Goal: Task Accomplishment & Management: Complete application form

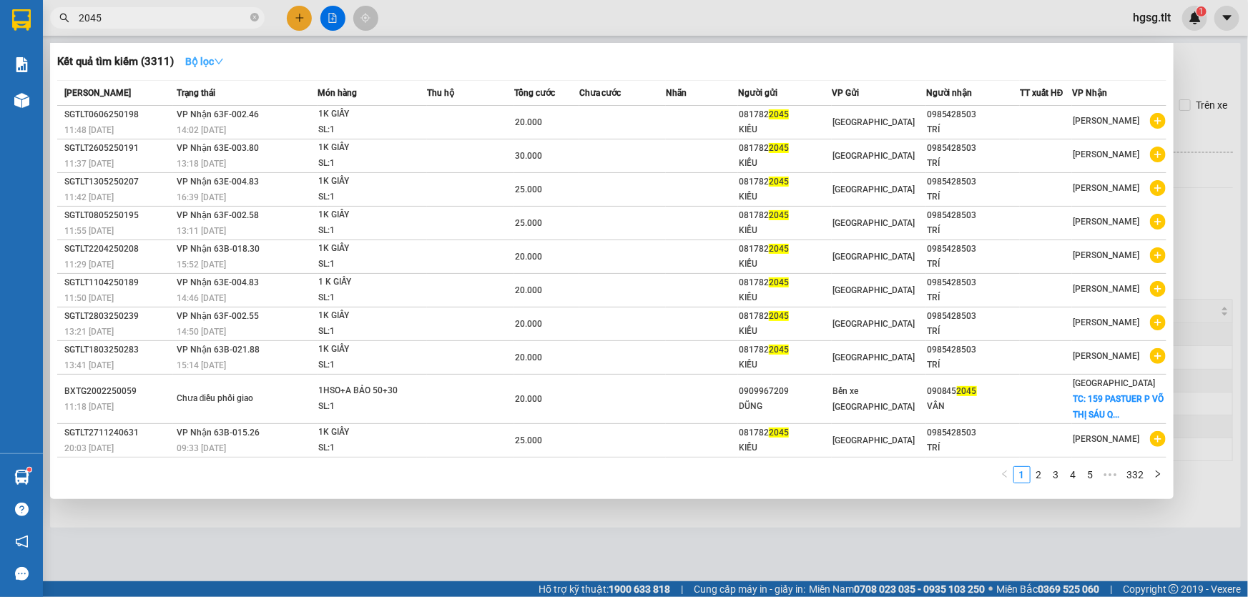
type input "2045"
click at [193, 63] on strong "Bộ lọc" at bounding box center [204, 61] width 39 height 11
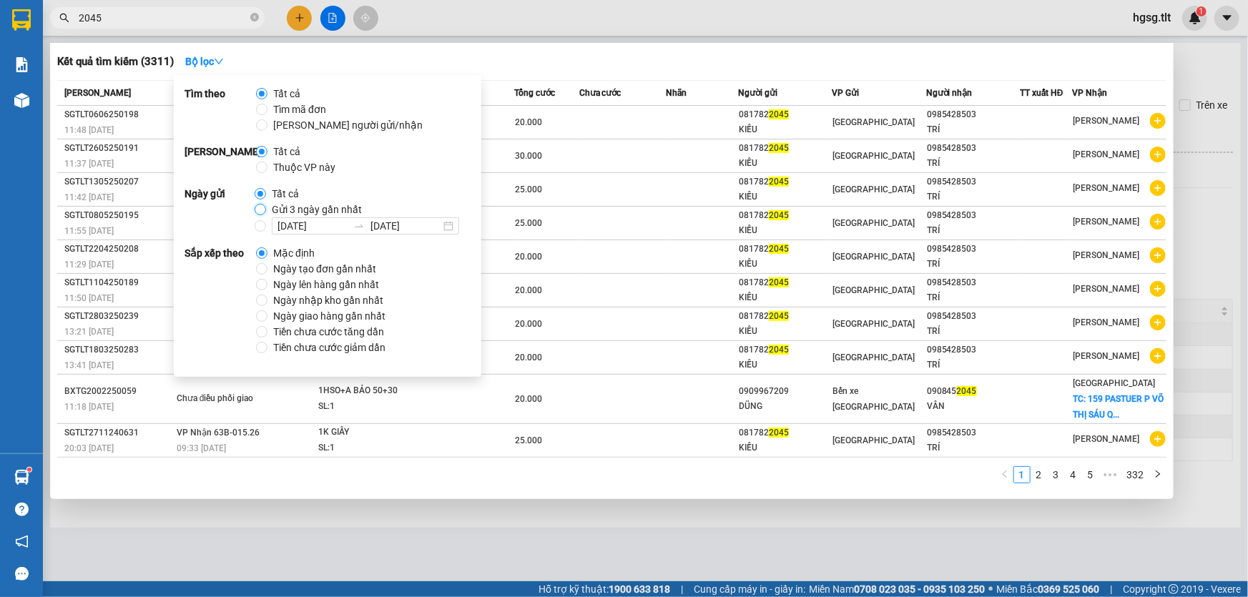
click at [263, 209] on input "Gửi 3 ngày gần nhất" at bounding box center [260, 209] width 11 height 11
radio input "true"
radio input "false"
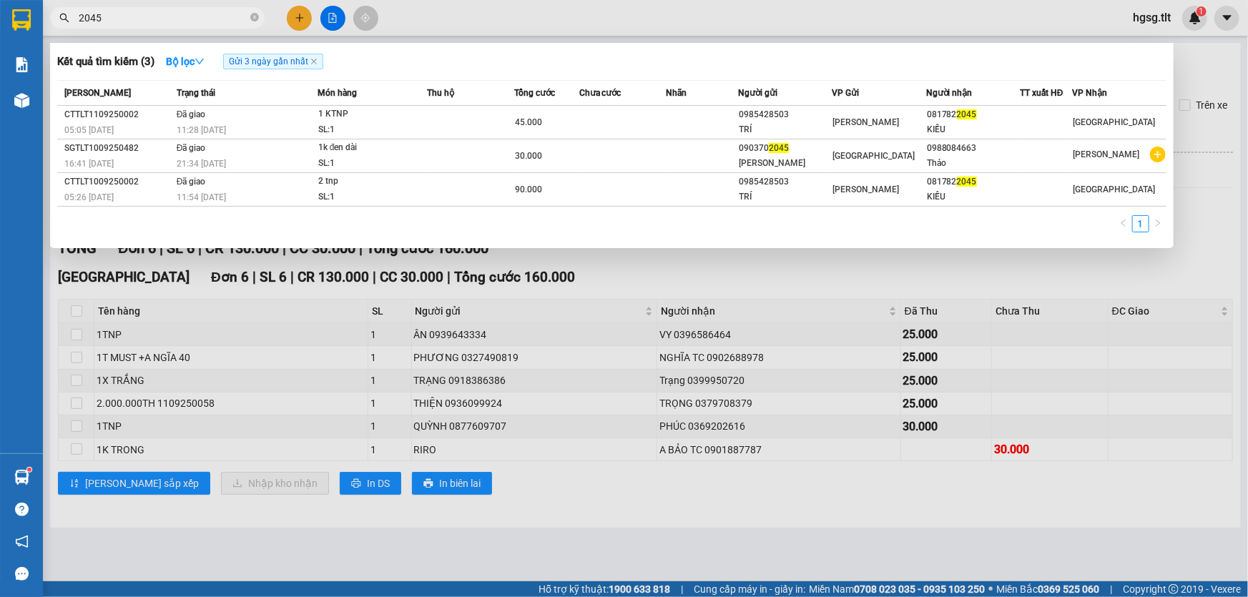
click at [583, 79] on div "Kết quả tìm kiếm ( 3 ) Bộ lọc Gửi 3 ngày gần nhất Mã ĐH Trạng thái Món hàng Thu…" at bounding box center [611, 145] width 1123 height 205
click at [255, 10] on span at bounding box center [254, 18] width 9 height 16
click at [254, 14] on icon "close-circle" at bounding box center [254, 17] width 9 height 9
type input "2045"
click at [255, 21] on icon "close-circle" at bounding box center [254, 17] width 9 height 9
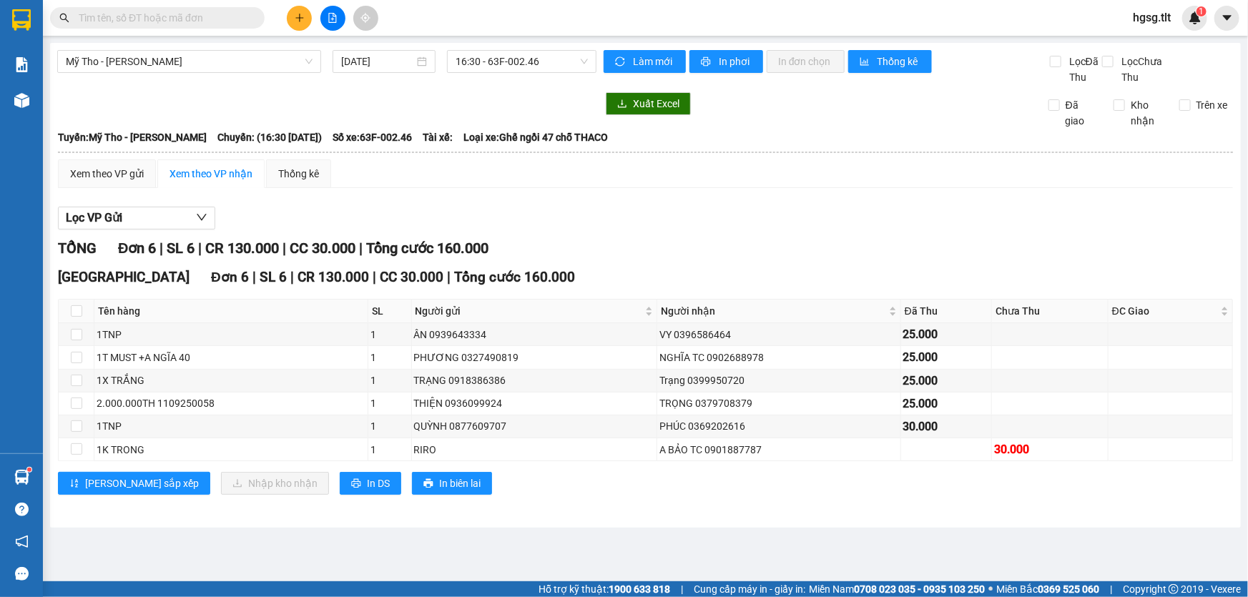
click at [192, 21] on input "text" at bounding box center [163, 18] width 169 height 16
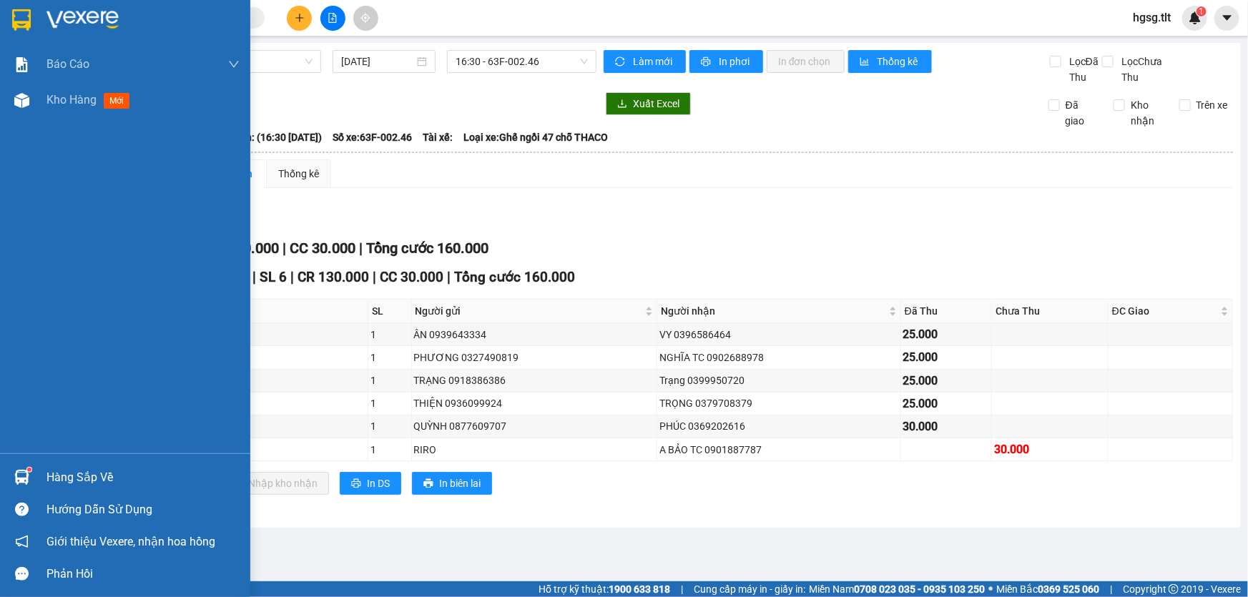
click at [51, 478] on div "Hàng sắp về" at bounding box center [142, 477] width 193 height 21
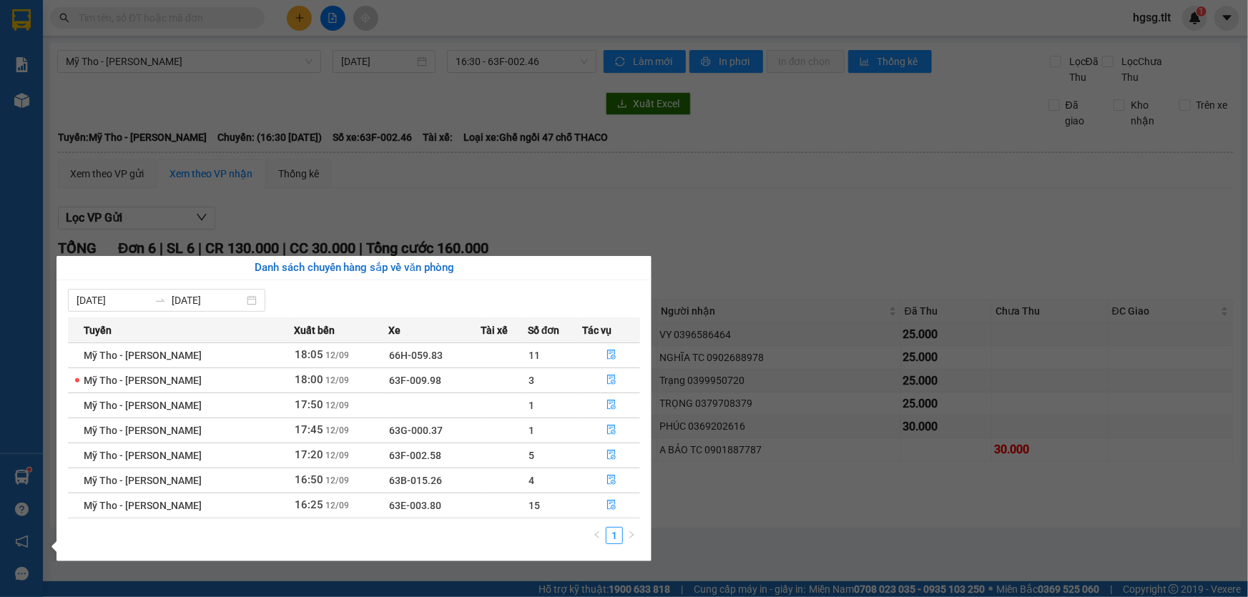
click at [810, 513] on section "Kết quả tìm kiếm ( 3 ) Bộ lọc Gửi 3 ngày gần nhất Mã ĐH Trạng thái Món hàng Thu…" at bounding box center [624, 298] width 1248 height 597
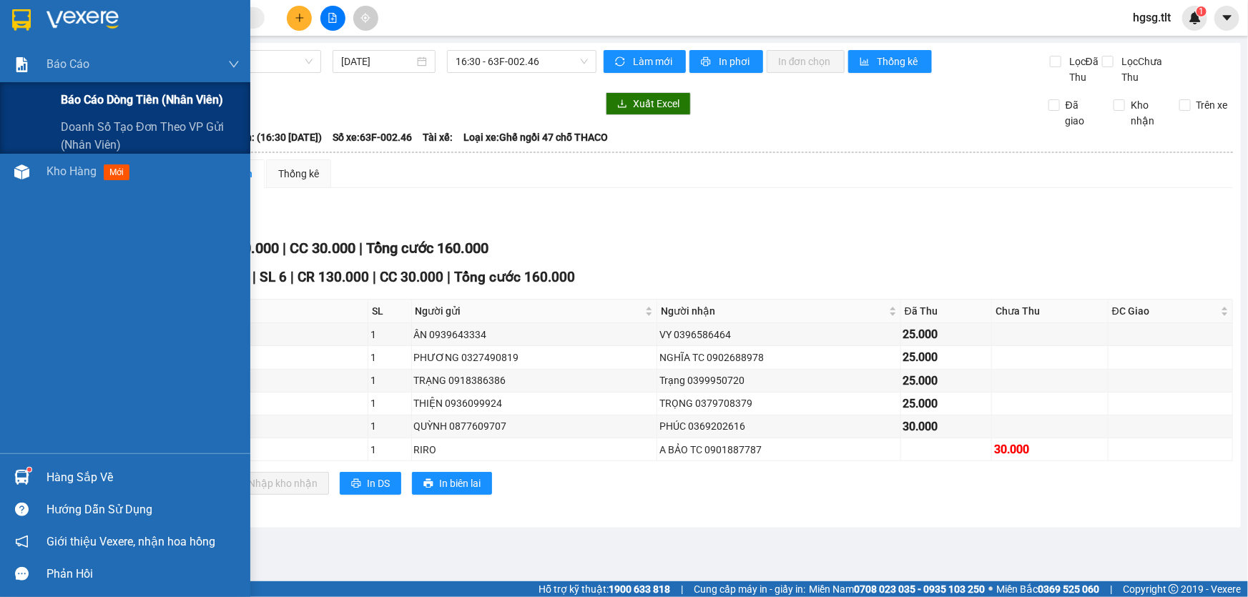
click at [92, 96] on span "Báo cáo dòng tiền (Nhân Viên)" at bounding box center [142, 100] width 162 height 18
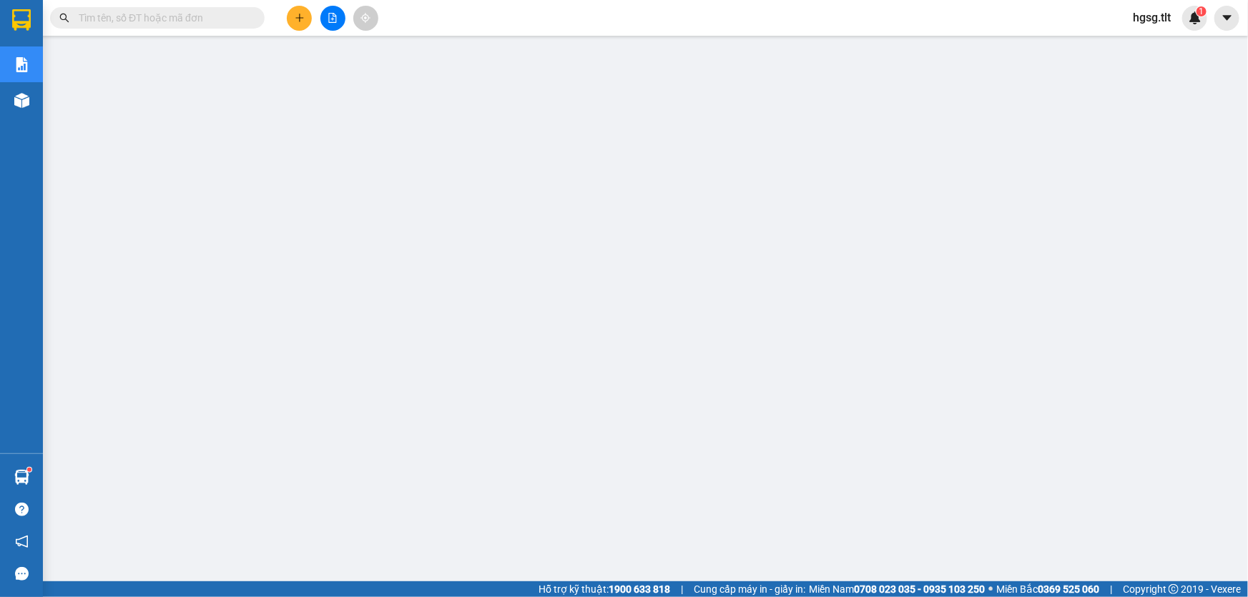
click at [1141, 19] on span "hgsg.tlt" at bounding box center [1151, 18] width 61 height 18
click at [1143, 41] on span "Đăng xuất" at bounding box center [1172, 44] width 60 height 16
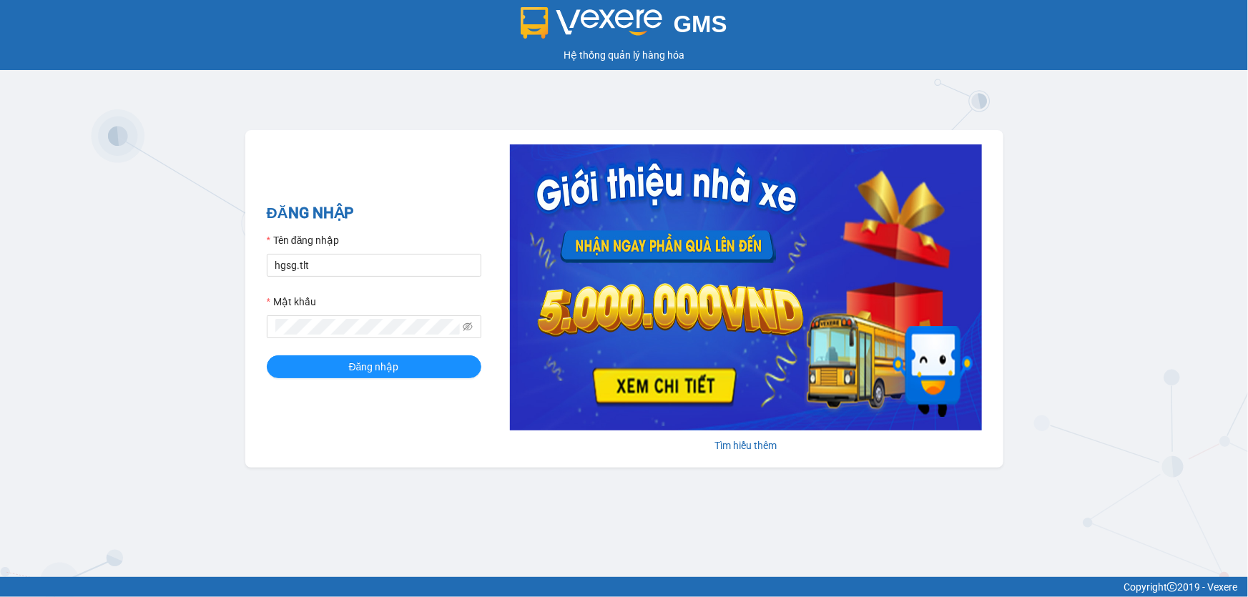
click at [322, 283] on form "Tên đăng nhập hgsg.tlt Mật khẩu Đăng nhập" at bounding box center [374, 305] width 214 height 146
click at [328, 269] on input "hgsg.tlt" at bounding box center [374, 265] width 214 height 23
type input "minhduc84.tlt"
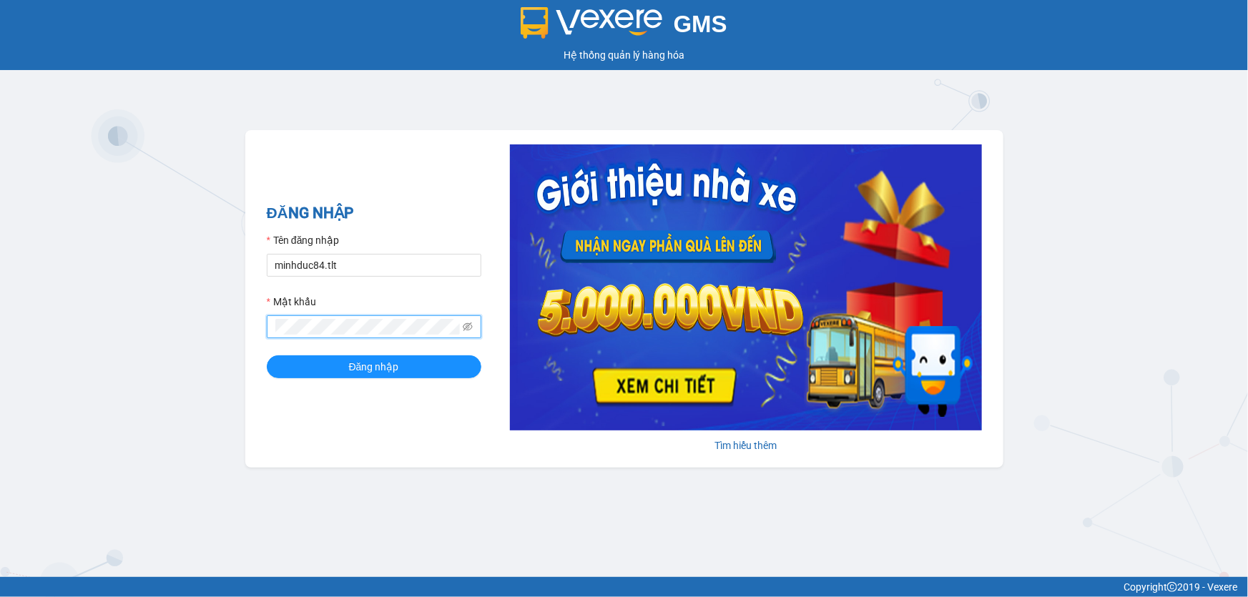
click at [267, 355] on button "Đăng nhập" at bounding box center [374, 366] width 214 height 23
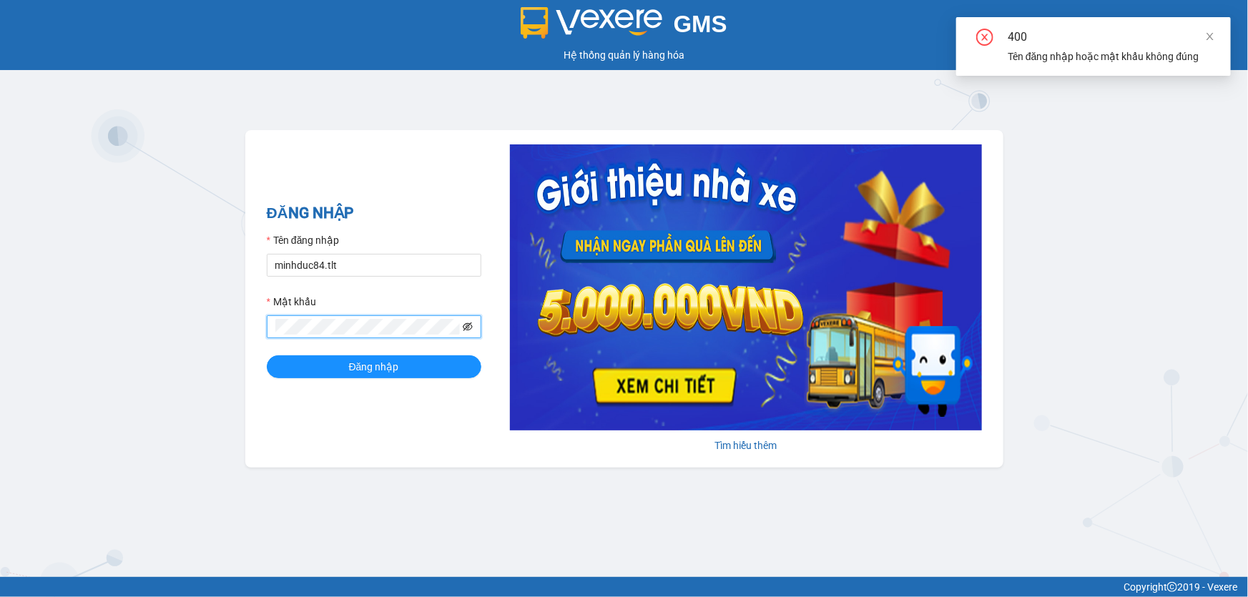
click at [463, 324] on icon "eye-invisible" at bounding box center [468, 327] width 10 height 10
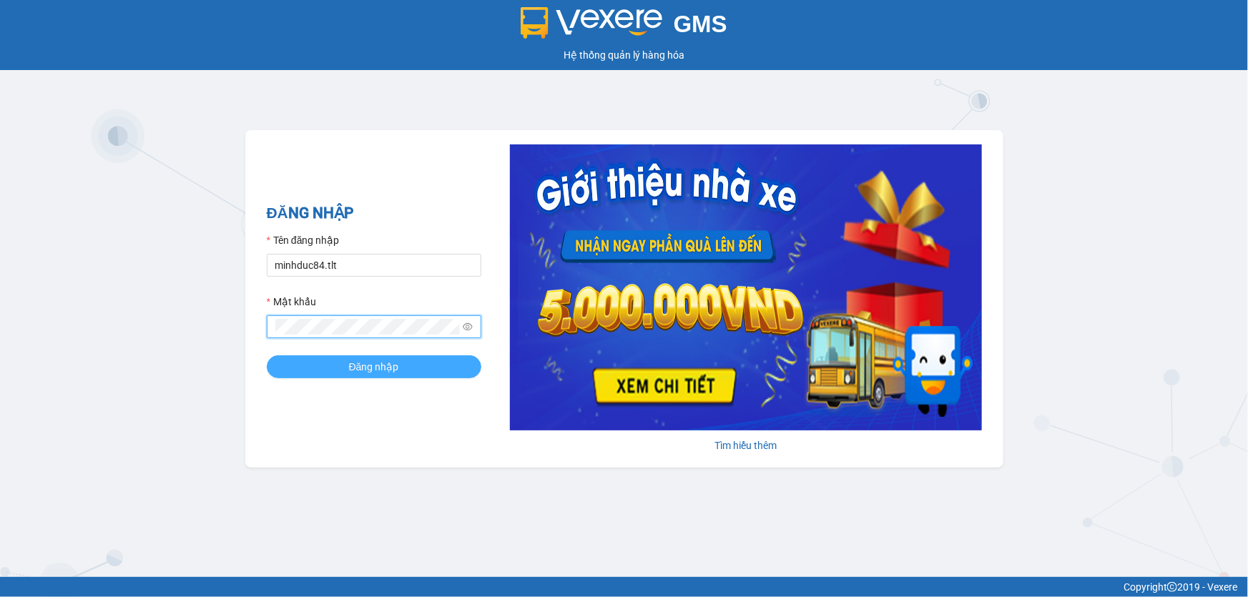
click at [371, 373] on span "Đăng nhập" at bounding box center [374, 367] width 50 height 16
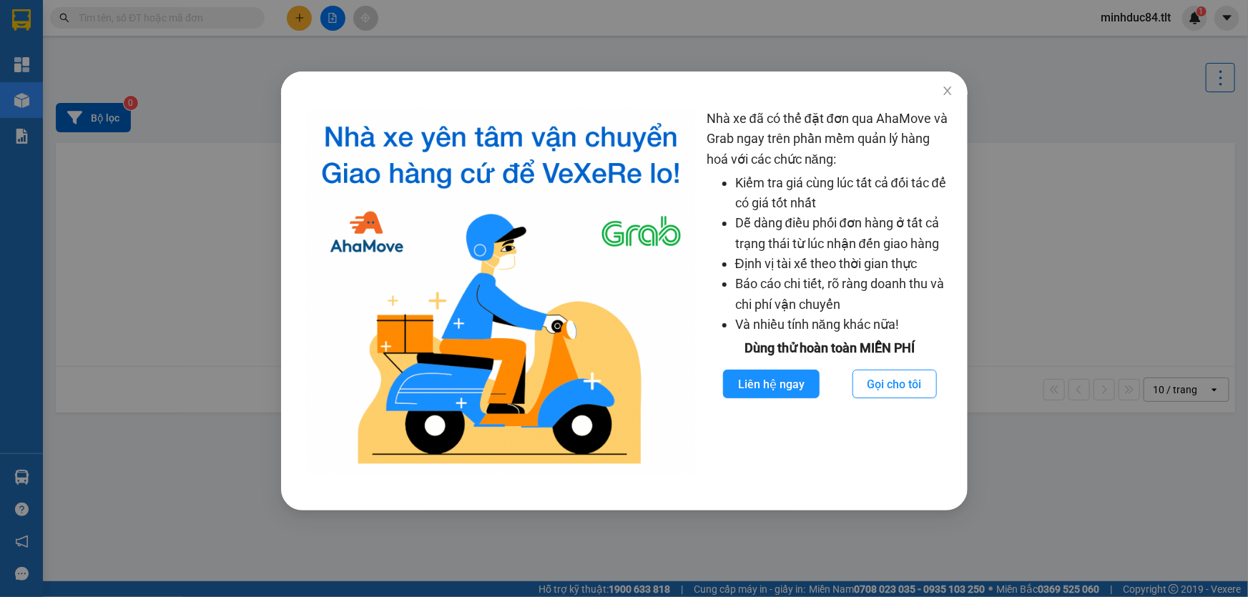
click at [1035, 200] on div "Nhà xe đã có thể đặt đơn qua AhaMove và Grab ngay trên phần mềm quản lý hàng ho…" at bounding box center [624, 298] width 1248 height 597
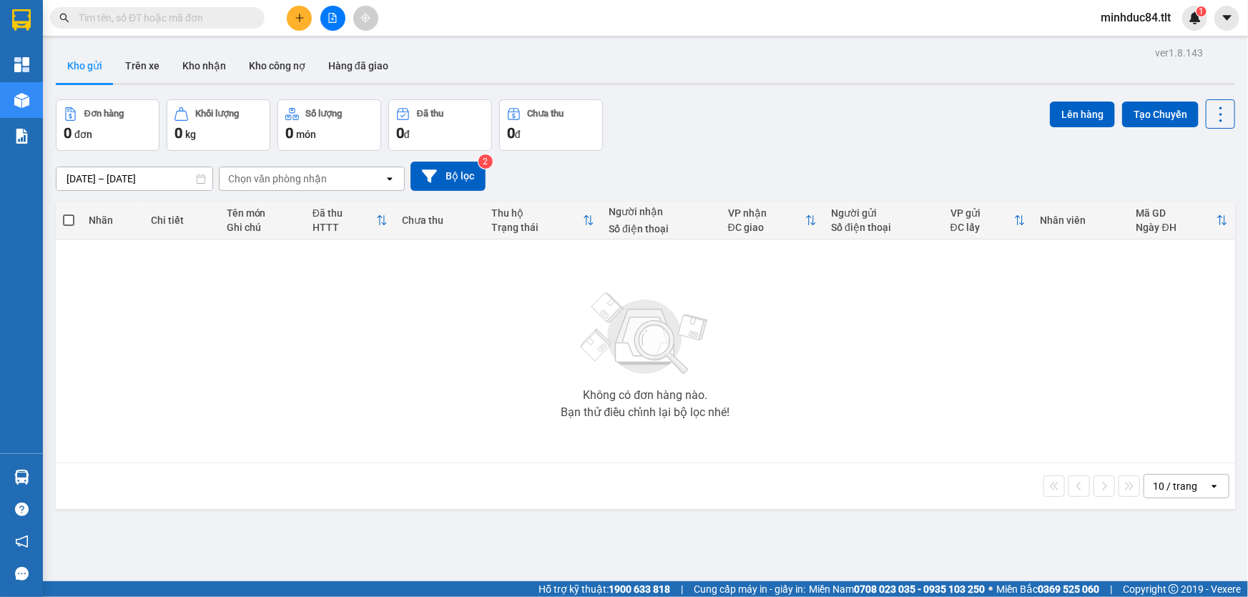
click at [1152, 480] on div "10 / trang" at bounding box center [1174, 486] width 44 height 14
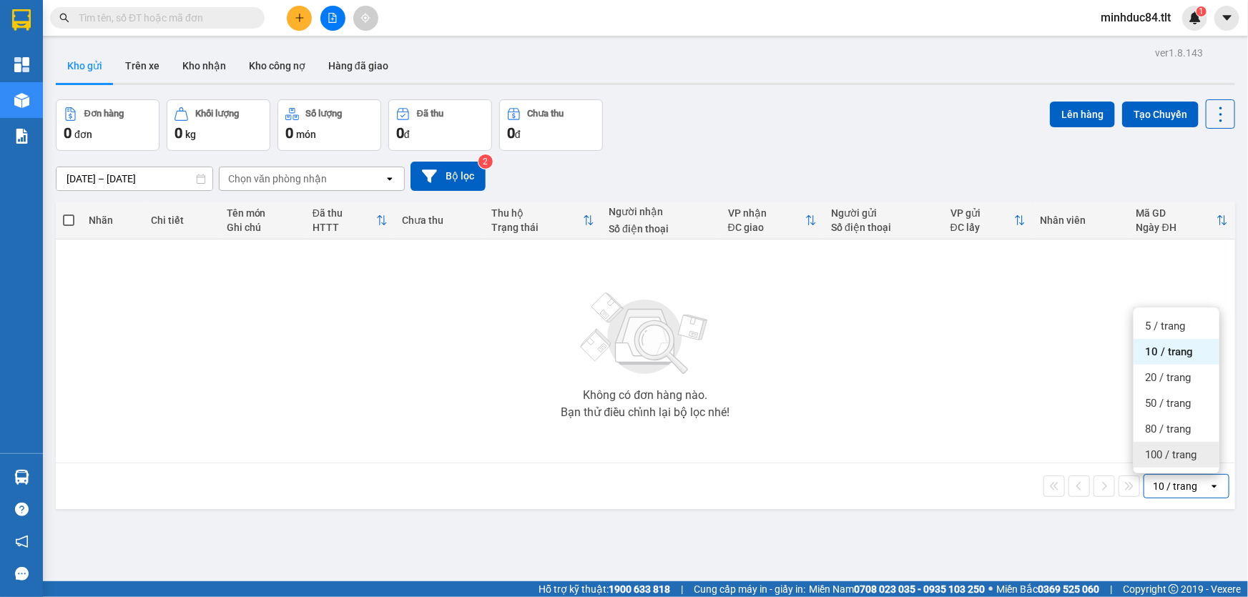
click at [1160, 455] on span "100 / trang" at bounding box center [1170, 455] width 51 height 14
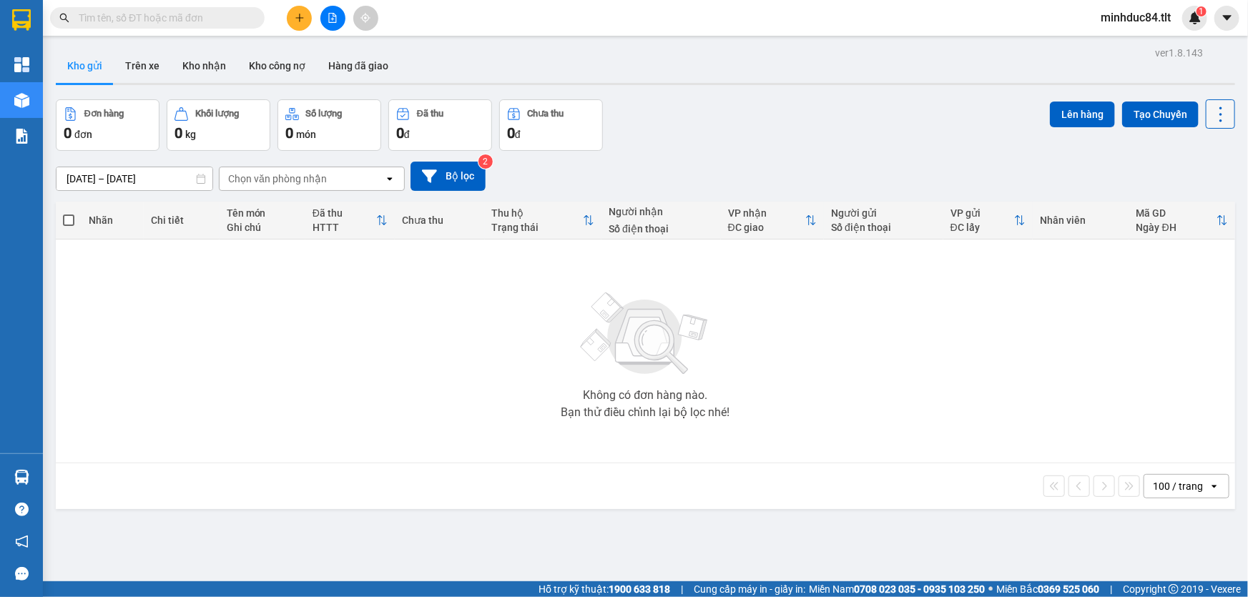
click at [1210, 115] on icon at bounding box center [1220, 114] width 20 height 20
click at [1187, 203] on span "Làm mới" at bounding box center [1190, 204] width 39 height 14
click at [1213, 112] on icon at bounding box center [1220, 114] width 20 height 20
click at [1184, 199] on span "Làm mới" at bounding box center [1190, 204] width 39 height 14
click at [1210, 117] on icon at bounding box center [1220, 114] width 20 height 20
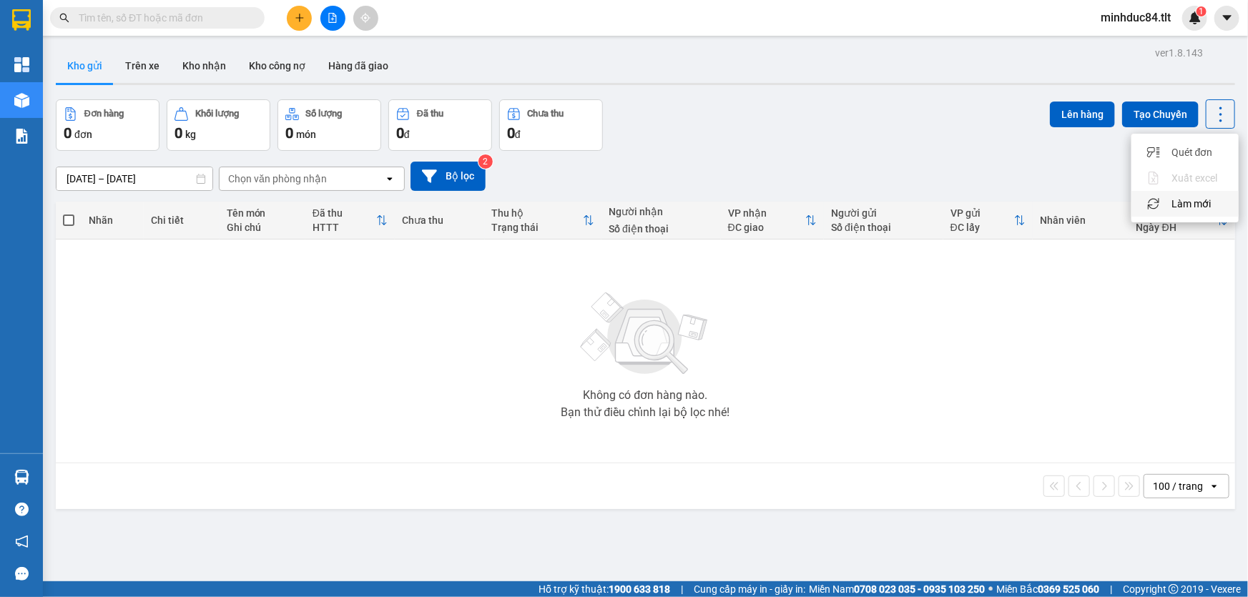
click at [1185, 206] on span "Làm mới" at bounding box center [1190, 204] width 39 height 14
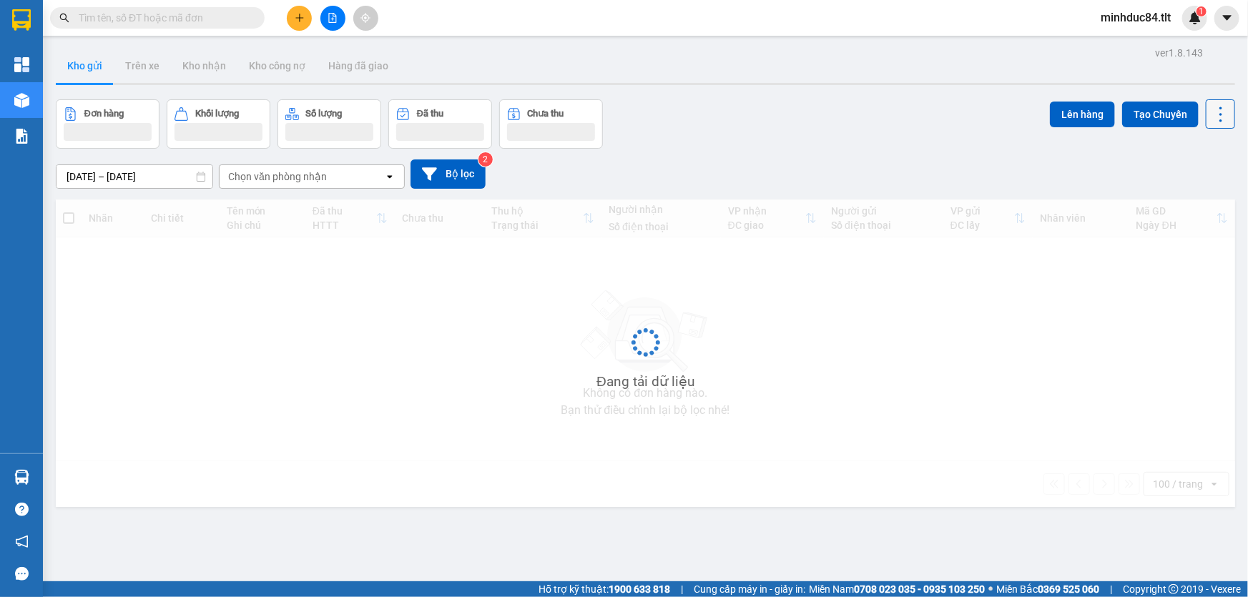
click at [1214, 105] on icon at bounding box center [1220, 114] width 20 height 20
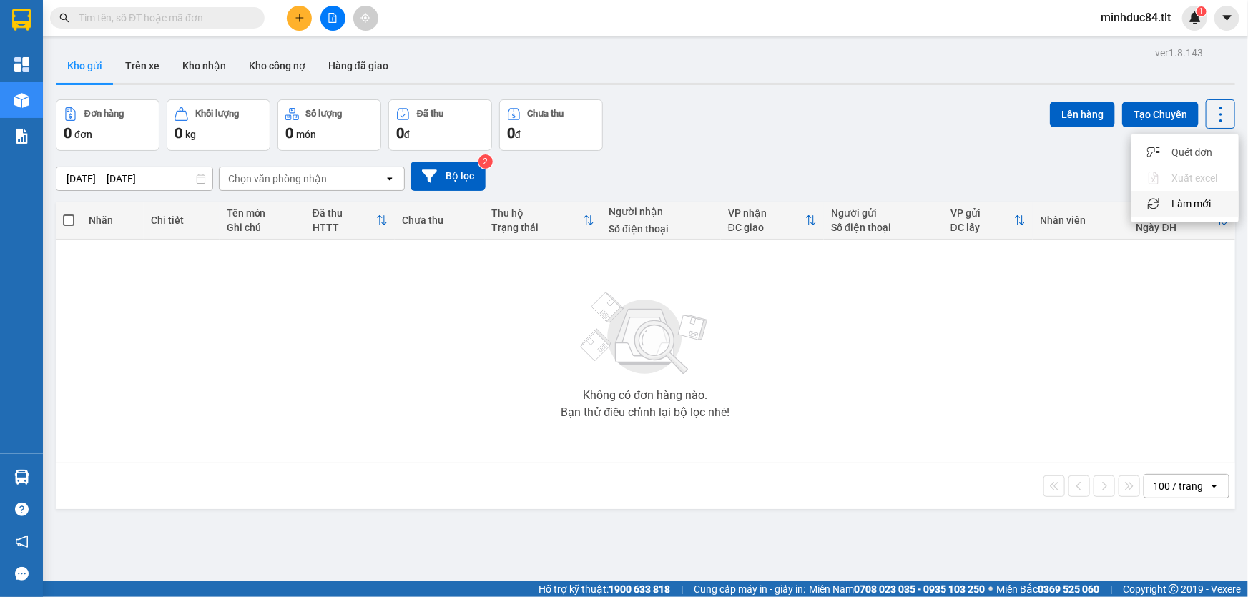
click at [1180, 202] on span "Làm mới" at bounding box center [1190, 204] width 39 height 14
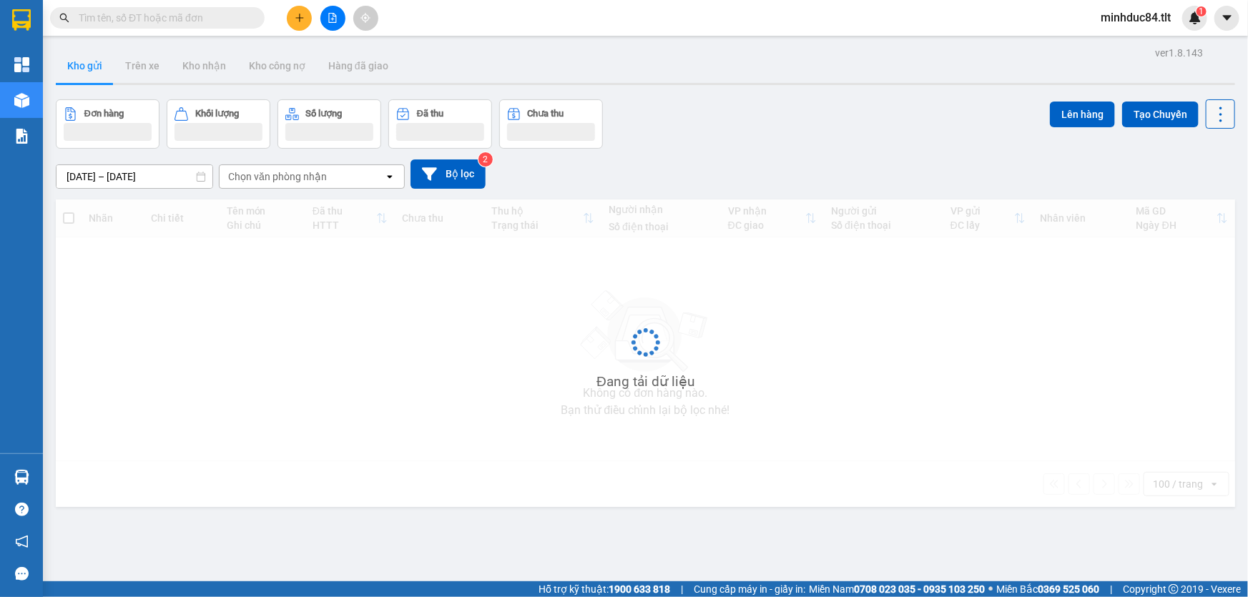
click at [1210, 121] on icon at bounding box center [1220, 114] width 20 height 20
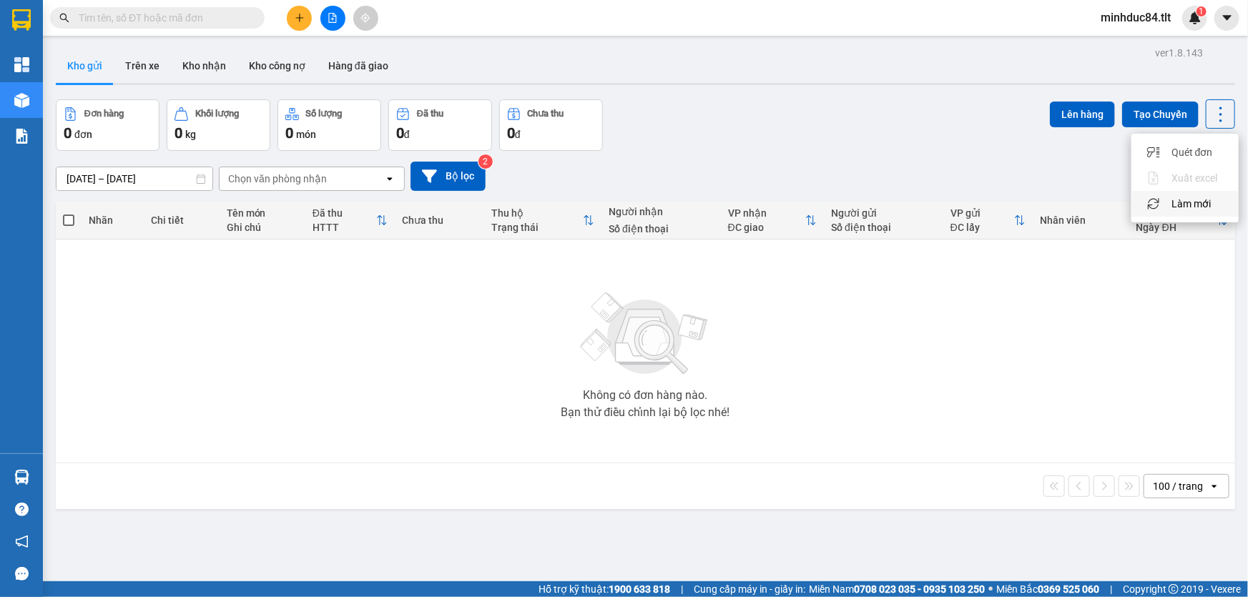
click at [1184, 202] on span "Làm mới" at bounding box center [1190, 204] width 39 height 14
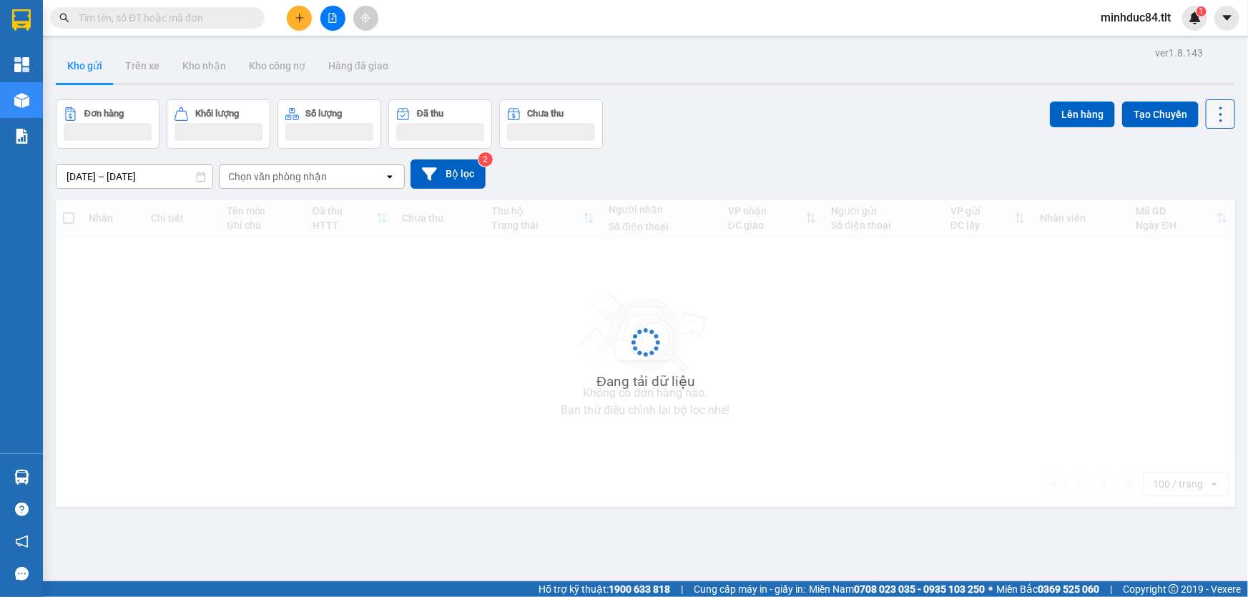
click at [1212, 114] on icon at bounding box center [1220, 114] width 20 height 20
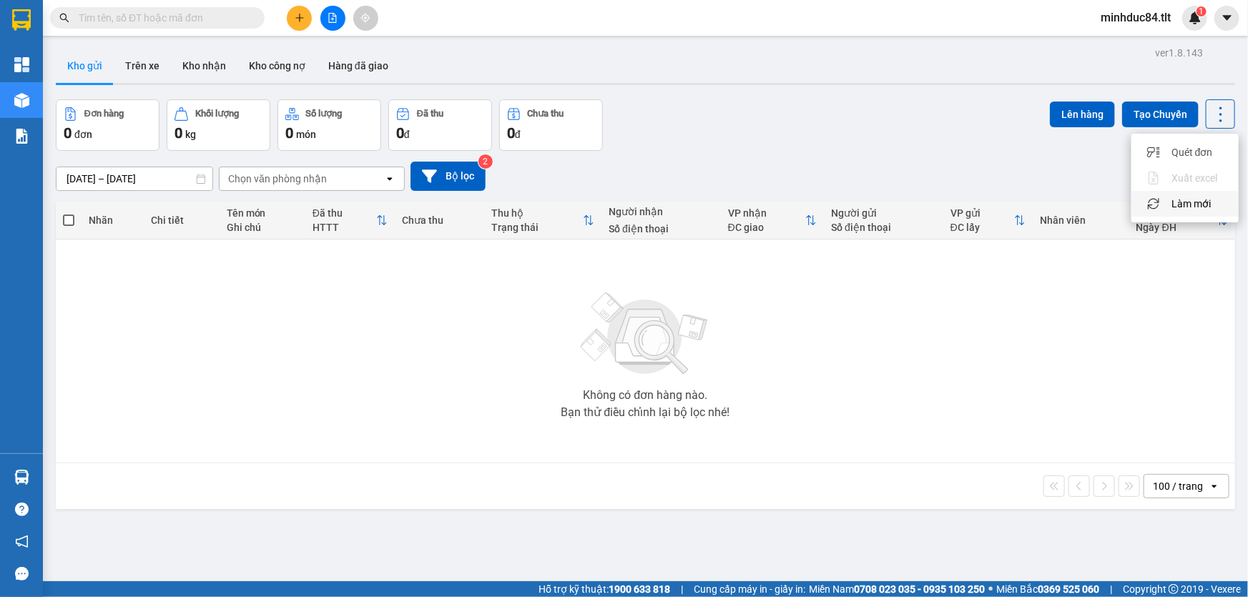
click at [1178, 204] on span "Làm mới" at bounding box center [1190, 204] width 39 height 14
click at [254, 255] on div "Không có đơn hàng nào. Bạn thử điều chỉnh lại bộ lọc nhé!" at bounding box center [645, 351] width 1165 height 214
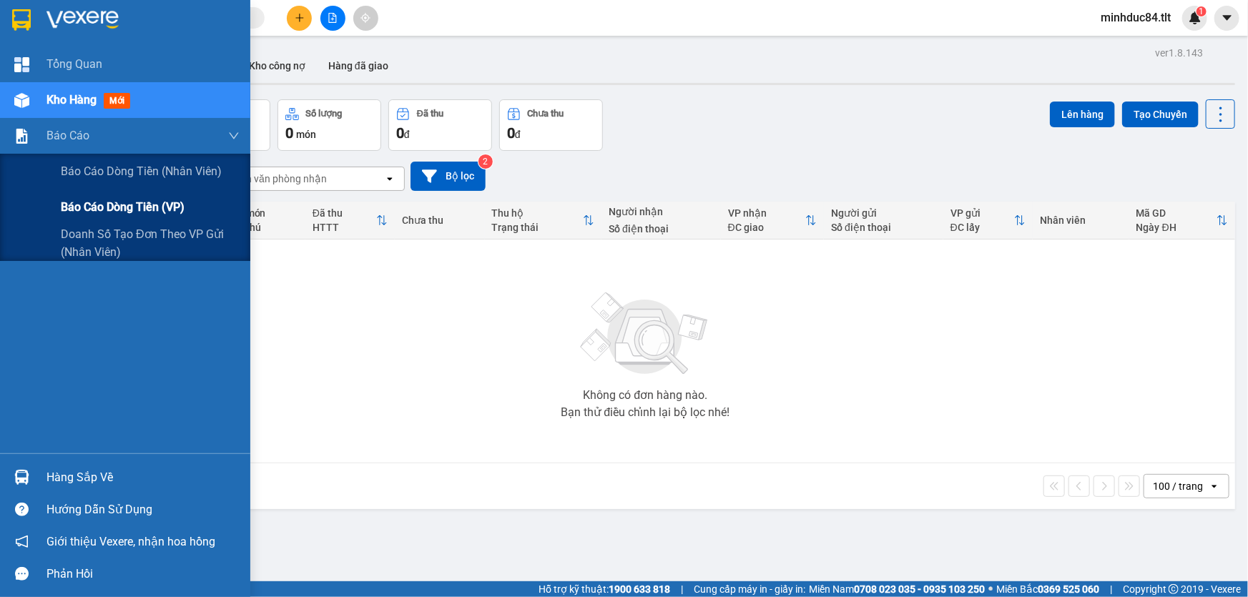
click at [78, 207] on span "Báo cáo dòng tiền (VP)" at bounding box center [123, 207] width 124 height 18
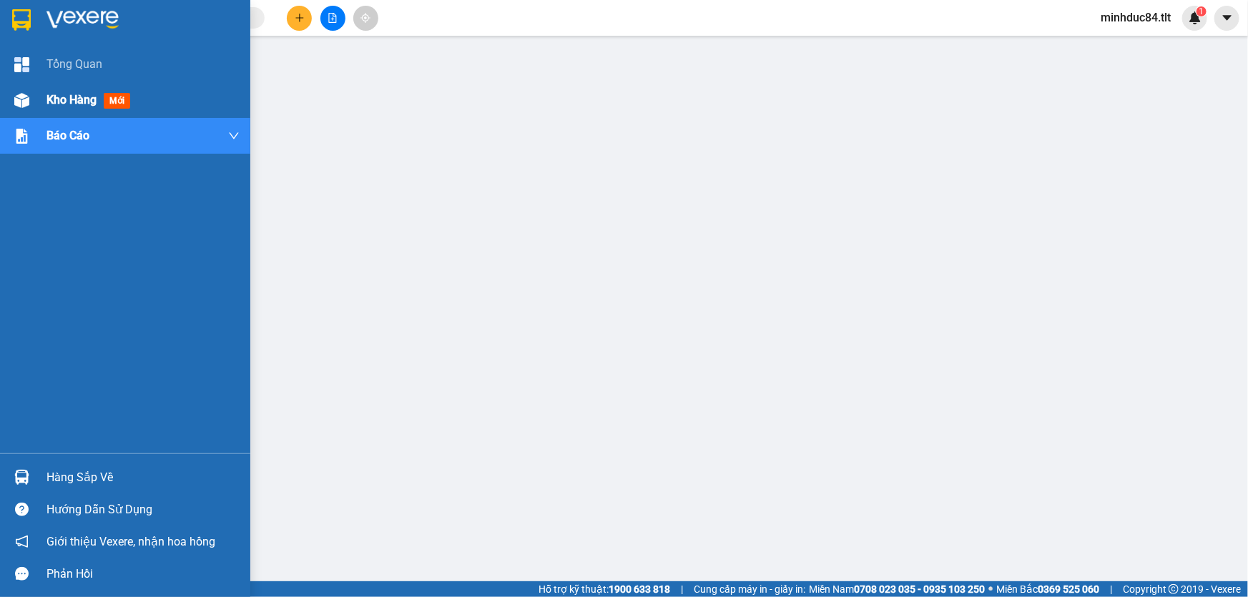
click at [66, 100] on span "Kho hàng" at bounding box center [71, 100] width 50 height 14
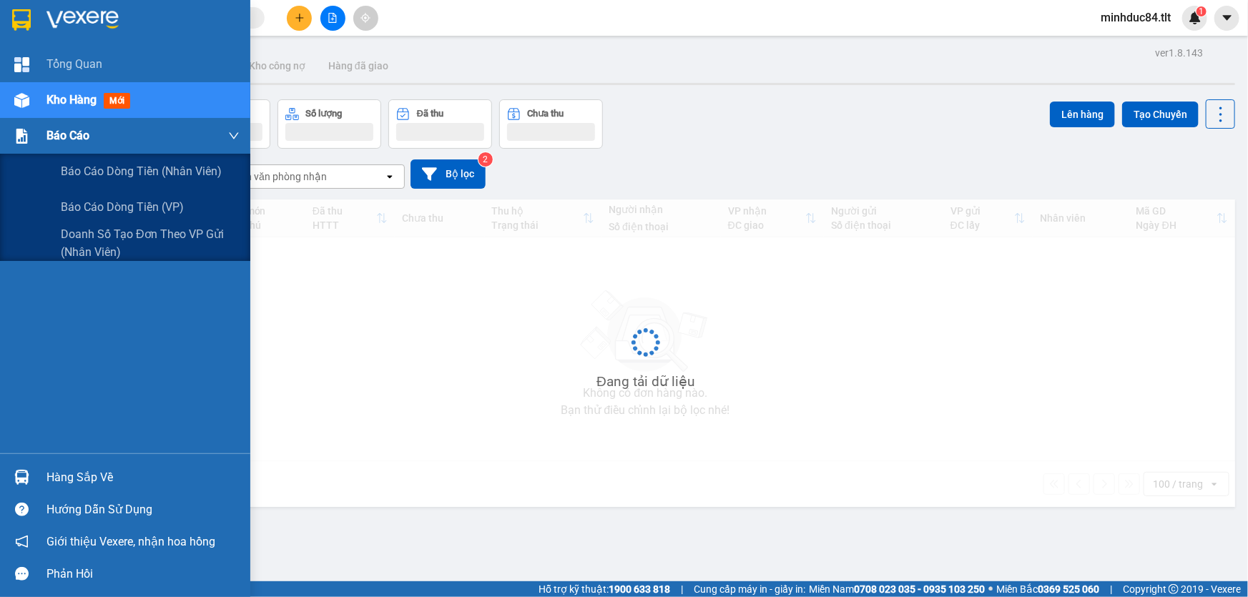
click at [57, 128] on span "Báo cáo" at bounding box center [67, 136] width 43 height 18
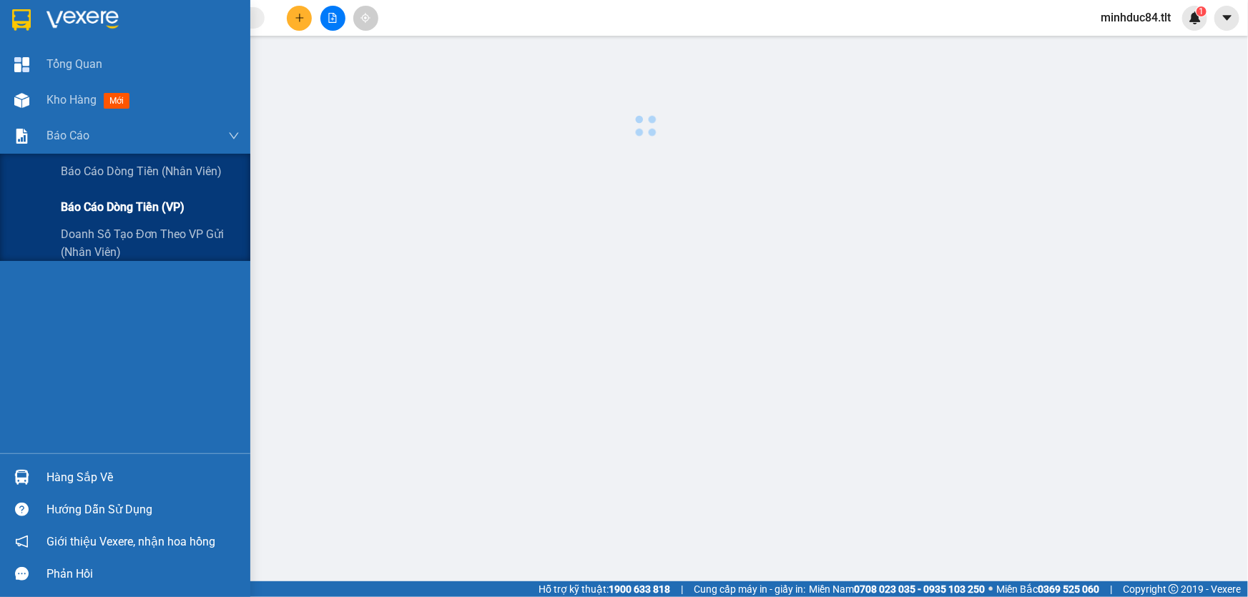
click at [114, 212] on span "Báo cáo dòng tiền (VP)" at bounding box center [123, 207] width 124 height 18
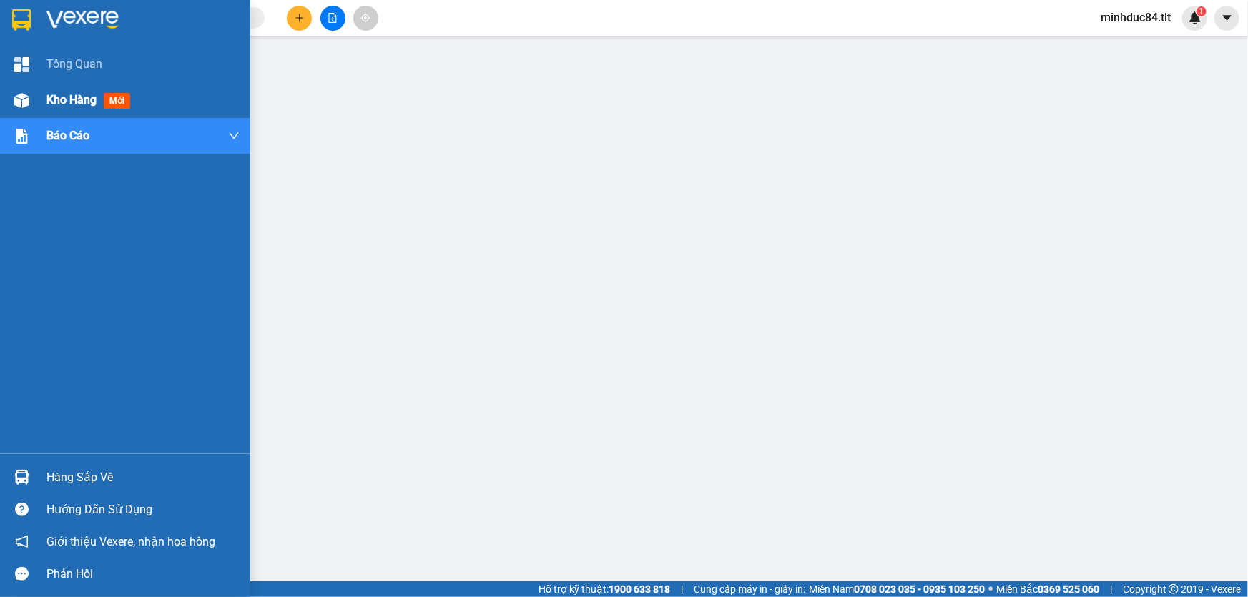
click at [16, 112] on div "Kho hàng mới" at bounding box center [125, 100] width 250 height 36
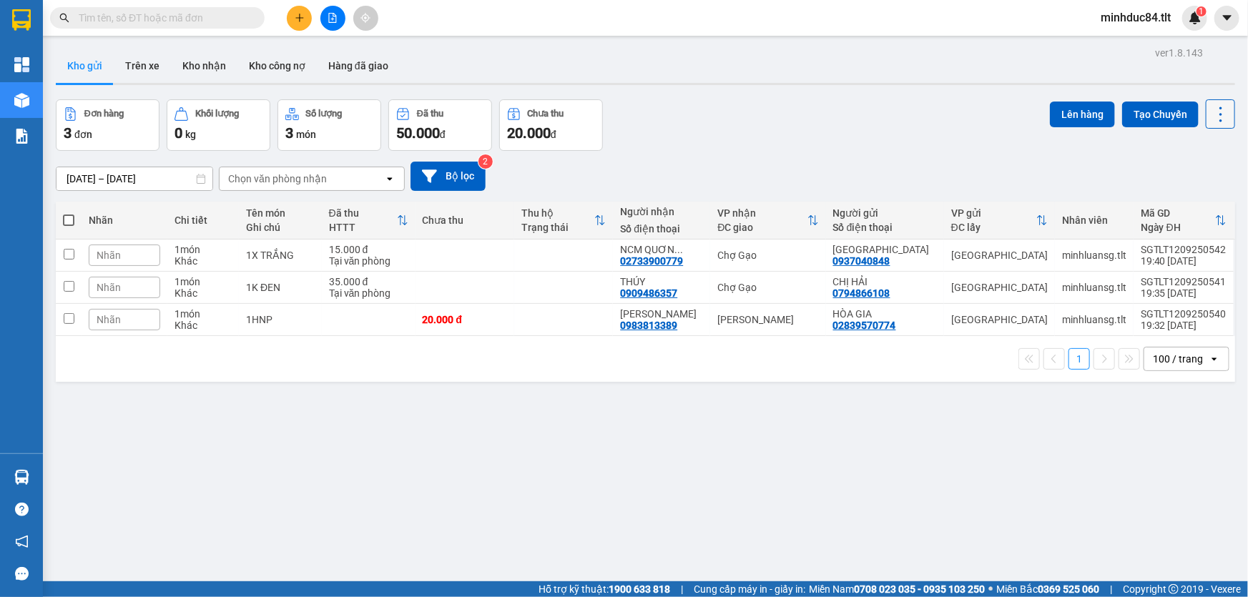
click at [1210, 104] on icon at bounding box center [1220, 114] width 20 height 20
click at [1205, 200] on span "Làm mới" at bounding box center [1190, 204] width 39 height 14
click at [1210, 119] on icon at bounding box center [1220, 114] width 20 height 20
click at [1195, 203] on span "Làm mới" at bounding box center [1190, 204] width 39 height 14
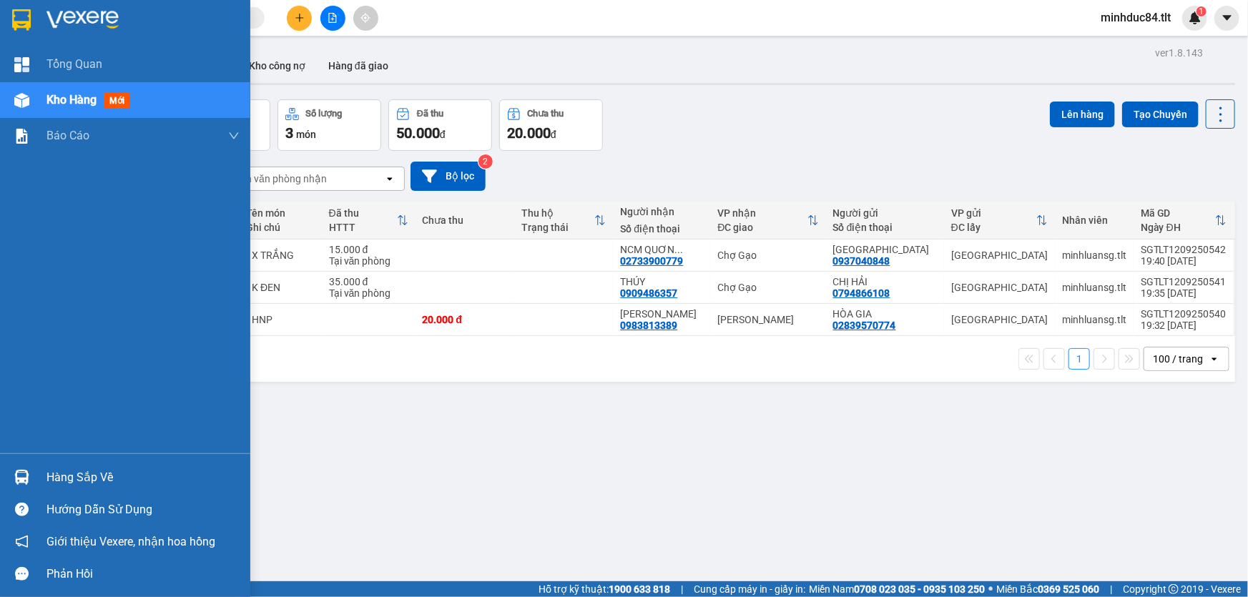
click at [76, 476] on div "Hàng sắp về" at bounding box center [142, 477] width 193 height 21
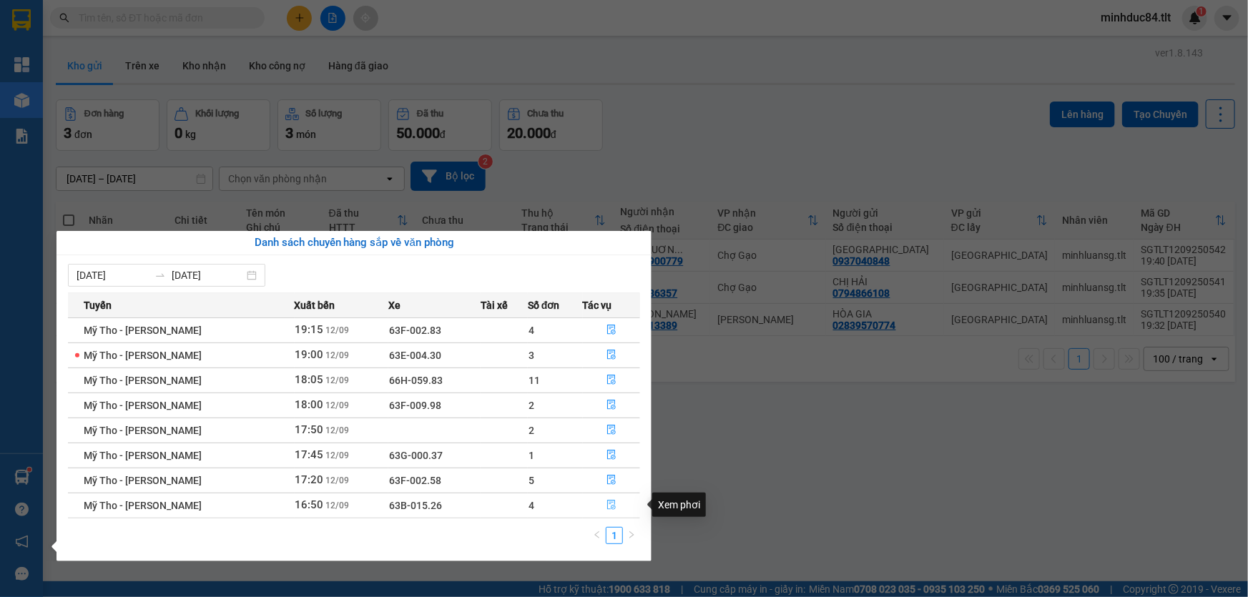
click at [603, 505] on button "button" at bounding box center [611, 505] width 56 height 23
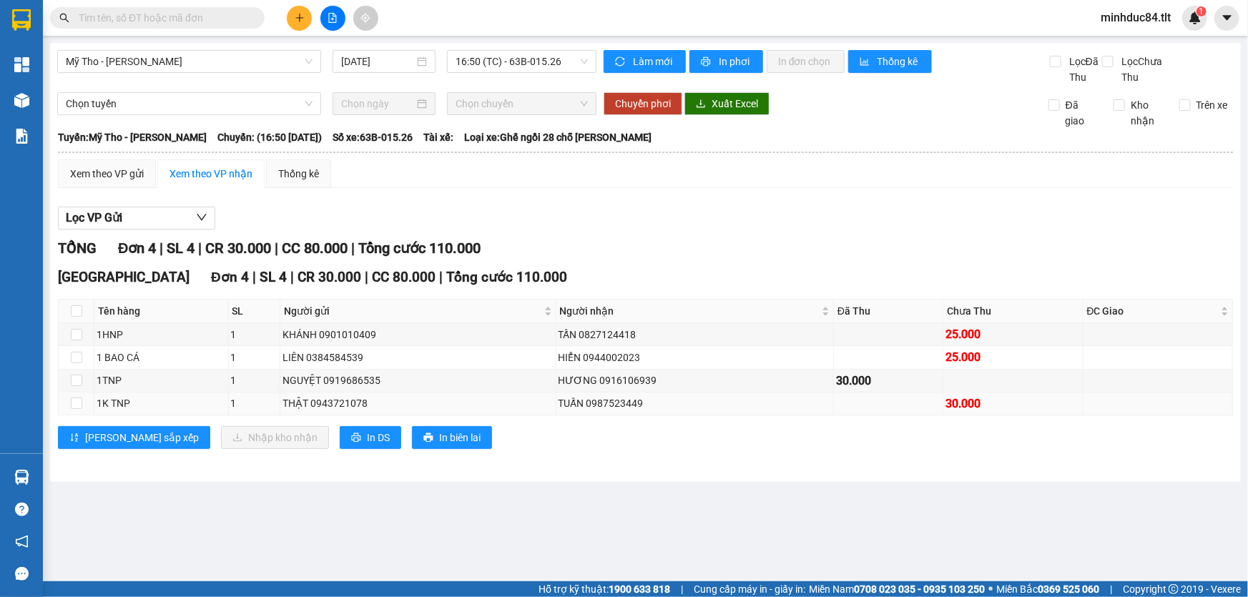
click at [834, 398] on td at bounding box center [888, 403] width 109 height 23
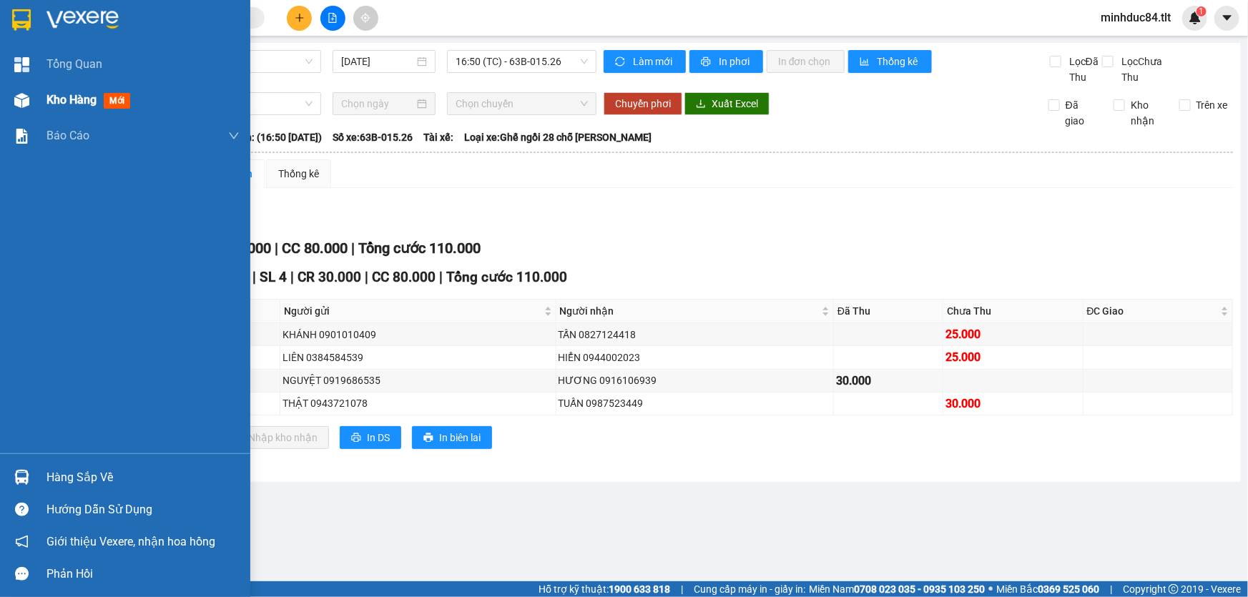
click at [56, 100] on span "Kho hàng" at bounding box center [71, 100] width 50 height 14
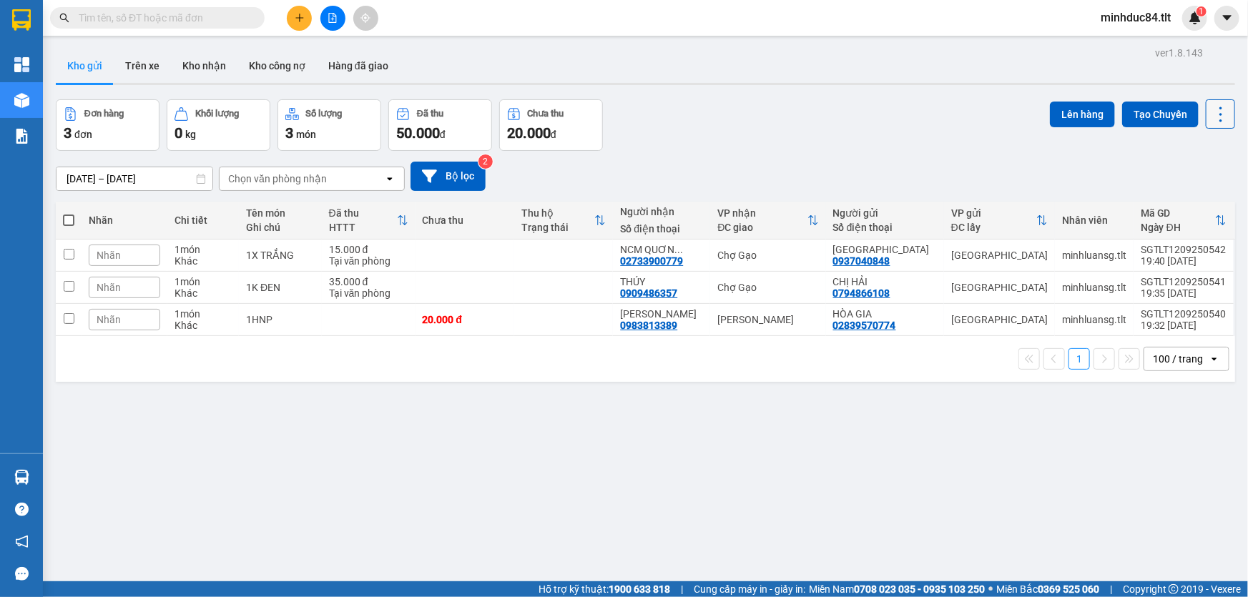
click at [1210, 119] on icon at bounding box center [1220, 114] width 20 height 20
drag, startPoint x: 1198, startPoint y: 200, endPoint x: 1196, endPoint y: 184, distance: 15.8
click at [1197, 200] on span "Làm mới" at bounding box center [1190, 204] width 39 height 14
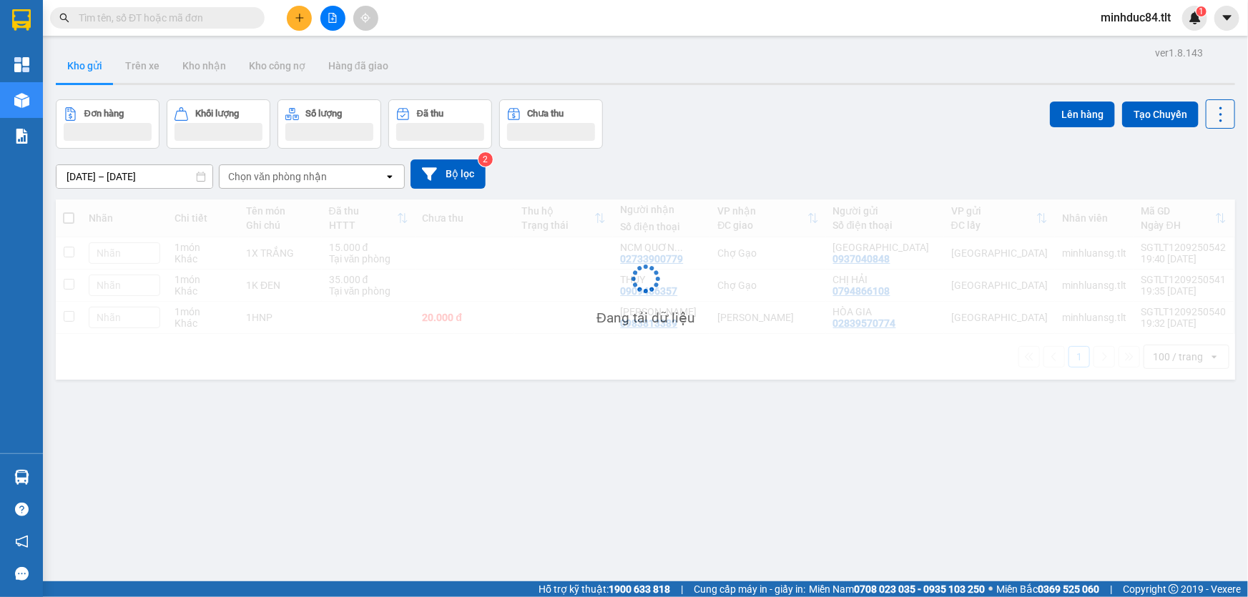
click at [1210, 112] on icon at bounding box center [1220, 114] width 20 height 20
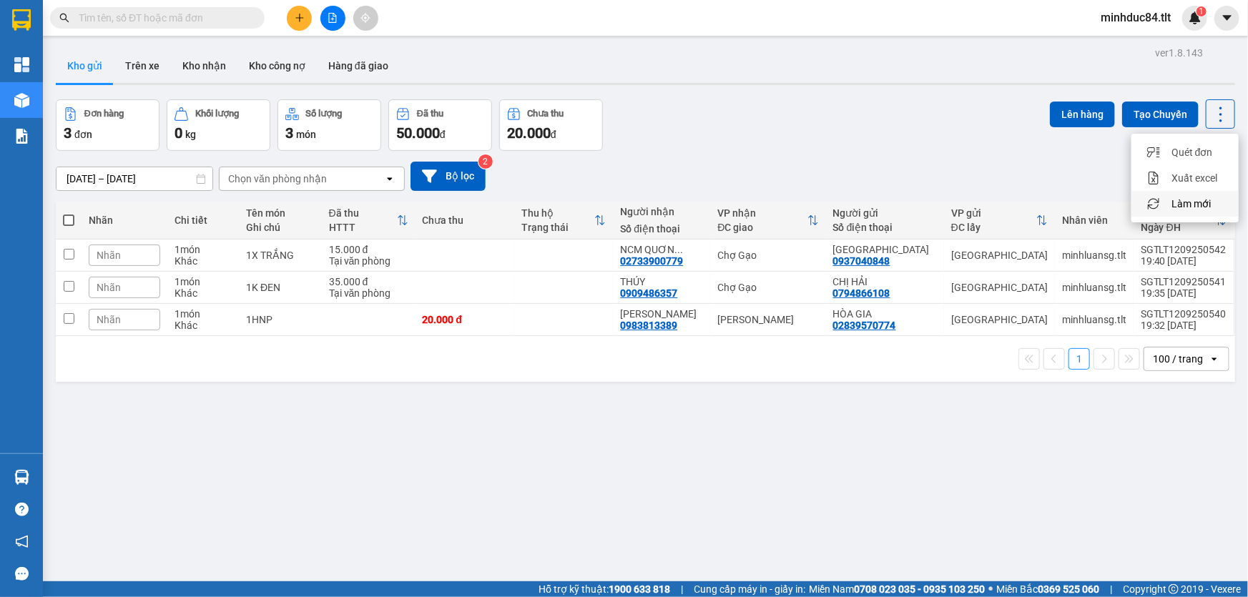
click at [1192, 198] on span "Làm mới" at bounding box center [1190, 204] width 39 height 14
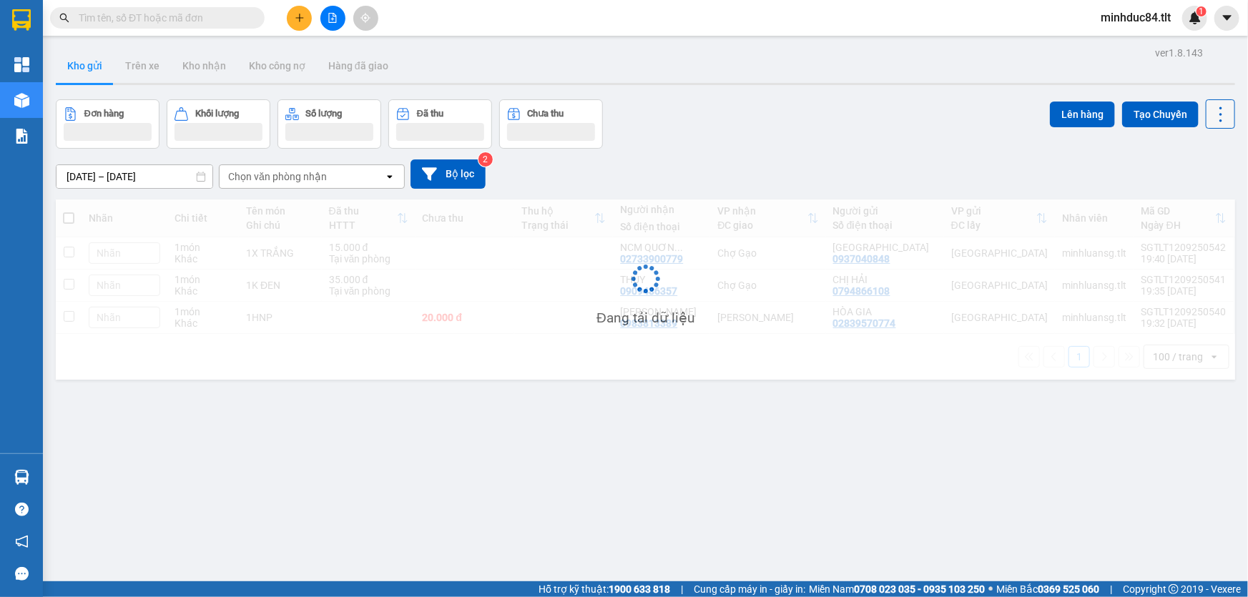
click at [1212, 107] on icon at bounding box center [1220, 114] width 20 height 20
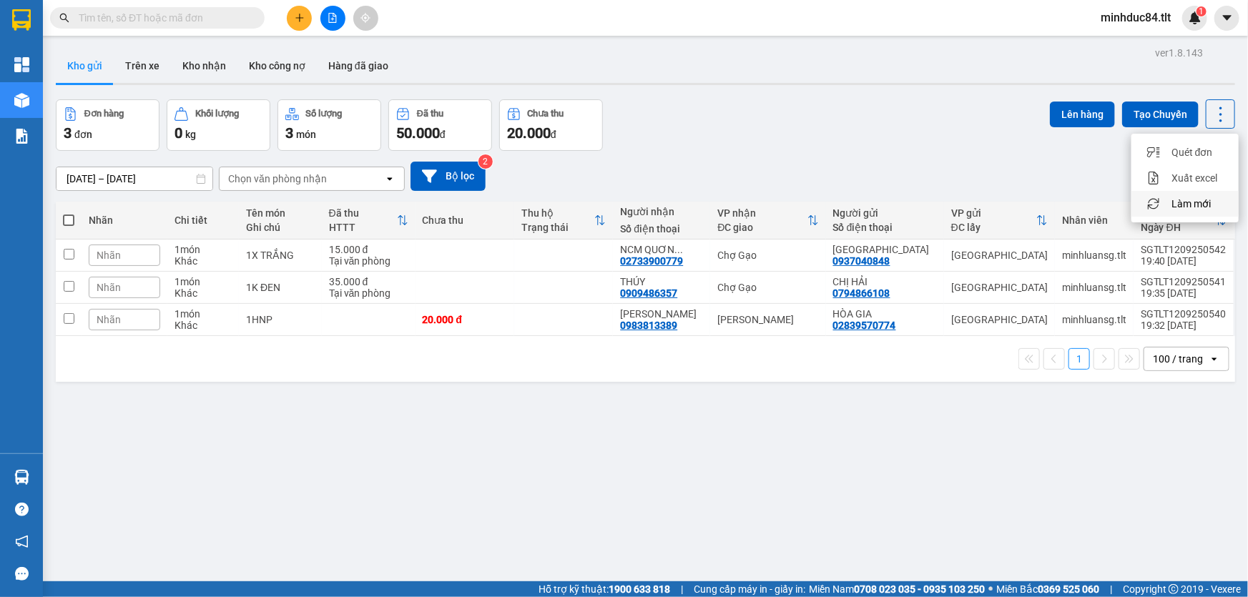
click at [1193, 199] on span "Làm mới" at bounding box center [1190, 204] width 39 height 14
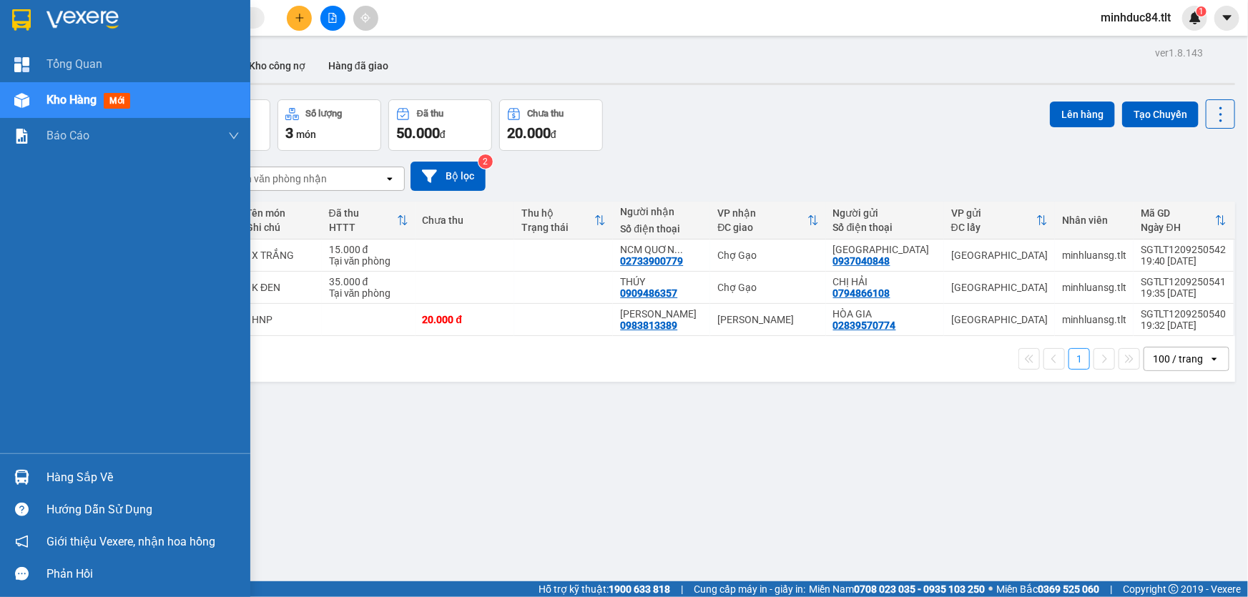
click at [73, 455] on div "Hàng sắp về Hướng dẫn sử dụng Giới thiệu Vexere, nhận hoa hồng Phản hồi" at bounding box center [125, 521] width 250 height 137
click at [76, 472] on div "Hàng sắp về" at bounding box center [142, 477] width 193 height 21
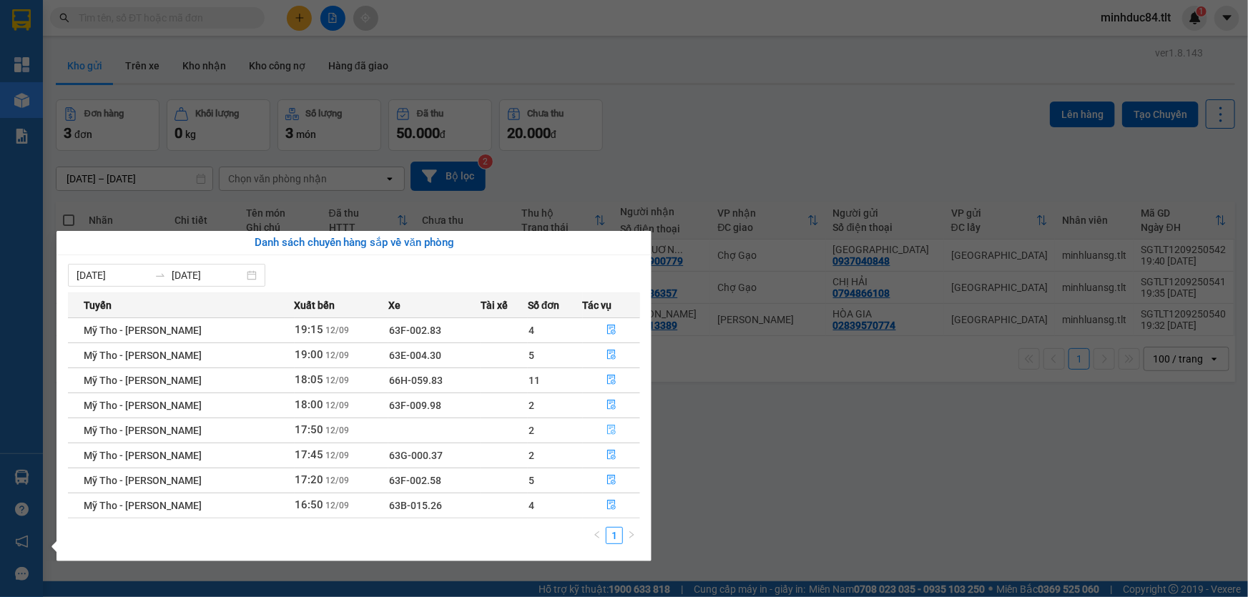
click at [606, 425] on icon "file-done" at bounding box center [611, 430] width 10 height 10
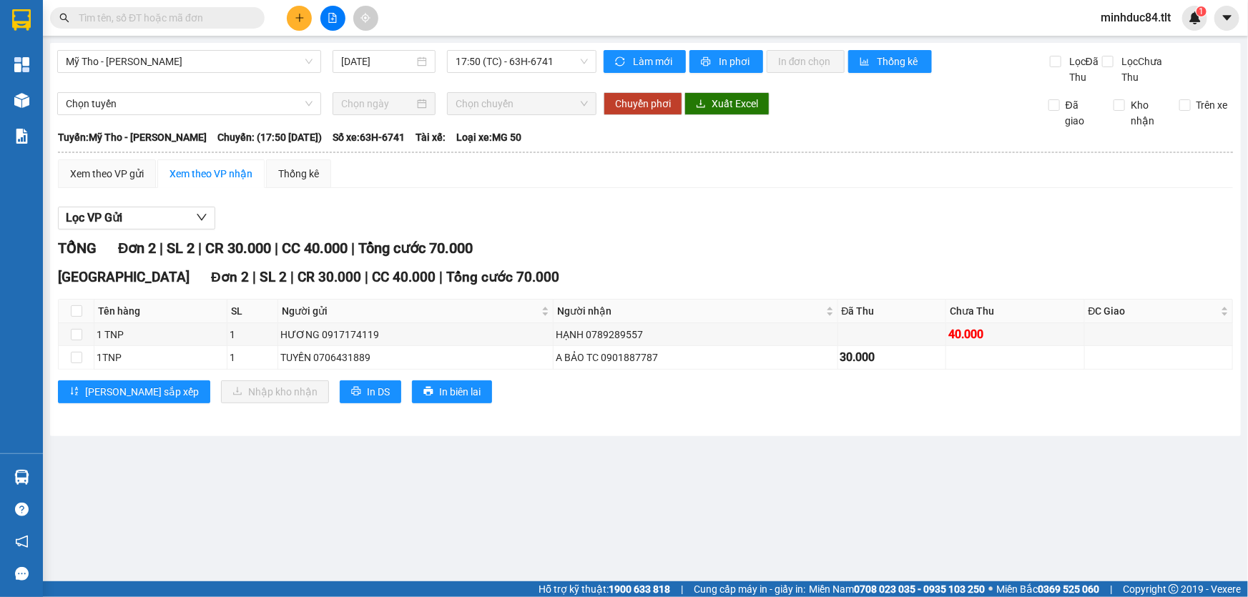
click at [53, 469] on main "Mỹ Tho - [GEOGRAPHIC_DATA] [DATE] 17:50 (TC) - 63H-6741 Làm mới In phơi In đơn …" at bounding box center [624, 290] width 1248 height 581
click at [45, 470] on main "Mỹ Tho - [GEOGRAPHIC_DATA] [DATE] 17:50 (TC) - 63H-6741 Làm mới In phơi In đơn …" at bounding box center [624, 290] width 1248 height 581
click at [43, 470] on main "Mỹ Tho - [GEOGRAPHIC_DATA] [DATE] 17:50 (TC) - 63H-6741 Làm mới In phơi In đơn …" at bounding box center [624, 290] width 1248 height 581
click at [36, 470] on section "Kết quả tìm kiếm ( 0 ) Bộ lọc No Data minhduc84.tlt 1 Tổng Quan Kho hàng mới Bá…" at bounding box center [624, 298] width 1248 height 597
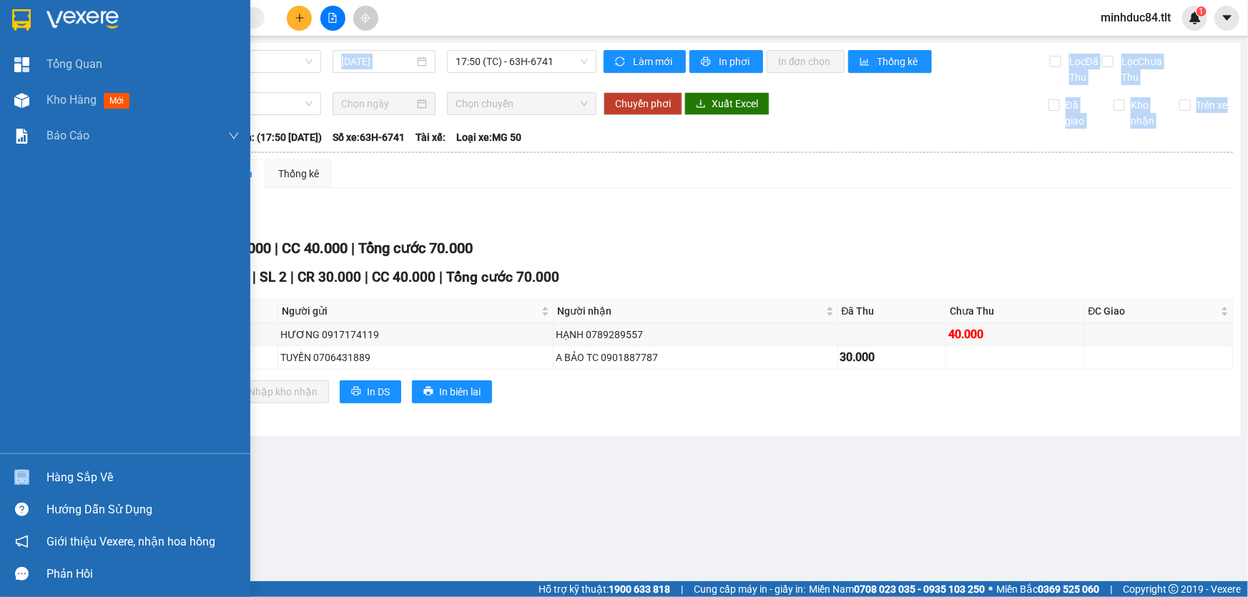
click at [36, 470] on div "Hàng sắp về" at bounding box center [125, 477] width 250 height 32
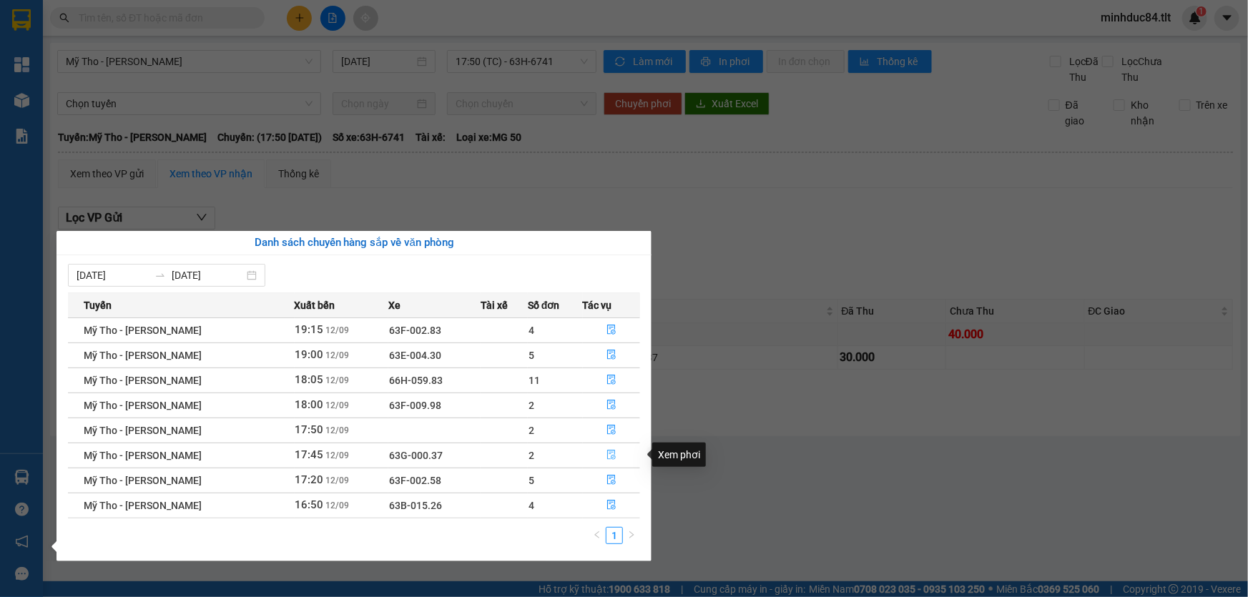
click at [617, 454] on button "button" at bounding box center [611, 455] width 56 height 23
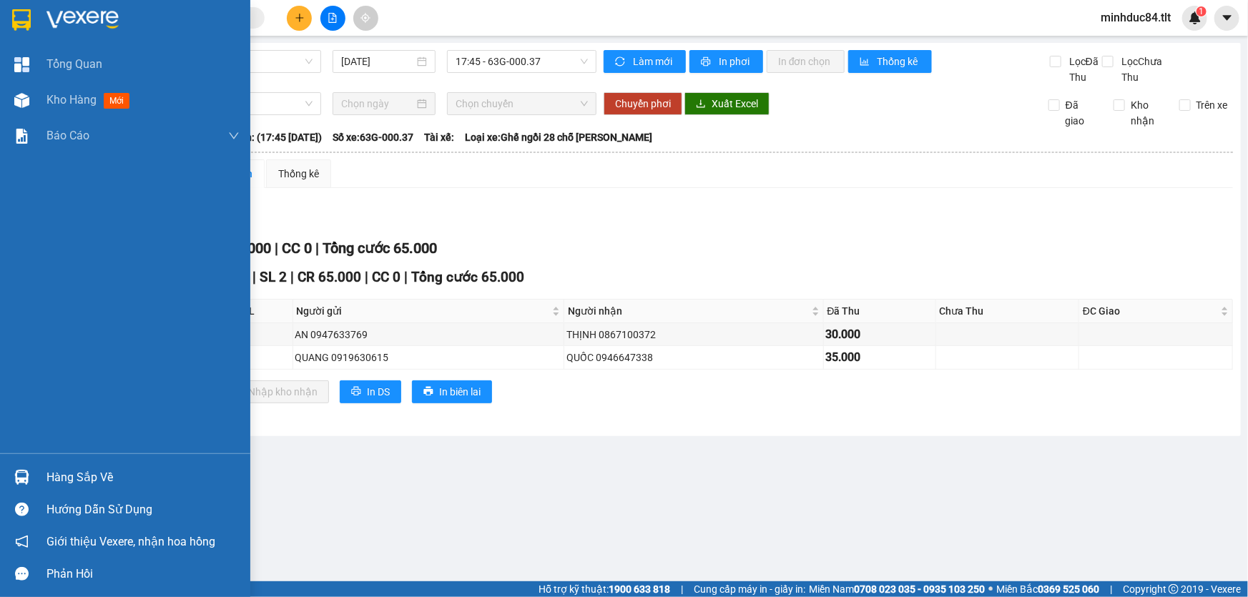
click at [54, 470] on div "Hàng sắp về" at bounding box center [142, 477] width 193 height 21
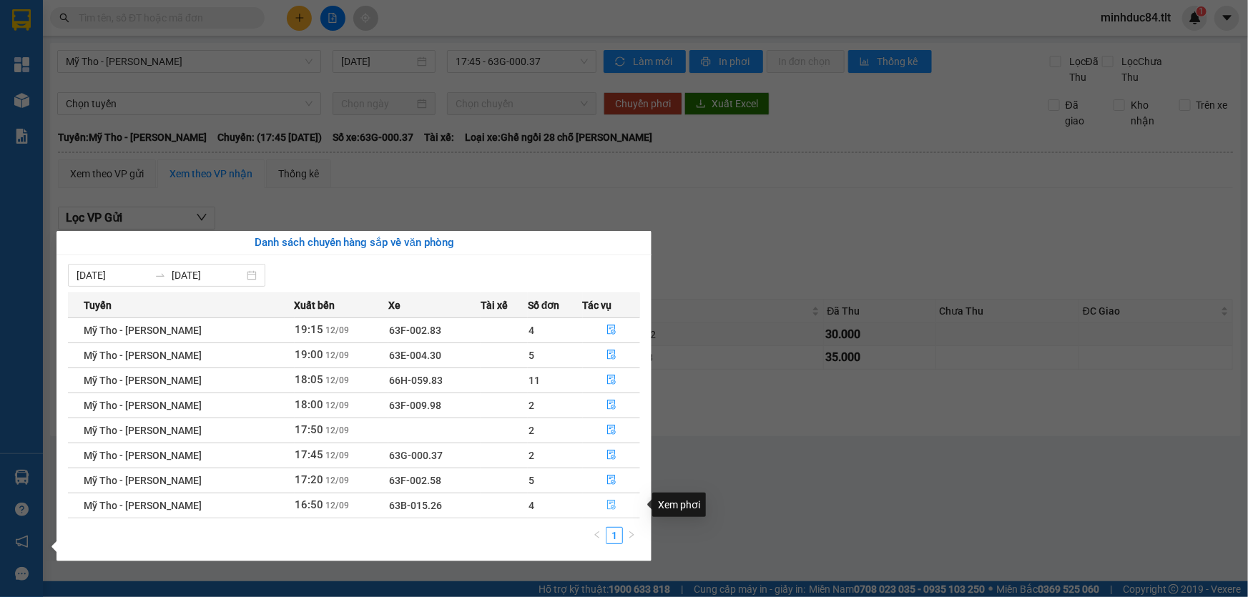
click at [607, 503] on icon "file-done" at bounding box center [611, 505] width 9 height 10
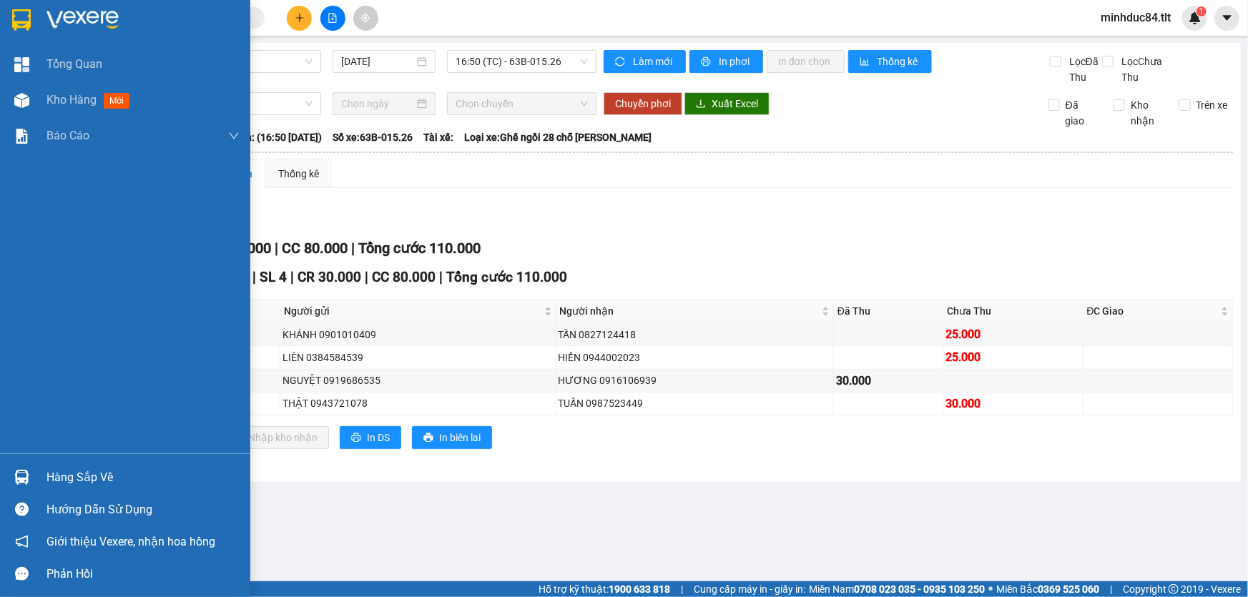
click at [78, 464] on div "Hàng sắp về" at bounding box center [125, 477] width 250 height 32
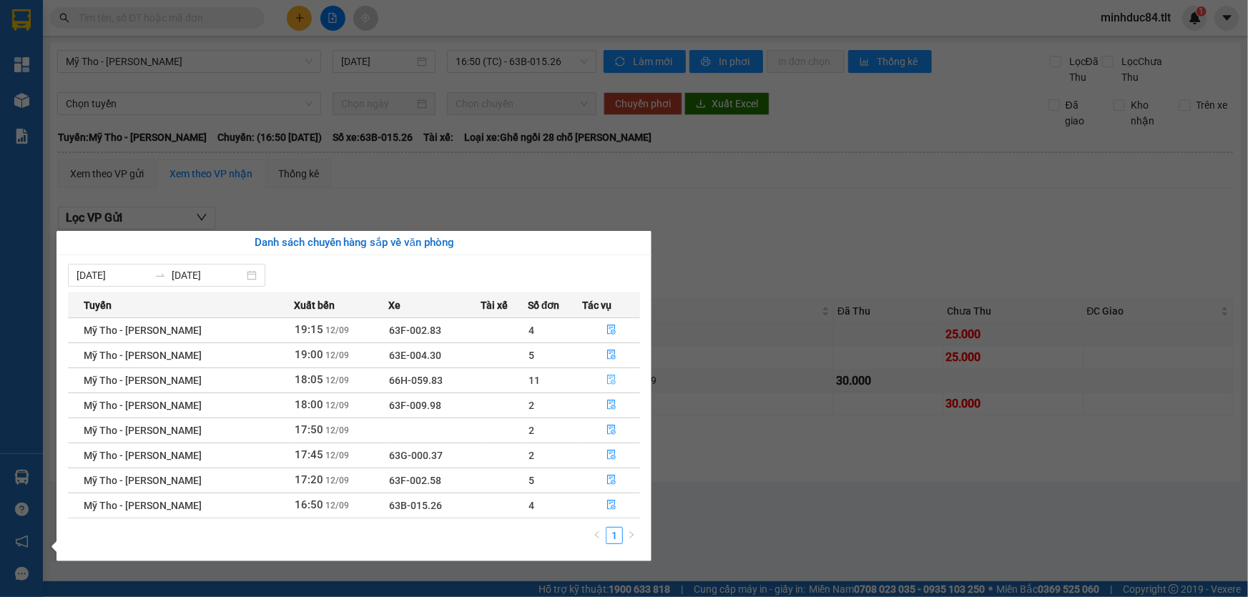
click at [608, 377] on icon "file-done" at bounding box center [611, 380] width 10 height 10
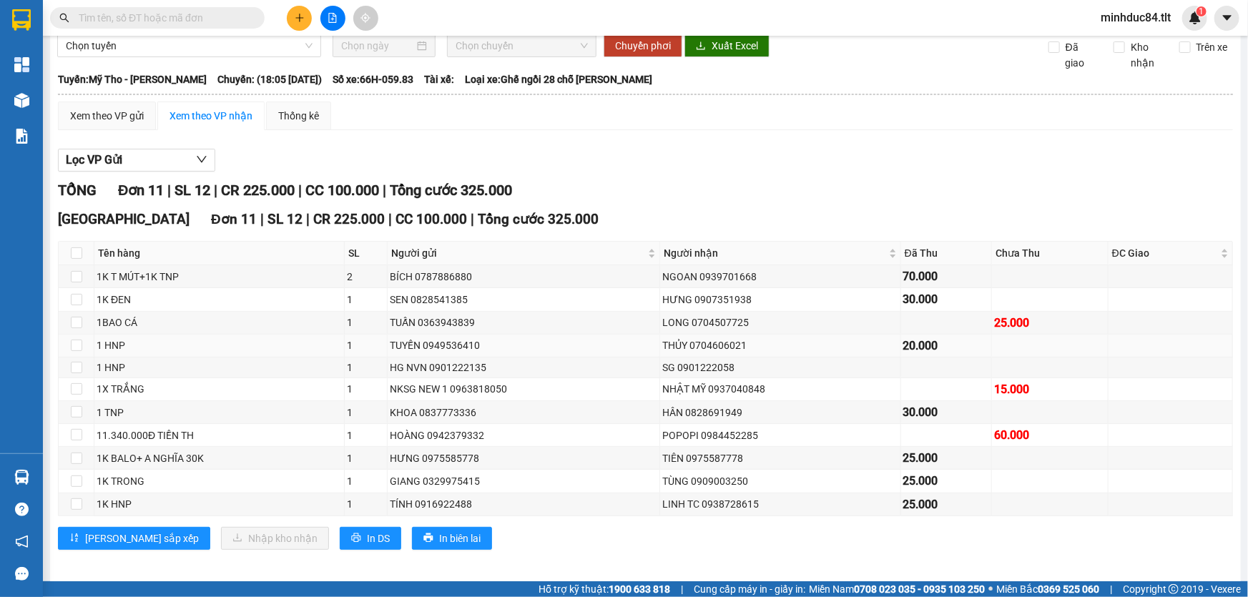
scroll to position [64, 0]
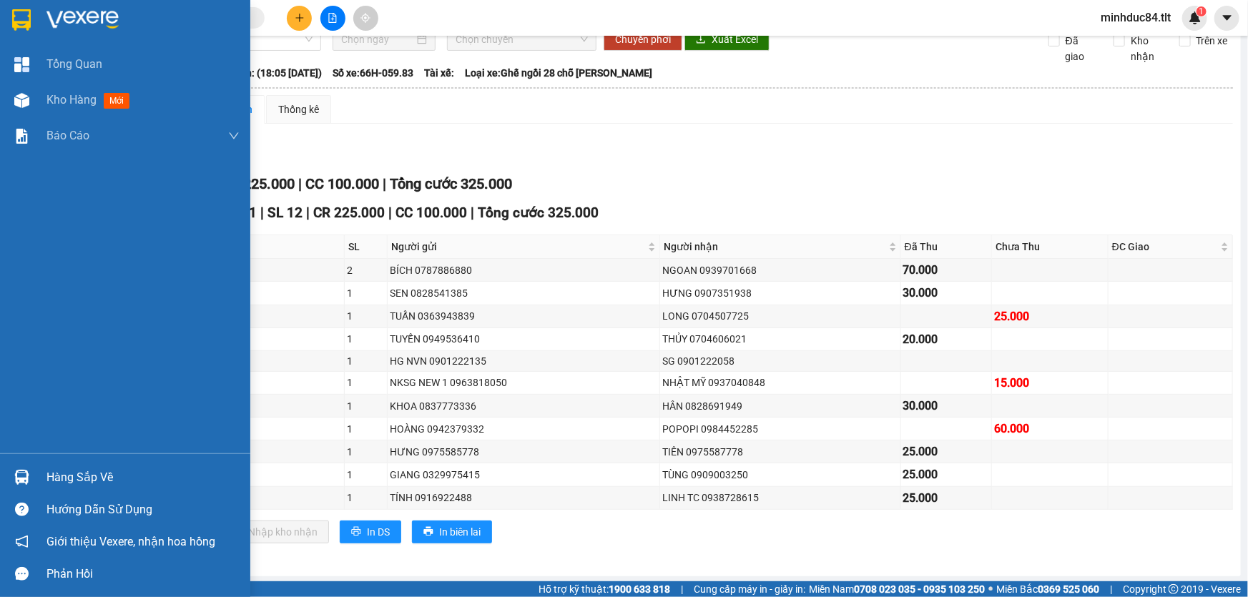
click at [75, 467] on div "Hàng sắp về" at bounding box center [142, 477] width 193 height 21
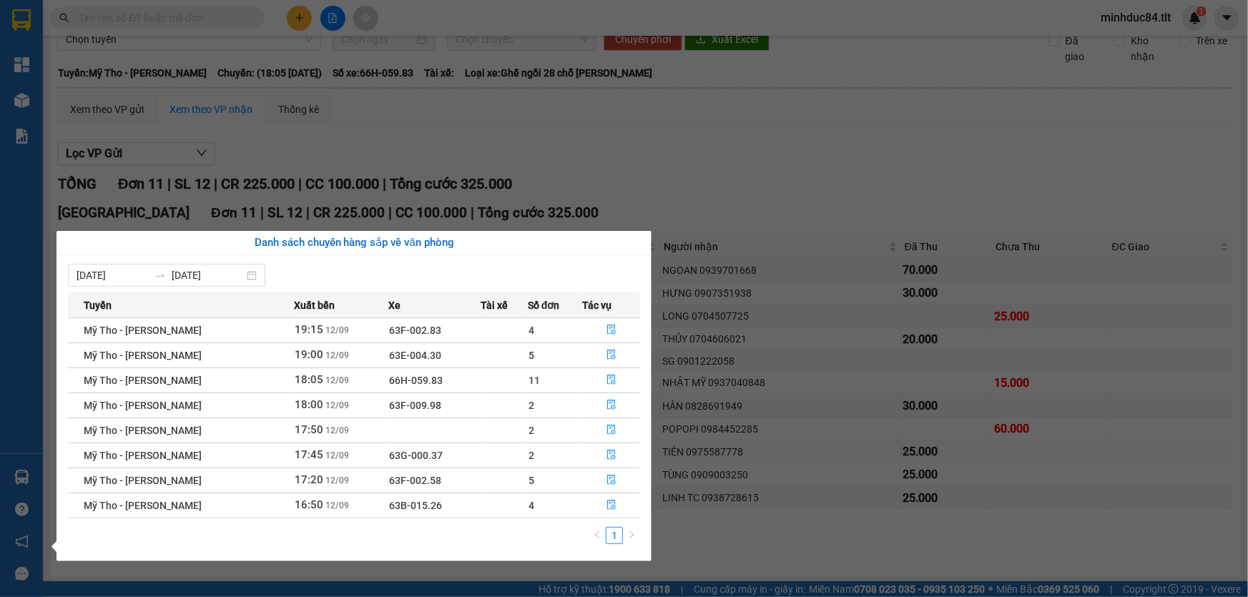
click at [765, 458] on section "Kết quả tìm kiếm ( 0 ) Bộ lọc No Data minhduc84.tlt 1 Tổng Quan Kho hàng mới Bá…" at bounding box center [624, 298] width 1248 height 597
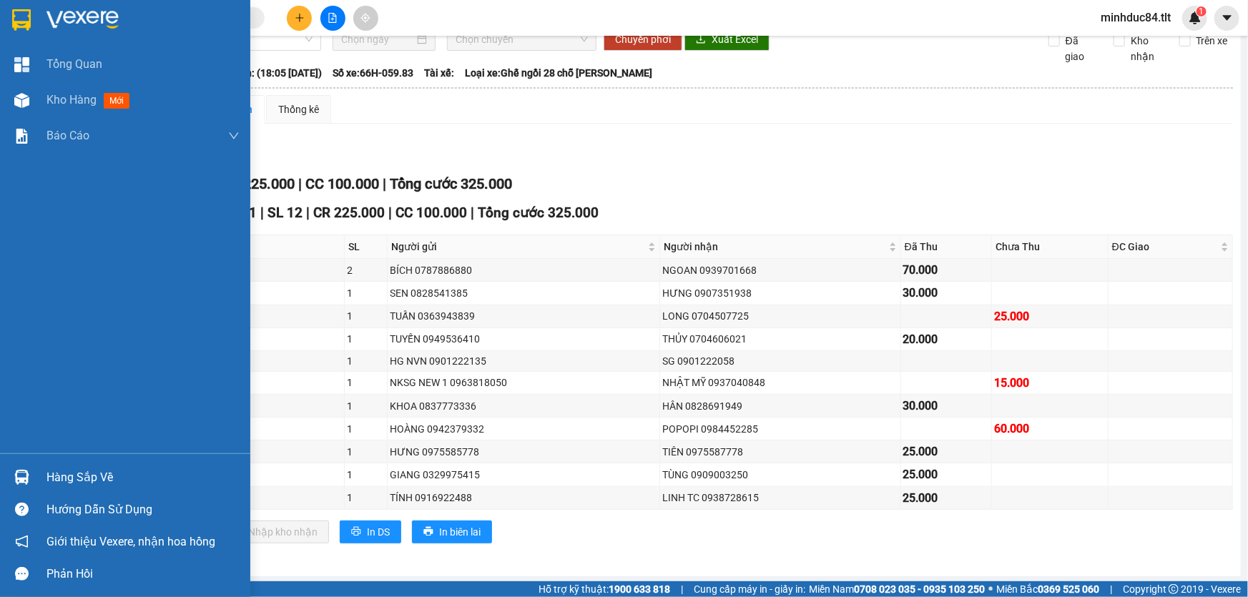
click at [48, 472] on div "Hàng sắp về" at bounding box center [142, 477] width 193 height 21
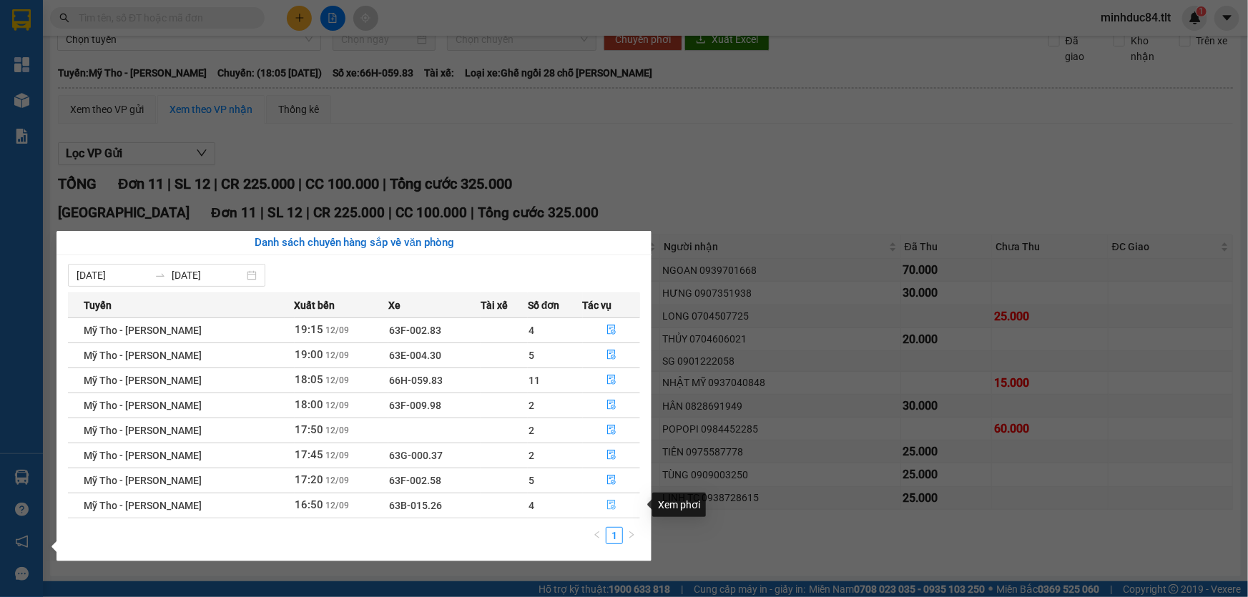
click at [618, 510] on button "button" at bounding box center [611, 505] width 56 height 23
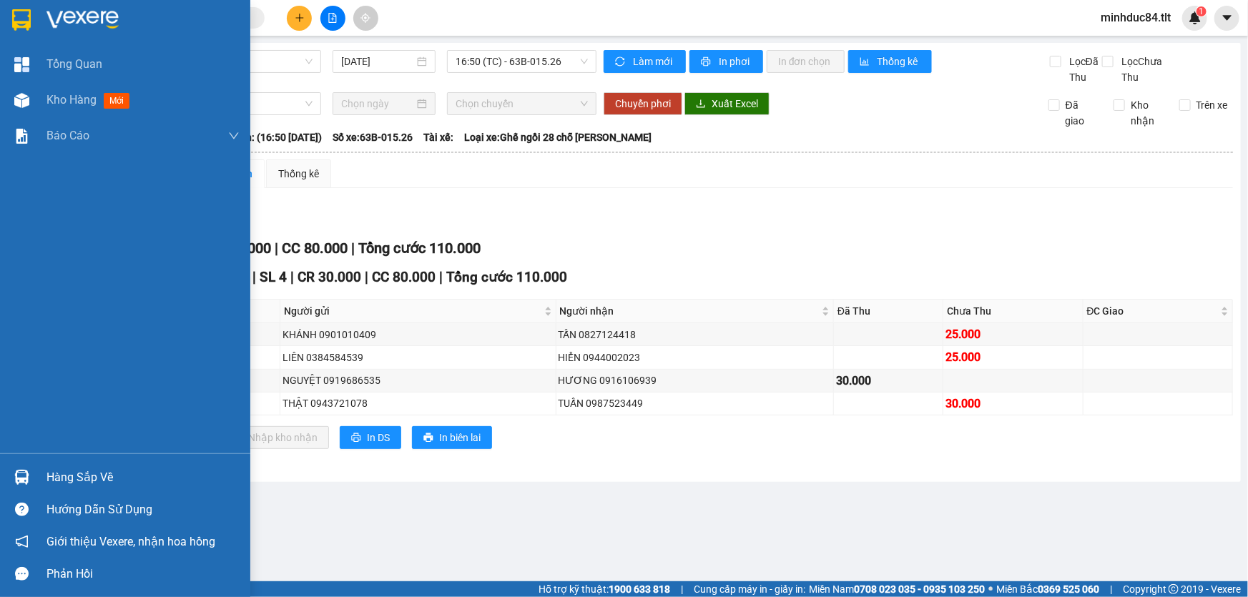
click at [29, 474] on div at bounding box center [21, 477] width 25 height 25
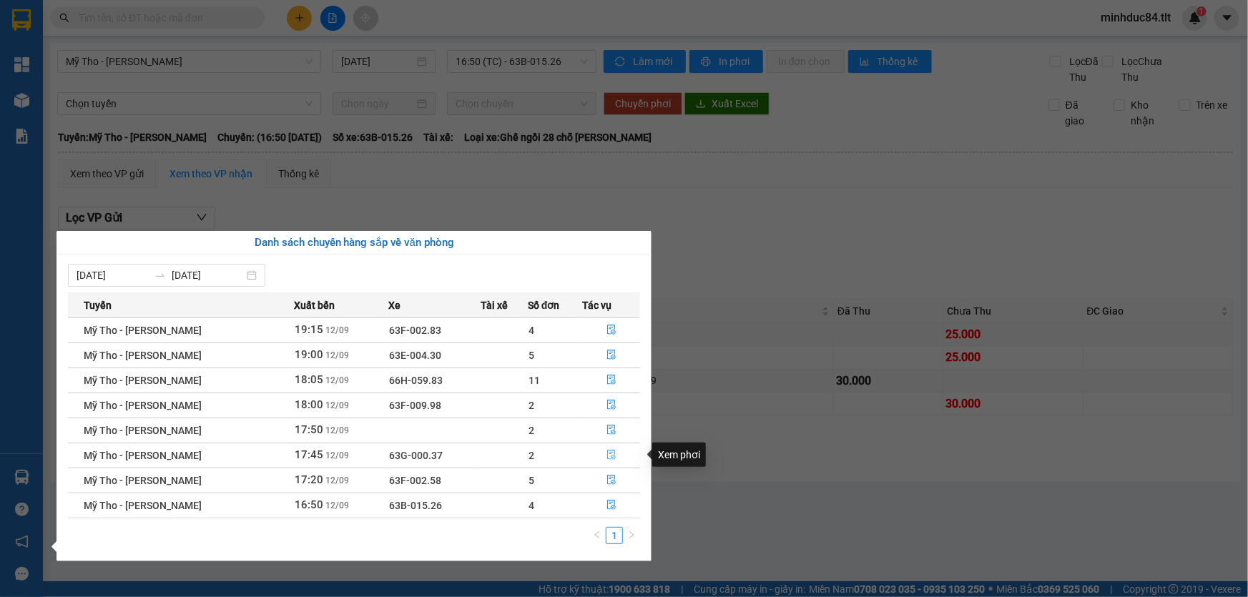
click at [612, 453] on icon "file-done" at bounding box center [611, 455] width 10 height 10
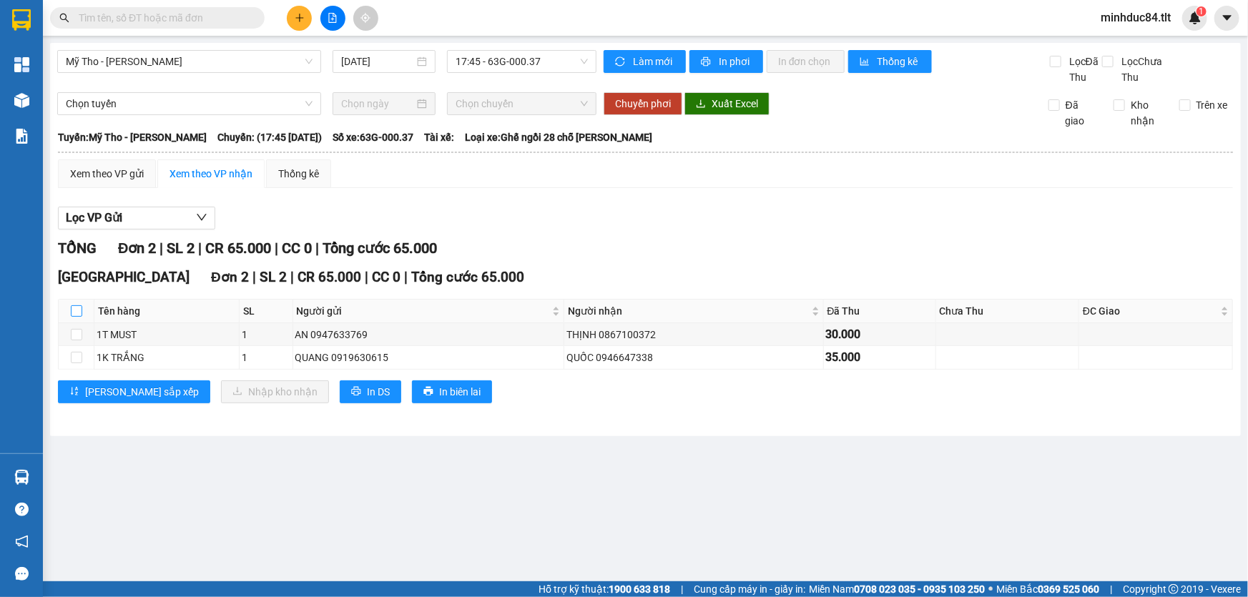
click at [74, 307] on input "checkbox" at bounding box center [76, 310] width 11 height 11
checkbox input "true"
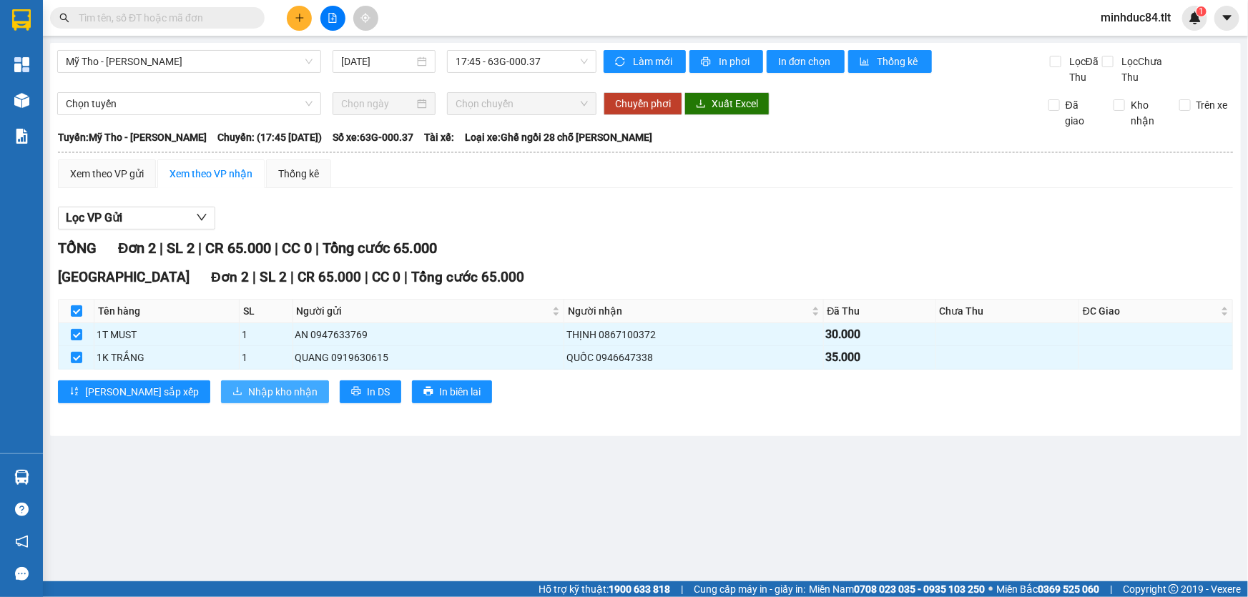
click at [248, 387] on span "Nhập kho nhận" at bounding box center [282, 392] width 69 height 16
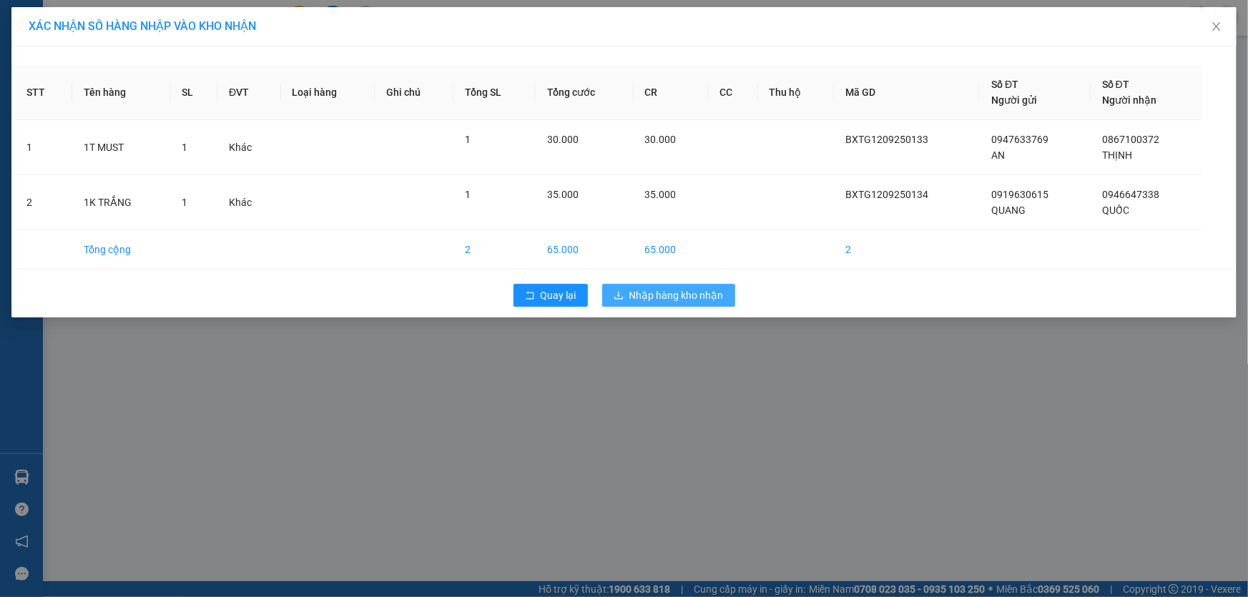
click at [675, 303] on button "Nhập hàng kho nhận" at bounding box center [668, 295] width 133 height 23
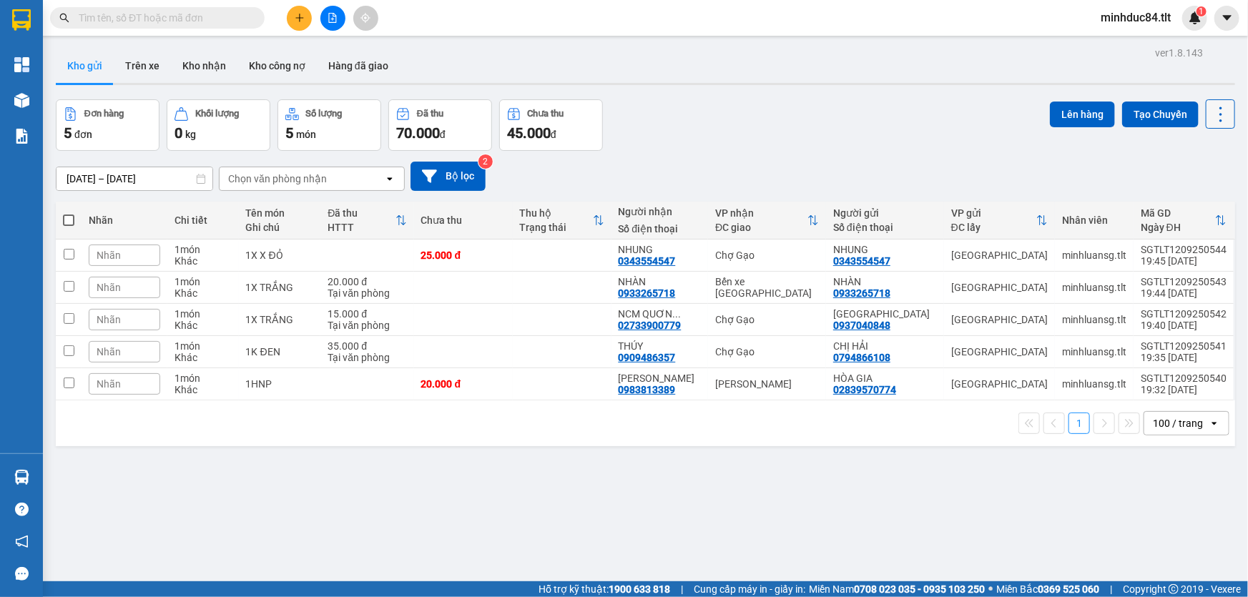
click at [1212, 124] on button at bounding box center [1219, 113] width 29 height 29
click at [1193, 201] on span "Làm mới" at bounding box center [1190, 204] width 39 height 14
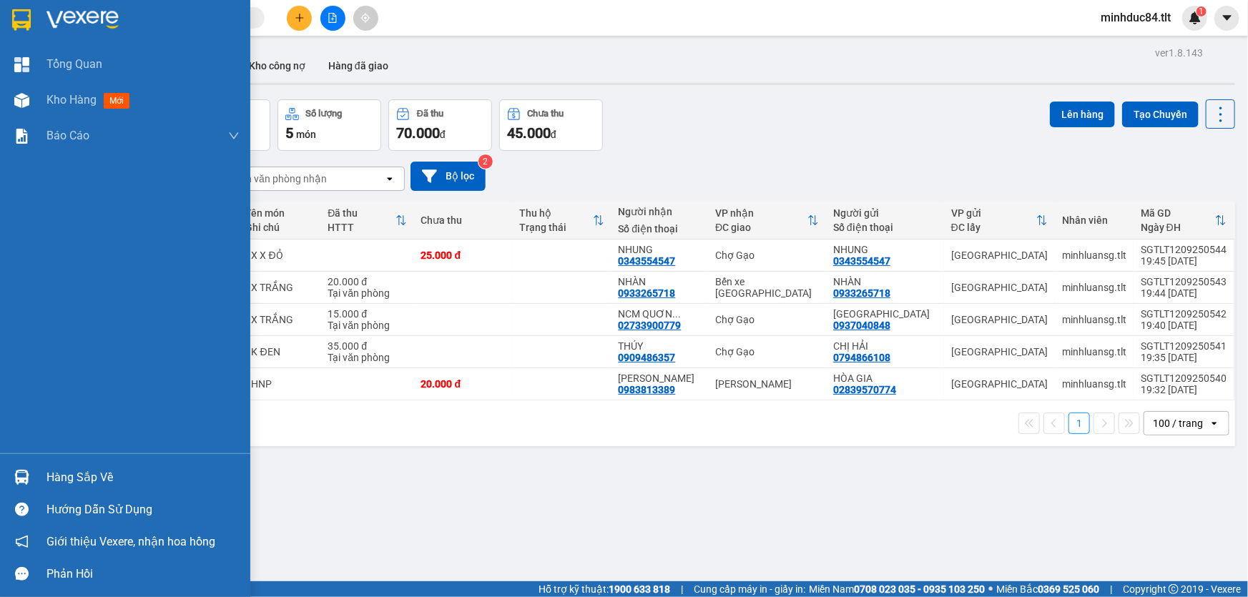
click at [42, 460] on div "Hàng sắp về Hướng dẫn sử dụng Giới thiệu Vexere, nhận hoa hồng Phản hồi" at bounding box center [125, 521] width 250 height 137
click at [60, 479] on div "Hàng sắp về" at bounding box center [142, 477] width 193 height 21
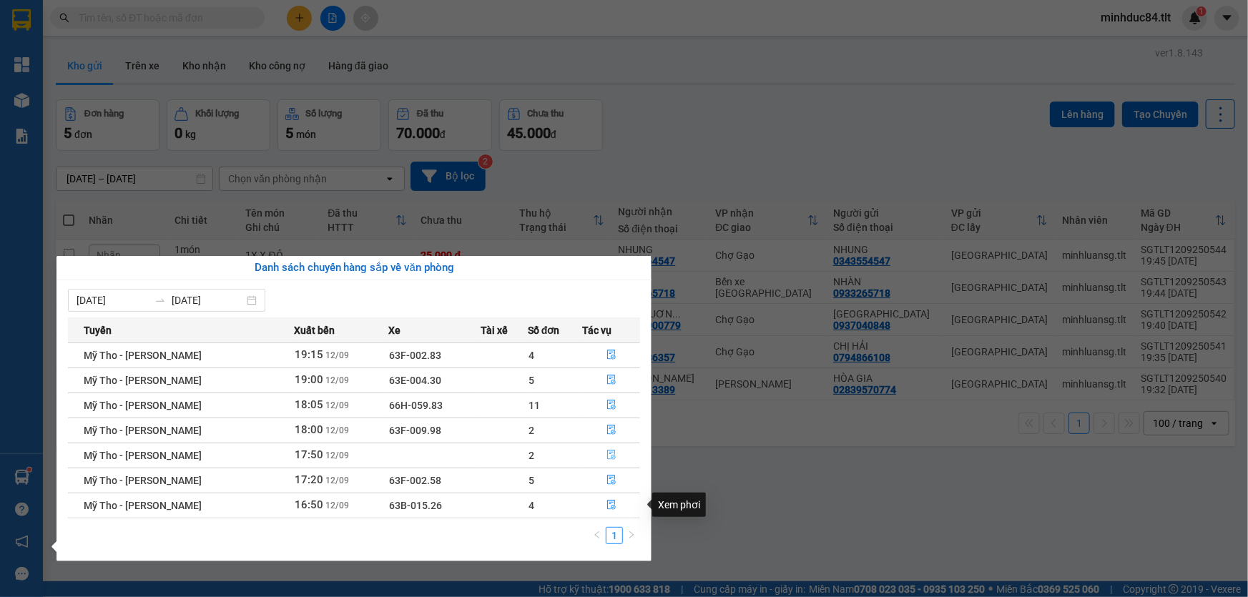
click at [610, 446] on button "button" at bounding box center [611, 455] width 56 height 23
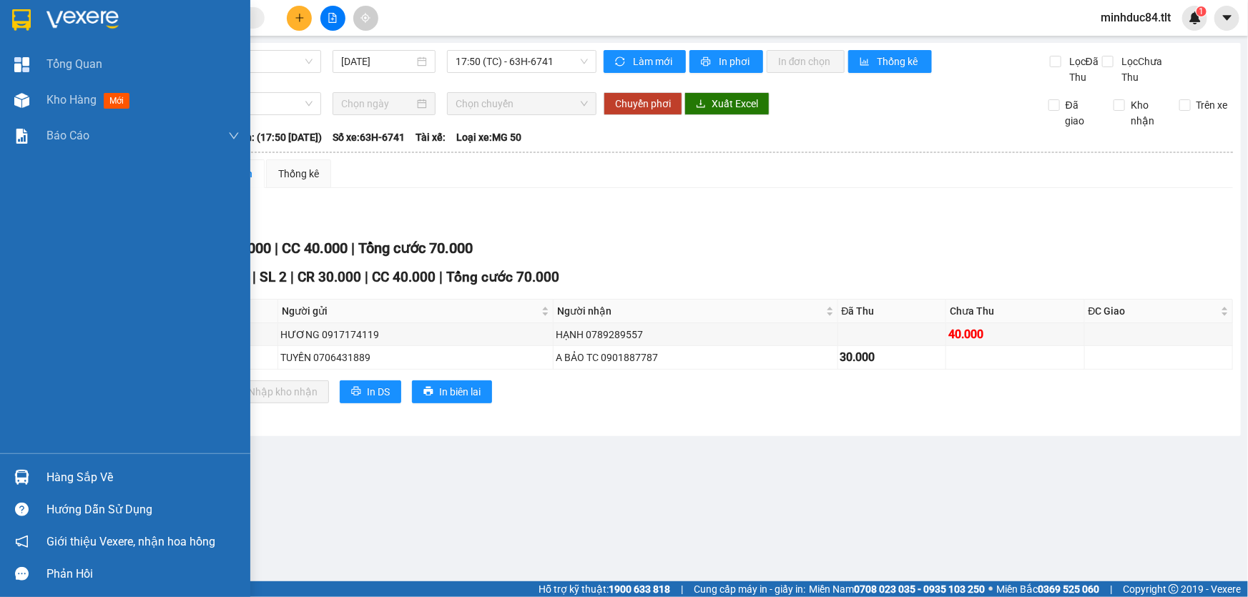
click at [29, 470] on div at bounding box center [21, 477] width 25 height 25
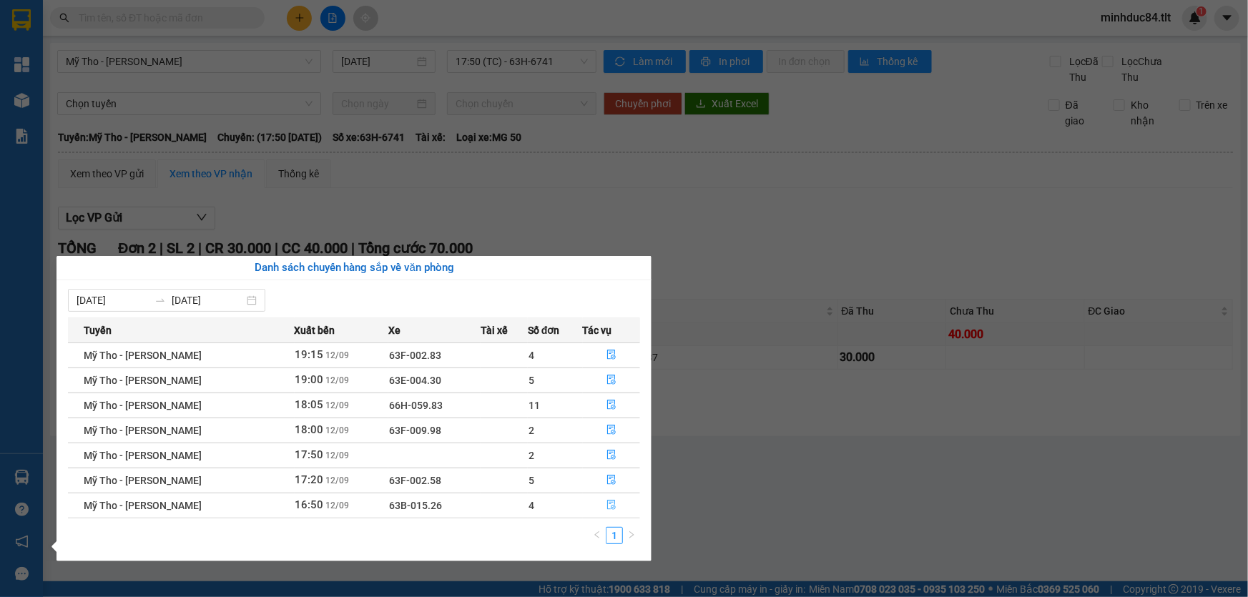
click at [611, 511] on button "button" at bounding box center [611, 505] width 56 height 23
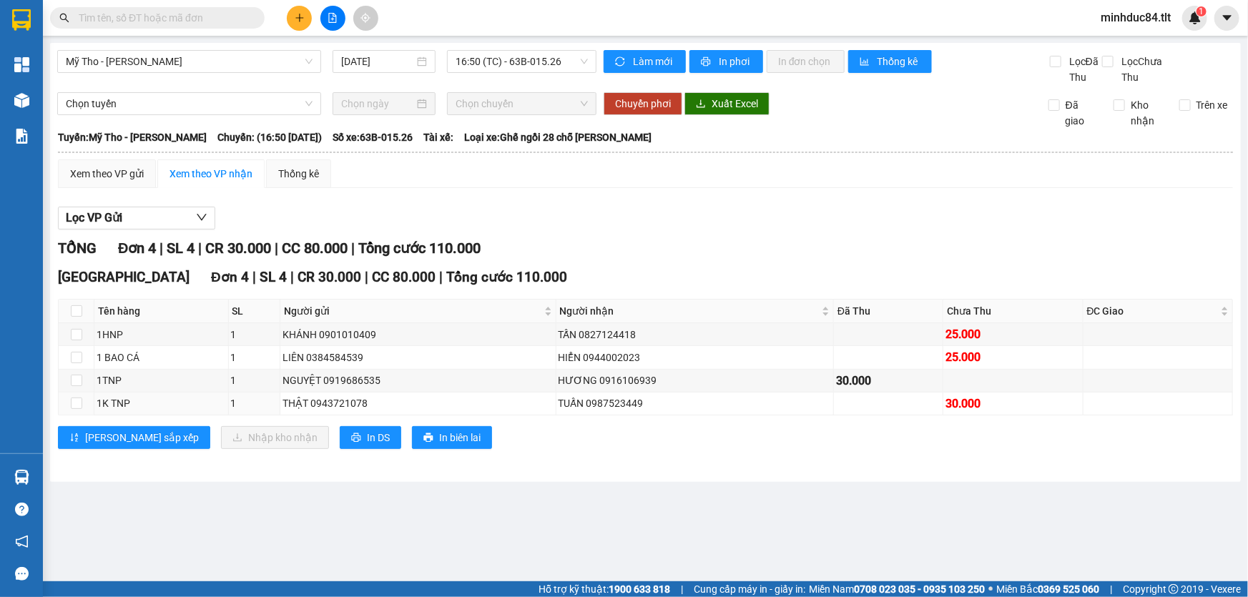
click at [525, 473] on div "Mỹ Tho - [GEOGRAPHIC_DATA] [DATE] 16:50 (TC) - 63B-015.26 Làm mới In phơi In đơ…" at bounding box center [645, 262] width 1190 height 439
click at [72, 332] on input "checkbox" at bounding box center [76, 334] width 11 height 11
checkbox input "true"
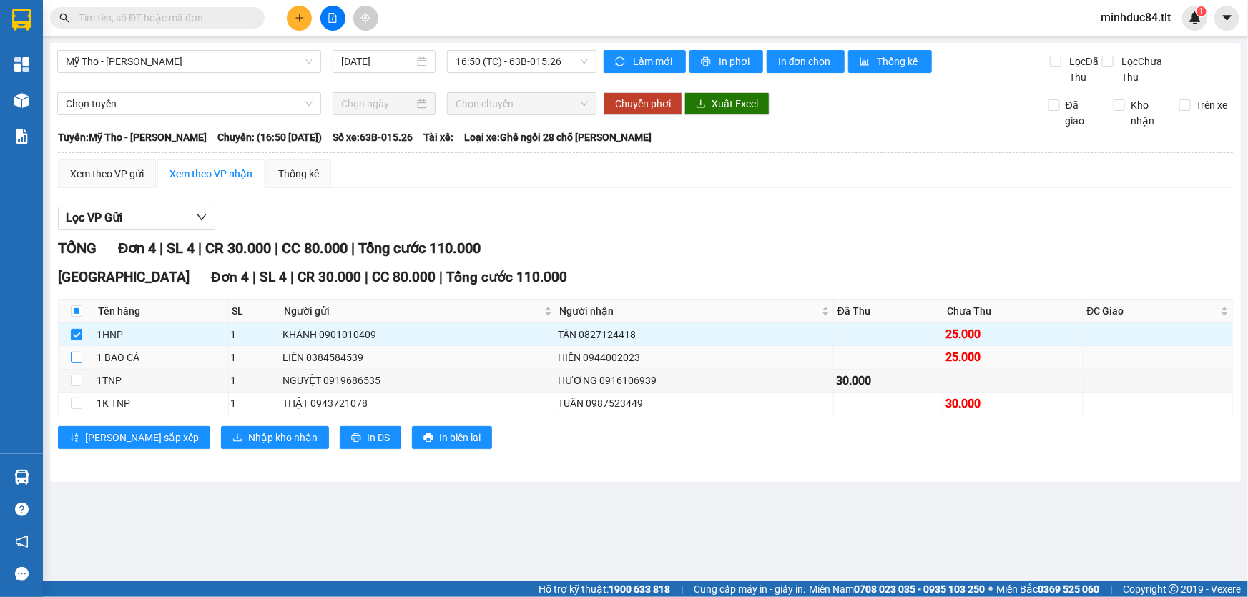
click at [71, 358] on input "checkbox" at bounding box center [76, 357] width 11 height 11
checkbox input "true"
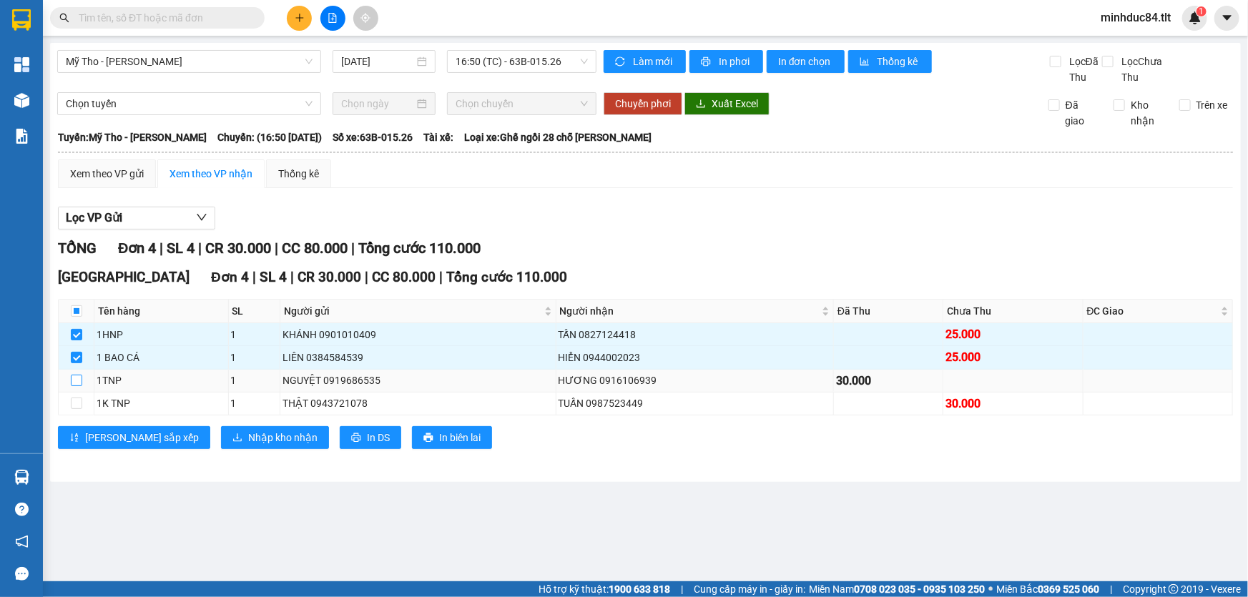
click at [75, 385] on input "checkbox" at bounding box center [76, 380] width 11 height 11
checkbox input "true"
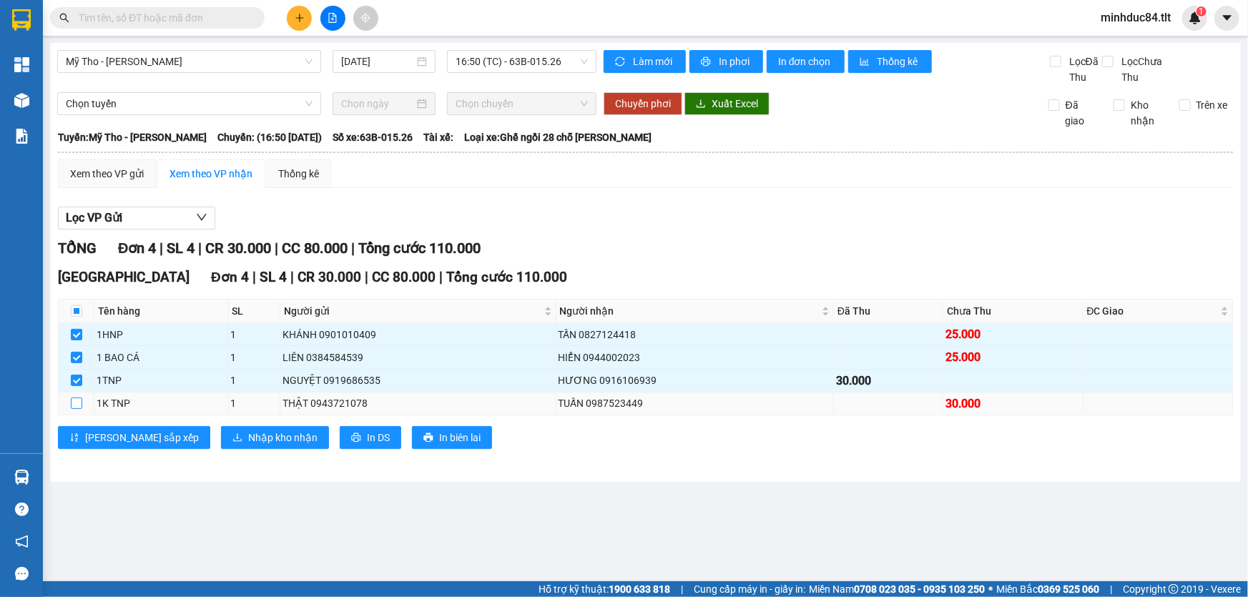
click at [76, 398] on input "checkbox" at bounding box center [76, 403] width 11 height 11
checkbox input "true"
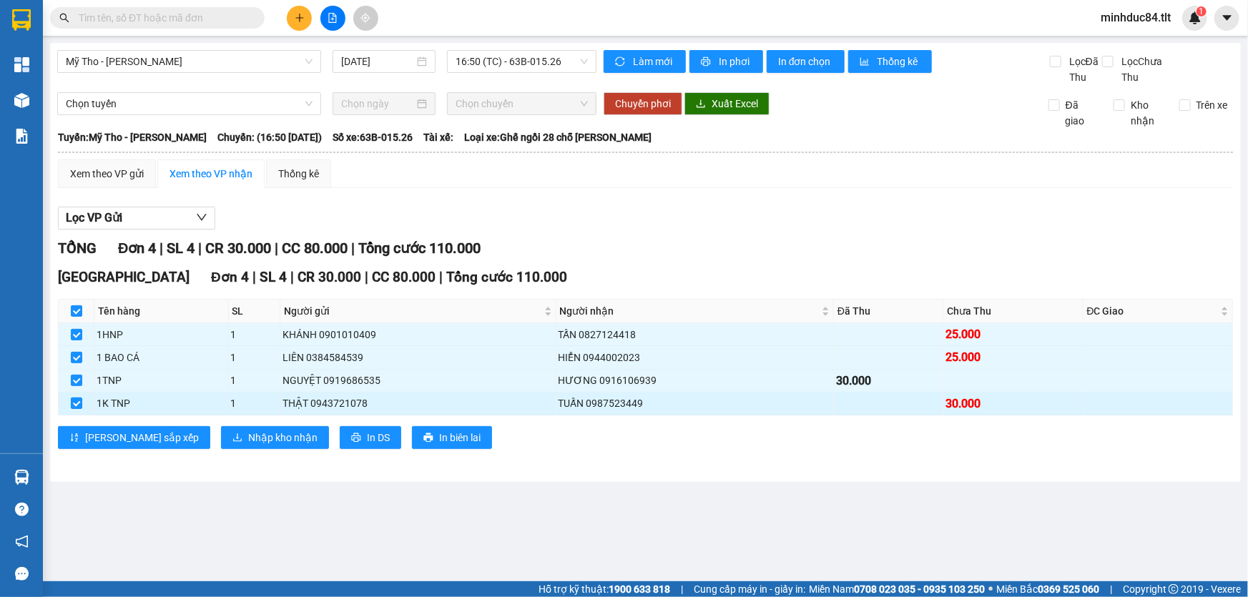
checkbox input "true"
click at [150, 19] on input "text" at bounding box center [163, 18] width 169 height 16
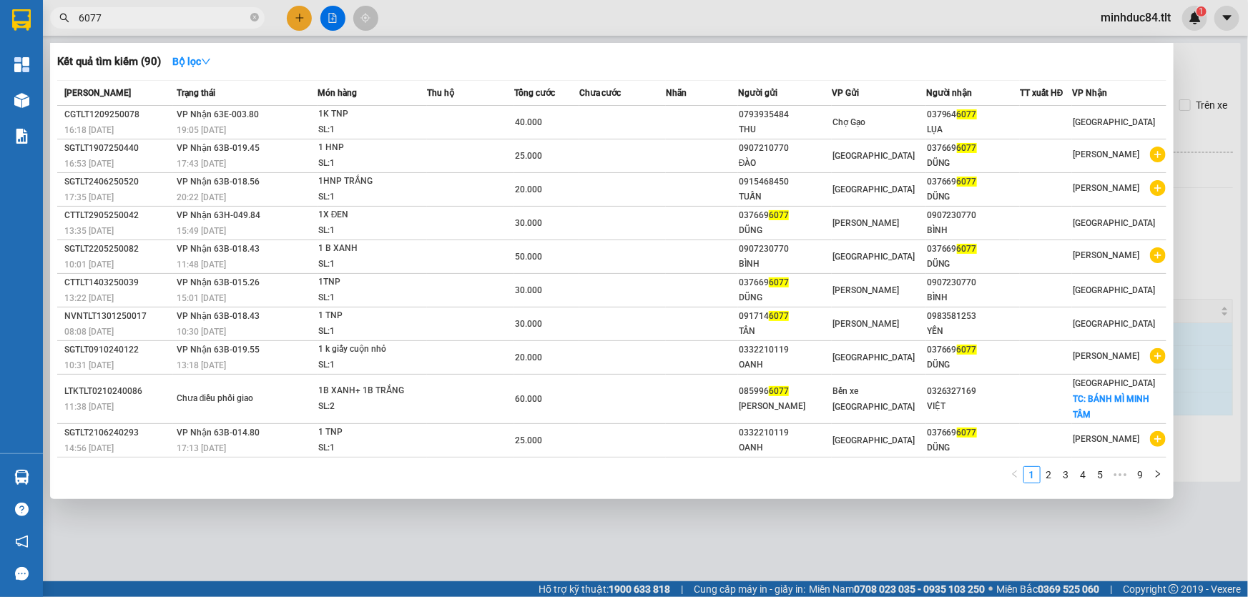
type input "6077"
click at [365, 530] on div at bounding box center [624, 298] width 1248 height 597
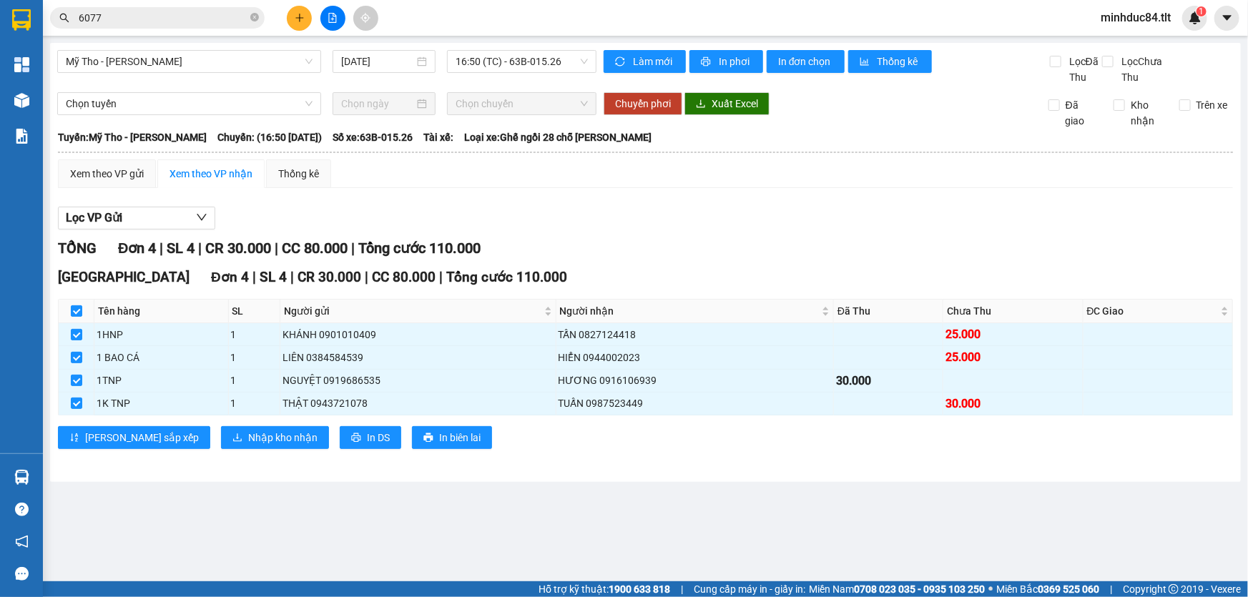
click at [189, 9] on span "6077" at bounding box center [157, 17] width 214 height 21
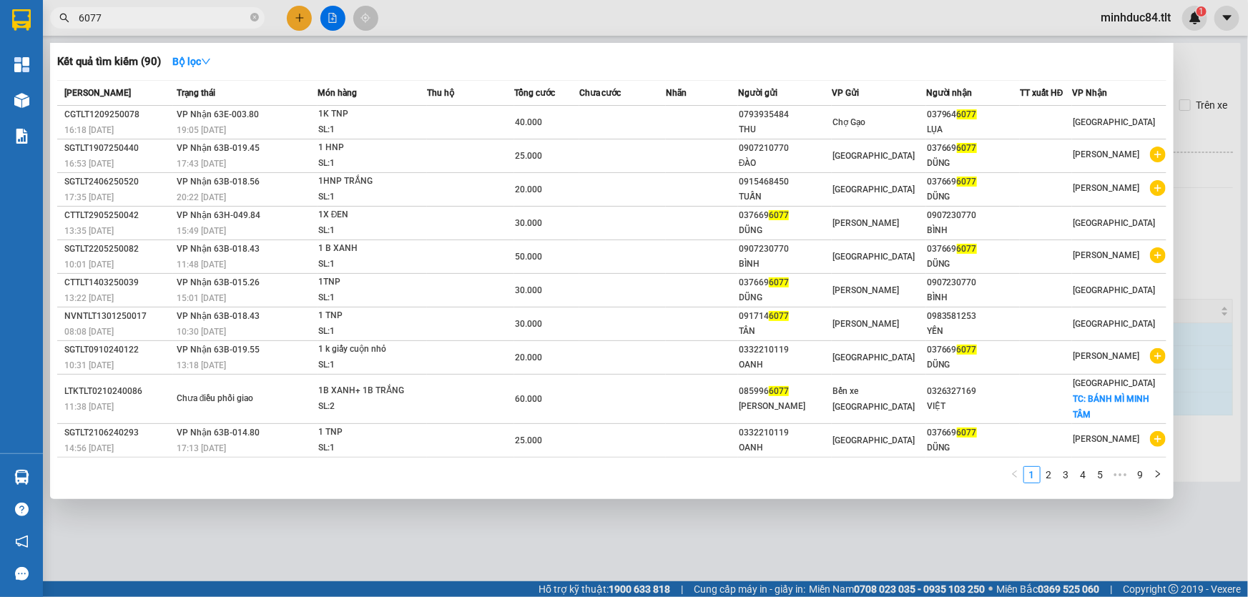
click at [477, 551] on div at bounding box center [624, 298] width 1248 height 597
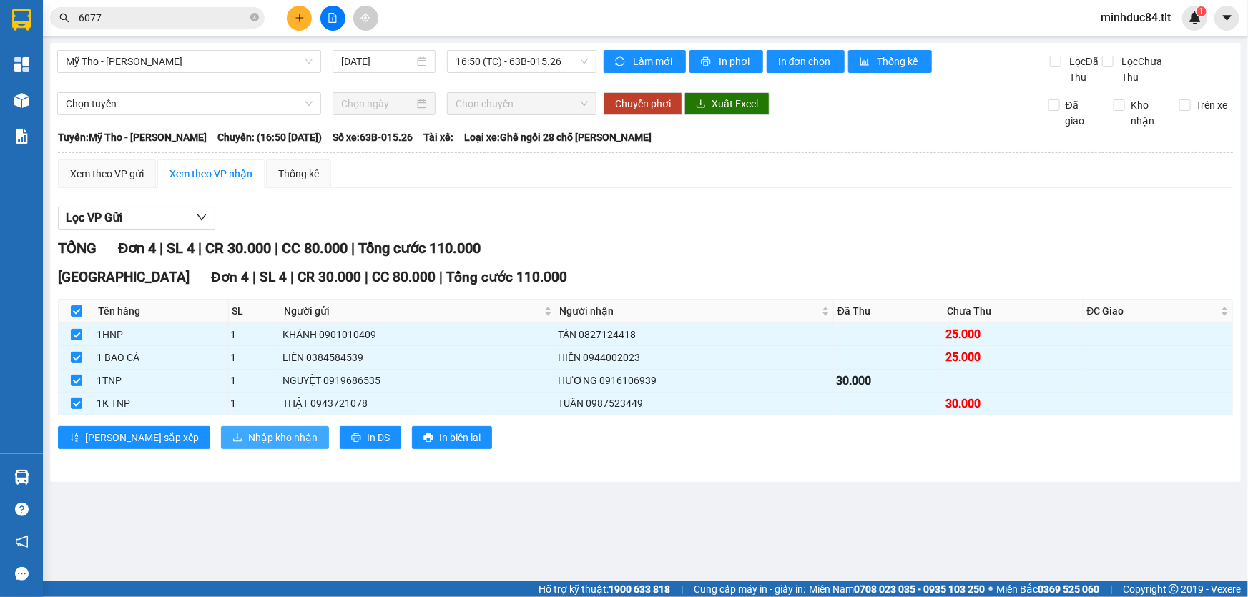
click at [248, 435] on span "Nhập kho nhận" at bounding box center [282, 438] width 69 height 16
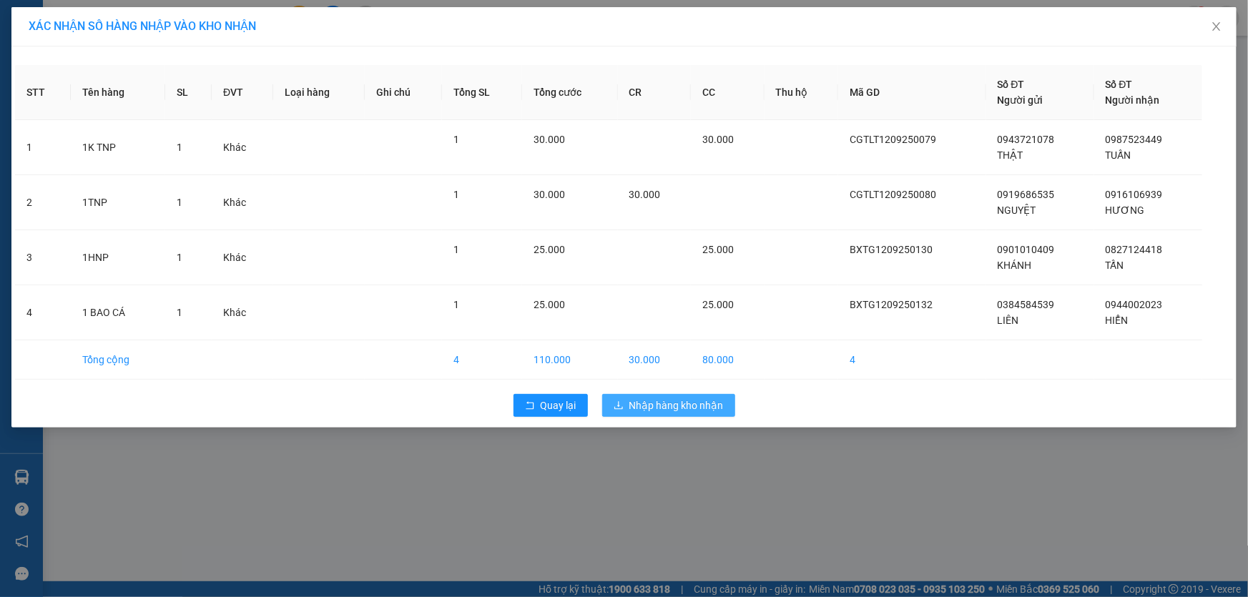
click at [661, 401] on span "Nhập hàng kho nhận" at bounding box center [676, 406] width 94 height 16
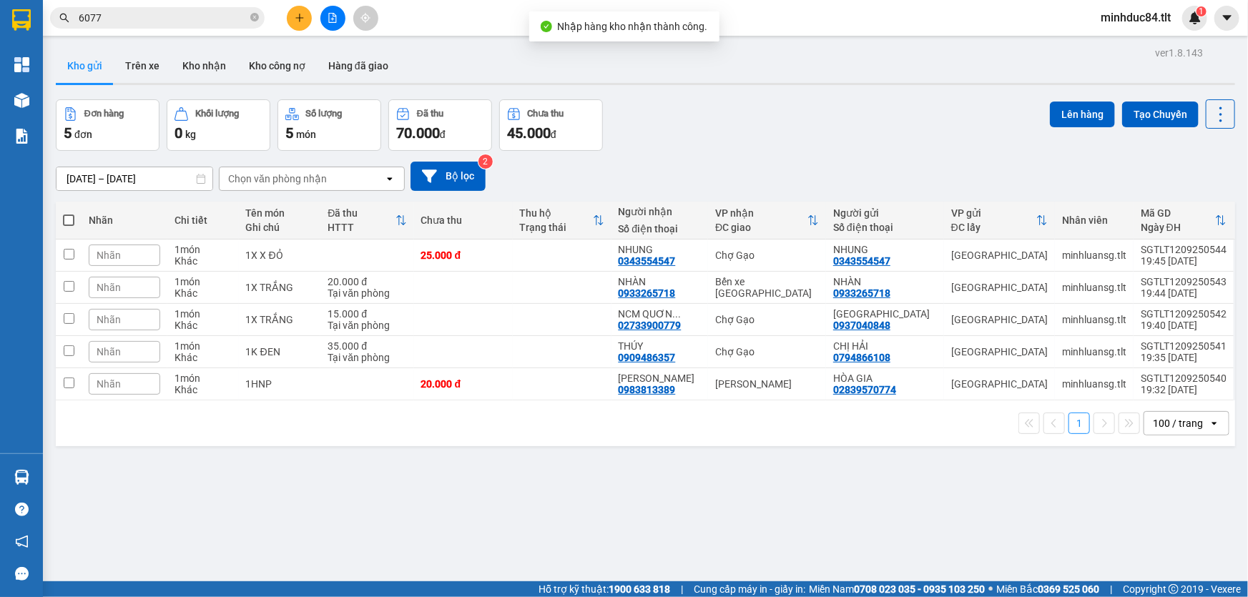
click at [141, 17] on input "6077" at bounding box center [163, 18] width 169 height 16
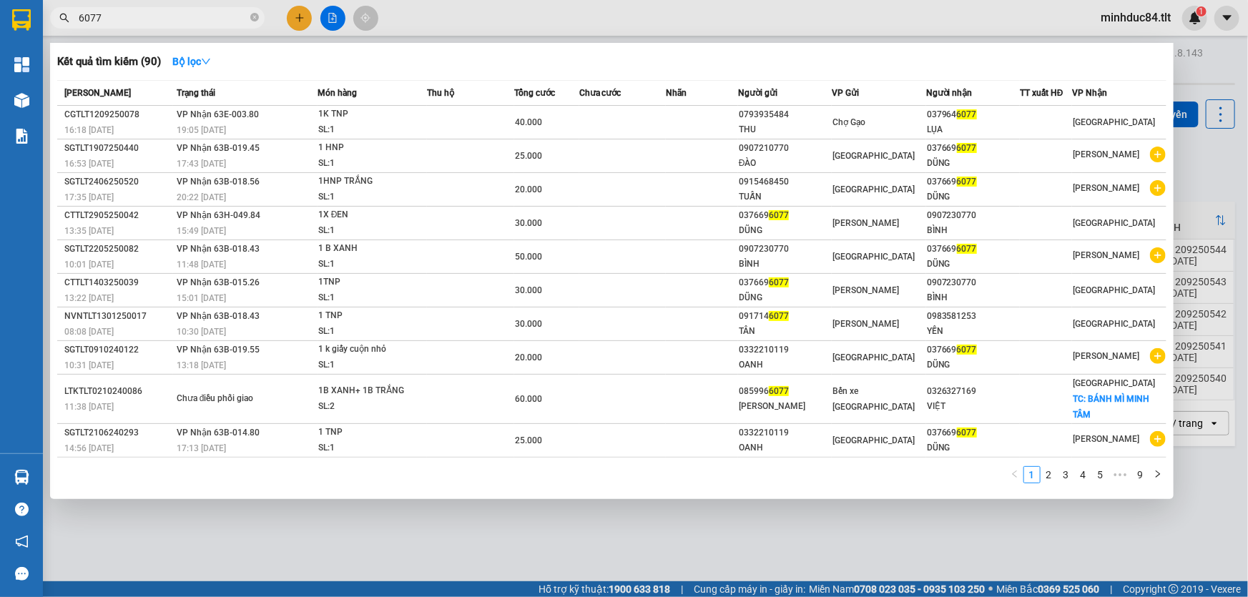
click at [940, 546] on div at bounding box center [624, 298] width 1248 height 597
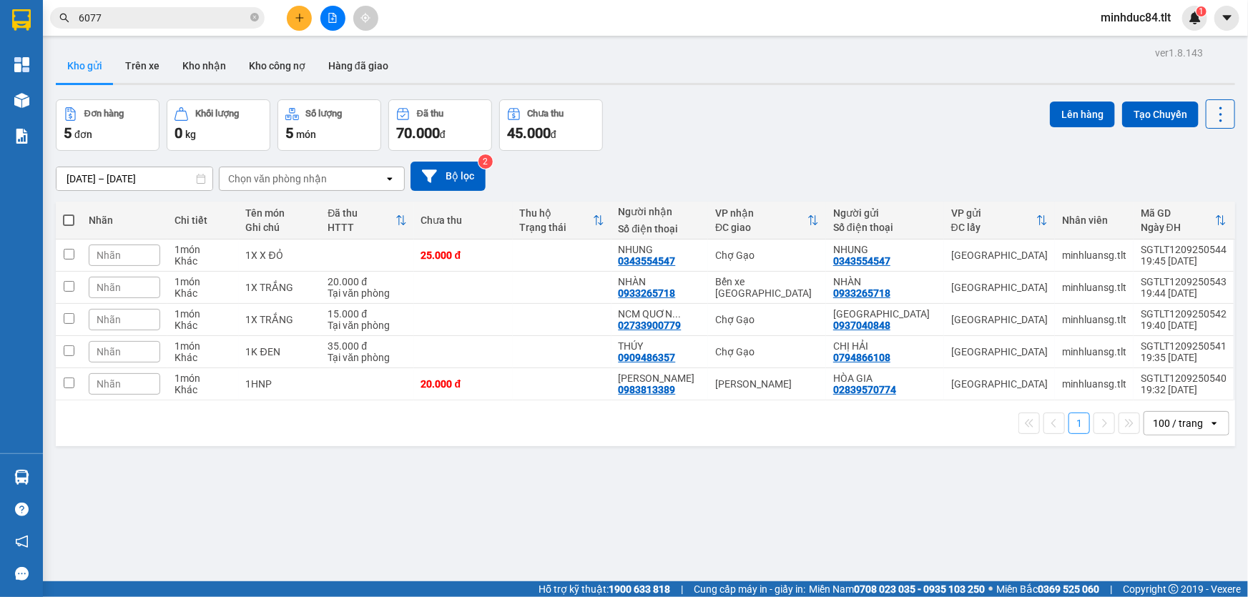
click at [1210, 113] on icon at bounding box center [1220, 114] width 20 height 20
click at [1190, 201] on span "Làm mới" at bounding box center [1190, 204] width 39 height 14
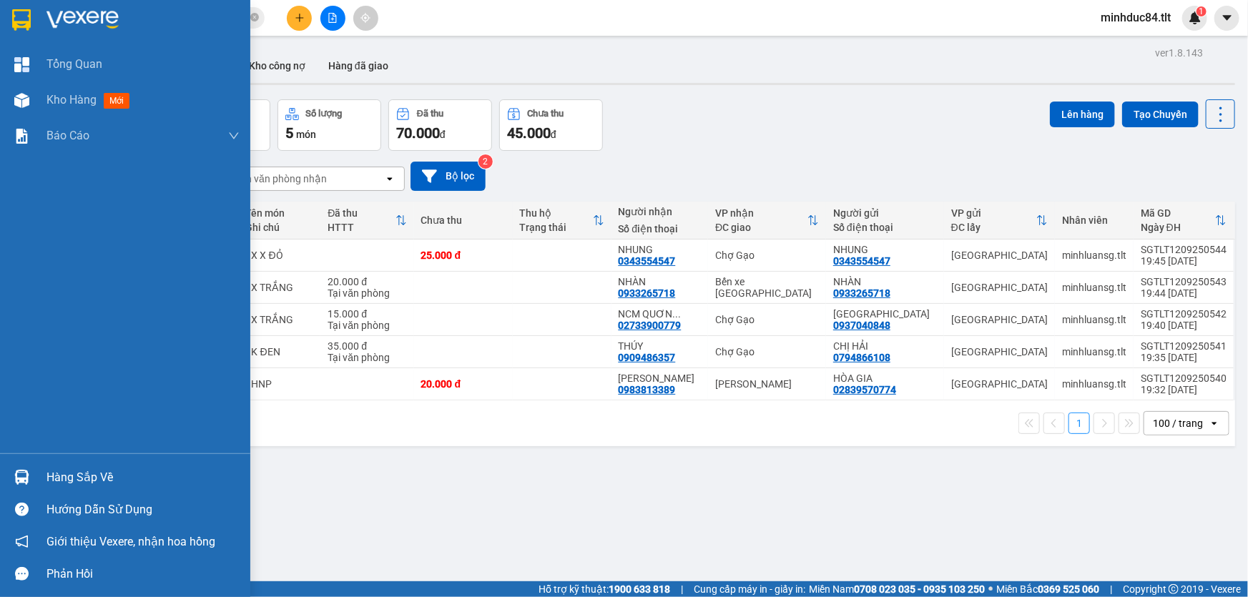
click at [38, 464] on div "Hàng sắp về" at bounding box center [125, 477] width 250 height 32
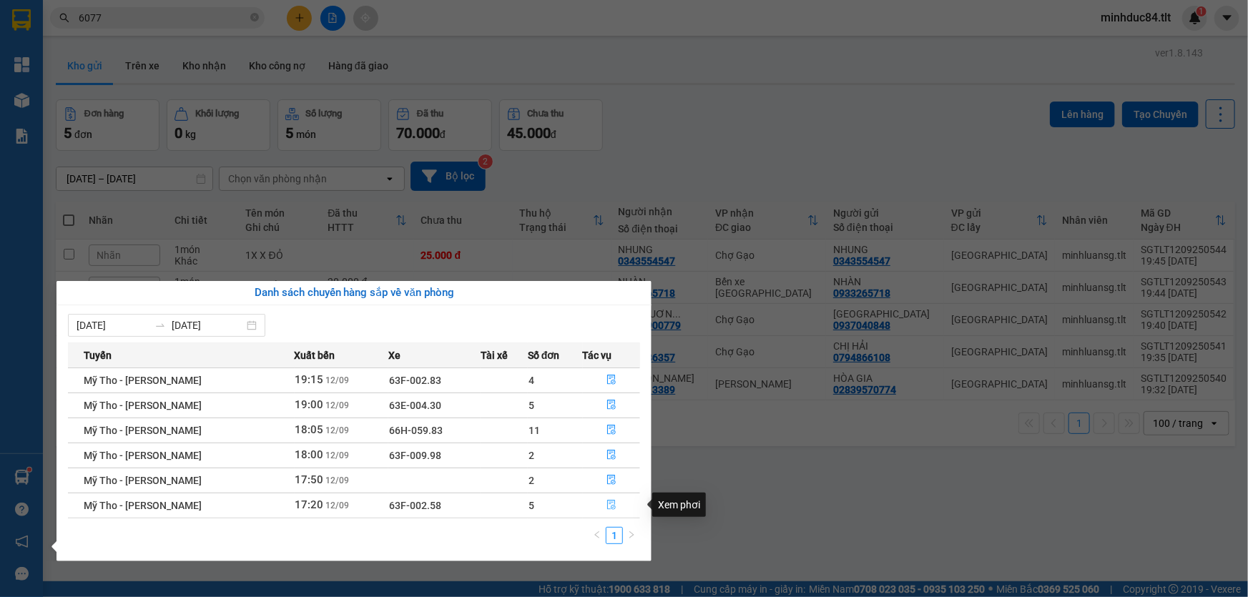
click at [612, 511] on button "button" at bounding box center [611, 505] width 56 height 23
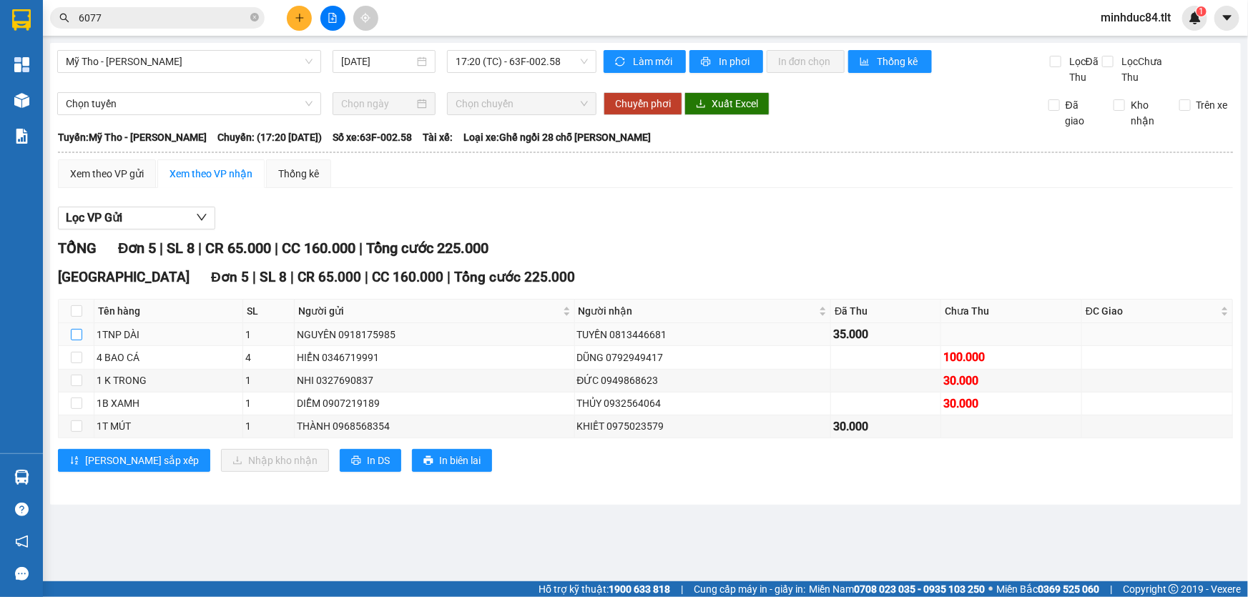
drag, startPoint x: 71, startPoint y: 331, endPoint x: 73, endPoint y: 341, distance: 10.2
click at [72, 333] on input "checkbox" at bounding box center [76, 334] width 11 height 11
checkbox input "true"
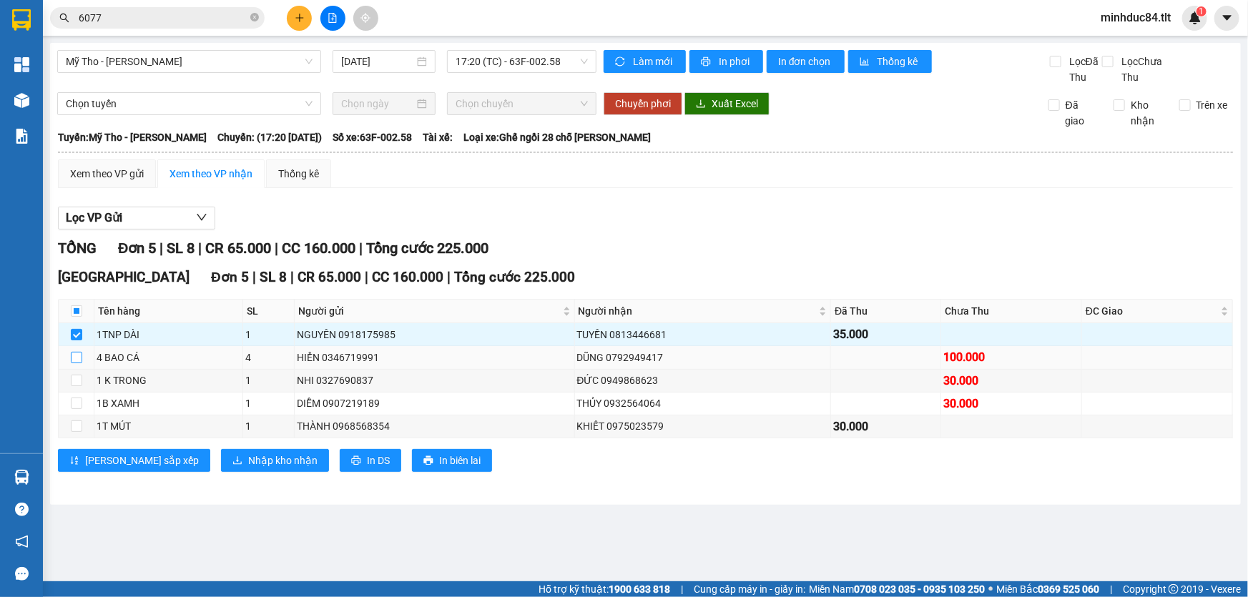
click at [73, 358] on input "checkbox" at bounding box center [76, 357] width 11 height 11
checkbox input "true"
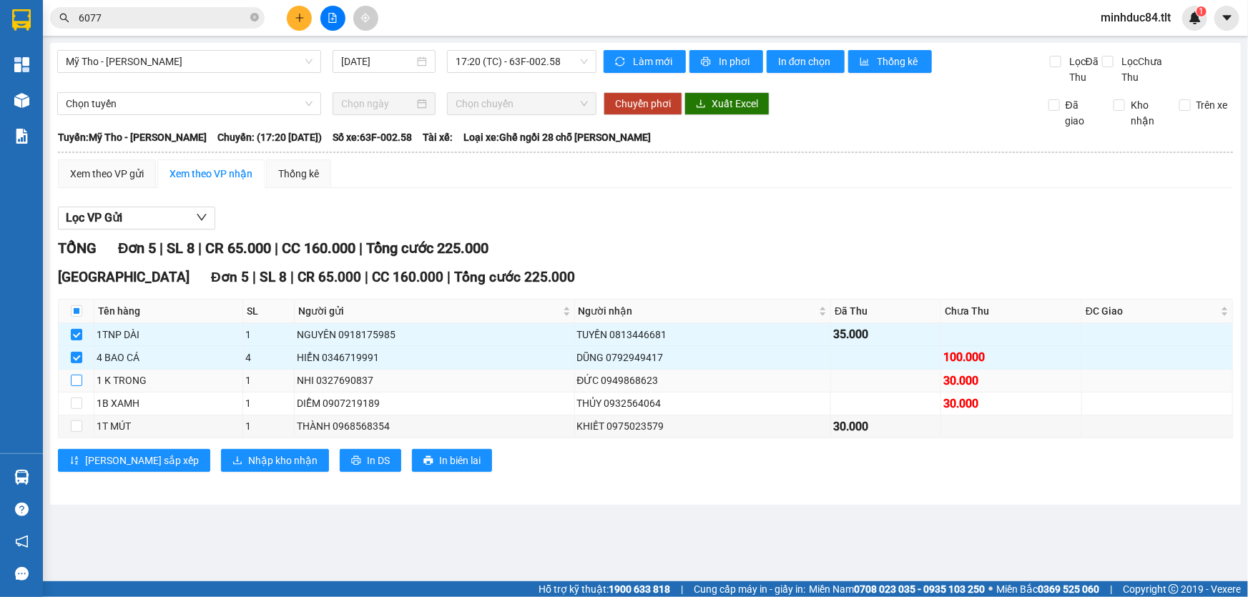
click at [71, 386] on label at bounding box center [76, 380] width 11 height 16
click at [71, 386] on input "checkbox" at bounding box center [76, 380] width 11 height 11
checkbox input "true"
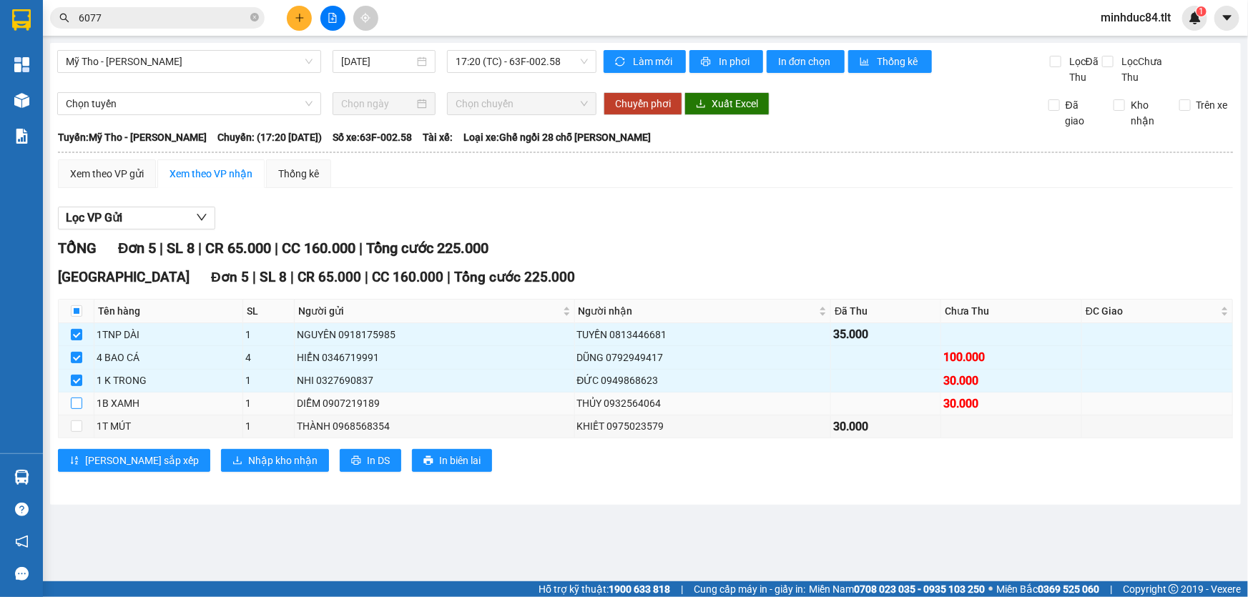
click at [71, 399] on input "checkbox" at bounding box center [76, 403] width 11 height 11
checkbox input "true"
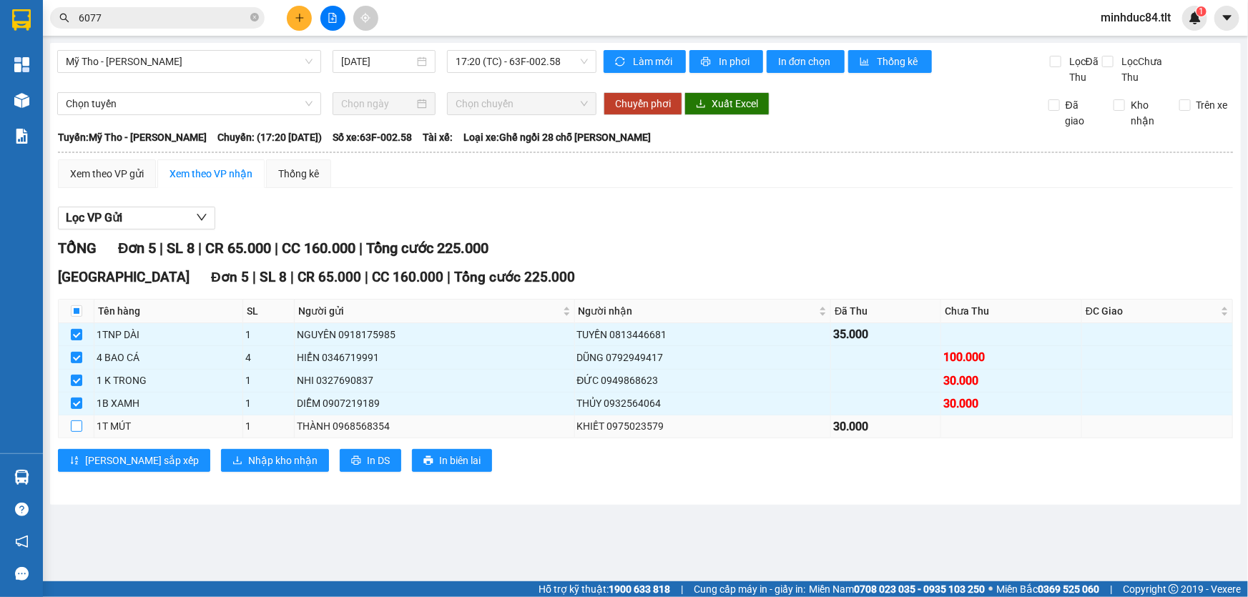
drag, startPoint x: 76, startPoint y: 425, endPoint x: 99, endPoint y: 428, distance: 23.7
click at [76, 425] on input "checkbox" at bounding box center [76, 425] width 11 height 11
checkbox input "true"
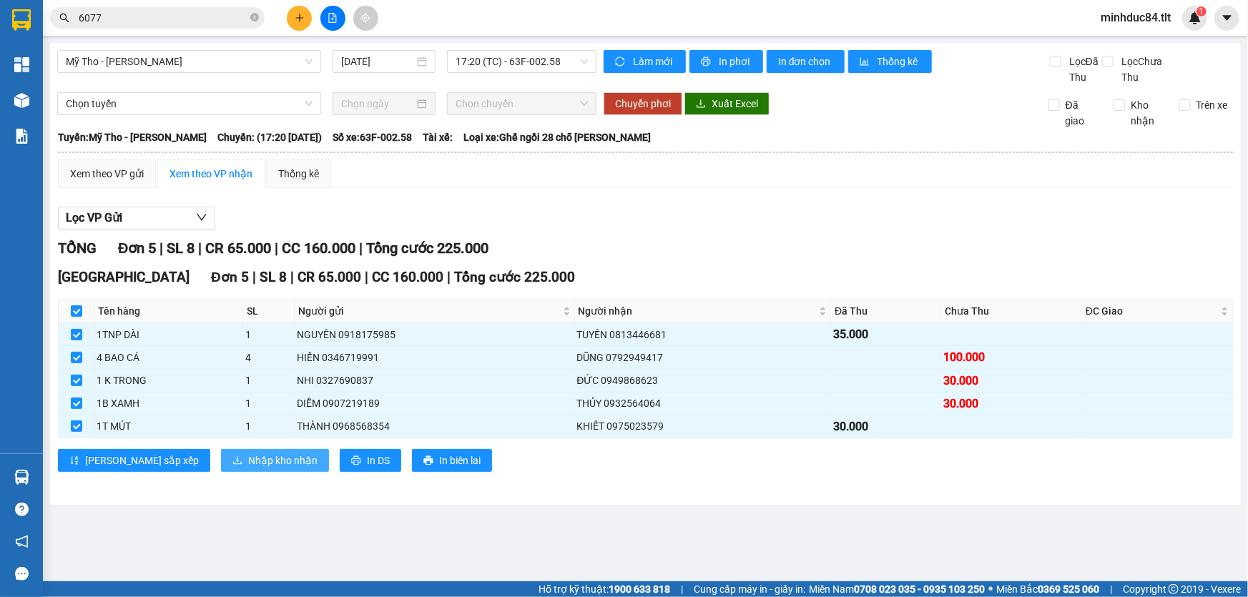
click at [248, 458] on span "Nhập kho nhận" at bounding box center [282, 461] width 69 height 16
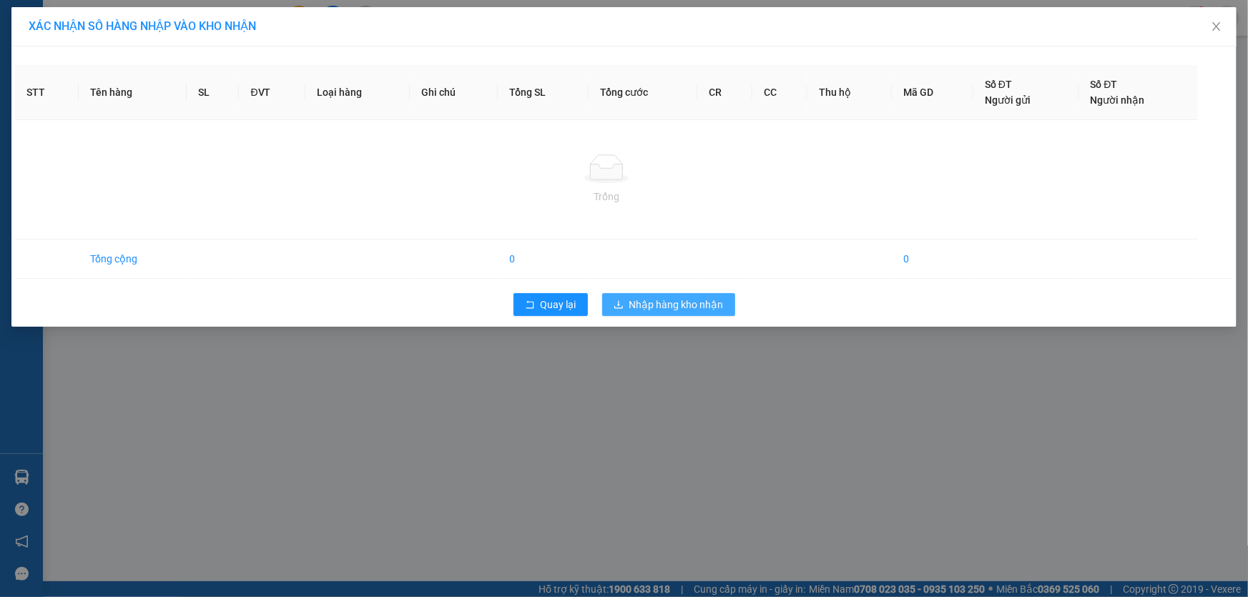
click at [698, 300] on span "Nhập hàng kho nhận" at bounding box center [676, 305] width 94 height 16
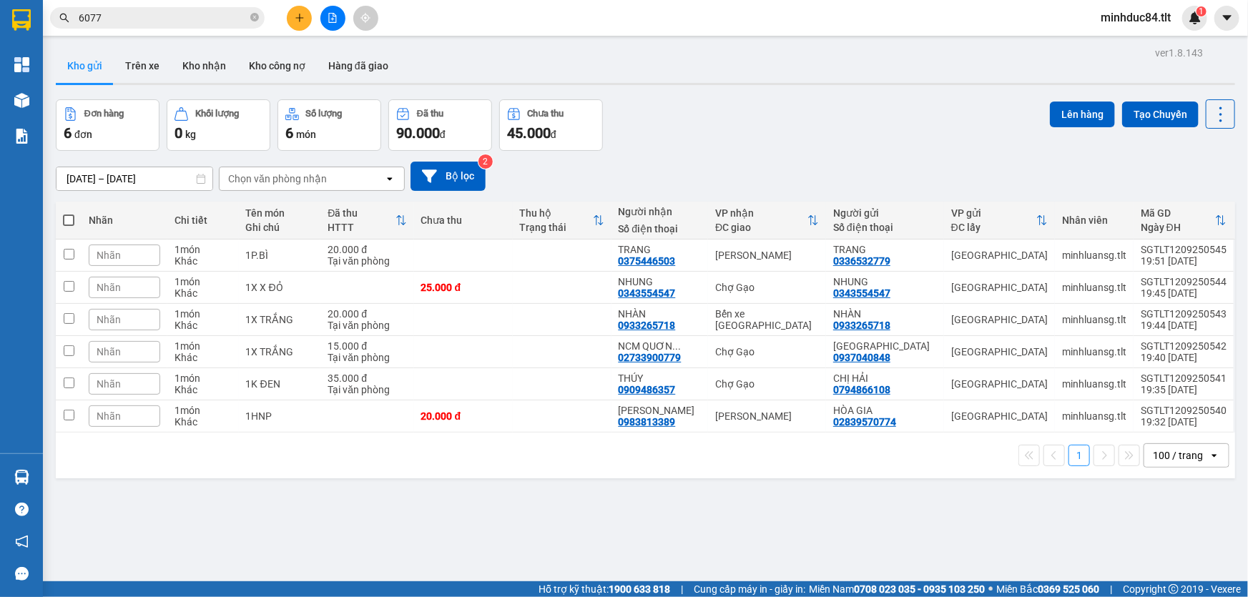
click at [915, 484] on div "ver 1.8.143 Kho gửi Trên xe Kho nhận Kho công nợ Hàng đã giao Đơn hàng 6 đơn Kh…" at bounding box center [645, 341] width 1190 height 597
click at [1210, 112] on icon at bounding box center [1220, 114] width 20 height 20
click at [1189, 199] on span "Làm mới" at bounding box center [1190, 204] width 39 height 14
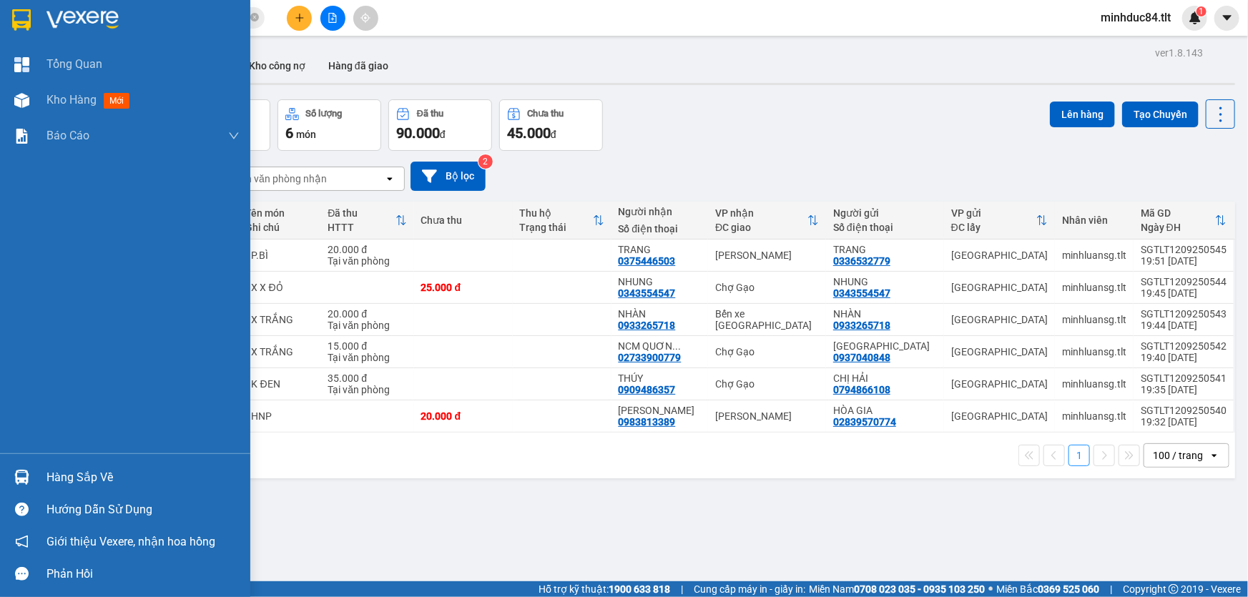
click at [61, 462] on div "Hàng sắp về" at bounding box center [125, 477] width 250 height 32
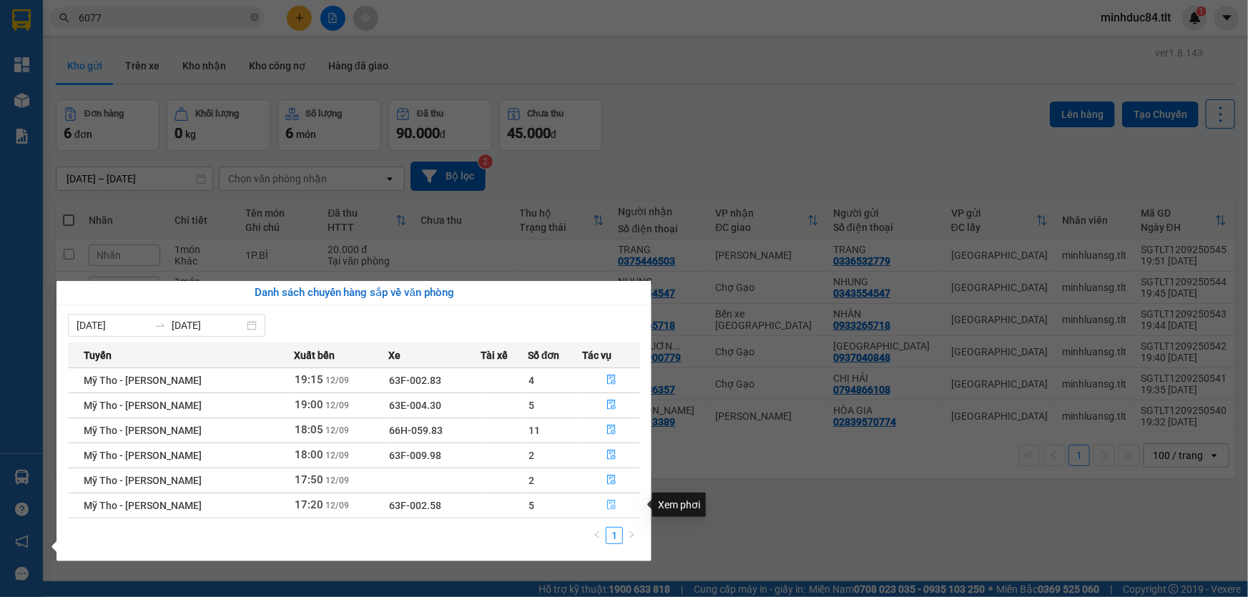
click at [607, 501] on icon "file-done" at bounding box center [611, 505] width 10 height 10
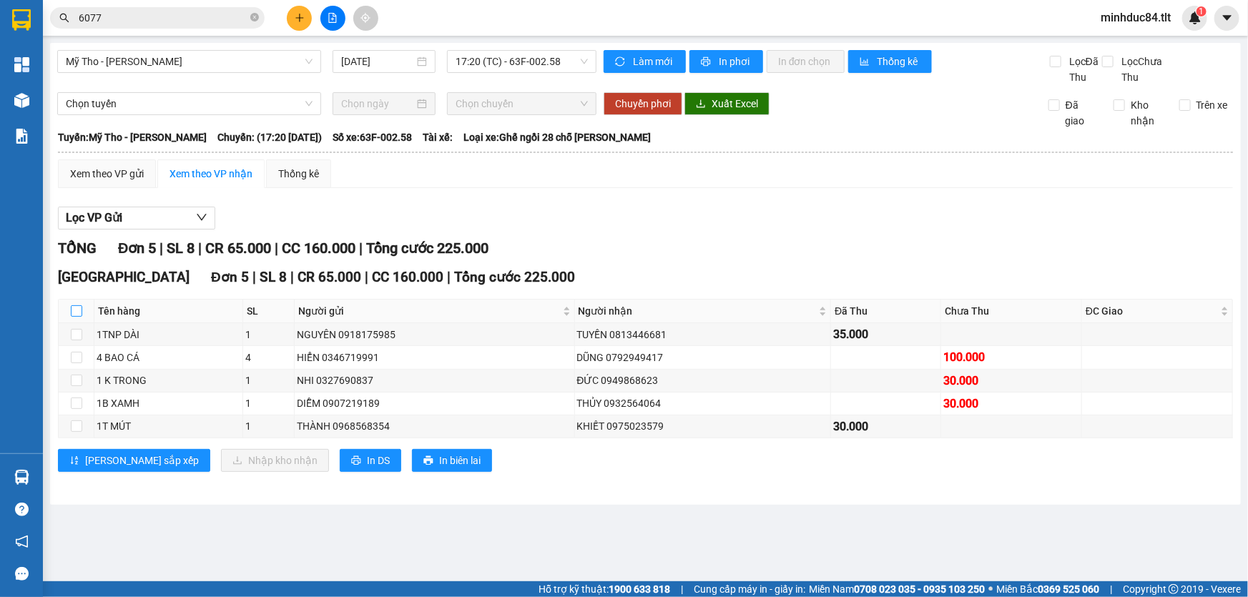
click at [78, 317] on label at bounding box center [76, 311] width 11 height 16
click at [78, 317] on input "checkbox" at bounding box center [76, 310] width 11 height 11
checkbox input "true"
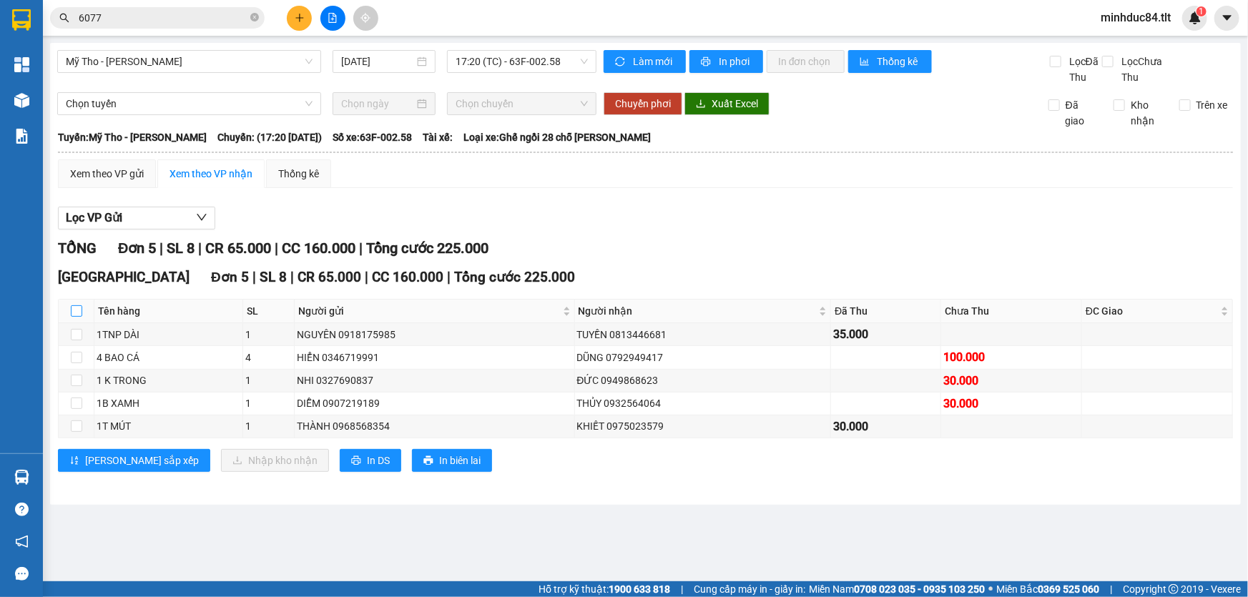
checkbox input "true"
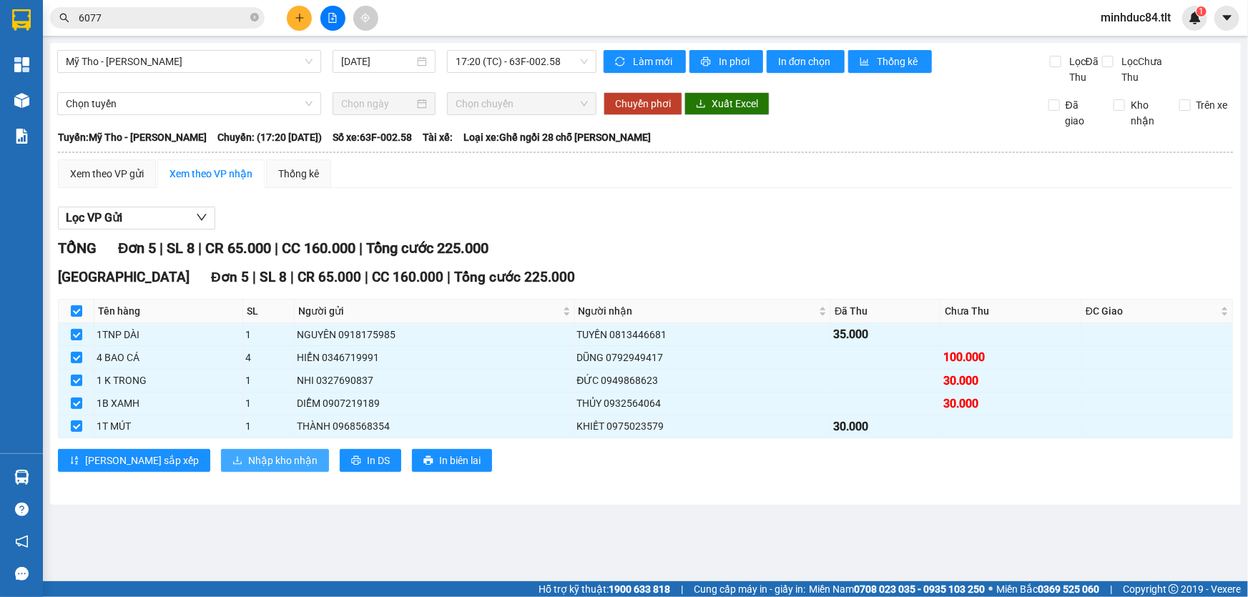
click at [221, 457] on button "Nhập kho nhận" at bounding box center [275, 460] width 108 height 23
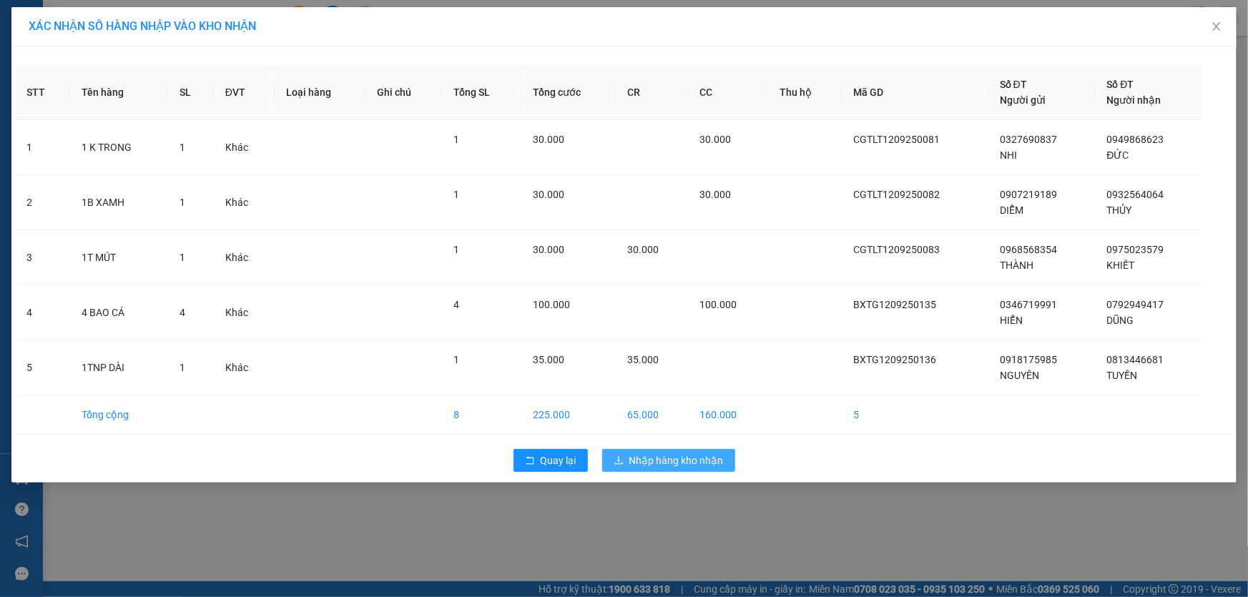
click at [636, 449] on button "Nhập hàng kho nhận" at bounding box center [668, 460] width 133 height 23
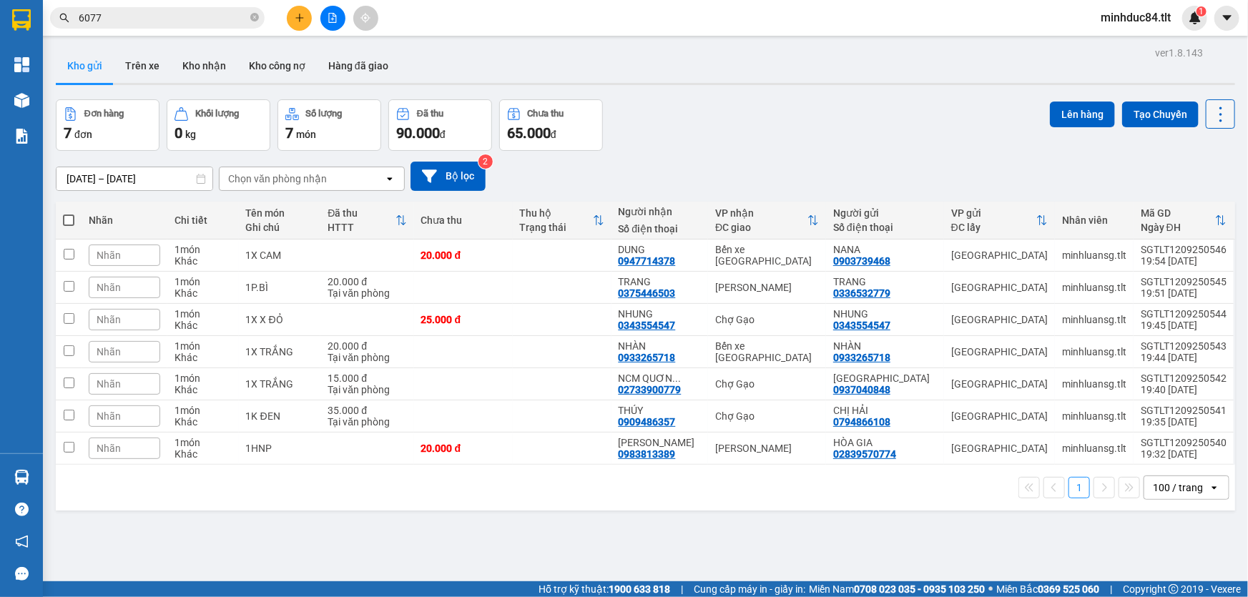
click at [1212, 106] on icon at bounding box center [1220, 114] width 20 height 20
click at [1191, 209] on span "Làm mới" at bounding box center [1190, 204] width 39 height 14
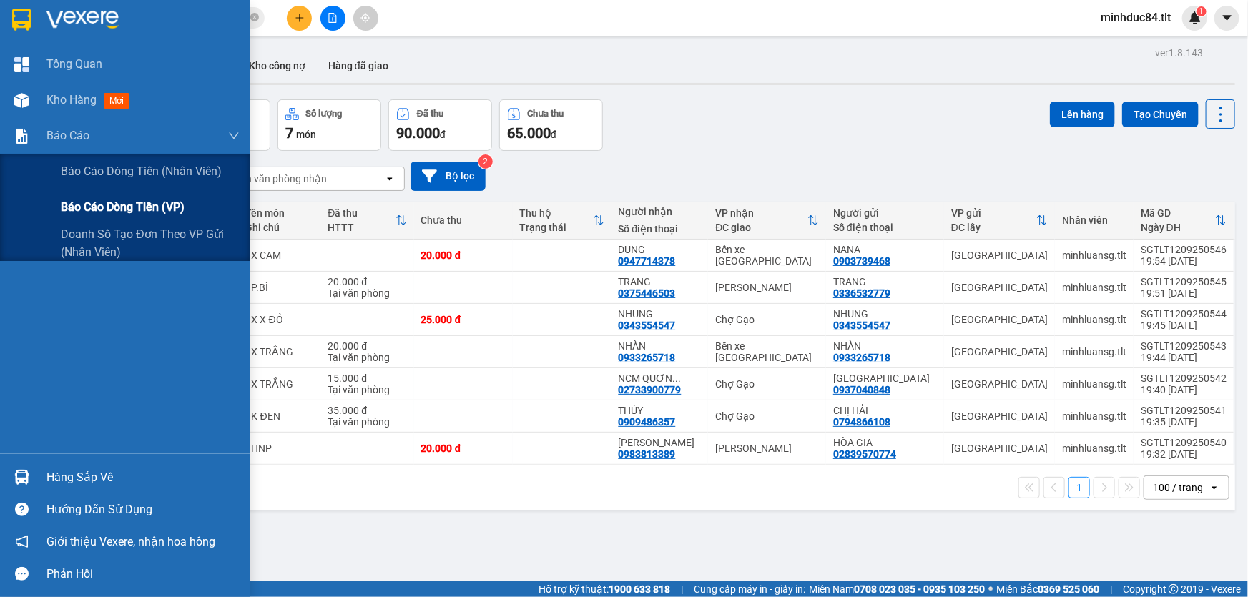
click at [71, 208] on span "Báo cáo dòng tiền (VP)" at bounding box center [123, 207] width 124 height 18
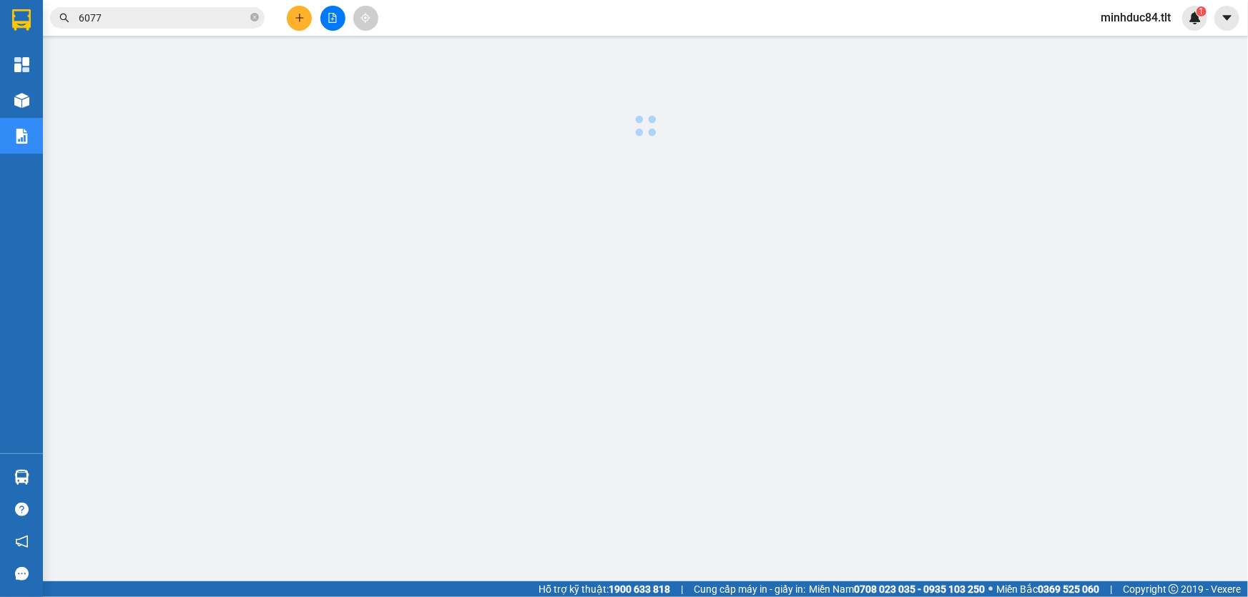
click at [242, 204] on div at bounding box center [645, 364] width 1190 height 643
click at [400, 247] on div at bounding box center [645, 364] width 1190 height 643
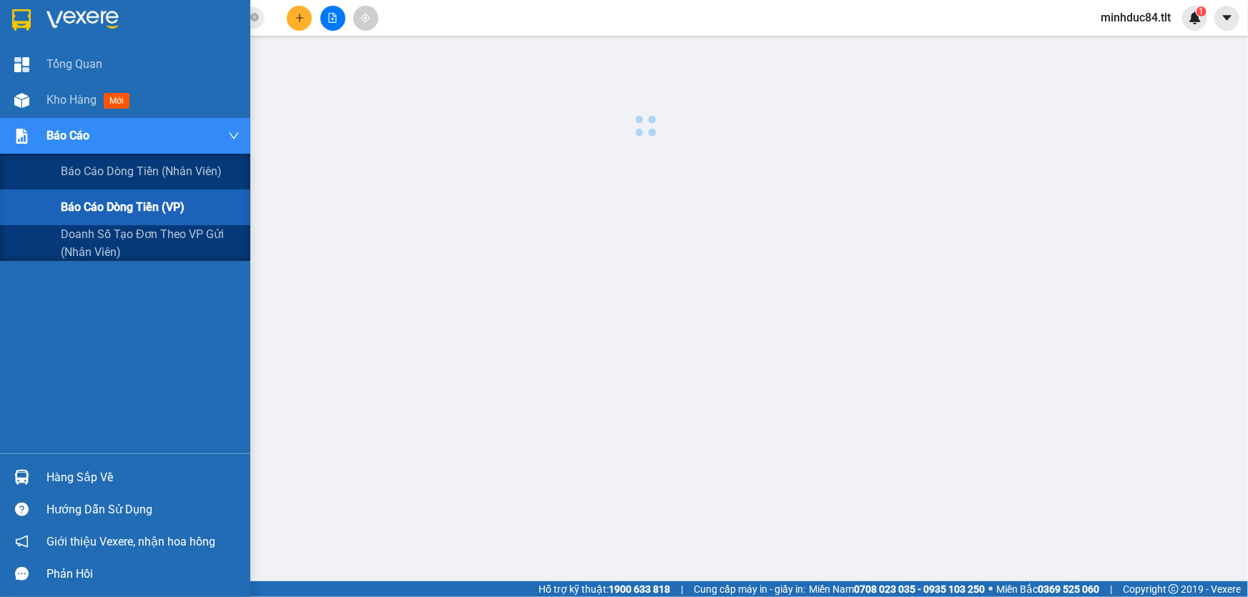
click at [82, 137] on span "Báo cáo" at bounding box center [67, 136] width 43 height 18
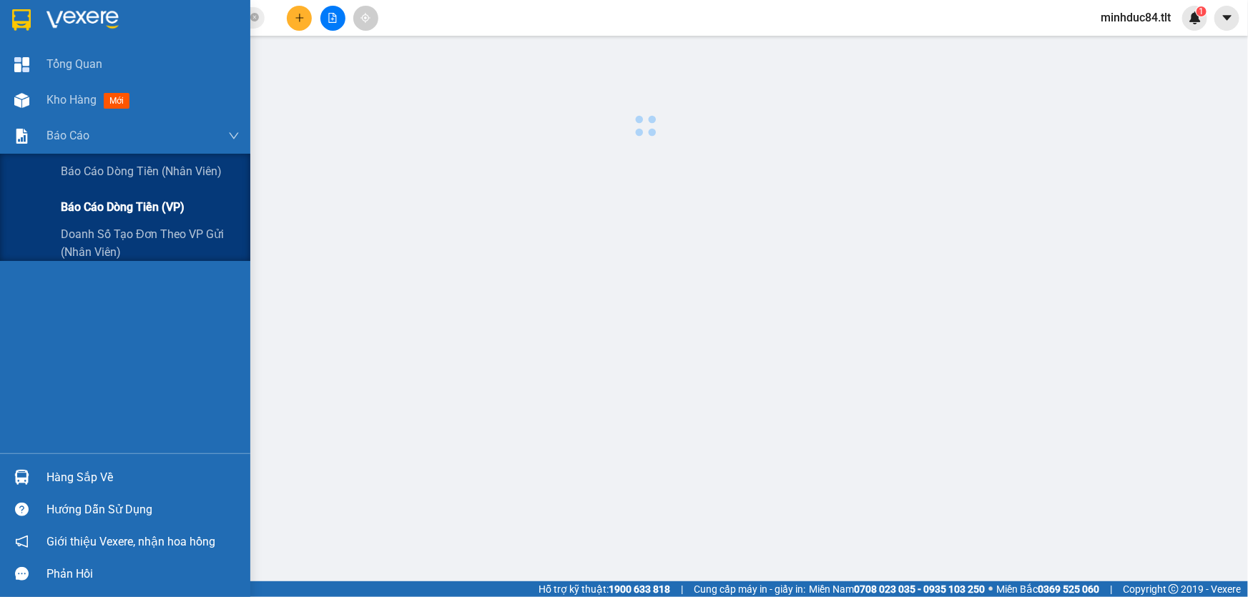
click at [96, 195] on div "Báo cáo dòng tiền (VP)" at bounding box center [150, 207] width 179 height 36
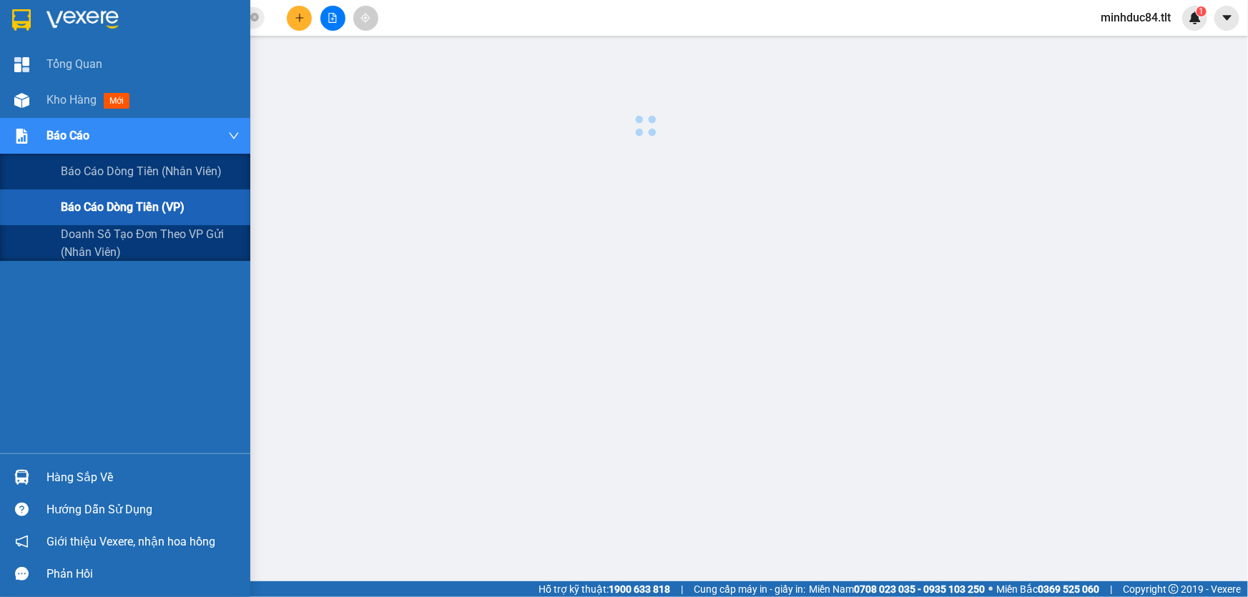
click at [112, 208] on span "Báo cáo dòng tiền (VP)" at bounding box center [123, 207] width 124 height 18
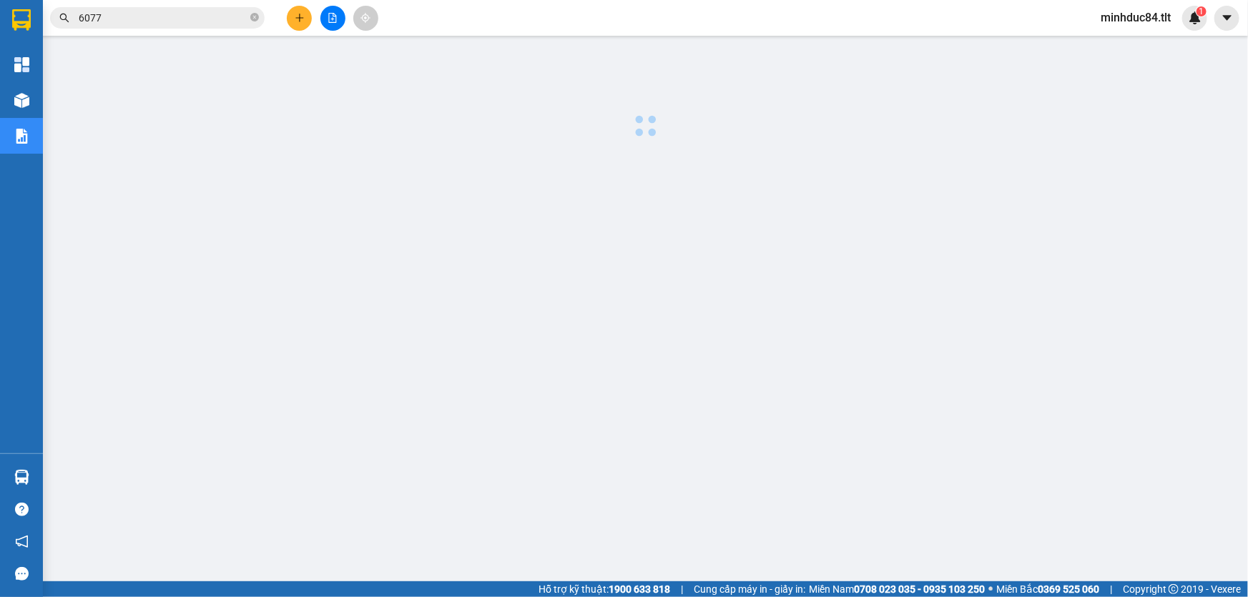
click at [476, 215] on div at bounding box center [645, 364] width 1190 height 643
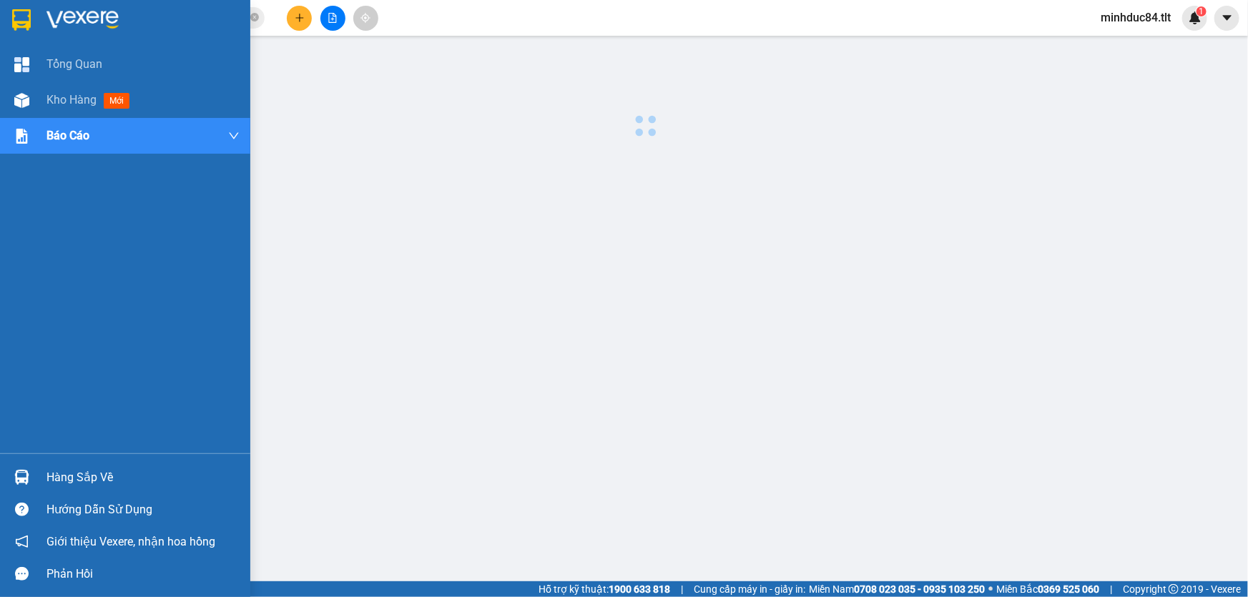
click at [51, 97] on span "Kho hàng" at bounding box center [71, 100] width 50 height 14
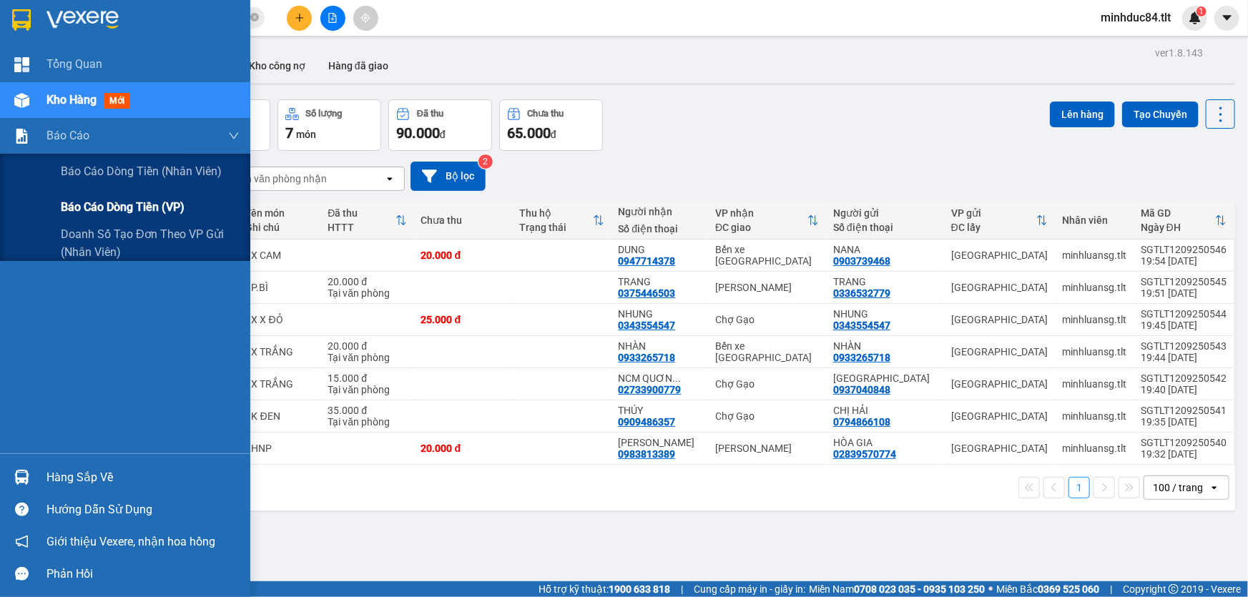
click at [104, 222] on div "Báo cáo dòng tiền (VP)" at bounding box center [150, 207] width 179 height 36
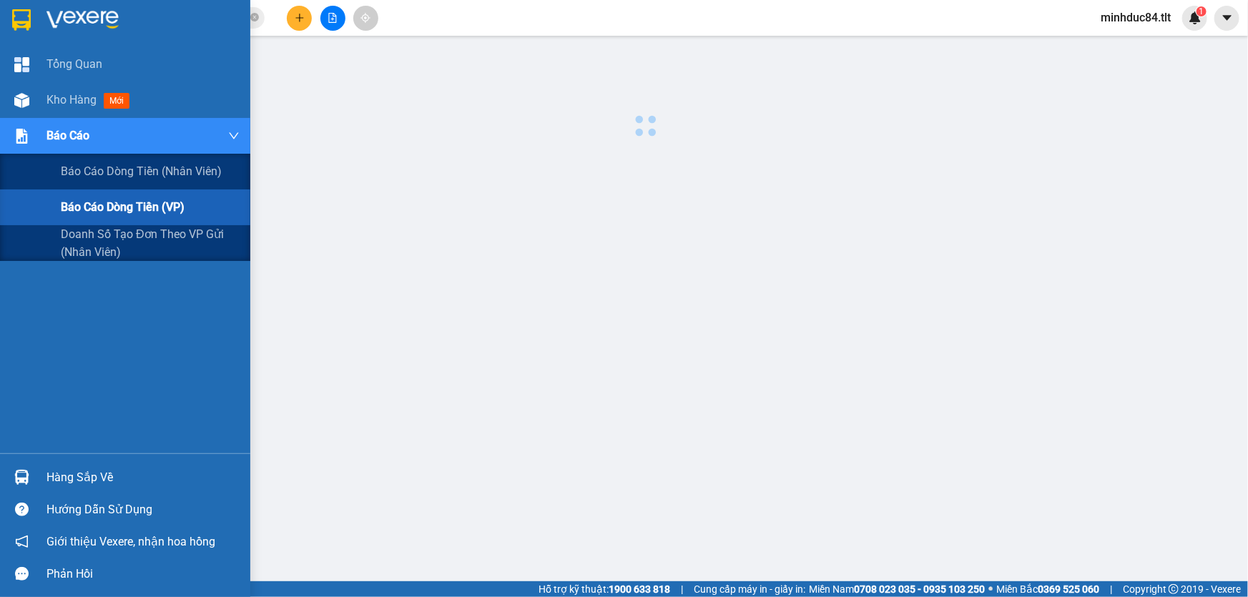
click at [84, 197] on div "Báo cáo dòng tiền (VP)" at bounding box center [150, 207] width 179 height 36
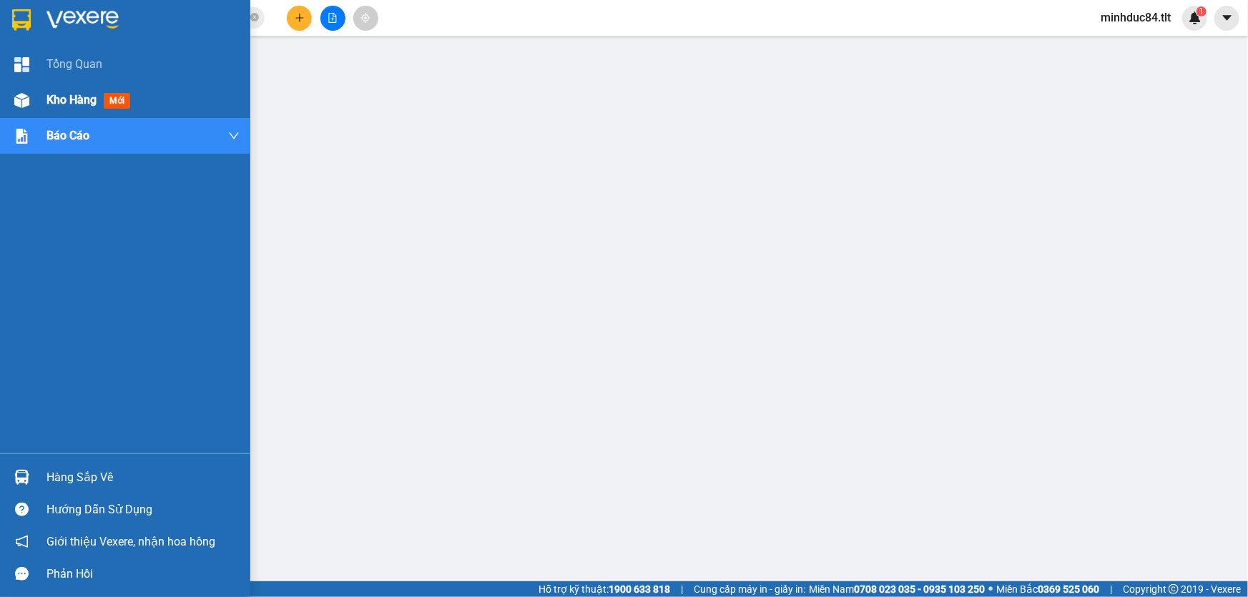
click at [71, 104] on span "Kho hàng" at bounding box center [71, 100] width 50 height 14
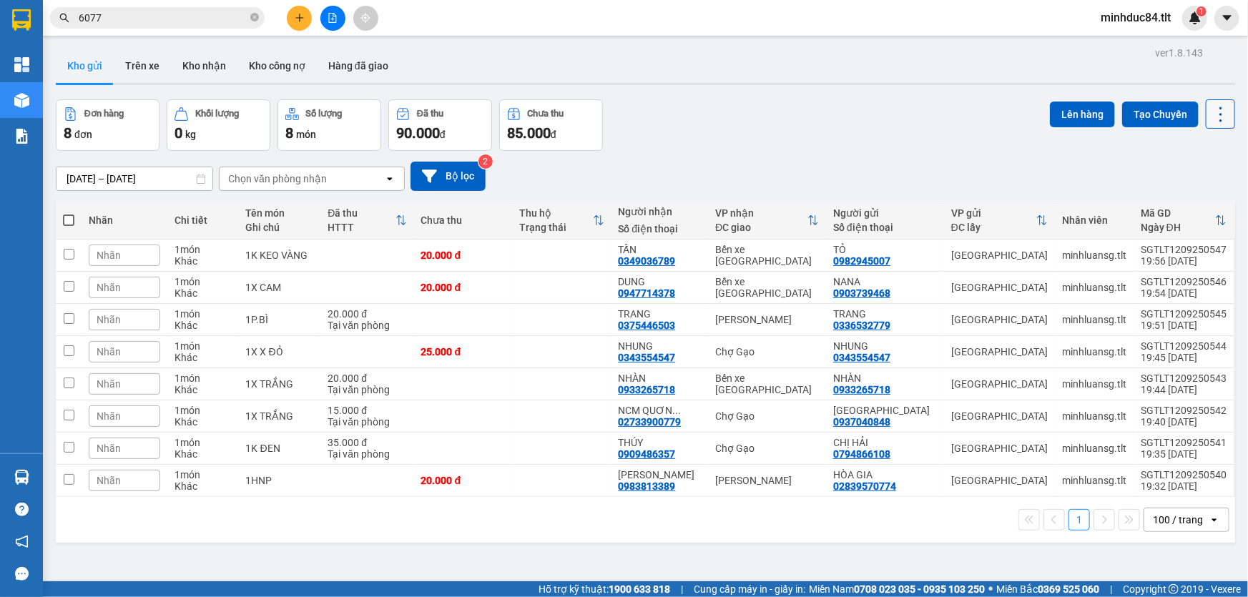
click at [1210, 119] on icon at bounding box center [1220, 114] width 20 height 20
click at [1173, 206] on span "Làm mới" at bounding box center [1190, 204] width 39 height 14
drag, startPoint x: 801, startPoint y: 143, endPoint x: 834, endPoint y: 144, distance: 32.2
click at [802, 143] on div "Đơn hàng 8 đơn Khối lượng 0 kg Số lượng 8 món Đã thu 90.000 đ Chưa thu 85.000 đ…" at bounding box center [645, 124] width 1179 height 51
click at [1205, 114] on button at bounding box center [1219, 113] width 29 height 29
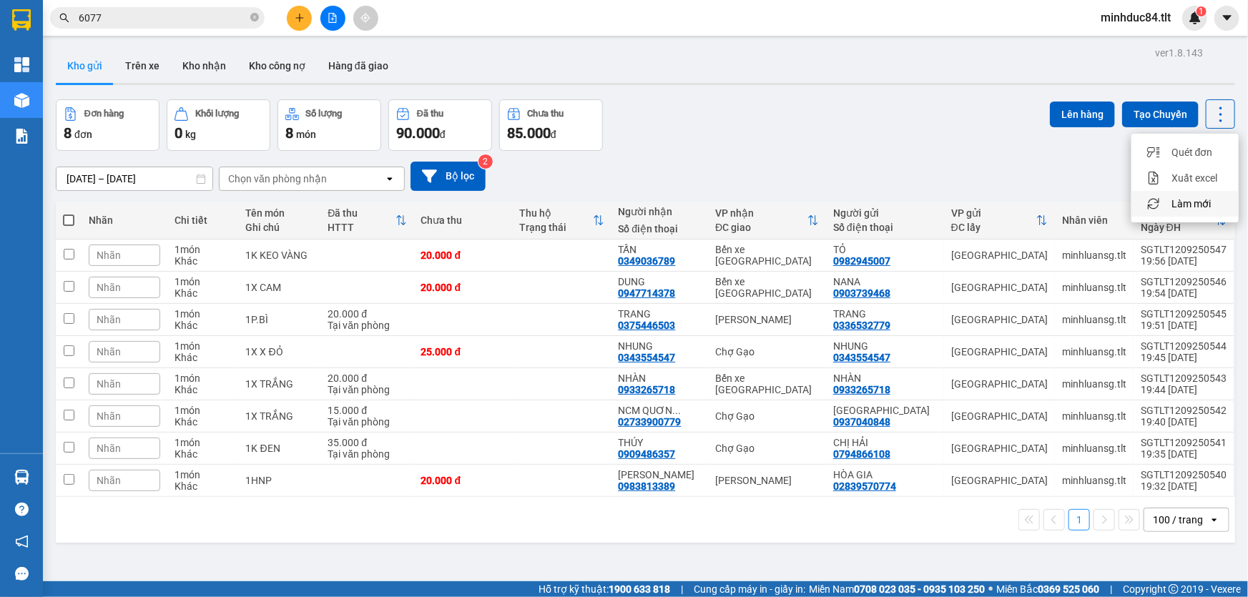
click at [1185, 197] on span "Làm mới" at bounding box center [1190, 204] width 39 height 14
click at [1085, 178] on div "[DATE] – [DATE] Press the down arrow key to interact with the calendar and sele…" at bounding box center [645, 176] width 1179 height 29
click at [1213, 113] on icon at bounding box center [1220, 114] width 20 height 20
click at [1205, 204] on span "Làm mới" at bounding box center [1190, 204] width 39 height 14
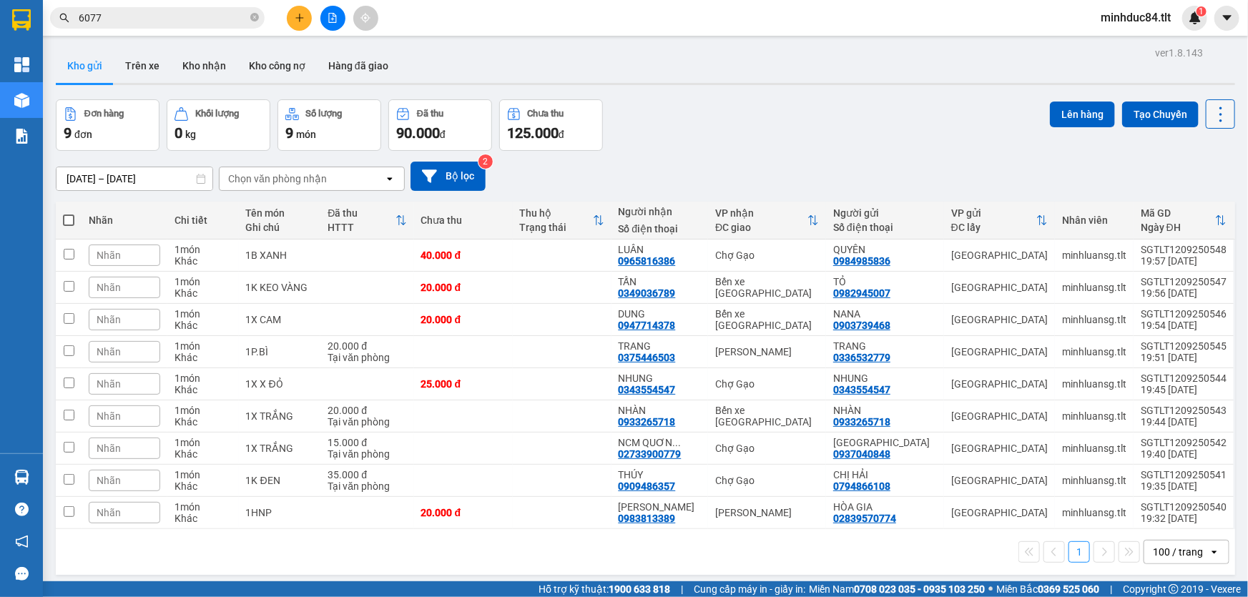
click at [1210, 119] on icon at bounding box center [1220, 114] width 20 height 20
click at [1187, 205] on span "Làm mới" at bounding box center [1190, 204] width 39 height 14
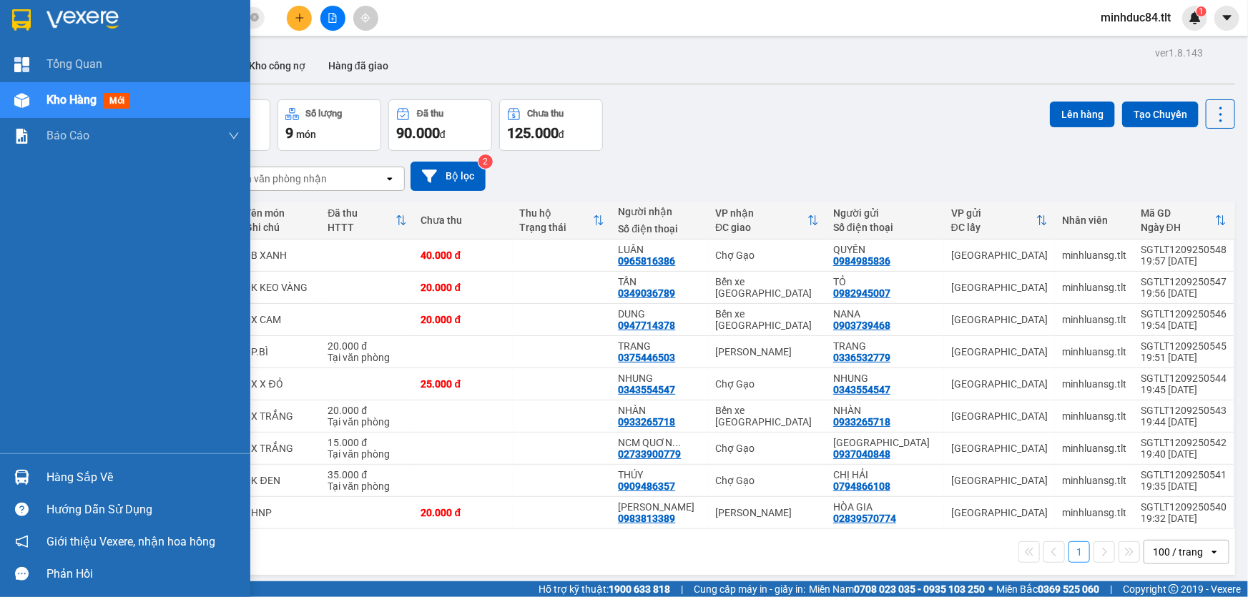
click at [70, 490] on div "Hàng sắp về" at bounding box center [125, 477] width 250 height 32
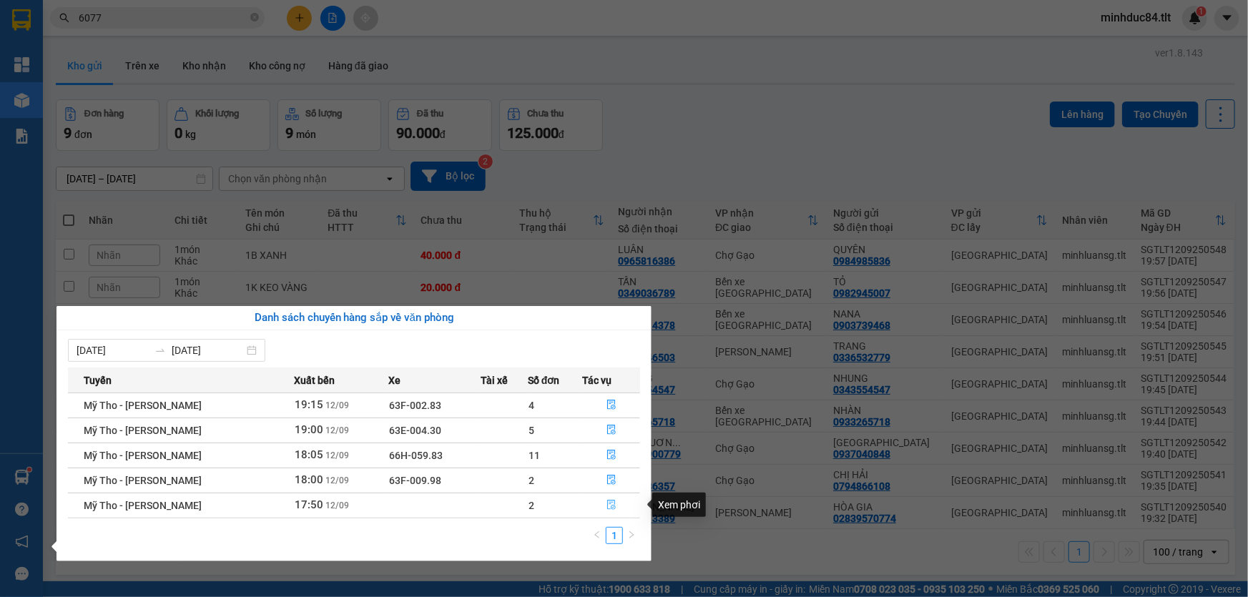
click at [608, 508] on icon "file-done" at bounding box center [611, 505] width 10 height 10
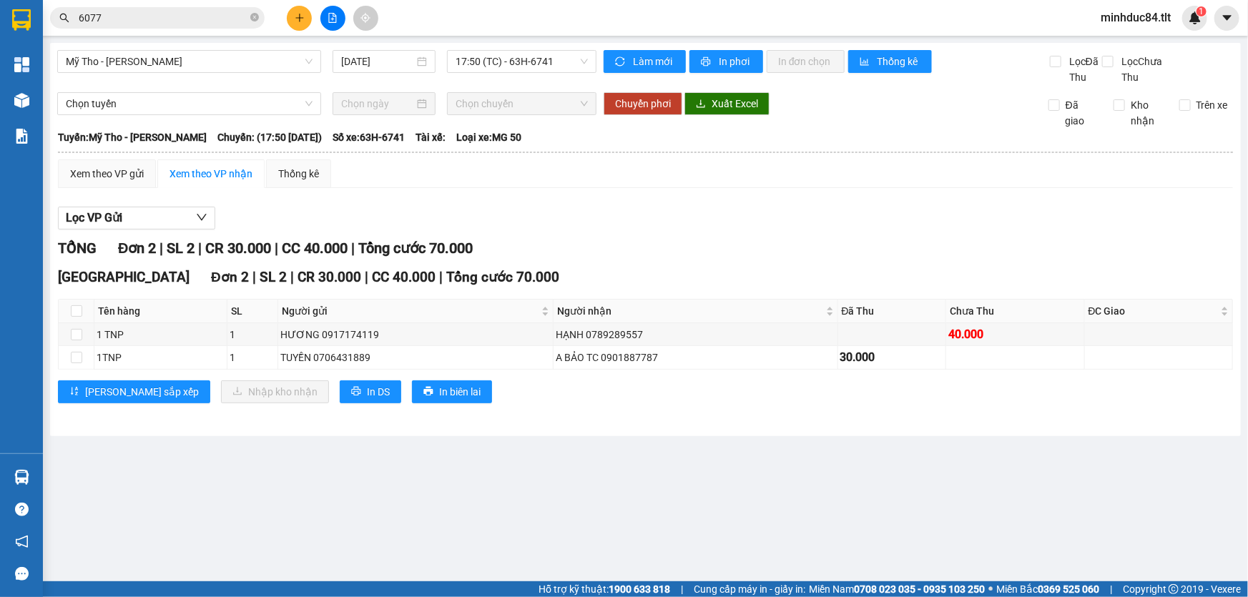
click at [47, 467] on main "Mỹ Tho - [GEOGRAPHIC_DATA] [DATE] 17:50 (TC) - 63H-6741 Làm mới In phơi In đơn …" at bounding box center [624, 290] width 1248 height 581
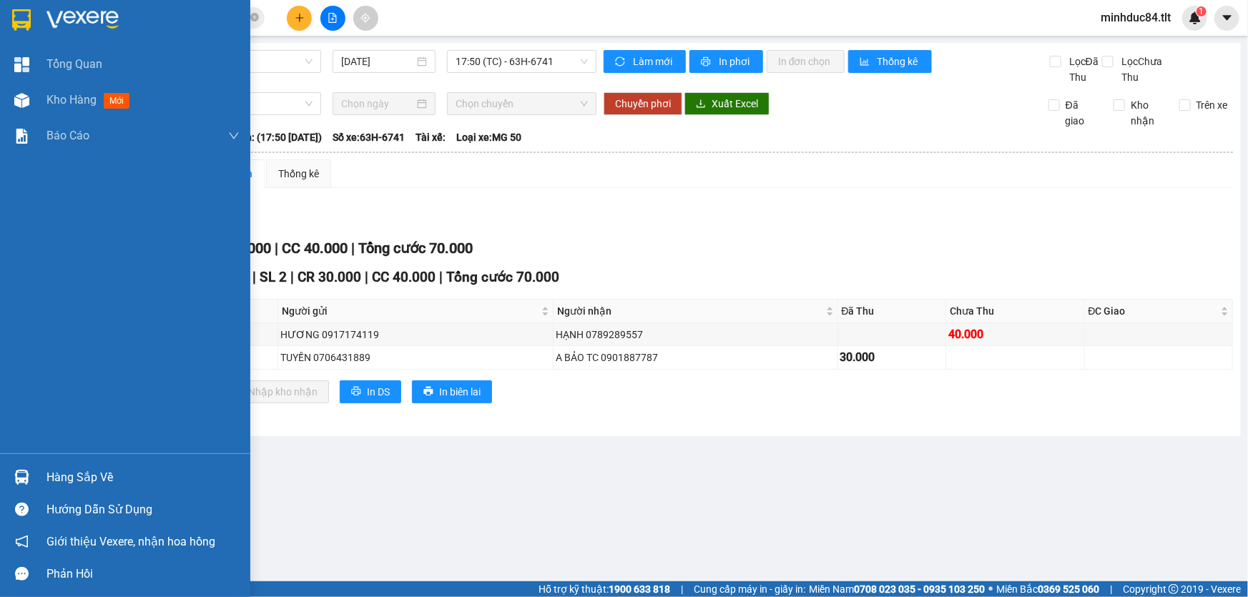
click at [47, 472] on div "Hàng sắp về" at bounding box center [142, 477] width 193 height 21
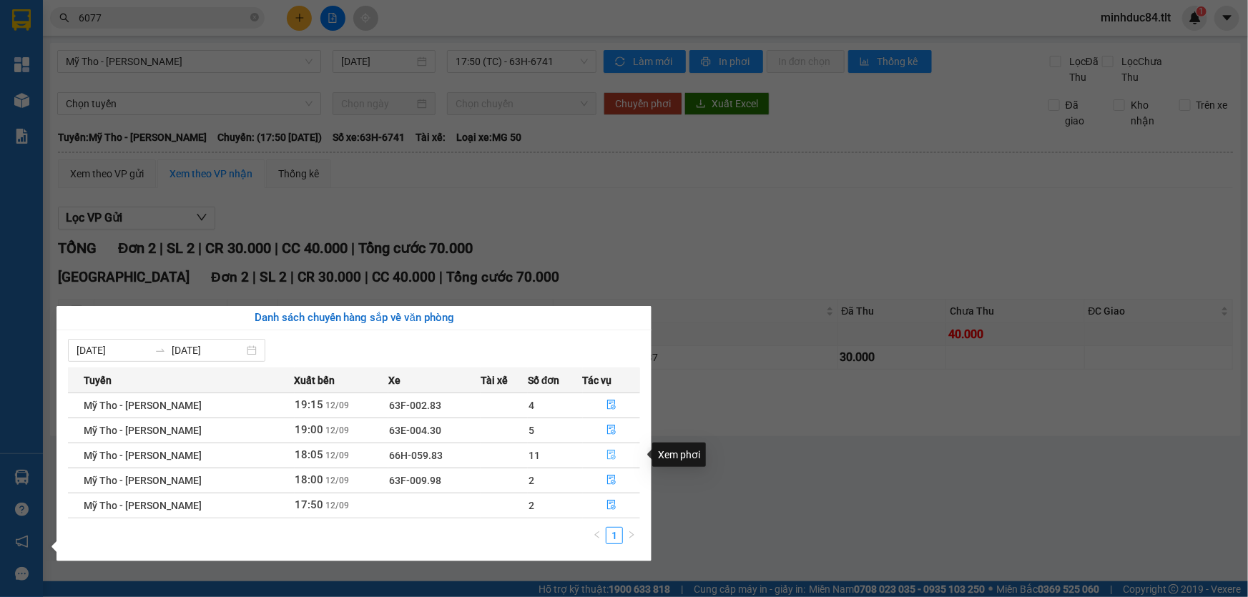
click at [607, 458] on icon "file-done" at bounding box center [611, 455] width 9 height 10
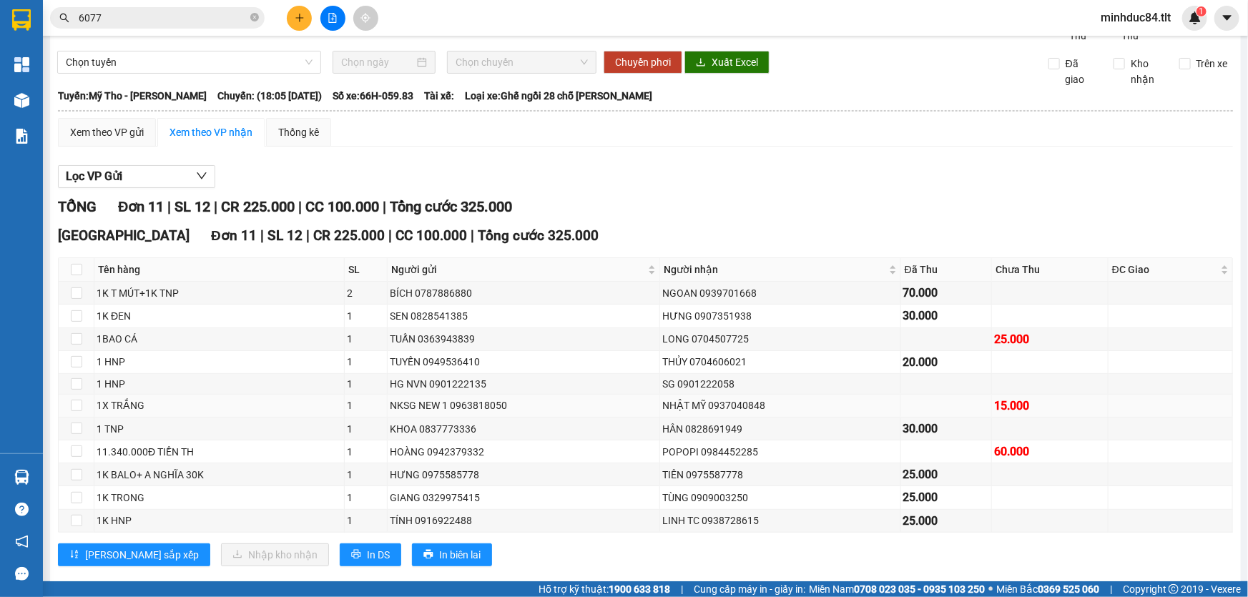
scroll to position [64, 0]
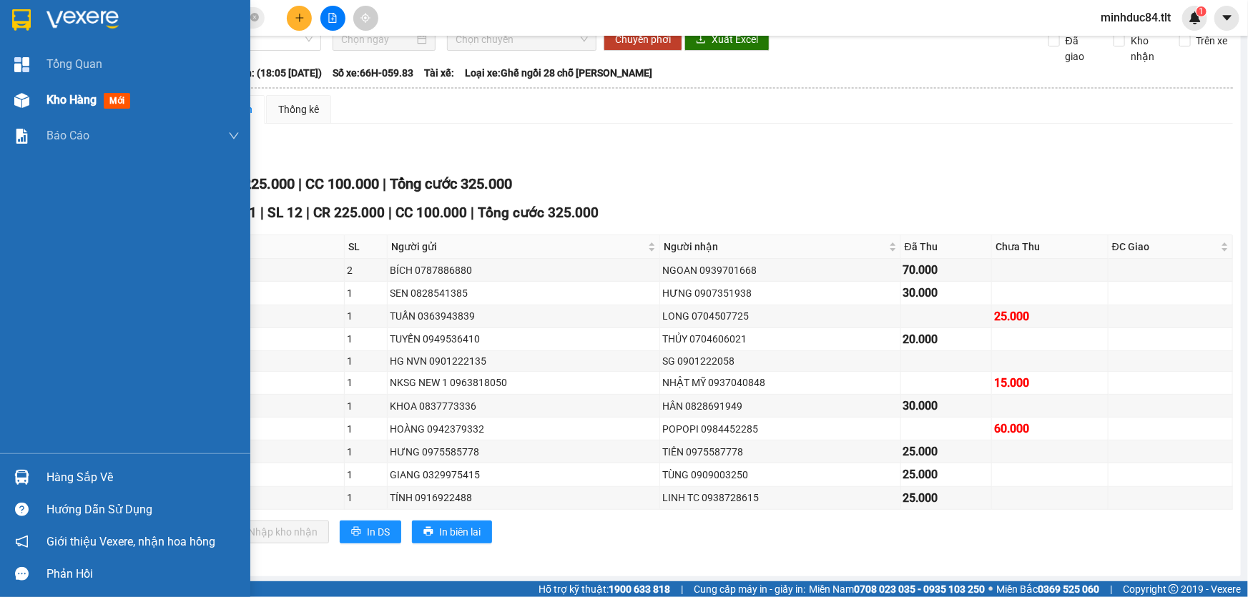
click at [72, 107] on span "Kho hàng" at bounding box center [71, 100] width 50 height 14
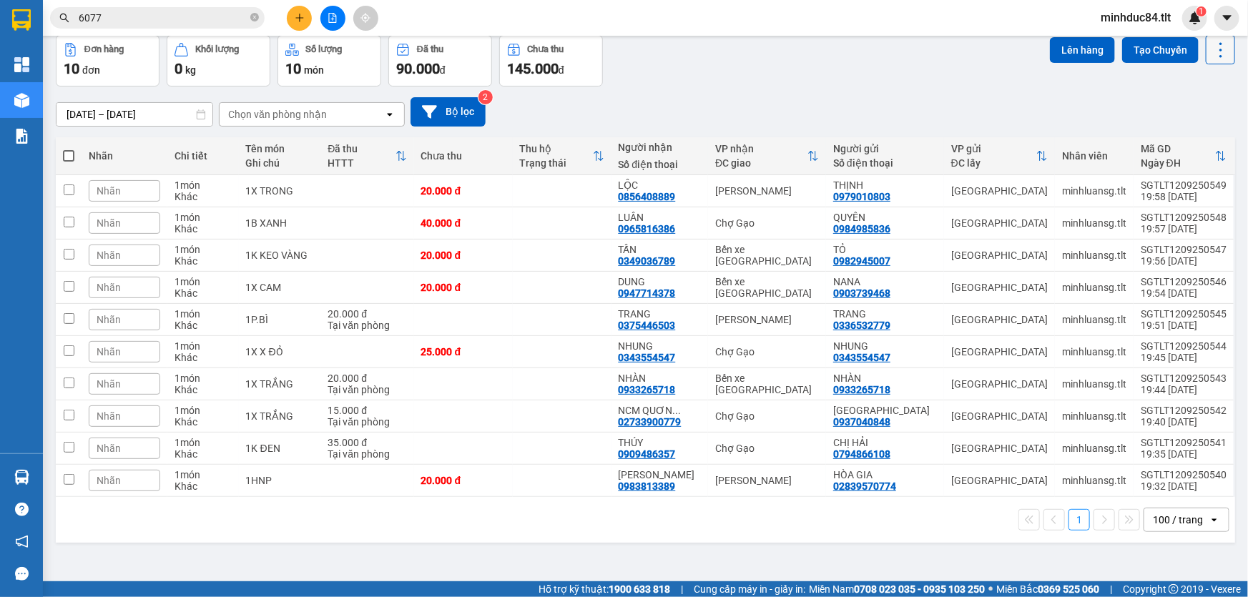
click at [1217, 54] on icon at bounding box center [1220, 50] width 20 height 20
click at [1193, 137] on span "Làm mới" at bounding box center [1190, 139] width 39 height 14
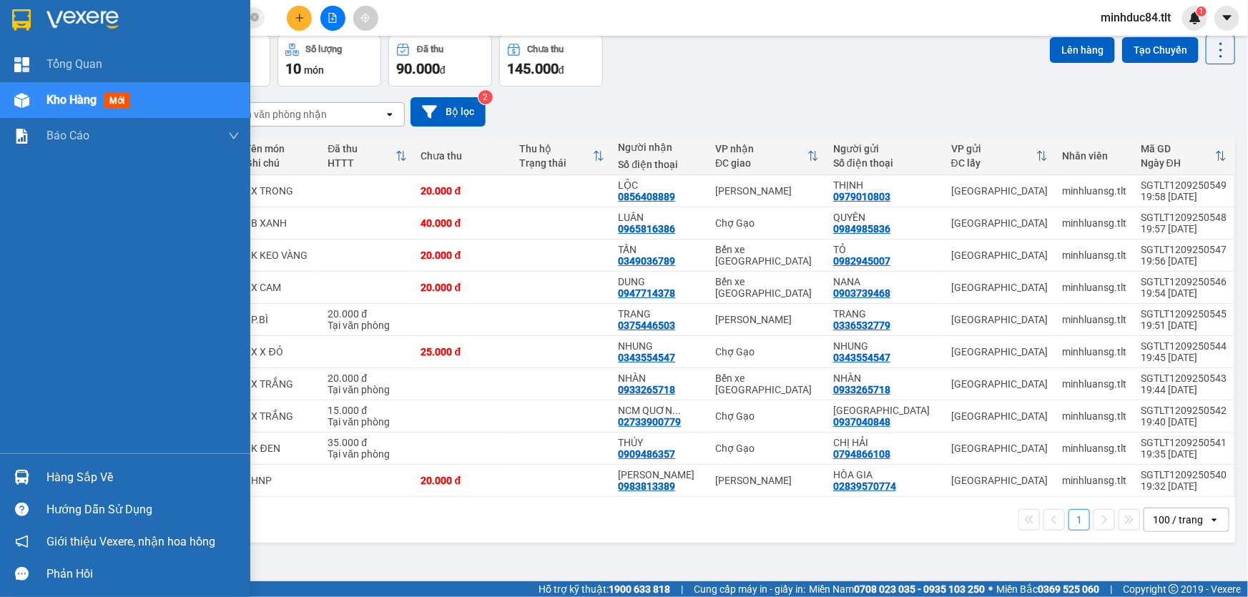
click at [40, 474] on div "Hàng sắp về" at bounding box center [125, 477] width 250 height 32
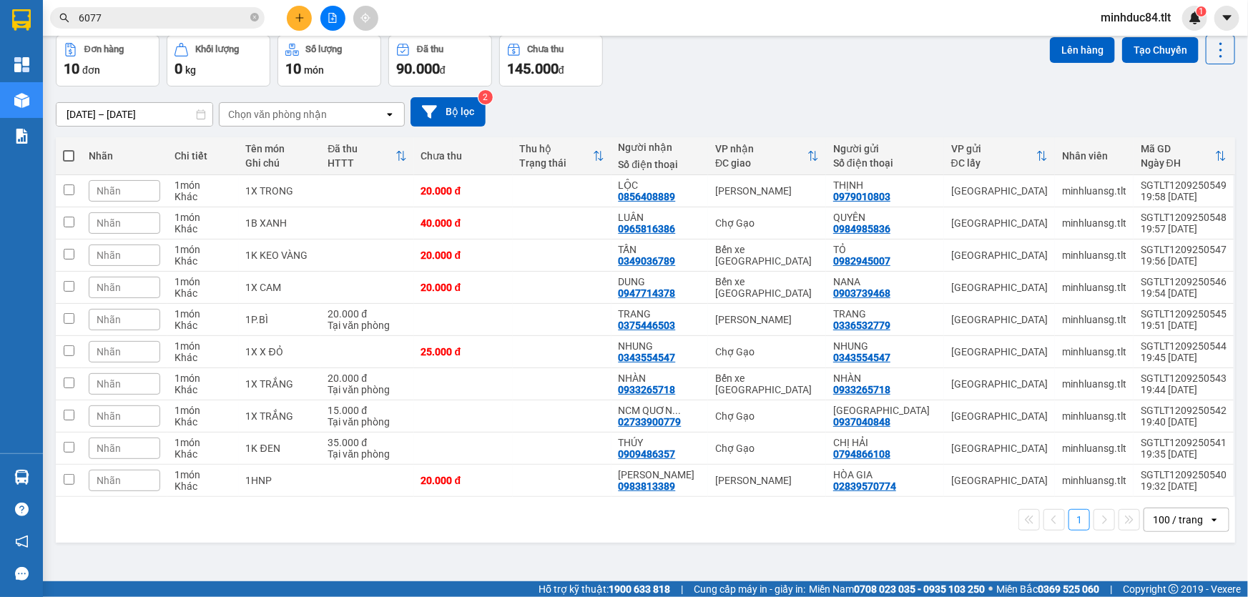
click at [702, 554] on section "Kết quả tìm kiếm ( 90 ) Bộ lọc Mã ĐH Trạng thái Món hàng Thu hộ Tổng cước Chưa …" at bounding box center [624, 298] width 1248 height 597
click at [1210, 57] on icon at bounding box center [1220, 50] width 20 height 20
click at [1205, 142] on span "Làm mới" at bounding box center [1190, 139] width 39 height 14
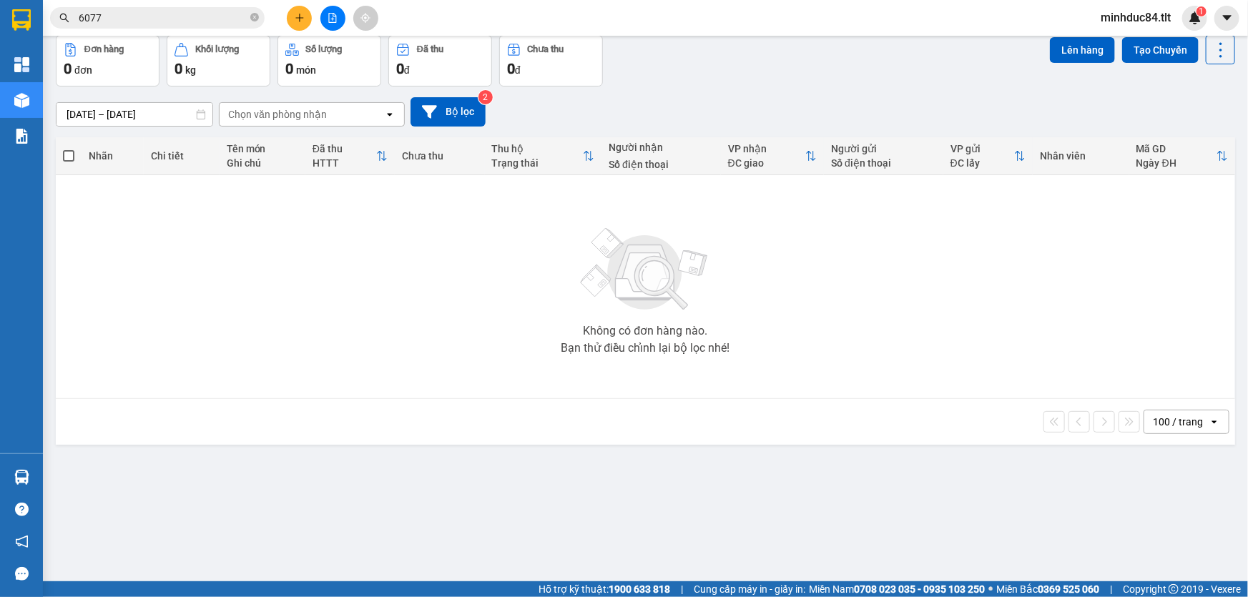
click at [721, 389] on div "Không có đơn hàng nào. Bạn thử điều chỉnh lại bộ lọc nhé!" at bounding box center [645, 286] width 1165 height 214
click at [1210, 48] on icon at bounding box center [1220, 50] width 20 height 20
click at [1187, 137] on span "Làm mới" at bounding box center [1190, 139] width 39 height 14
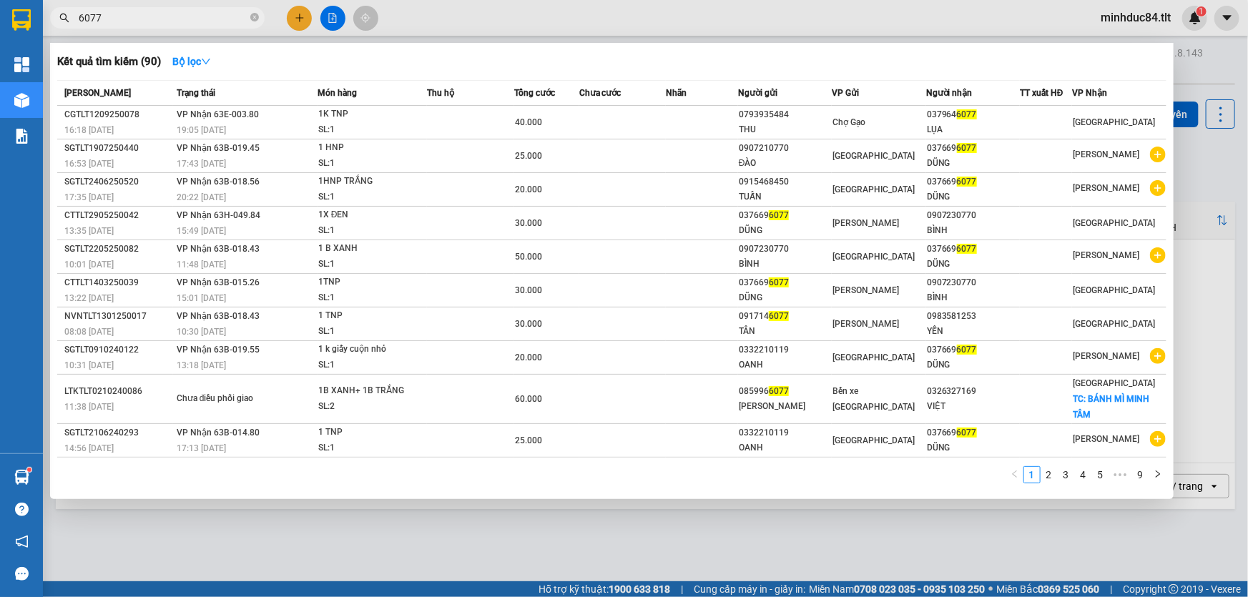
click at [132, 21] on input "6077" at bounding box center [163, 18] width 169 height 16
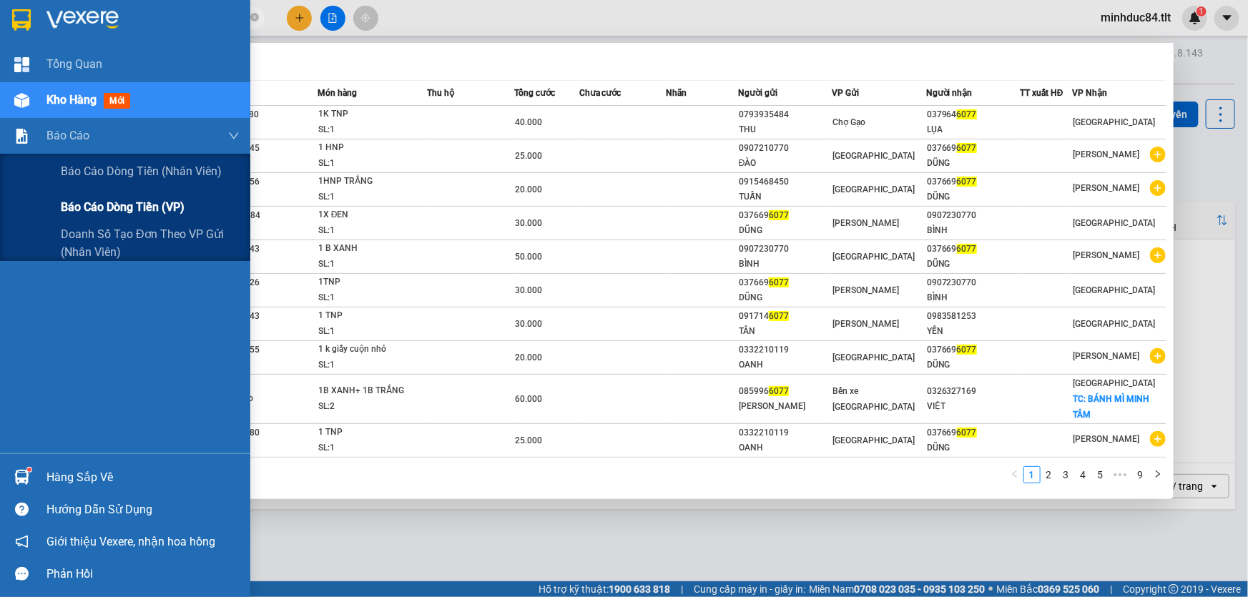
click at [134, 216] on div "Báo cáo dòng tiền (VP)" at bounding box center [150, 207] width 179 height 36
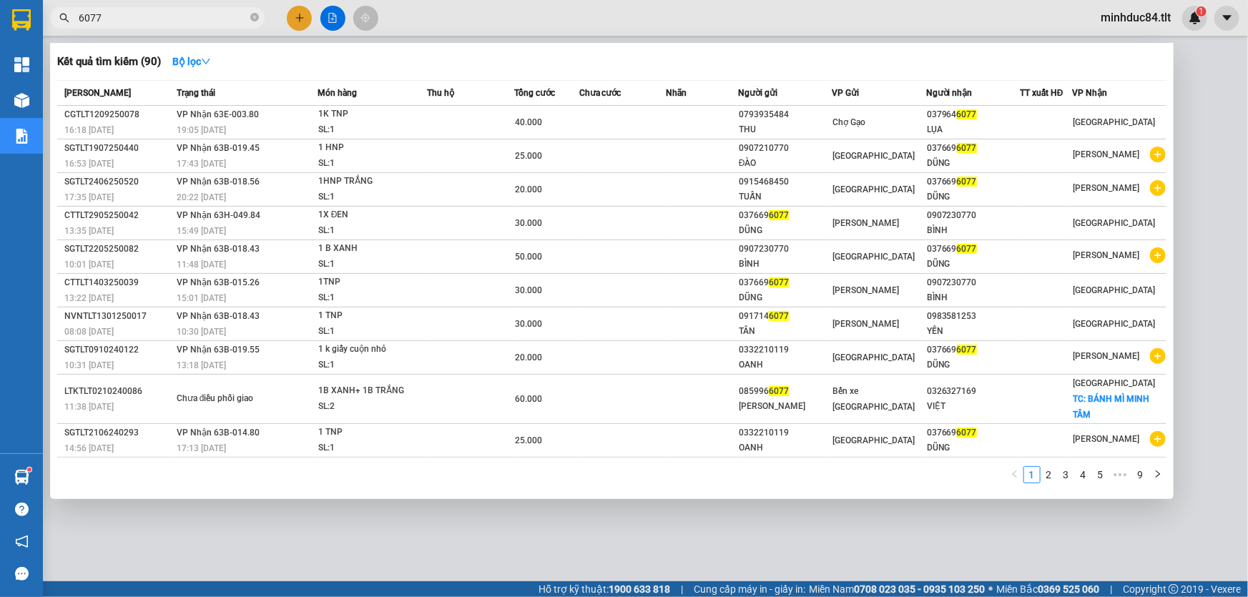
click at [435, 539] on div at bounding box center [624, 298] width 1248 height 597
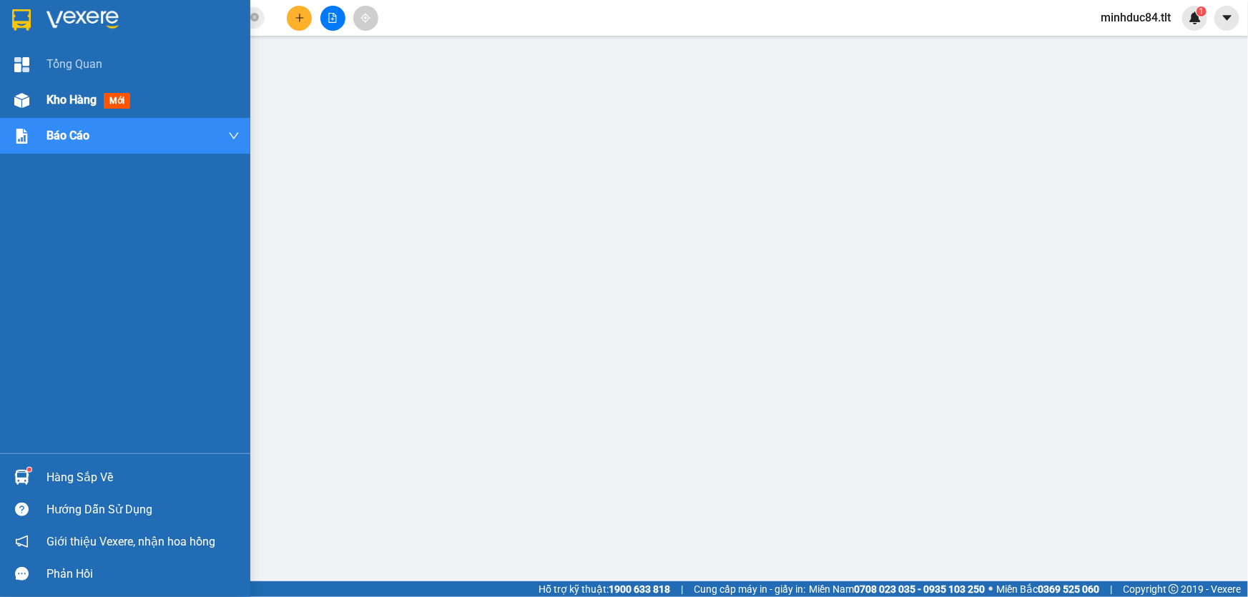
click at [29, 94] on img at bounding box center [21, 100] width 15 height 15
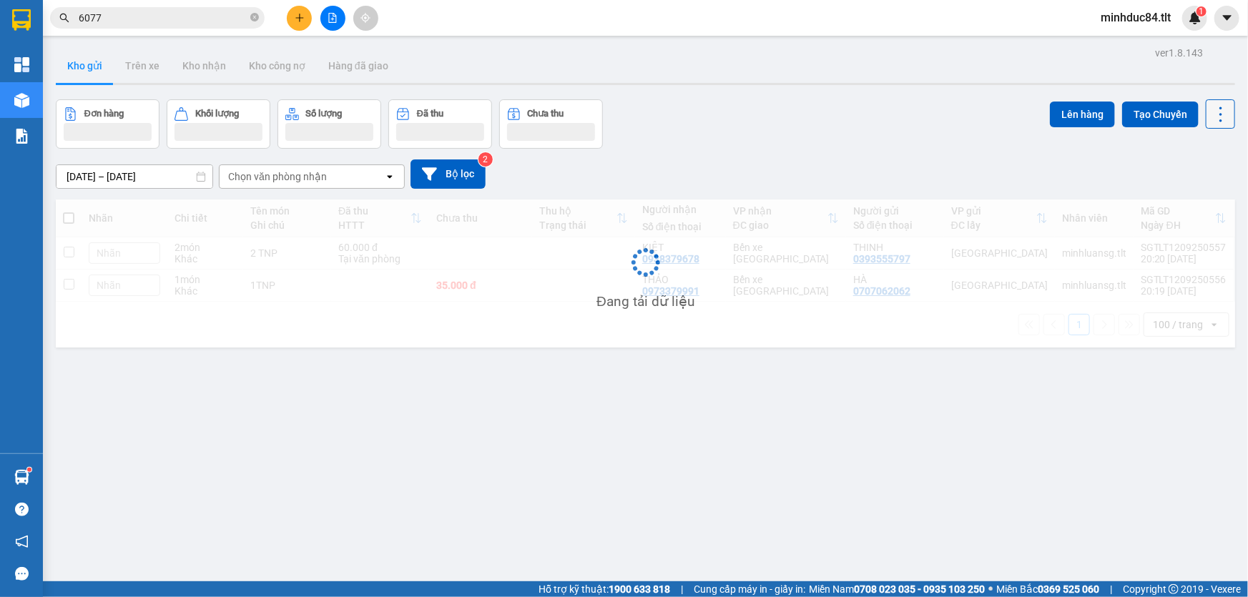
click at [1215, 124] on button at bounding box center [1219, 113] width 29 height 29
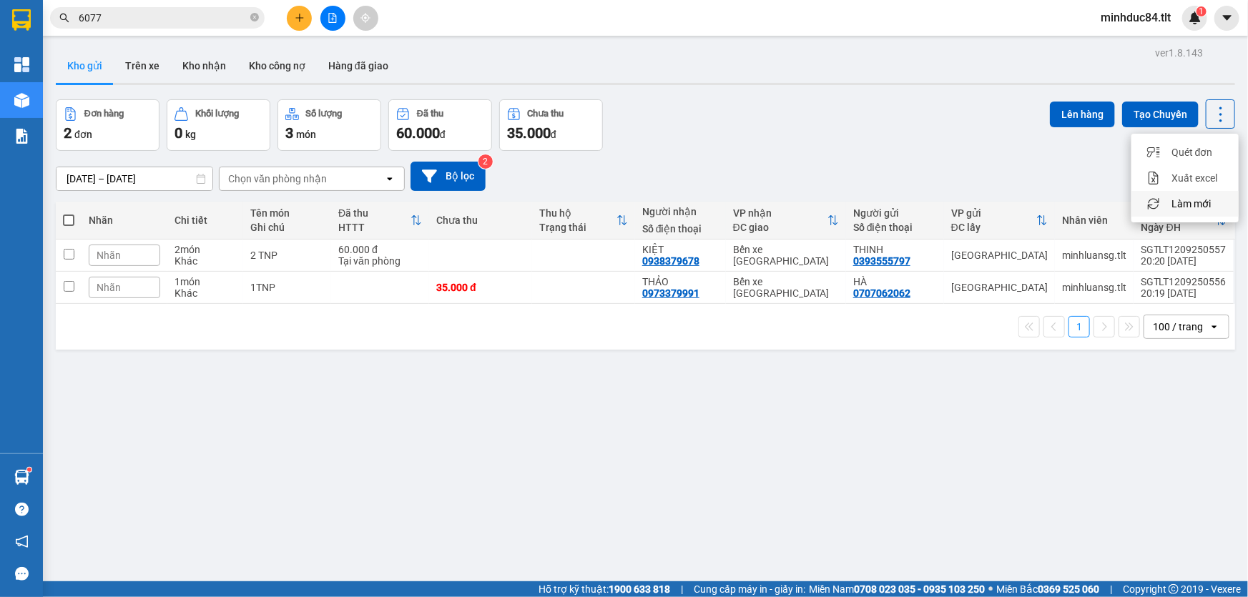
click at [1180, 207] on span "Làm mới" at bounding box center [1190, 204] width 39 height 14
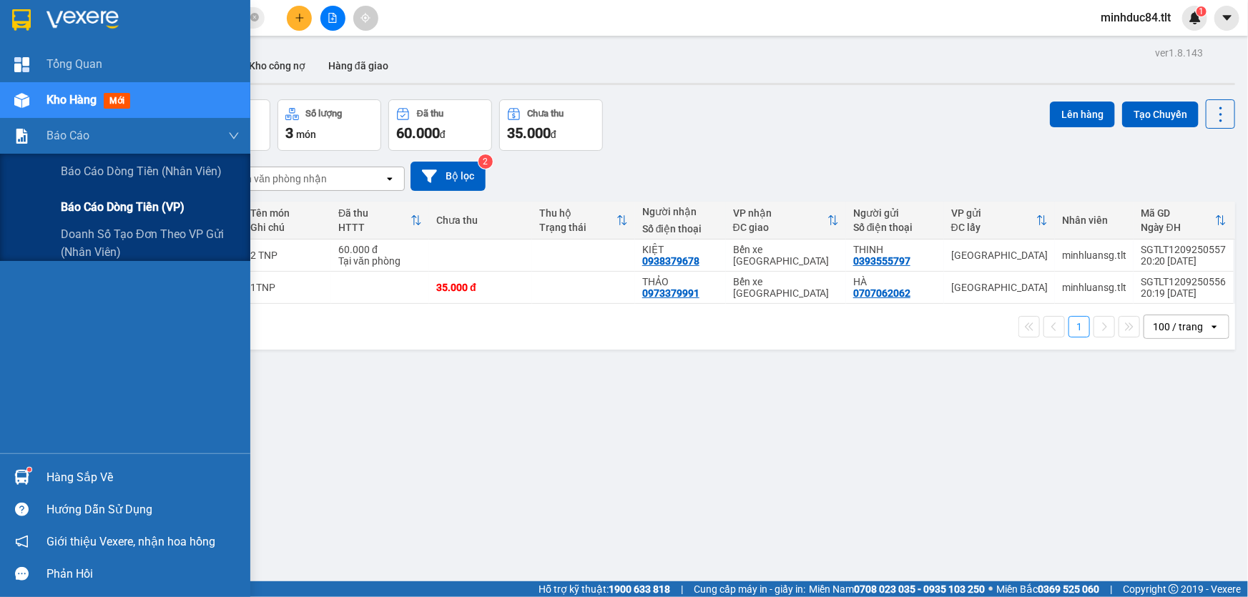
click at [118, 212] on span "Báo cáo dòng tiền (VP)" at bounding box center [123, 207] width 124 height 18
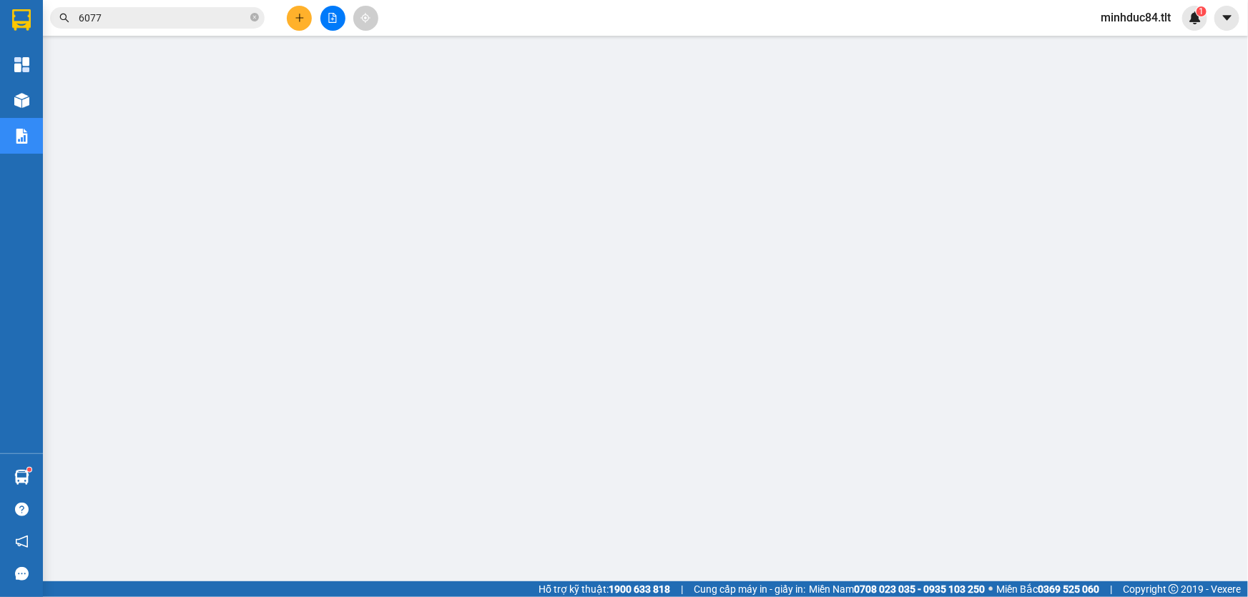
click at [124, 14] on input "6077" at bounding box center [163, 18] width 169 height 16
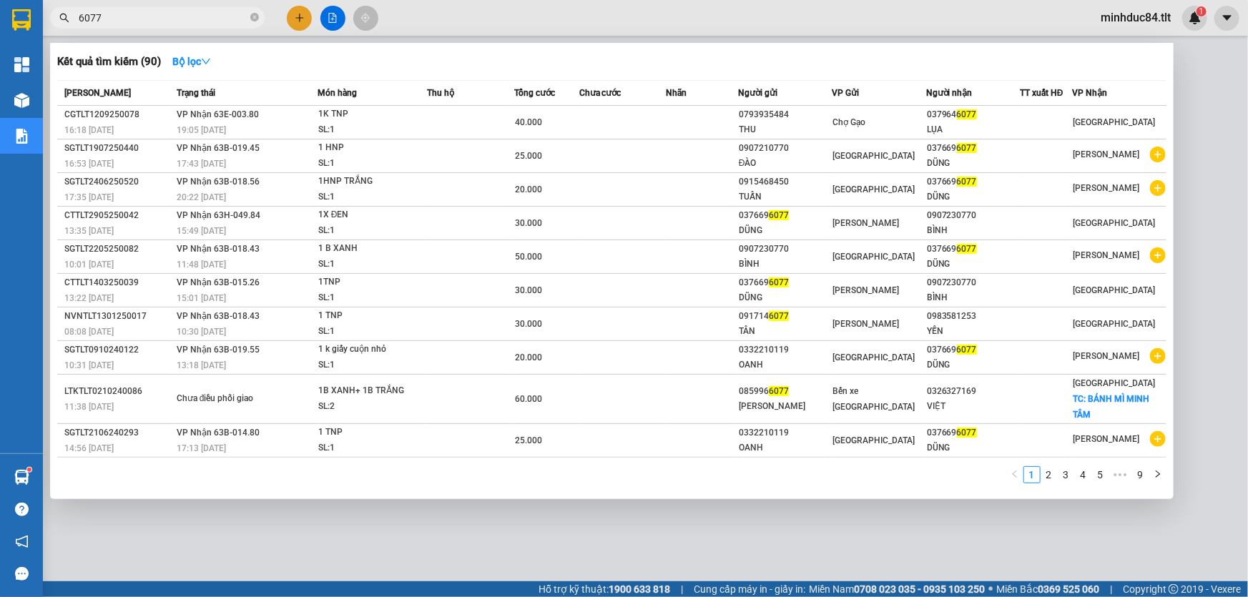
click at [124, 14] on input "6077" at bounding box center [163, 18] width 169 height 16
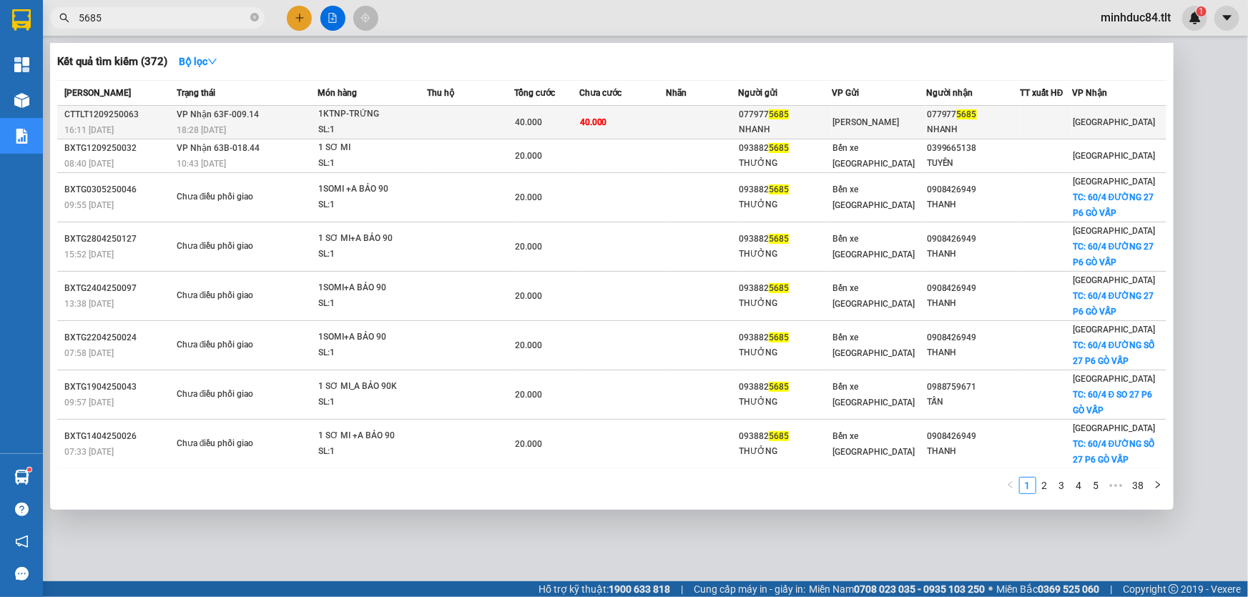
type input "5685"
click at [472, 124] on td at bounding box center [470, 123] width 87 height 34
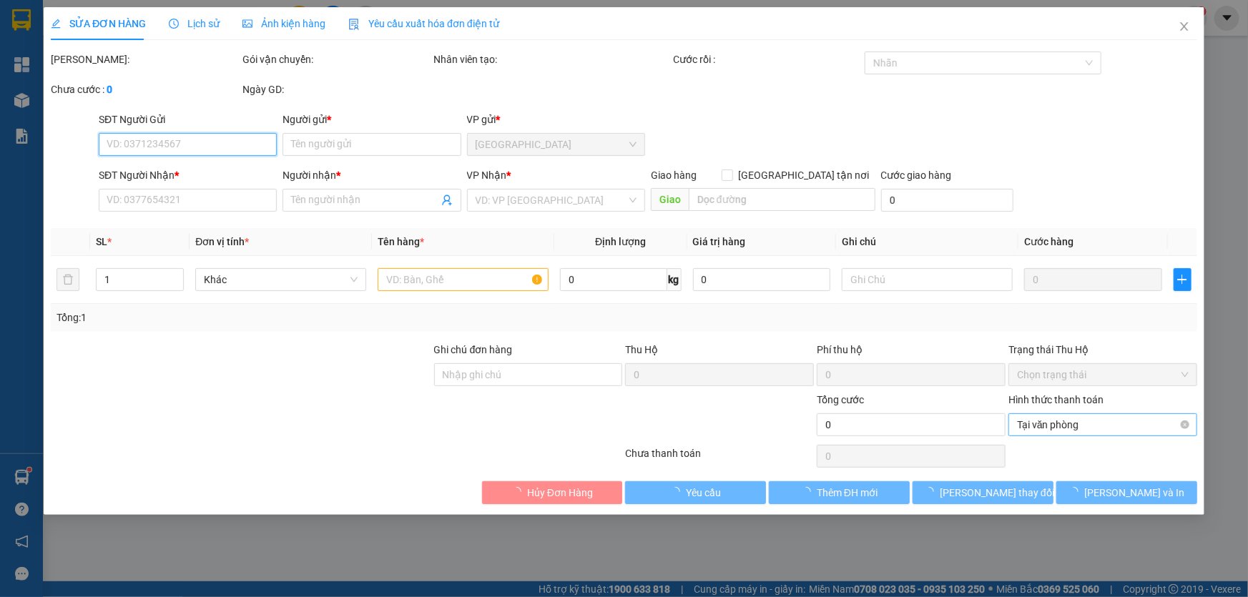
click at [1032, 425] on span "Tại văn phòng" at bounding box center [1103, 424] width 172 height 21
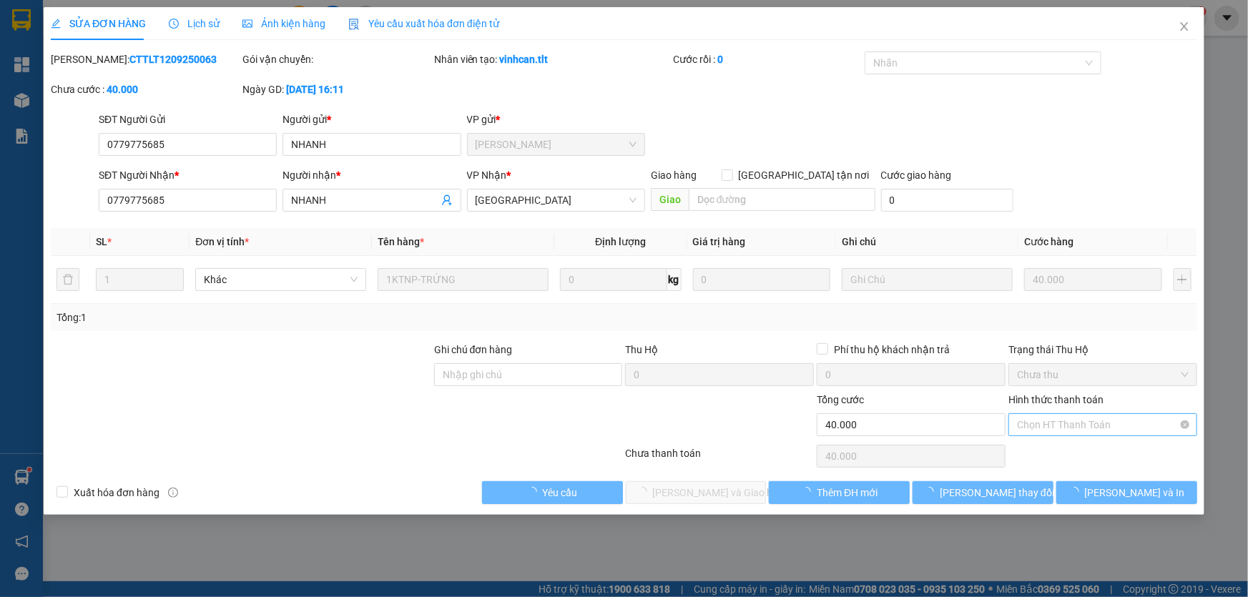
type input "0779775685"
type input "NHANH"
type input "0779775685"
type input "NHANH"
type input "40.000"
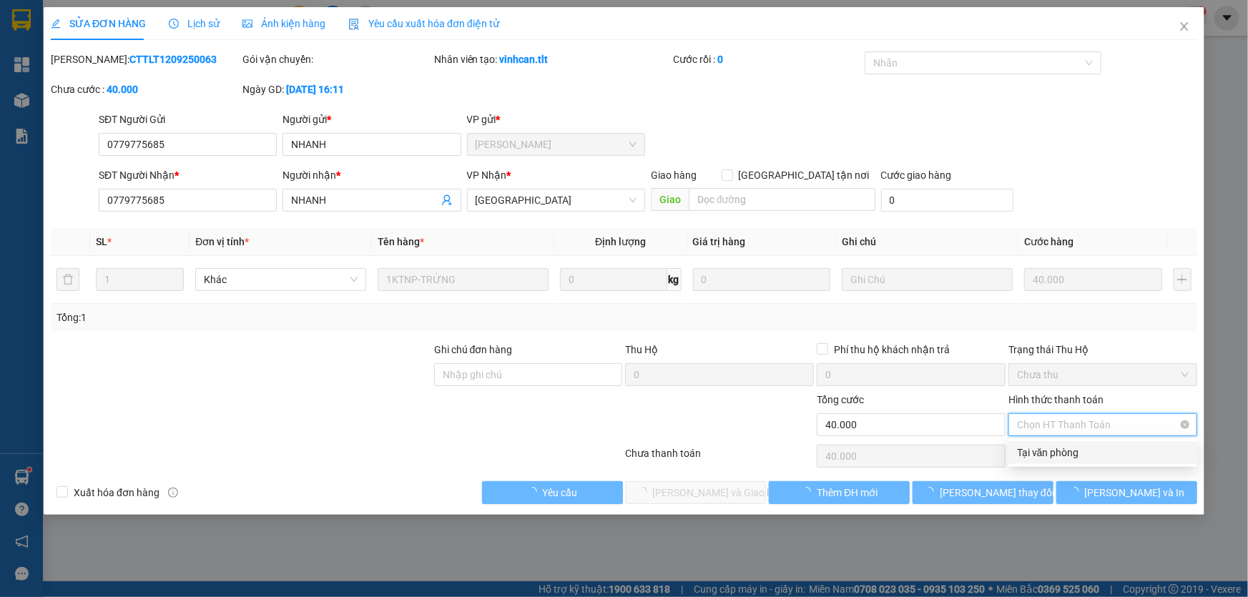
click at [1034, 423] on span "Chọn HT Thanh Toán" at bounding box center [1103, 424] width 172 height 21
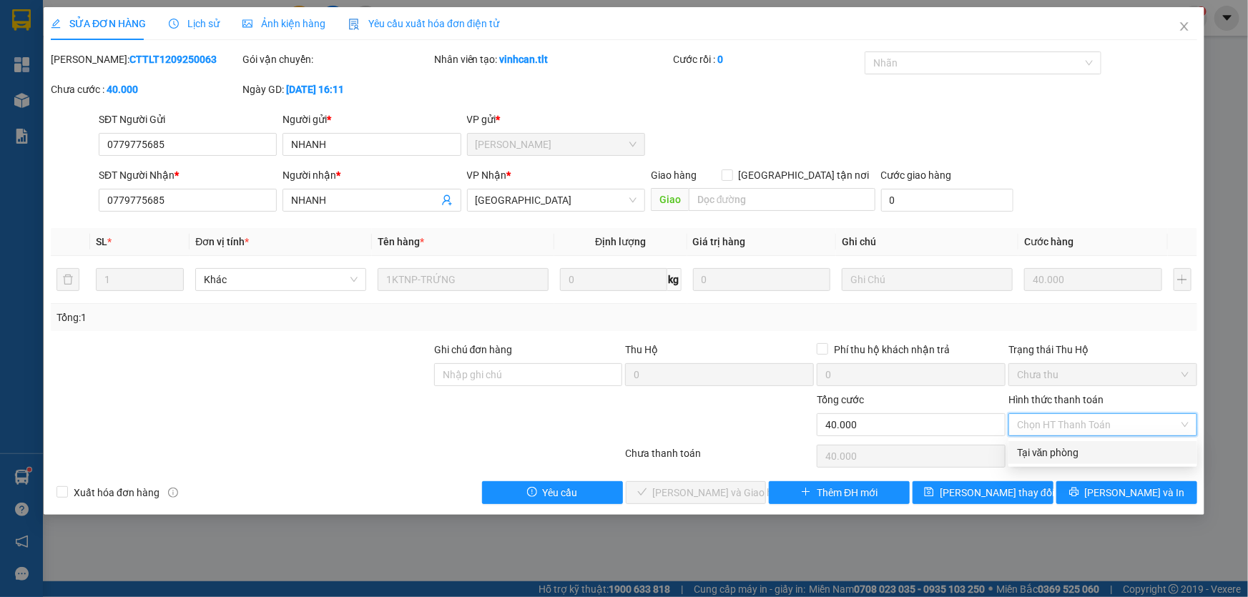
click at [1044, 450] on div "Tại văn phòng" at bounding box center [1103, 453] width 172 height 16
type input "0"
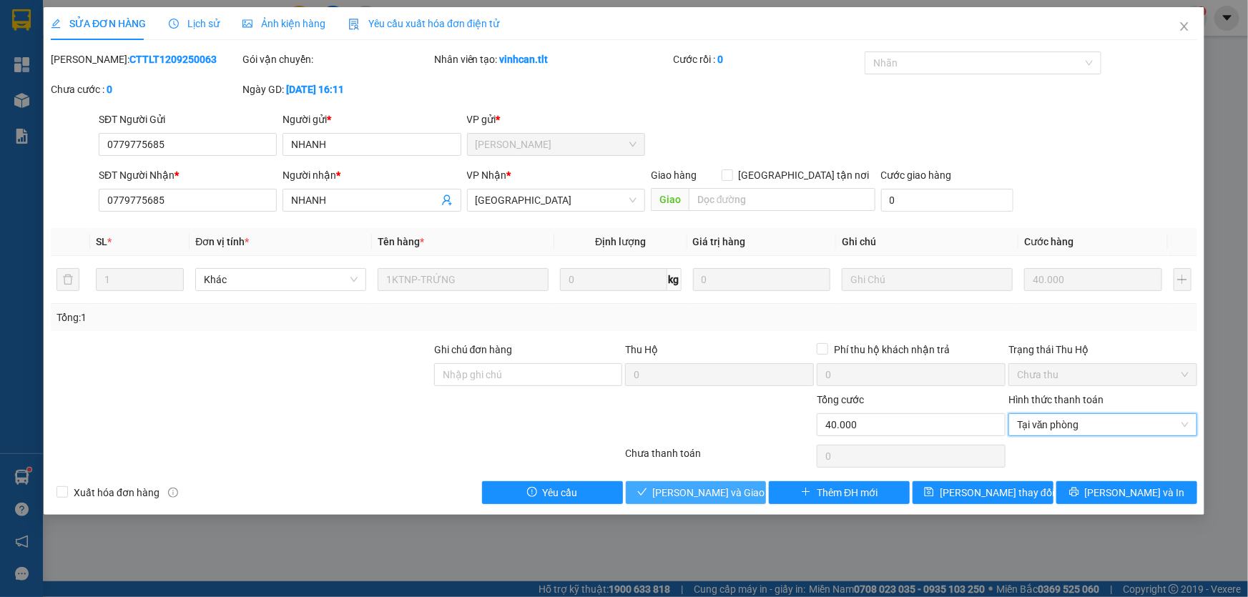
drag, startPoint x: 694, startPoint y: 479, endPoint x: 686, endPoint y: 485, distance: 9.7
click at [690, 483] on div "Total Paid Fee 0 Total UnPaid Fee 40.000 Cash Collection Total Fee Mã ĐH: CTTLT…" at bounding box center [624, 277] width 1146 height 453
click at [688, 490] on span "[PERSON_NAME] và Giao hàng" at bounding box center [721, 493] width 137 height 16
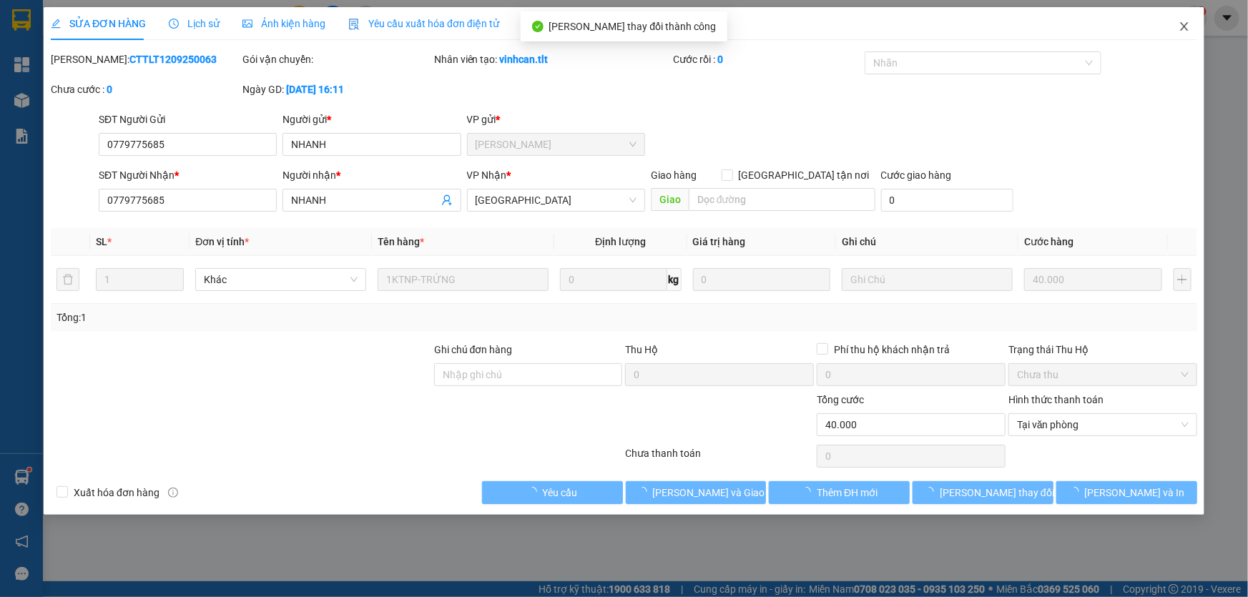
click at [1176, 24] on span "Close" at bounding box center [1184, 27] width 40 height 40
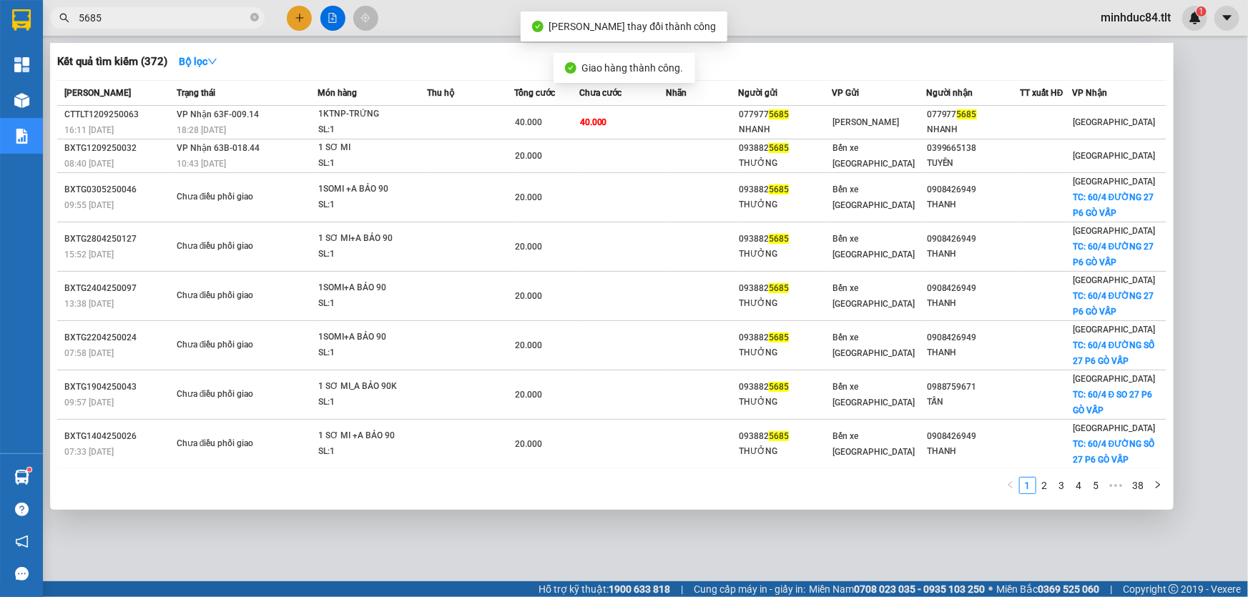
click at [169, 16] on input "5685" at bounding box center [163, 18] width 169 height 16
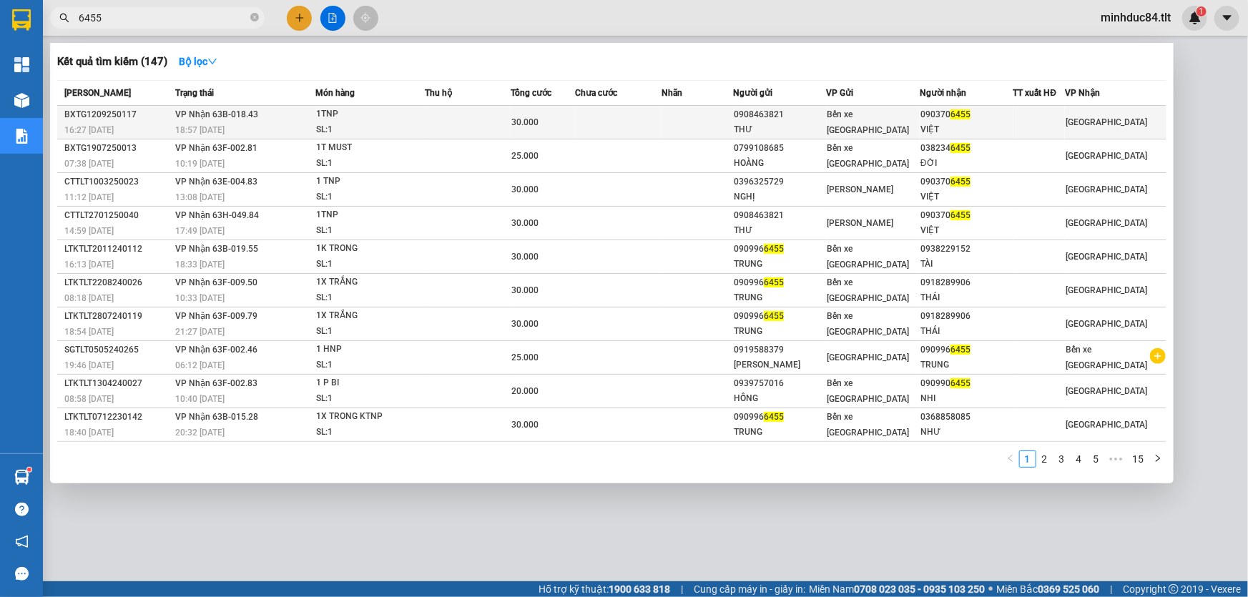
type input "6455"
click at [348, 124] on div "SL: 1" at bounding box center [369, 130] width 107 height 16
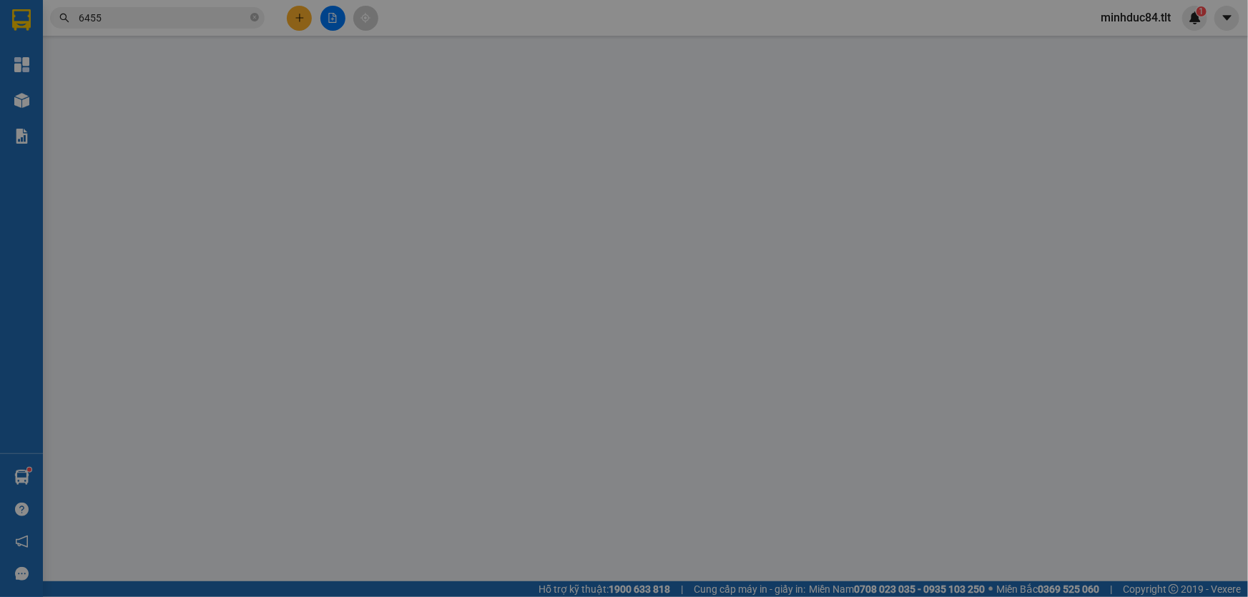
click at [671, 492] on div "SỬA ĐƠN HÀNG Lịch sử Ảnh kiện hàng Yêu cầu xuất hóa đơn điện tử Total Paid Fee …" at bounding box center [624, 298] width 1248 height 597
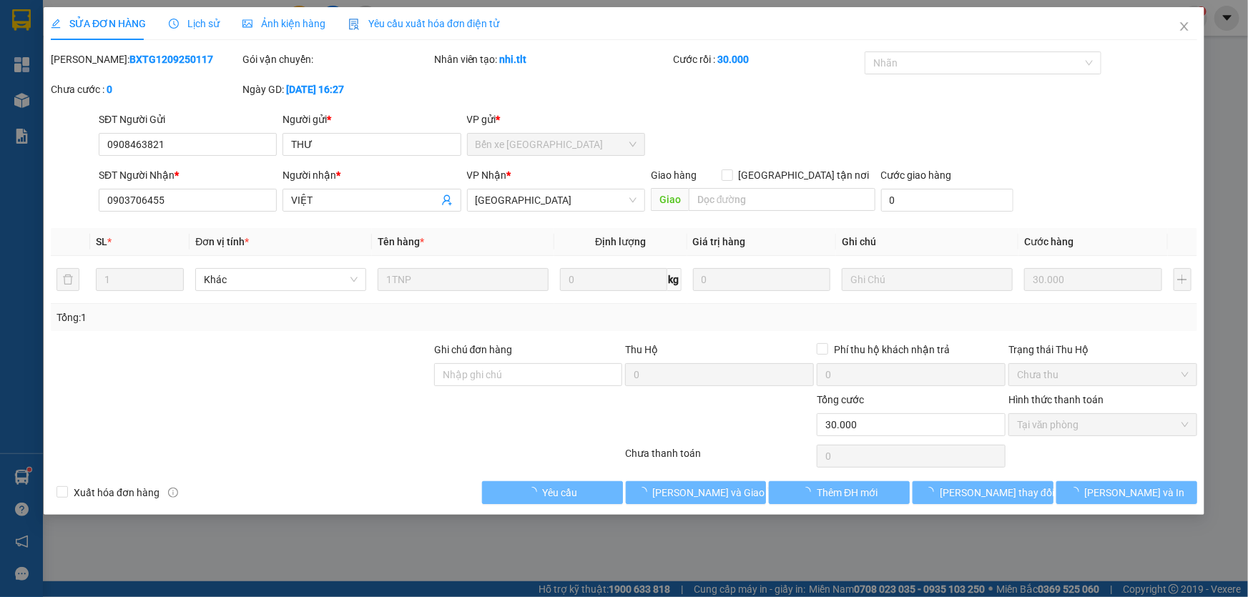
type input "0908463821"
type input "THƯ"
type input "0903706455"
type input "VIỆT"
type input "30.000"
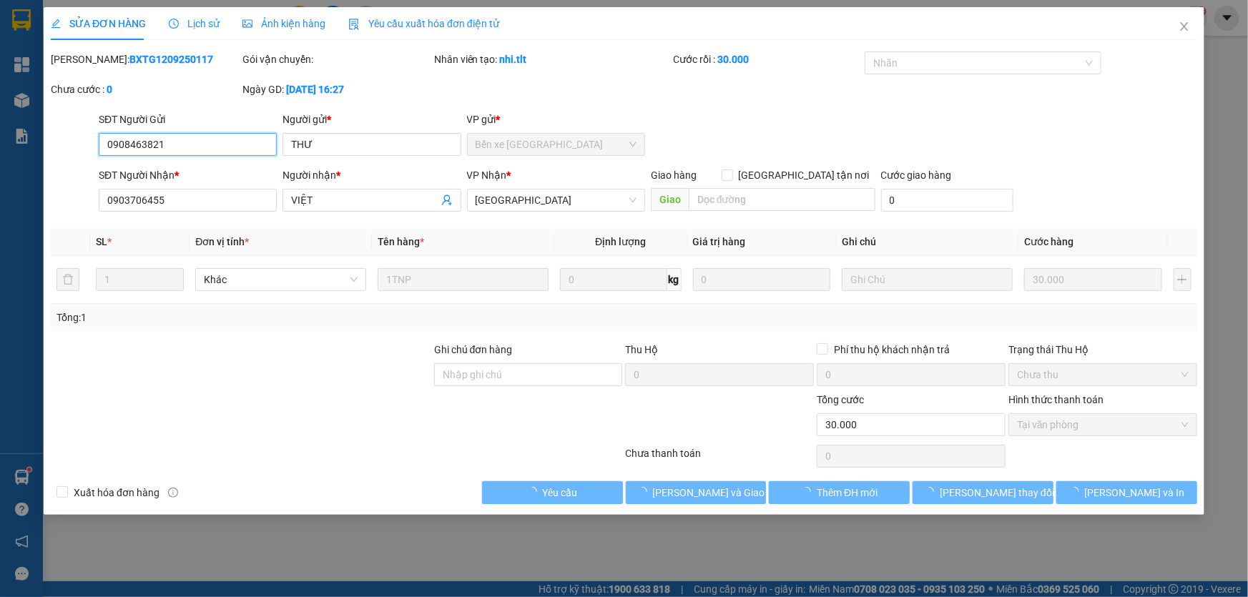
click at [671, 492] on span "[PERSON_NAME] và Giao hàng" at bounding box center [721, 493] width 137 height 16
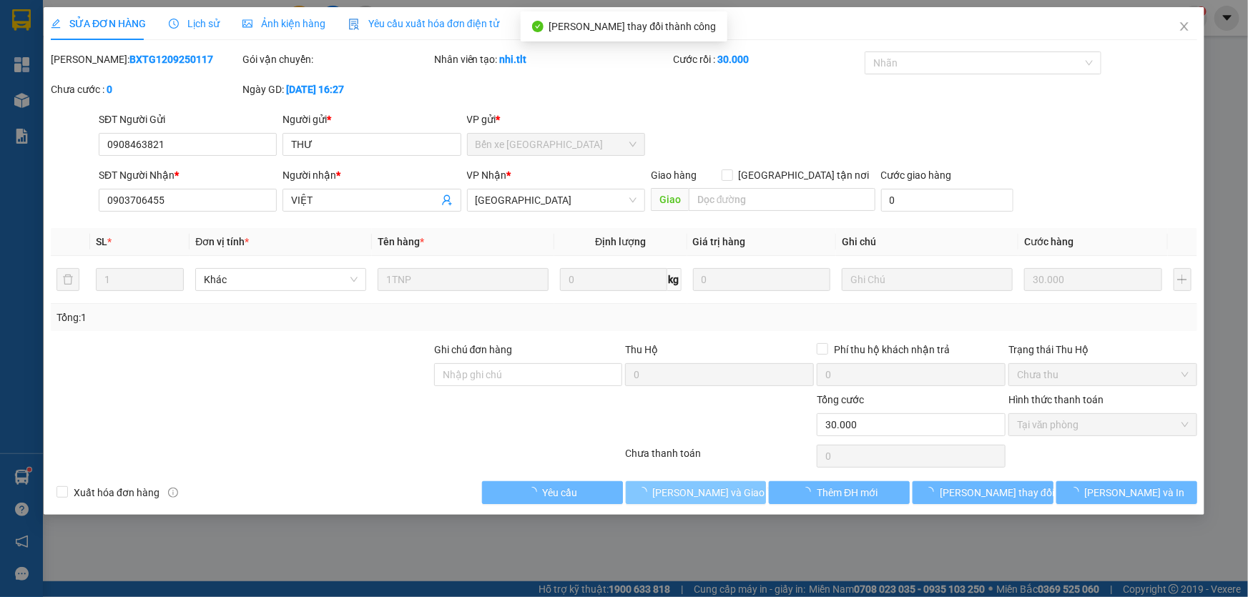
click at [671, 492] on span "[PERSON_NAME] và Giao hàng" at bounding box center [721, 493] width 137 height 16
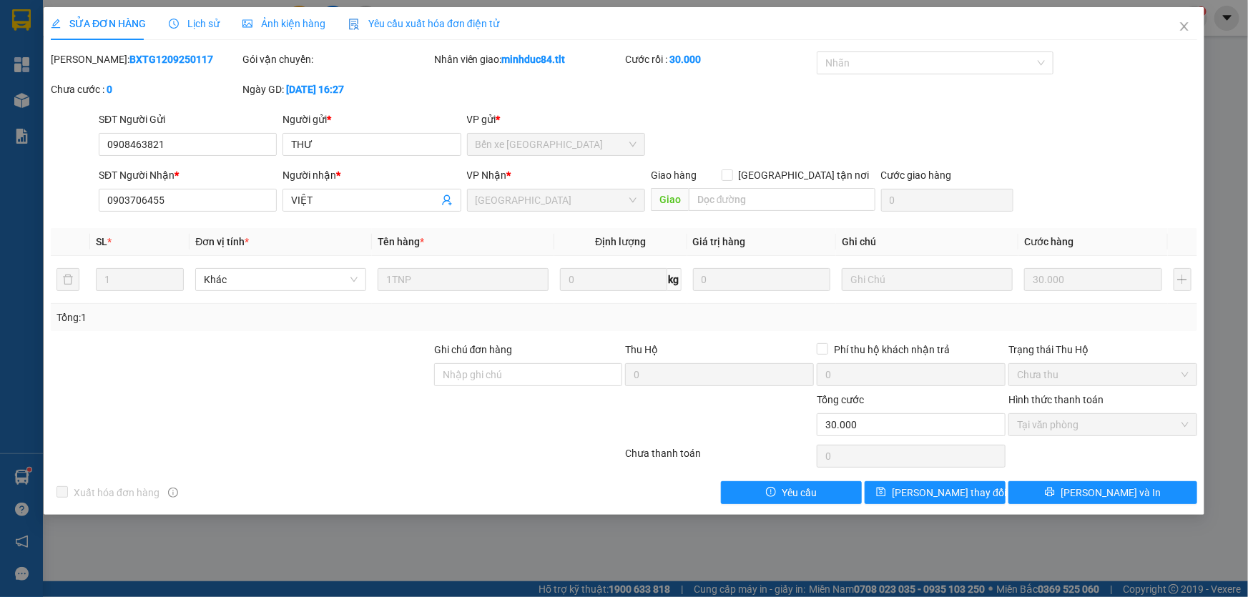
drag, startPoint x: 557, startPoint y: 458, endPoint x: 547, endPoint y: 453, distance: 11.2
click at [557, 458] on div at bounding box center [336, 456] width 574 height 29
click at [1170, 41] on span "Close" at bounding box center [1184, 27] width 40 height 40
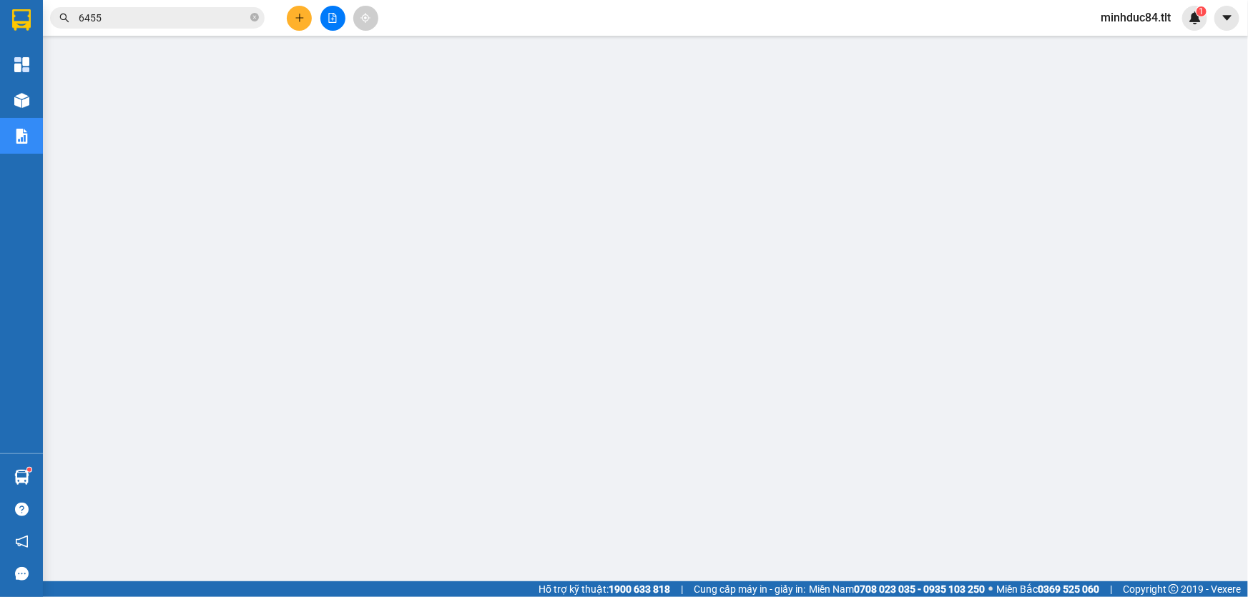
click at [144, 16] on input "6455" at bounding box center [163, 18] width 169 height 16
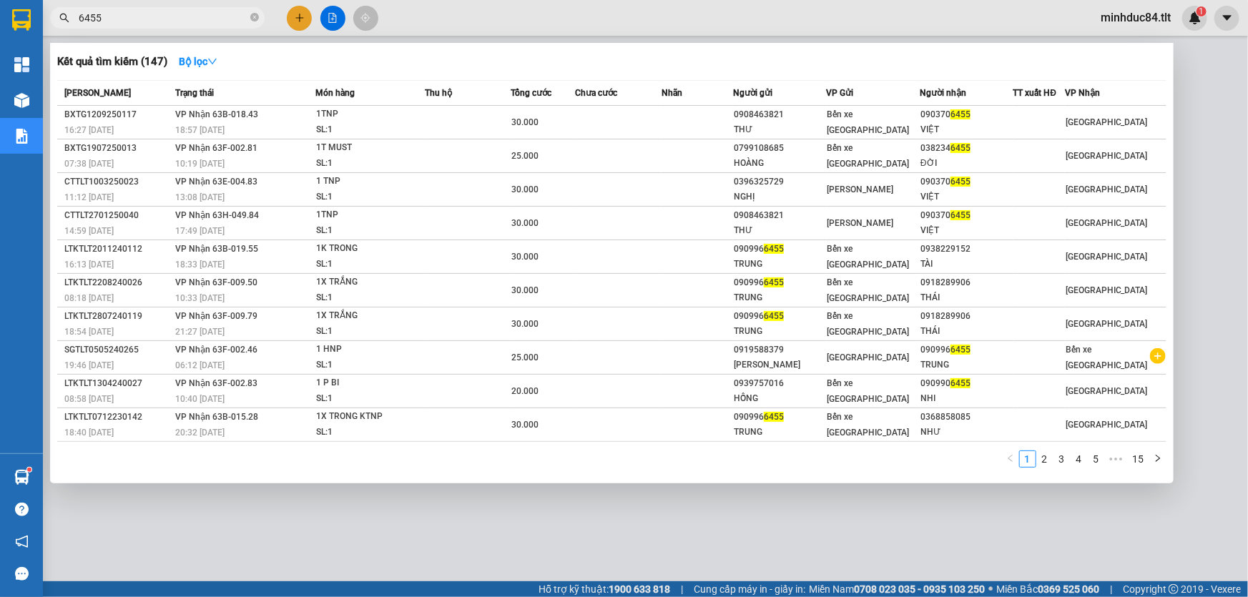
click at [144, 16] on input "6455" at bounding box center [163, 18] width 169 height 16
type input "9997"
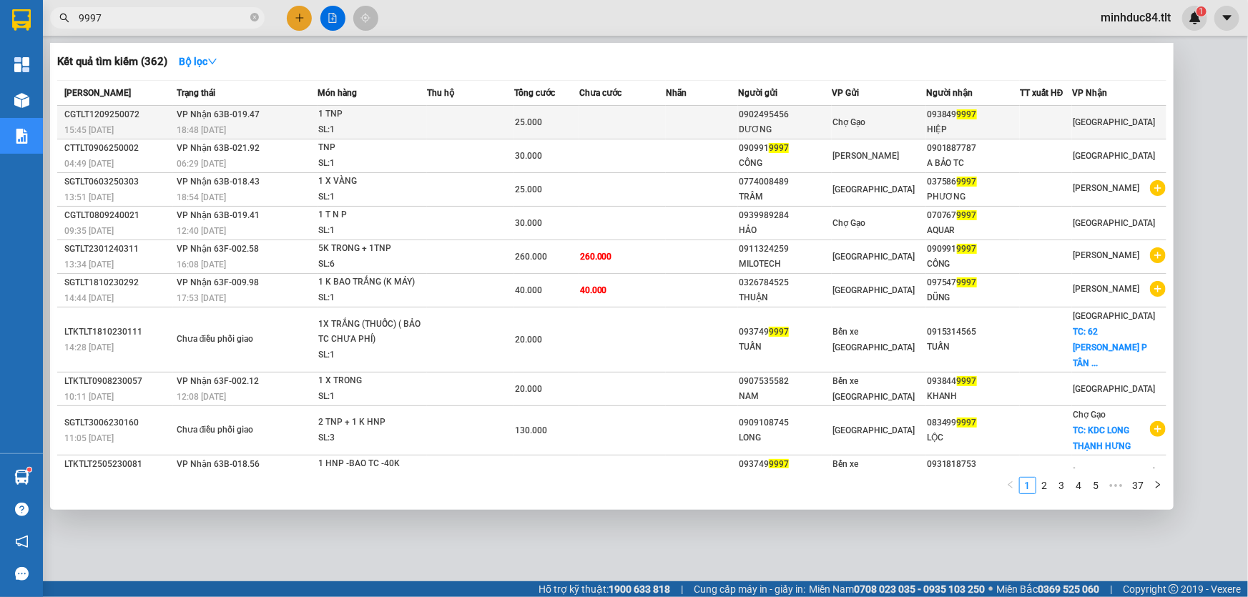
click at [294, 128] on div "18:48 [DATE]" at bounding box center [247, 130] width 140 height 16
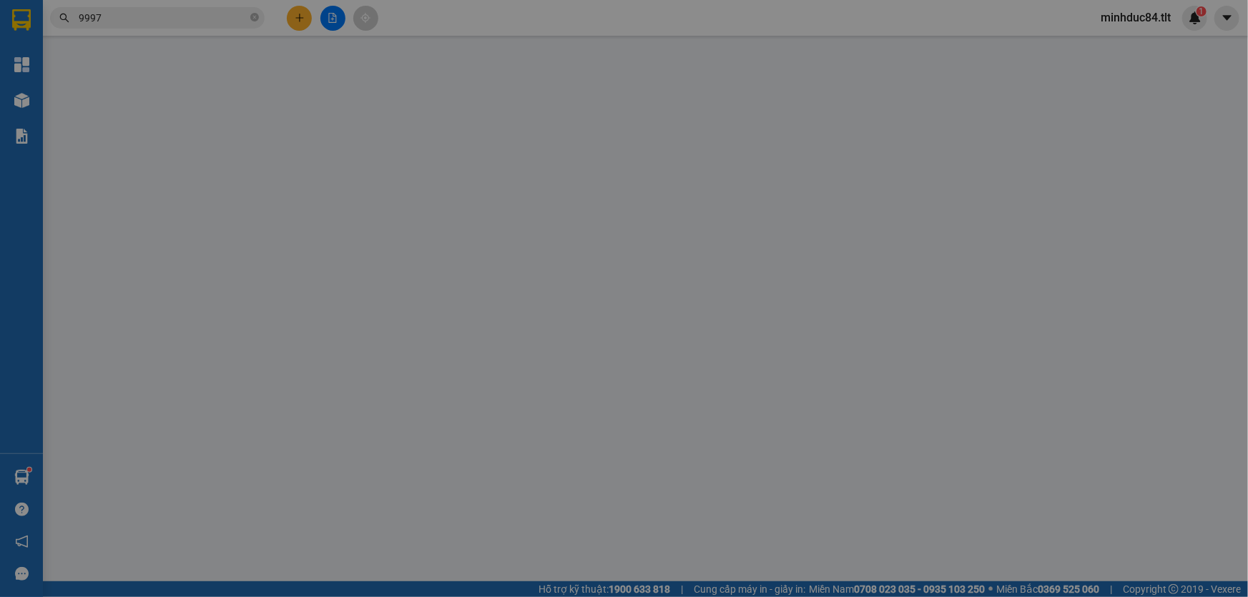
type input "0902495456"
type input "DƯƠNG"
type input "0938499997"
type input "HIỆP"
type input "25.000"
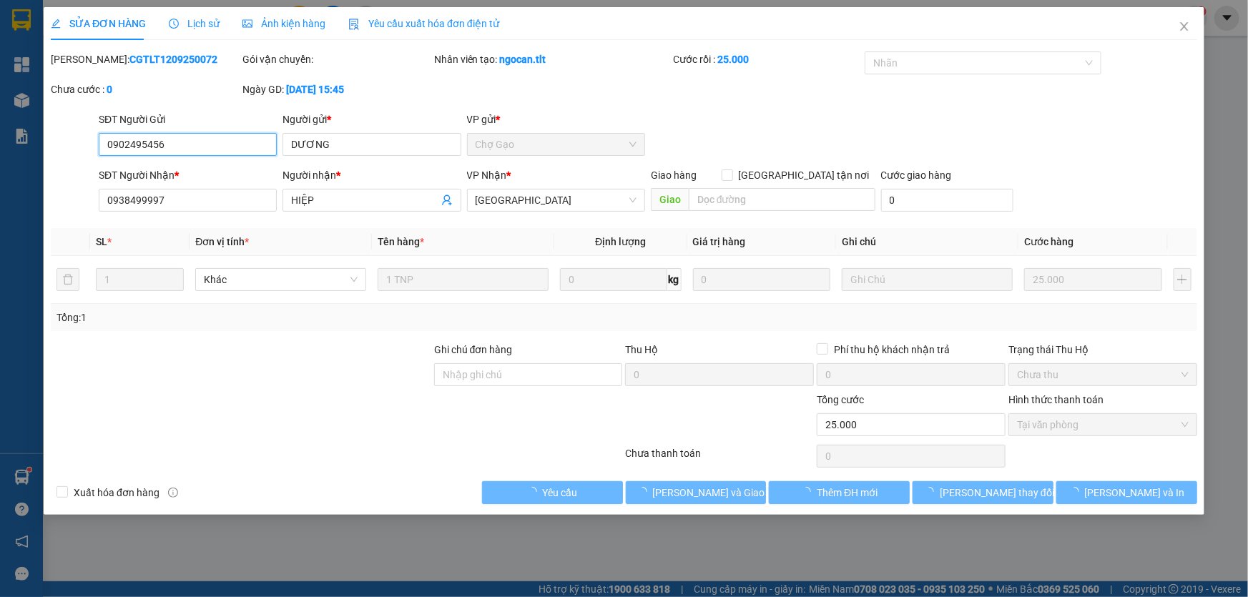
click at [683, 491] on span "[PERSON_NAME] và Giao hàng" at bounding box center [721, 493] width 137 height 16
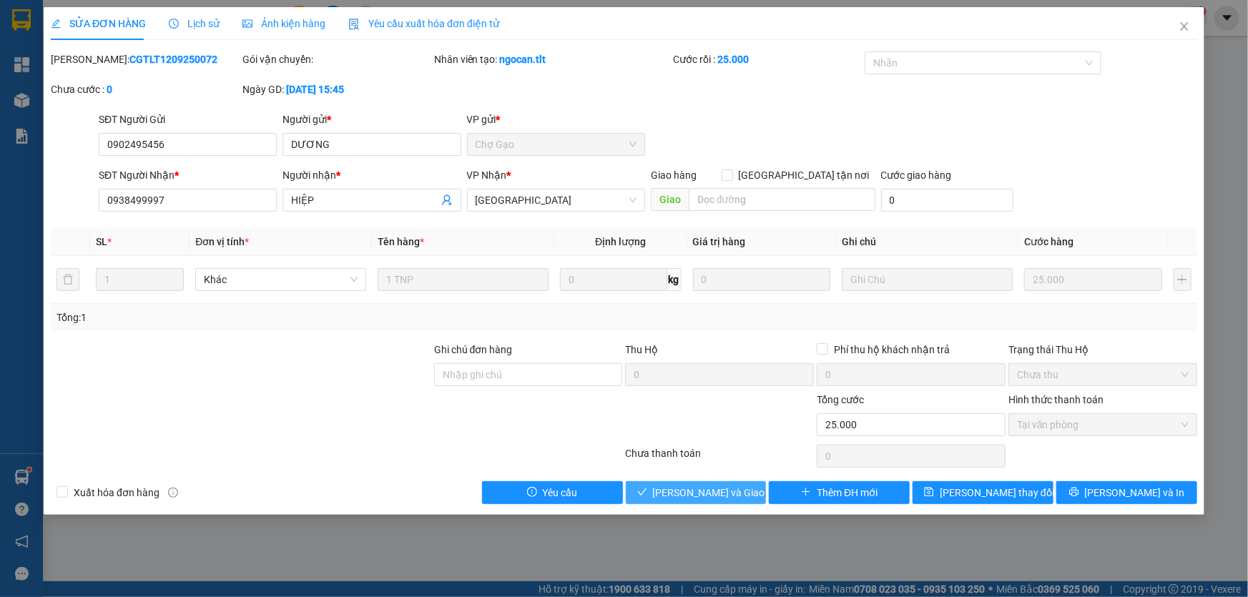
click at [683, 491] on span "[PERSON_NAME] và Giao hàng" at bounding box center [721, 493] width 137 height 16
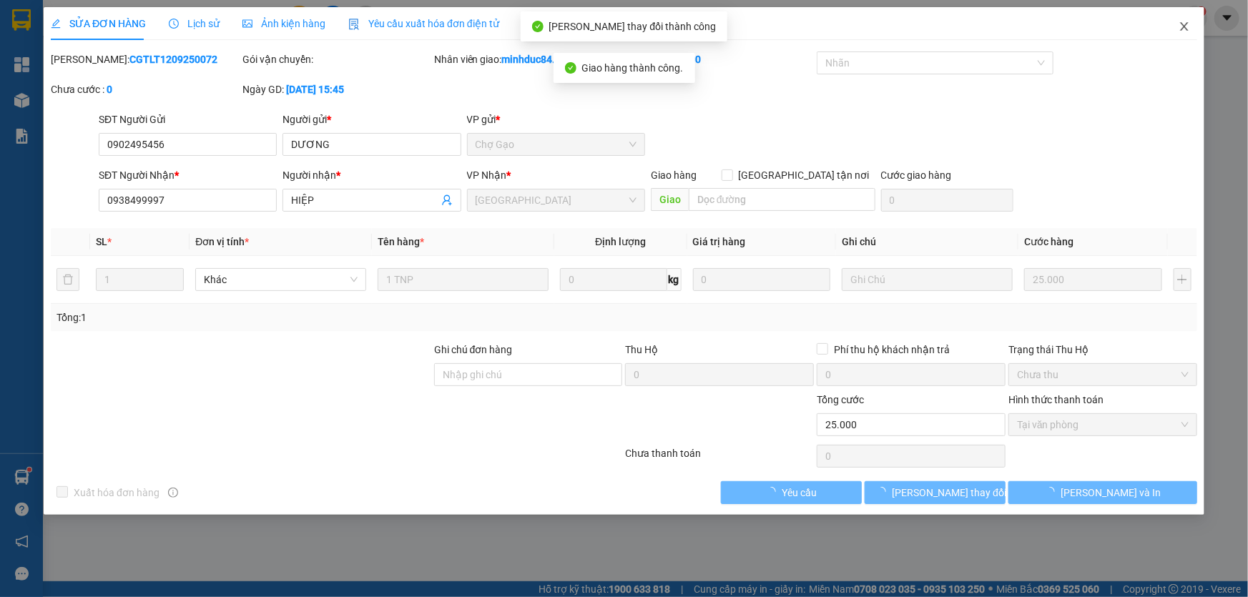
click at [1176, 31] on span "Close" at bounding box center [1184, 27] width 40 height 40
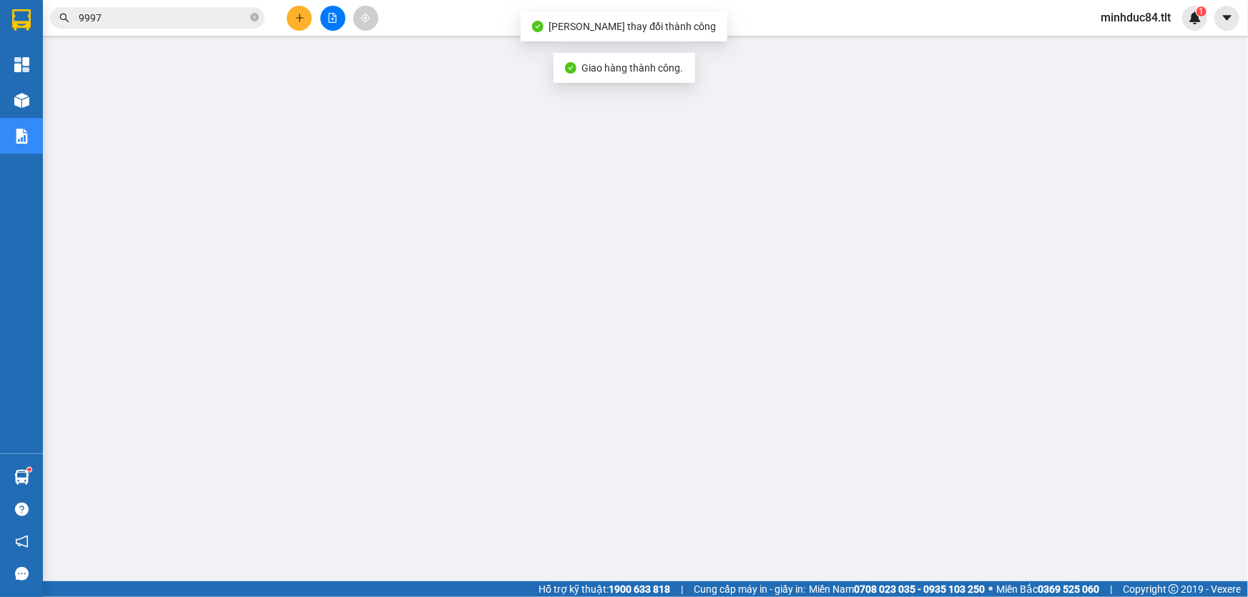
click at [153, 23] on input "9997" at bounding box center [163, 18] width 169 height 16
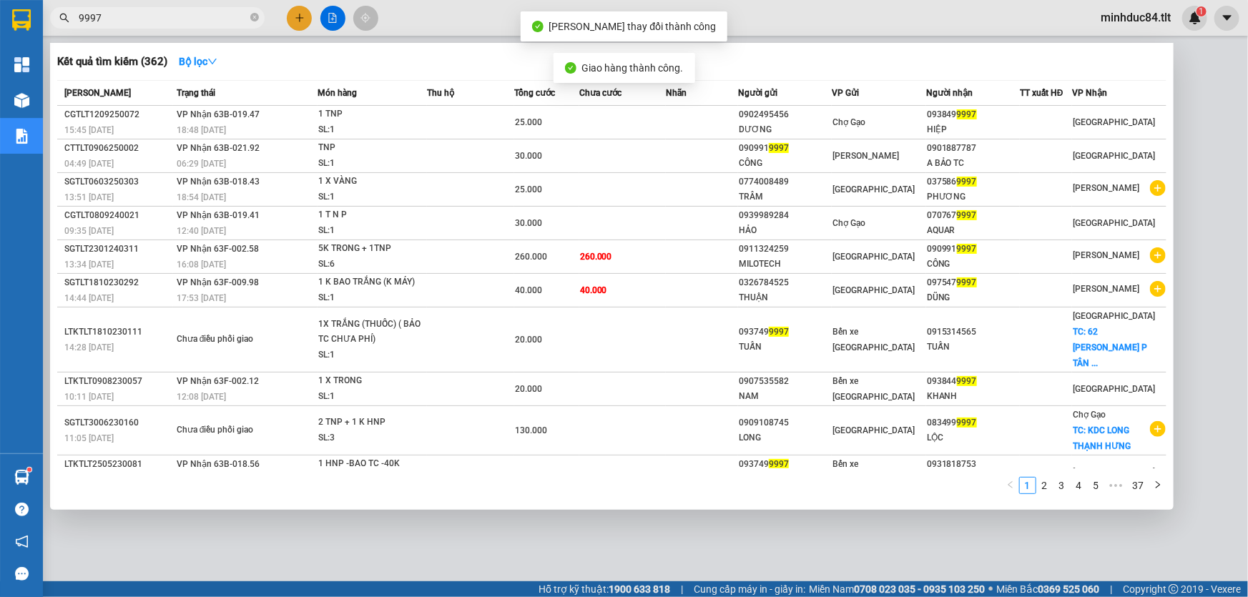
click at [153, 23] on input "9997" at bounding box center [163, 18] width 169 height 16
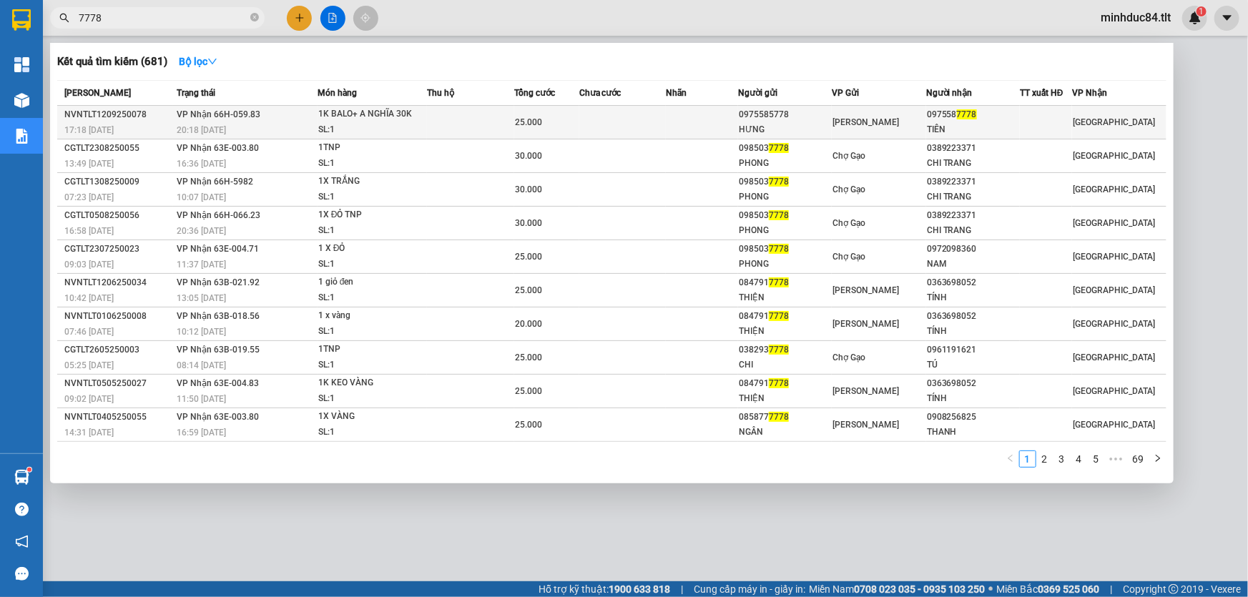
type input "7778"
click at [399, 106] on td "1K BALO+ A NGHĨA 30K SL: 1" at bounding box center [372, 123] width 110 height 34
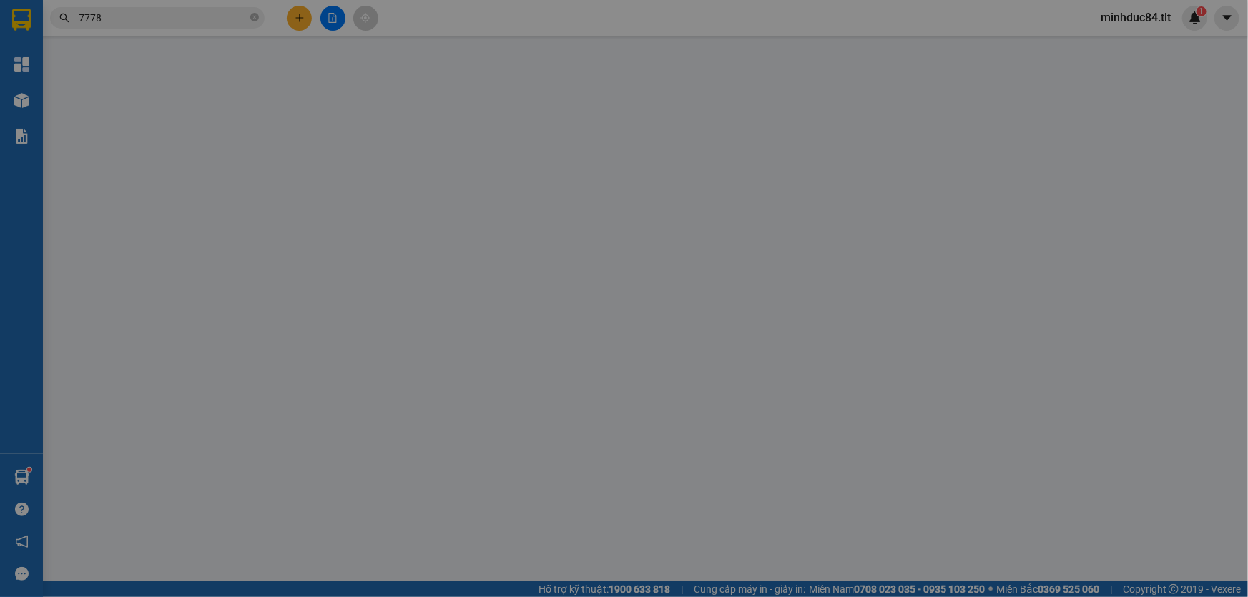
type input "0975585778"
type input "HƯNG"
type input "0975587778"
type input "TIÊN"
type input "25.000"
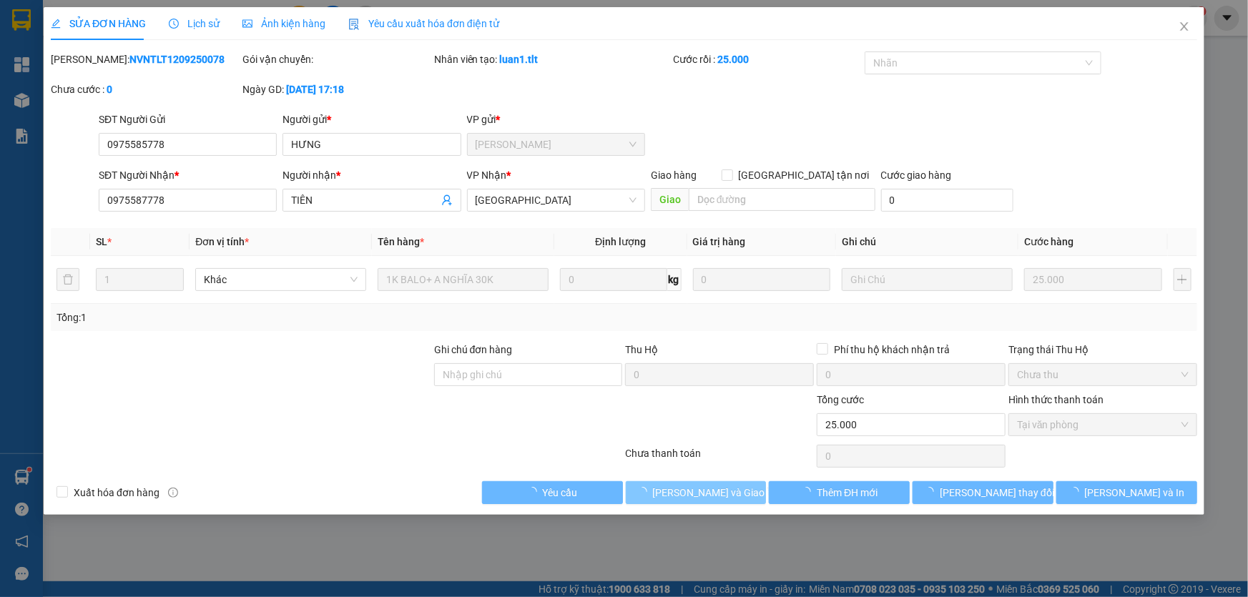
click at [695, 493] on span "[PERSON_NAME] và Giao hàng" at bounding box center [721, 493] width 137 height 16
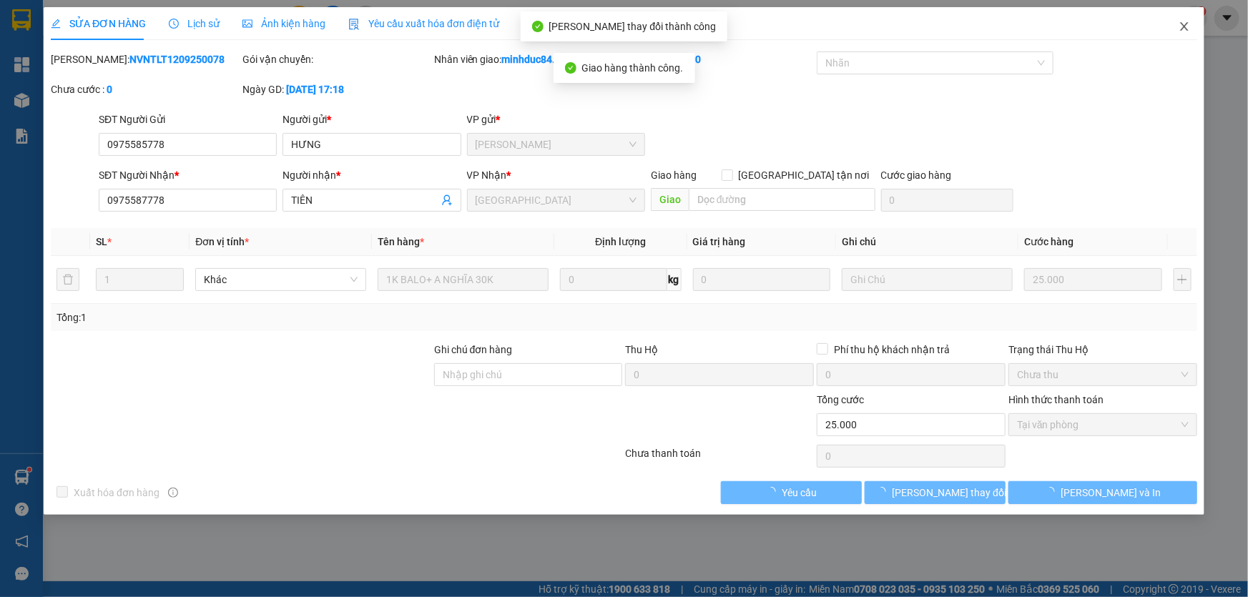
click at [1175, 28] on span "Close" at bounding box center [1184, 27] width 40 height 40
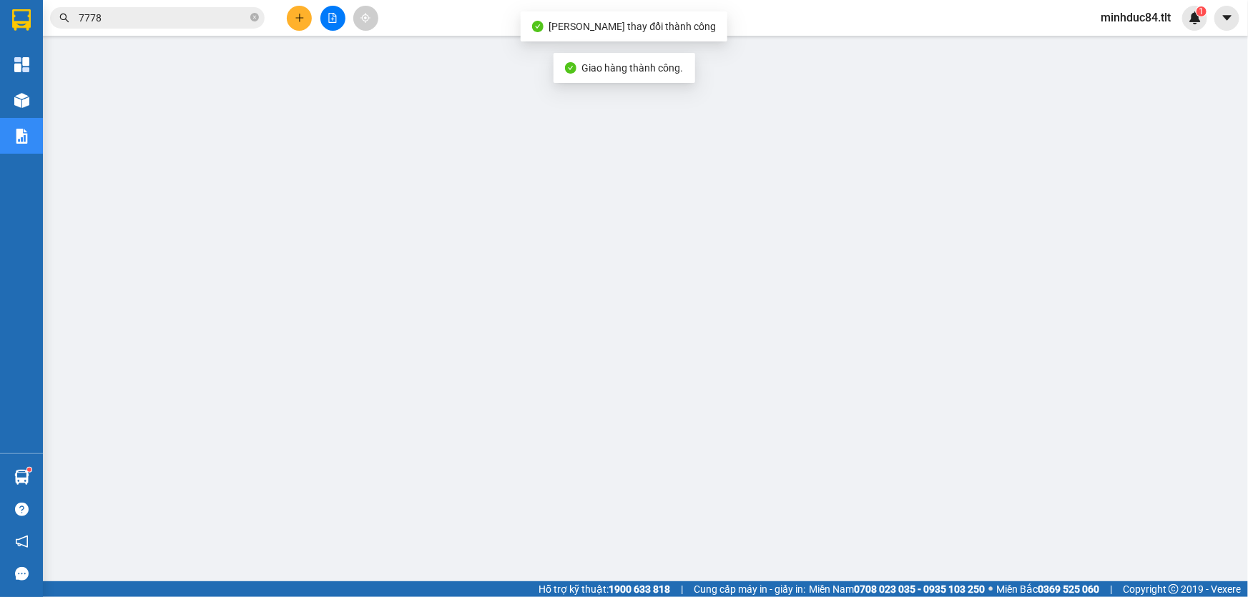
click at [122, 16] on input "7778" at bounding box center [163, 18] width 169 height 16
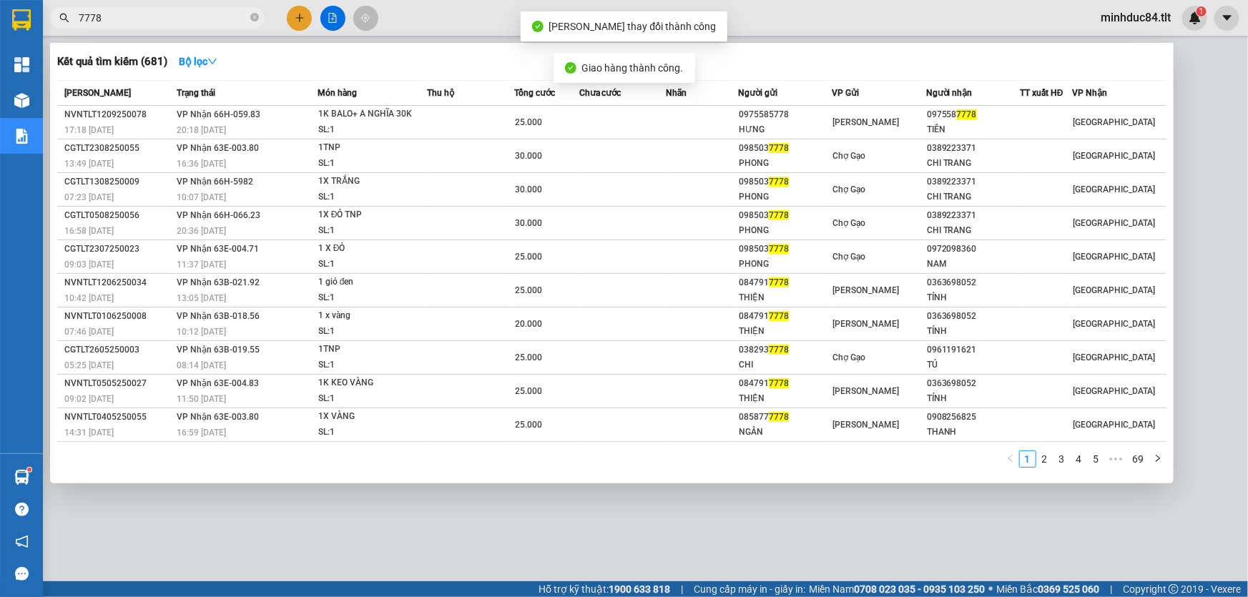
click at [122, 16] on input "7778" at bounding box center [163, 18] width 169 height 16
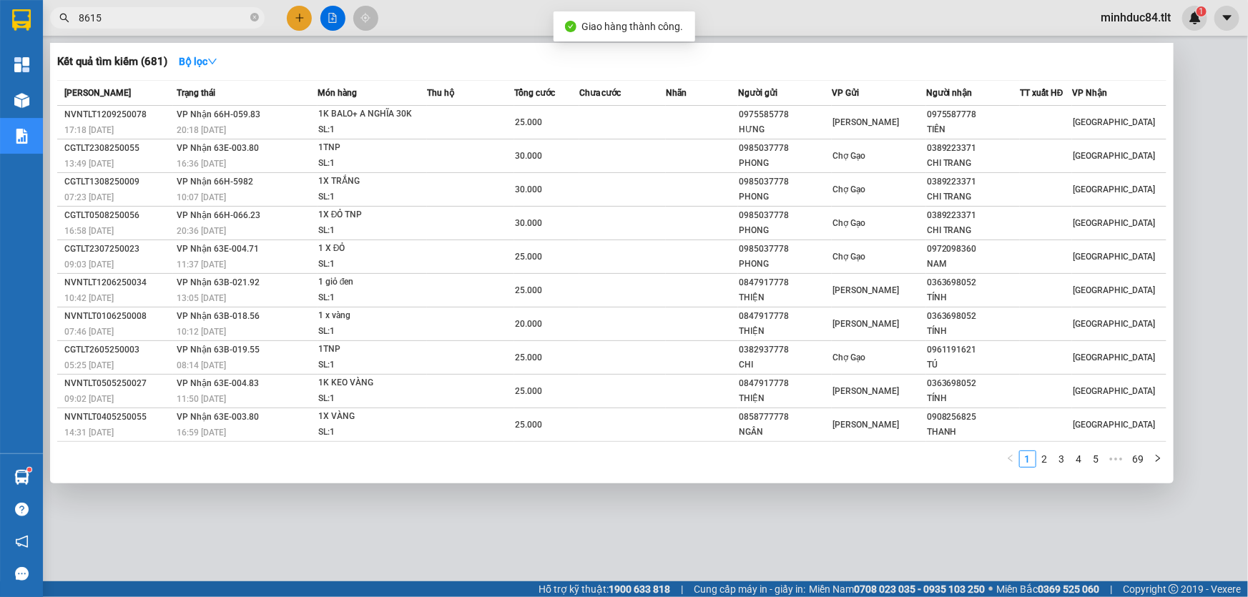
type input "8615"
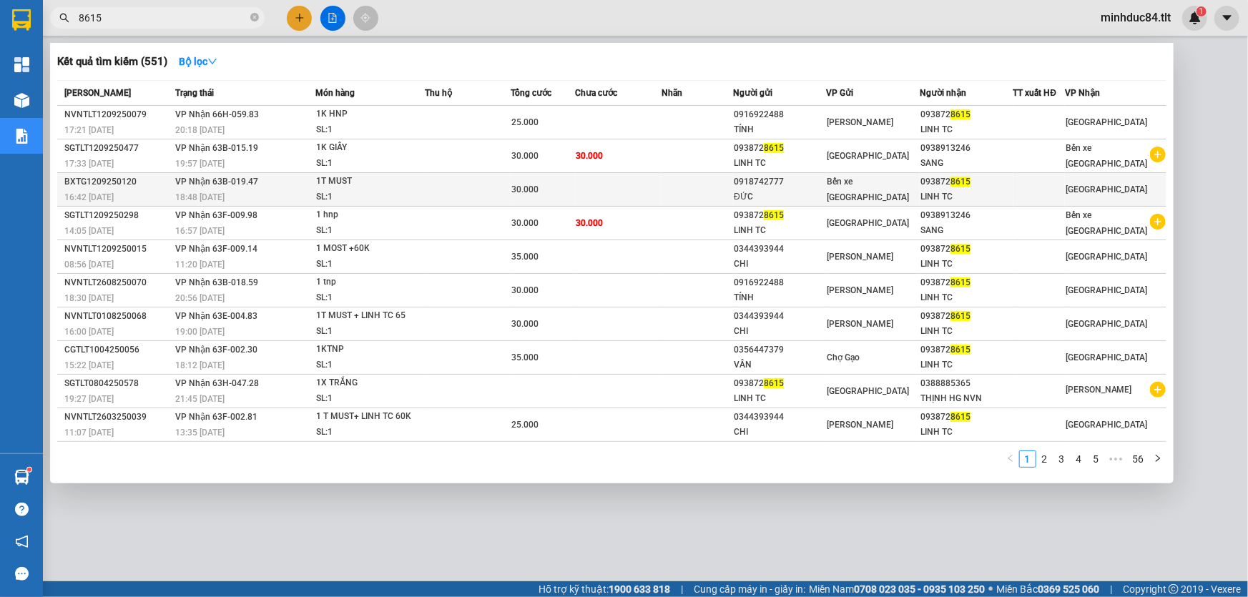
click at [234, 187] on td "VP Nhận 63B-019.47 18:48 [DATE]" at bounding box center [244, 190] width 144 height 34
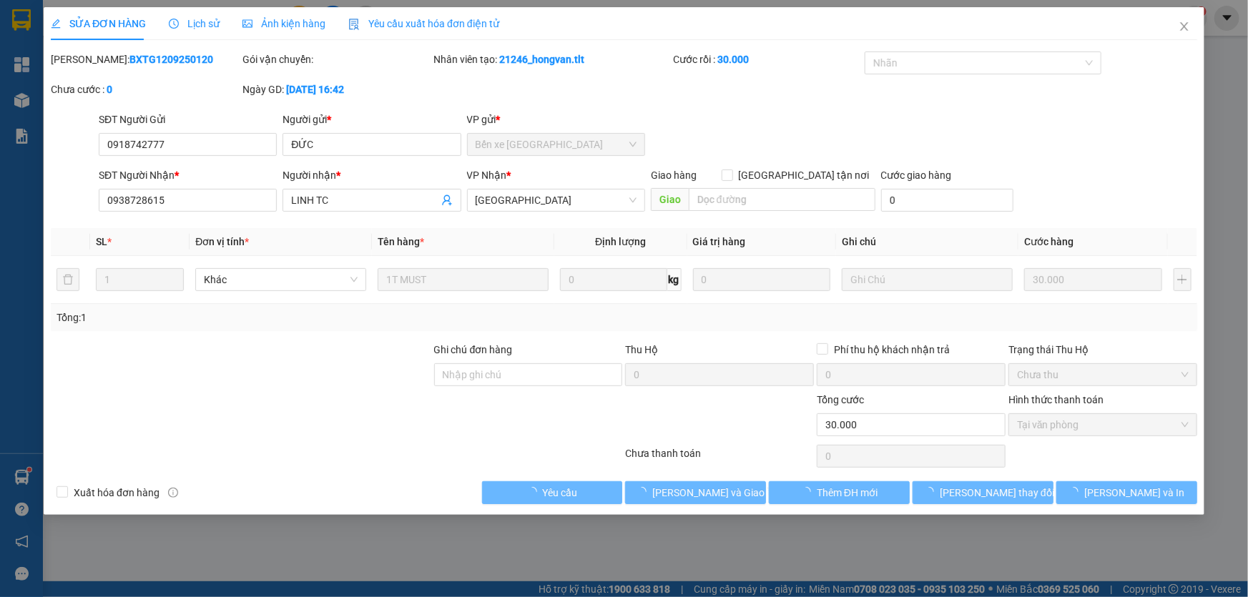
type input "0918742777"
type input "ĐỨC"
type input "0938728615"
type input "LINH TC"
type input "30.000"
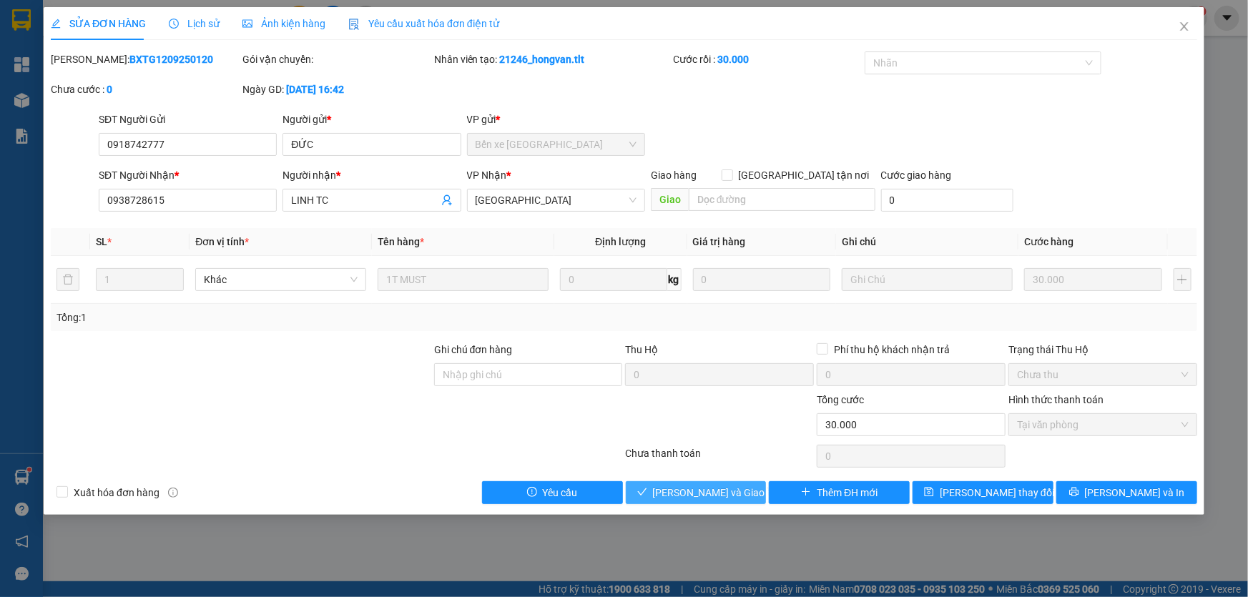
click at [647, 489] on icon "check" at bounding box center [642, 492] width 10 height 10
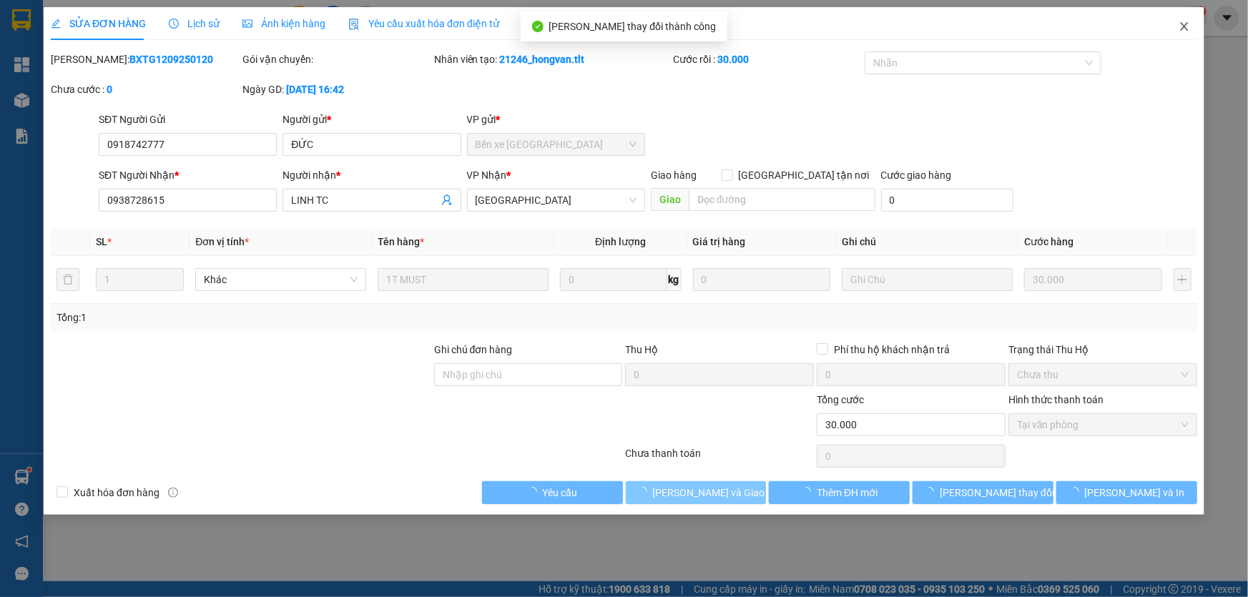
click at [1186, 26] on icon "close" at bounding box center [1183, 26] width 11 height 11
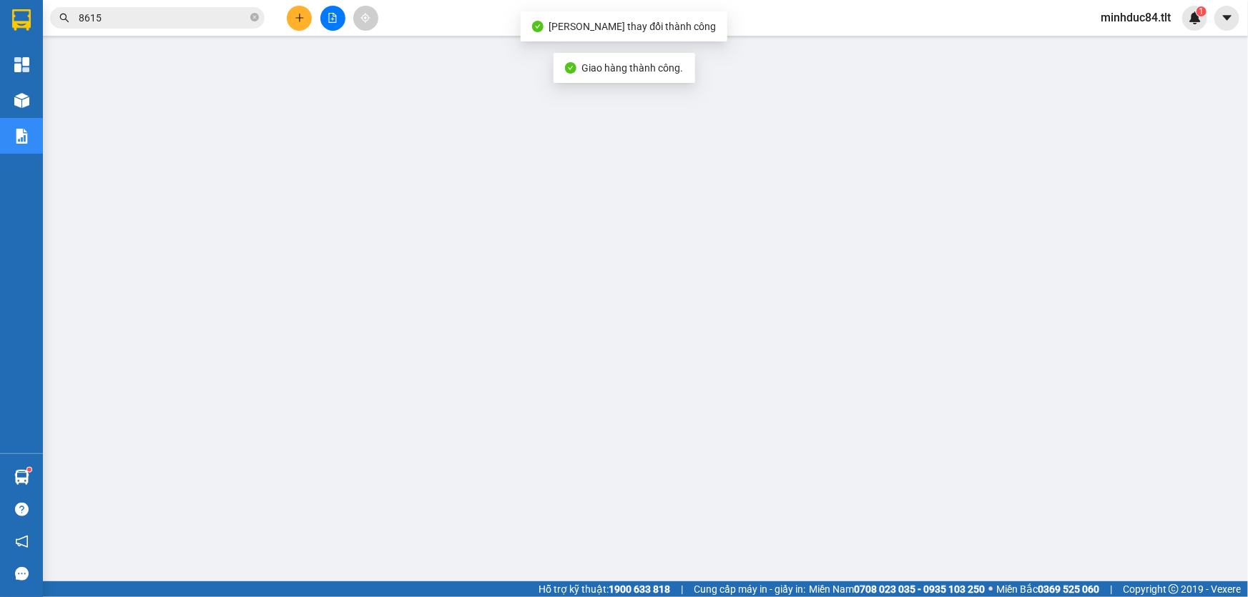
click at [112, 14] on input "8615" at bounding box center [163, 18] width 169 height 16
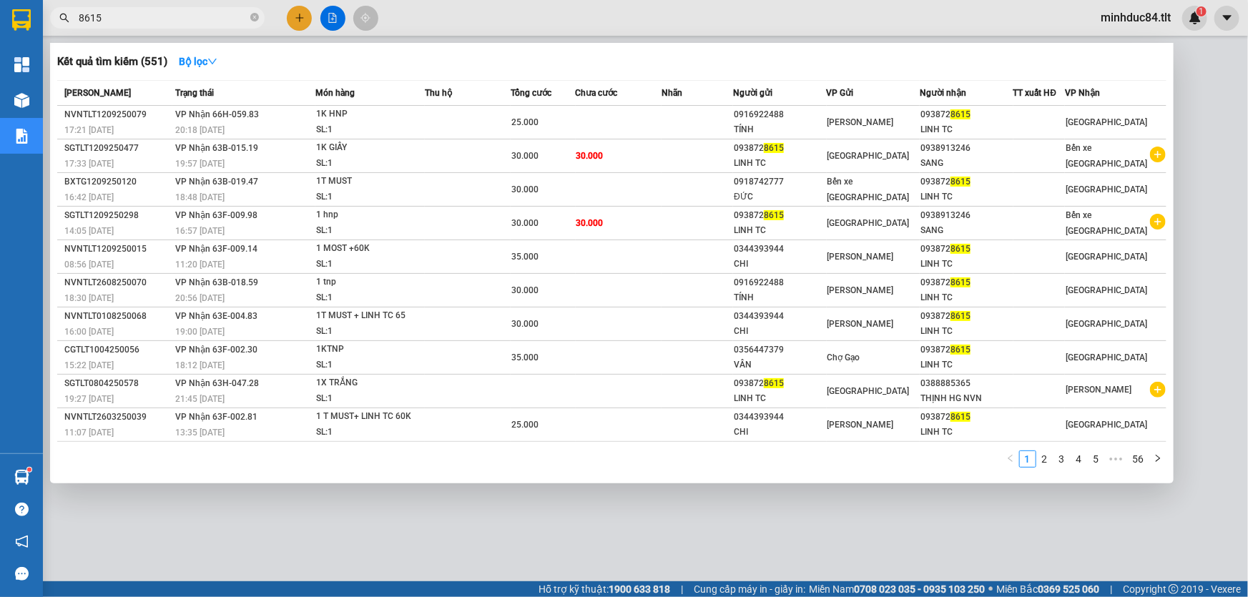
click at [643, 509] on div at bounding box center [624, 298] width 1248 height 597
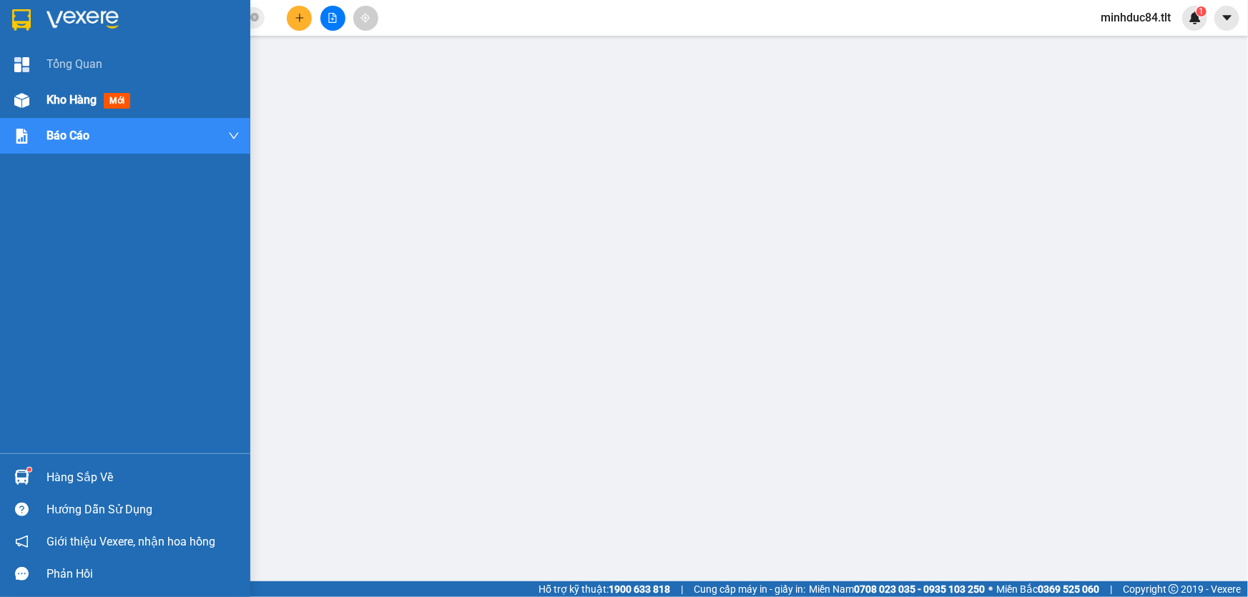
click at [34, 93] on div at bounding box center [21, 100] width 25 height 25
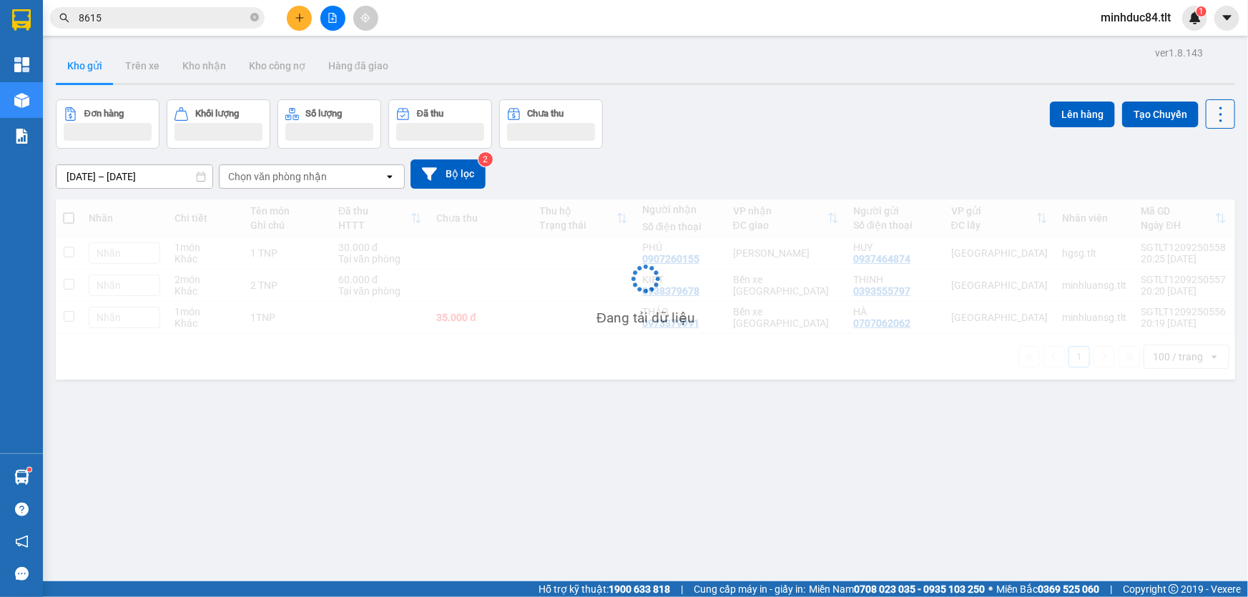
click at [1210, 114] on icon at bounding box center [1220, 114] width 20 height 20
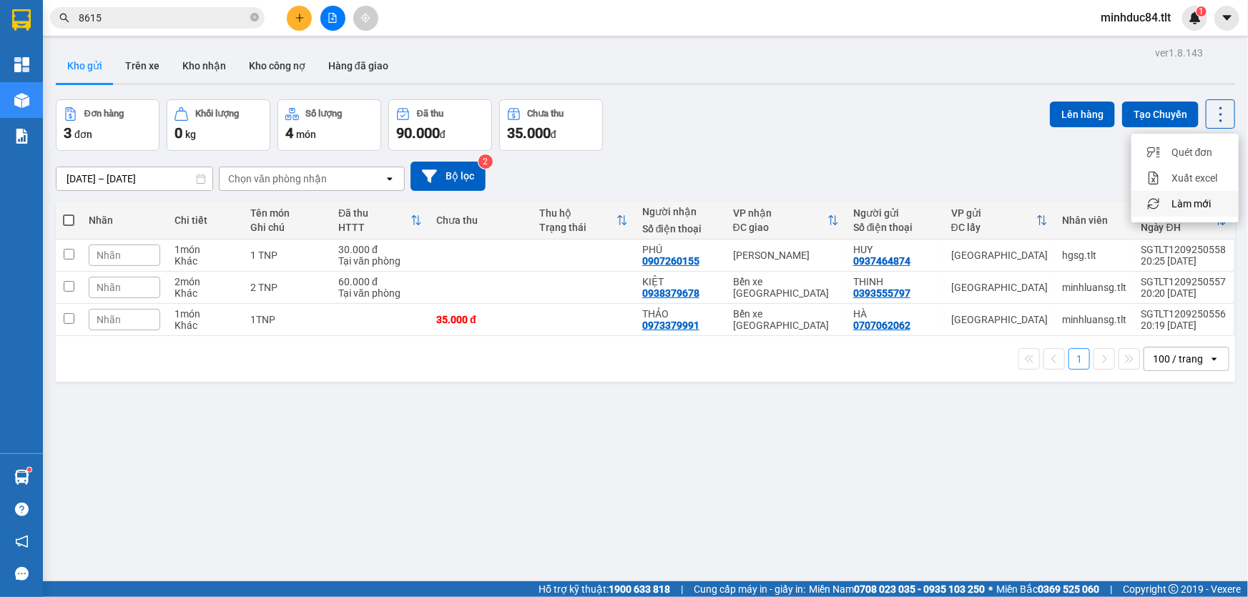
click at [1194, 209] on span "Làm mới" at bounding box center [1190, 204] width 39 height 14
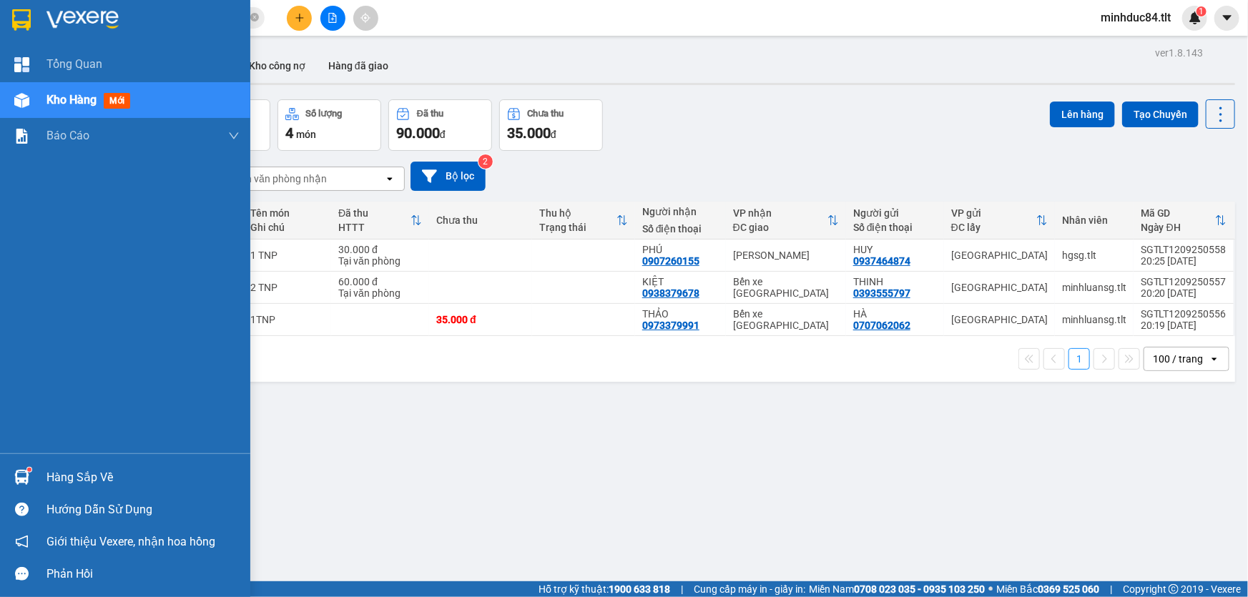
click at [53, 468] on div "Hàng sắp về" at bounding box center [142, 477] width 193 height 21
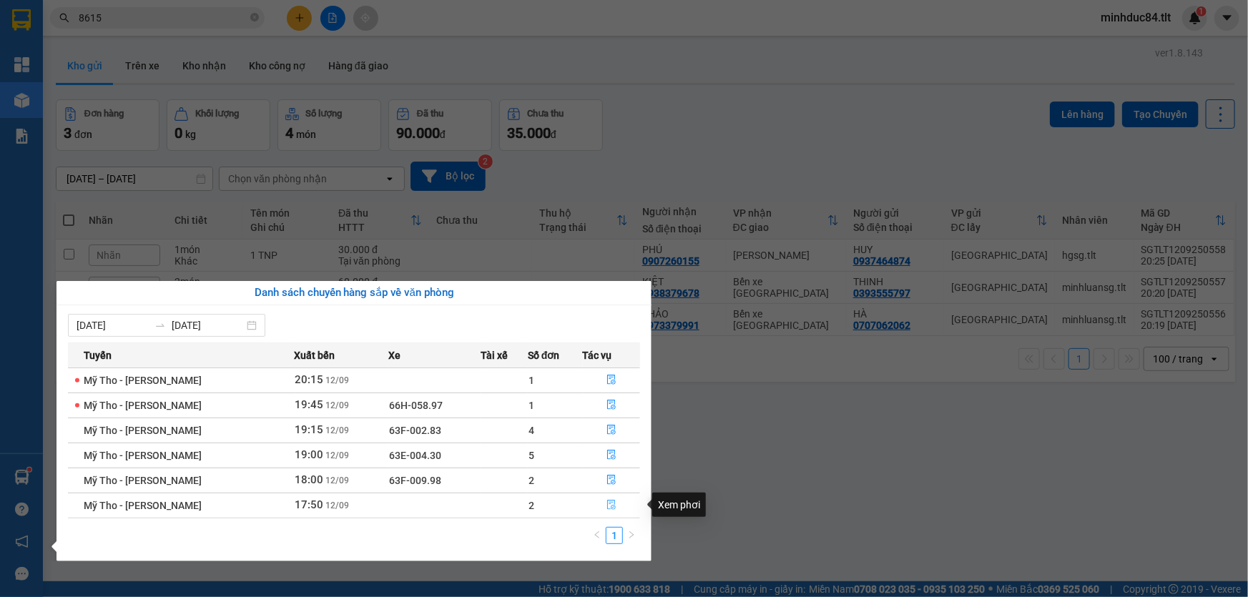
click at [611, 500] on icon "file-done" at bounding box center [611, 505] width 10 height 10
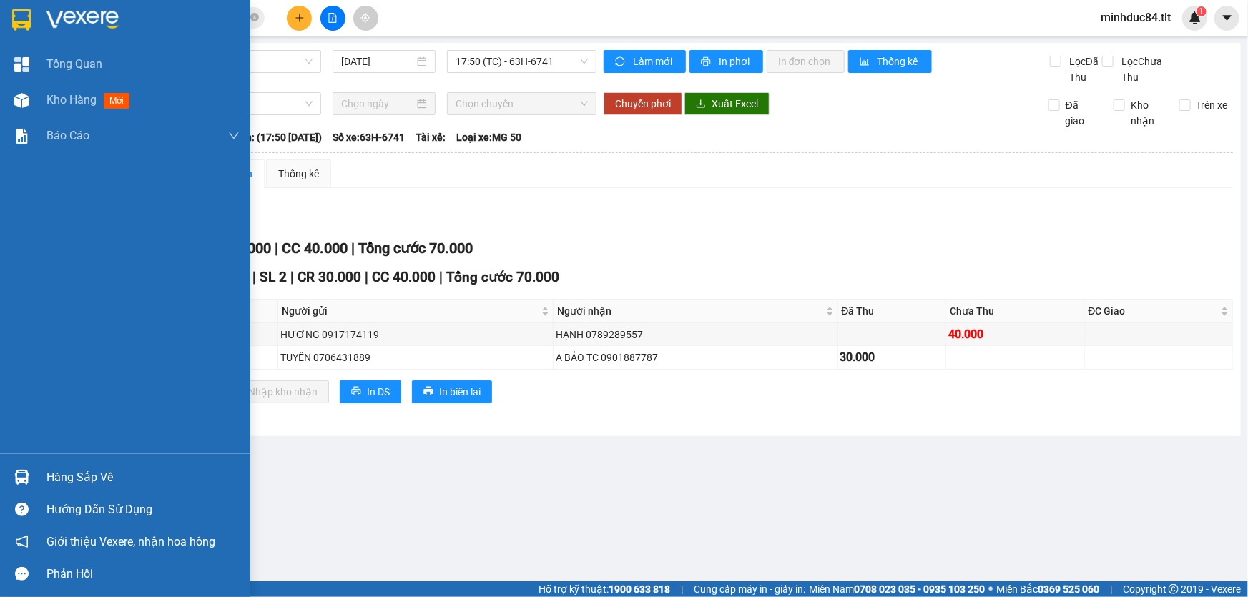
click at [71, 475] on div "Hàng sắp về" at bounding box center [142, 477] width 193 height 21
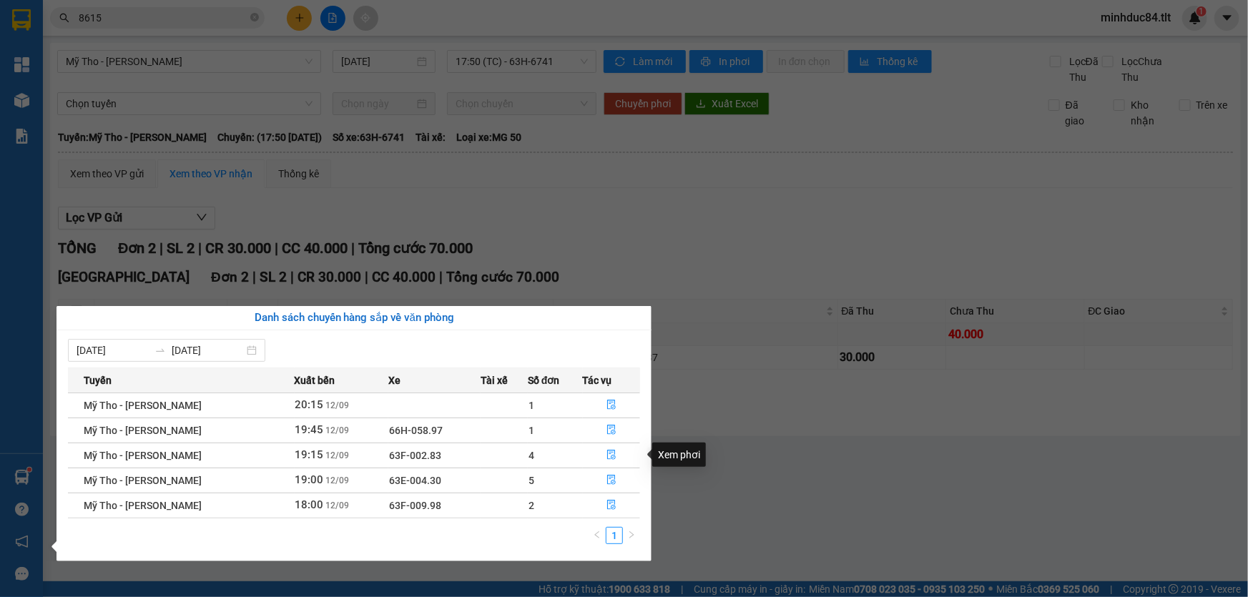
click at [701, 463] on div "Xem phơi" at bounding box center [679, 455] width 54 height 24
click at [811, 442] on section "Kết quả tìm kiếm ( 551 ) Bộ lọc Mã ĐH Trạng thái Món hàng Thu hộ Tổng cước Chưa…" at bounding box center [624, 298] width 1248 height 597
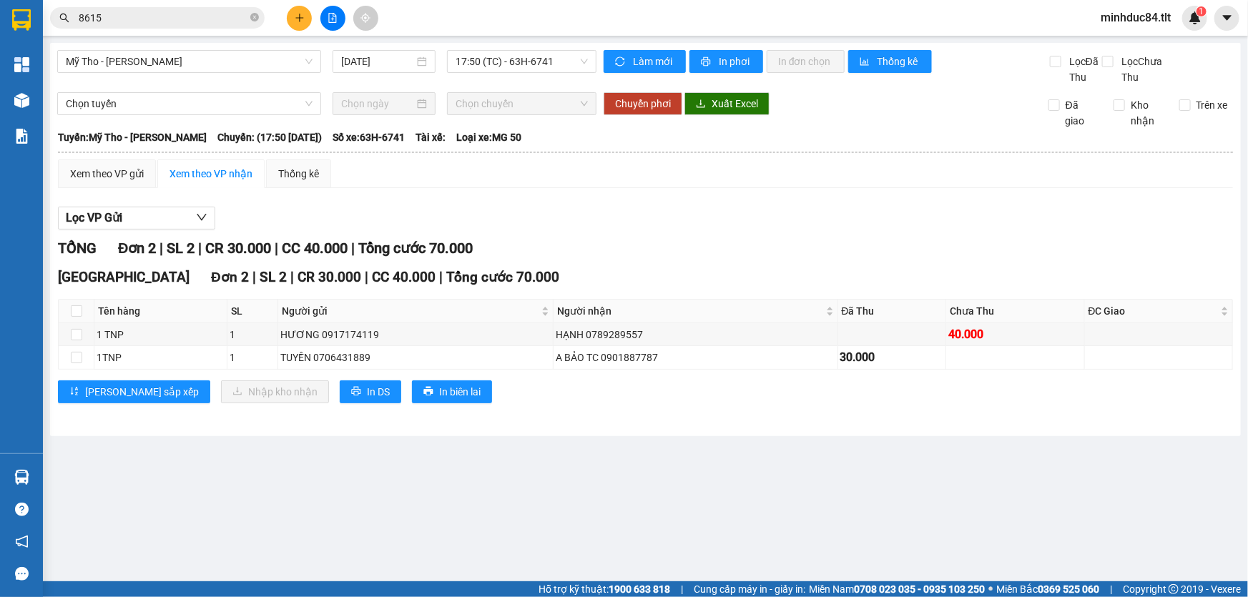
click at [179, 20] on input "8615" at bounding box center [163, 18] width 169 height 16
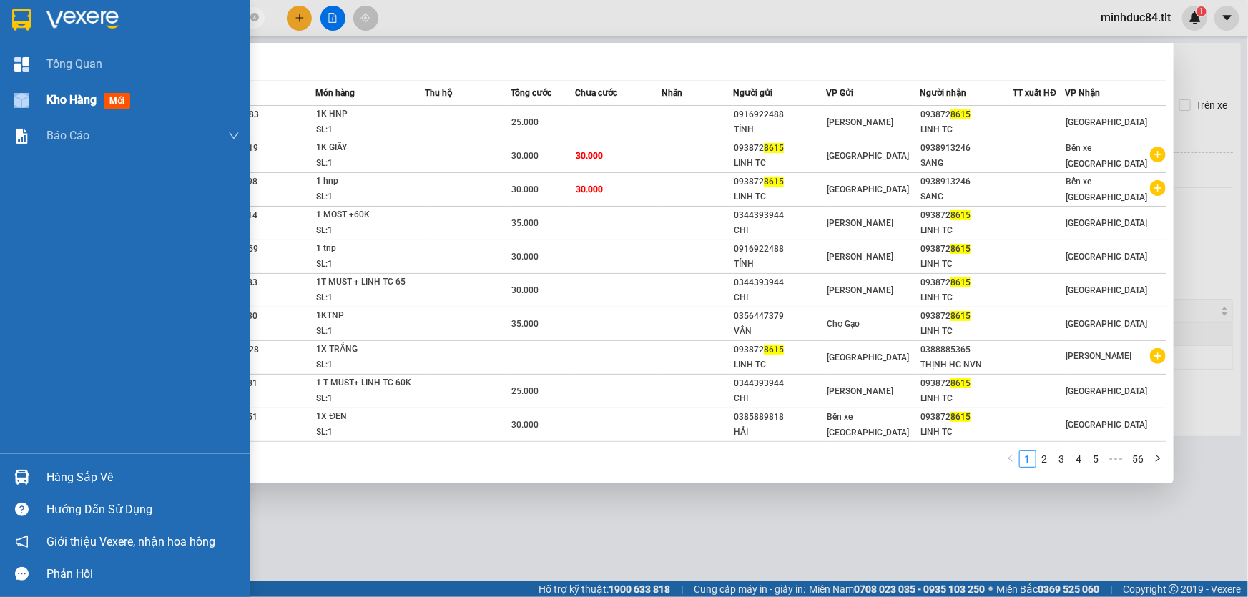
click at [45, 103] on div "Kho hàng mới" at bounding box center [125, 100] width 250 height 36
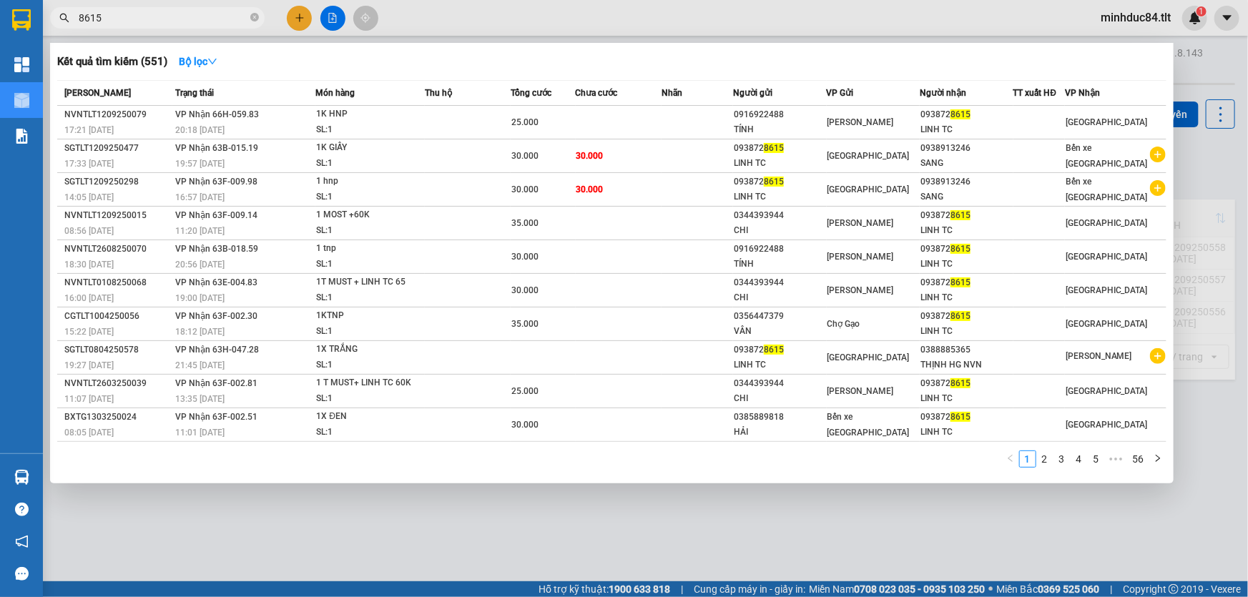
drag, startPoint x: 572, startPoint y: 510, endPoint x: 643, endPoint y: 485, distance: 75.7
click at [571, 510] on div at bounding box center [624, 298] width 1248 height 597
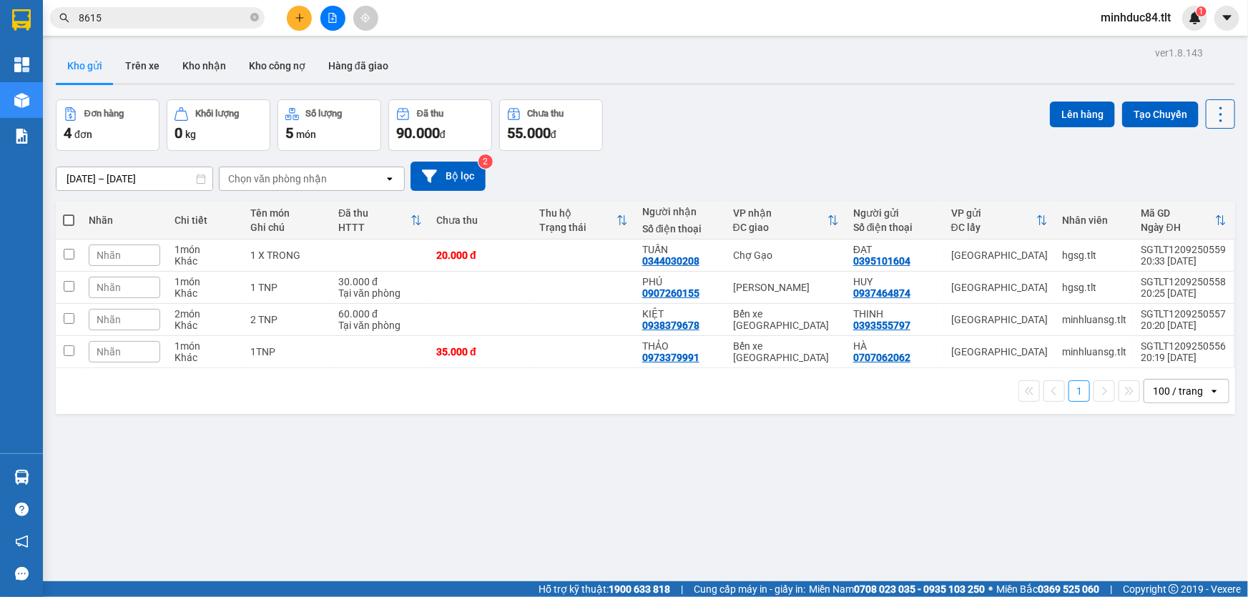
click at [1215, 105] on icon at bounding box center [1220, 114] width 20 height 20
click at [1202, 203] on span "Làm mới" at bounding box center [1190, 204] width 39 height 14
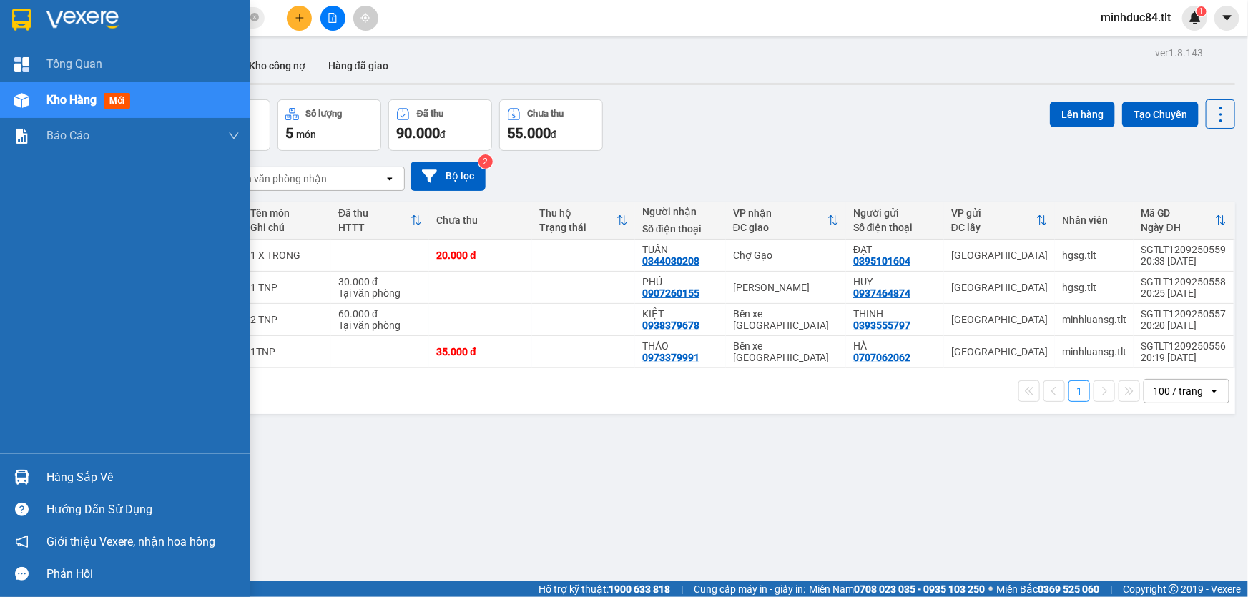
click at [54, 473] on div "Hàng sắp về" at bounding box center [142, 477] width 193 height 21
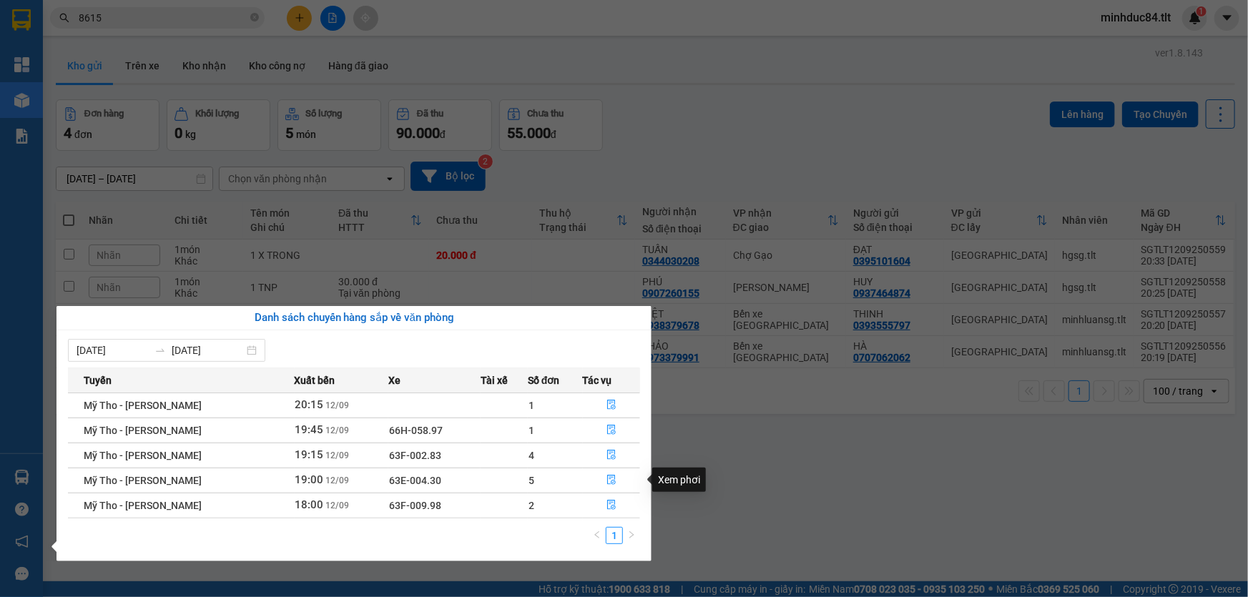
click at [703, 479] on div "Xem phơi" at bounding box center [679, 480] width 54 height 24
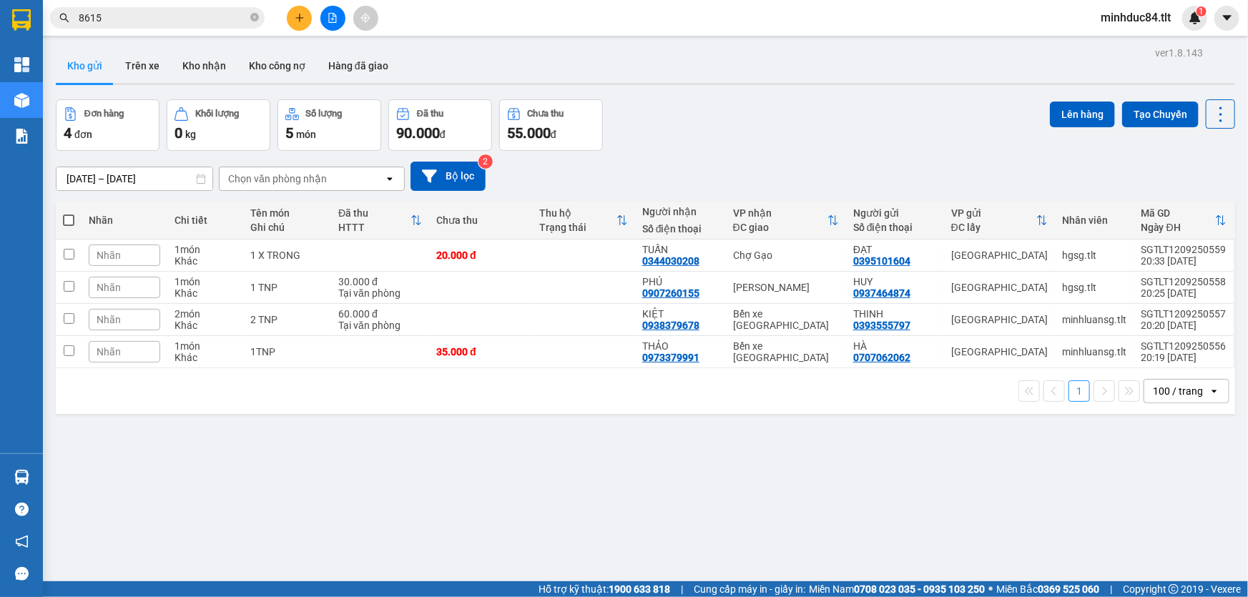
drag, startPoint x: 119, startPoint y: 6, endPoint x: 127, endPoint y: 10, distance: 9.0
click at [122, 6] on section "Kết quả tìm kiếm ( 551 ) Bộ lọc Mã ĐH Trạng thái Món hàng Thu hộ Tổng cước Chưa…" at bounding box center [624, 298] width 1248 height 597
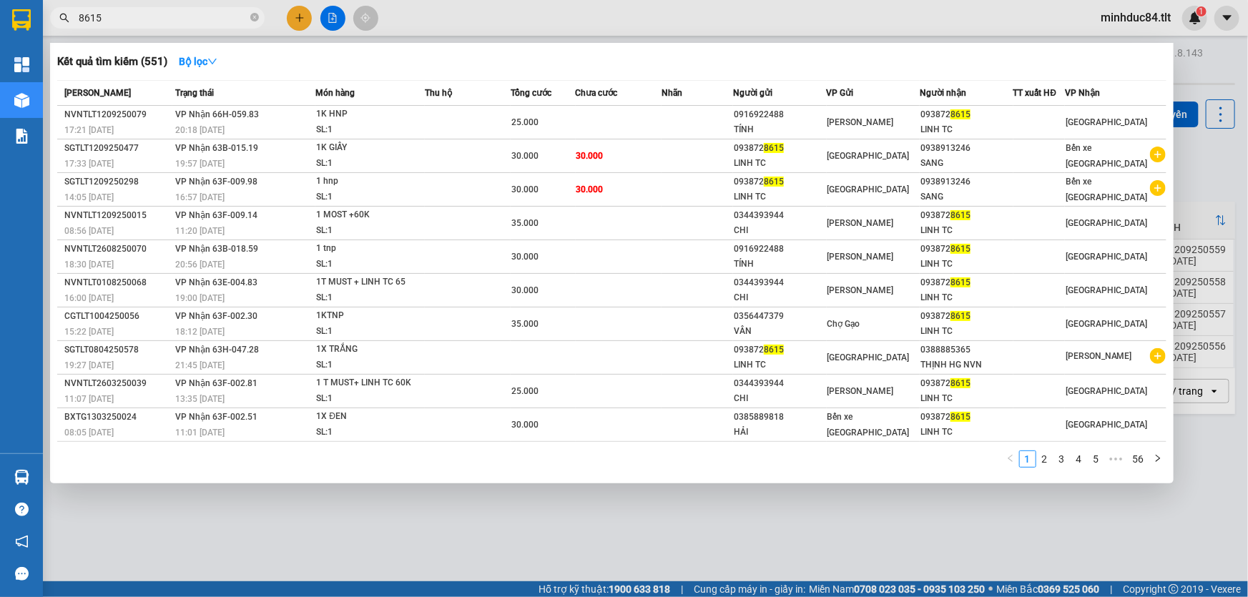
click at [136, 16] on input "8615" at bounding box center [163, 18] width 169 height 16
type input "7725"
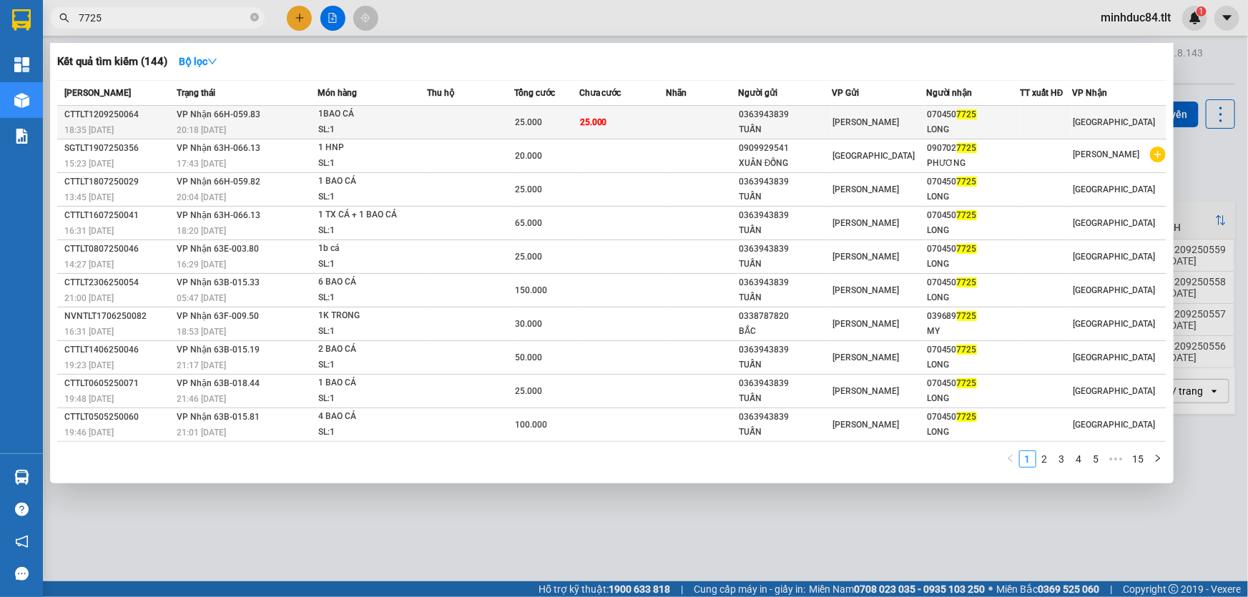
click at [480, 125] on td at bounding box center [470, 123] width 87 height 34
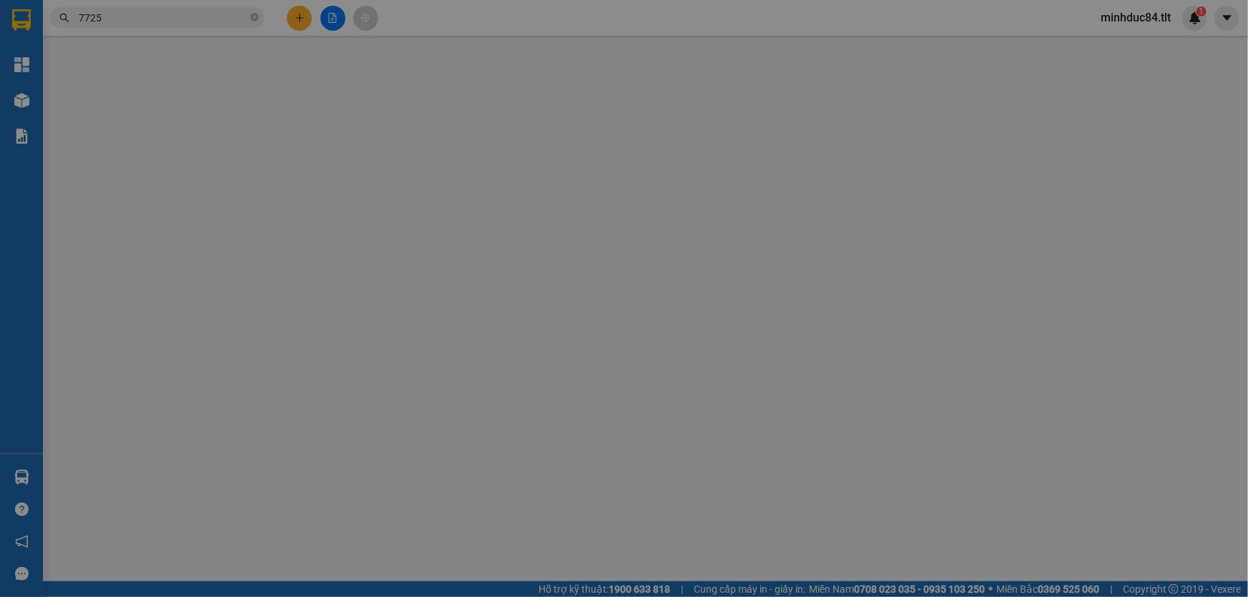
type input "0363943839"
type input "TUẤN"
type input "0704507725"
type input "LONG"
type input "25.000"
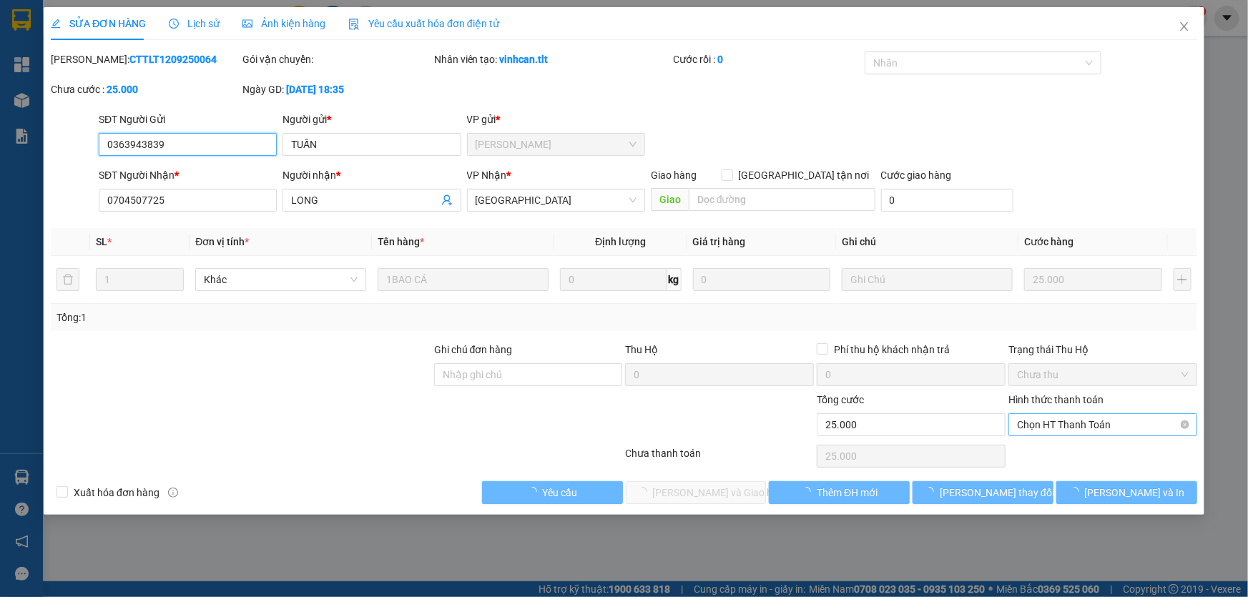
click at [1050, 425] on span "Chọn HT Thanh Toán" at bounding box center [1103, 424] width 172 height 21
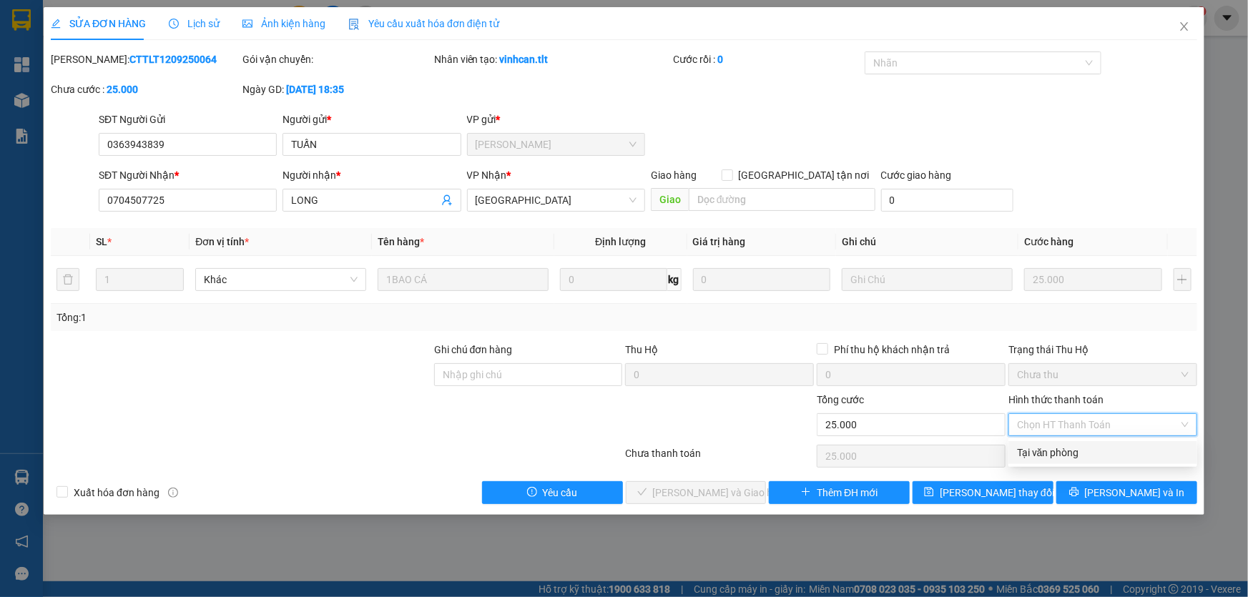
click at [1050, 450] on div "Tại văn phòng" at bounding box center [1103, 453] width 172 height 16
type input "0"
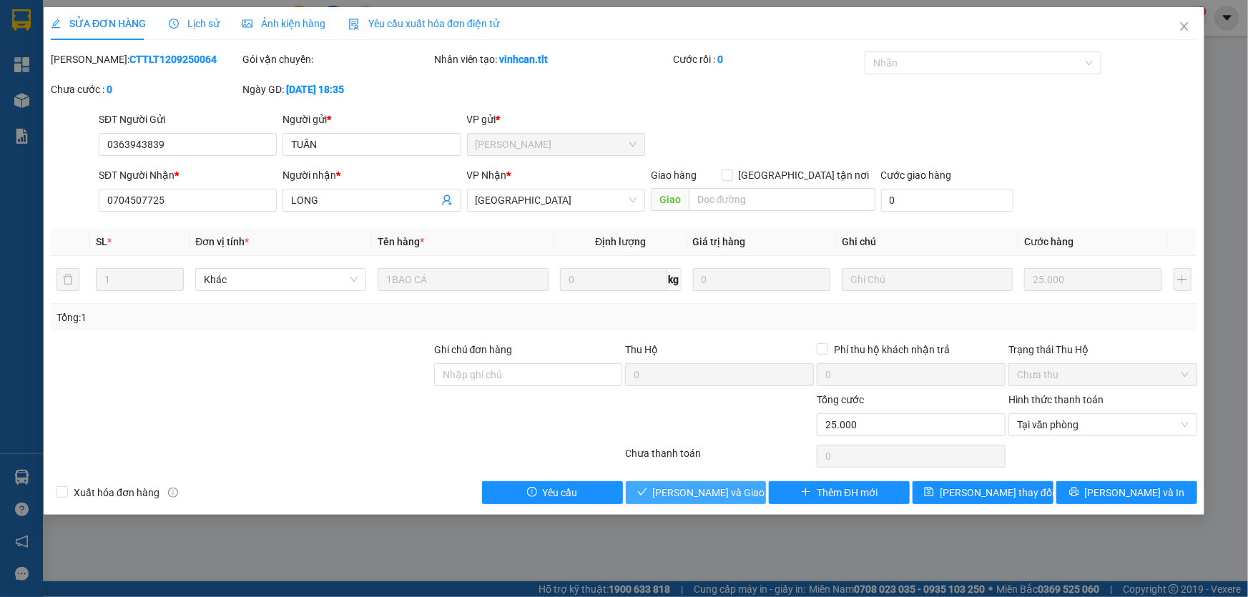
click at [685, 493] on span "[PERSON_NAME] và Giao hàng" at bounding box center [721, 493] width 137 height 16
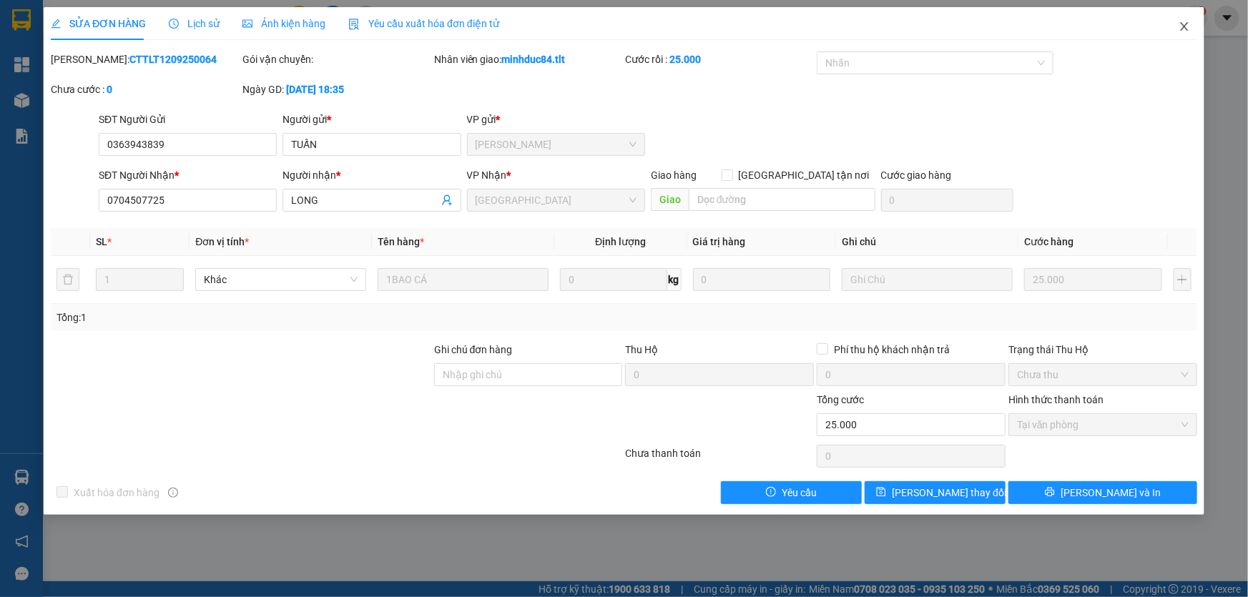
click at [1184, 39] on span "Close" at bounding box center [1184, 27] width 40 height 40
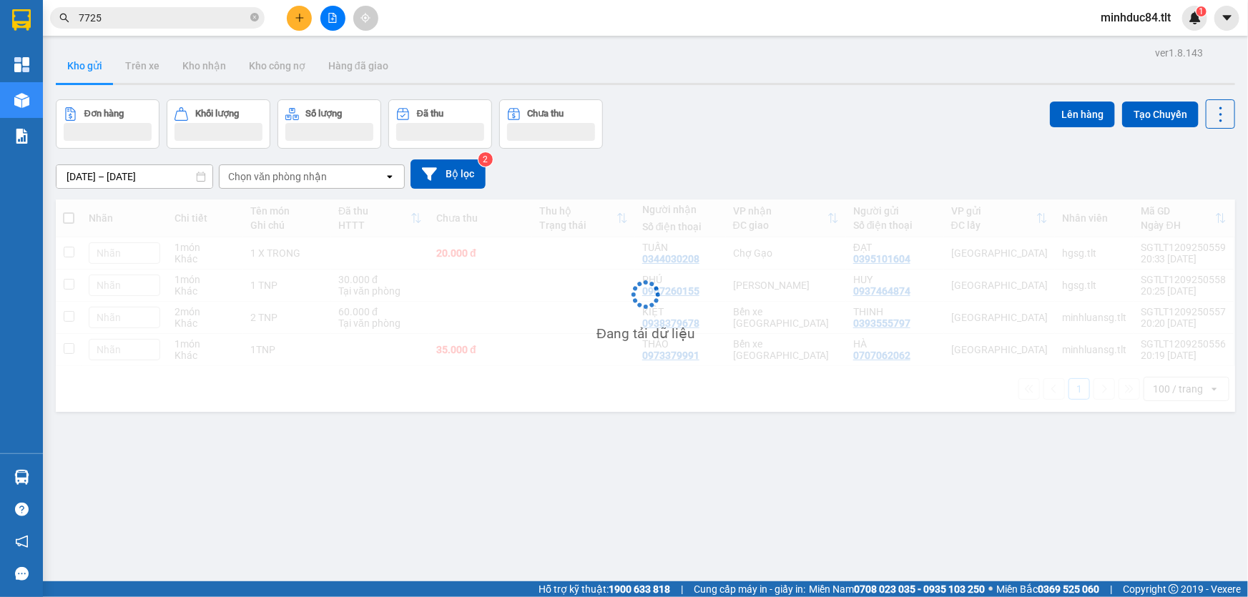
click at [152, 8] on span "7725" at bounding box center [157, 17] width 214 height 21
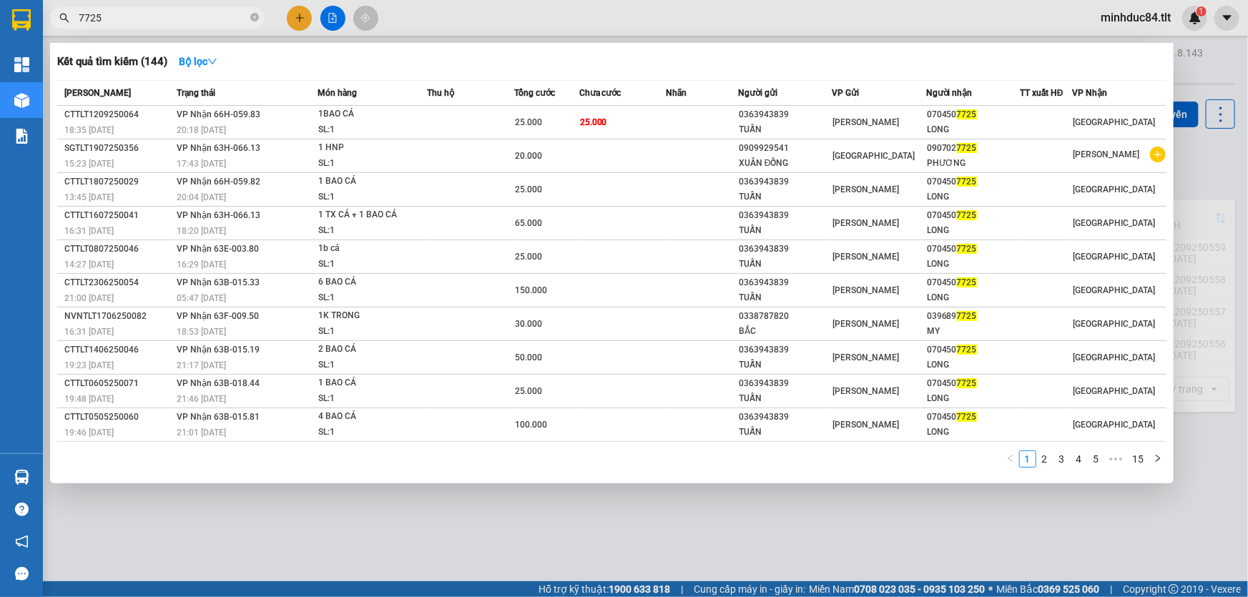
click at [152, 8] on span "7725" at bounding box center [157, 17] width 214 height 21
click at [148, 20] on input "7725" at bounding box center [163, 18] width 169 height 16
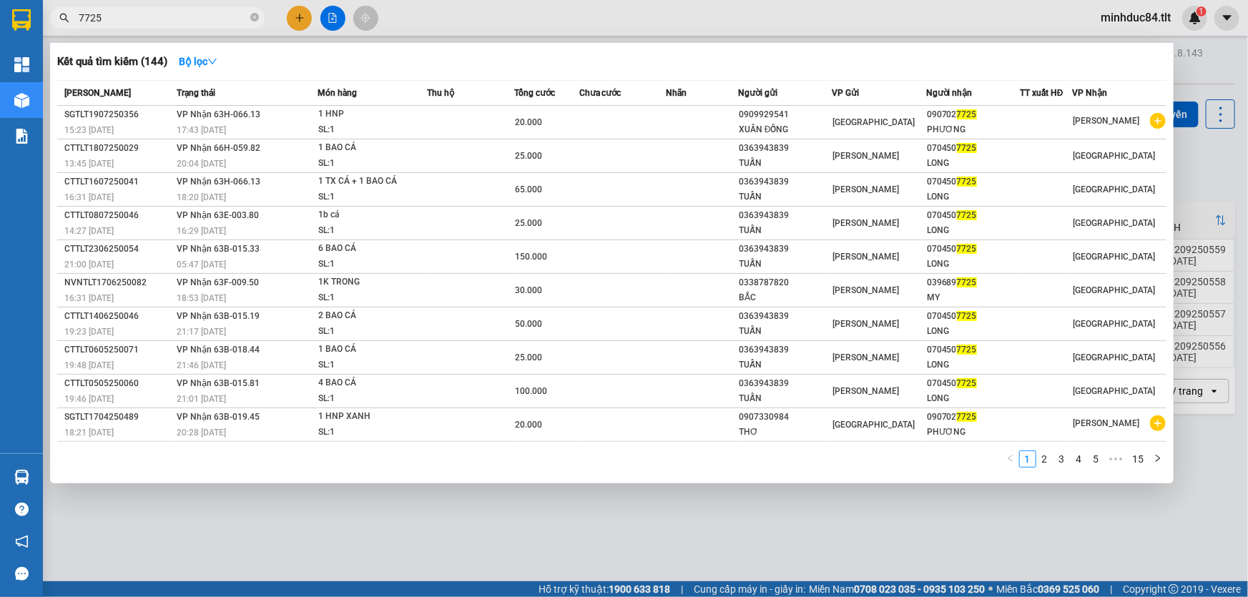
click at [746, 554] on div at bounding box center [624, 298] width 1248 height 597
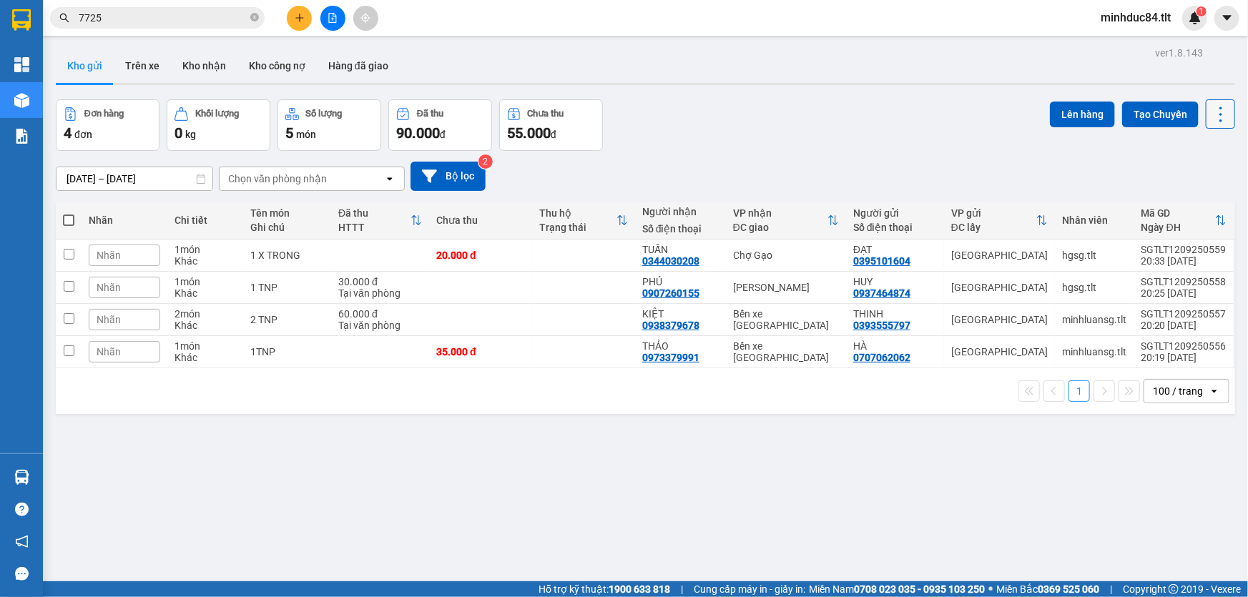
click at [1210, 116] on icon at bounding box center [1220, 114] width 20 height 20
click at [1174, 208] on span "Làm mới" at bounding box center [1190, 204] width 39 height 14
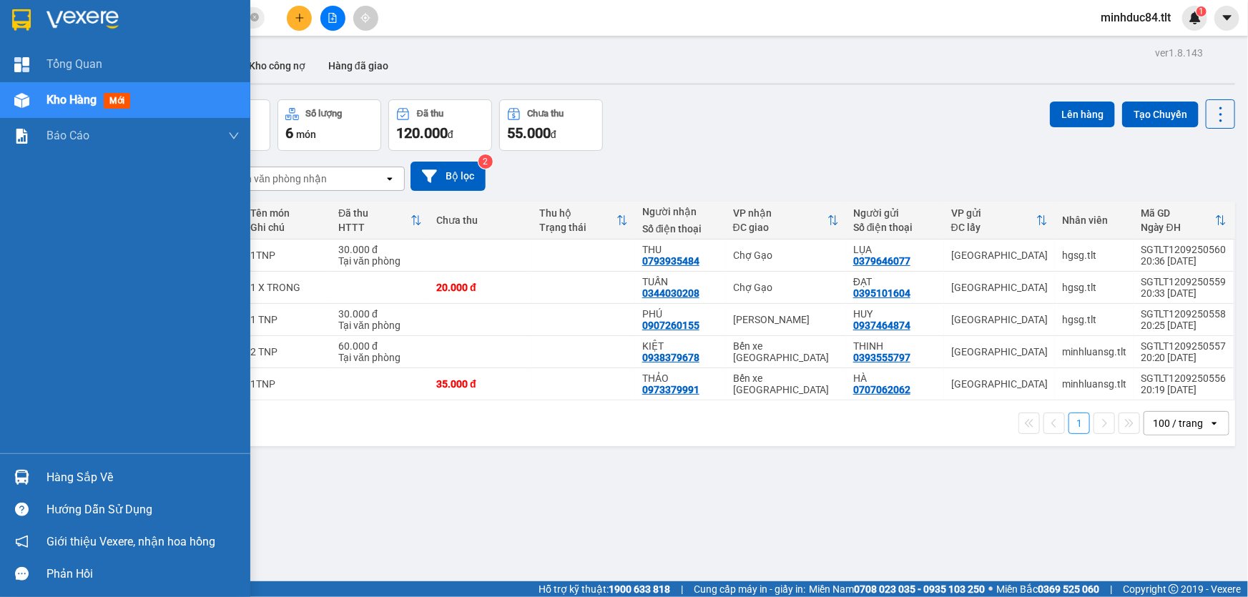
click at [29, 474] on div at bounding box center [21, 477] width 25 height 25
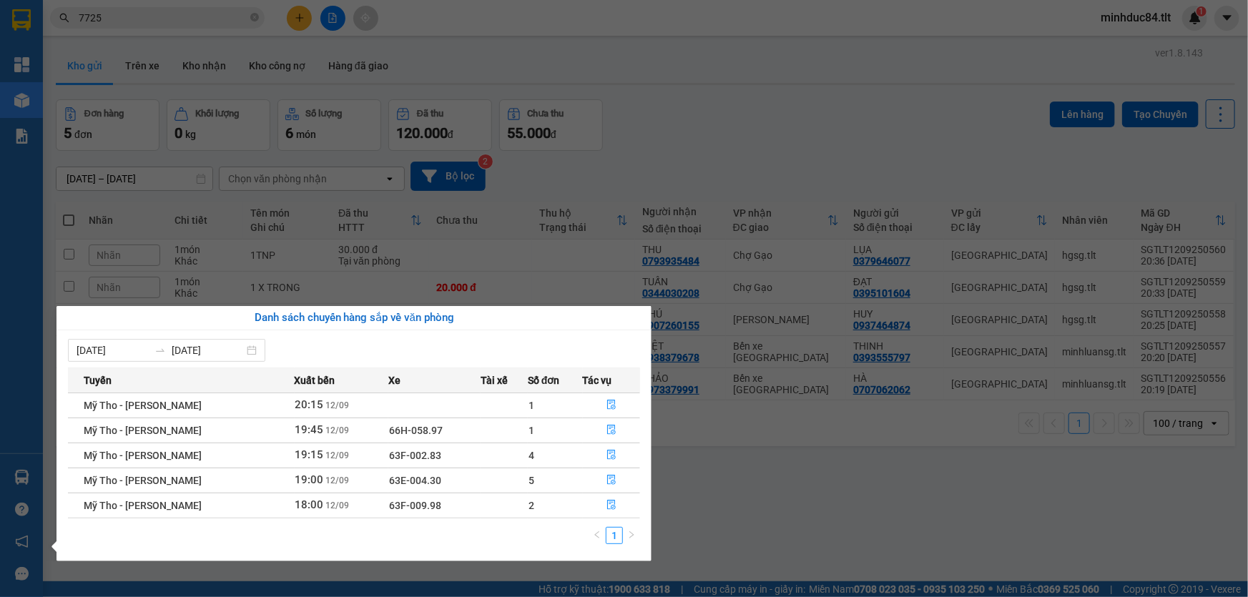
click at [719, 518] on section "Kết quả tìm kiếm ( 144 ) Bộ lọc Mã ĐH Trạng thái Món hàng Thu hộ Tổng cước Chưa…" at bounding box center [624, 298] width 1248 height 597
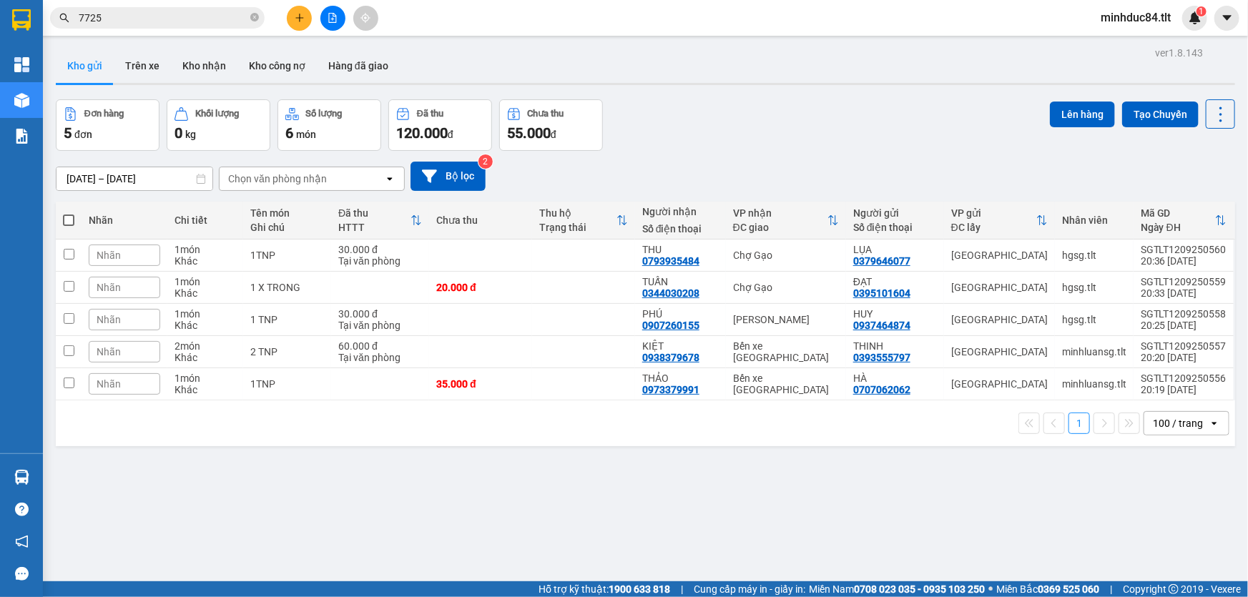
click at [197, 14] on input "7725" at bounding box center [163, 18] width 169 height 16
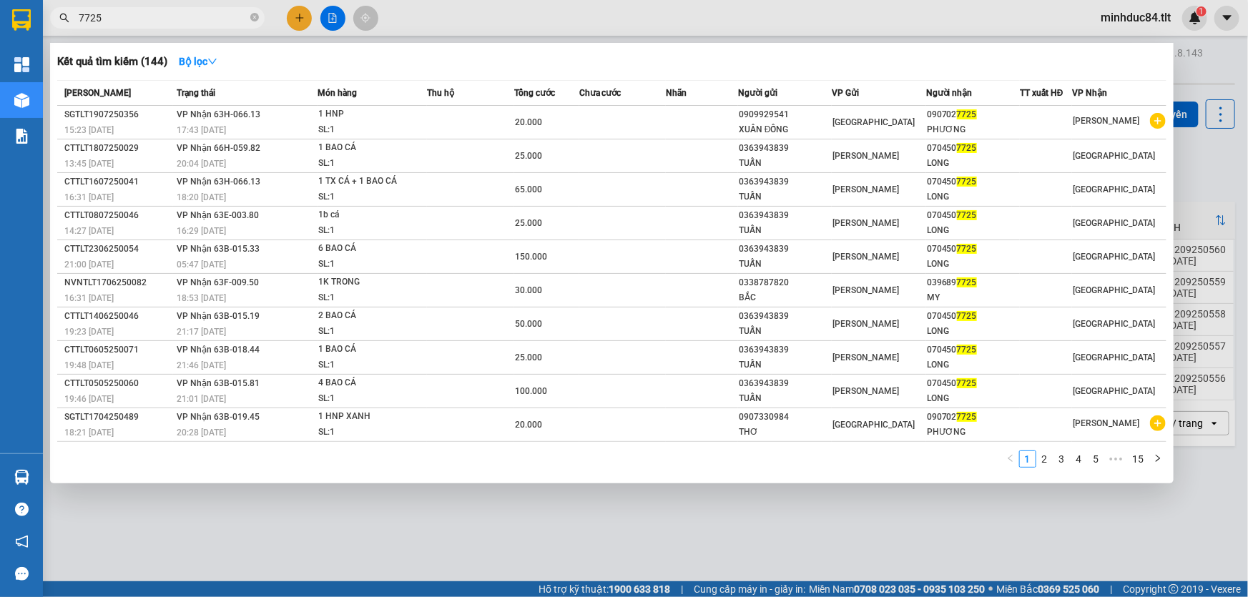
click at [195, 16] on input "7725" at bounding box center [163, 18] width 169 height 16
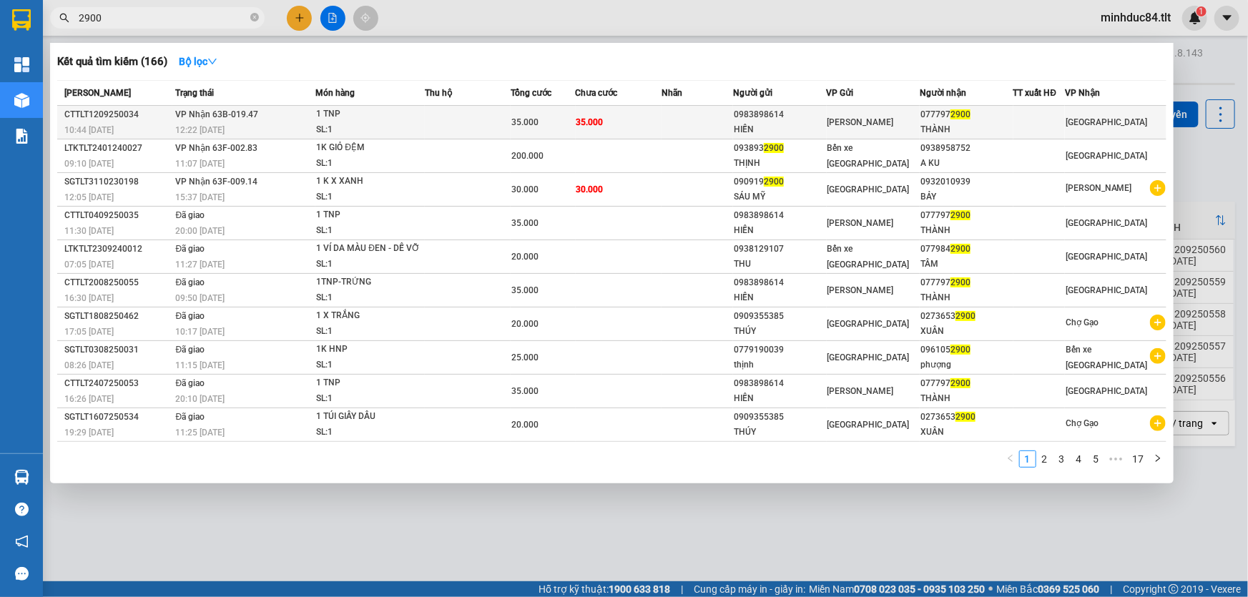
type input "2900"
click at [418, 124] on div "SL: 1" at bounding box center [369, 130] width 107 height 16
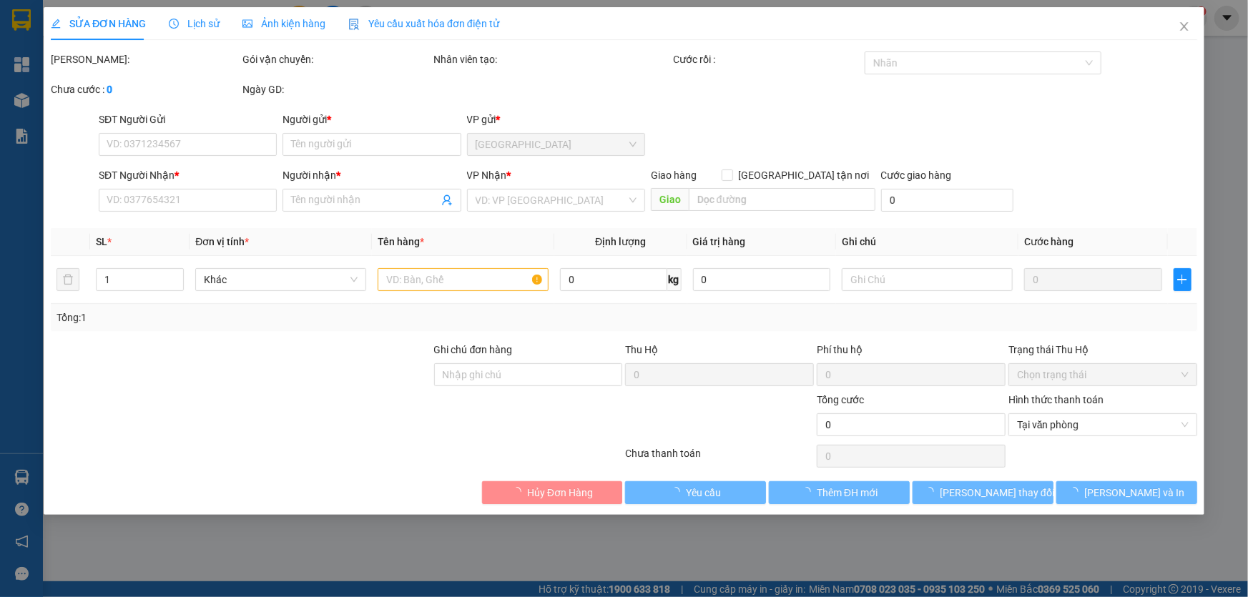
type input "0983898614"
type input "HIỀN"
type input "0777972900"
type input "THÀNH"
type input "35.000"
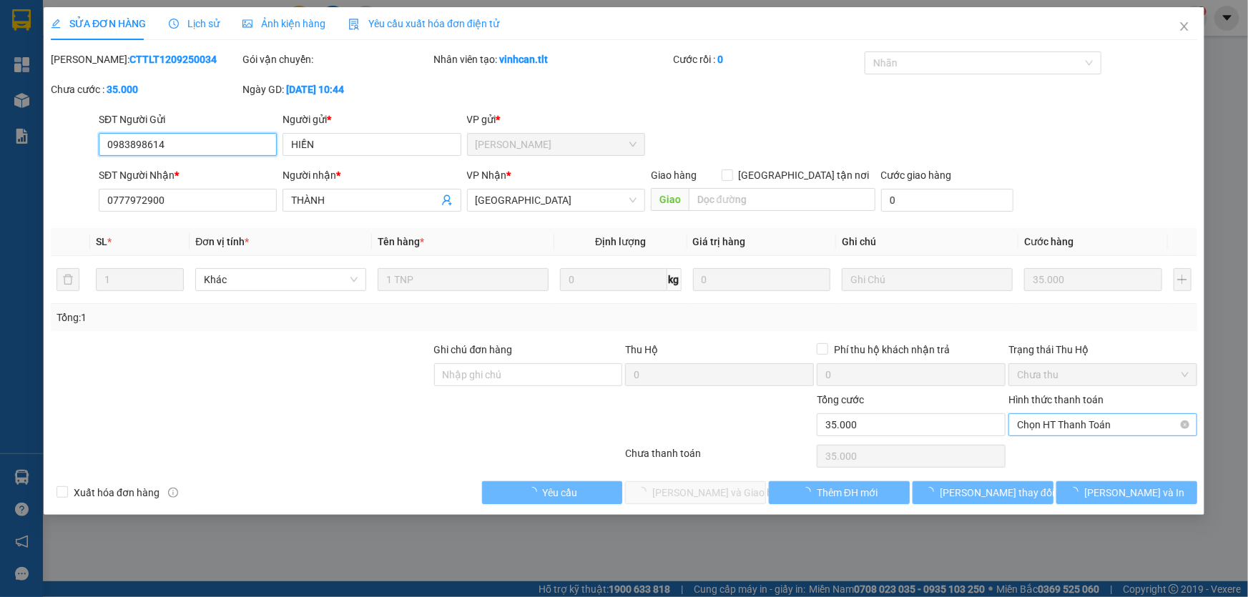
click at [1054, 422] on span "Chọn HT Thanh Toán" at bounding box center [1103, 424] width 172 height 21
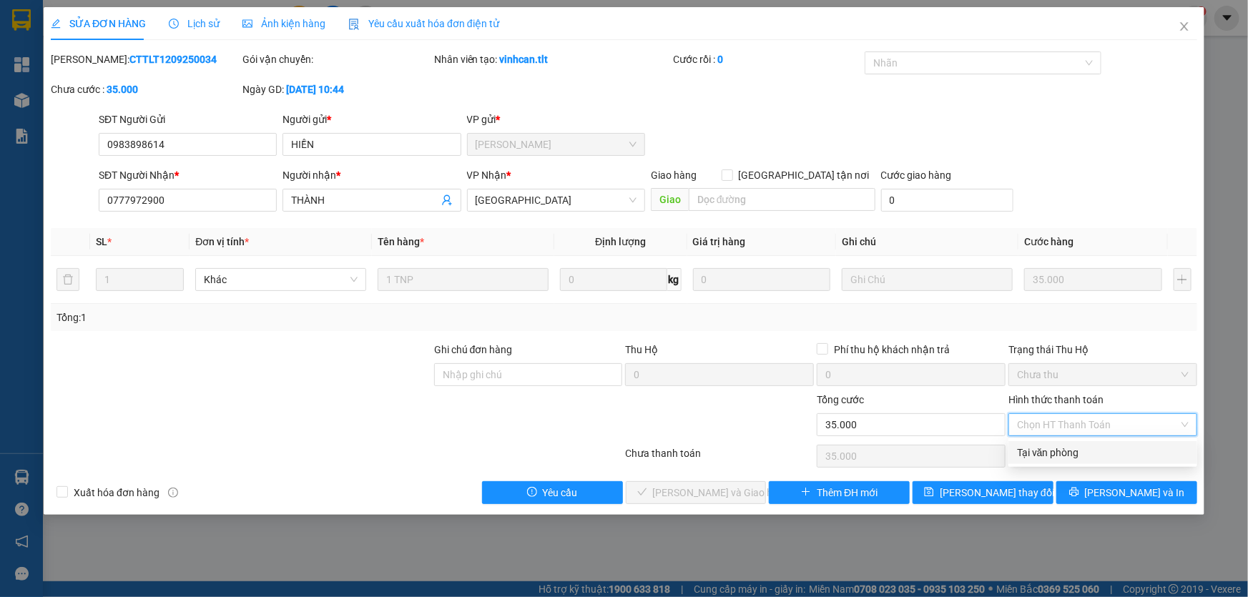
click at [1054, 439] on div "Total Paid Fee 0 Total UnPaid Fee 35.000 Cash Collection Total Fee Mã ĐH: CTTLT…" at bounding box center [624, 277] width 1146 height 453
click at [1046, 420] on span "Chọn HT Thanh Toán" at bounding box center [1103, 424] width 172 height 21
click at [1045, 449] on div "Tại văn phòng" at bounding box center [1103, 453] width 172 height 16
type input "0"
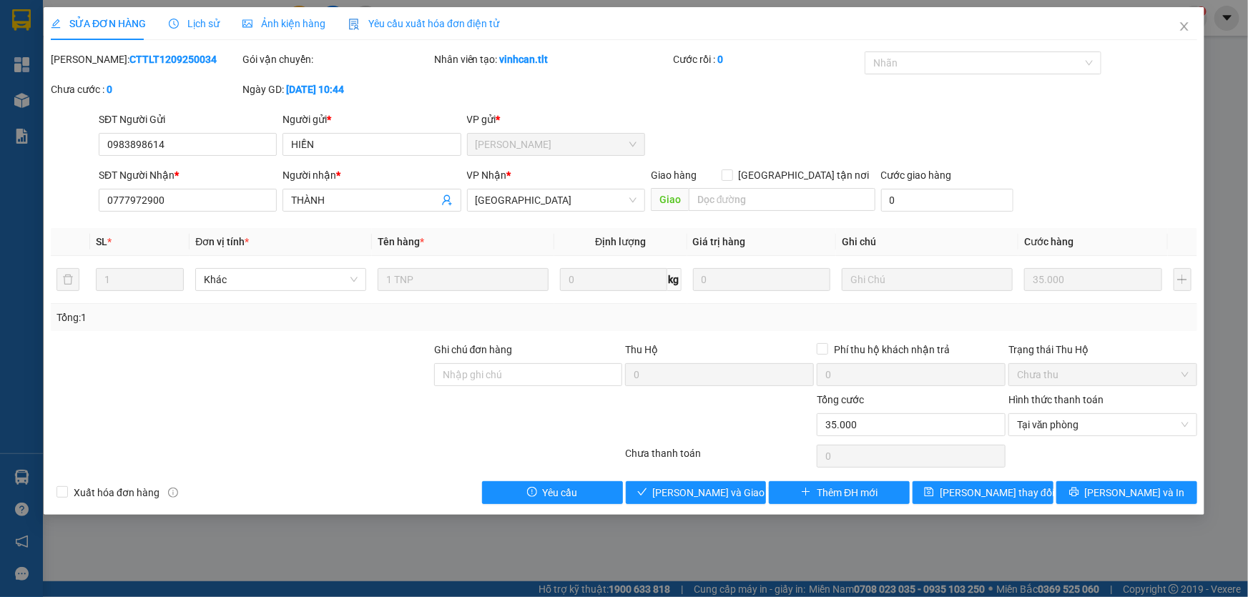
click at [682, 503] on div "SỬA ĐƠN HÀNG Lịch sử Ảnh kiện hàng Yêu cầu xuất hóa đơn điện tử Total Paid Fee …" at bounding box center [624, 261] width 1160 height 508
click at [678, 497] on span "[PERSON_NAME] và Giao hàng" at bounding box center [721, 493] width 137 height 16
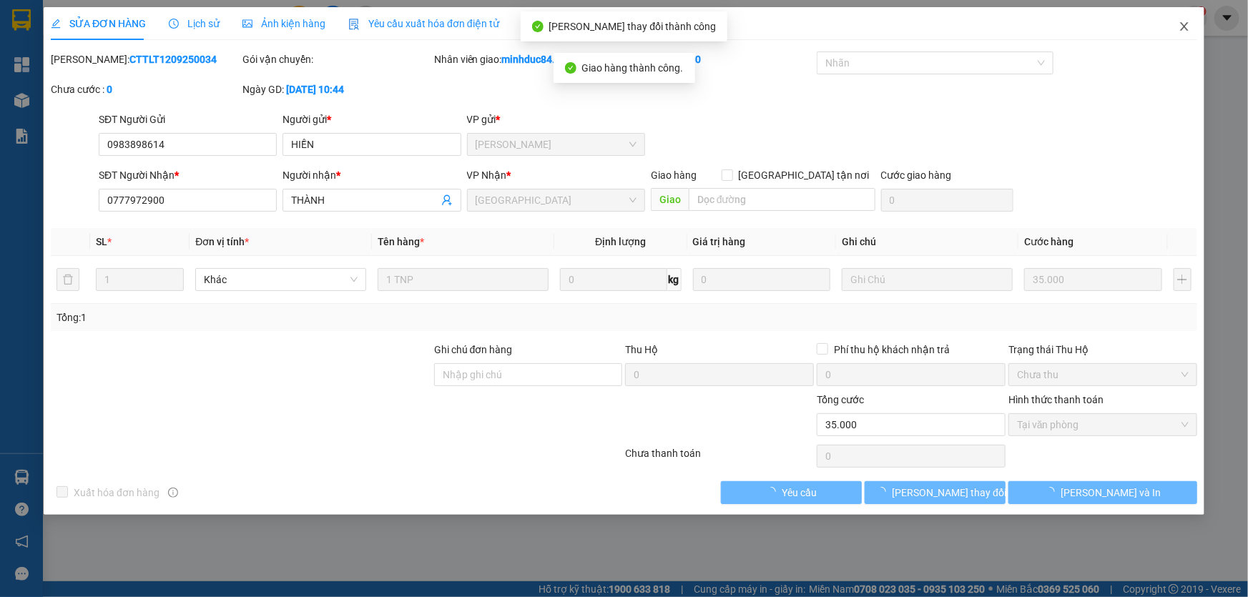
click at [1180, 28] on icon "close" at bounding box center [1183, 26] width 11 height 11
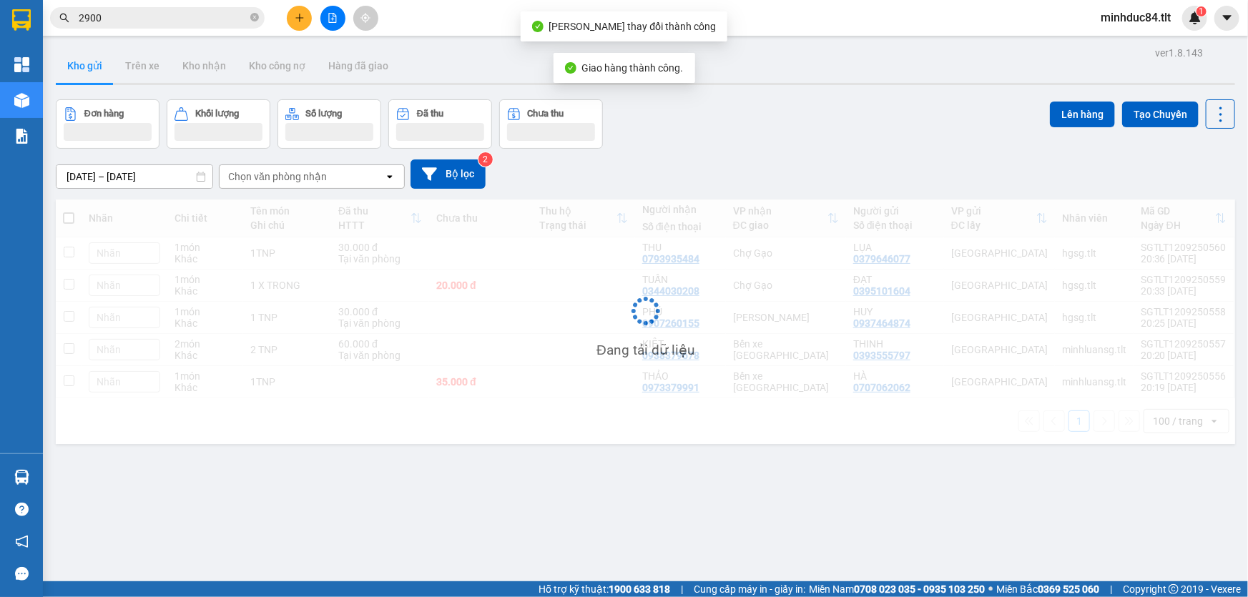
click at [149, 20] on input "2900" at bounding box center [163, 18] width 169 height 16
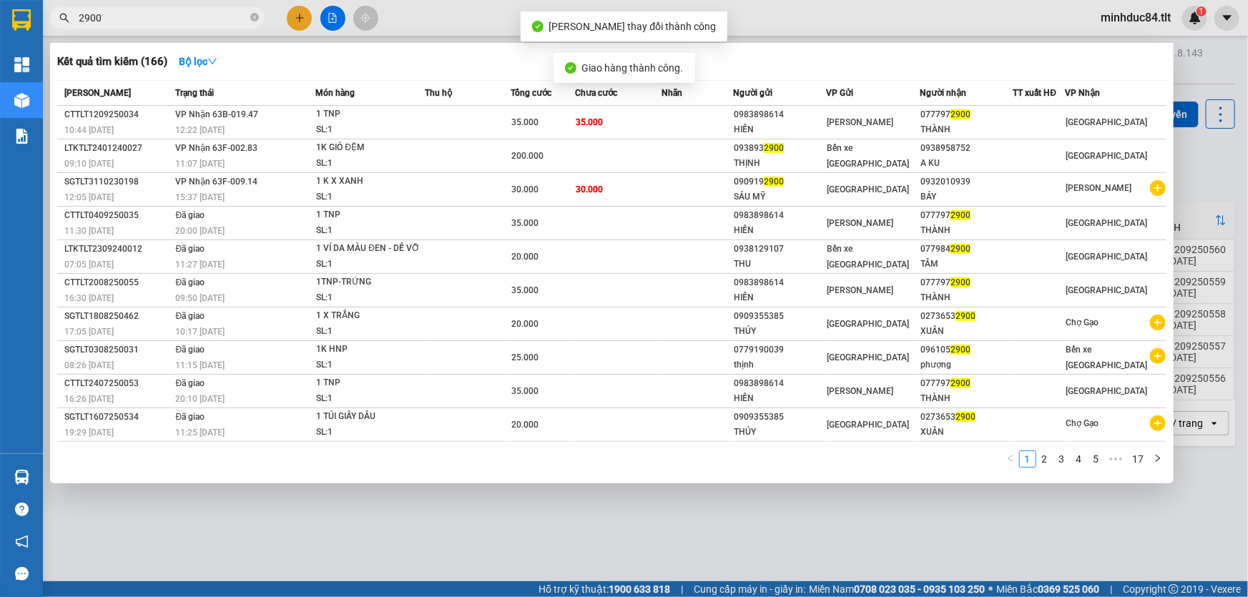
click at [149, 20] on input "2900" at bounding box center [163, 18] width 169 height 16
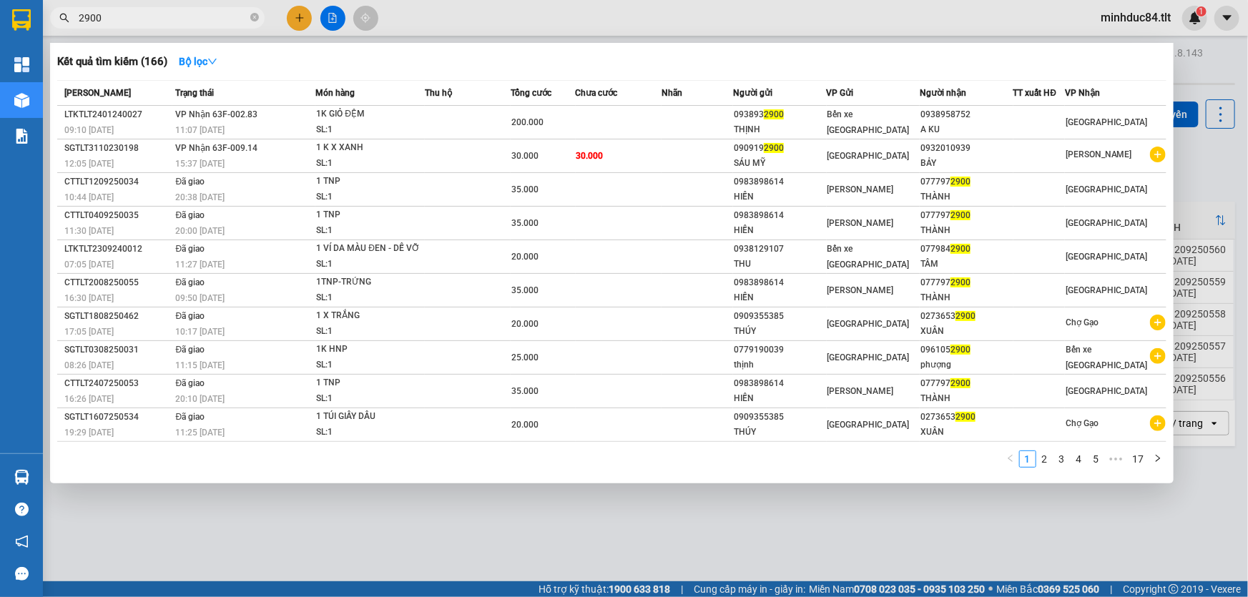
click at [436, 568] on div at bounding box center [624, 298] width 1248 height 597
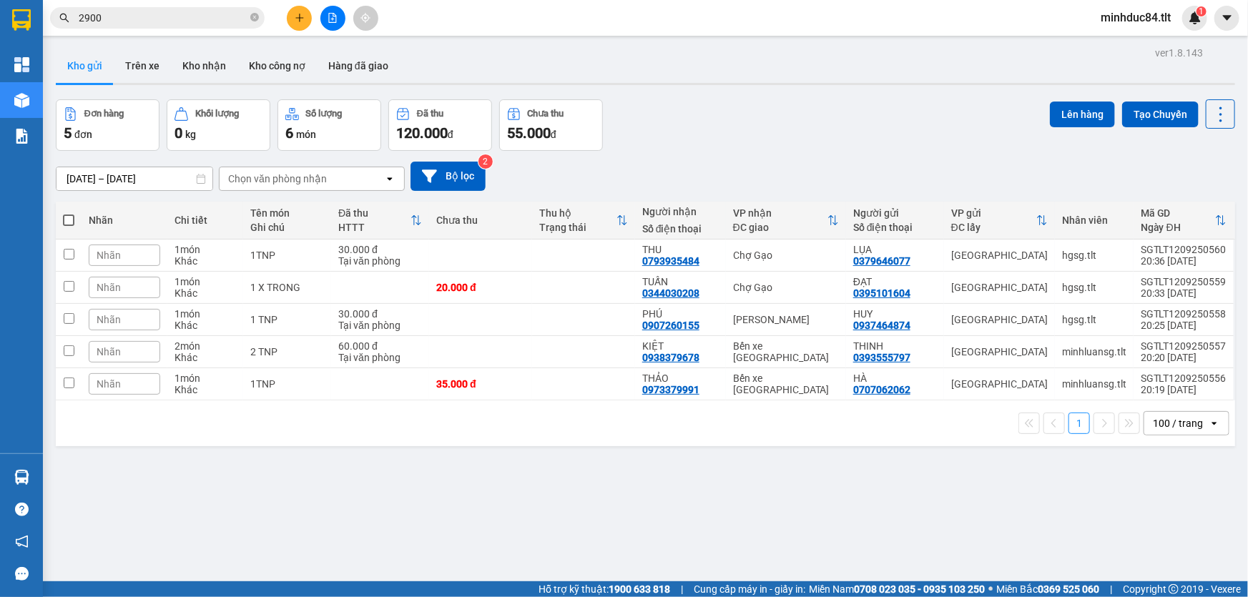
click at [372, 532] on div "ver 1.8.143 Kho gửi Trên xe Kho nhận Kho công nợ Hàng đã giao Đơn hàng 5 đơn Kh…" at bounding box center [645, 341] width 1190 height 597
click at [1219, 120] on icon at bounding box center [1220, 114] width 3 height 15
click at [1180, 198] on span "Làm mới" at bounding box center [1190, 204] width 39 height 14
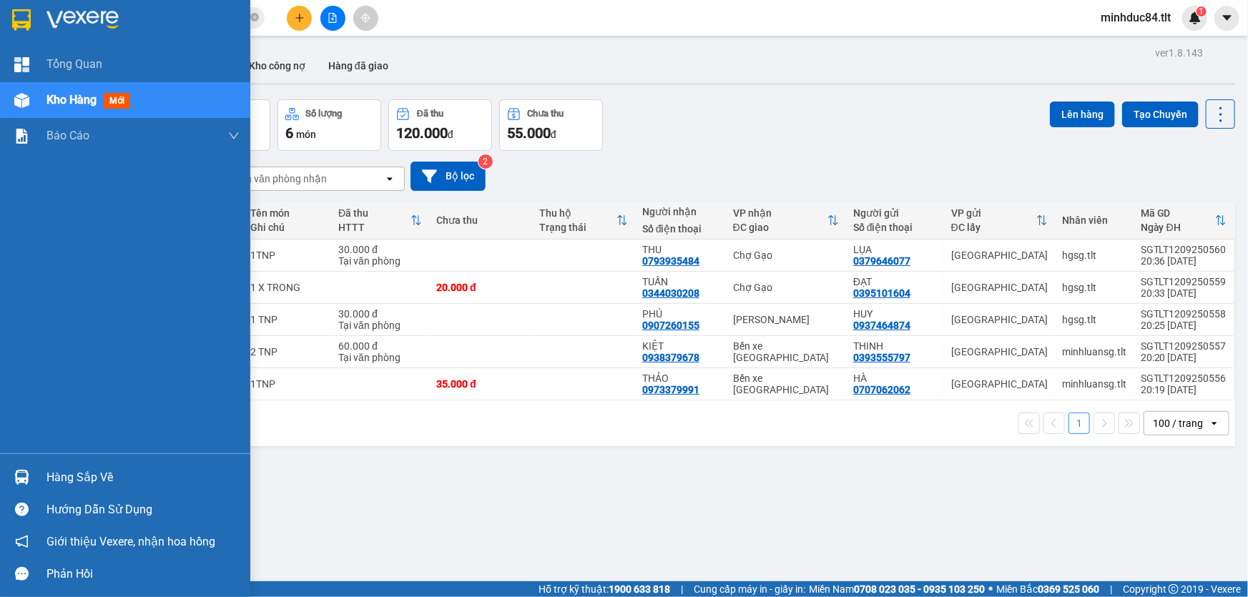
click at [54, 460] on div "Hàng sắp về Hướng dẫn sử dụng Giới thiệu Vexere, nhận hoa hồng Phản hồi" at bounding box center [125, 521] width 250 height 137
click at [60, 474] on div "Hàng sắp về" at bounding box center [142, 477] width 193 height 21
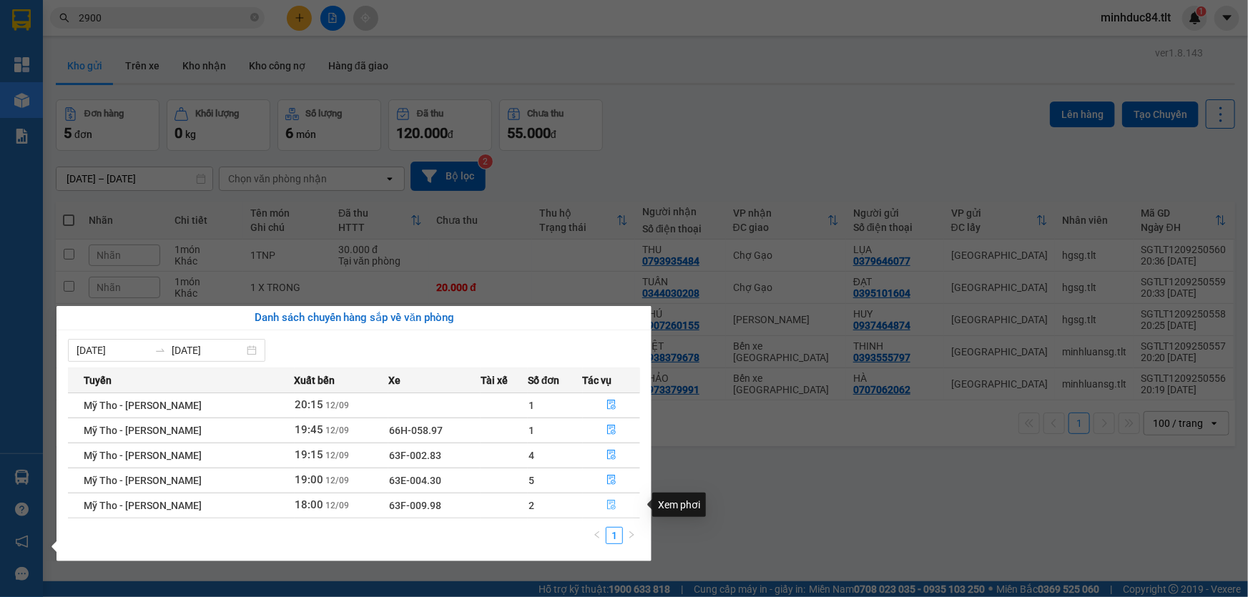
click at [606, 509] on icon "file-done" at bounding box center [611, 505] width 10 height 10
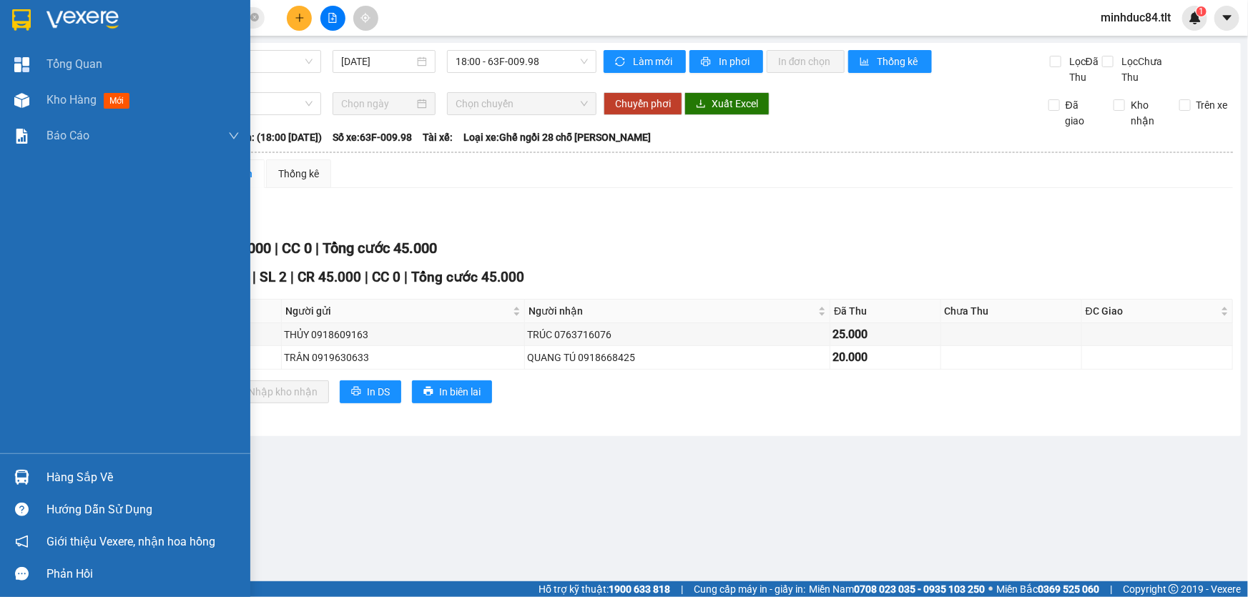
click at [29, 481] on img at bounding box center [21, 477] width 15 height 15
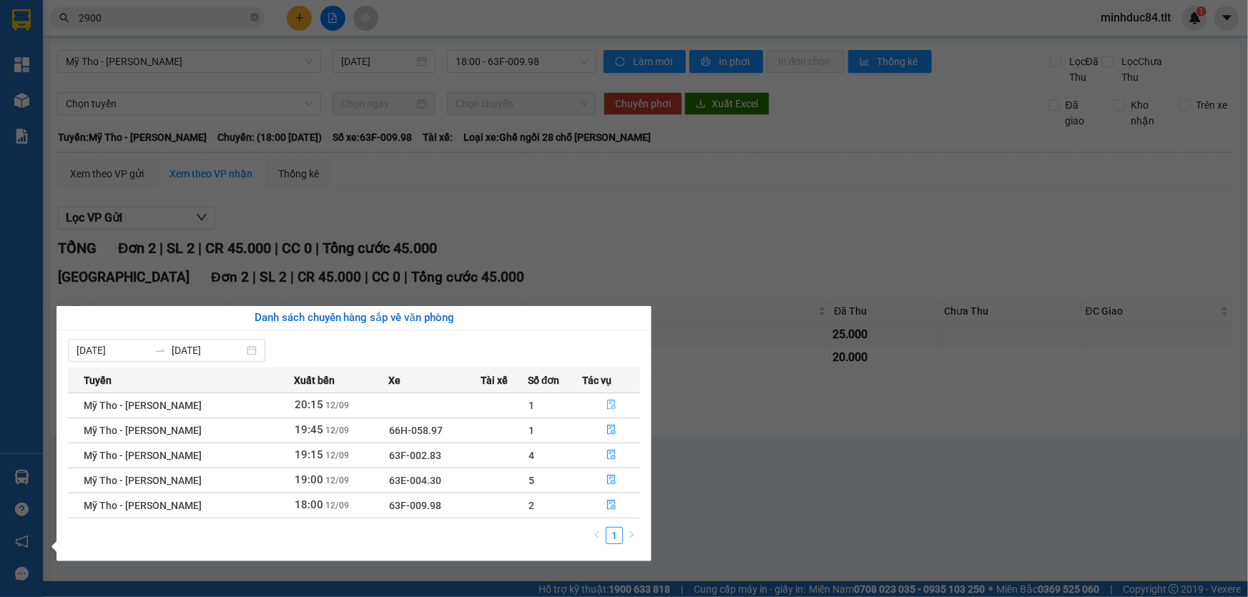
click at [610, 400] on icon "file-done" at bounding box center [611, 405] width 9 height 10
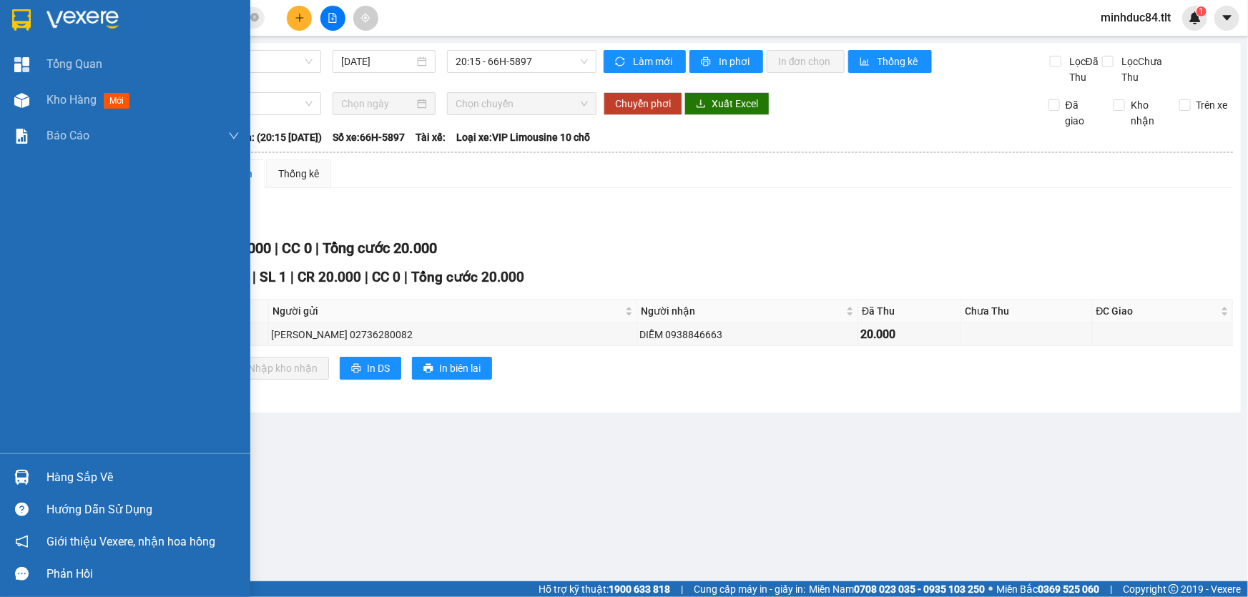
click at [31, 468] on div at bounding box center [21, 477] width 25 height 25
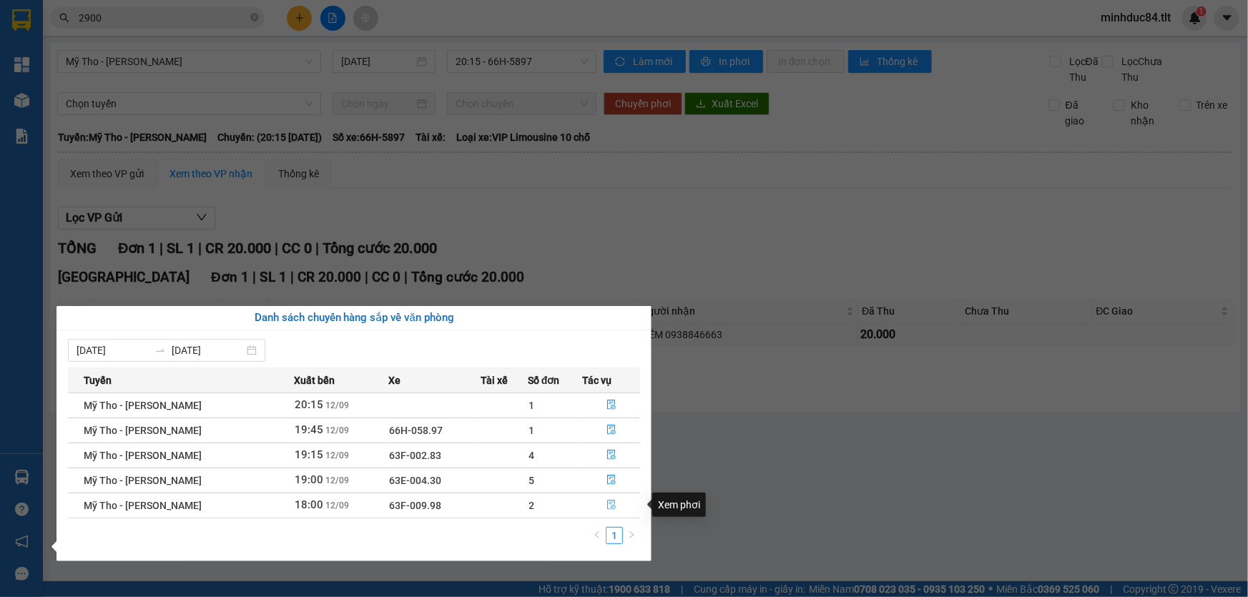
click at [606, 506] on icon "file-done" at bounding box center [611, 505] width 10 height 10
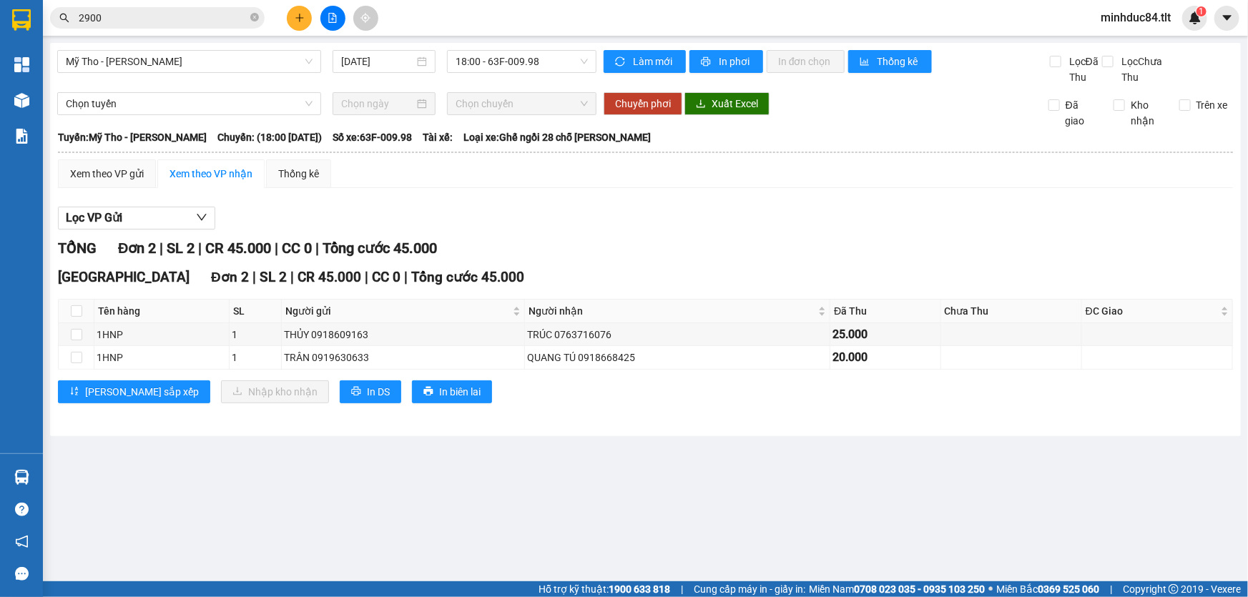
click at [187, 30] on div "Kết quả tìm kiếm ( 166 ) Bộ lọc Mã ĐH Trạng thái Món hàng Thu hộ Tổng cước Chưa…" at bounding box center [624, 18] width 1248 height 36
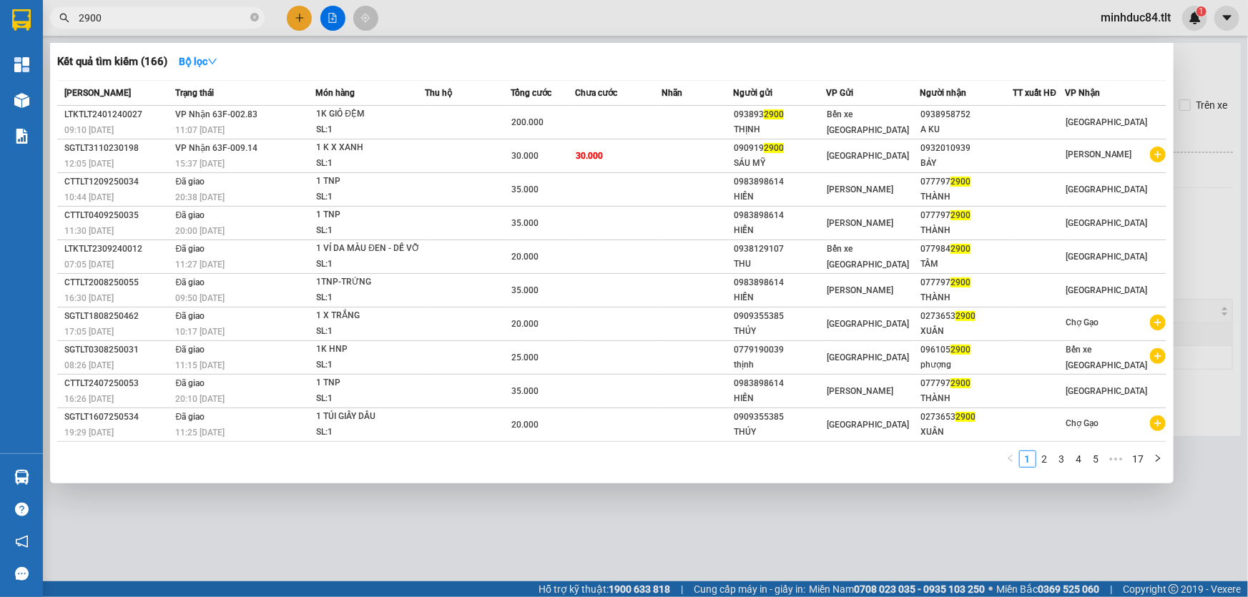
click at [179, 25] on input "2900" at bounding box center [163, 18] width 169 height 16
type input "1232"
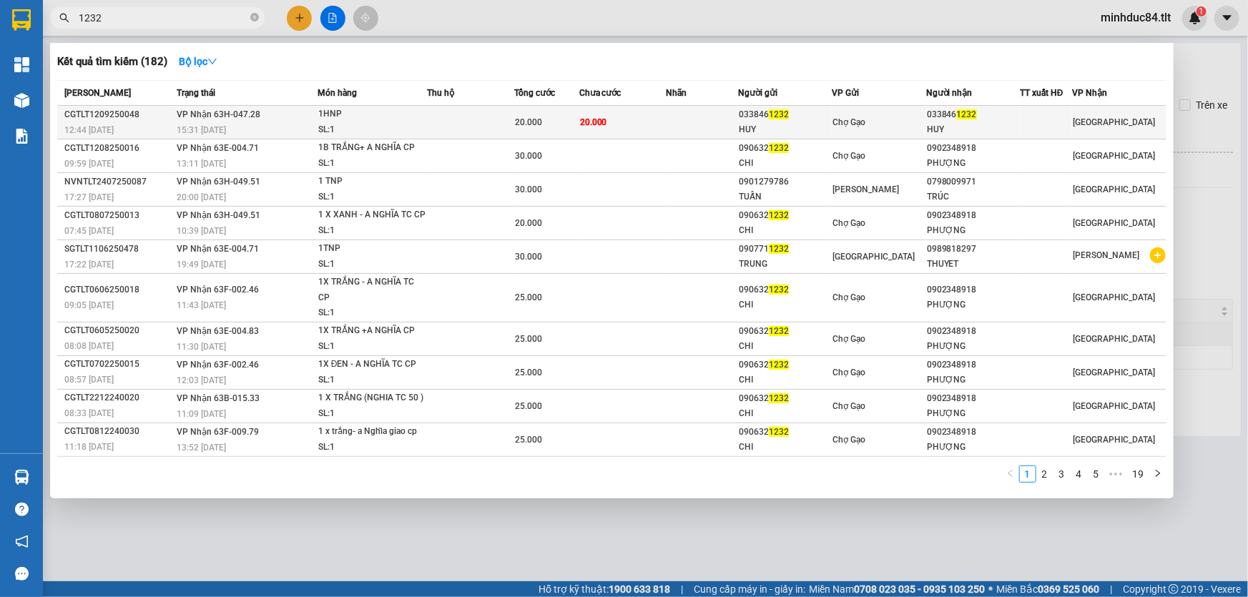
click at [353, 110] on div "1HNP" at bounding box center [371, 115] width 107 height 16
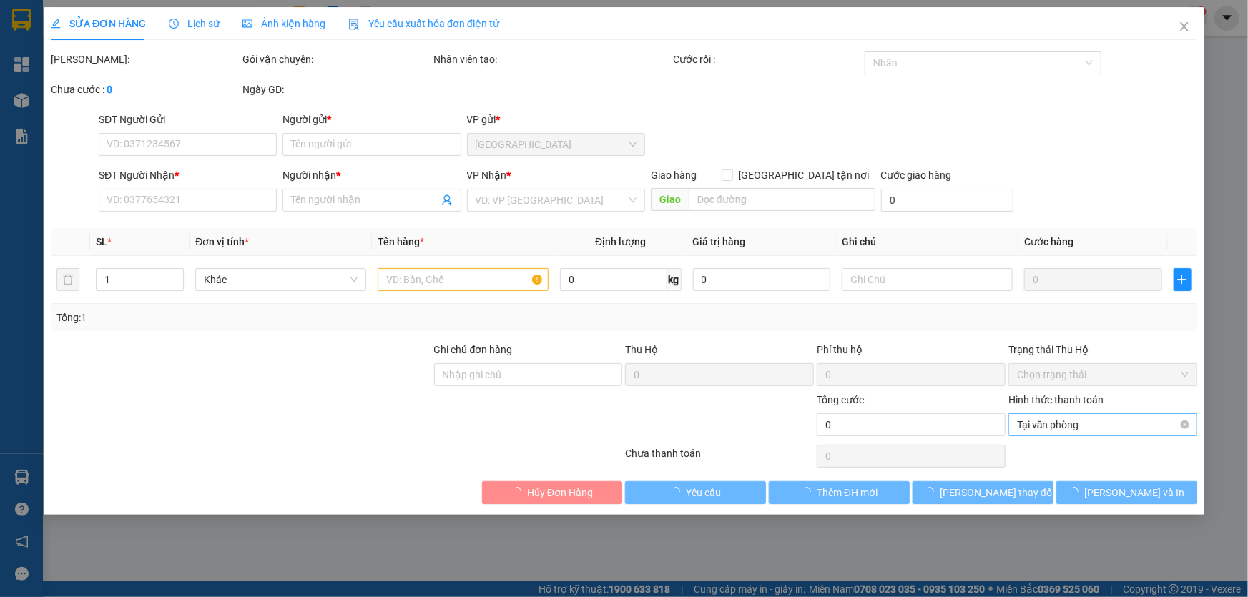
type input "0338461232"
type input "HUY"
type input "0338461232"
type input "HUY"
type input "20.000"
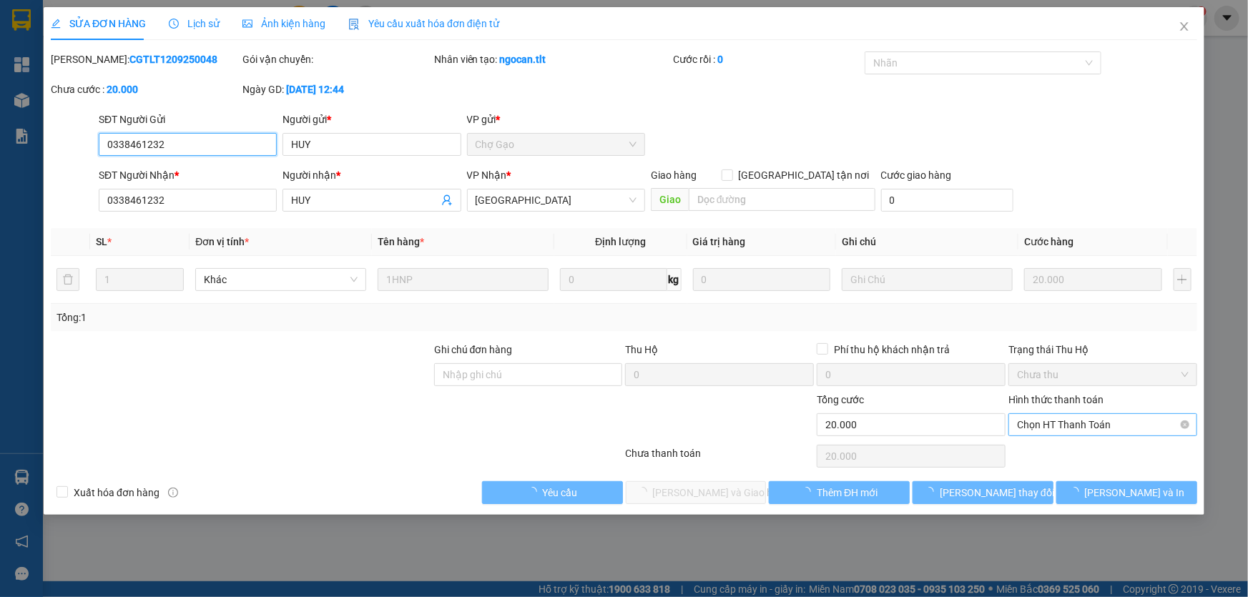
click at [1068, 425] on span "Chọn HT Thanh Toán" at bounding box center [1103, 424] width 172 height 21
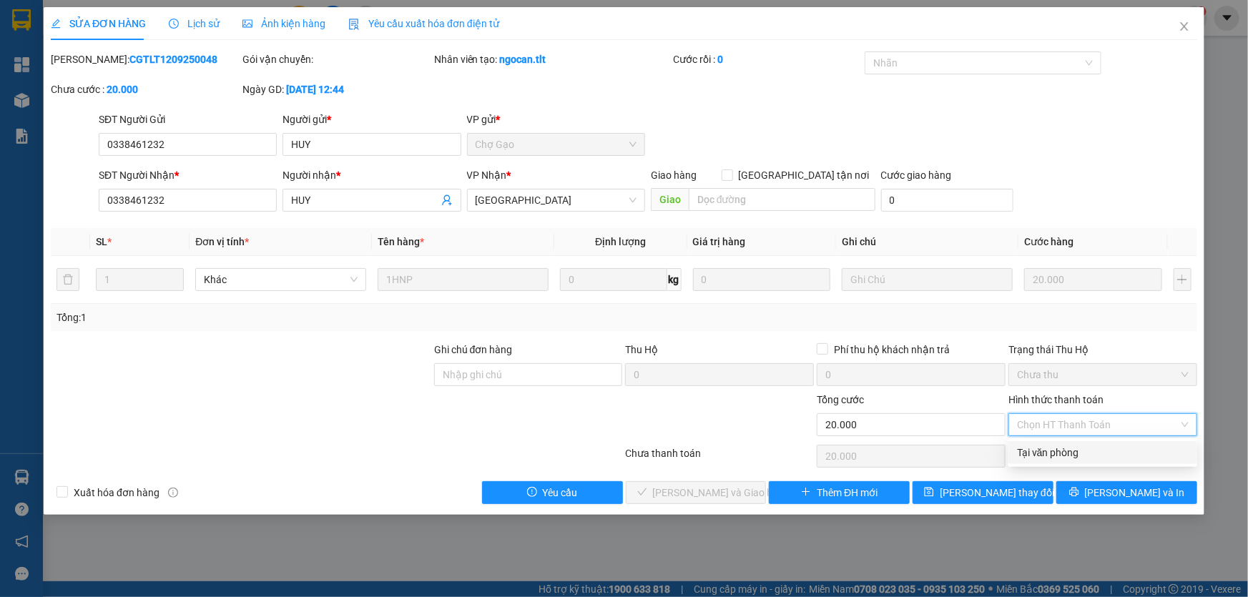
click at [1072, 448] on div "Tại văn phòng" at bounding box center [1103, 453] width 172 height 16
type input "0"
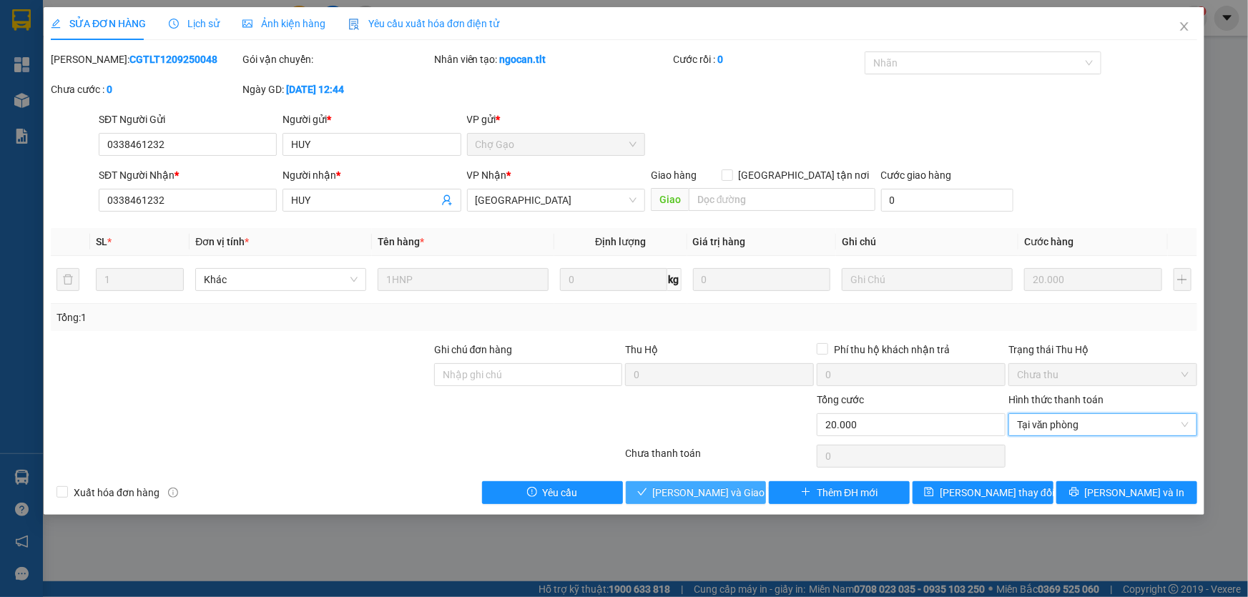
click at [701, 485] on span "[PERSON_NAME] và Giao hàng" at bounding box center [721, 493] width 137 height 16
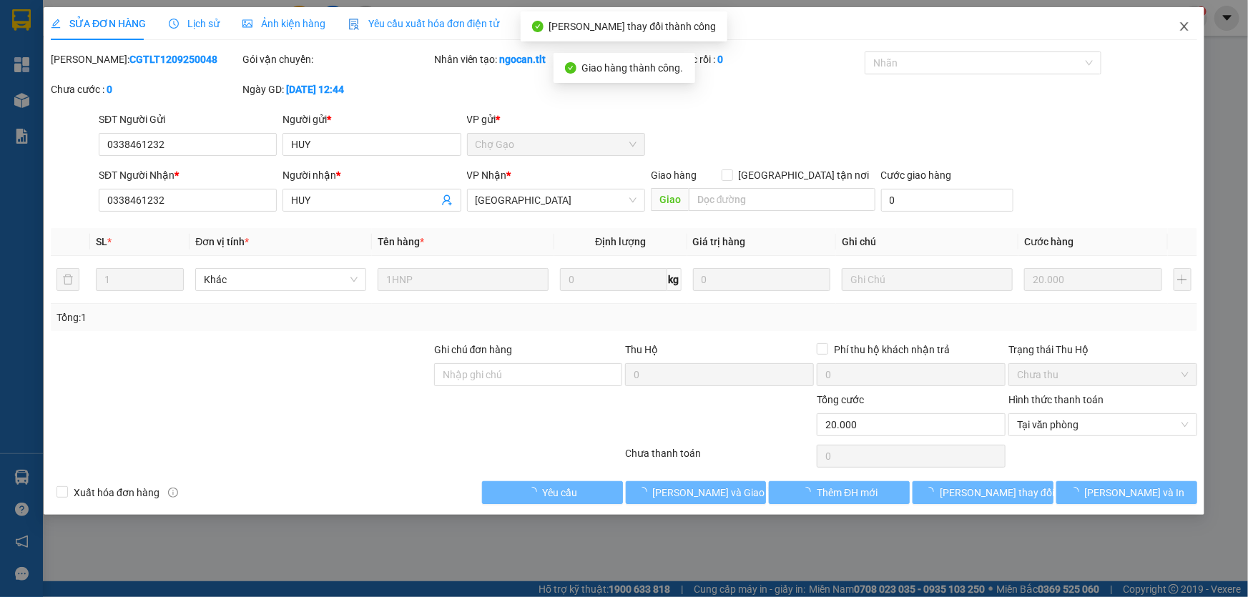
click at [1180, 28] on icon "close" at bounding box center [1183, 26] width 11 height 11
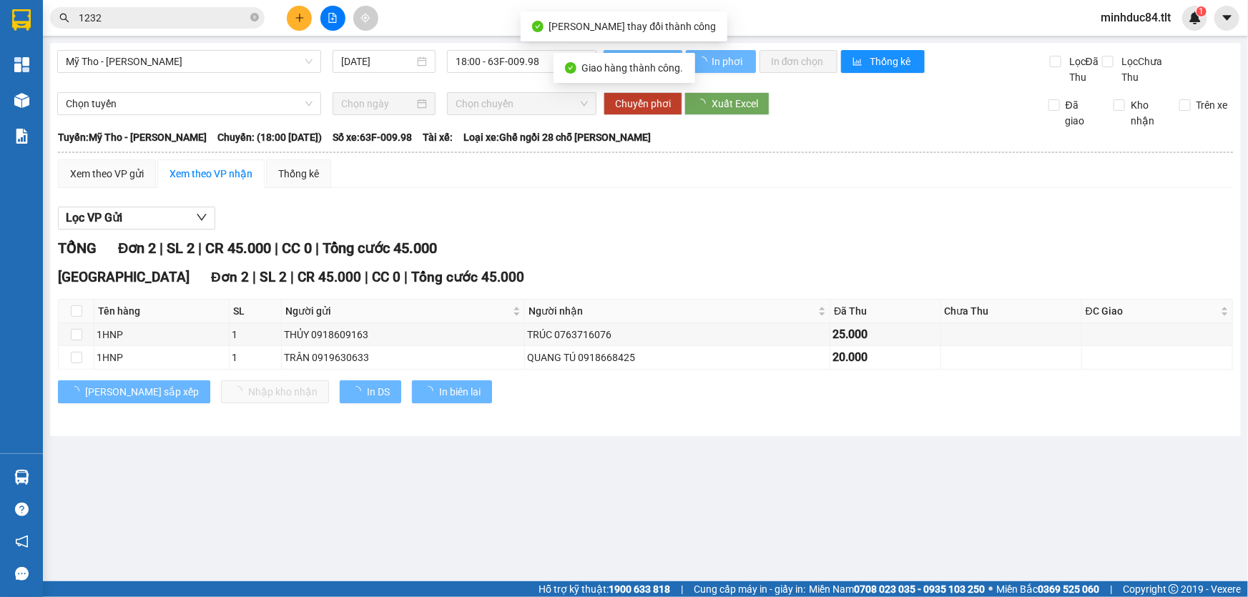
click at [175, 16] on input "1232" at bounding box center [163, 18] width 169 height 16
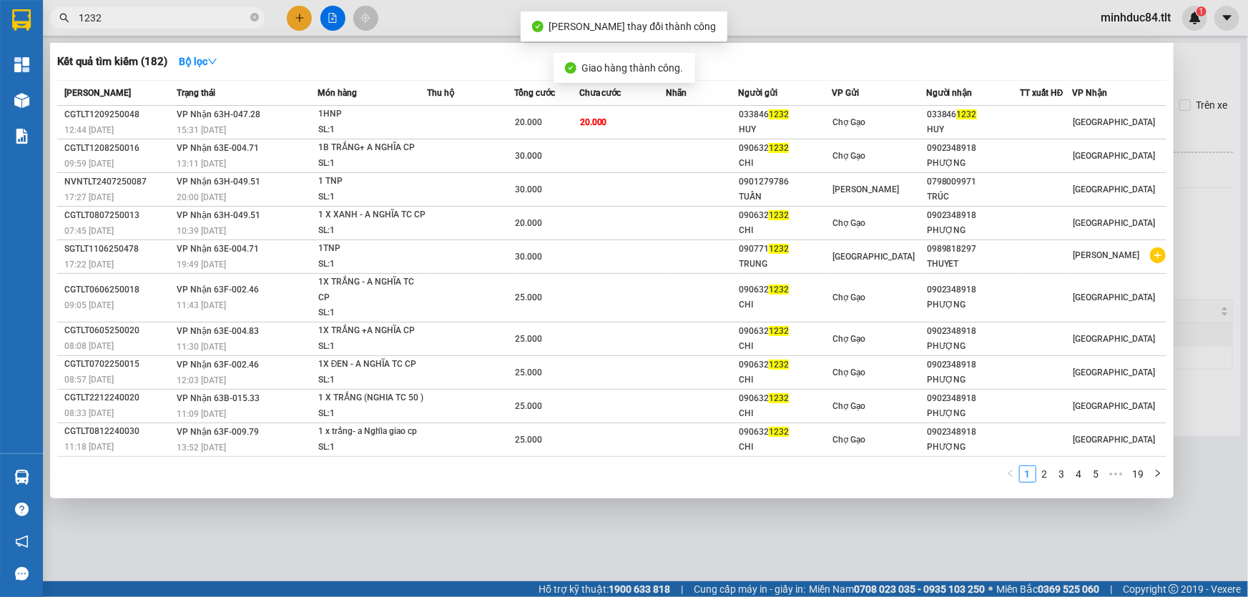
click at [175, 16] on input "1232" at bounding box center [163, 18] width 169 height 16
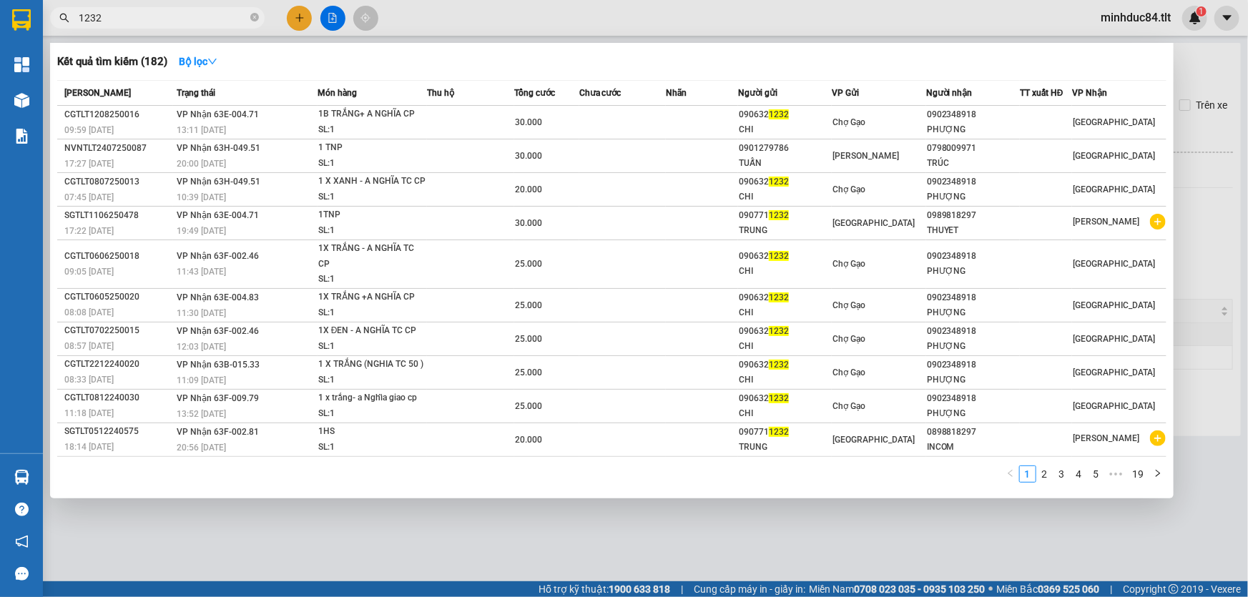
click at [406, 521] on div at bounding box center [624, 298] width 1248 height 597
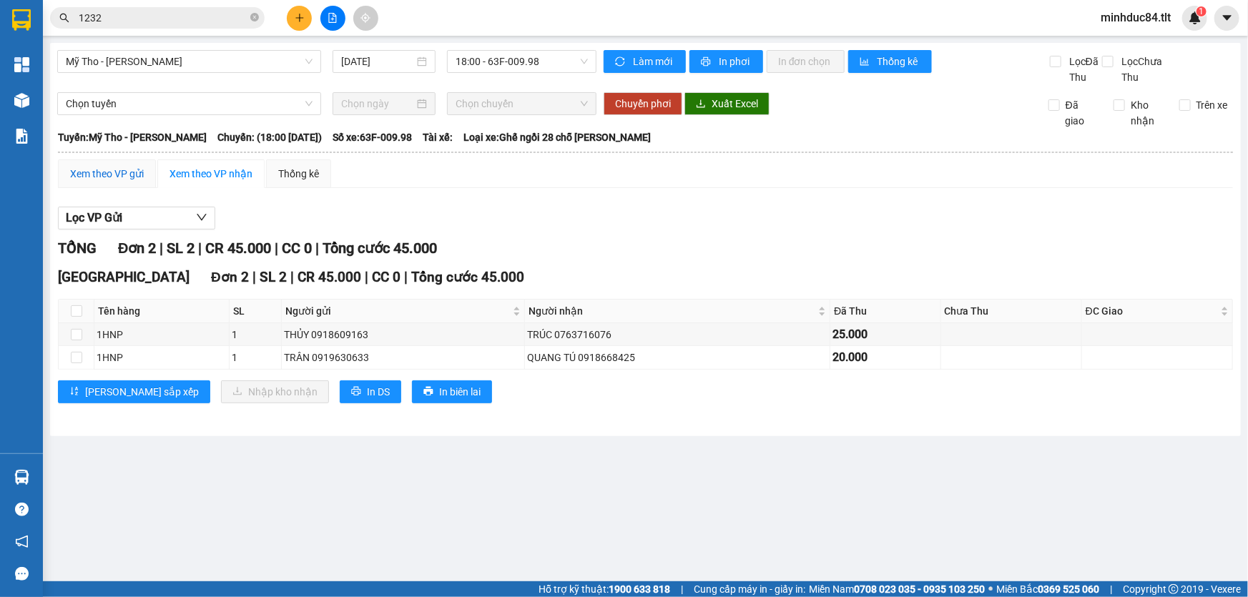
click at [125, 173] on div "Xem theo VP gửi" at bounding box center [107, 174] width 74 height 16
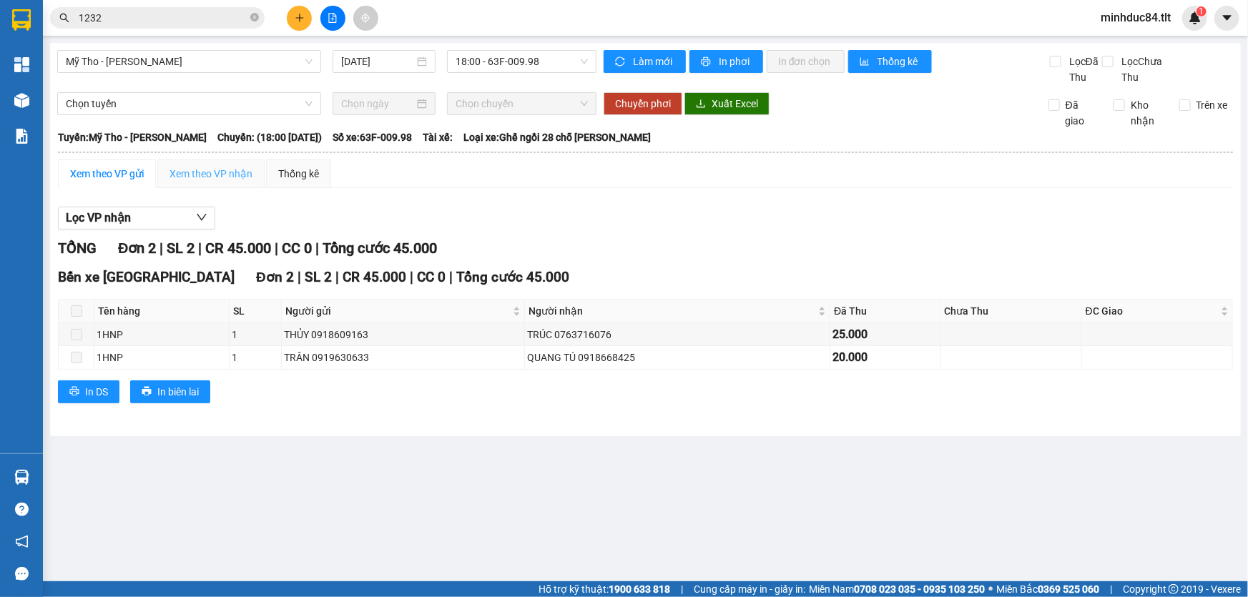
click at [193, 164] on div "Xem theo VP nhận" at bounding box center [210, 173] width 107 height 29
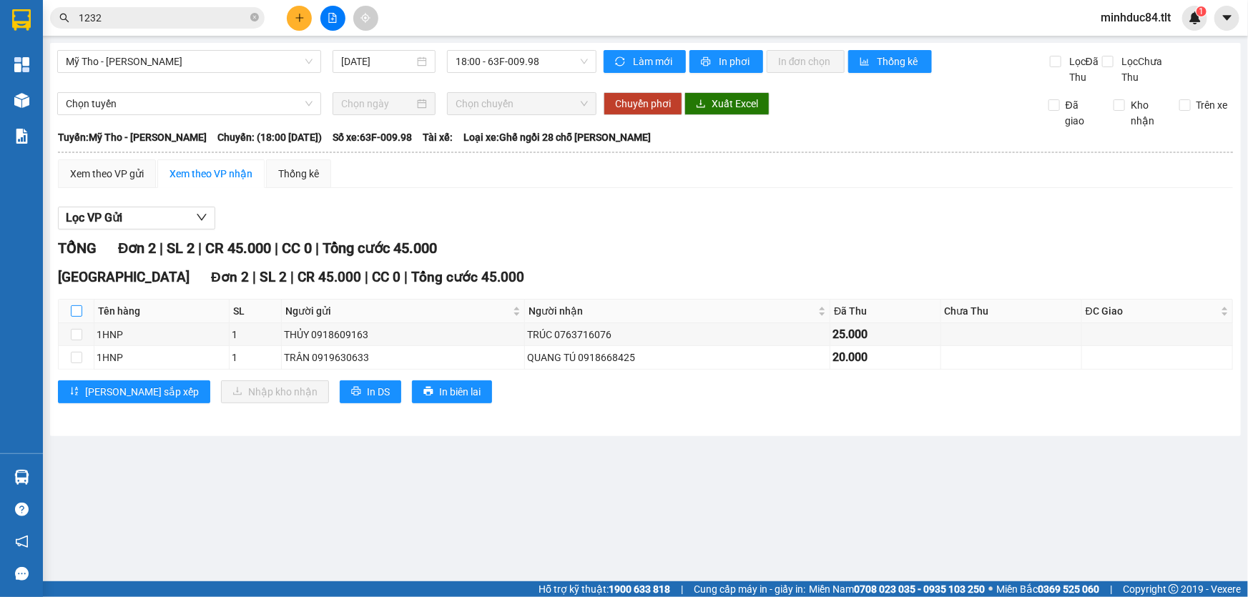
click at [74, 307] on input "checkbox" at bounding box center [76, 310] width 11 height 11
checkbox input "true"
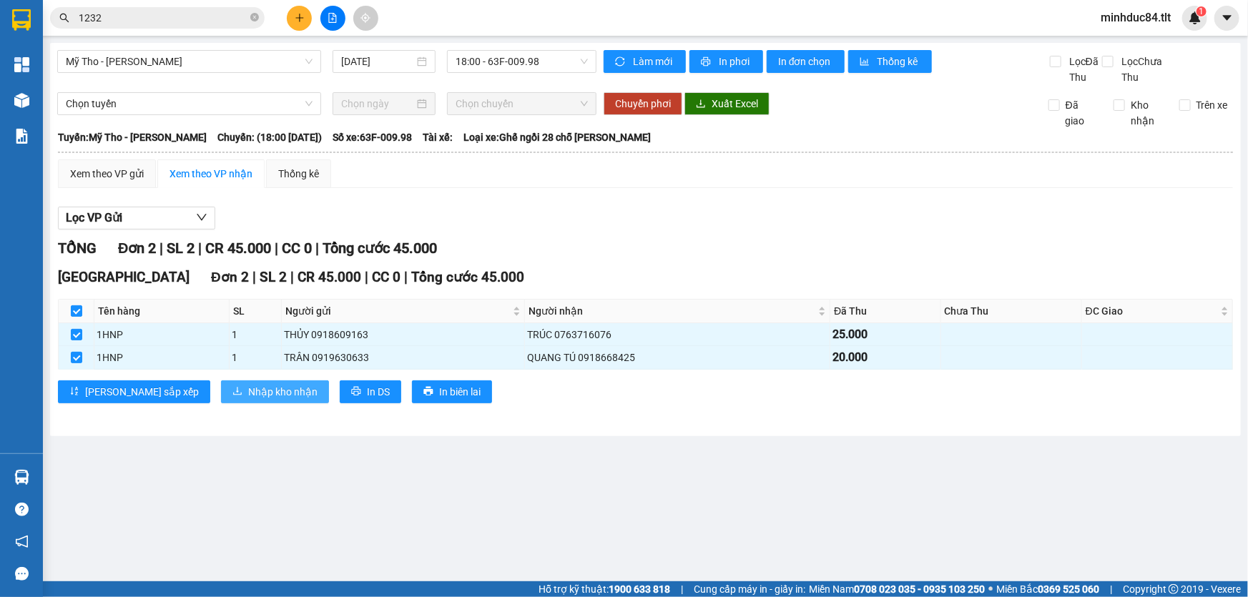
click at [248, 386] on span "Nhập kho nhận" at bounding box center [282, 392] width 69 height 16
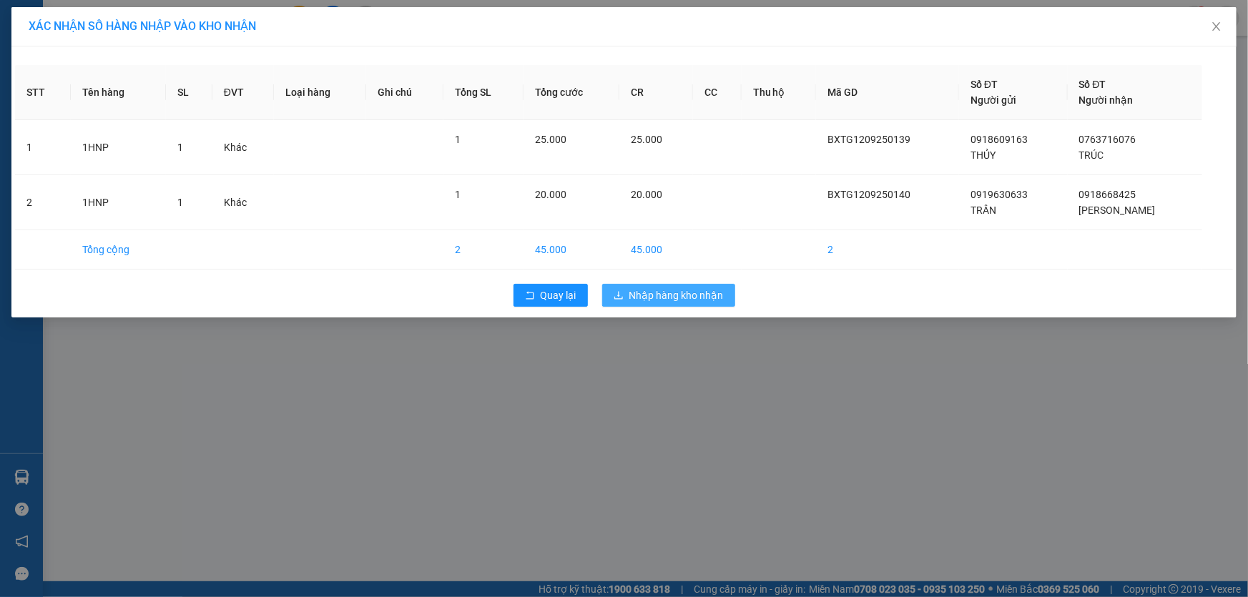
click at [714, 296] on span "Nhập hàng kho nhận" at bounding box center [676, 295] width 94 height 16
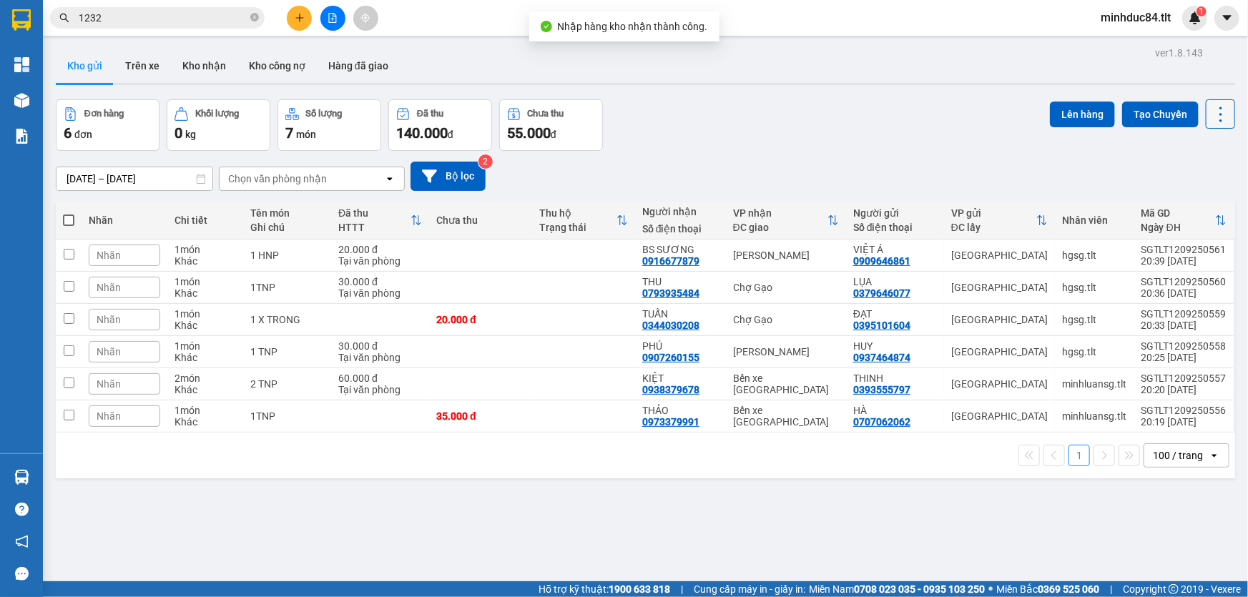
click at [1219, 114] on icon at bounding box center [1220, 114] width 3 height 15
click at [1193, 202] on span "Làm mới" at bounding box center [1190, 204] width 39 height 14
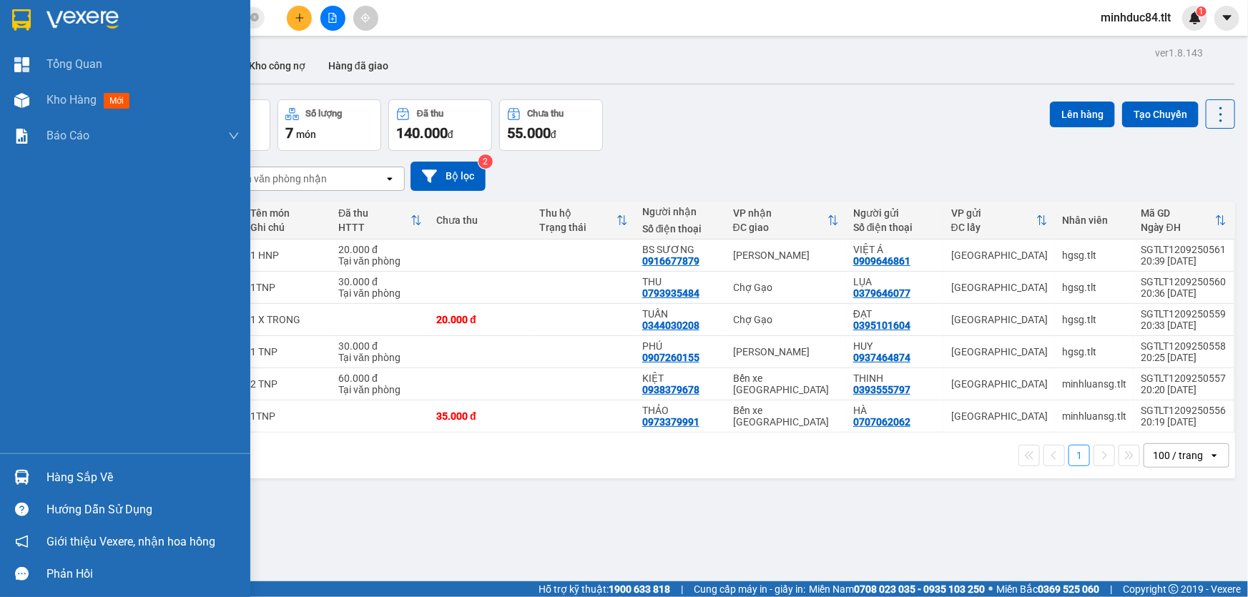
click at [61, 440] on div "Tổng Quan Kho hàng mới Báo cáo Báo cáo dòng tiền (Nhân Viên) Báo cáo dòng tiền …" at bounding box center [125, 249] width 250 height 407
click at [56, 475] on div "Hàng sắp về" at bounding box center [142, 477] width 193 height 21
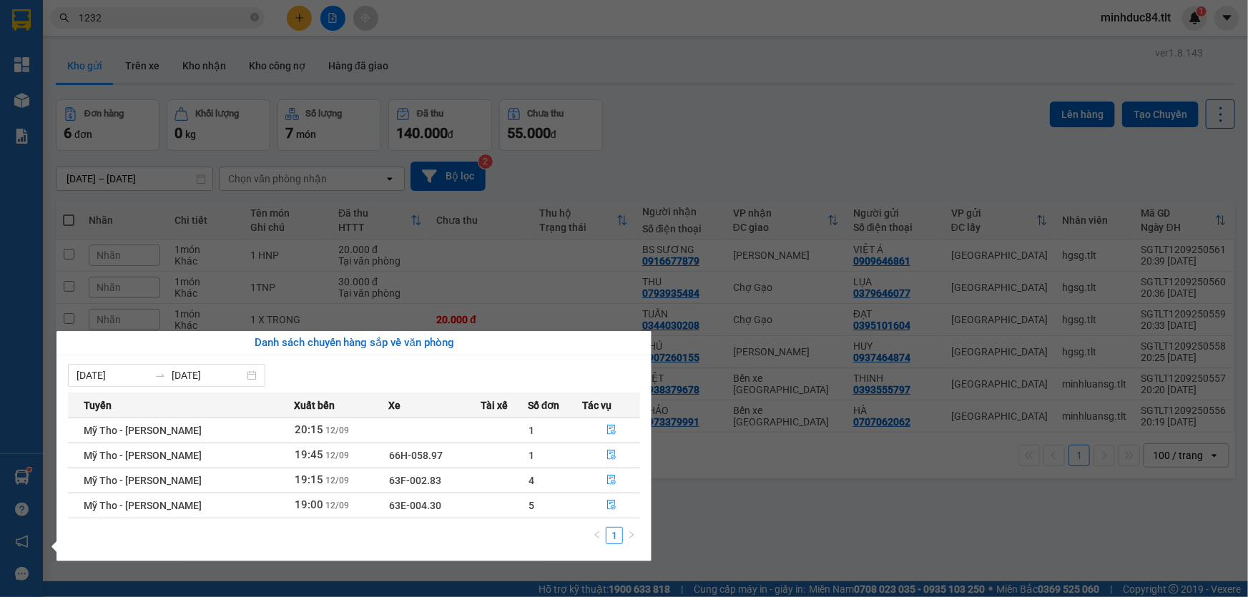
click at [700, 517] on section "Kết quả tìm kiếm ( 182 ) Bộ lọc Mã ĐH Trạng thái Món hàng Thu hộ Tổng cước Chưa…" at bounding box center [624, 298] width 1248 height 597
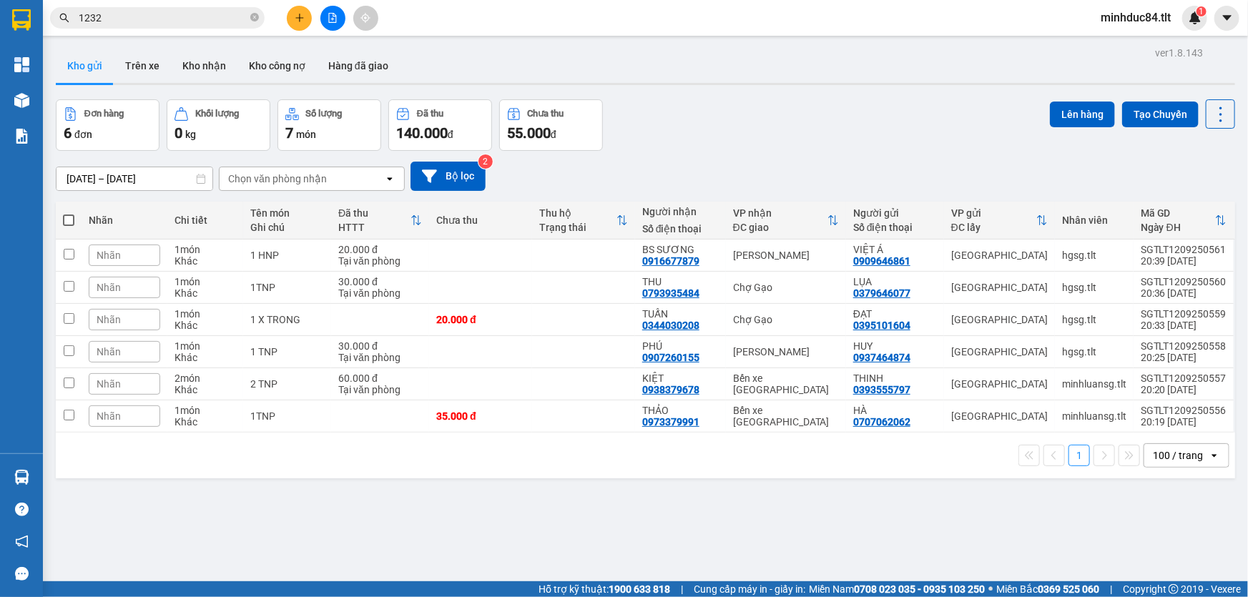
click at [133, 19] on input "1232" at bounding box center [163, 18] width 169 height 16
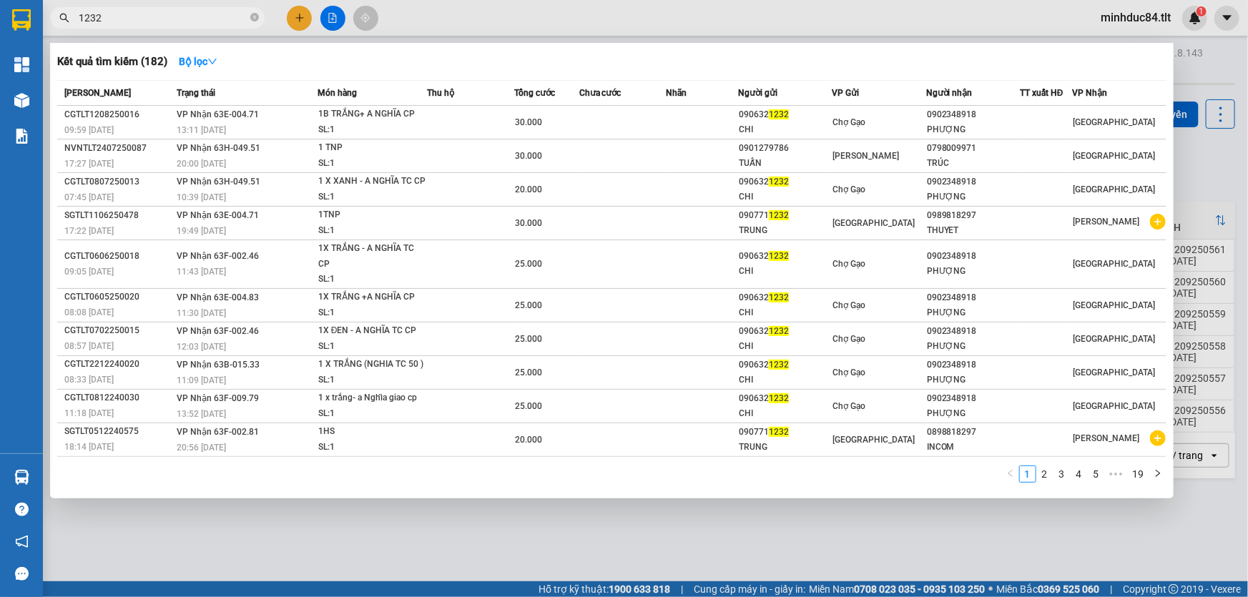
click at [133, 19] on input "1232" at bounding box center [163, 18] width 169 height 16
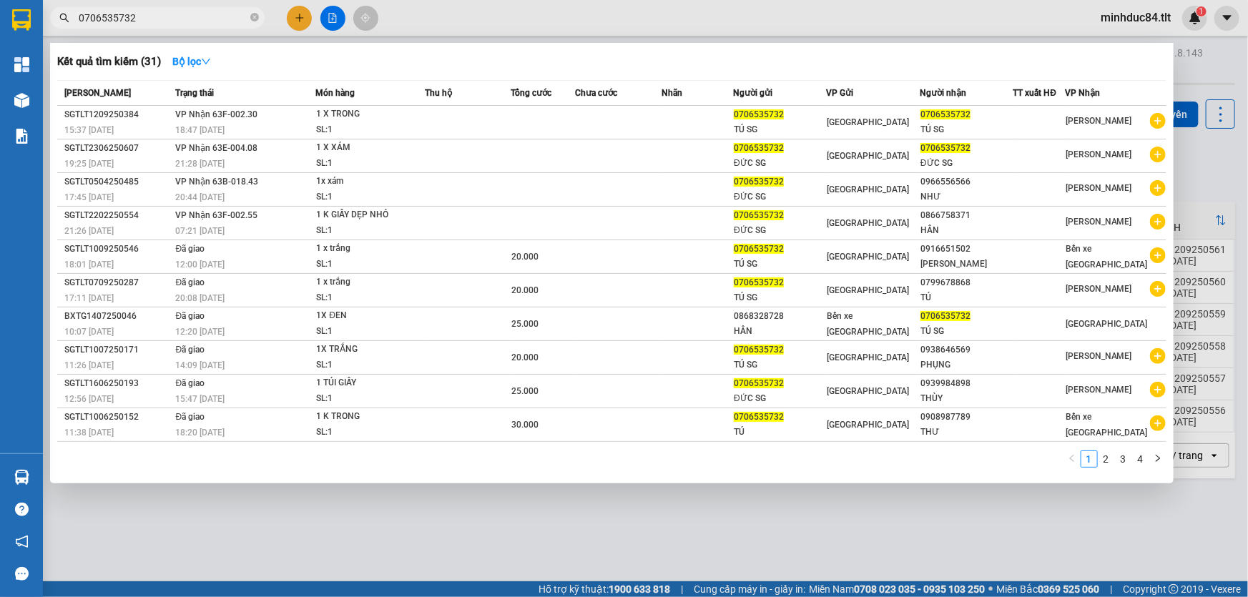
click at [814, 535] on div at bounding box center [624, 298] width 1248 height 597
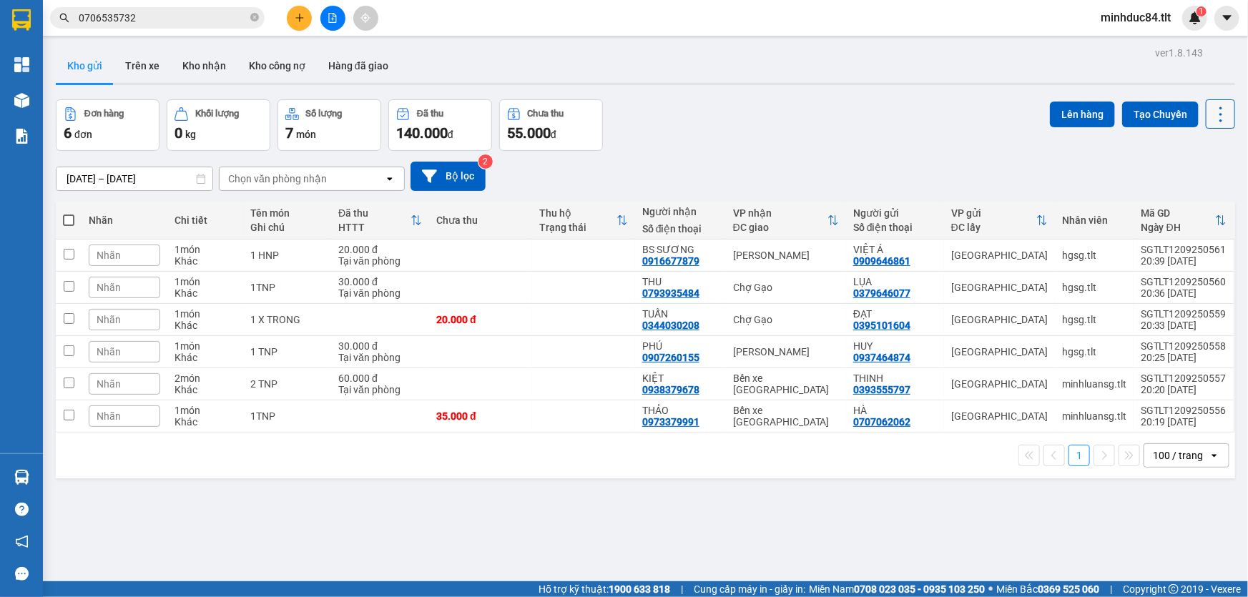
click at [1213, 114] on icon at bounding box center [1220, 114] width 20 height 20
click at [1183, 201] on span "Làm mới" at bounding box center [1190, 204] width 39 height 14
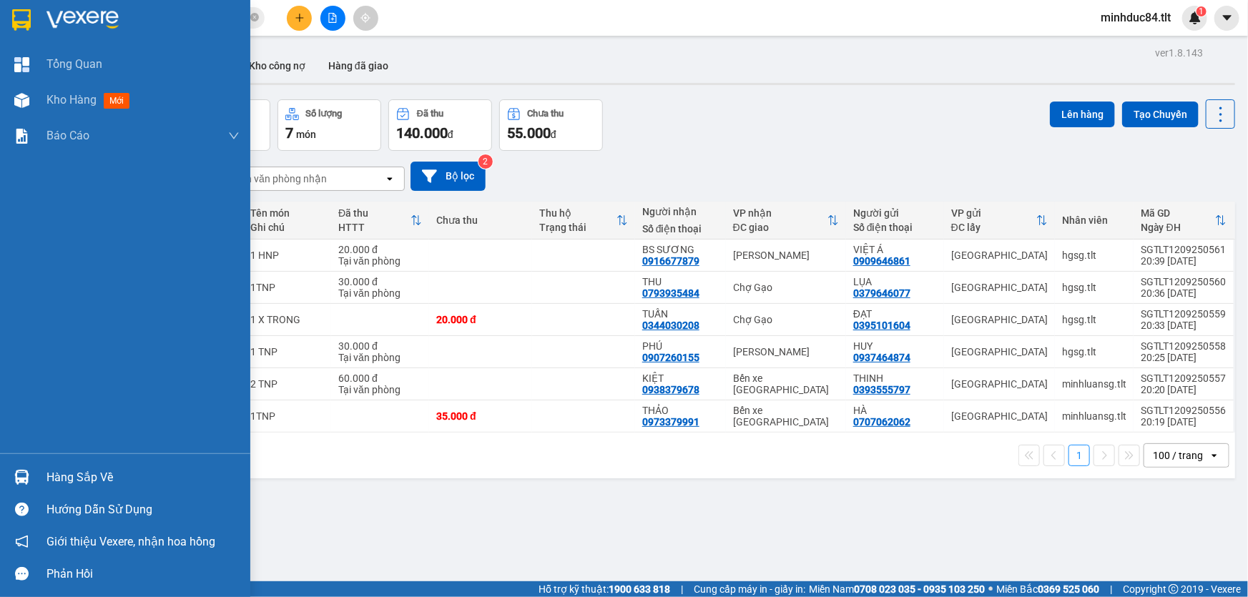
click at [74, 475] on div "Hàng sắp về" at bounding box center [142, 477] width 193 height 21
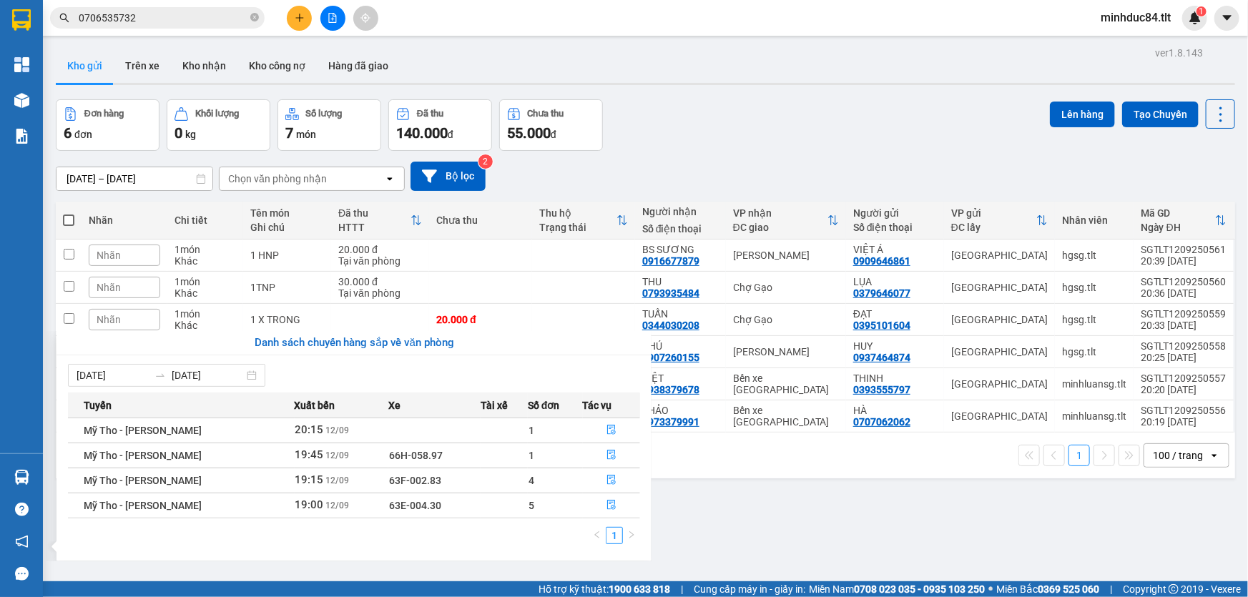
click at [710, 518] on section "Kết quả tìm kiếm ( 31 ) Bộ lọc Mã ĐH Trạng thái Món hàng Thu hộ Tổng cước Chưa …" at bounding box center [624, 298] width 1248 height 597
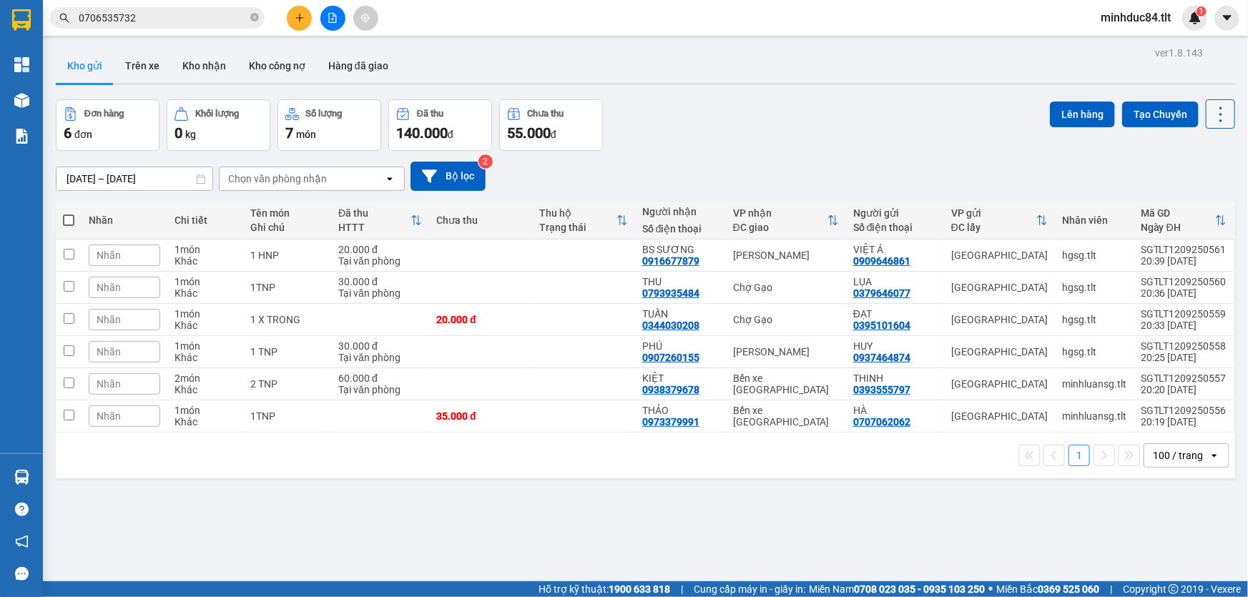
click at [1219, 107] on icon at bounding box center [1220, 114] width 3 height 15
click at [1190, 202] on span "Làm mới" at bounding box center [1190, 204] width 39 height 14
click at [201, 20] on input "0706535732" at bounding box center [163, 18] width 169 height 16
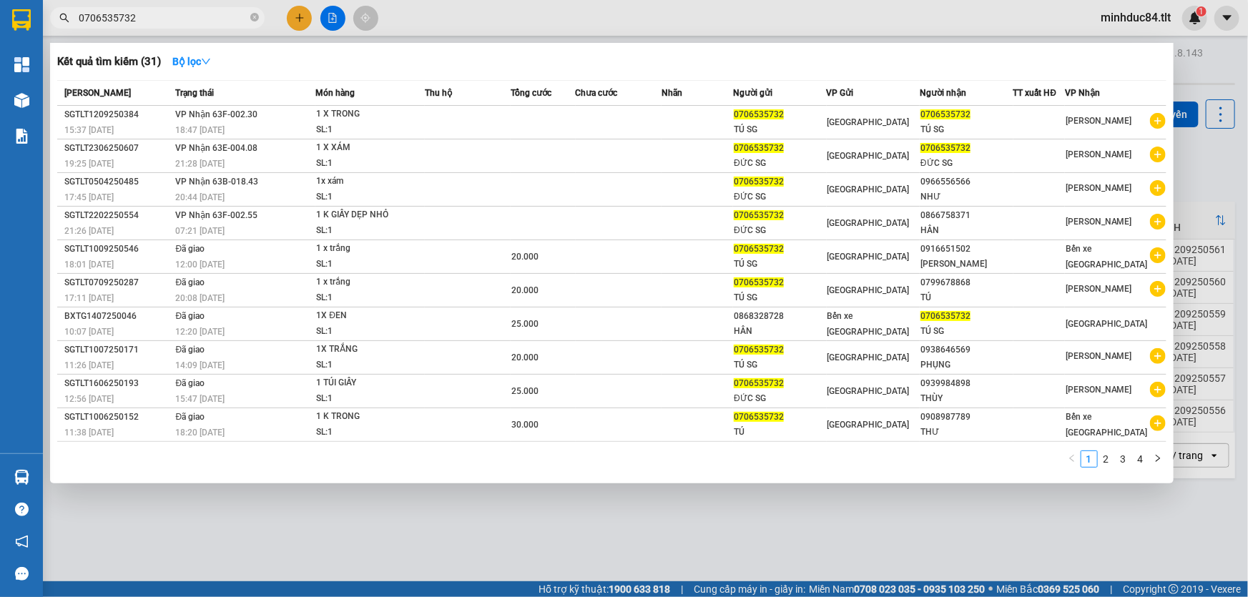
click at [300, 532] on div at bounding box center [624, 298] width 1248 height 597
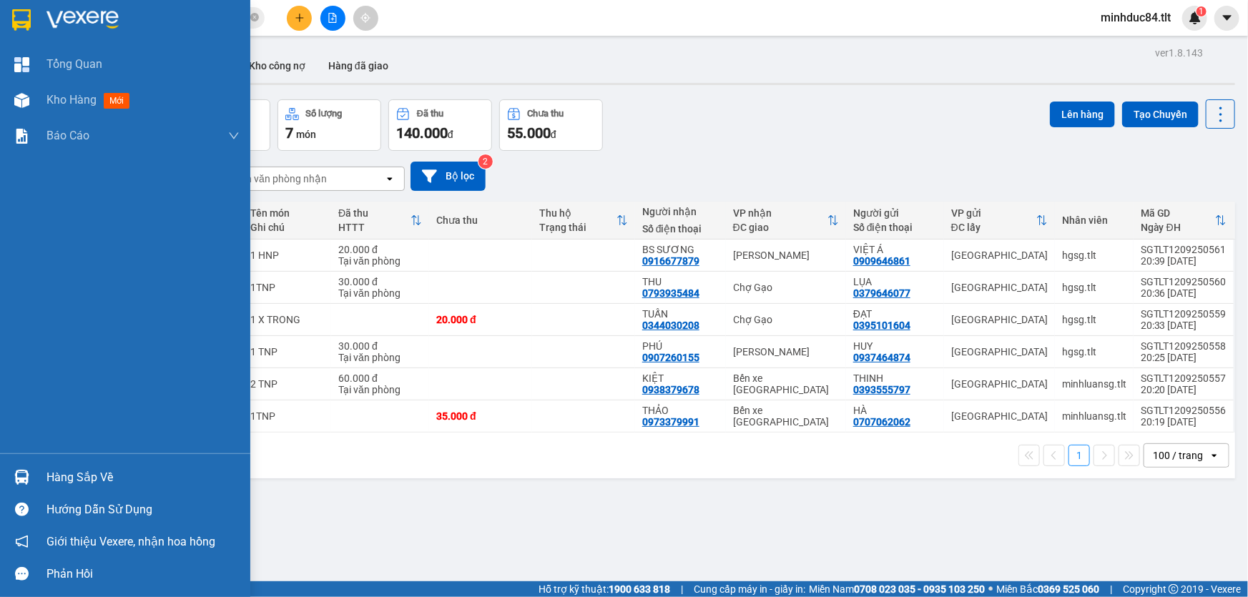
click at [39, 477] on div "Hàng sắp về" at bounding box center [125, 477] width 250 height 32
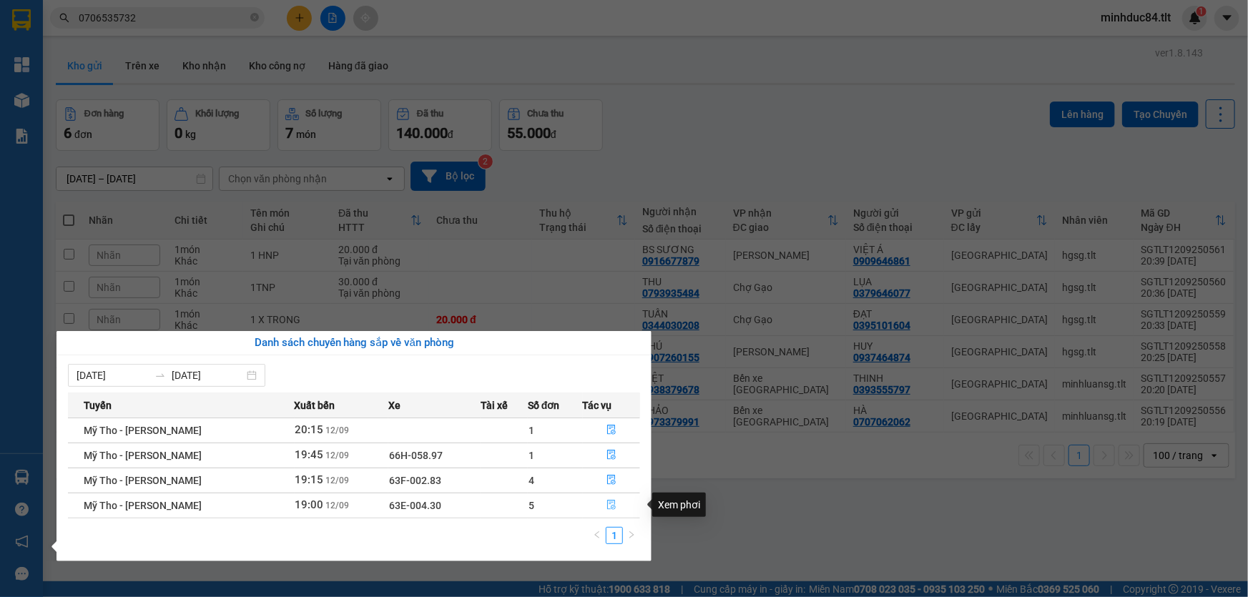
click at [601, 509] on button "button" at bounding box center [611, 505] width 56 height 23
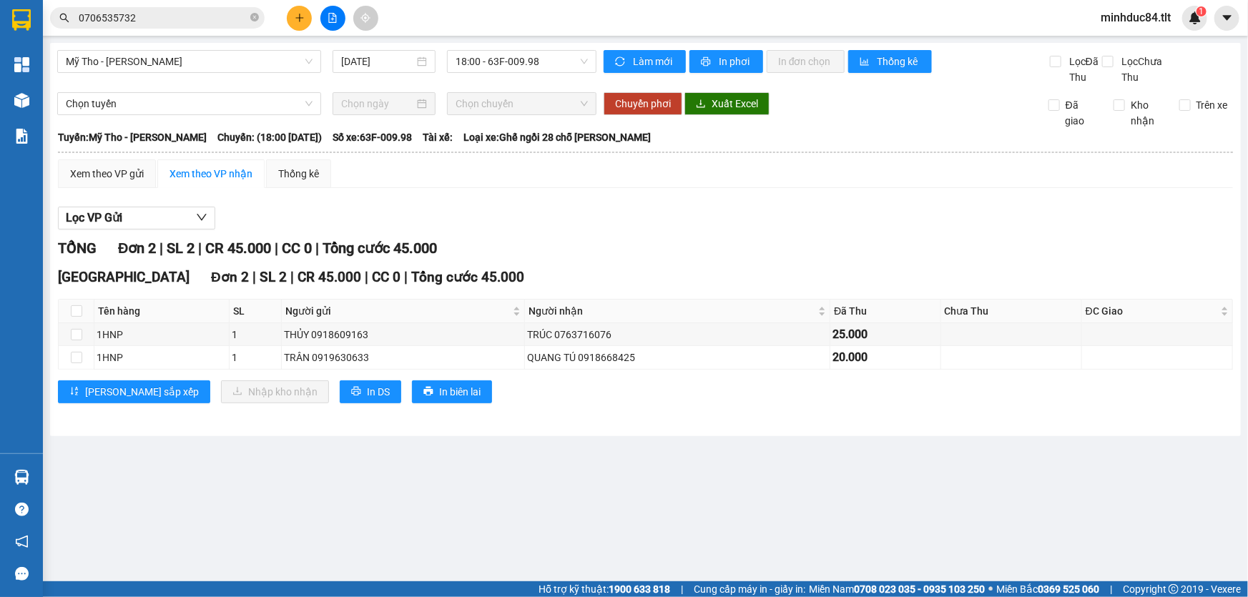
click at [628, 509] on main "Mỹ Tho - [GEOGRAPHIC_DATA] [DATE] 18:00 - 63F-009.98 Làm mới In phơi In đơn chọ…" at bounding box center [624, 290] width 1248 height 581
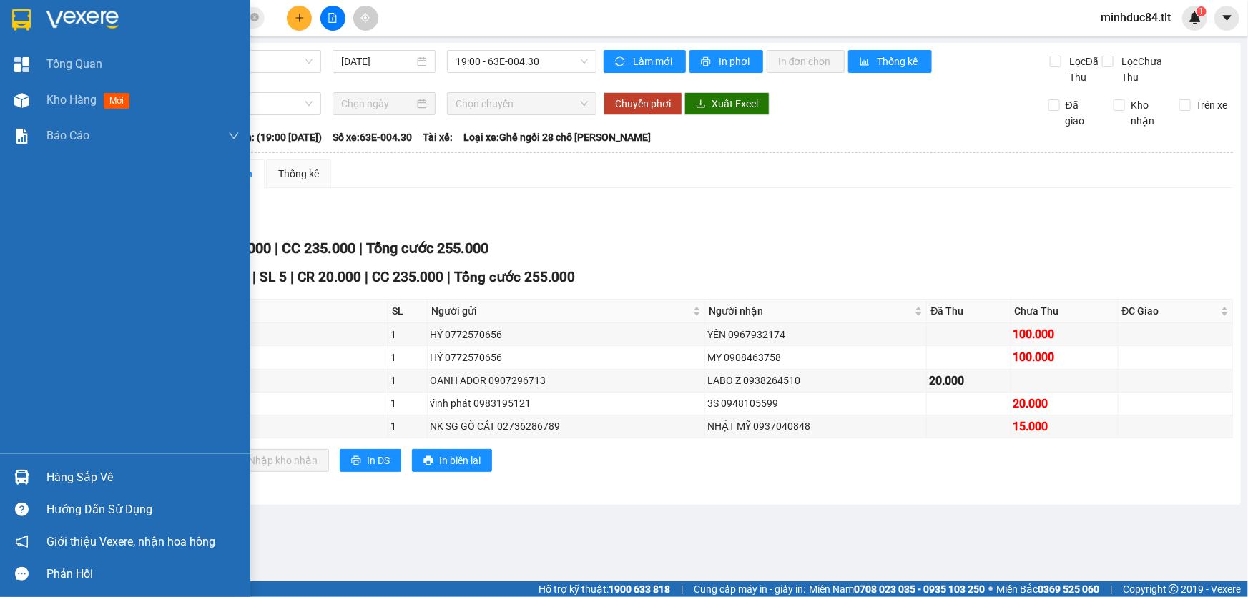
click at [51, 470] on div "Hàng sắp về" at bounding box center [142, 477] width 193 height 21
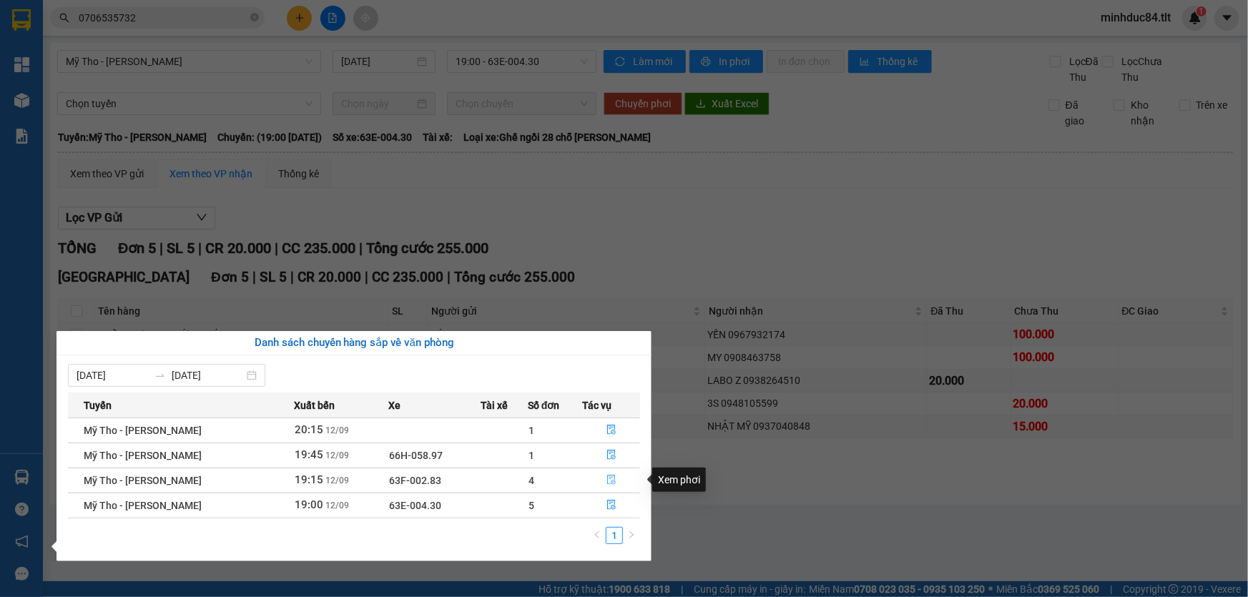
click at [611, 469] on button "button" at bounding box center [611, 480] width 56 height 23
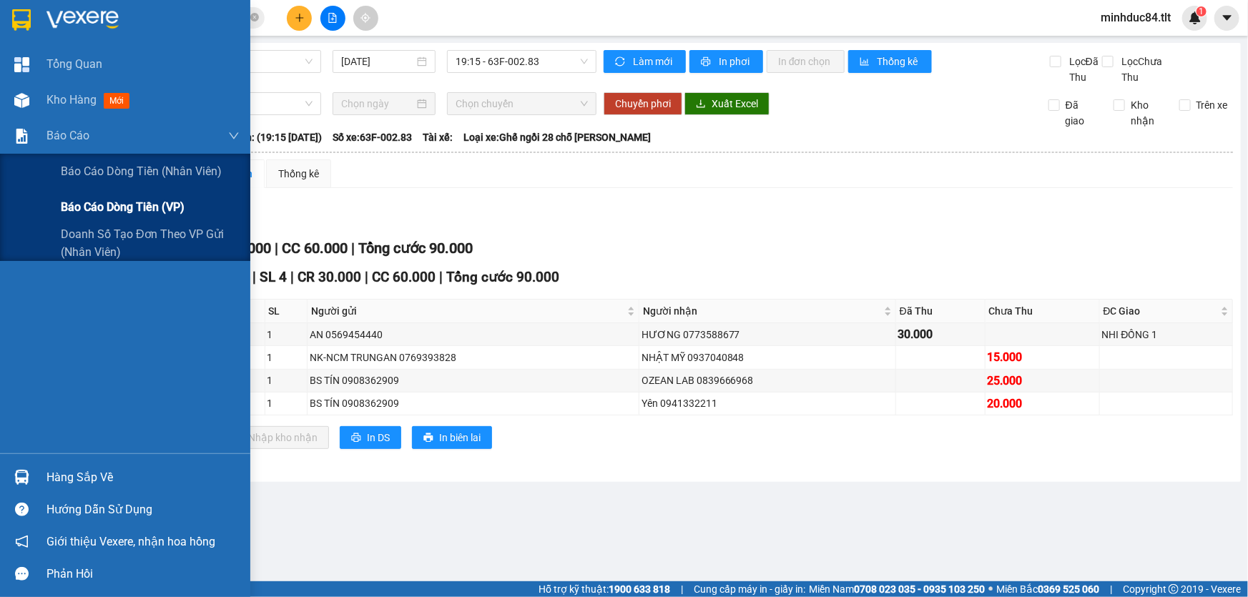
click at [74, 195] on div "Báo cáo dòng tiền (VP)" at bounding box center [150, 207] width 179 height 36
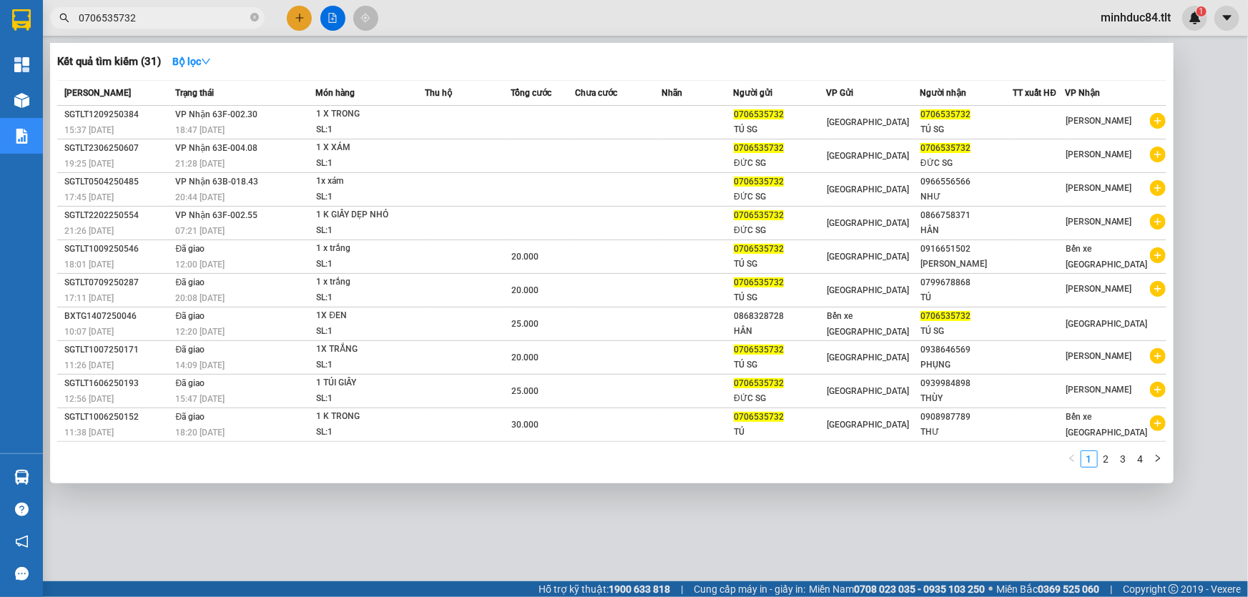
click at [186, 21] on input "0706535732" at bounding box center [163, 18] width 169 height 16
click at [184, 21] on input "0706535732" at bounding box center [163, 18] width 169 height 16
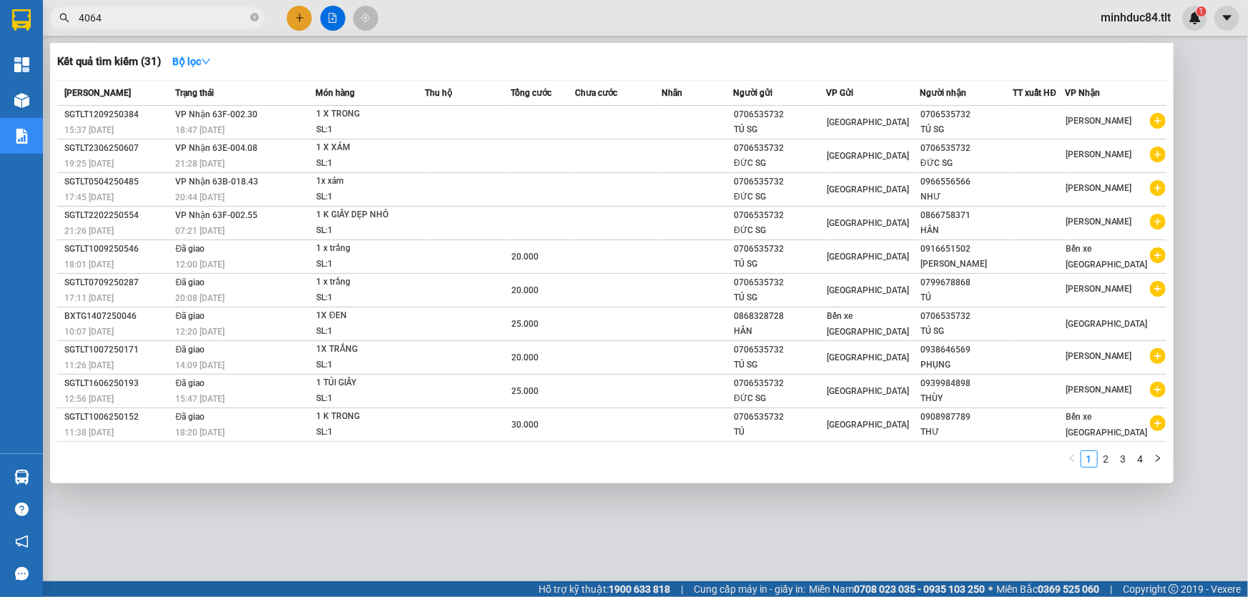
type input "4064"
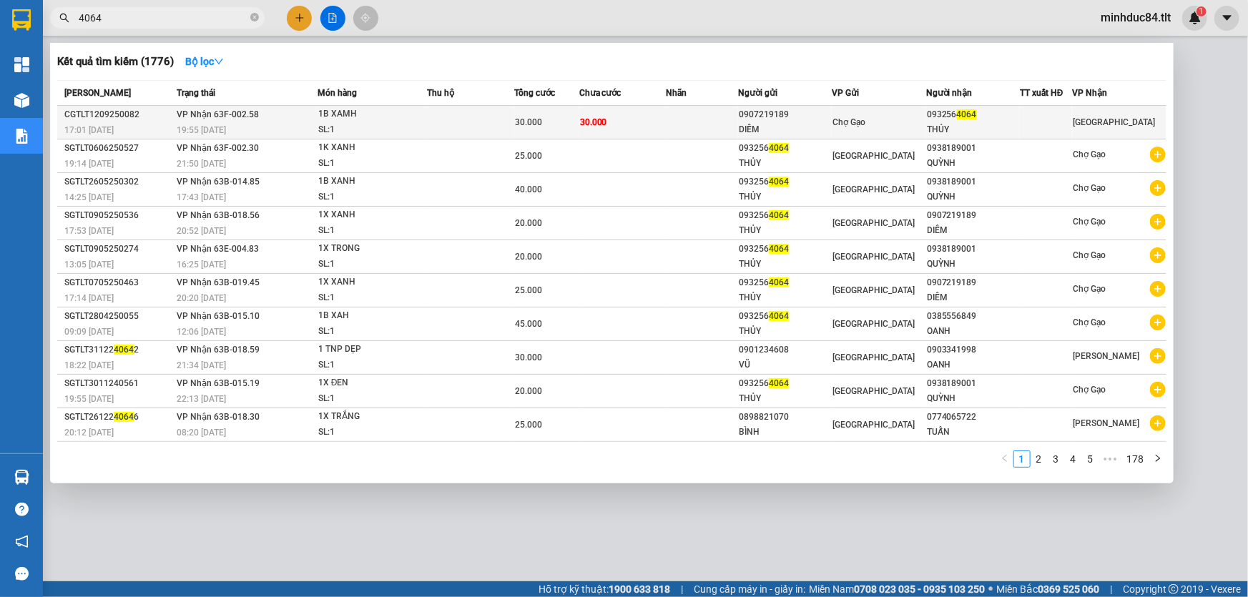
click at [390, 119] on div "1B XAMH" at bounding box center [371, 115] width 107 height 16
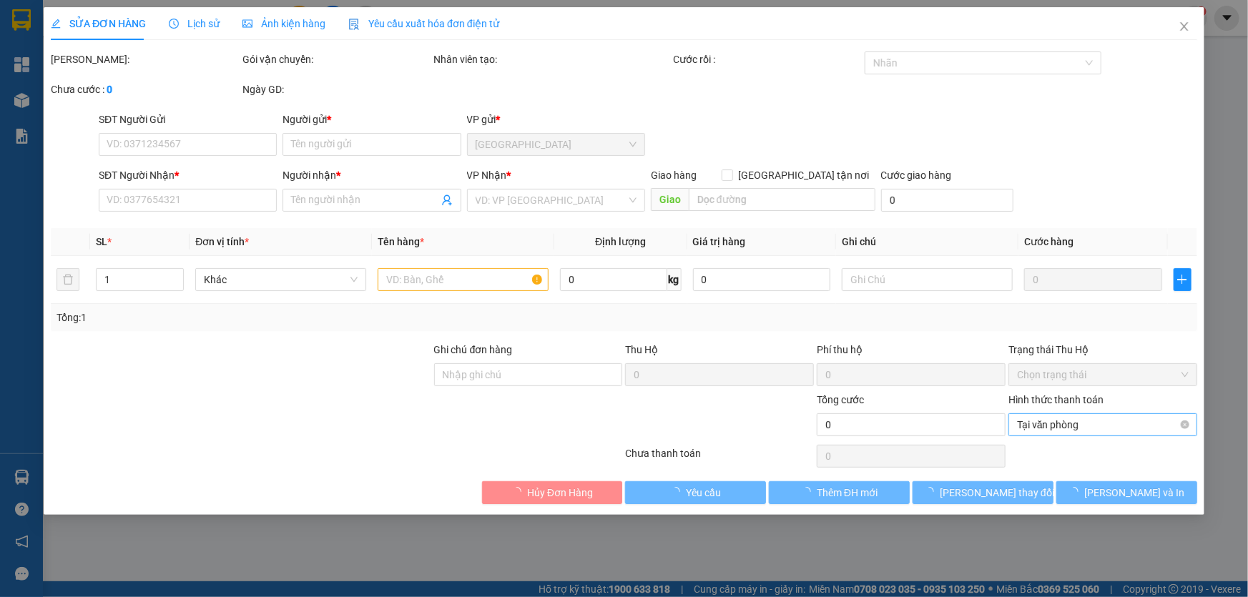
type input "0907219189"
type input "DIỄM"
type input "0932564064"
type input "THỦY"
type input "30.000"
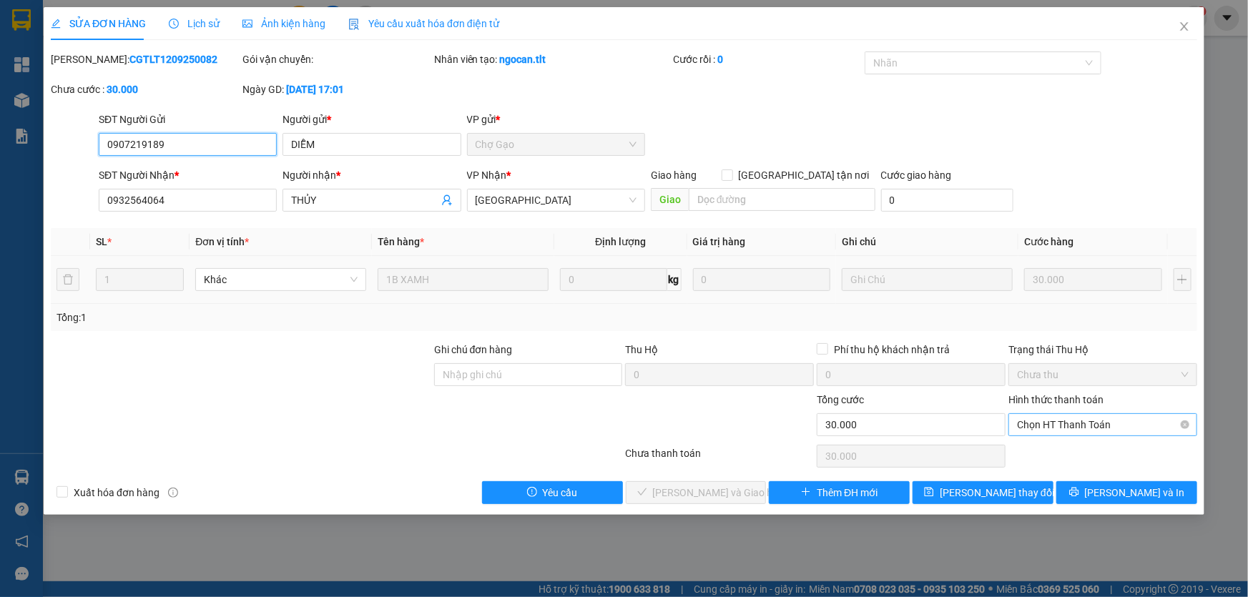
click at [1077, 423] on span "Chọn HT Thanh Toán" at bounding box center [1103, 424] width 172 height 21
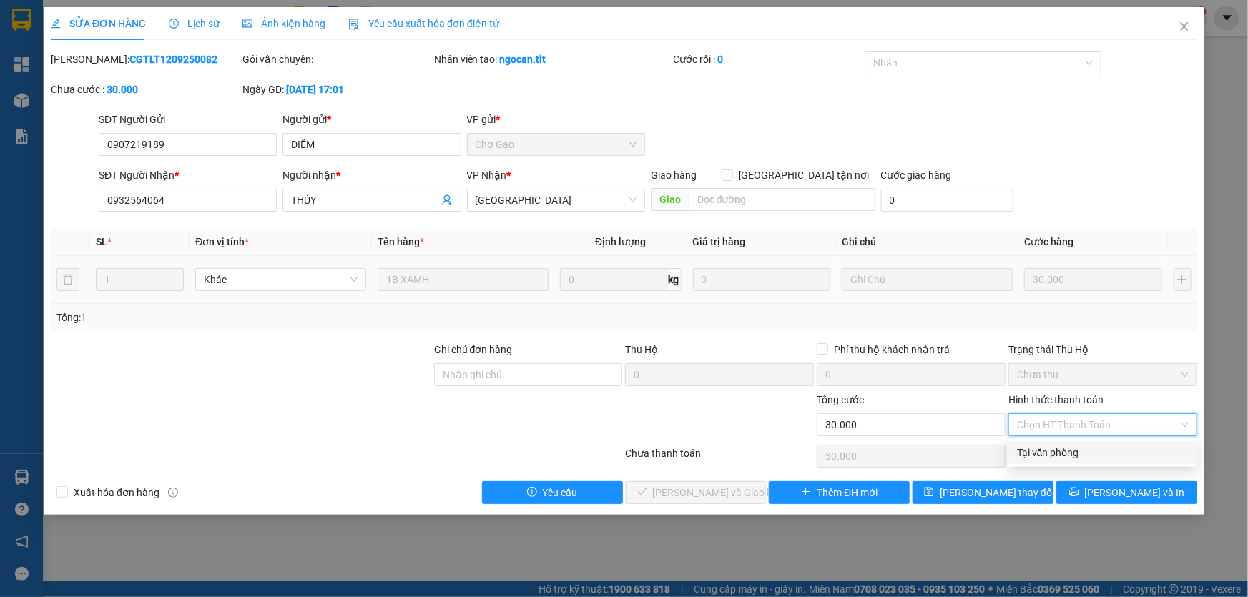
click at [1065, 456] on div "Tại văn phòng" at bounding box center [1103, 453] width 172 height 16
type input "0"
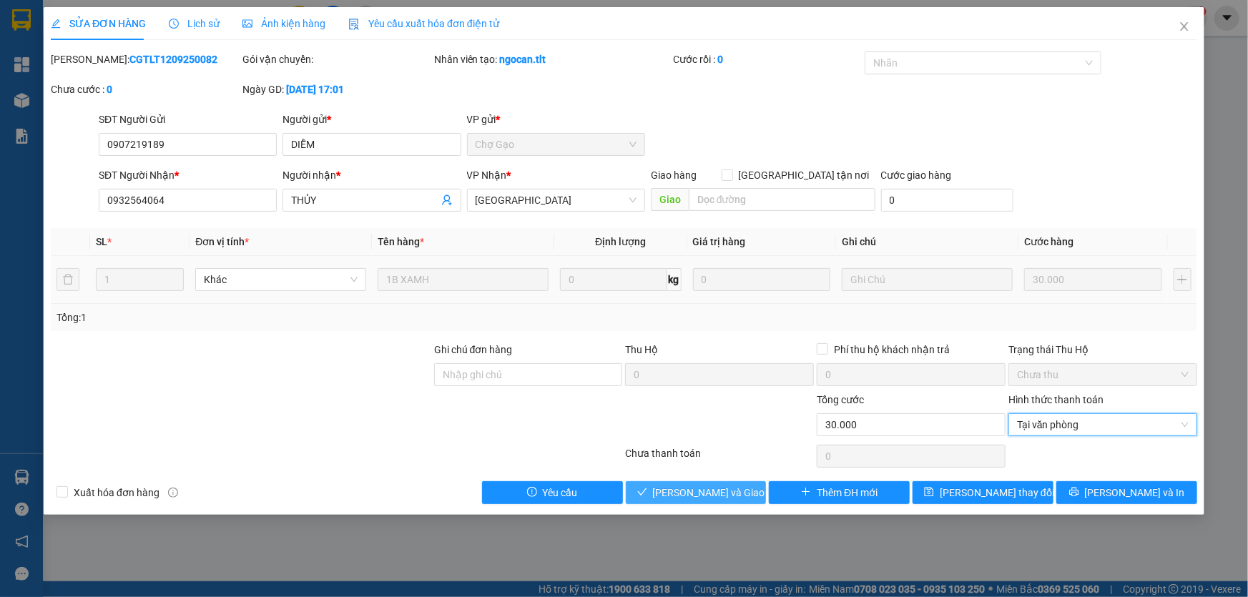
click at [664, 489] on button "[PERSON_NAME] và Giao hàng" at bounding box center [696, 492] width 141 height 23
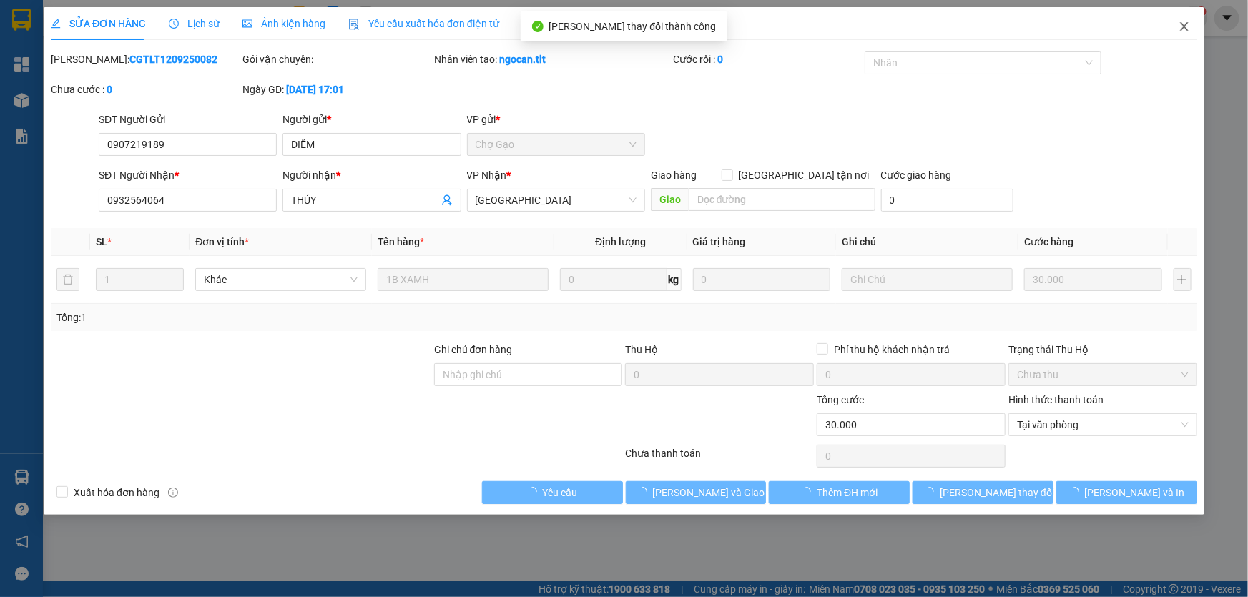
click at [1178, 25] on icon "close" at bounding box center [1183, 26] width 11 height 11
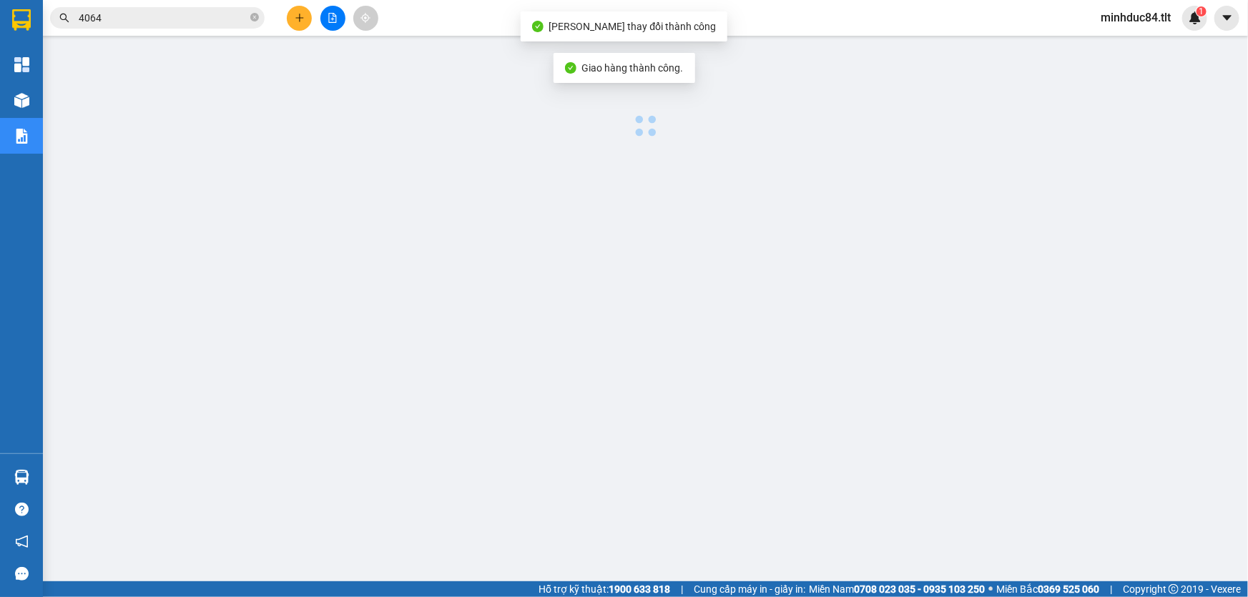
click at [160, 20] on input "4064" at bounding box center [163, 18] width 169 height 16
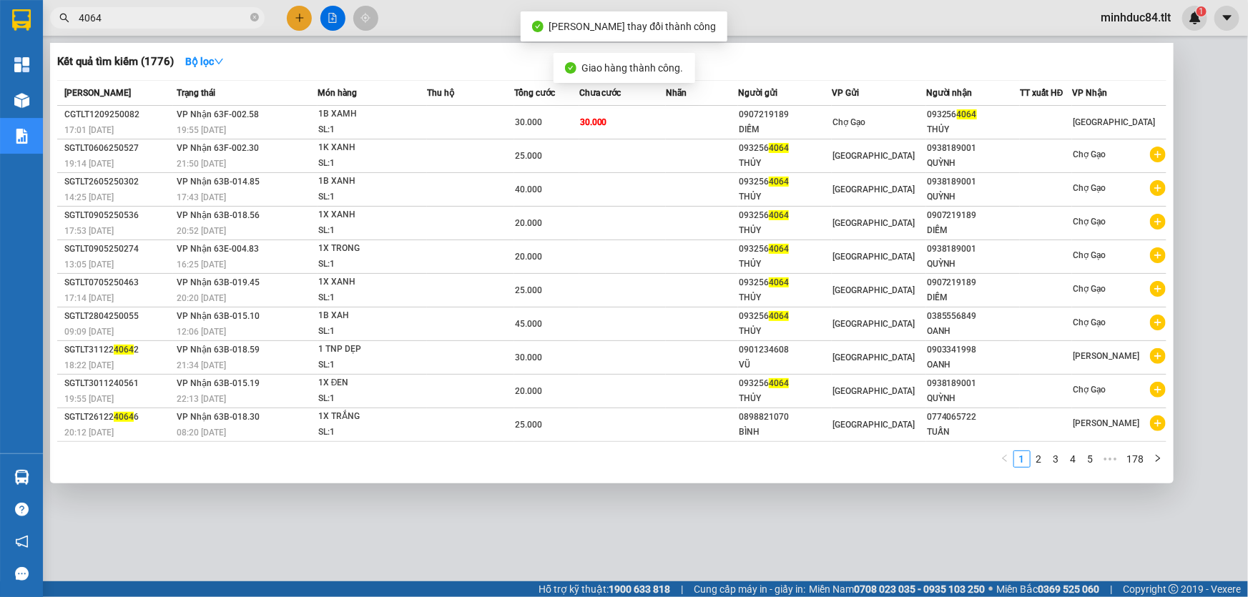
click at [160, 20] on input "4064" at bounding box center [163, 18] width 169 height 16
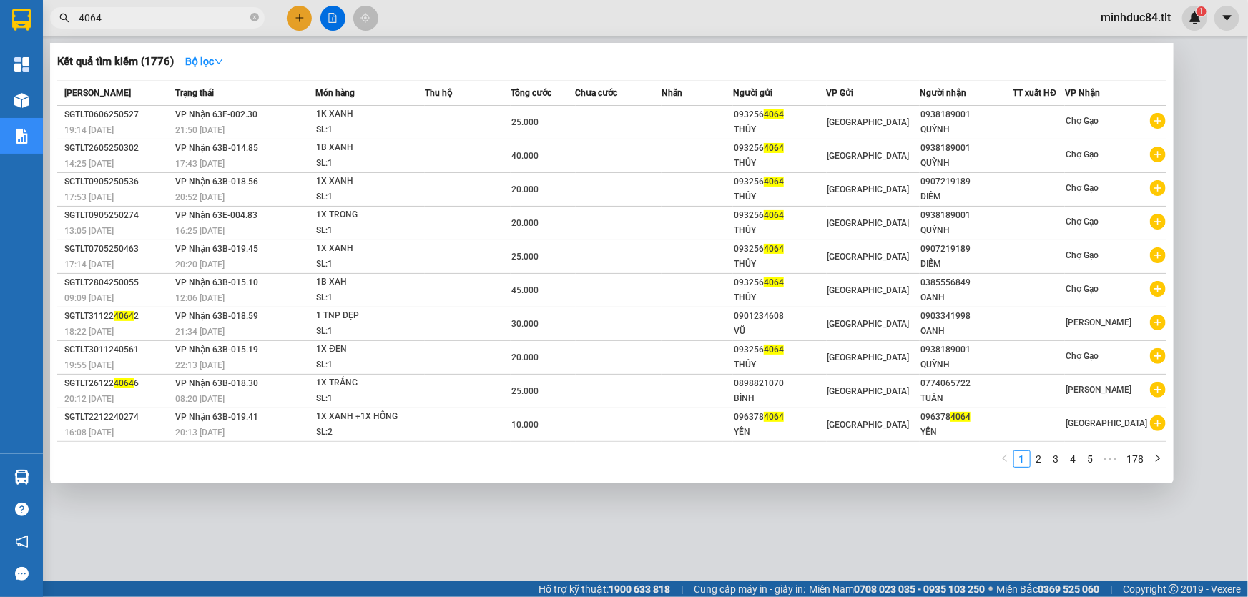
click at [1222, 132] on div at bounding box center [624, 298] width 1248 height 597
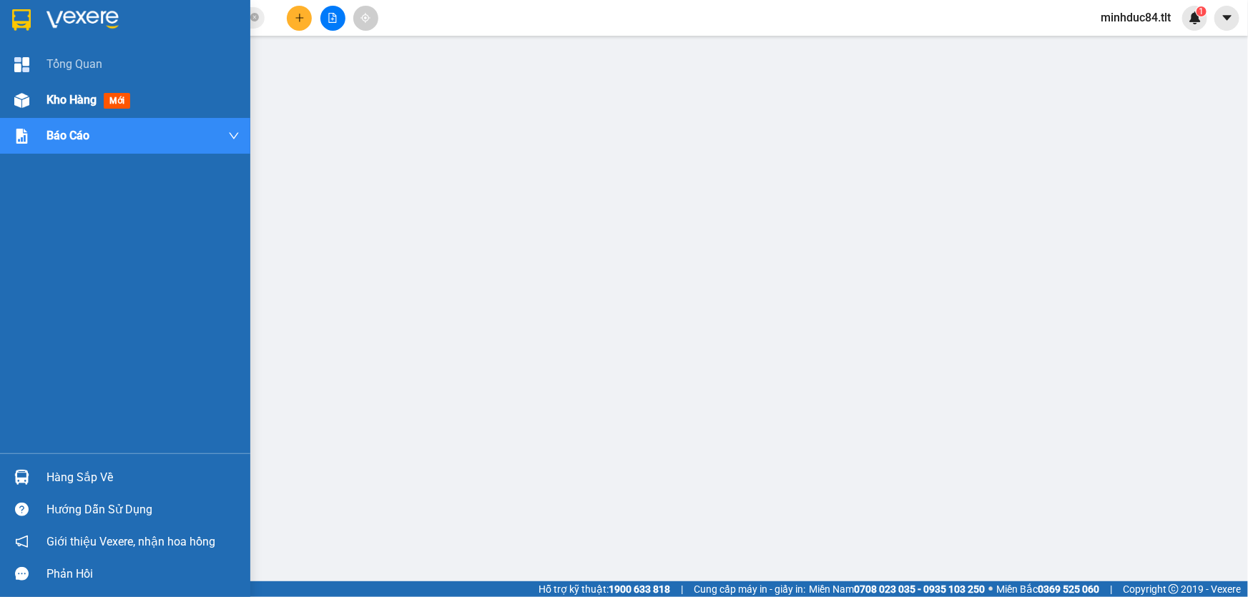
click at [51, 104] on span "Kho hàng" at bounding box center [71, 100] width 50 height 14
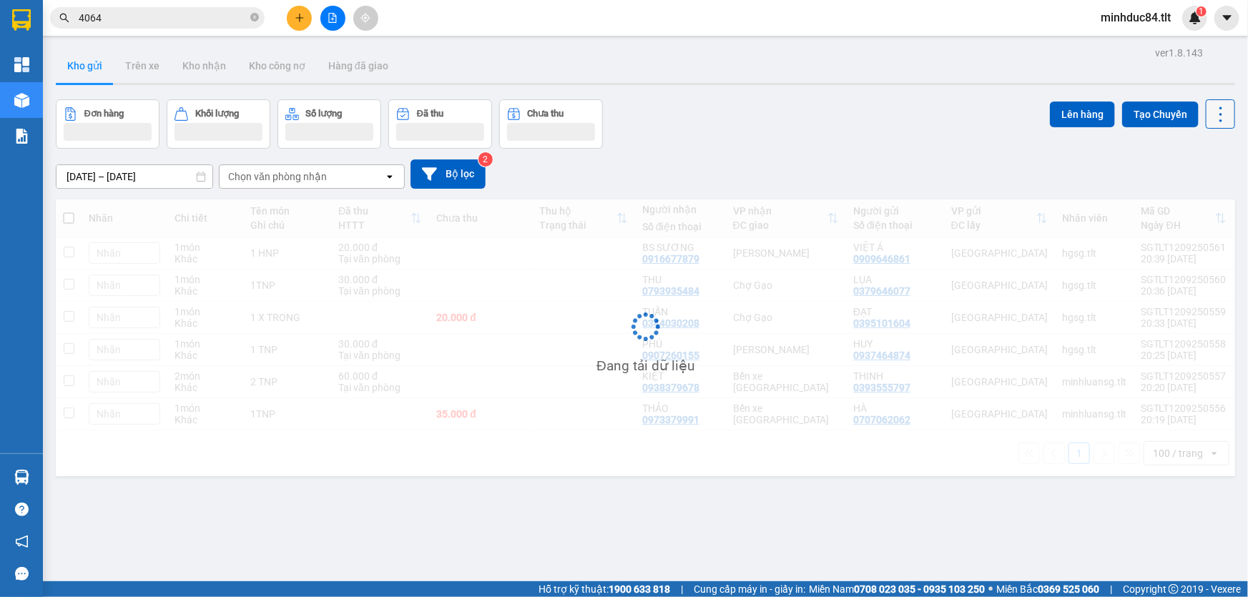
click at [1214, 123] on icon at bounding box center [1220, 114] width 20 height 20
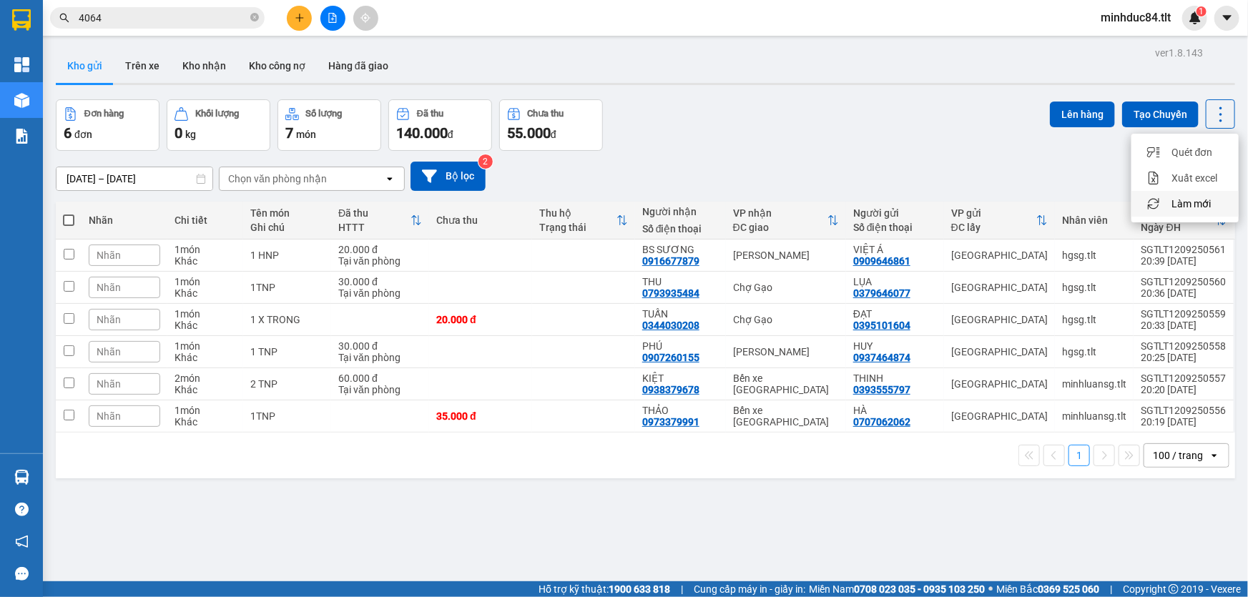
click at [1208, 202] on span "Làm mới" at bounding box center [1190, 204] width 39 height 14
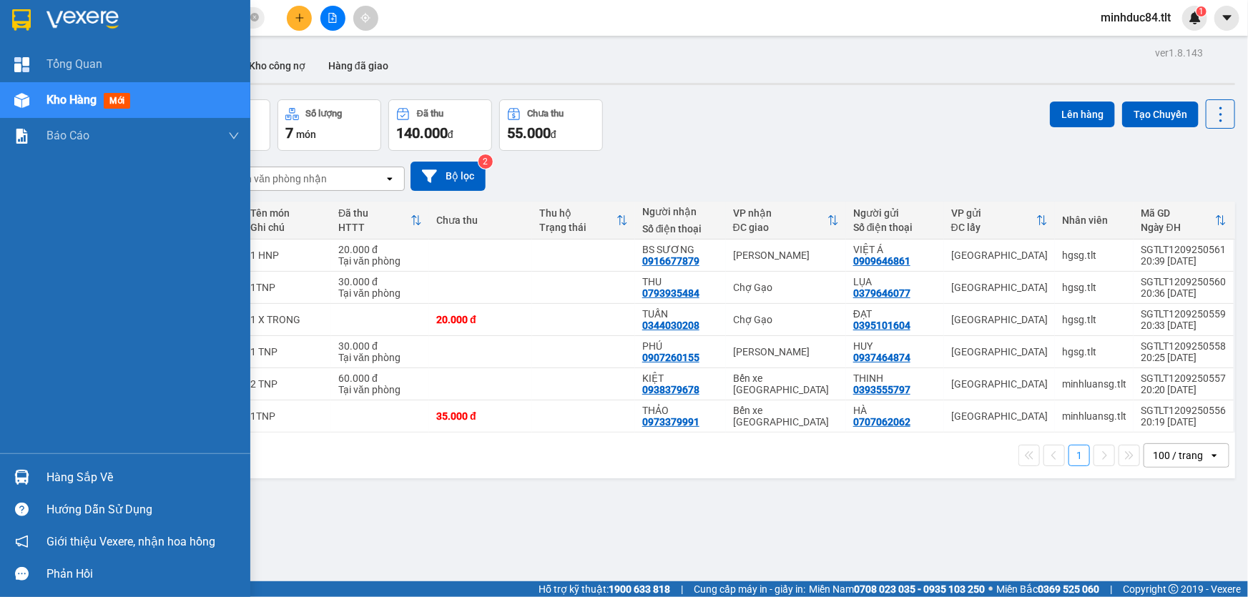
click at [39, 480] on div "Hàng sắp về" at bounding box center [125, 477] width 250 height 32
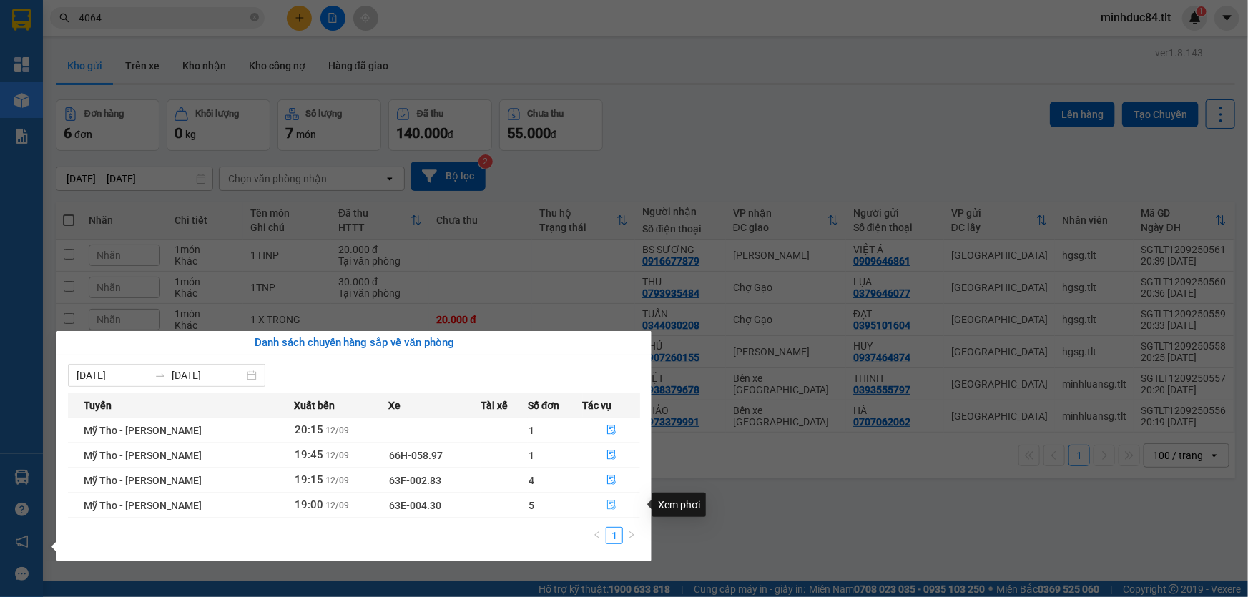
click at [616, 505] on button "button" at bounding box center [611, 505] width 56 height 23
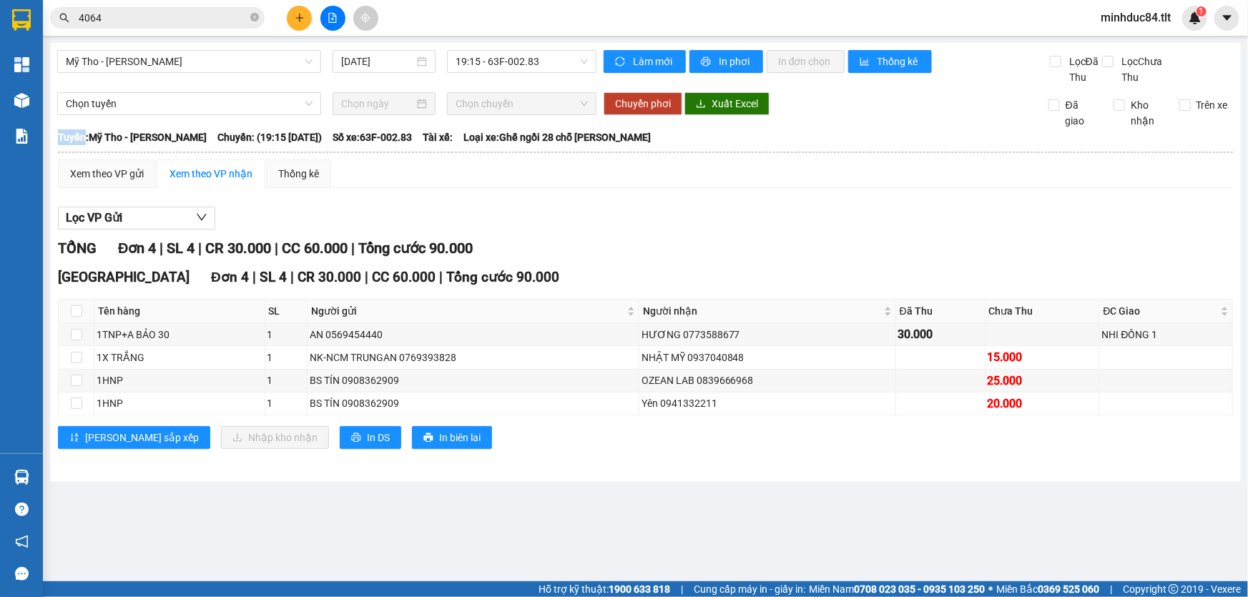
click at [616, 505] on main "Mỹ Tho - [GEOGRAPHIC_DATA] [DATE] 19:15 - 63F-002.83 Làm mới In phơi In đơn chọ…" at bounding box center [624, 290] width 1248 height 581
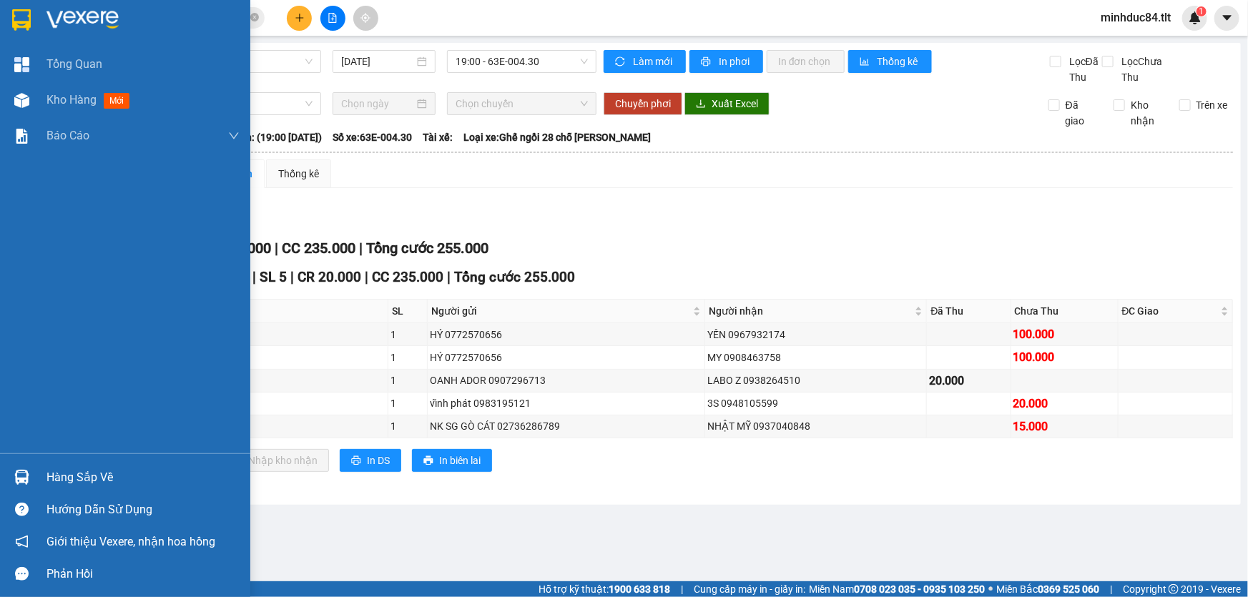
click at [48, 468] on div "Hàng sắp về" at bounding box center [142, 477] width 193 height 21
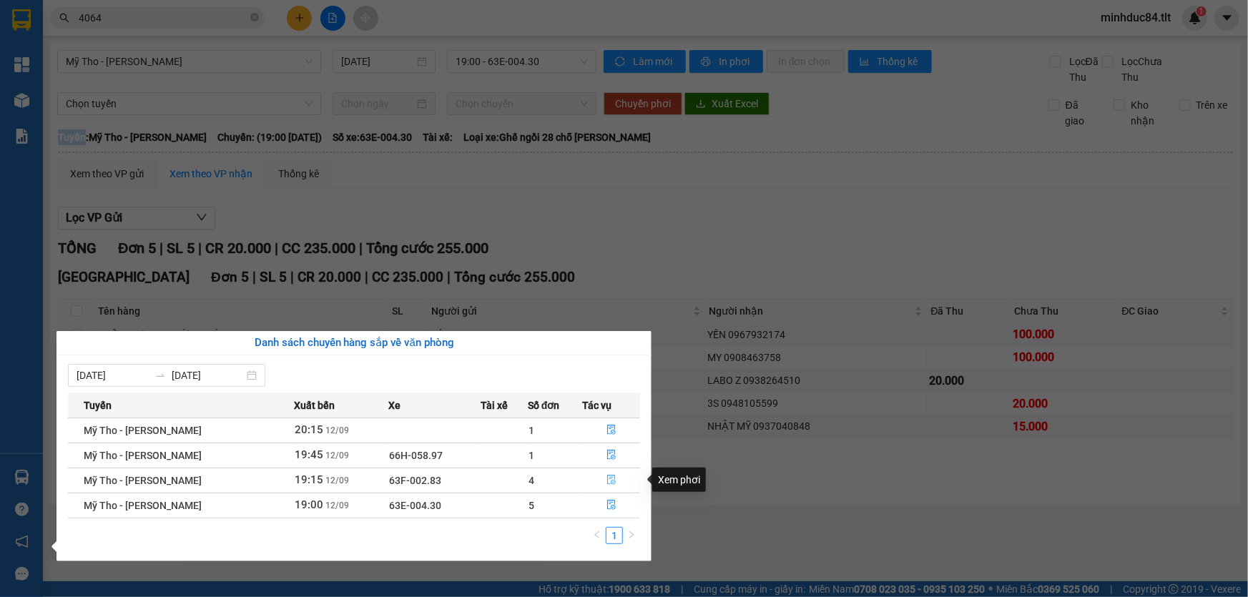
click at [616, 480] on button "button" at bounding box center [611, 480] width 56 height 23
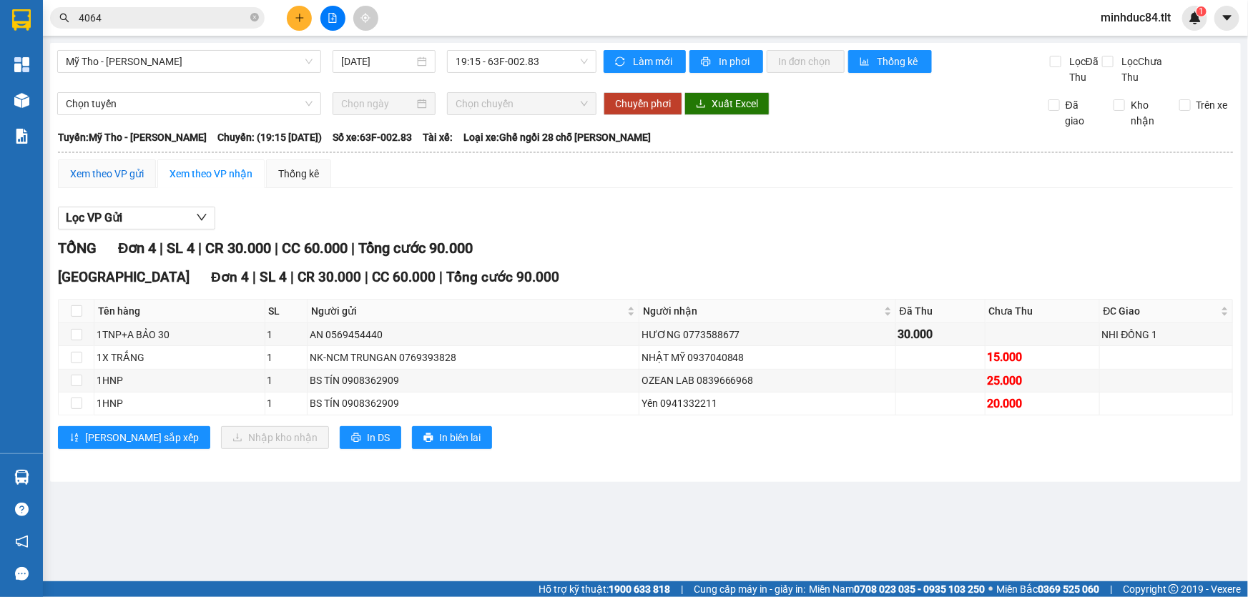
click at [139, 176] on div "Xem theo VP gửi" at bounding box center [107, 174] width 74 height 16
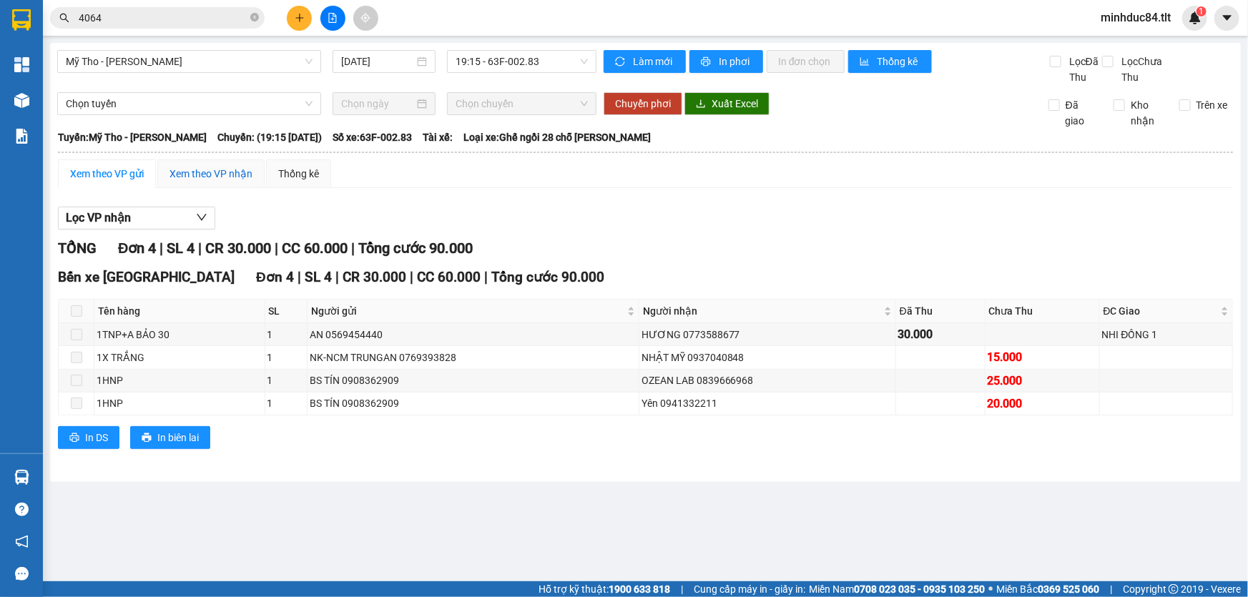
click at [179, 173] on div "Xem theo VP nhận" at bounding box center [210, 174] width 83 height 16
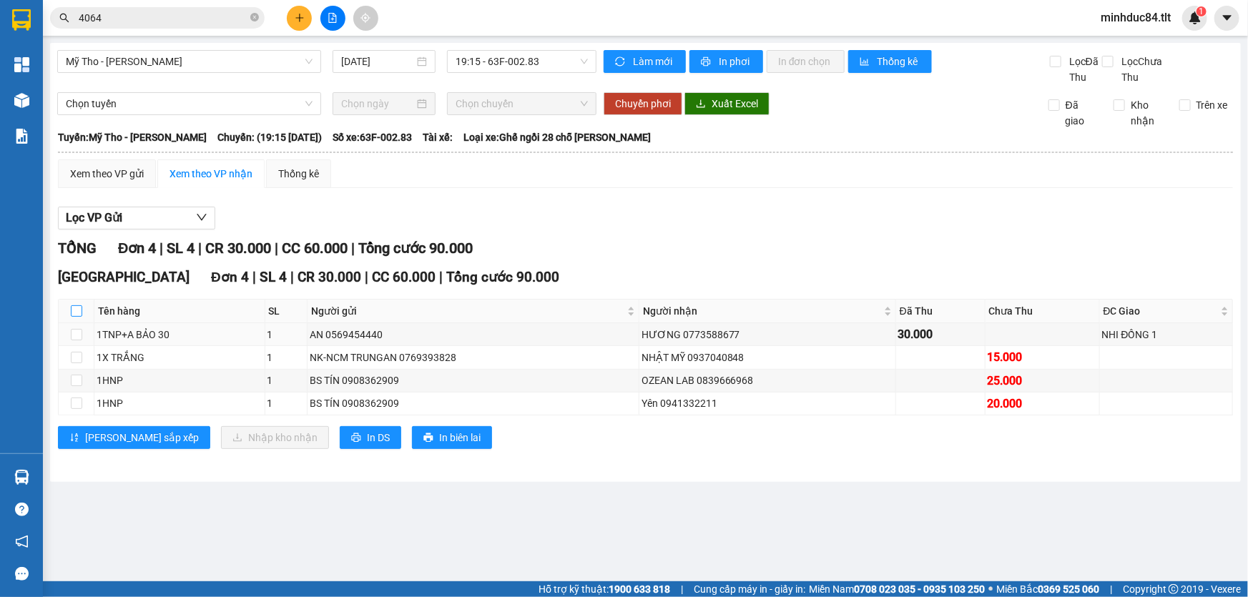
click at [75, 314] on input "checkbox" at bounding box center [76, 310] width 11 height 11
checkbox input "true"
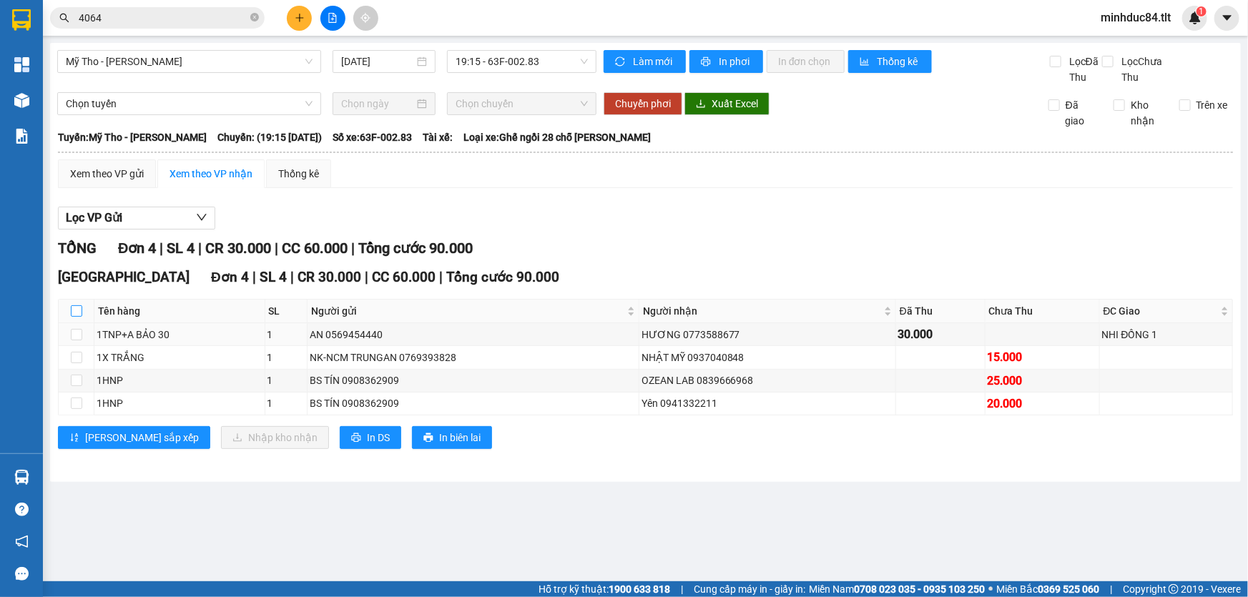
checkbox input "true"
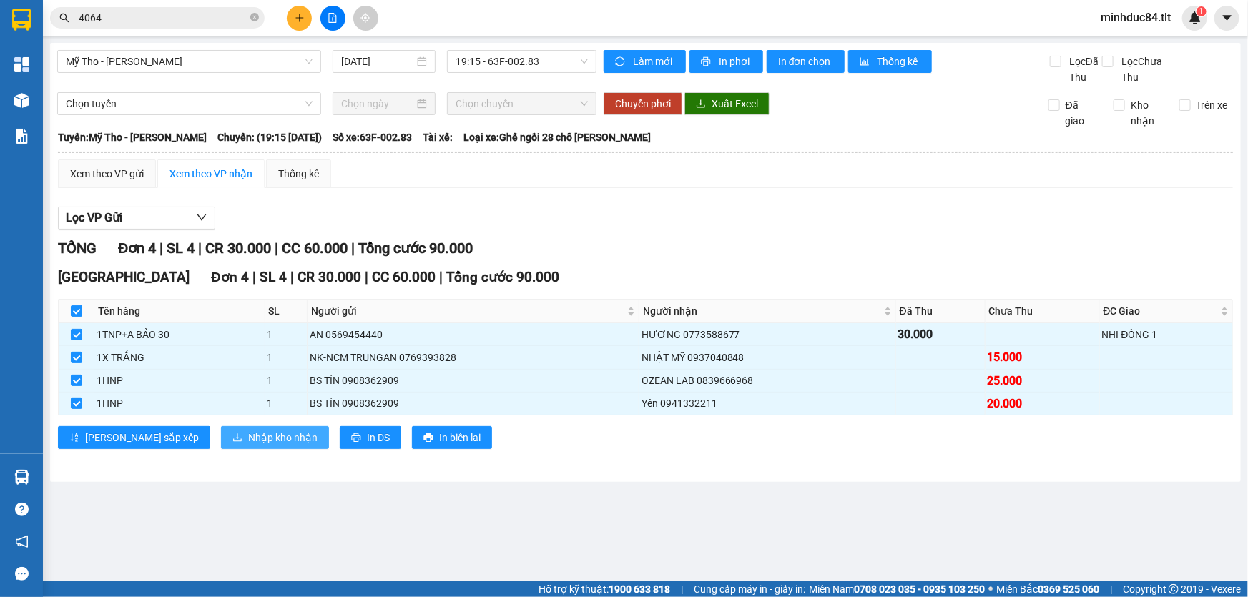
click at [248, 436] on span "Nhập kho nhận" at bounding box center [282, 438] width 69 height 16
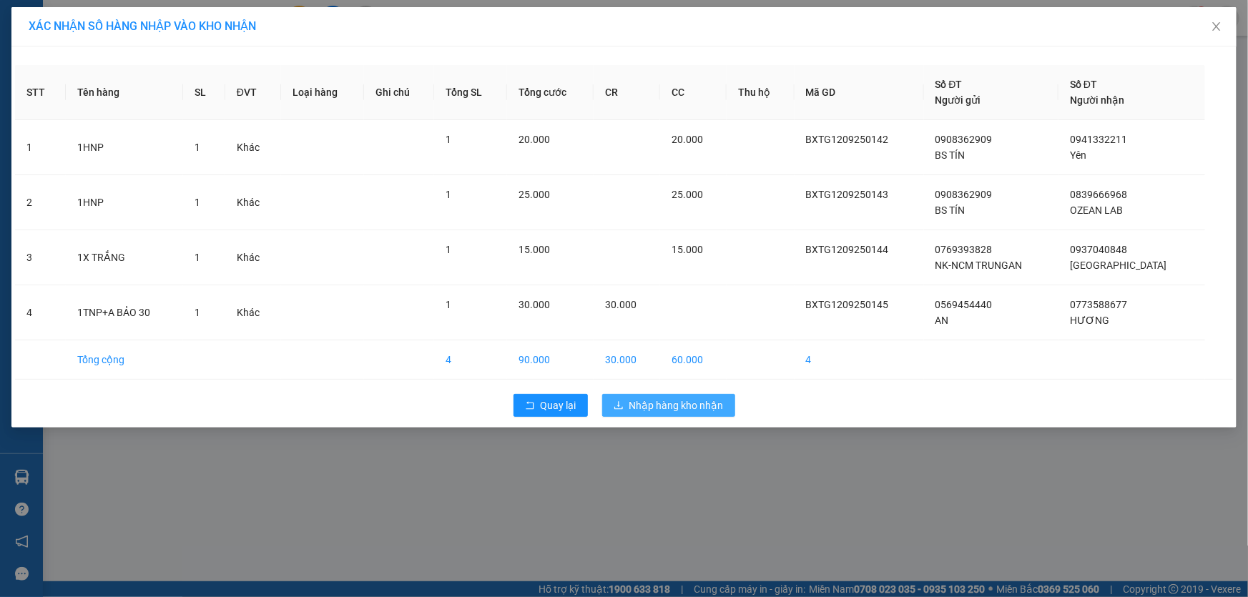
click at [655, 406] on span "Nhập hàng kho nhận" at bounding box center [676, 406] width 94 height 16
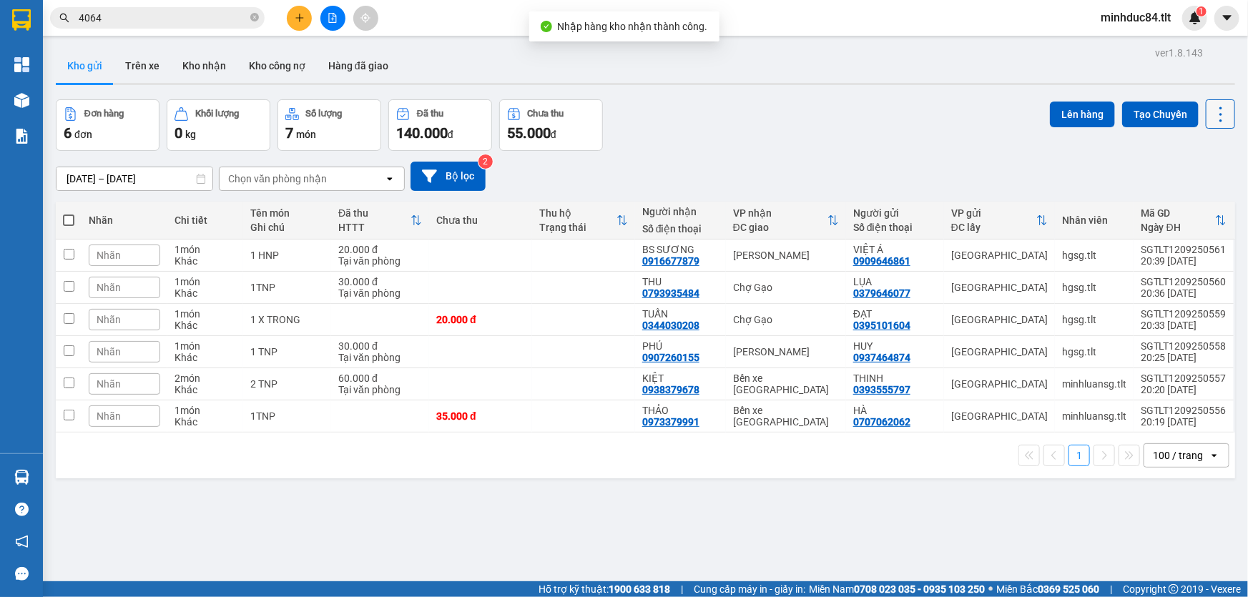
click at [1215, 109] on icon at bounding box center [1220, 114] width 20 height 20
click at [1208, 211] on li "Làm mới" at bounding box center [1184, 204] width 107 height 26
click at [1210, 122] on icon at bounding box center [1220, 114] width 20 height 20
click at [1193, 204] on span "Làm mới" at bounding box center [1190, 204] width 39 height 14
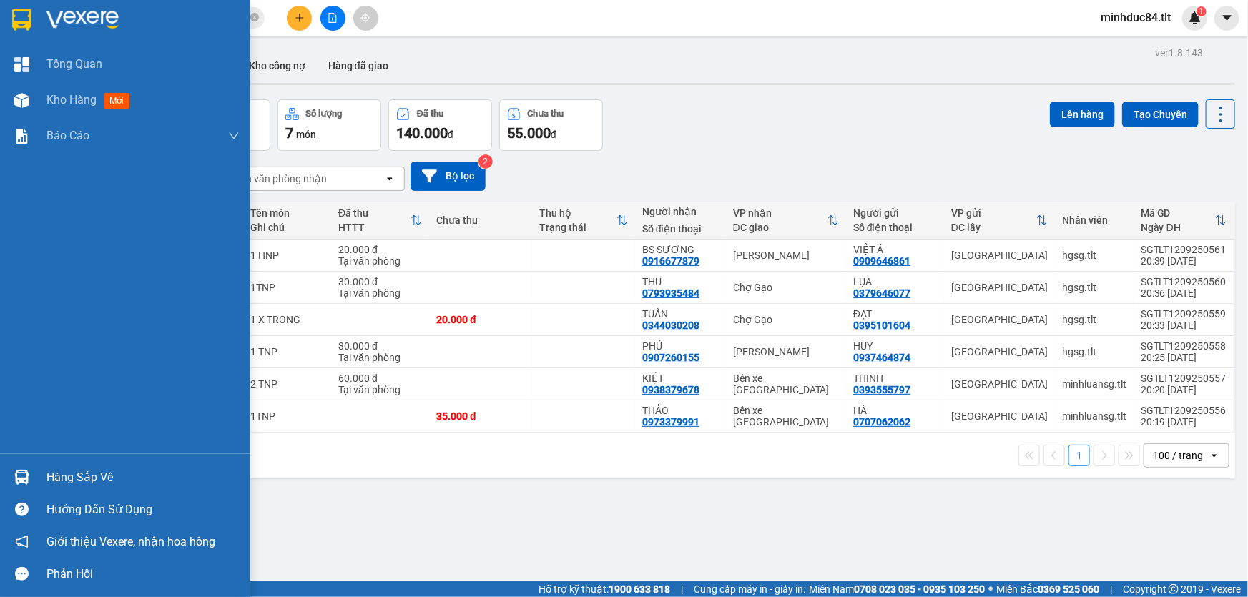
drag, startPoint x: 14, startPoint y: 477, endPoint x: 29, endPoint y: 475, distance: 14.4
click at [15, 477] on img at bounding box center [21, 477] width 15 height 15
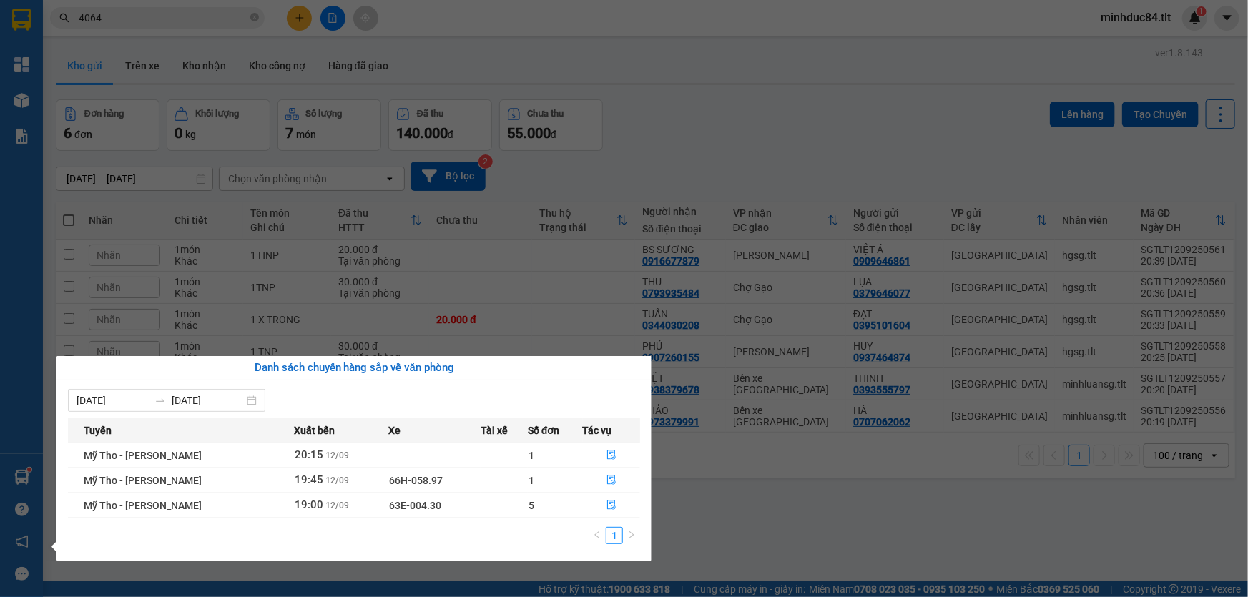
click at [691, 508] on section "Kết quả tìm kiếm ( 1776 ) Bộ lọc Mã ĐH Trạng thái Món hàng Thu hộ Tổng cước Chư…" at bounding box center [624, 298] width 1248 height 597
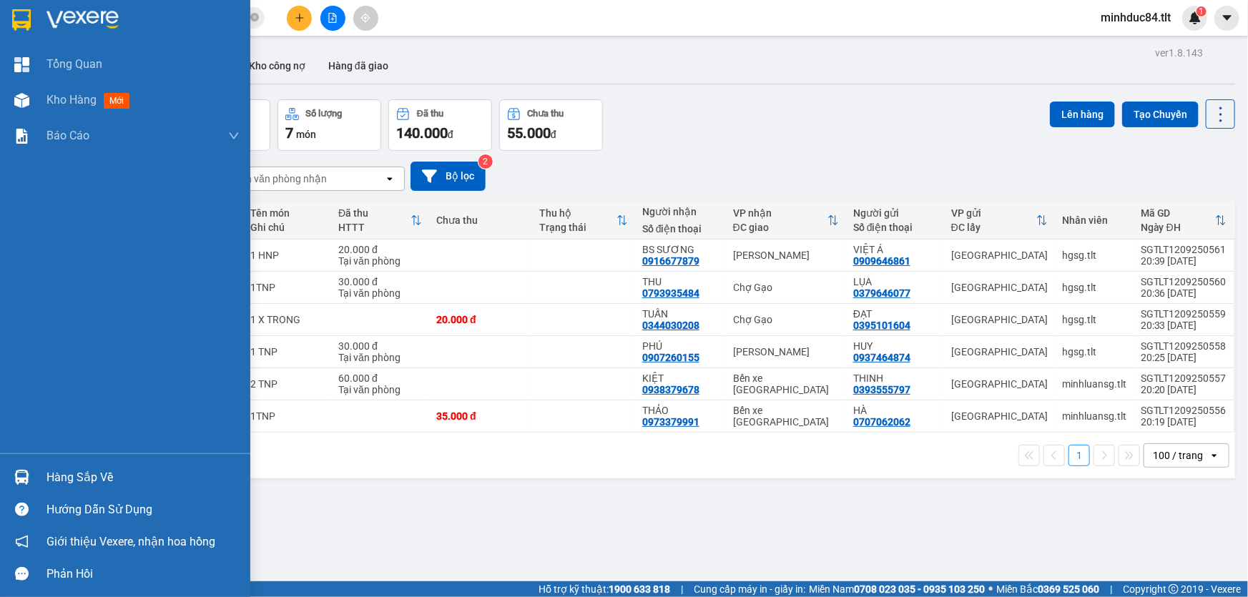
drag, startPoint x: 62, startPoint y: 480, endPoint x: 99, endPoint y: 484, distance: 36.6
click at [64, 480] on div "Hàng sắp về" at bounding box center [142, 477] width 193 height 21
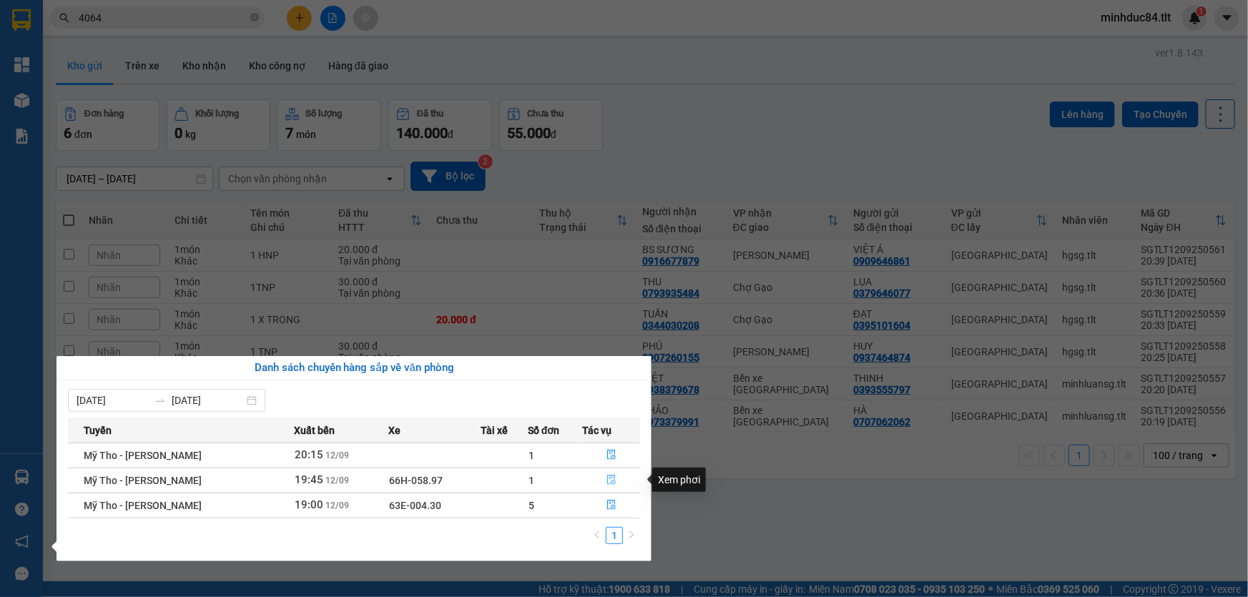
click at [608, 479] on icon "file-done" at bounding box center [611, 480] width 10 height 10
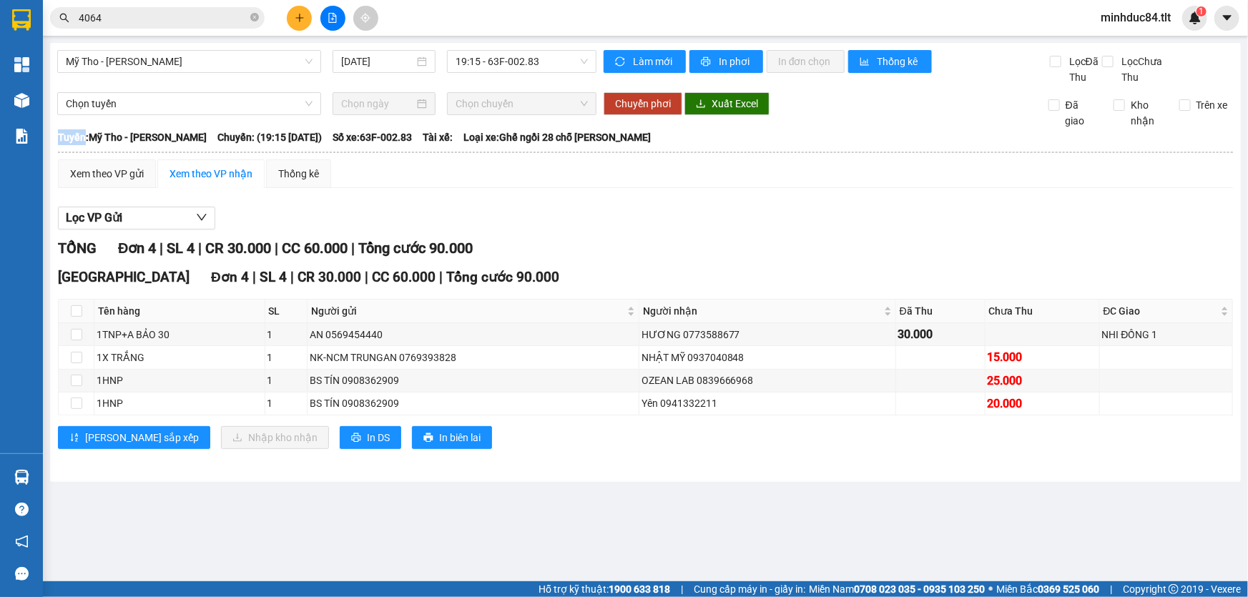
click at [609, 479] on div "Mỹ Tho - [GEOGRAPHIC_DATA] [DATE] 19:15 - 63F-002.83 Làm mới In phơi In đơn chọ…" at bounding box center [645, 262] width 1190 height 439
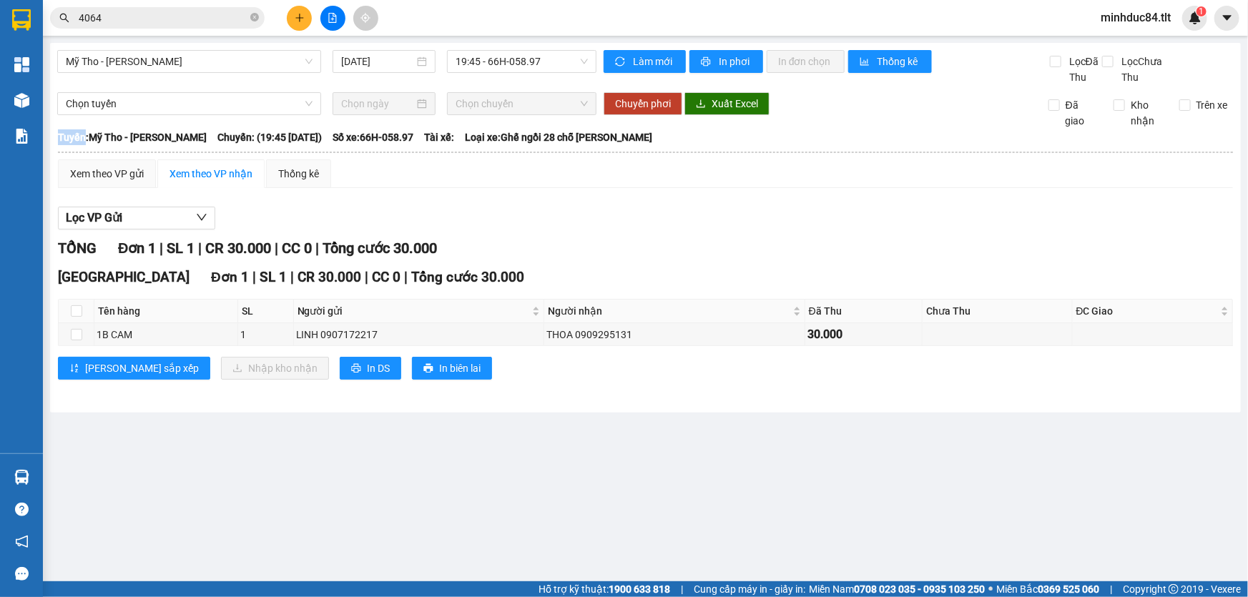
click at [303, 14] on icon "plus" at bounding box center [300, 18] width 10 height 10
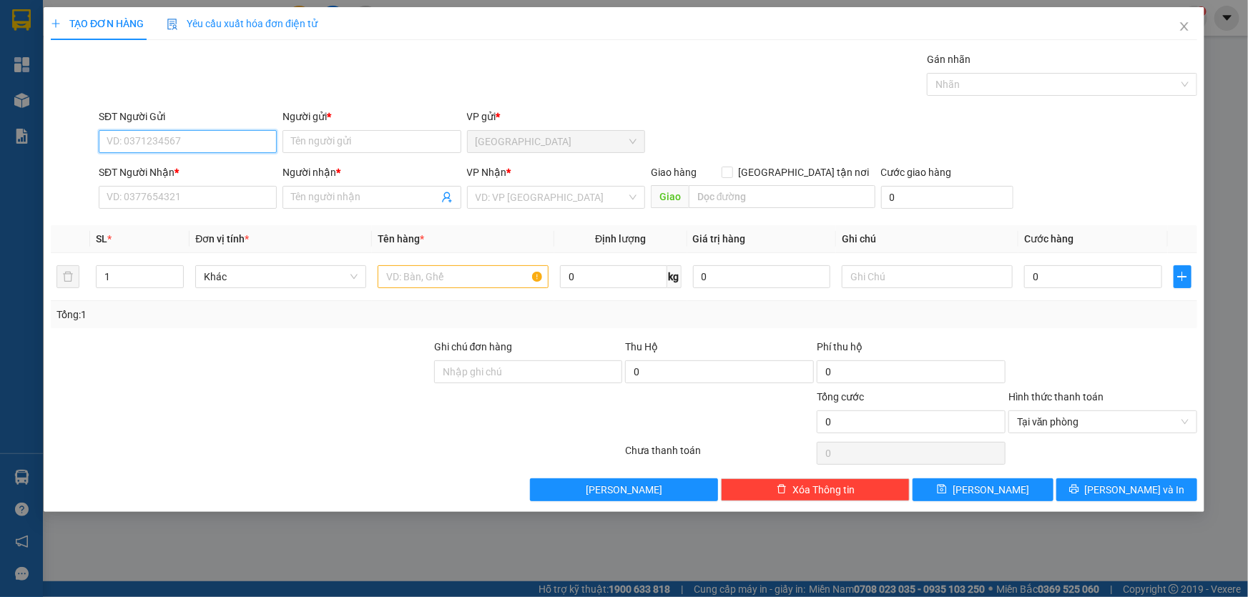
click at [157, 144] on input "SĐT Người Gửi" at bounding box center [188, 141] width 178 height 23
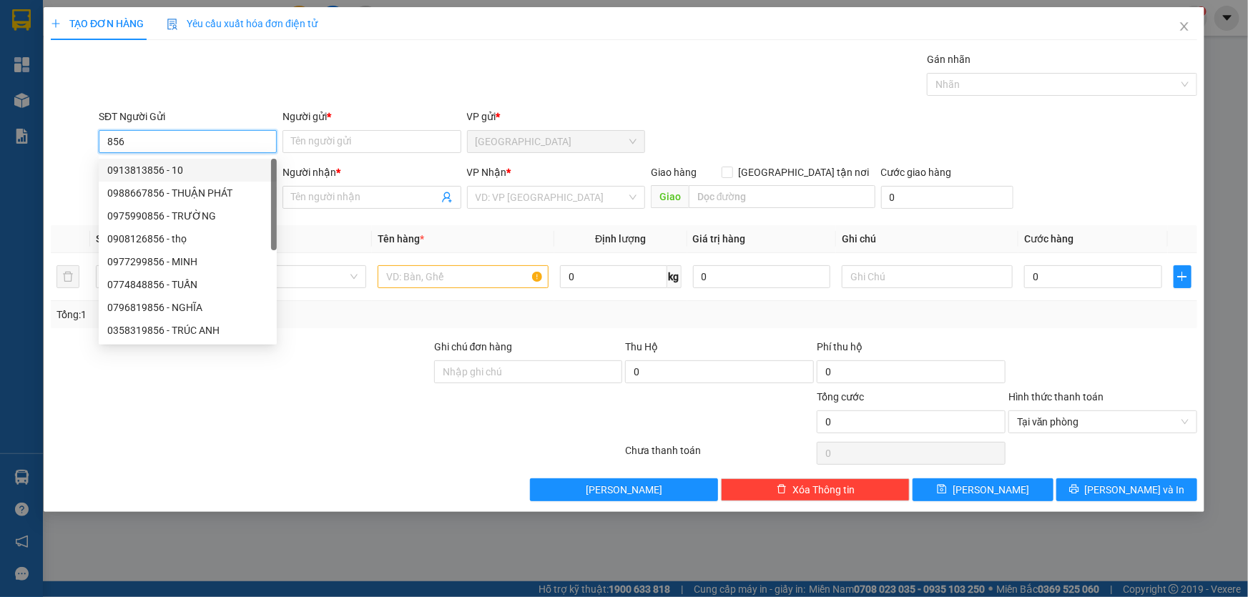
click at [169, 170] on div "0913813856 - 10" at bounding box center [187, 170] width 161 height 16
type input "0913813856"
type input "10"
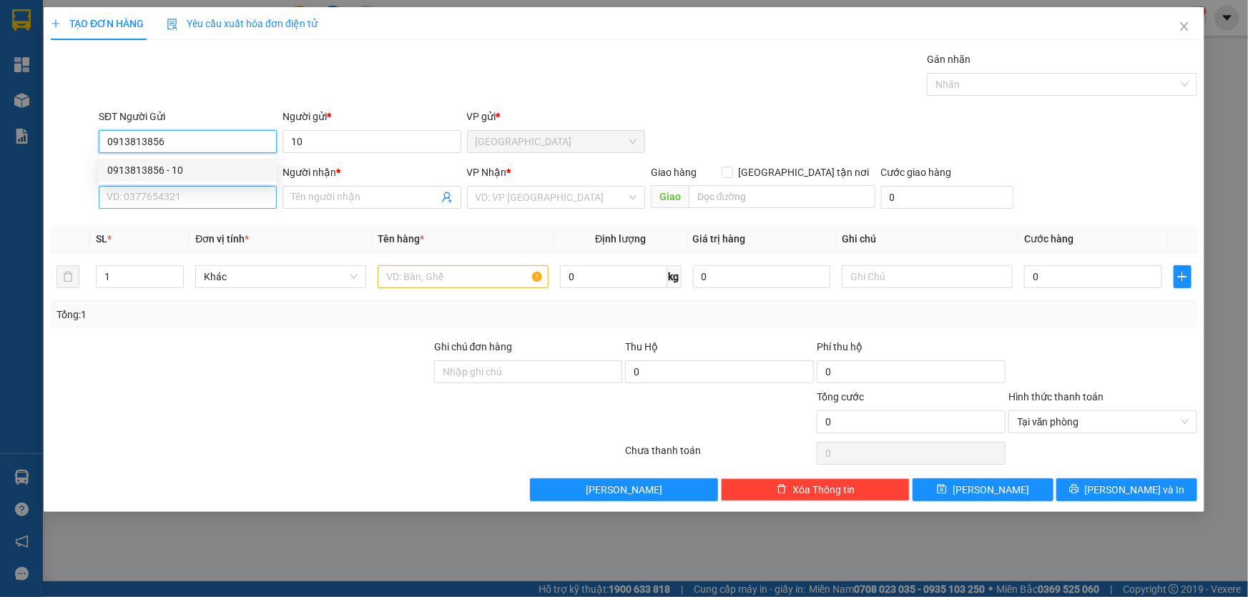
type input "0913813856"
click at [175, 198] on input "SĐT Người Nhận *" at bounding box center [188, 197] width 178 height 23
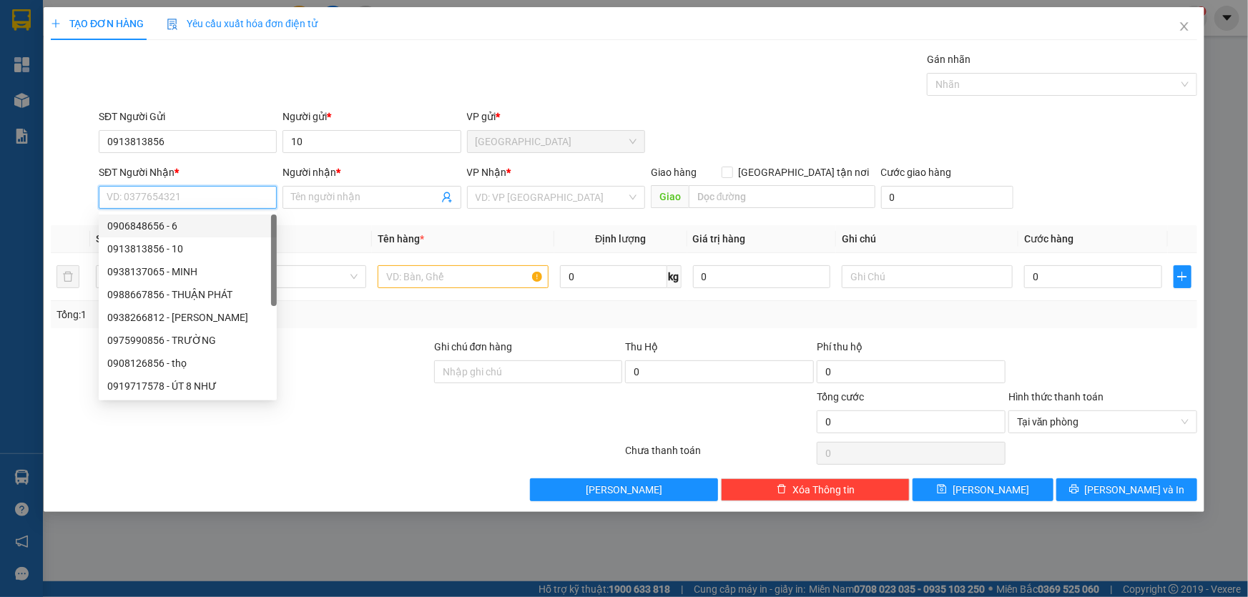
click at [184, 223] on div "0906848656 - 6" at bounding box center [187, 226] width 161 height 16
type input "0906848656"
type input "6"
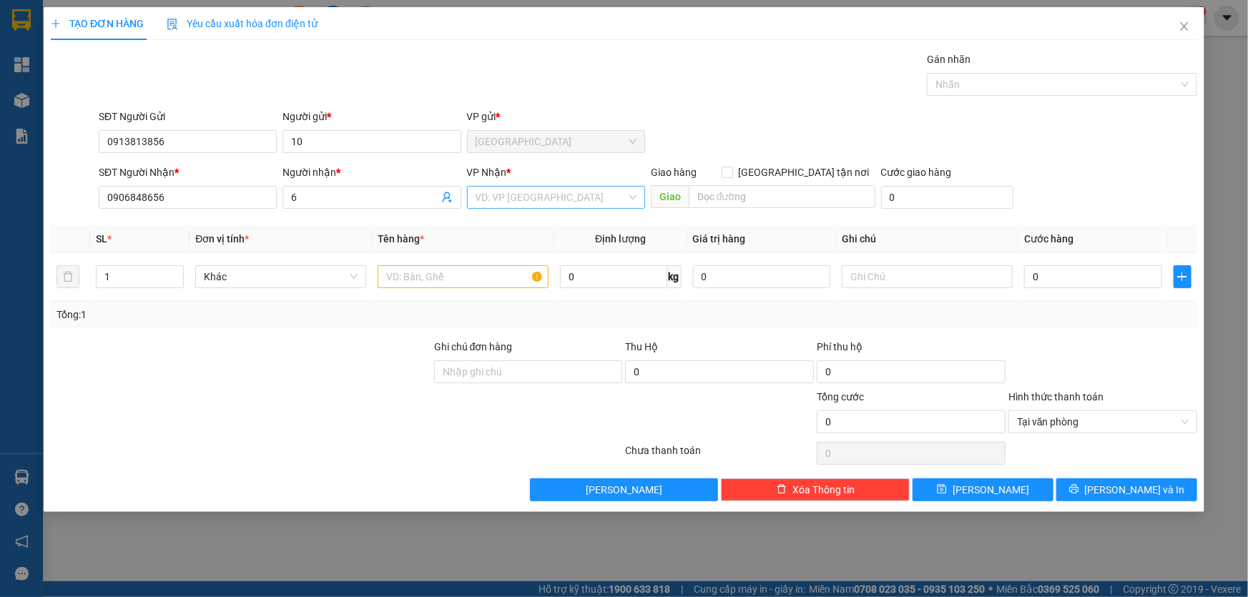
click at [510, 202] on input "search" at bounding box center [550, 197] width 151 height 21
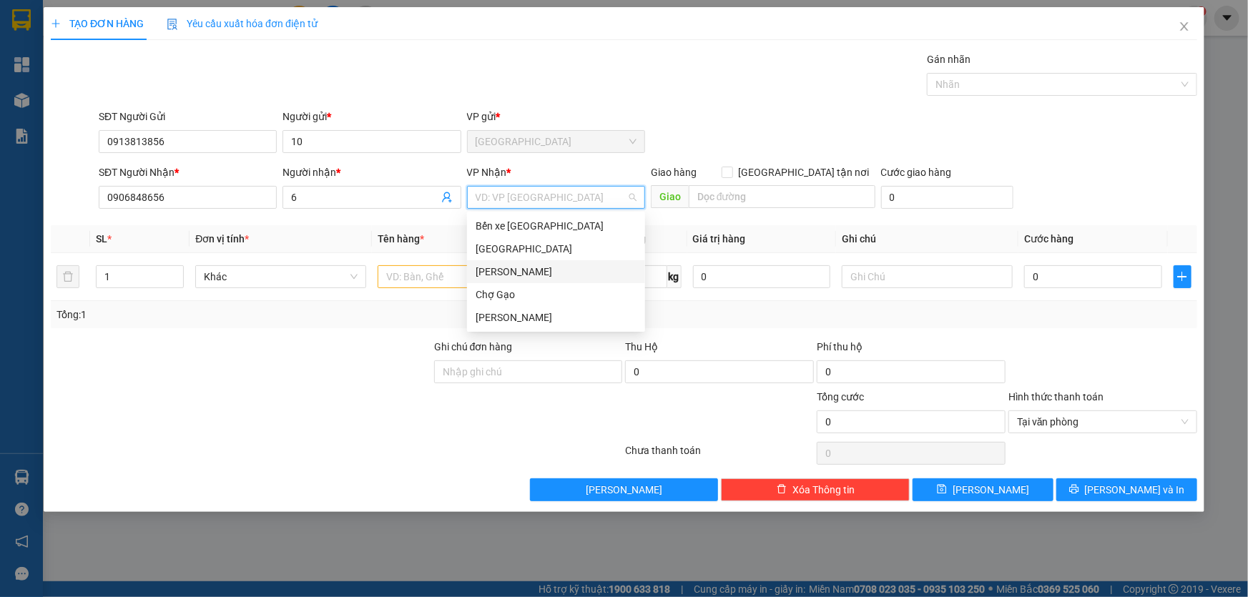
click at [509, 275] on div "[PERSON_NAME]" at bounding box center [555, 272] width 161 height 16
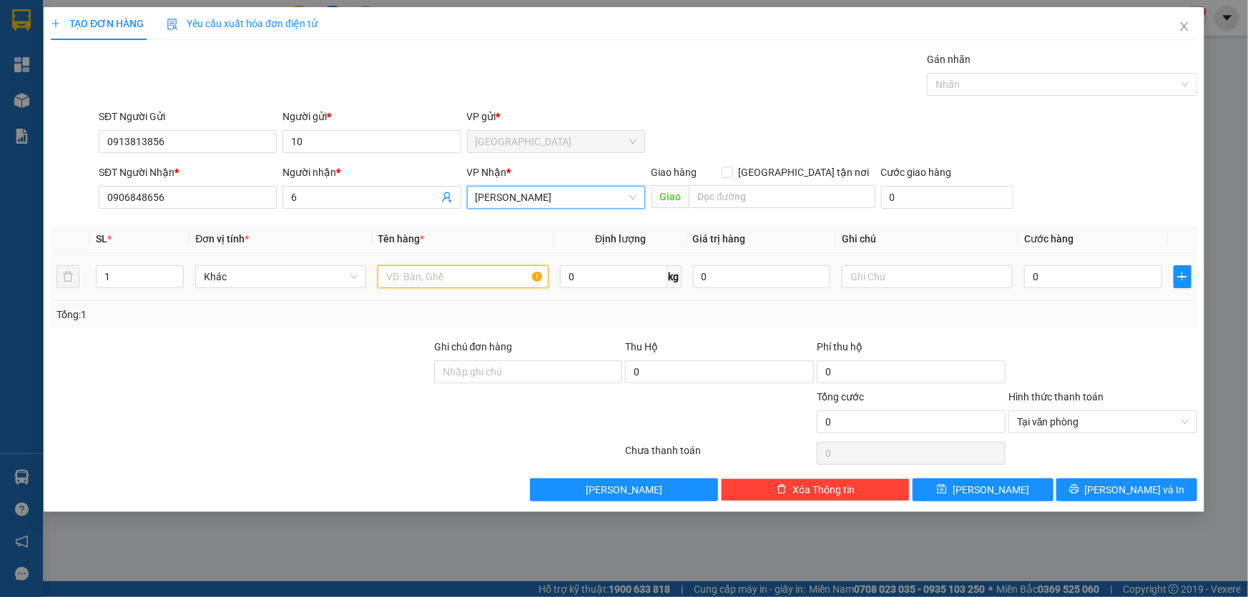
click at [470, 275] on input "text" at bounding box center [462, 276] width 171 height 23
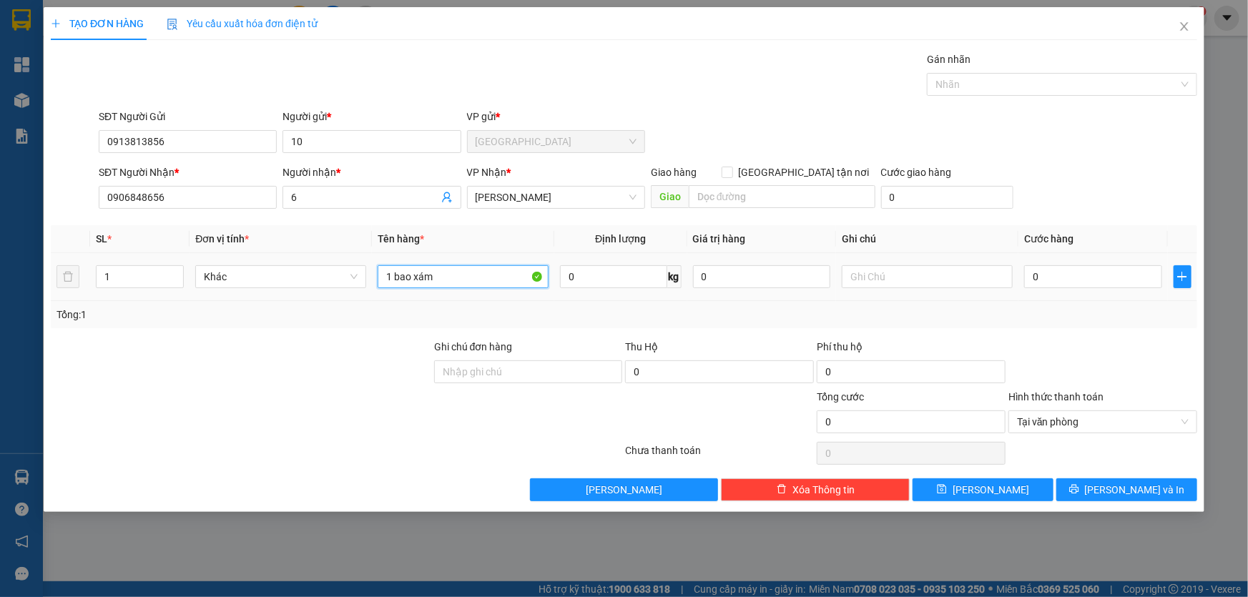
type input "1 bao xám"
click at [1071, 292] on td "0" at bounding box center [1092, 277] width 149 height 48
click at [1069, 275] on input "0" at bounding box center [1093, 276] width 138 height 23
type input "5"
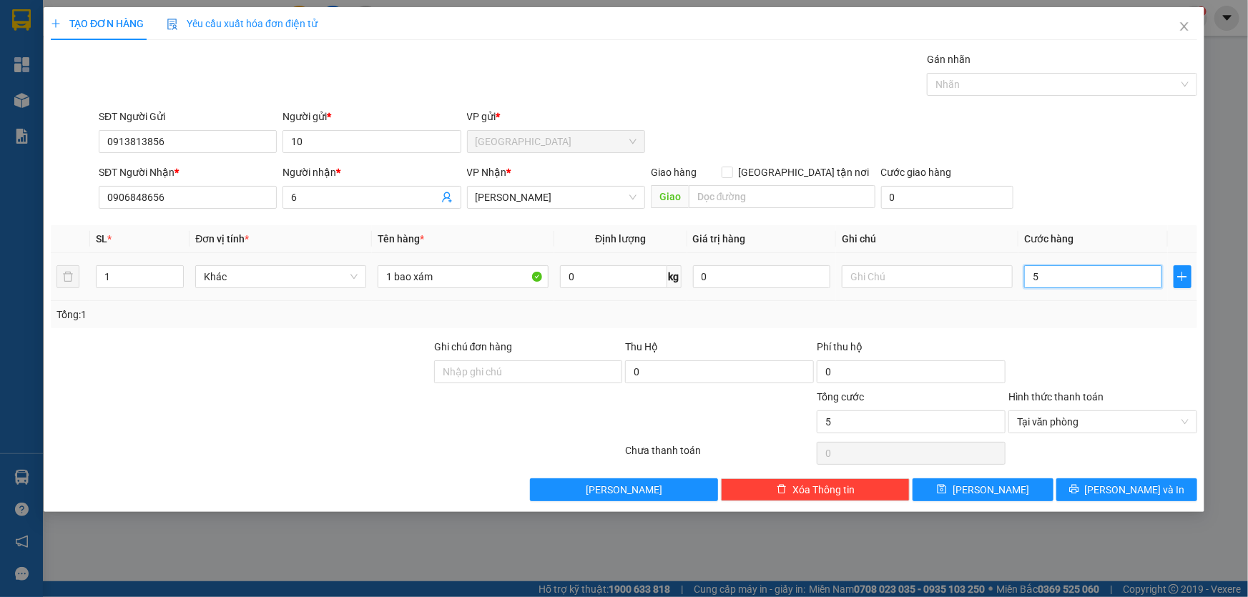
type input "50"
type input "50.000"
click at [1154, 493] on span "[PERSON_NAME] và In" at bounding box center [1135, 490] width 100 height 16
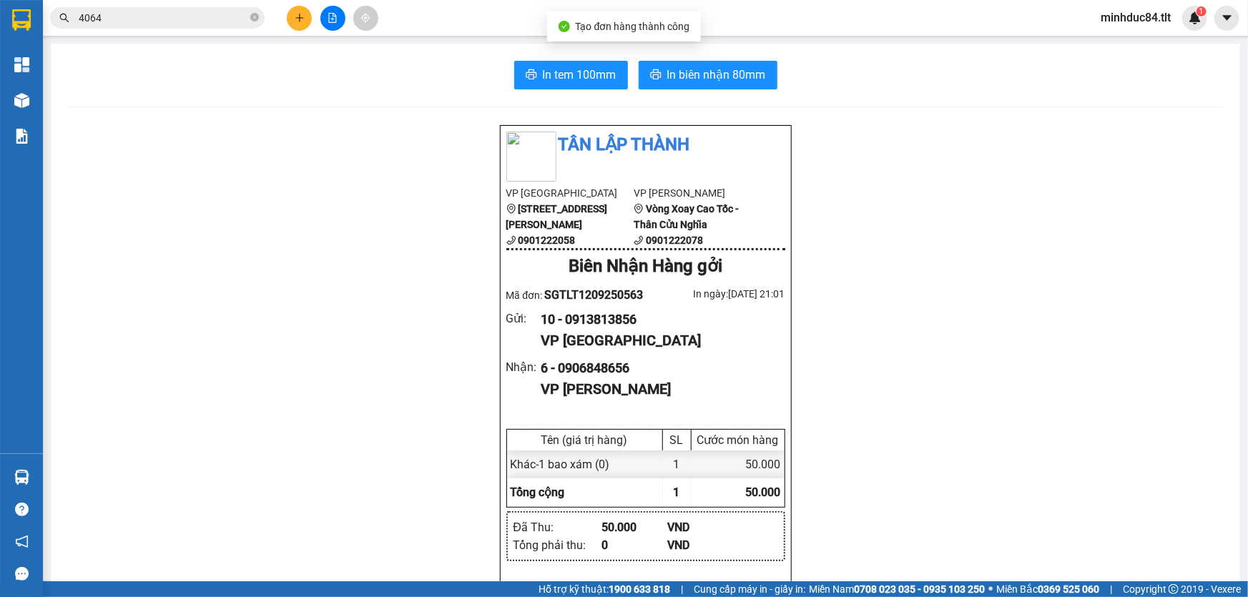
click at [558, 84] on button "In tem 100mm" at bounding box center [571, 75] width 114 height 29
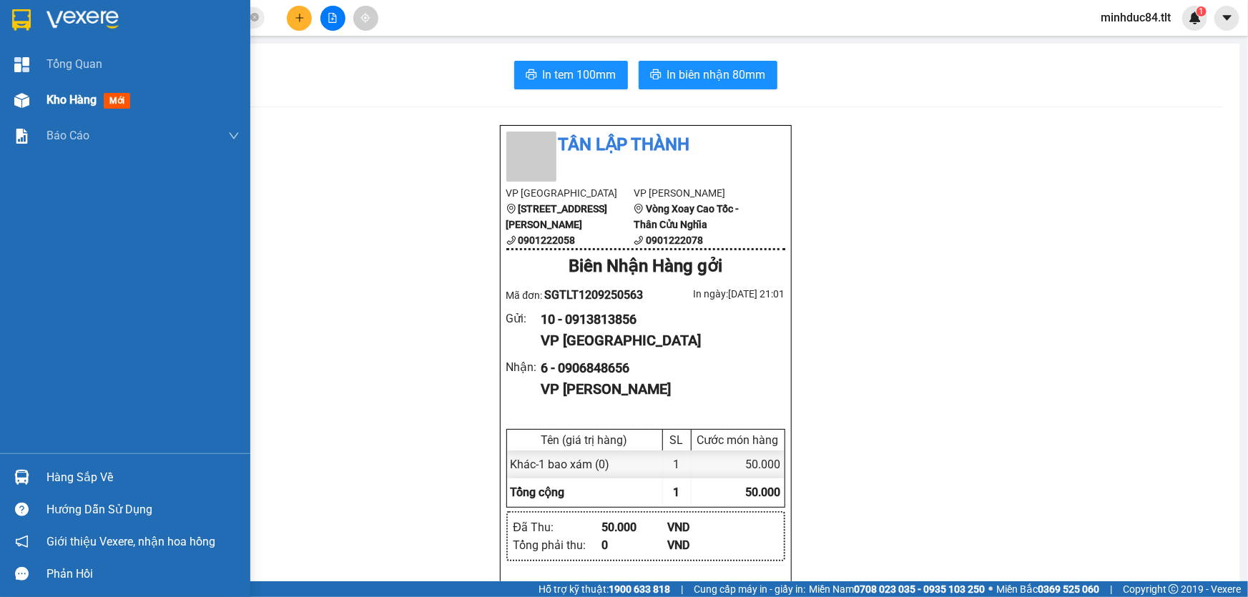
click at [45, 106] on div "Kho hàng mới" at bounding box center [125, 100] width 250 height 36
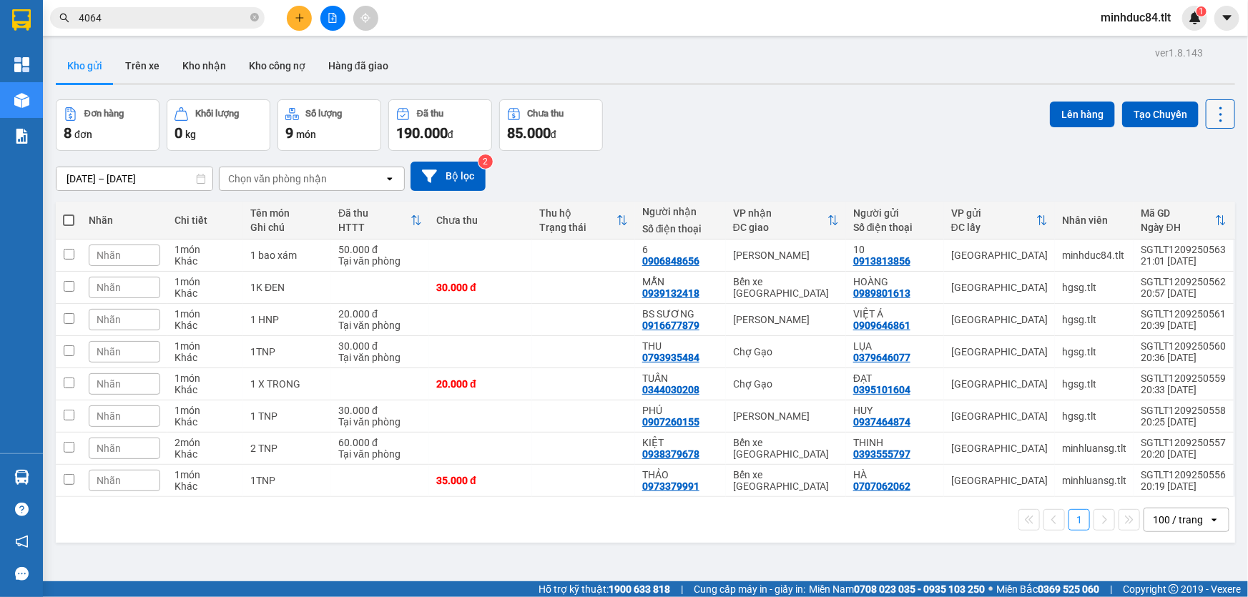
click at [1215, 111] on icon at bounding box center [1220, 114] width 20 height 20
click at [1187, 199] on span "Làm mới" at bounding box center [1190, 204] width 39 height 14
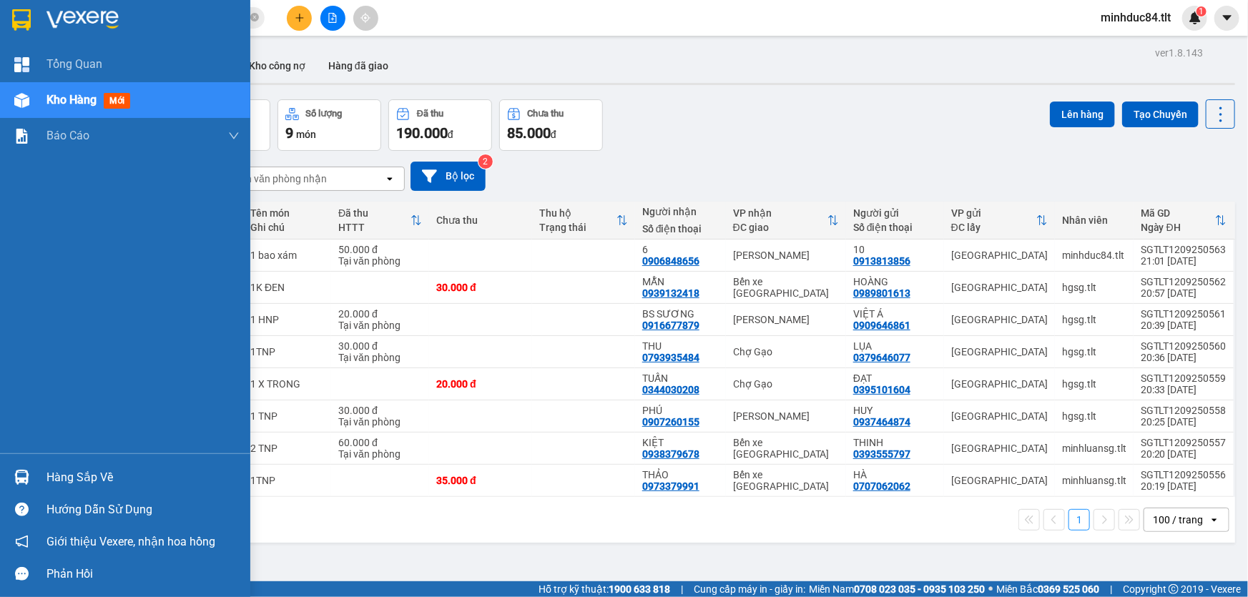
click at [56, 473] on div "Hàng sắp về" at bounding box center [142, 477] width 193 height 21
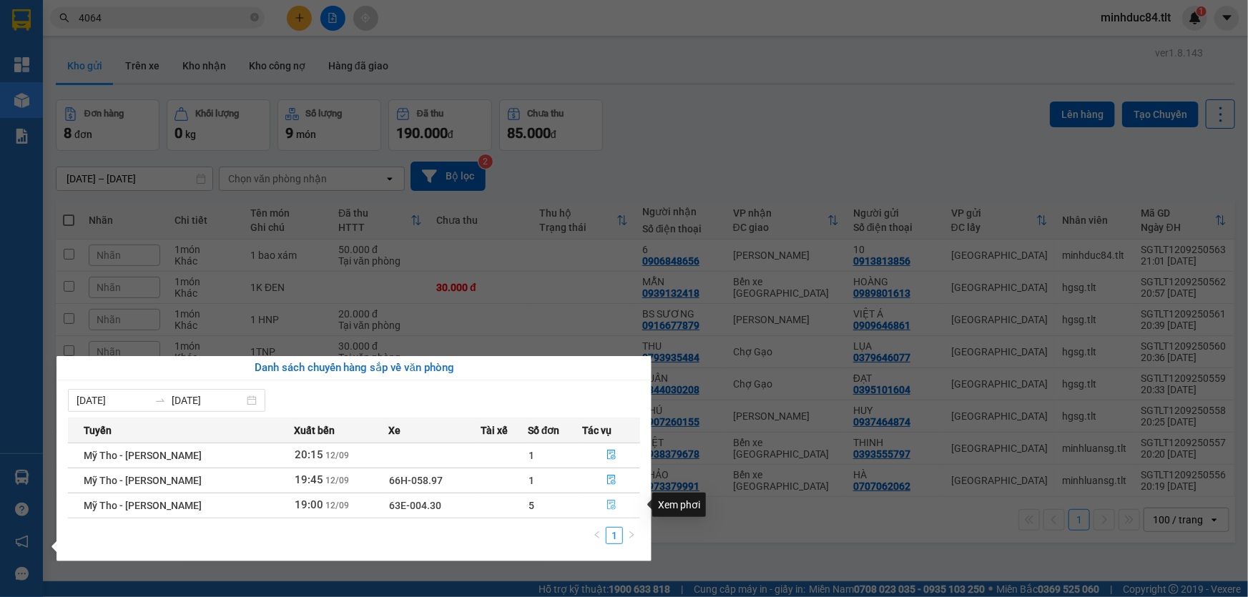
click at [606, 506] on icon "file-done" at bounding box center [611, 505] width 10 height 10
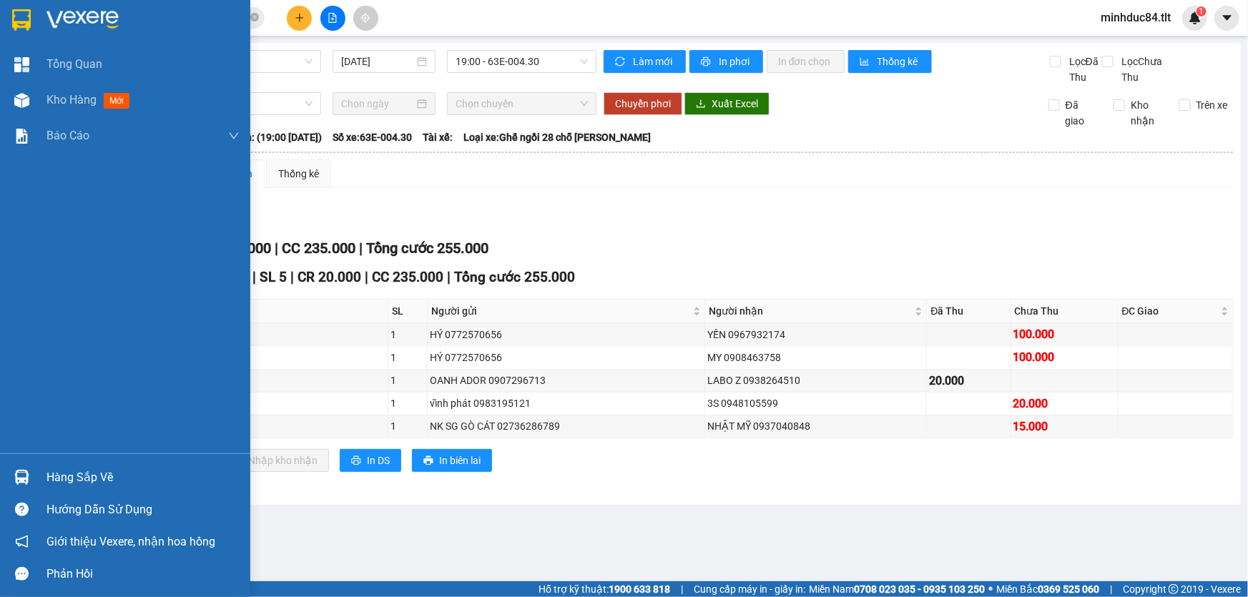
click at [36, 473] on div "Hàng sắp về" at bounding box center [125, 477] width 250 height 32
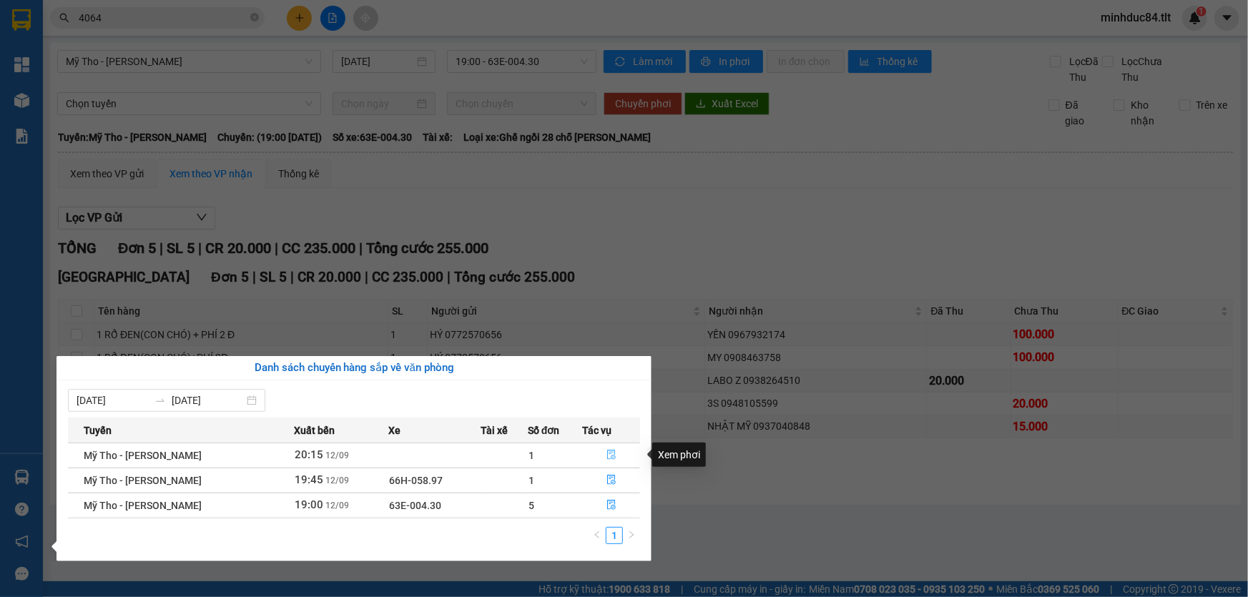
click at [615, 449] on button "button" at bounding box center [611, 455] width 56 height 23
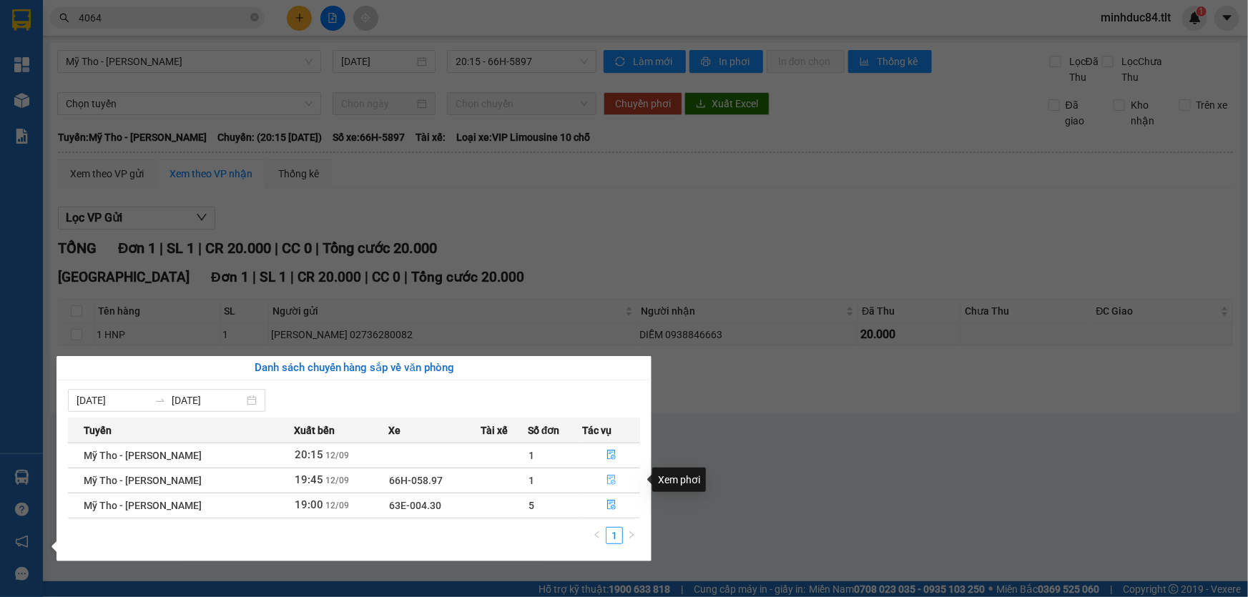
click at [608, 479] on icon "file-done" at bounding box center [611, 480] width 9 height 10
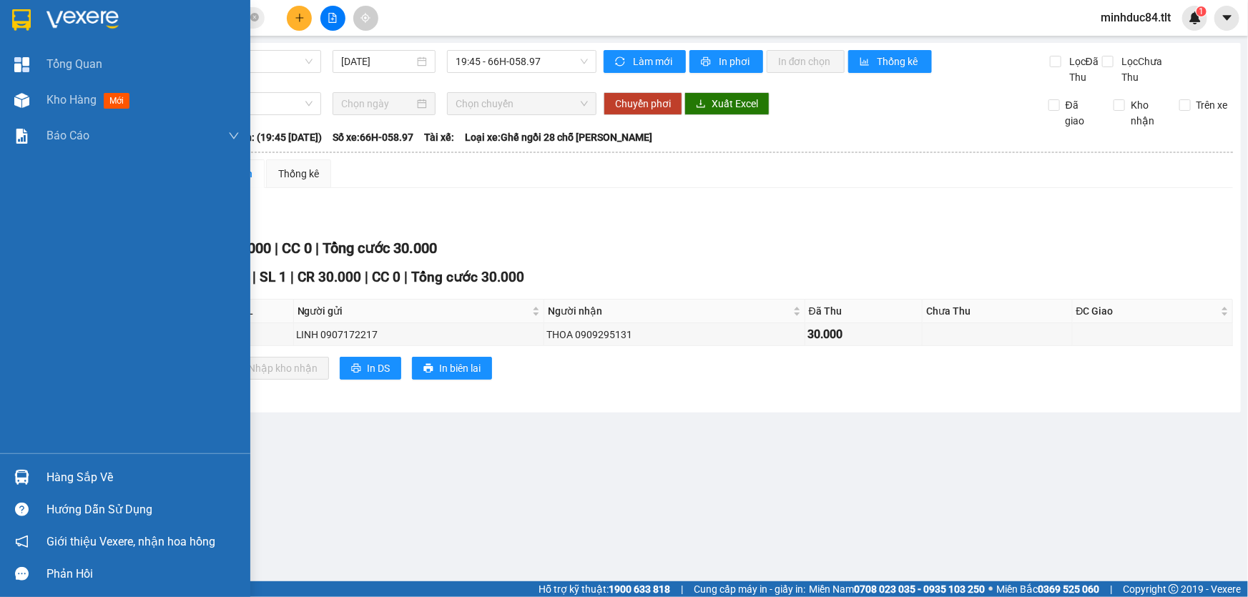
click at [48, 463] on div "Hàng sắp về" at bounding box center [125, 477] width 250 height 32
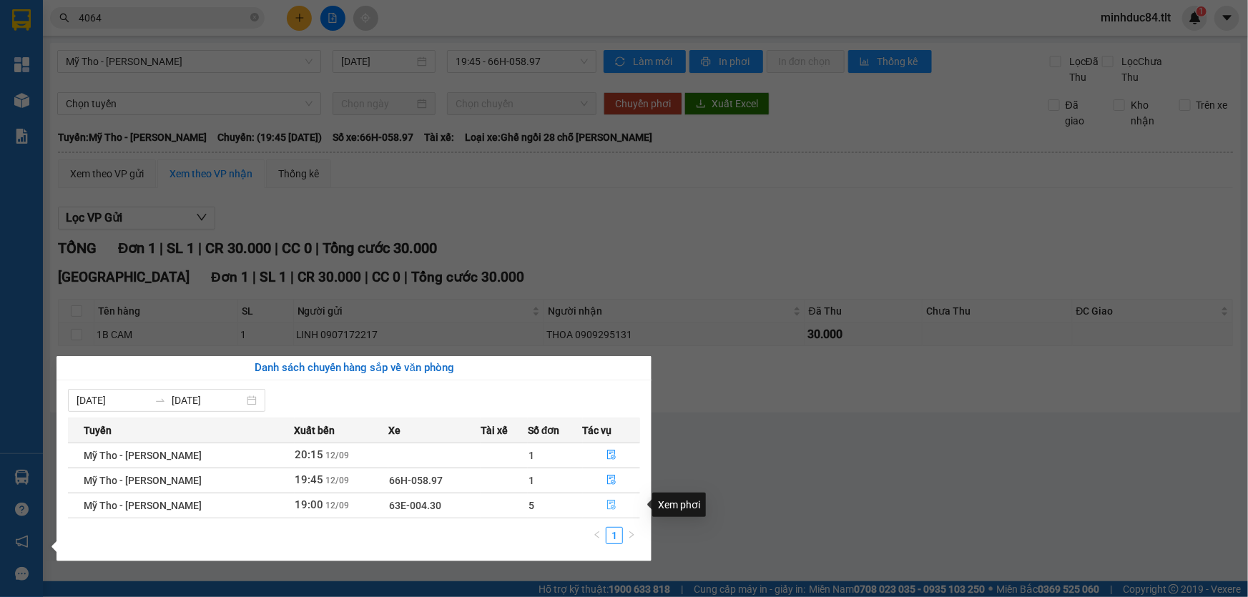
click at [617, 503] on button "button" at bounding box center [611, 505] width 56 height 23
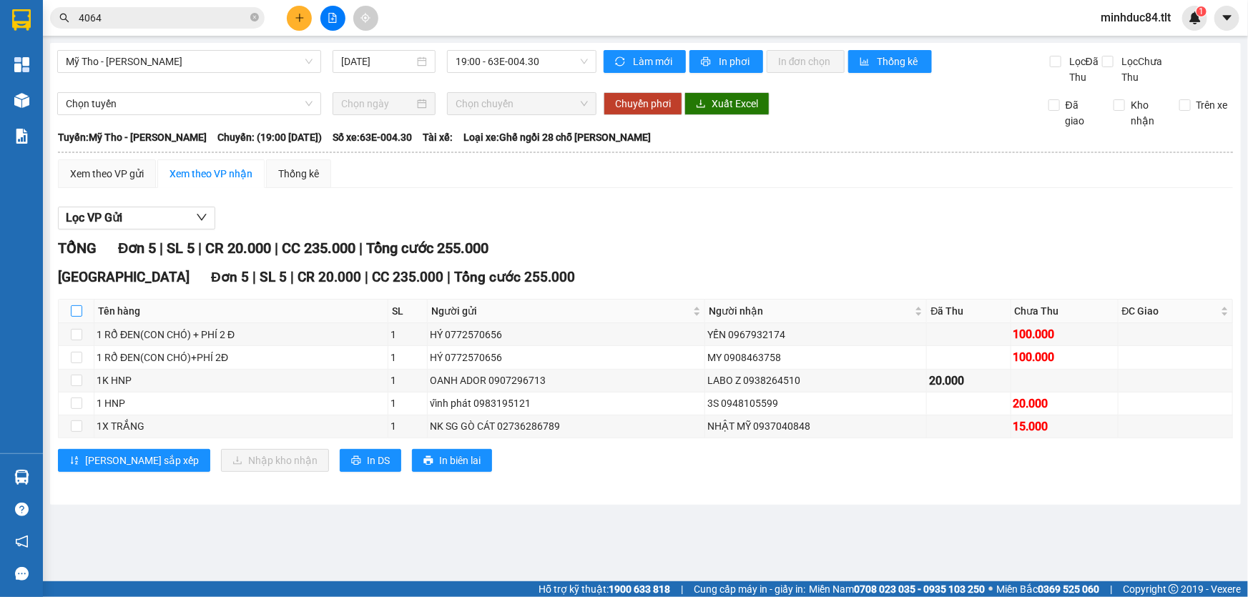
click at [77, 311] on input "checkbox" at bounding box center [76, 310] width 11 height 11
checkbox input "true"
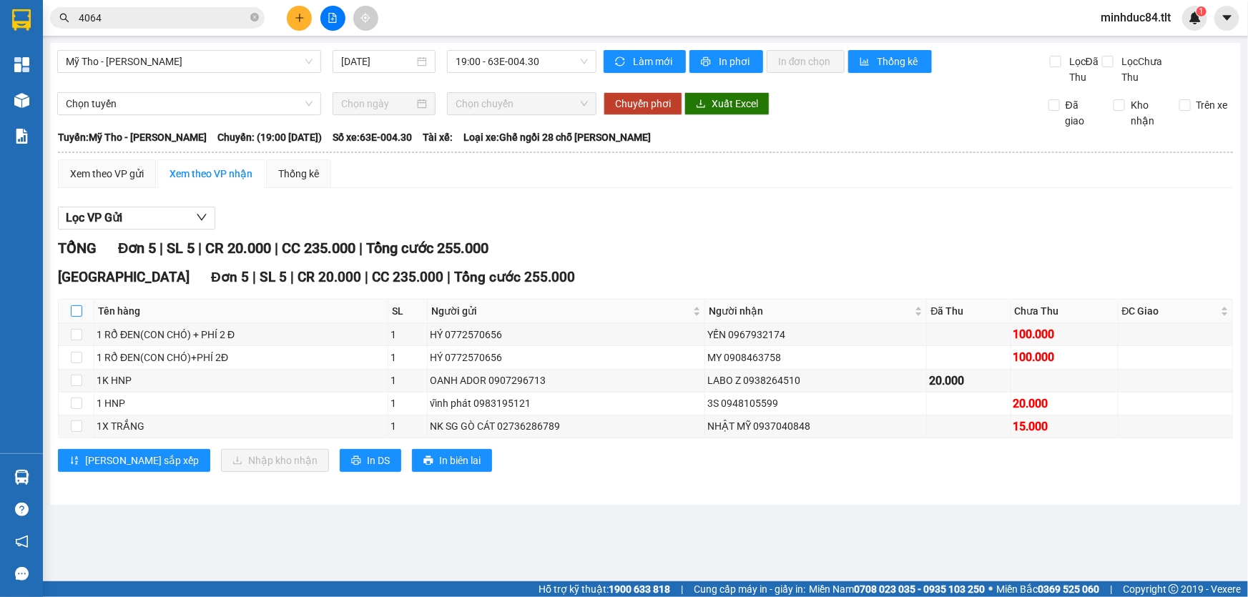
checkbox input "true"
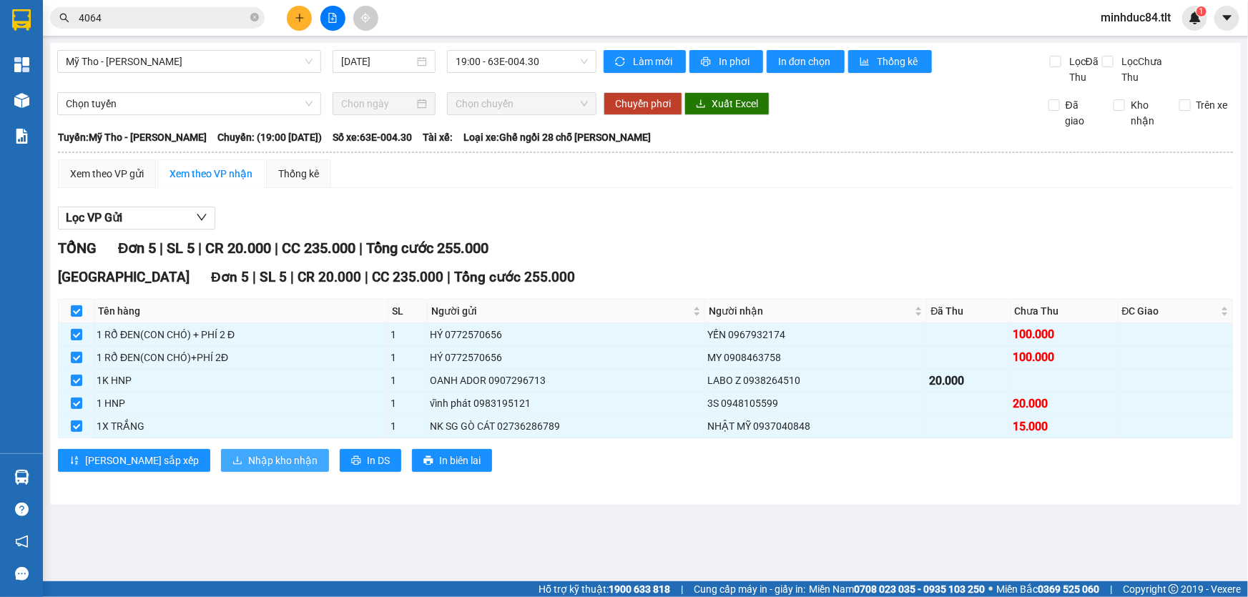
click at [221, 465] on button "Nhập kho nhận" at bounding box center [275, 460] width 108 height 23
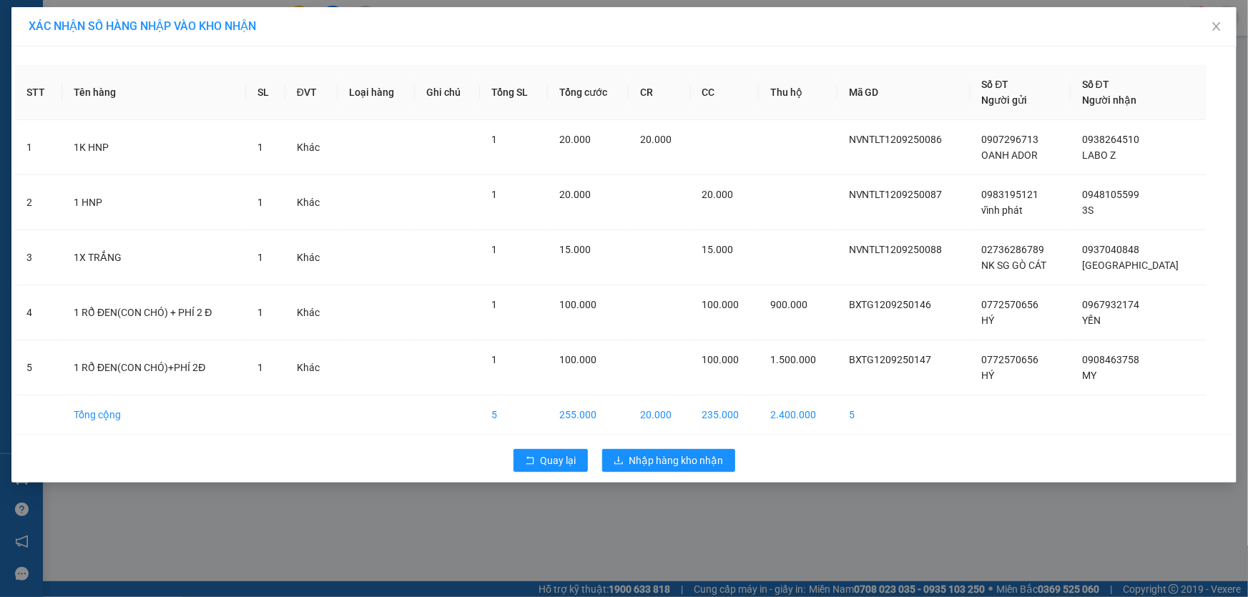
click at [660, 474] on div "Quay lại Nhập hàng kho nhận" at bounding box center [624, 460] width 1218 height 37
click at [656, 453] on span "Nhập hàng kho nhận" at bounding box center [676, 461] width 94 height 16
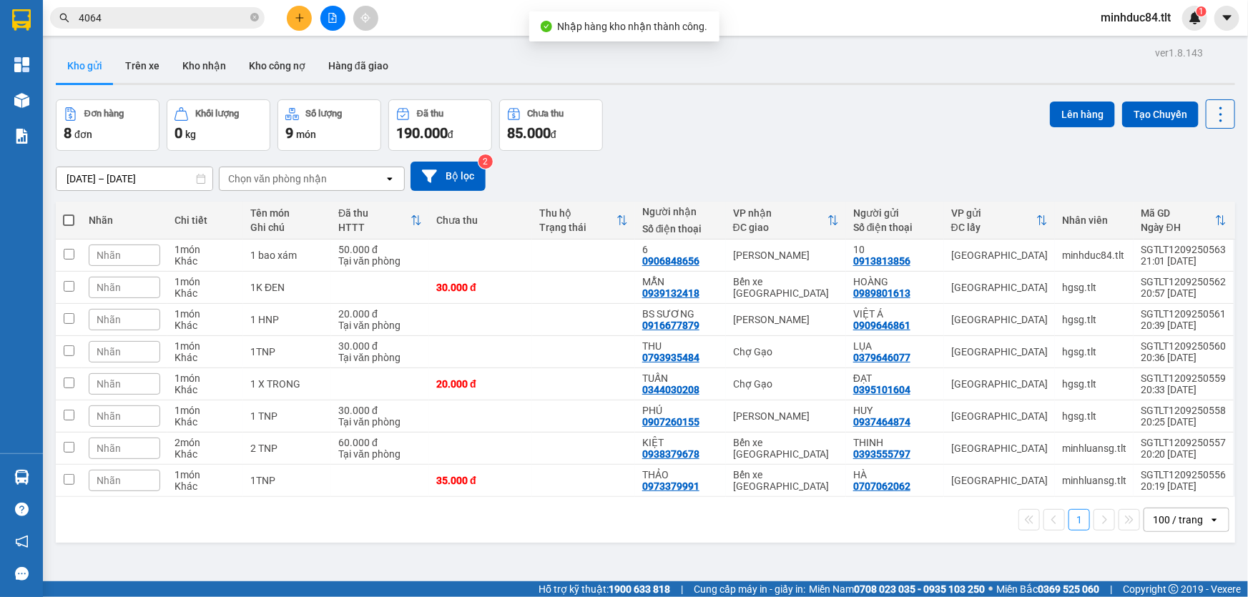
click at [1210, 111] on icon at bounding box center [1220, 114] width 20 height 20
click at [1194, 202] on span "Làm mới" at bounding box center [1190, 204] width 39 height 14
click at [153, 21] on input "4064" at bounding box center [163, 18] width 169 height 16
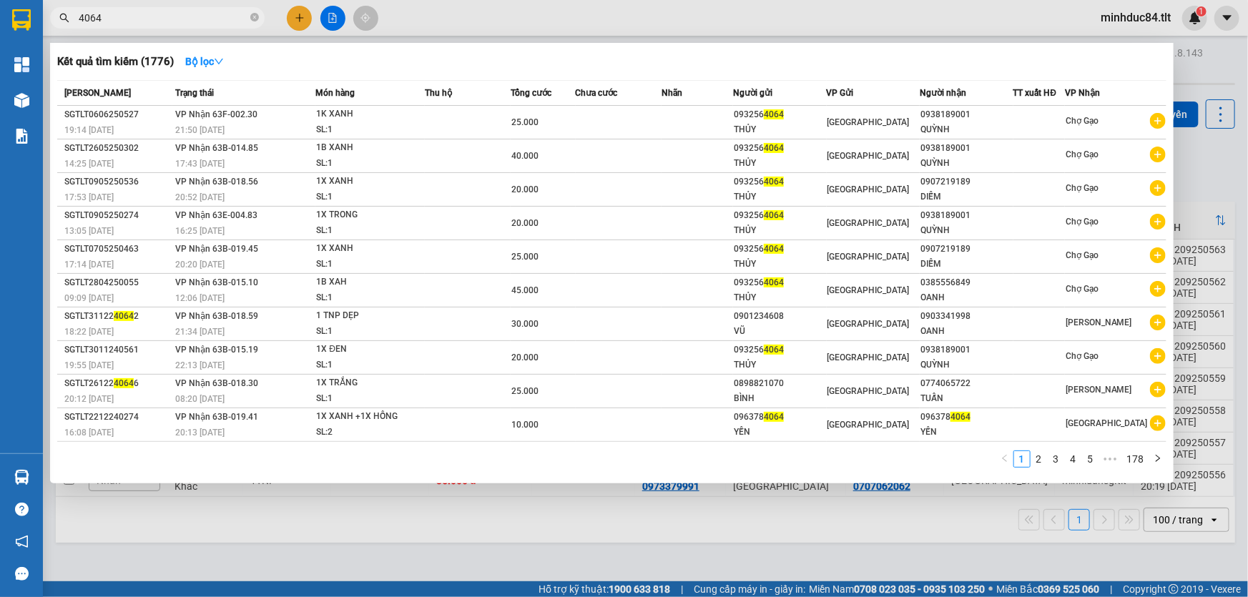
click at [153, 21] on input "4064" at bounding box center [163, 18] width 169 height 16
type input "8677"
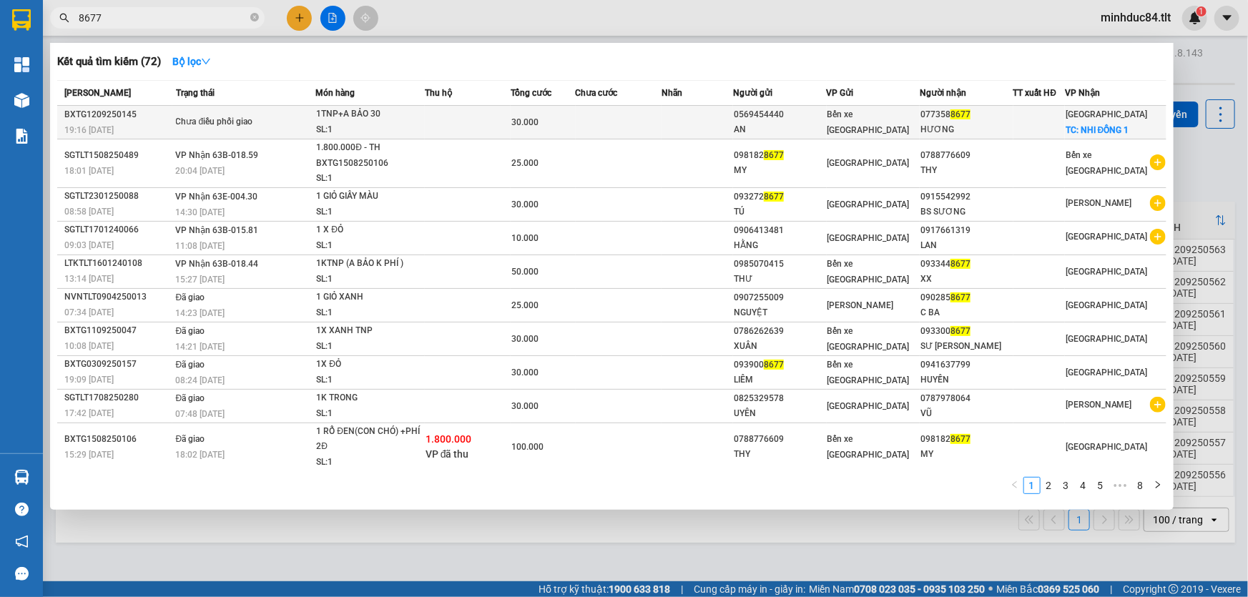
click at [416, 113] on div "1TNP+A BẢO 30" at bounding box center [369, 115] width 107 height 16
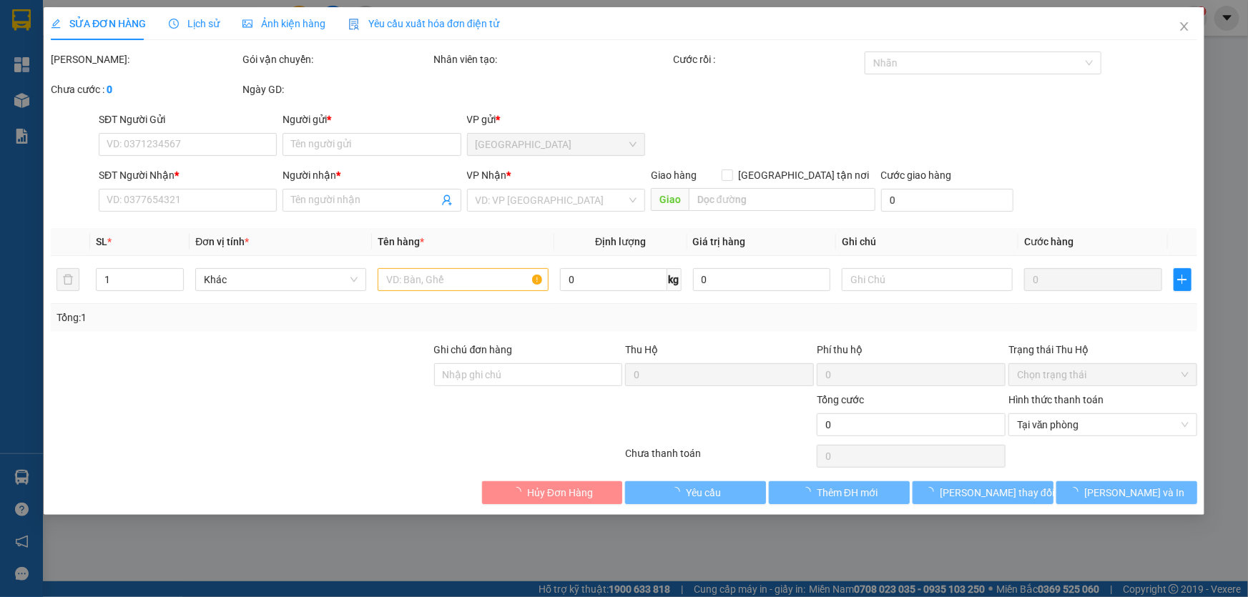
click at [703, 493] on div "Total Paid Fee Total UnPaid Fee Cash Collection Total Fee Mã ĐH: Gói vận chuyển…" at bounding box center [624, 277] width 1146 height 453
type input "0569454440"
type input "AN"
type input "0773588677"
type input "HƯƠNG"
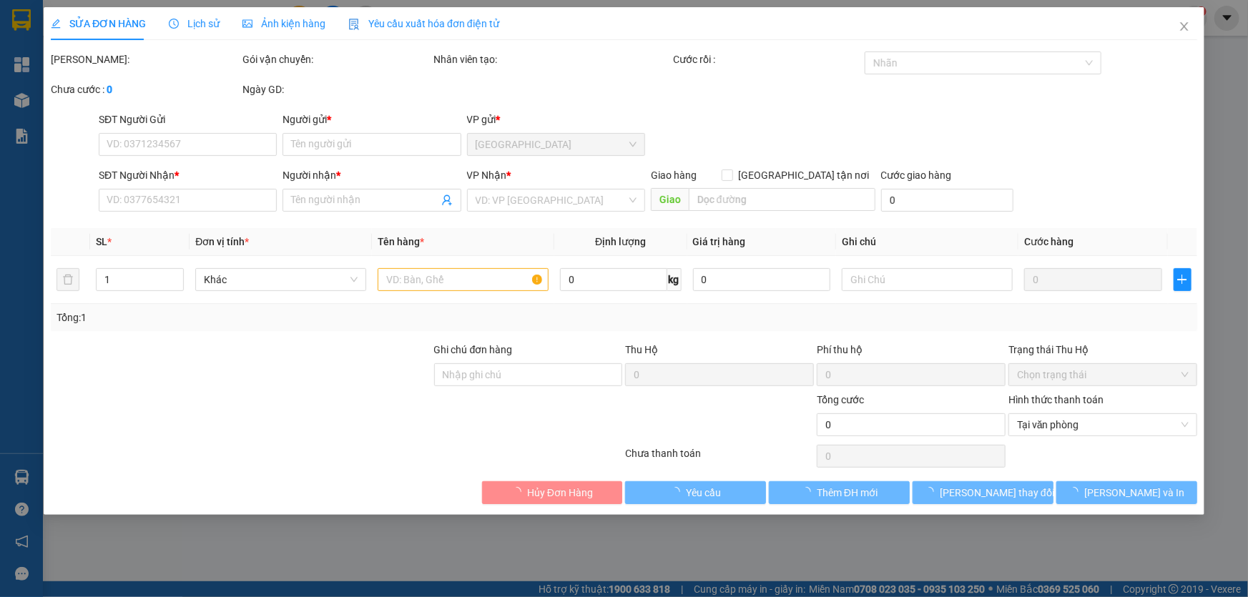
checkbox input "true"
type input "NHI ĐỒNG 1"
type input "30.000"
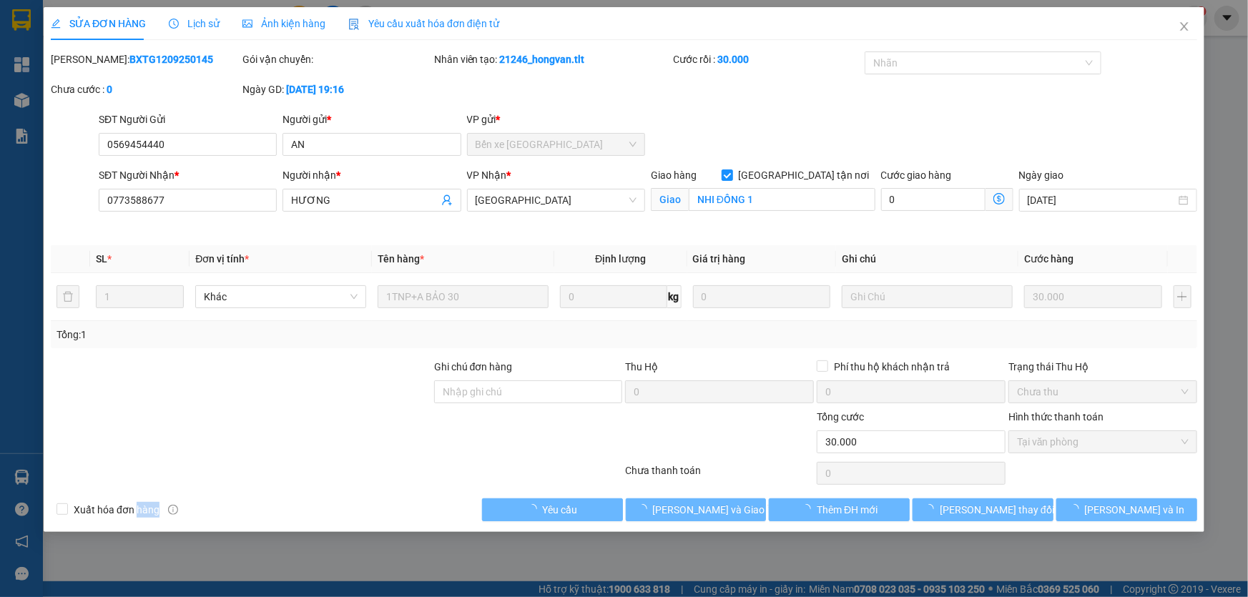
click at [703, 493] on div "Total Paid Fee 30.000 Total UnPaid Fee 0 Cash Collection Total Fee Mã ĐH: BXTG1…" at bounding box center [624, 286] width 1146 height 470
click at [702, 493] on div "Total Paid Fee 30.000 Total UnPaid Fee 0 Cash Collection Total Fee Mã ĐH: BXTG1…" at bounding box center [624, 286] width 1146 height 470
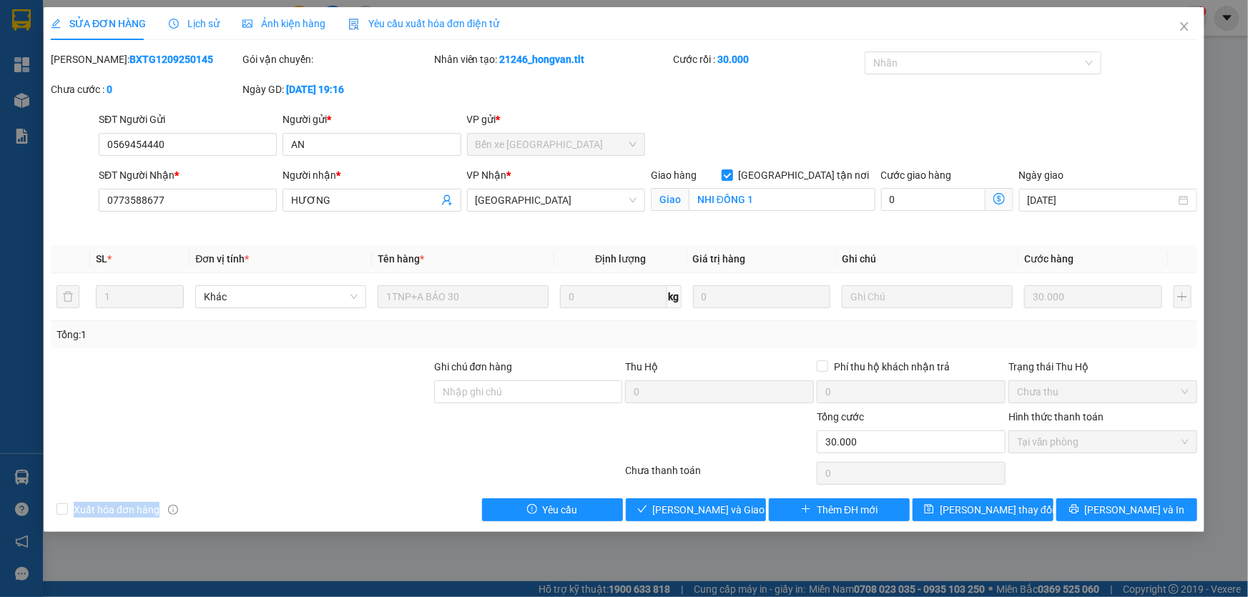
click at [702, 493] on div "Total Paid Fee 30.000 Total UnPaid Fee 0 Cash Collection Total Fee Mã ĐH: BXTG1…" at bounding box center [624, 286] width 1146 height 470
click at [702, 500] on button "[PERSON_NAME] và Giao hàng" at bounding box center [696, 509] width 141 height 23
click at [701, 502] on span "[PERSON_NAME] và Giao hàng" at bounding box center [721, 510] width 137 height 16
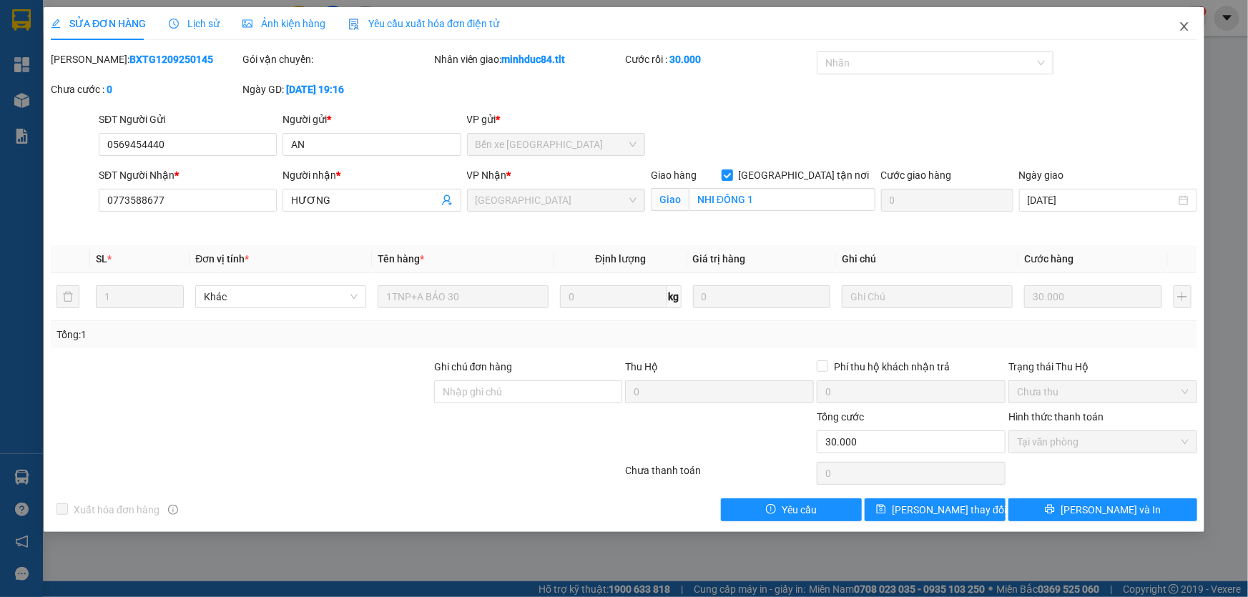
click at [1178, 29] on icon "close" at bounding box center [1183, 26] width 11 height 11
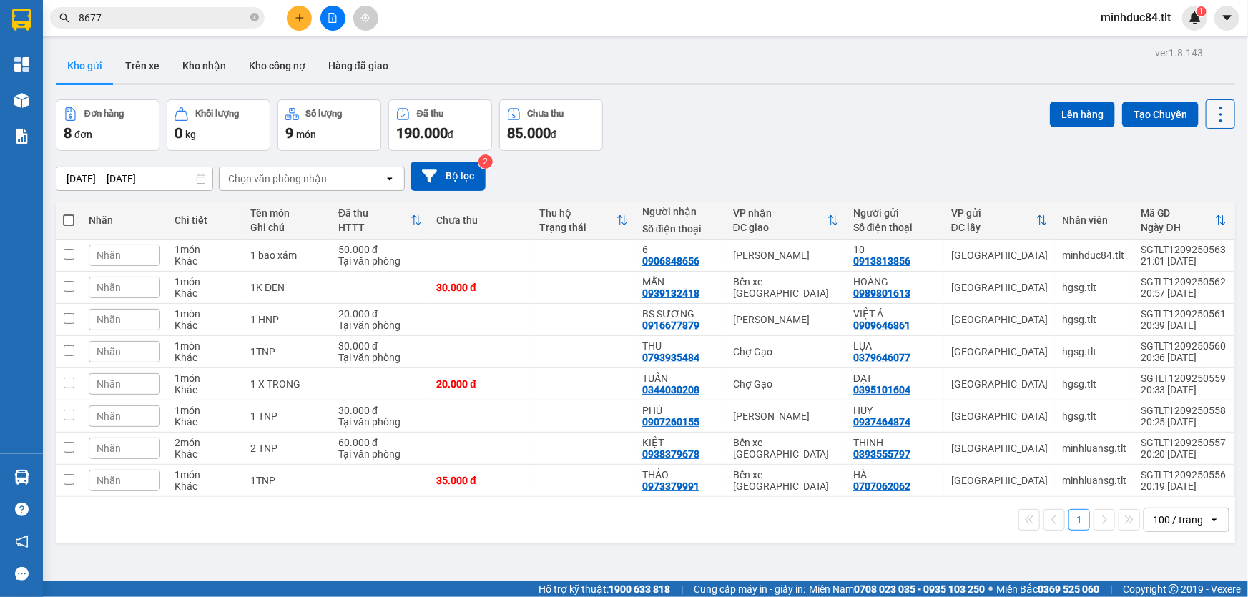
click at [1214, 121] on icon at bounding box center [1220, 114] width 20 height 20
drag, startPoint x: 1210, startPoint y: 200, endPoint x: 1180, endPoint y: 211, distance: 31.2
click at [1208, 200] on div "Làm mới" at bounding box center [1184, 204] width 84 height 14
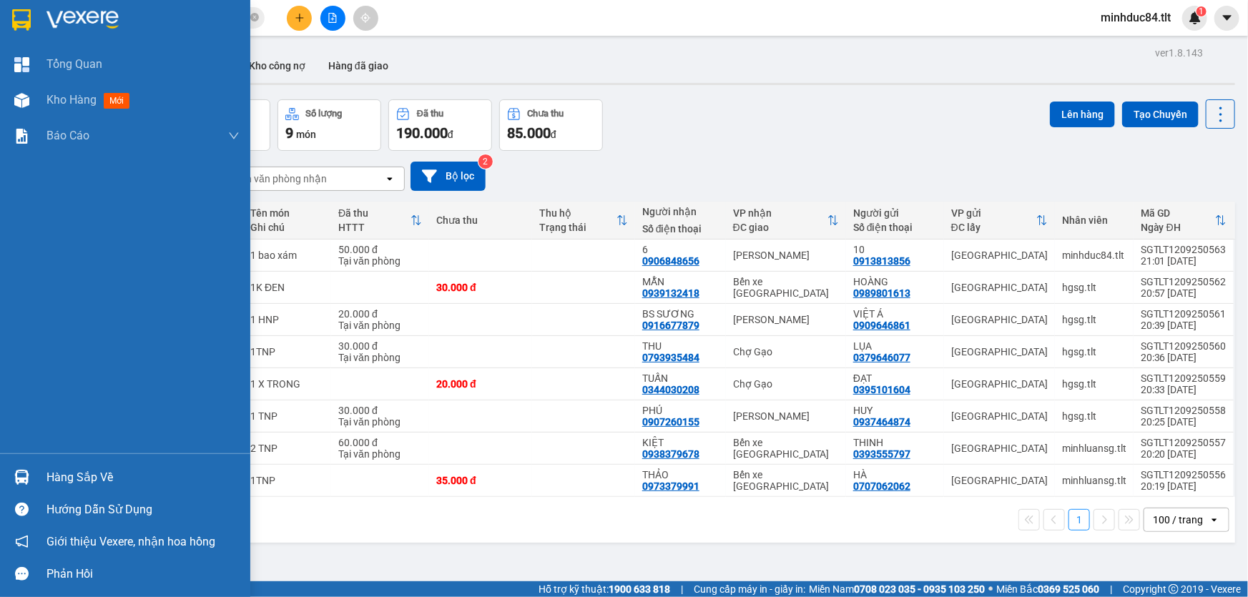
click at [64, 470] on div "Hàng sắp về" at bounding box center [142, 477] width 193 height 21
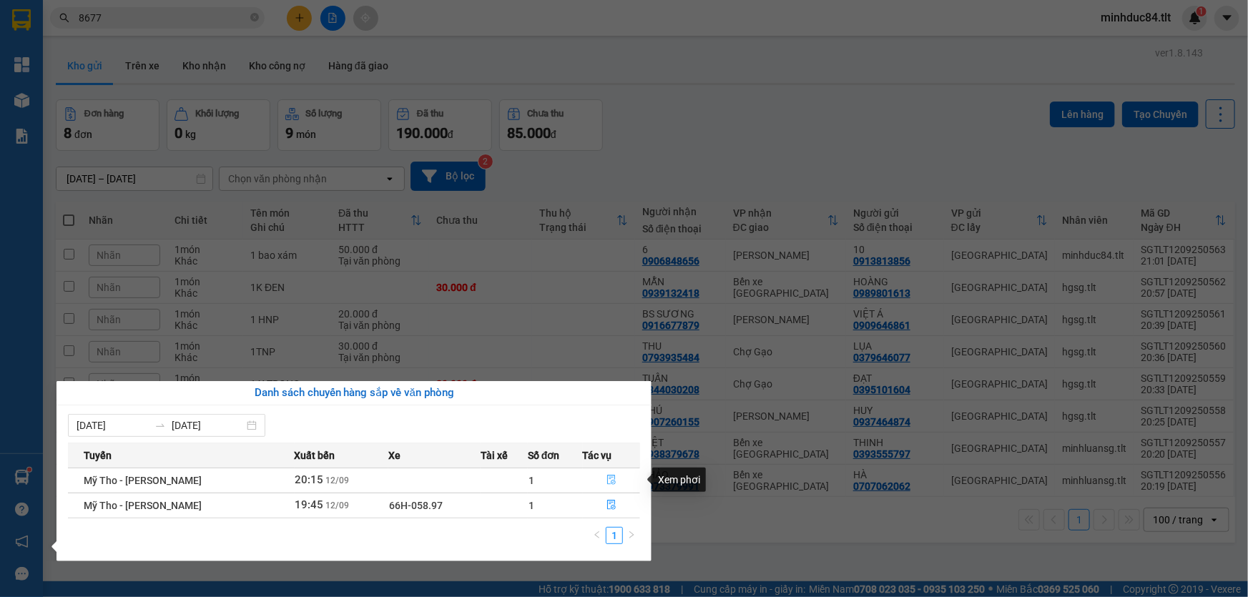
click at [614, 477] on button "button" at bounding box center [611, 480] width 56 height 23
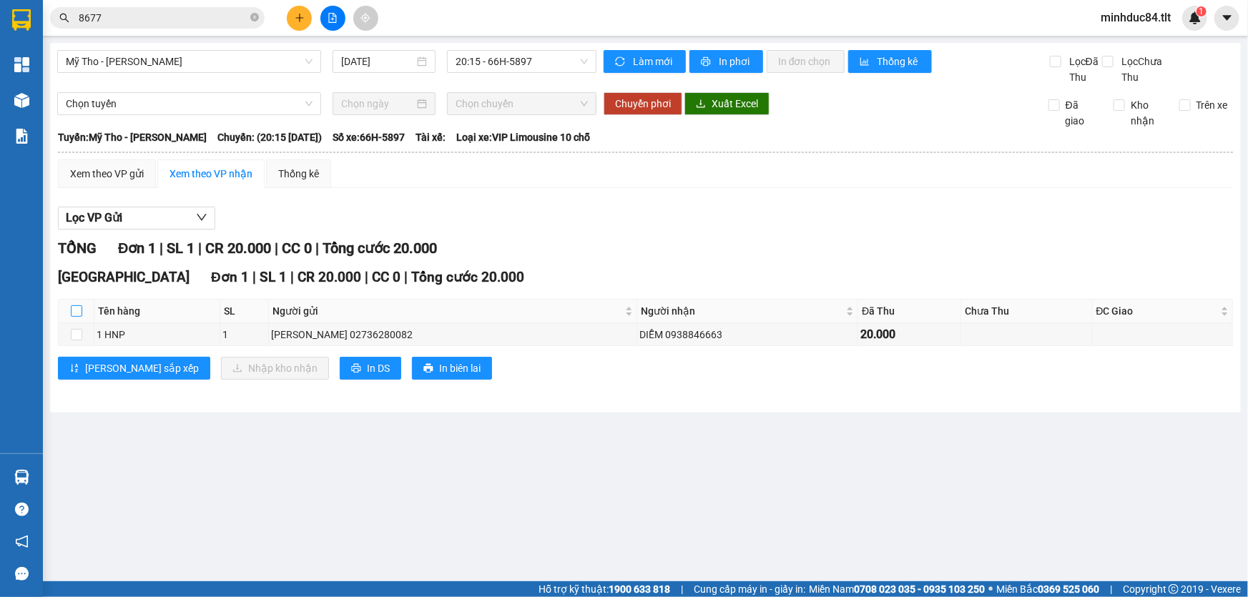
click at [77, 312] on input "checkbox" at bounding box center [76, 310] width 11 height 11
checkbox input "true"
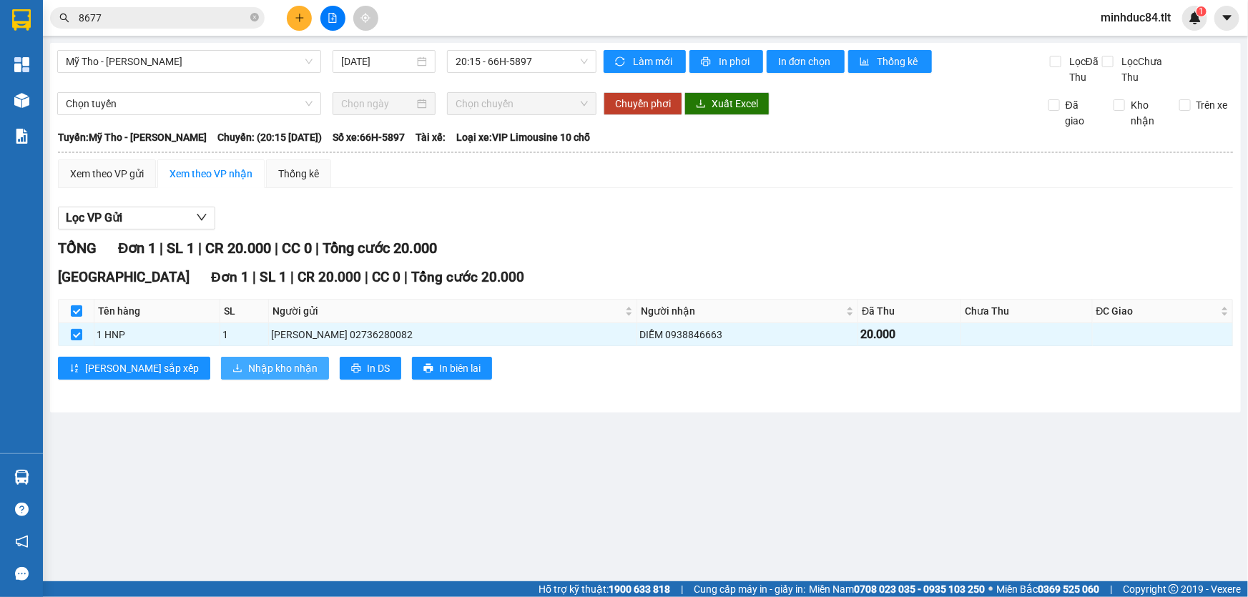
click at [248, 375] on span "Nhập kho nhận" at bounding box center [282, 368] width 69 height 16
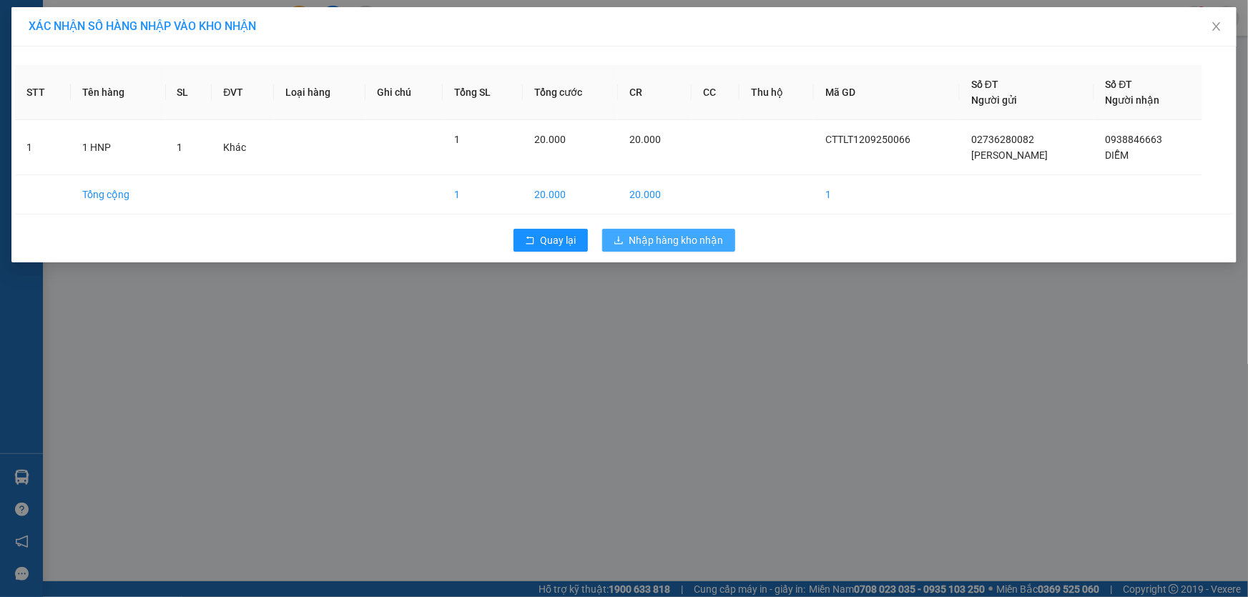
click at [644, 242] on span "Nhập hàng kho nhận" at bounding box center [676, 240] width 94 height 16
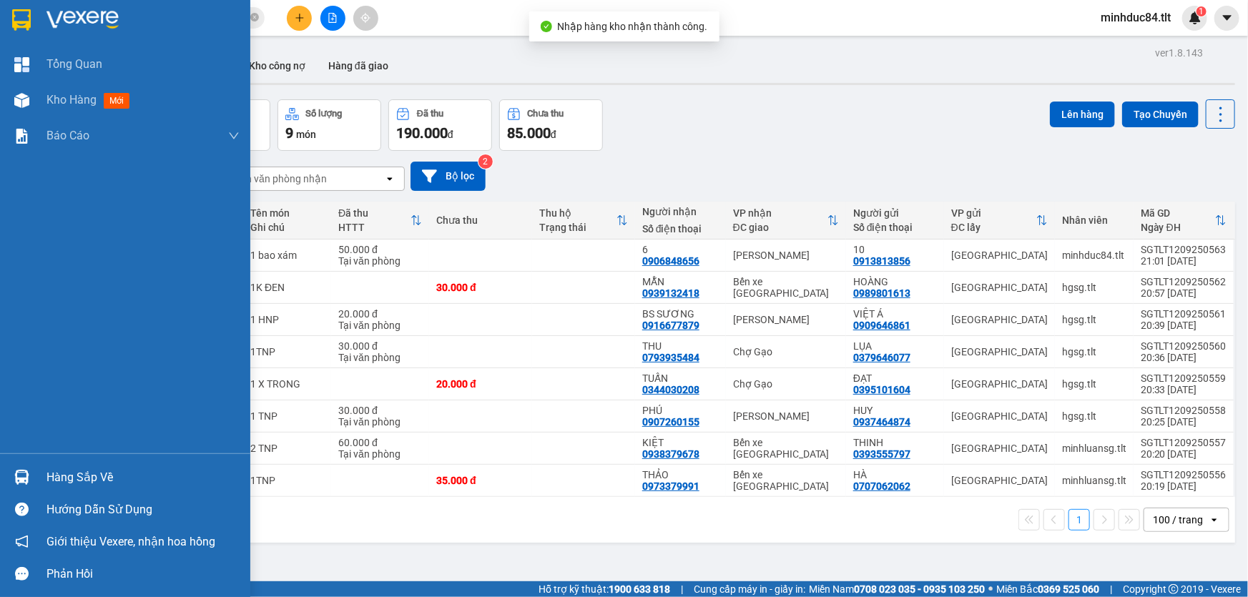
click at [39, 460] on div "Hàng sắp về Hướng dẫn sử dụng Giới thiệu Vexere, nhận hoa hồng Phản hồi" at bounding box center [125, 521] width 250 height 137
click at [52, 465] on div "Hàng sắp về" at bounding box center [125, 477] width 250 height 32
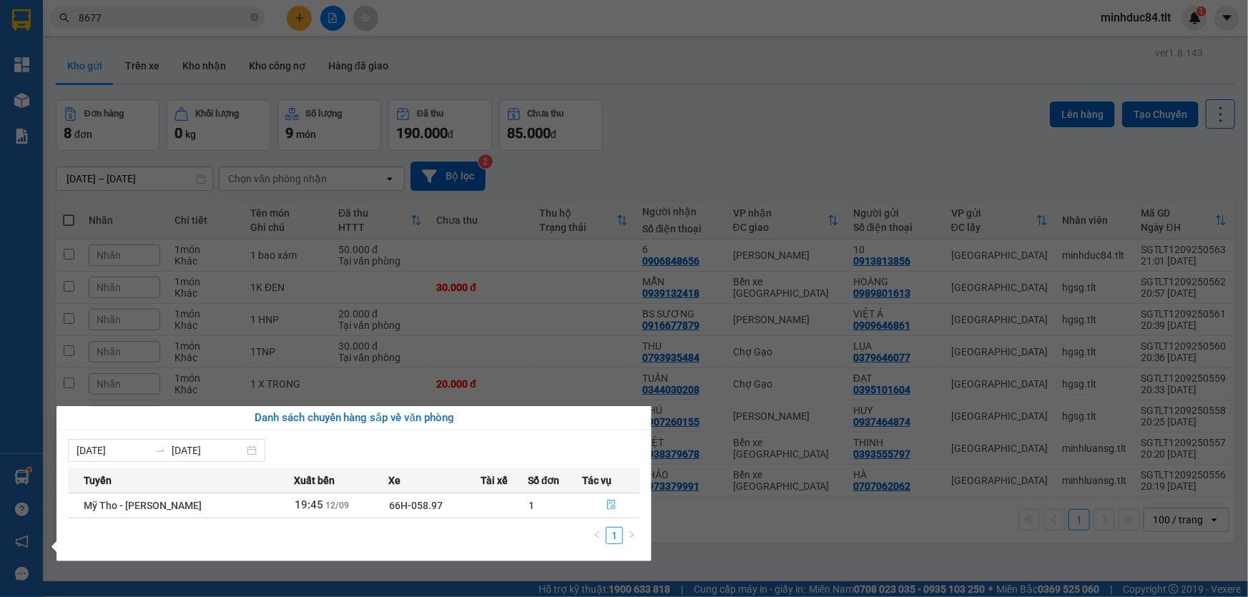
click at [603, 507] on button "button" at bounding box center [611, 505] width 56 height 23
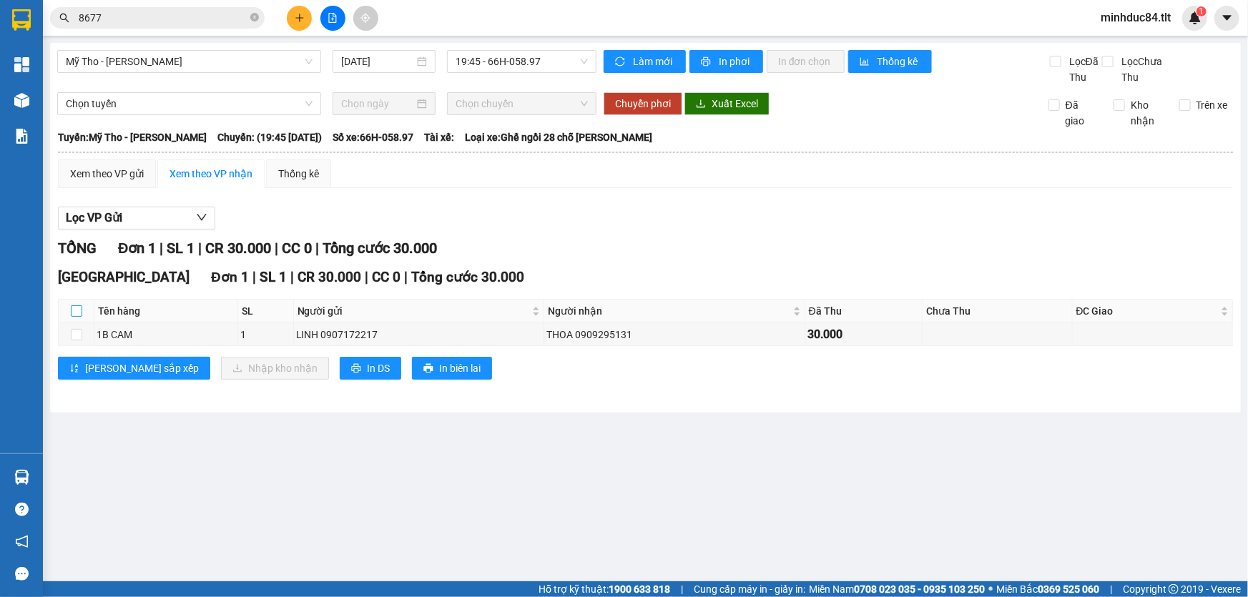
click at [72, 317] on label at bounding box center [76, 311] width 11 height 16
click at [72, 317] on input "checkbox" at bounding box center [76, 310] width 11 height 11
checkbox input "true"
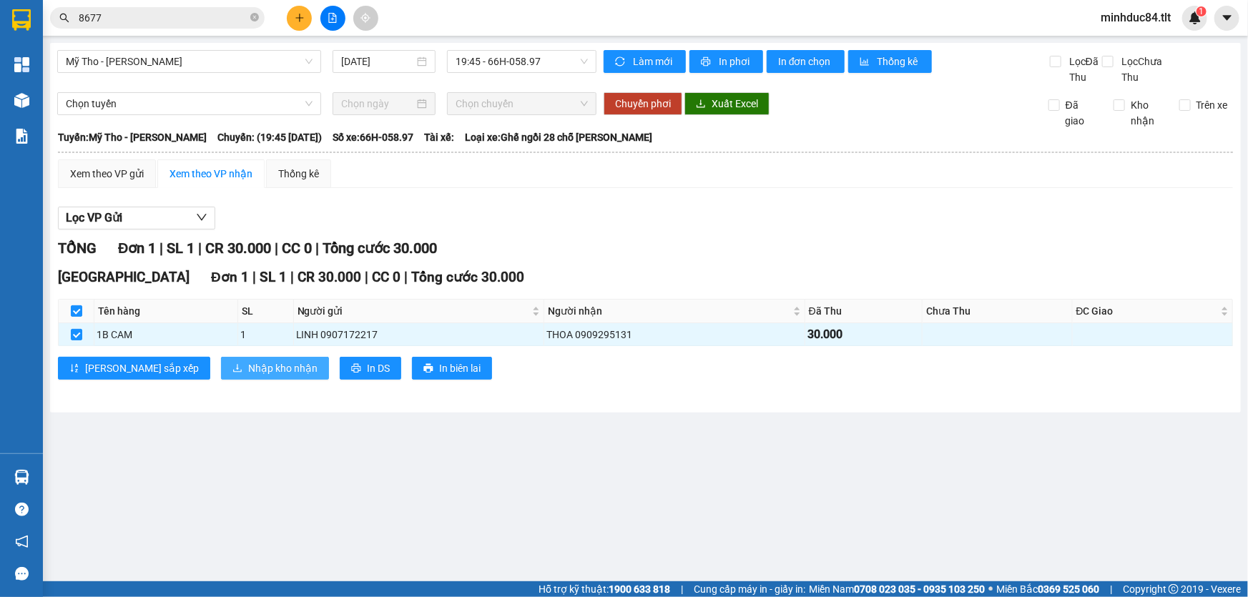
click at [221, 358] on button "Nhập kho nhận" at bounding box center [275, 368] width 108 height 23
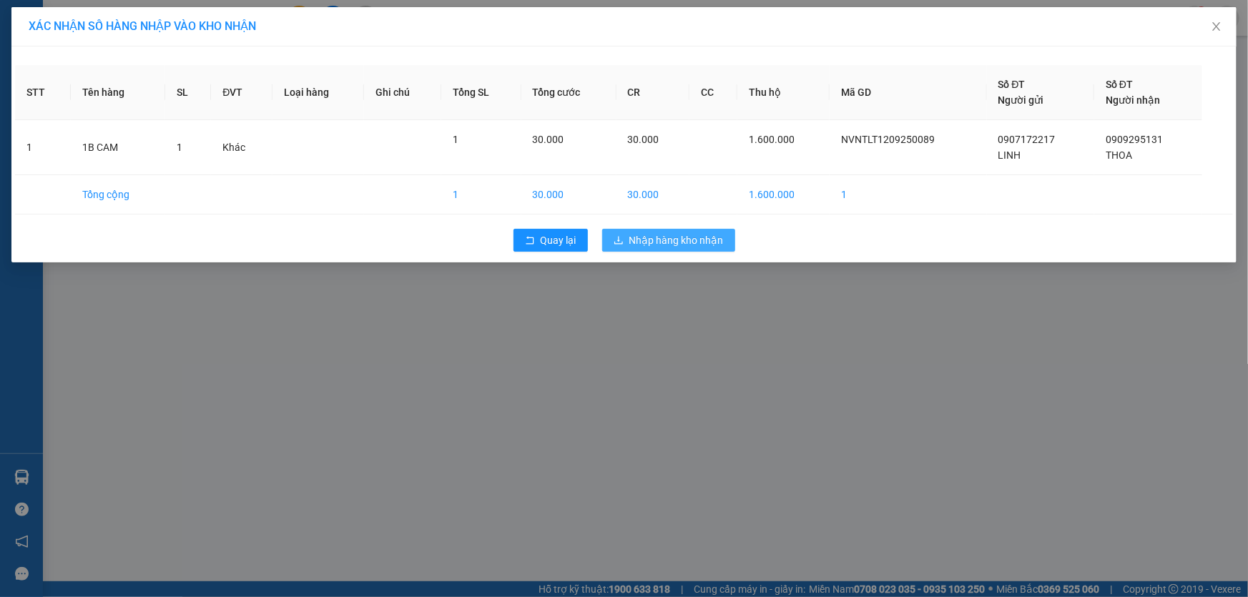
click at [658, 241] on span "Nhập hàng kho nhận" at bounding box center [676, 240] width 94 height 16
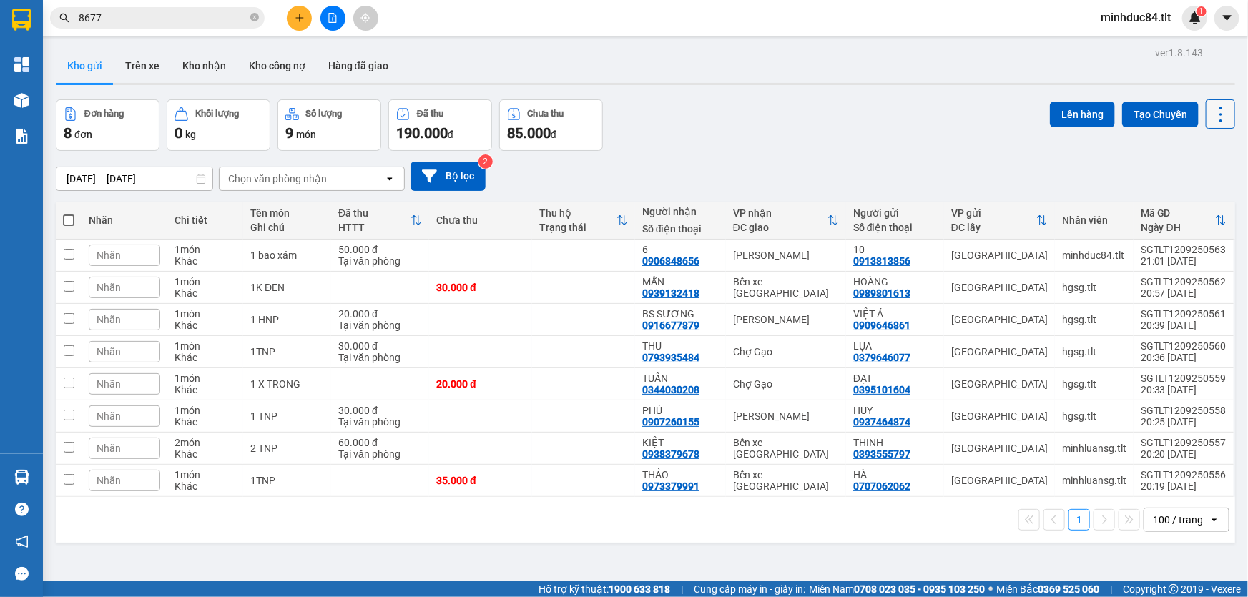
click at [1214, 106] on icon at bounding box center [1220, 114] width 20 height 20
click at [1187, 202] on span "Làm mới" at bounding box center [1190, 204] width 39 height 14
click at [1210, 119] on icon at bounding box center [1220, 114] width 20 height 20
click at [1182, 194] on li "Làm mới" at bounding box center [1184, 204] width 107 height 26
click at [1210, 122] on icon at bounding box center [1220, 114] width 20 height 20
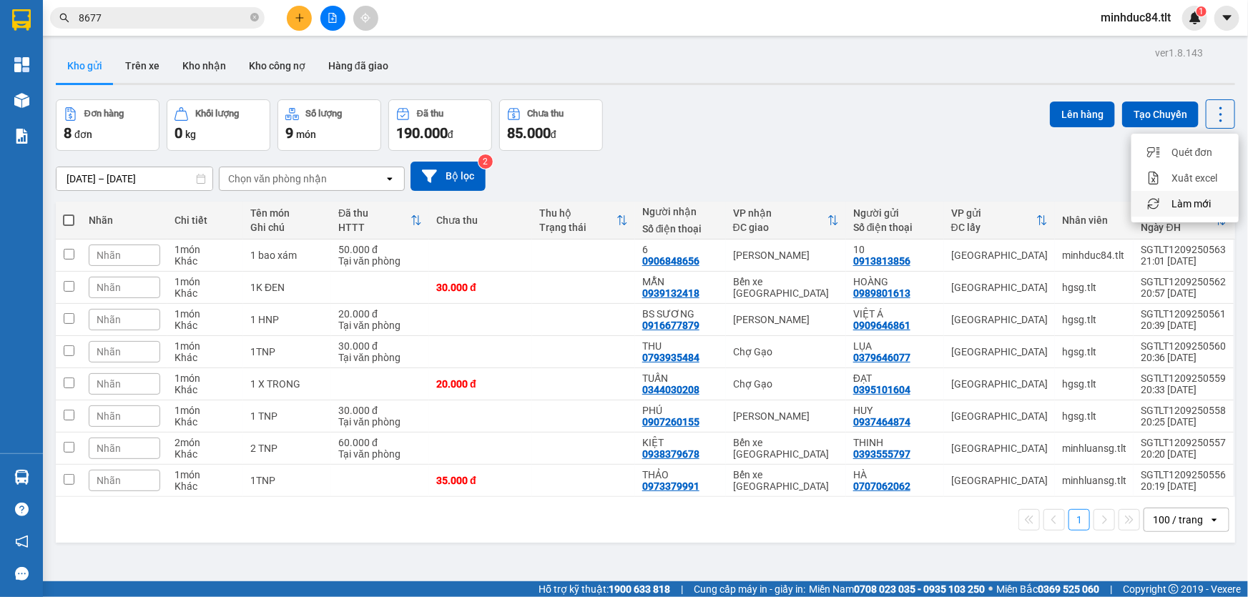
click at [1198, 201] on span "Làm mới" at bounding box center [1190, 204] width 39 height 14
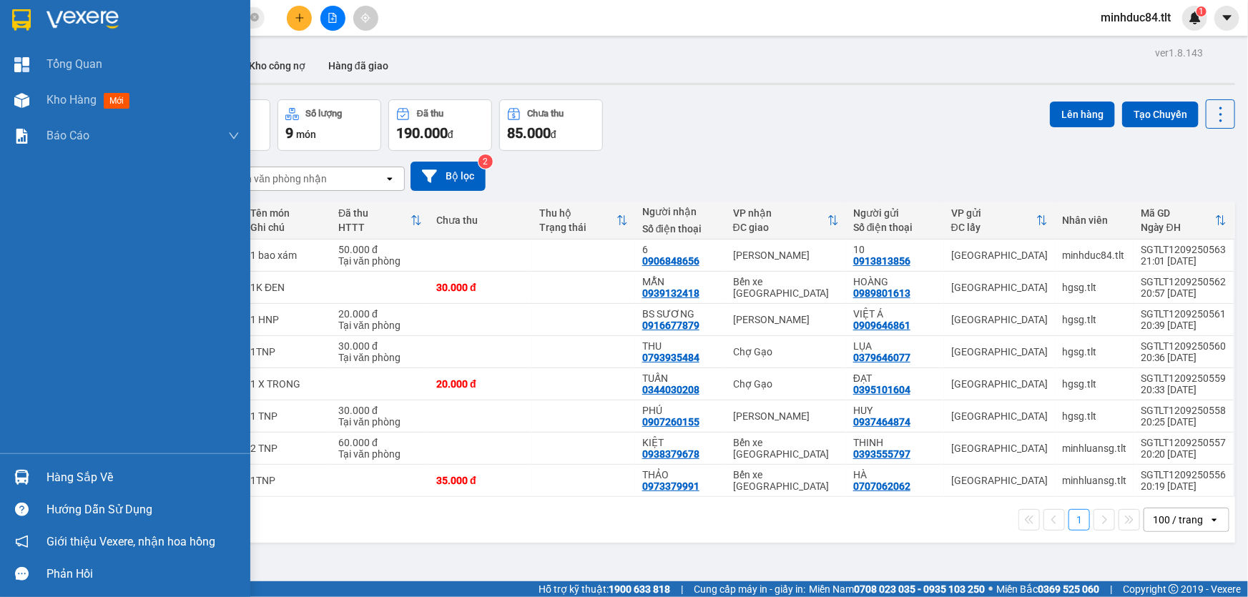
click at [44, 474] on div "Hàng sắp về" at bounding box center [125, 477] width 250 height 32
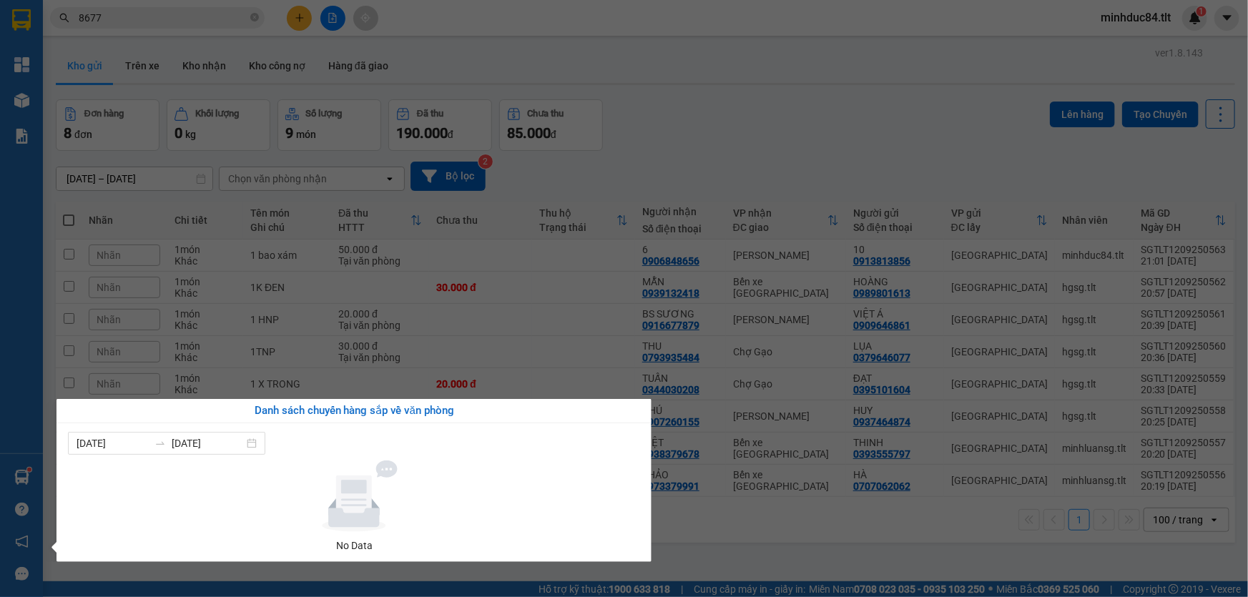
click at [757, 557] on section "Kết quả tìm kiếm ( 72 ) Bộ lọc Mã ĐH Trạng thái Món hàng Thu hộ Tổng cước Chưa …" at bounding box center [624, 298] width 1248 height 597
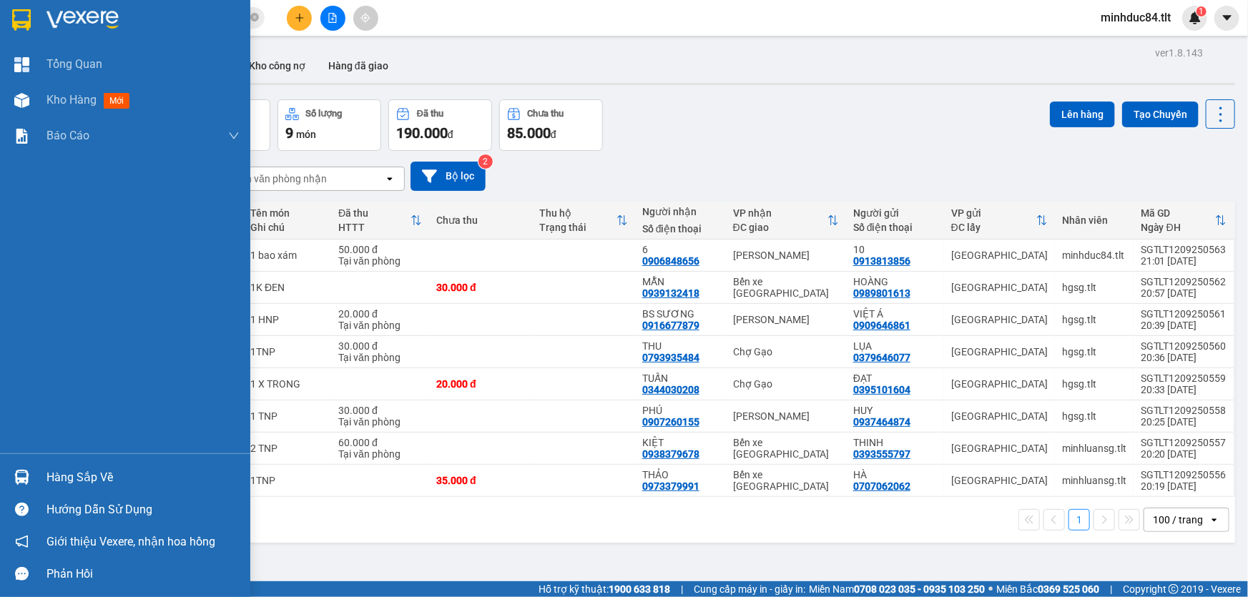
click at [70, 470] on div "Hàng sắp về" at bounding box center [142, 477] width 193 height 21
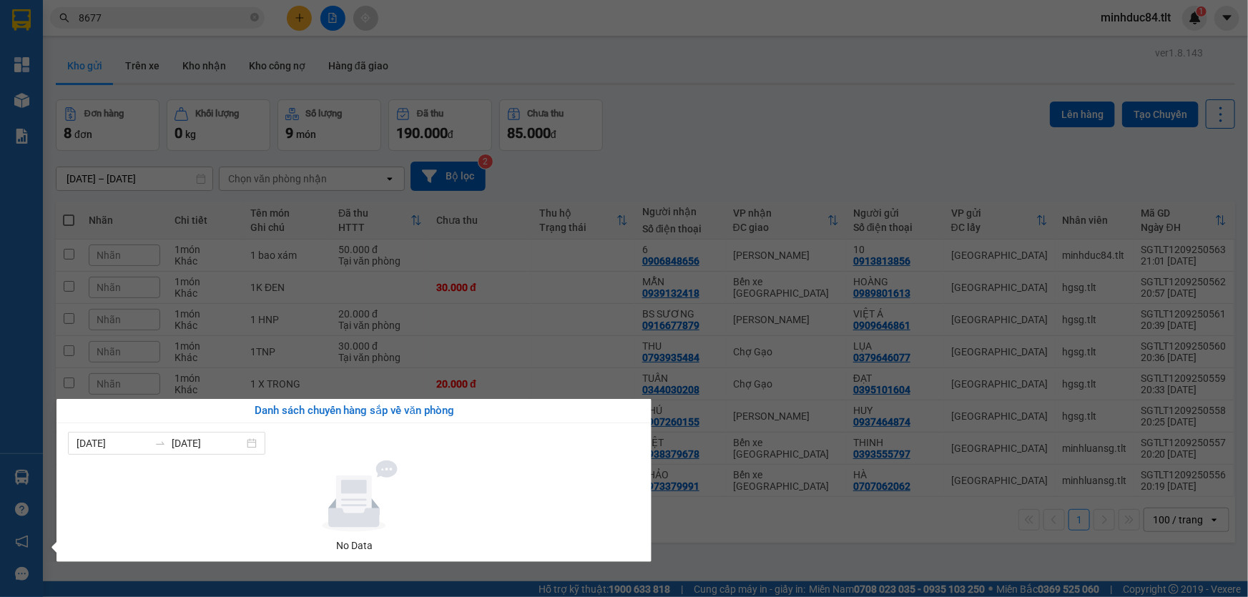
click at [951, 113] on section "Kết quả tìm kiếm ( 72 ) Bộ lọc Mã ĐH Trạng thái Món hàng Thu hộ Tổng cước Chưa …" at bounding box center [624, 298] width 1248 height 597
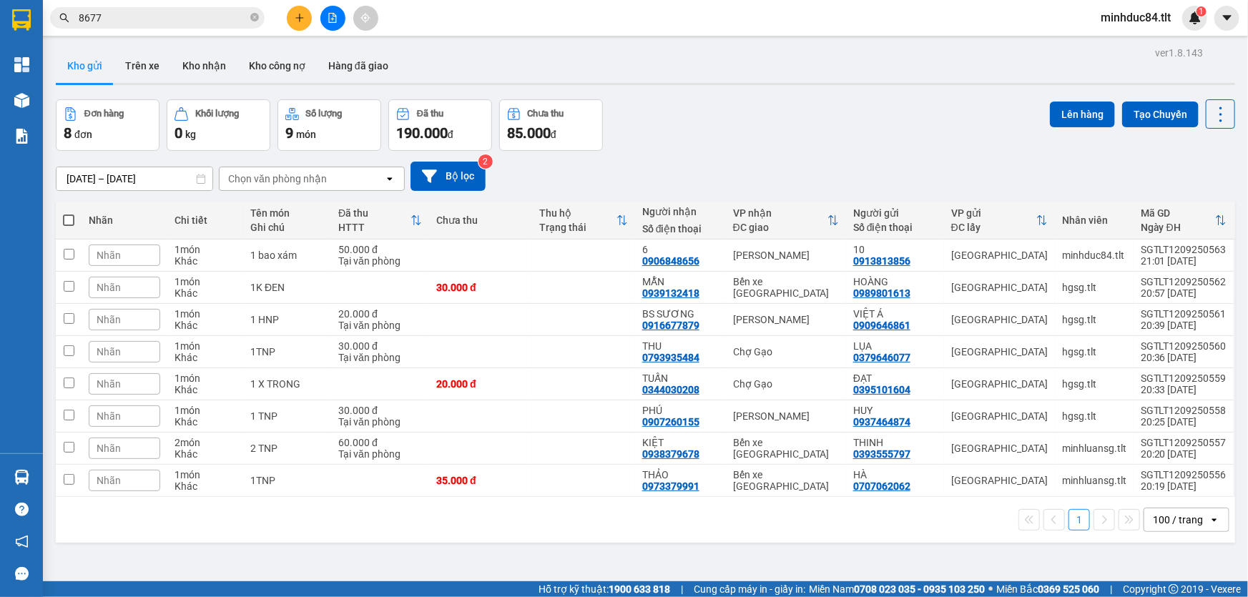
click at [937, 150] on div "Đơn hàng 8 đơn Khối lượng 0 kg Số lượng 9 món Đã thu 190.000 đ Chưa thu 85.000 …" at bounding box center [645, 124] width 1179 height 51
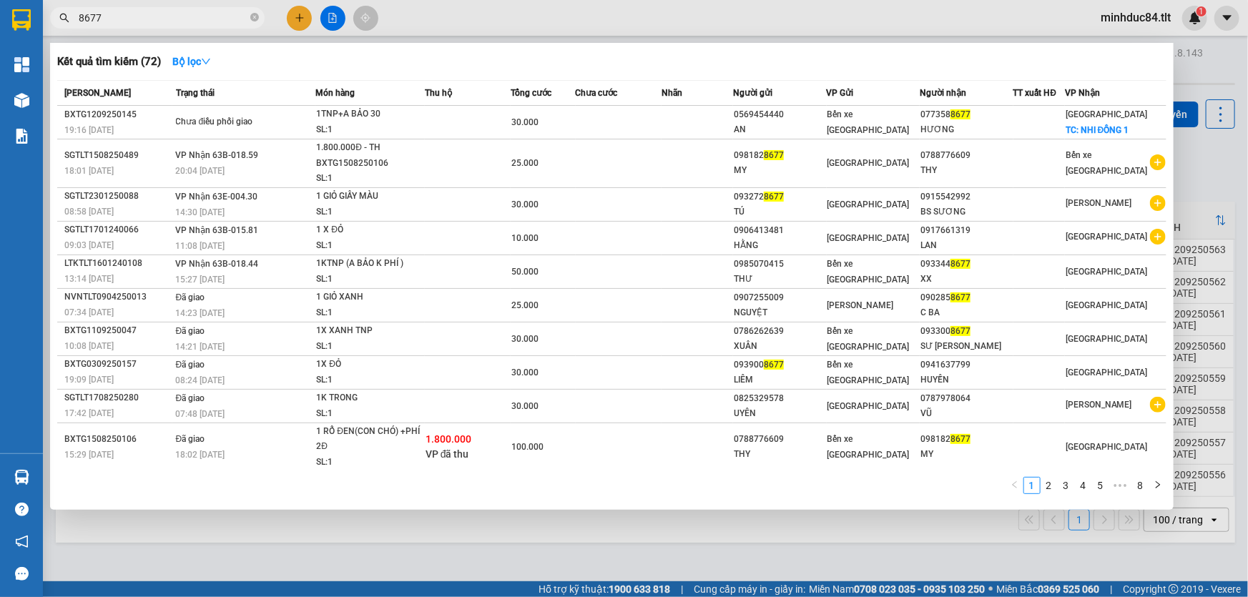
click at [168, 9] on span "8677" at bounding box center [157, 17] width 214 height 21
click at [163, 31] on div at bounding box center [624, 298] width 1248 height 597
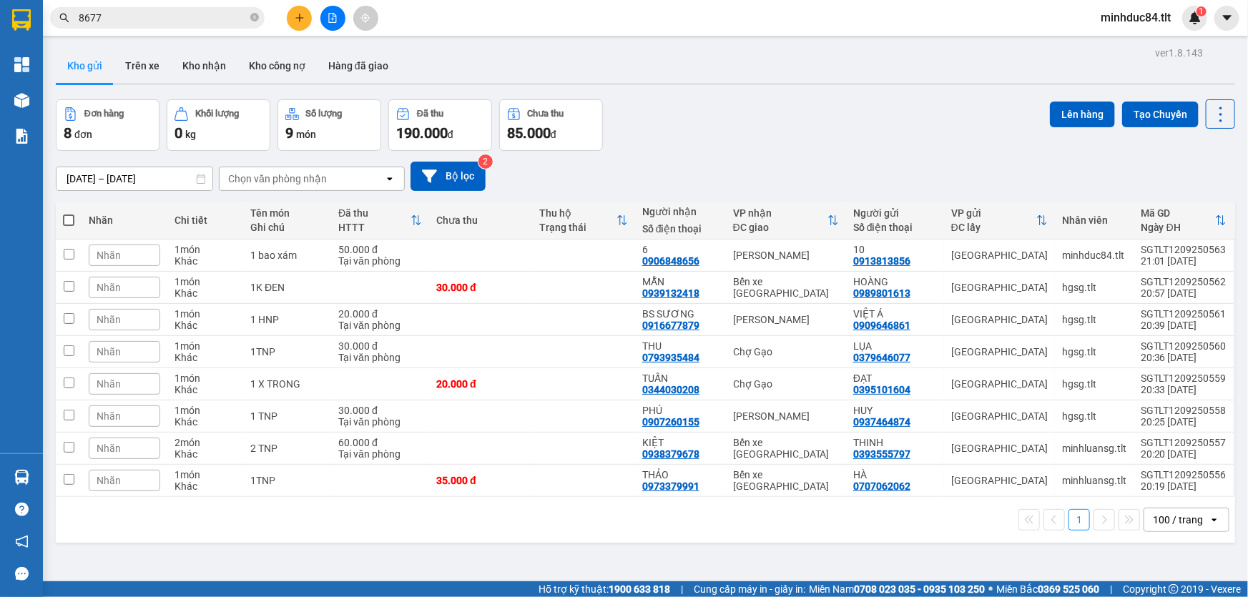
click at [153, 26] on span "8677" at bounding box center [157, 17] width 214 height 21
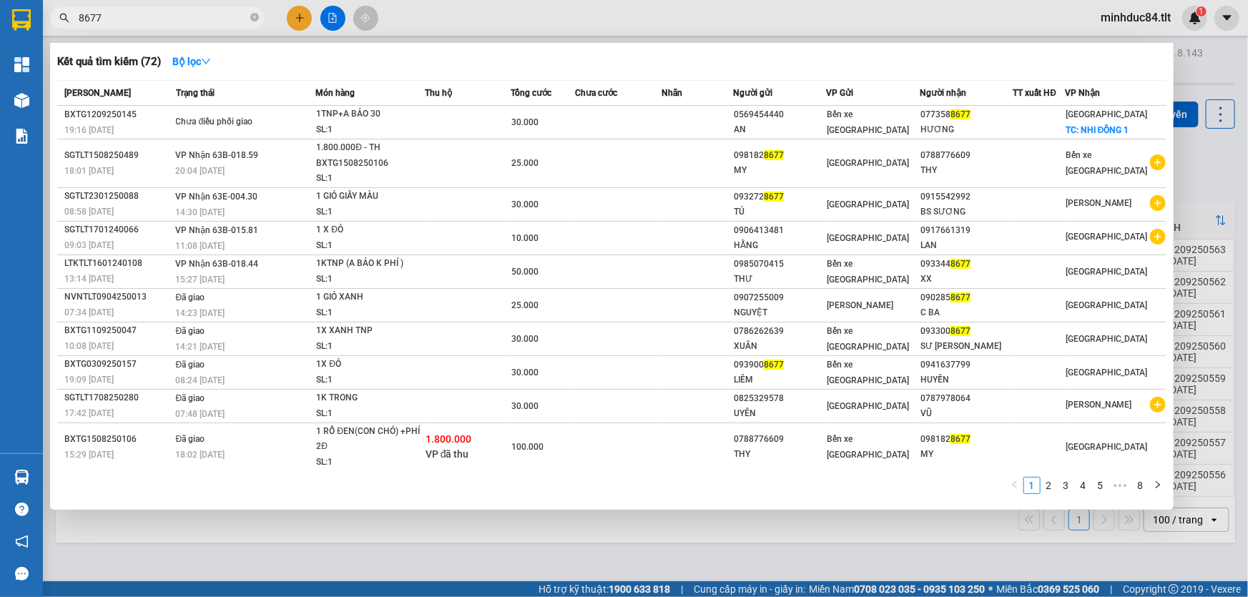
click at [153, 26] on span "8677" at bounding box center [157, 17] width 214 height 21
click at [143, 18] on input "8677" at bounding box center [163, 18] width 169 height 16
type input "4418"
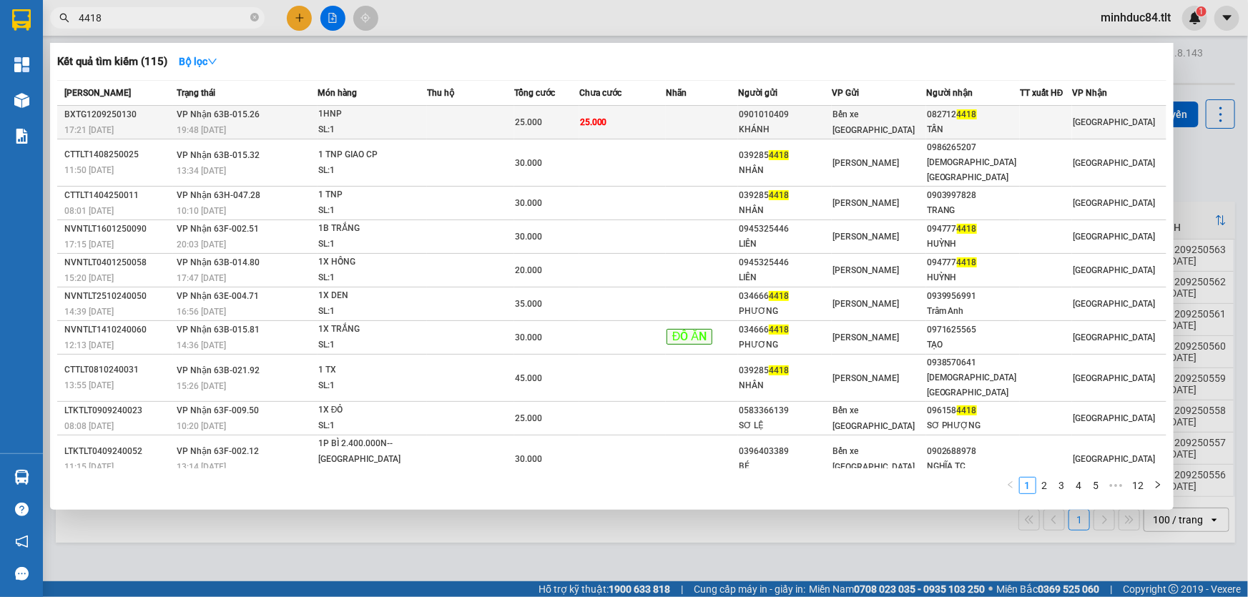
click at [372, 128] on div "SL: 1" at bounding box center [371, 130] width 107 height 16
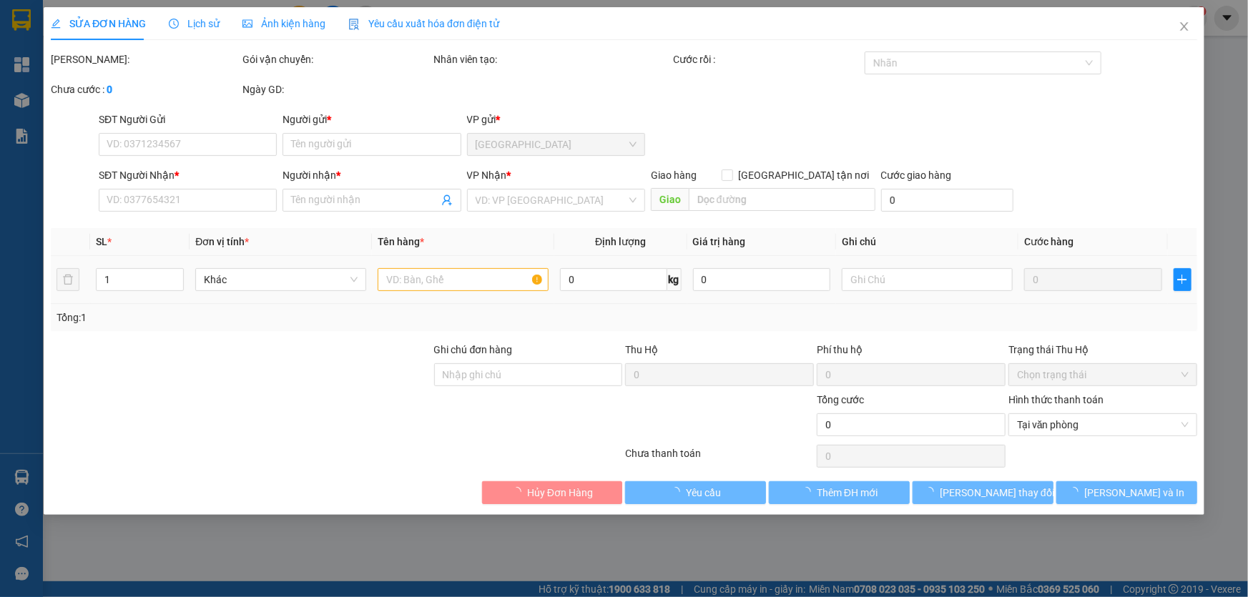
type input "0901010409"
type input "KHÁNH"
type input "0827124418"
type input "TẤN"
type input "25.000"
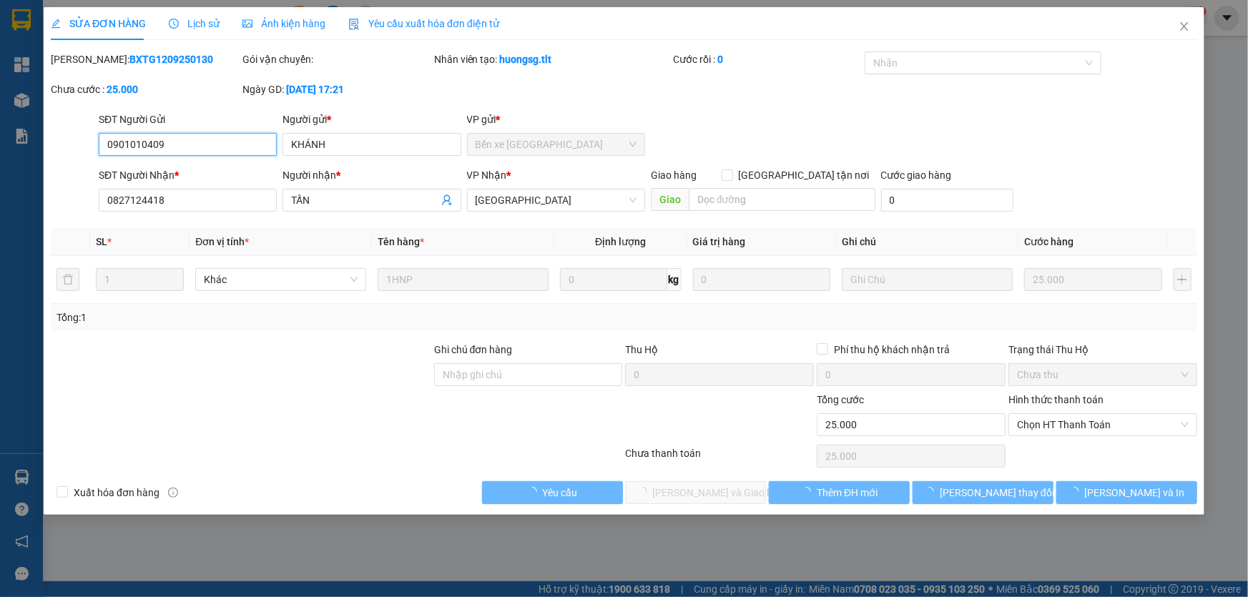
click at [1042, 425] on span "Chọn HT Thanh Toán" at bounding box center [1103, 424] width 172 height 21
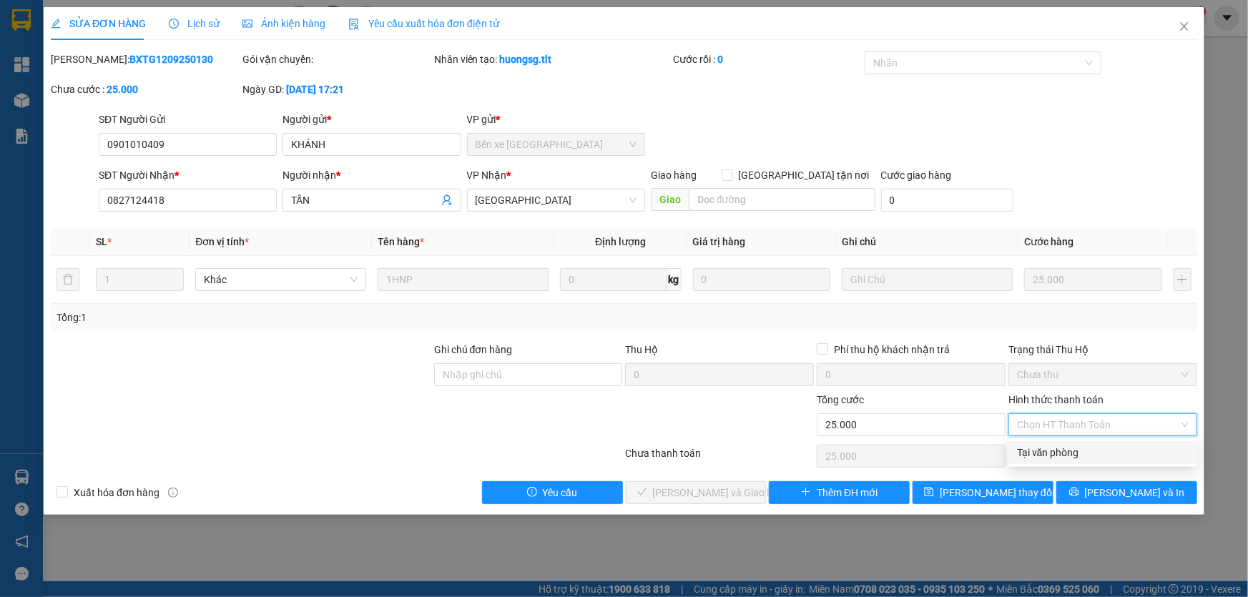
click at [1046, 448] on div "Tại văn phòng" at bounding box center [1103, 453] width 172 height 16
type input "0"
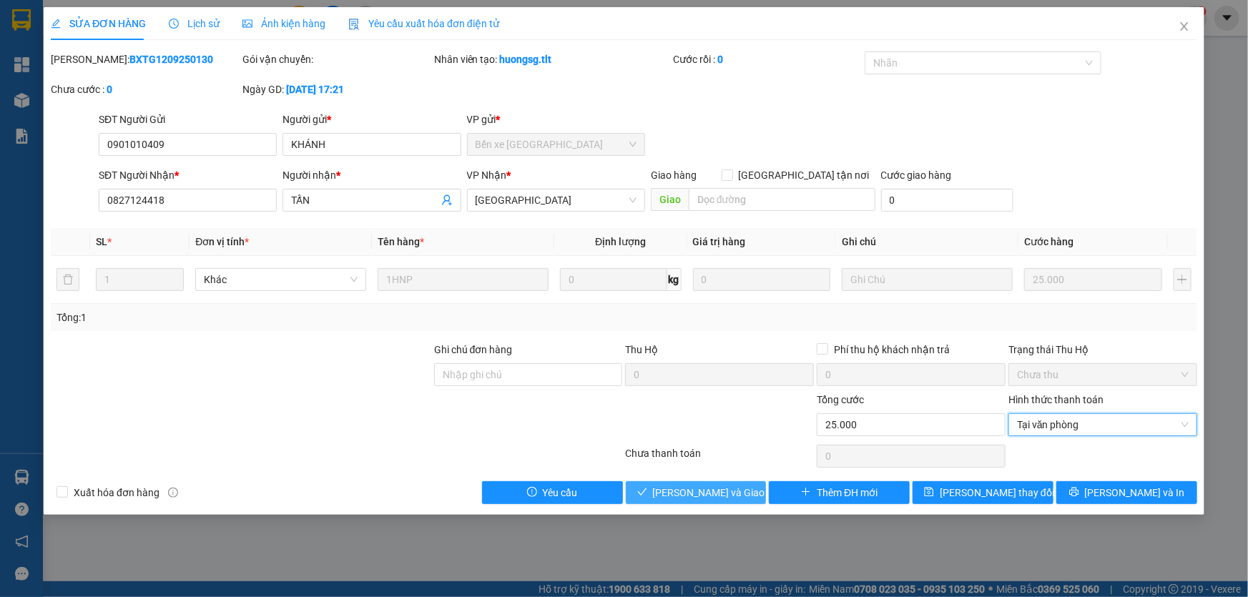
click at [647, 496] on icon "check" at bounding box center [642, 492] width 10 height 10
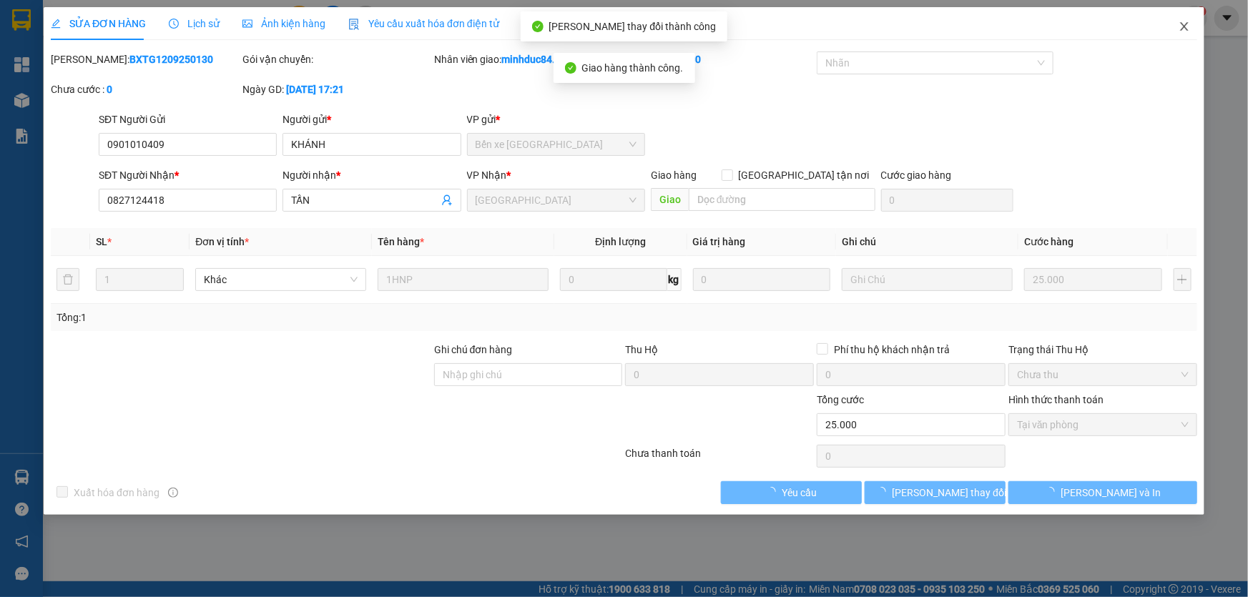
click at [1180, 24] on icon "close" at bounding box center [1183, 26] width 11 height 11
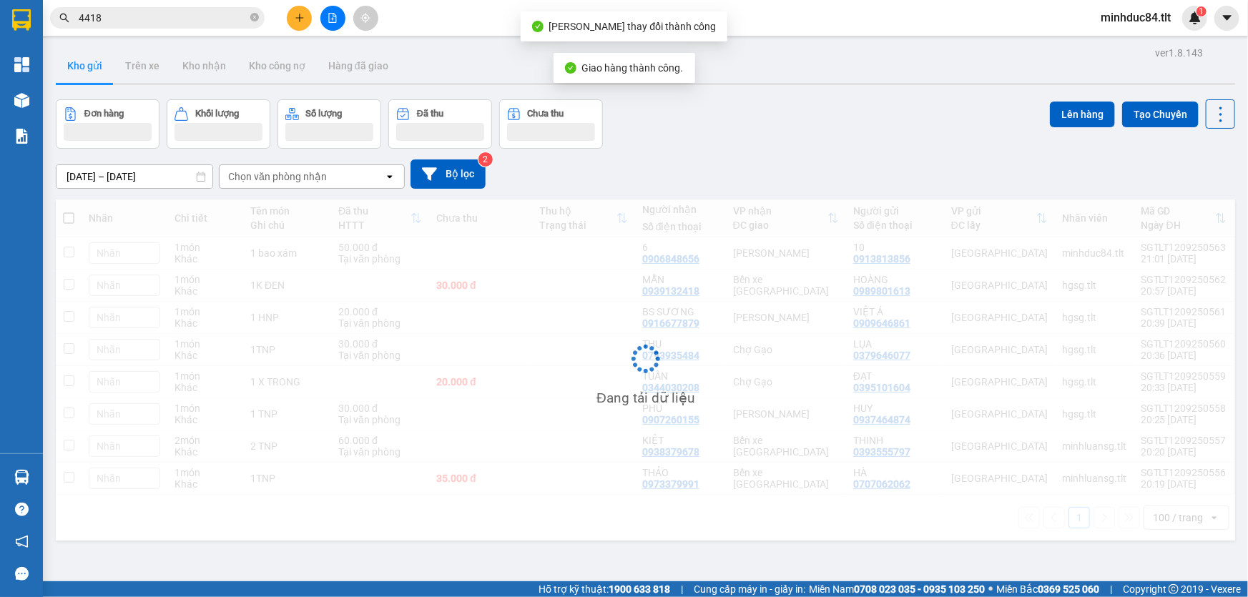
click at [154, 16] on input "4418" at bounding box center [163, 18] width 169 height 16
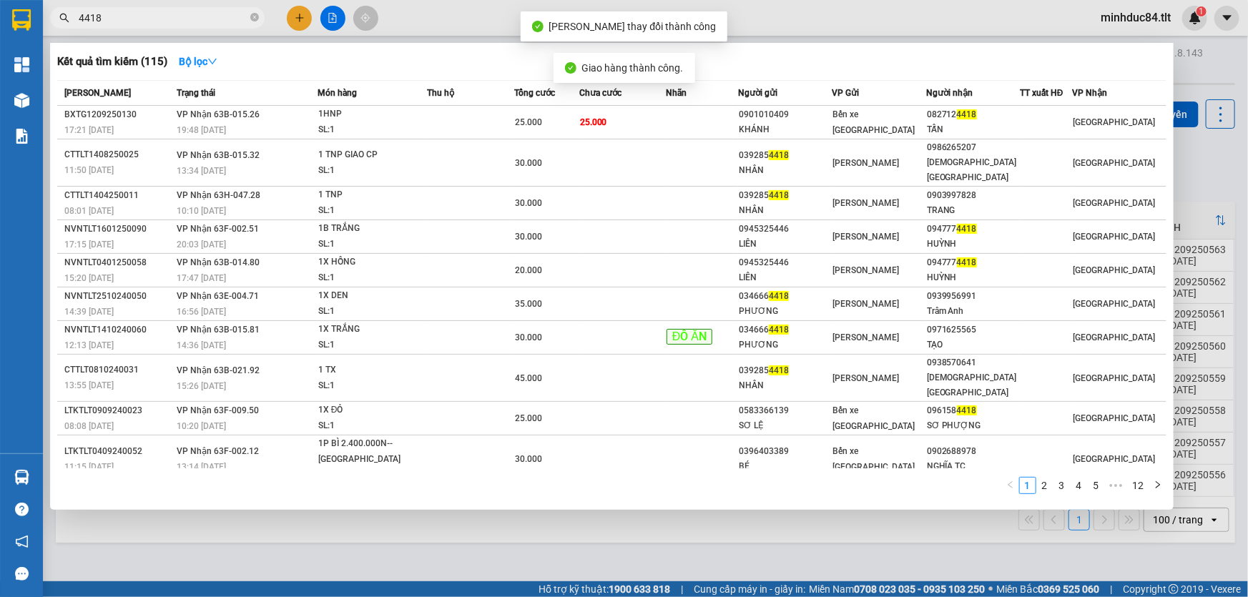
click at [154, 16] on input "4418" at bounding box center [163, 18] width 169 height 16
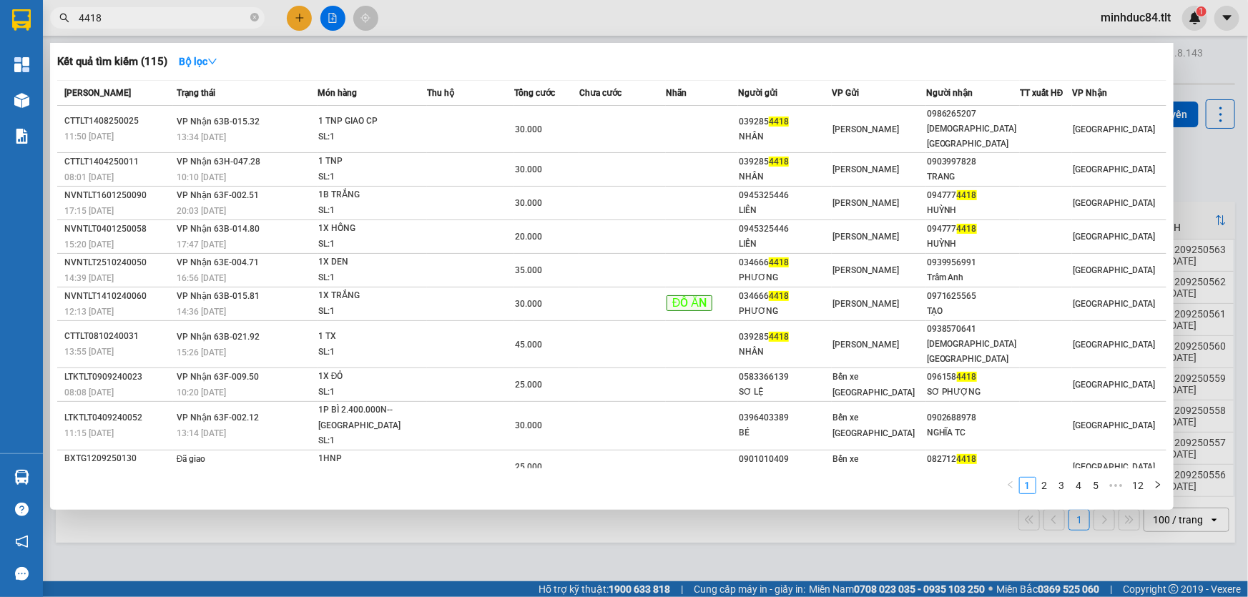
click at [1201, 152] on div at bounding box center [624, 298] width 1248 height 597
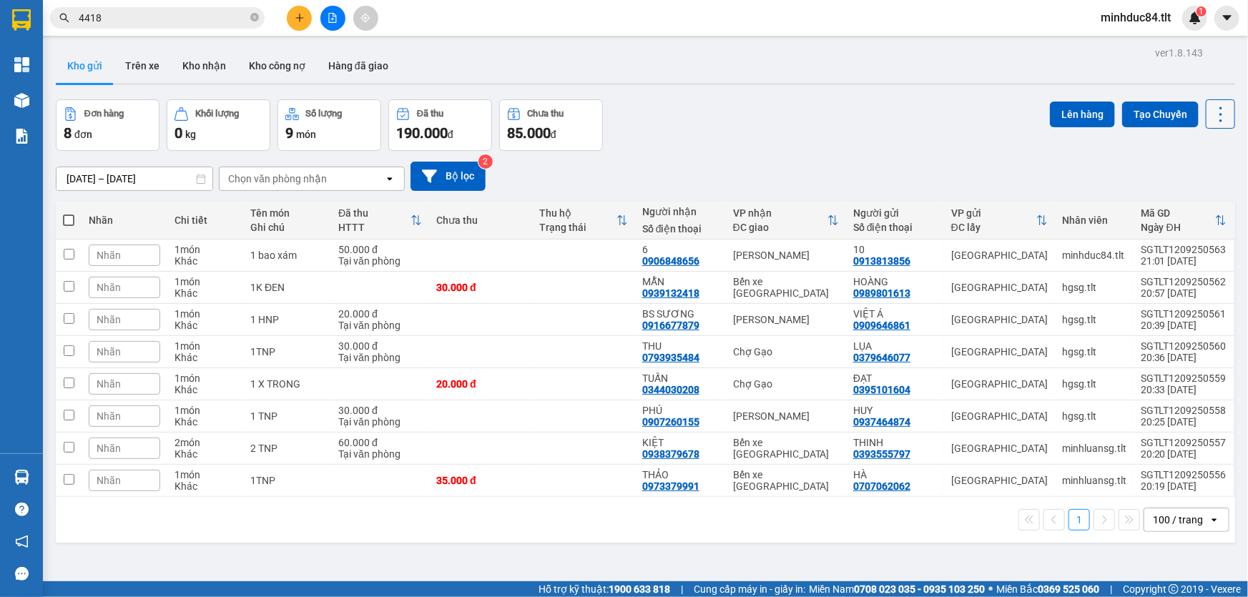
click at [1210, 118] on icon at bounding box center [1220, 114] width 20 height 20
click at [1199, 202] on span "Làm mới" at bounding box center [1190, 204] width 39 height 14
click at [1218, 114] on icon at bounding box center [1220, 114] width 20 height 20
click at [1205, 194] on li "Làm mới" at bounding box center [1184, 204] width 107 height 26
click at [1210, 110] on icon at bounding box center [1220, 114] width 20 height 20
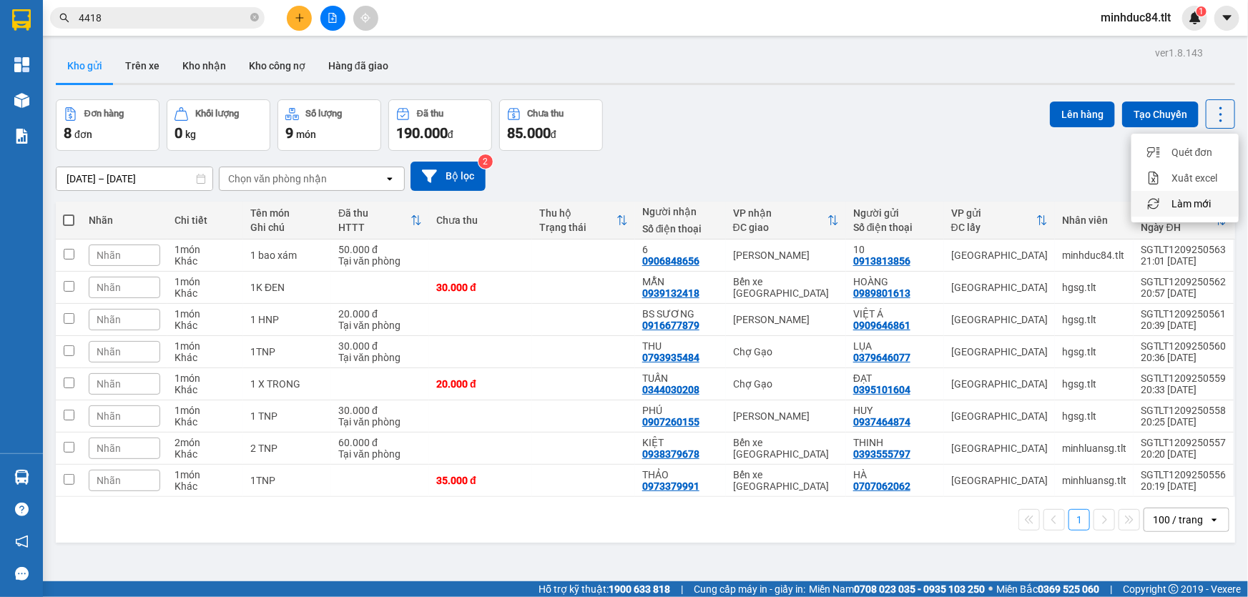
click at [1208, 200] on span "Làm mới" at bounding box center [1190, 204] width 39 height 14
click at [1219, 114] on icon at bounding box center [1220, 114] width 3 height 15
click at [1188, 199] on span "Làm mới" at bounding box center [1190, 204] width 39 height 14
click at [1210, 116] on icon at bounding box center [1220, 114] width 20 height 20
click at [1191, 212] on li "Làm mới" at bounding box center [1184, 204] width 107 height 26
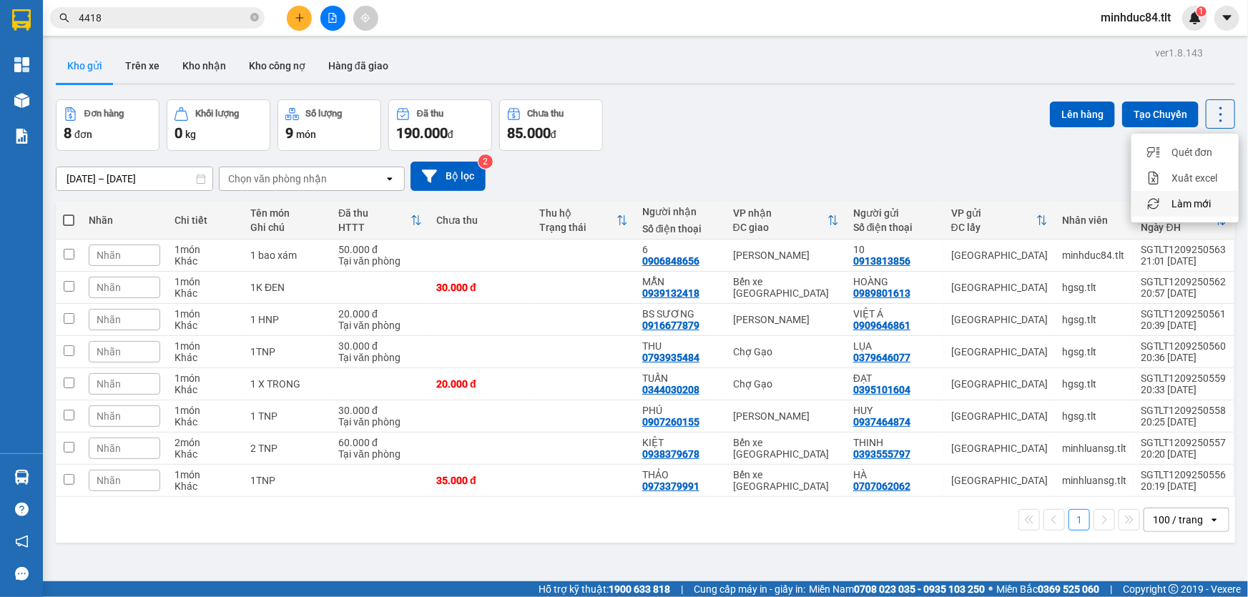
click at [1201, 197] on span "Làm mới" at bounding box center [1190, 204] width 39 height 14
click at [1213, 114] on icon at bounding box center [1220, 114] width 20 height 20
click at [1193, 207] on span "Làm mới" at bounding box center [1190, 204] width 39 height 14
click at [205, 6] on div "Kết quả tìm kiếm ( 115 ) Bộ lọc Mã ĐH Trạng thái Món hàng Thu hộ Tổng cước Chưa…" at bounding box center [139, 18] width 279 height 25
click at [202, 18] on input "4418" at bounding box center [163, 18] width 169 height 16
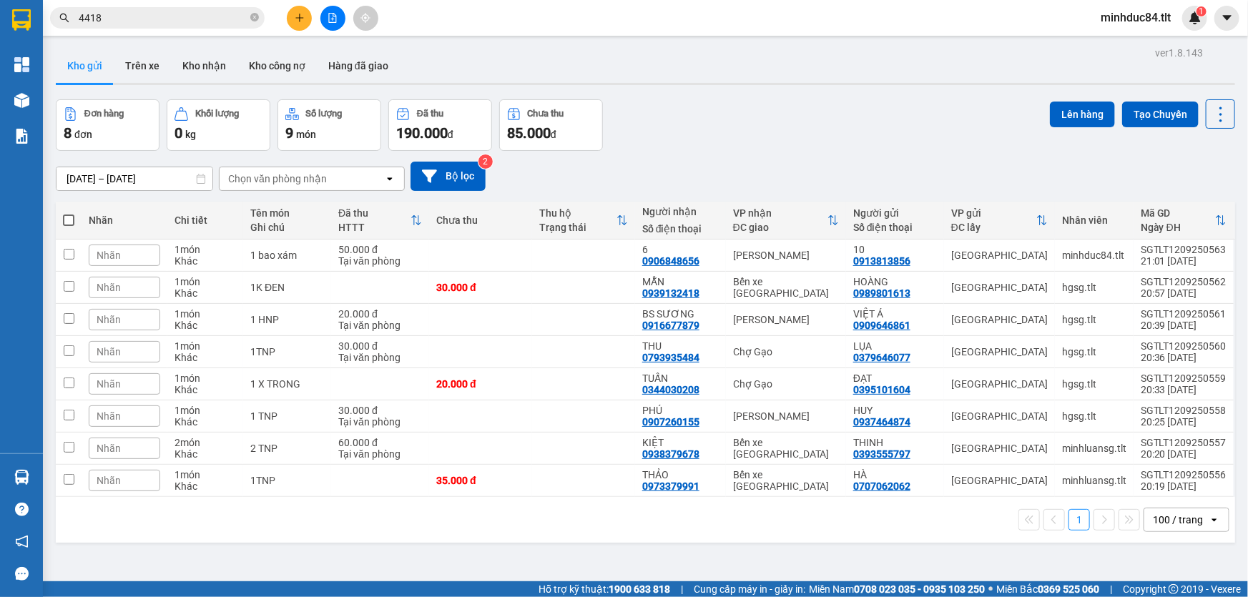
click at [201, 18] on input "4418" at bounding box center [163, 18] width 169 height 16
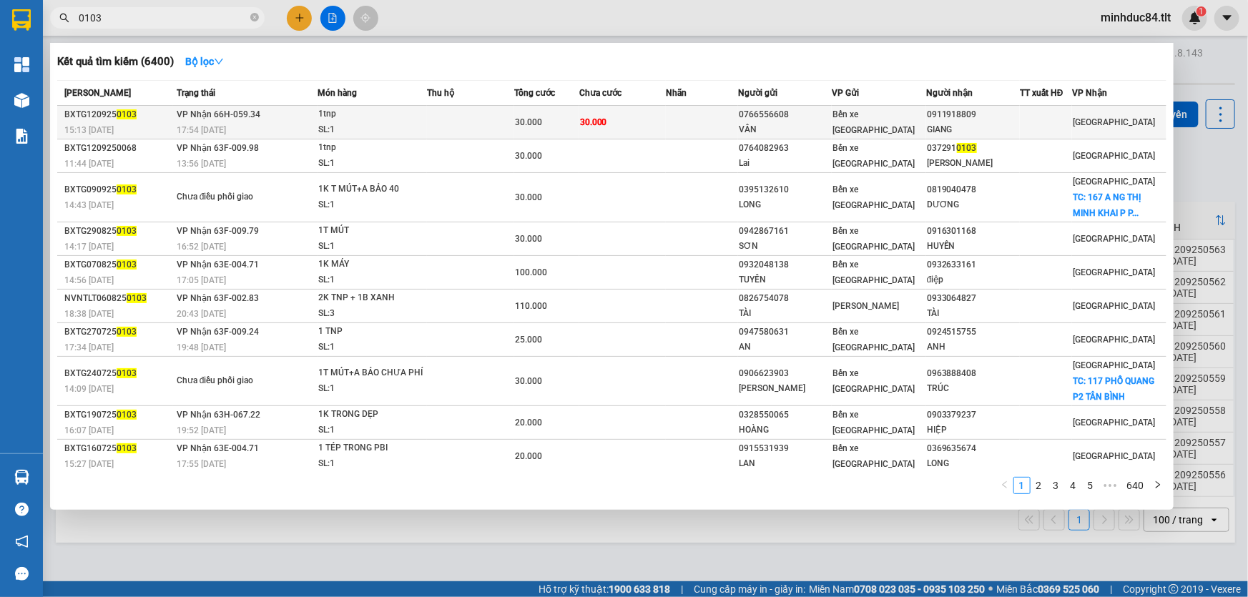
type input "0103"
click at [456, 107] on td at bounding box center [470, 123] width 87 height 34
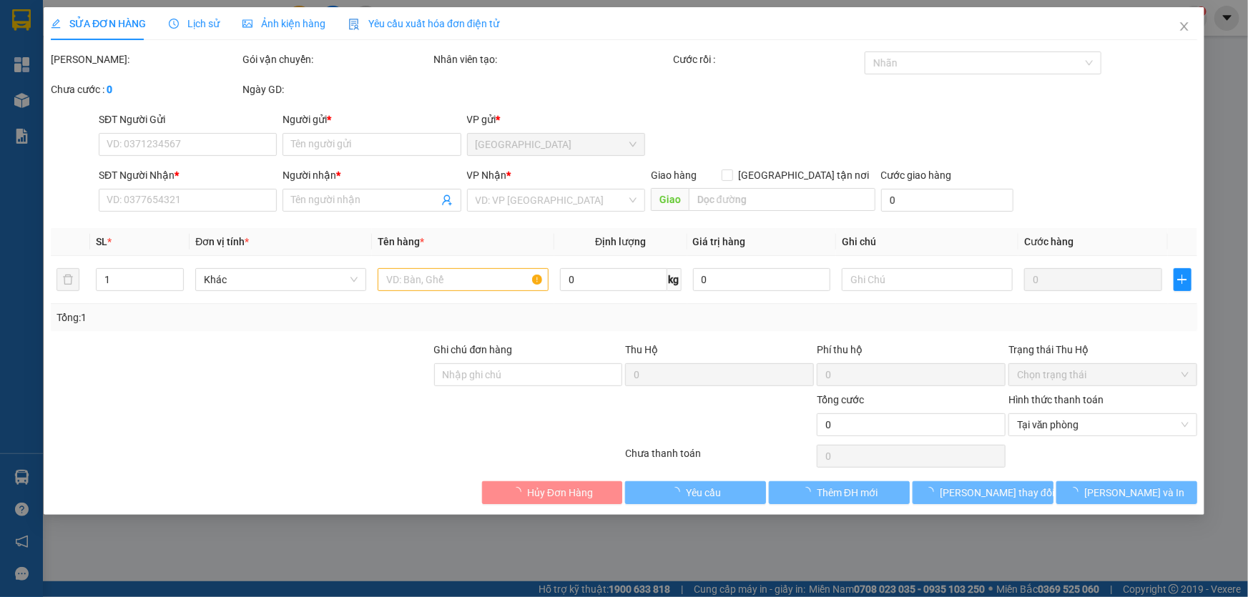
type input "0766556608"
type input "VÂN"
type input "0911918809"
type input "GIANG"
type input "30.000"
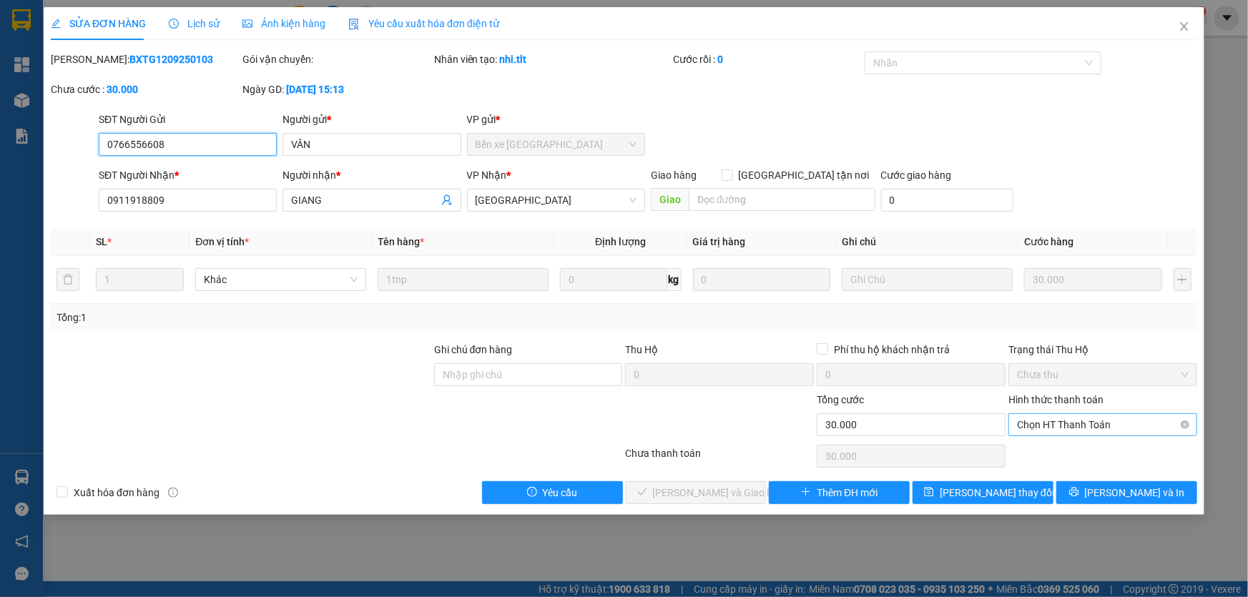
click at [1042, 425] on span "Chọn HT Thanh Toán" at bounding box center [1103, 424] width 172 height 21
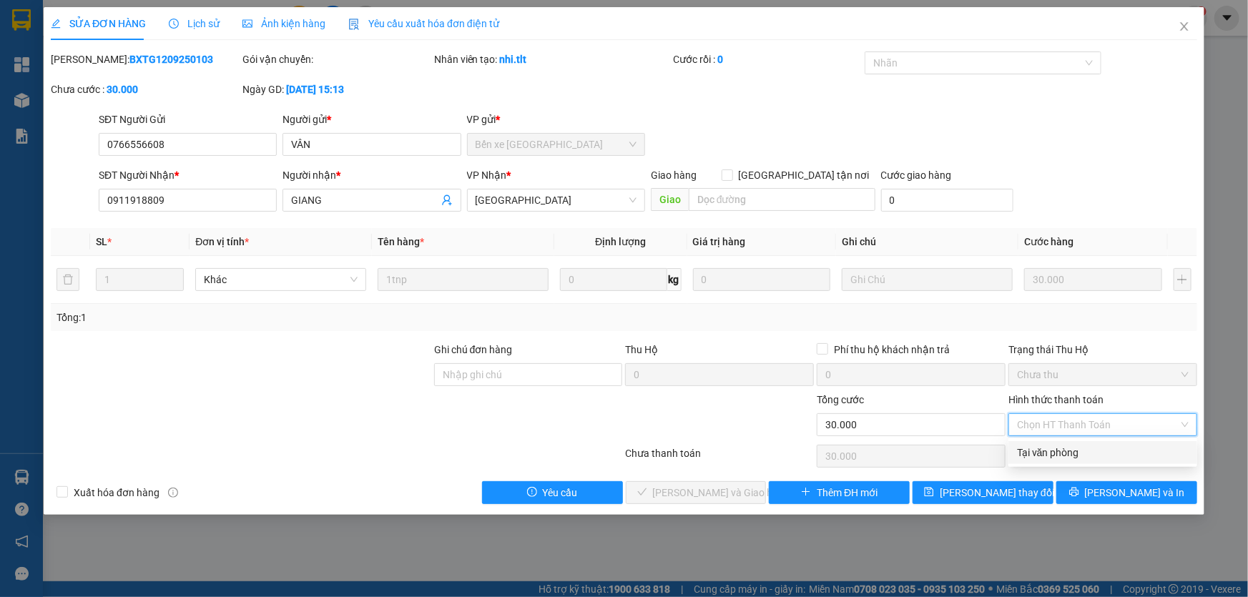
click at [1050, 450] on div "Tại văn phòng" at bounding box center [1103, 453] width 172 height 16
type input "0"
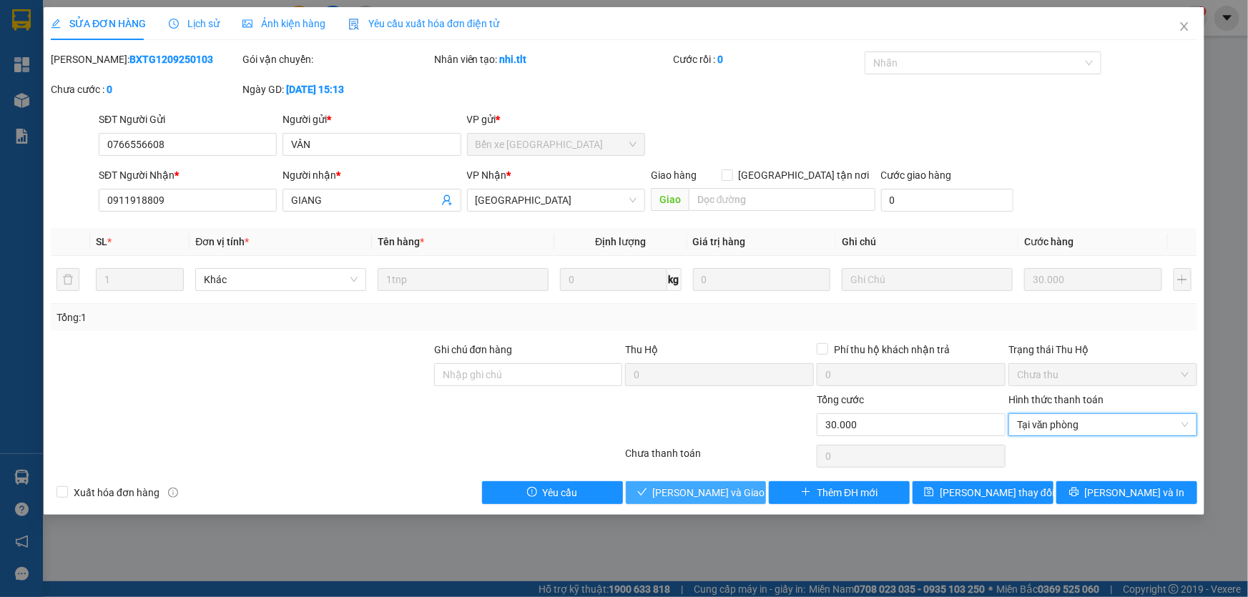
click at [695, 490] on span "[PERSON_NAME] và Giao hàng" at bounding box center [721, 493] width 137 height 16
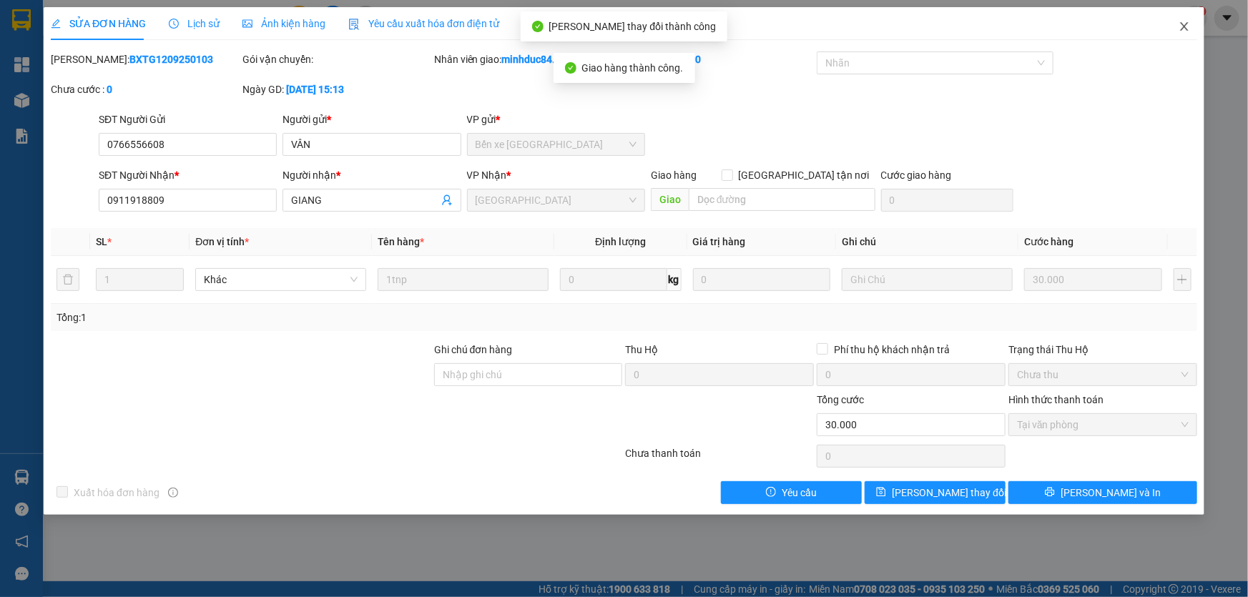
click at [1177, 29] on span "Close" at bounding box center [1184, 27] width 40 height 40
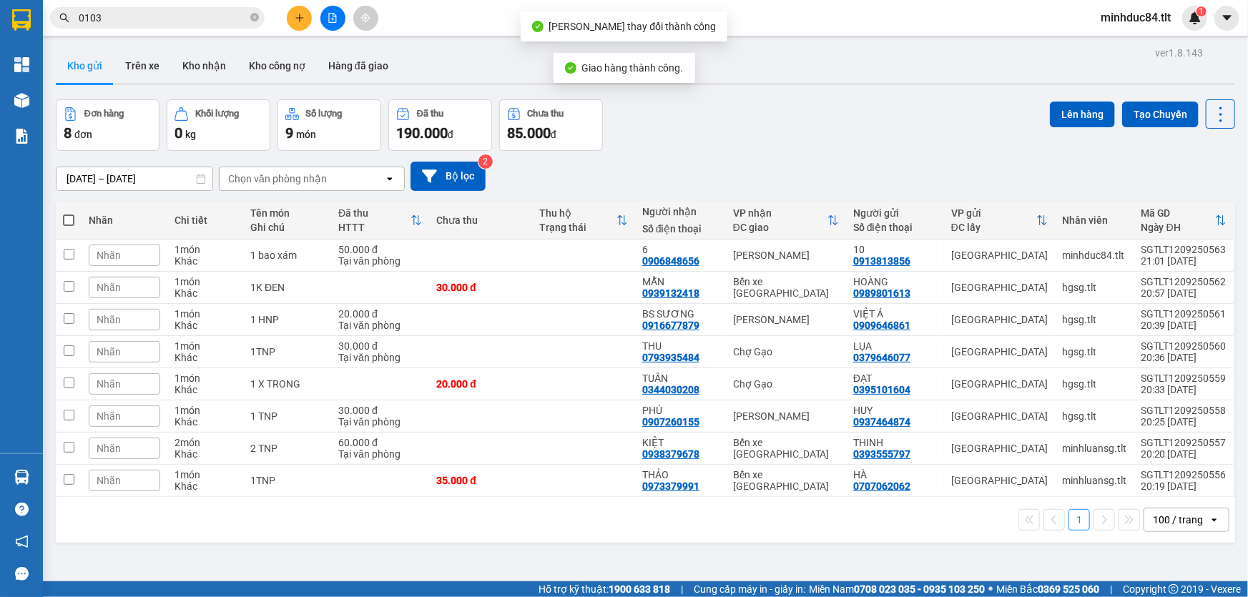
click at [194, 15] on input "0103" at bounding box center [163, 18] width 169 height 16
click at [193, 15] on input "0103" at bounding box center [163, 18] width 169 height 16
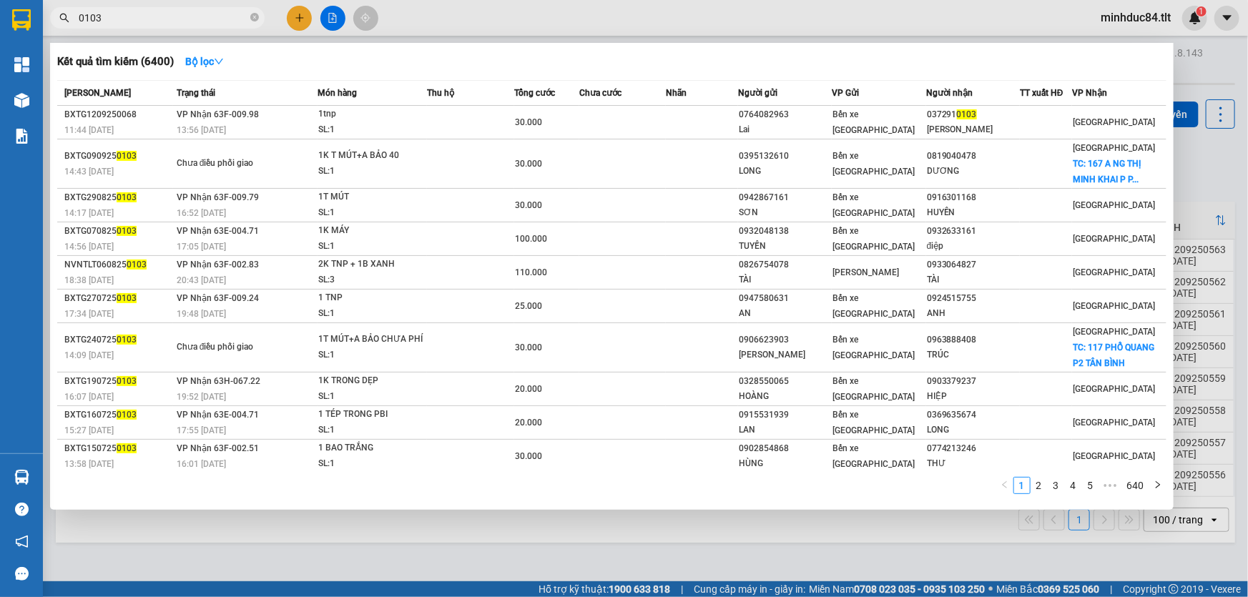
click at [1189, 174] on div at bounding box center [624, 298] width 1248 height 597
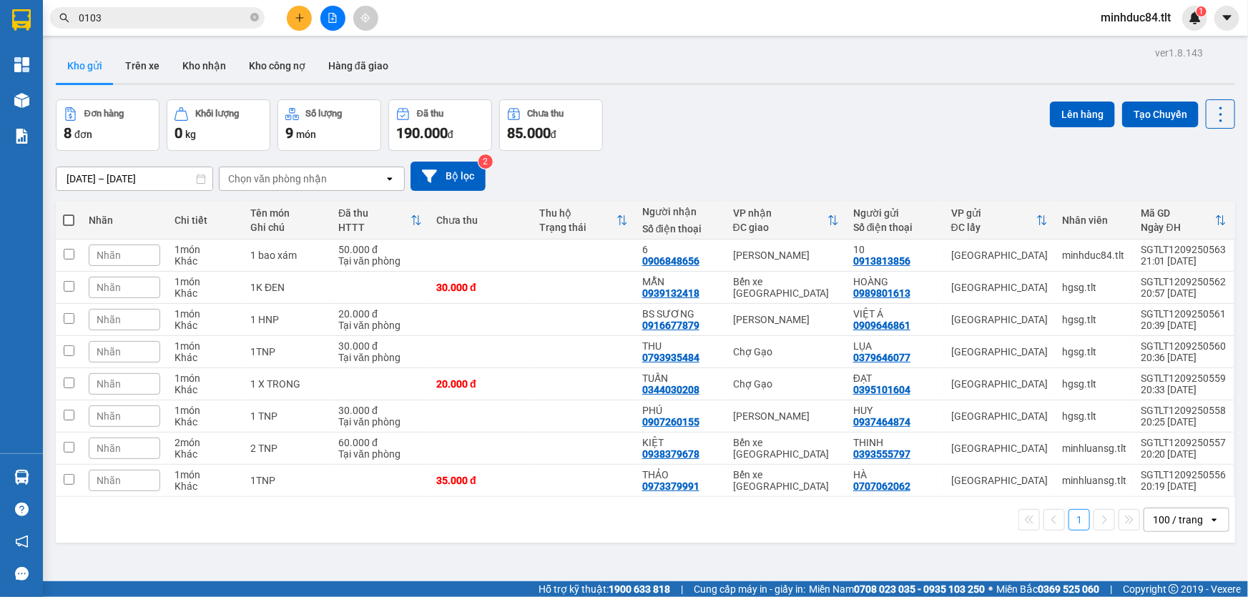
click at [122, 19] on input "0103" at bounding box center [163, 18] width 169 height 16
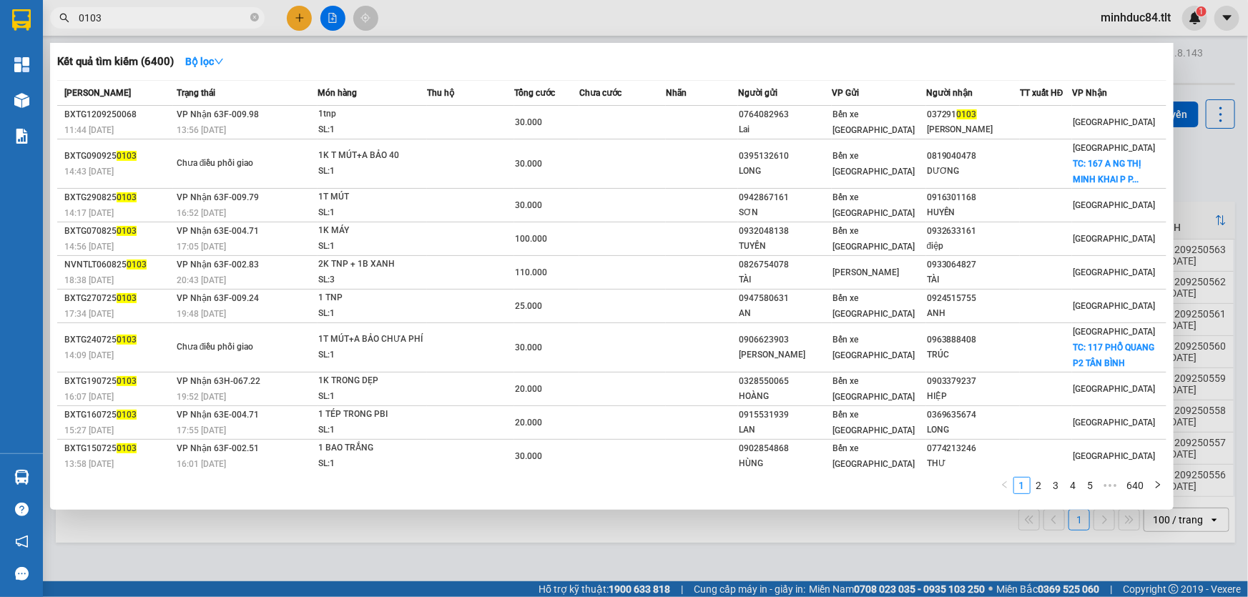
click at [122, 18] on input "0103" at bounding box center [163, 18] width 169 height 16
type input "7021"
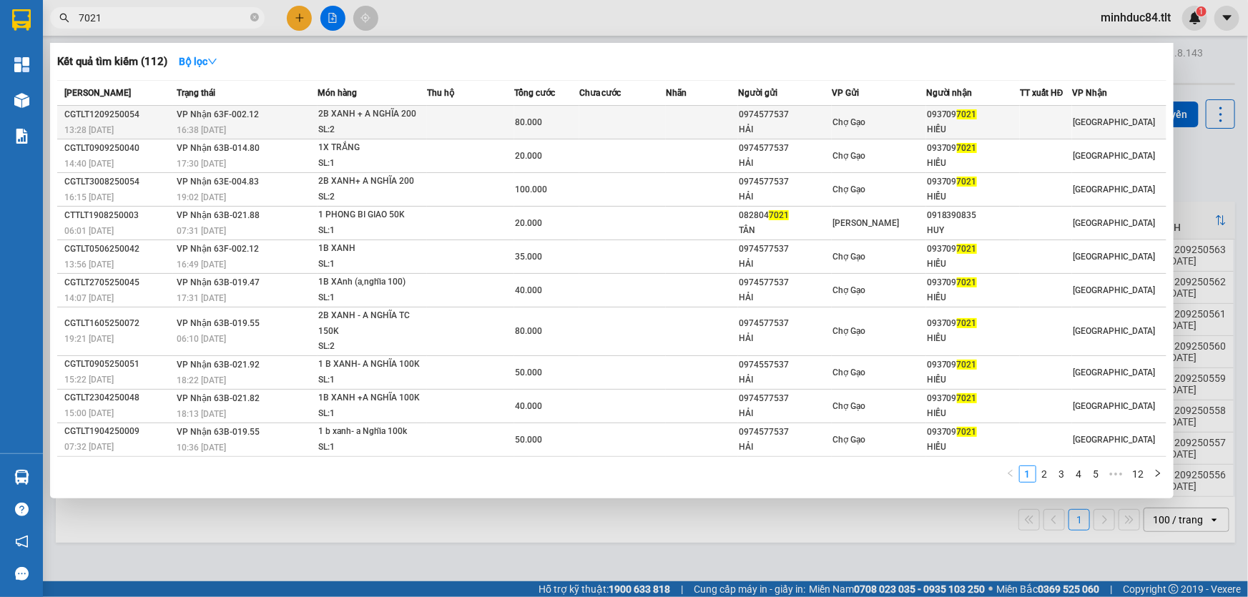
click at [359, 126] on div "SL: 2" at bounding box center [371, 130] width 107 height 16
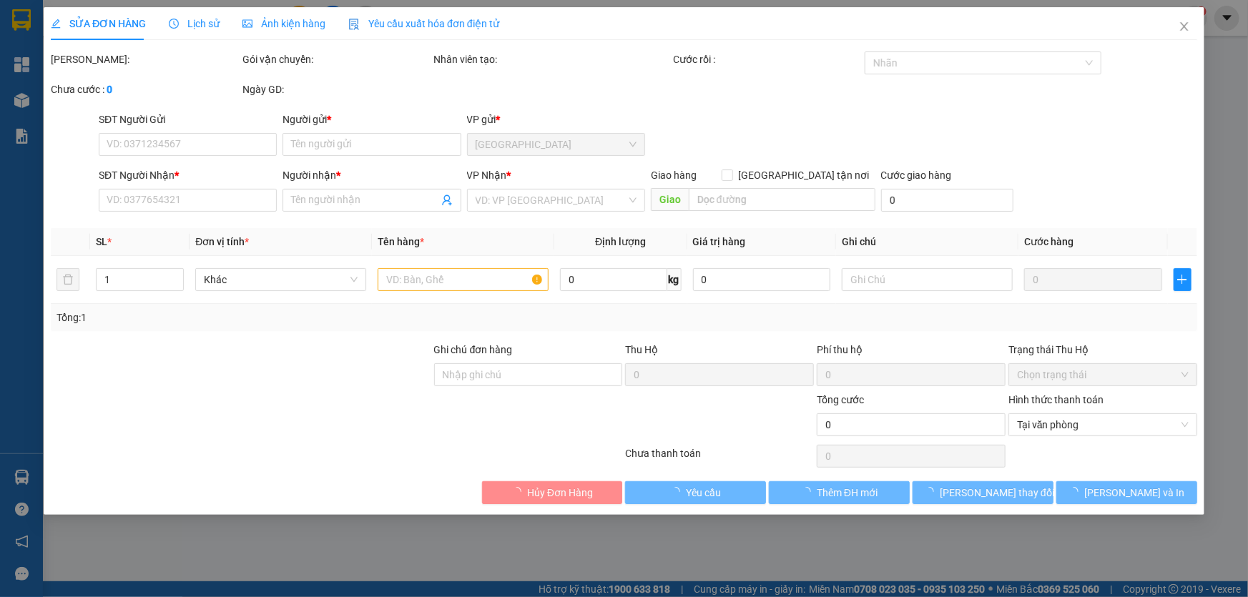
type input "0974577537"
type input "HẢI"
type input "0937097021"
type input "HIẾU"
type input "80.000"
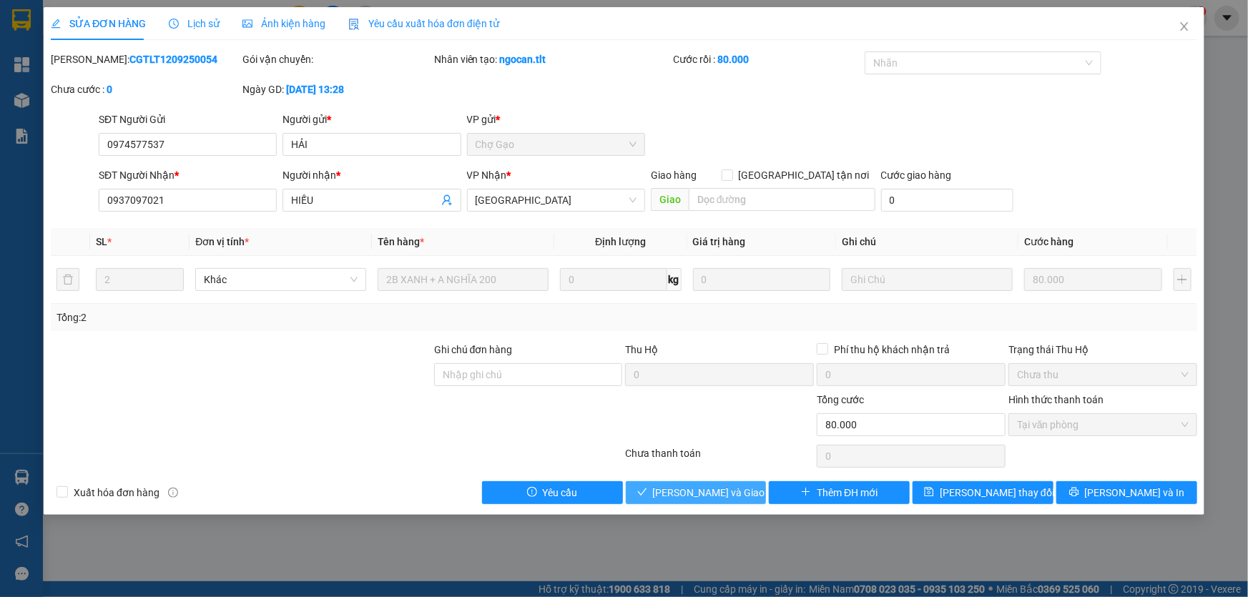
click at [701, 485] on span "[PERSON_NAME] và Giao hàng" at bounding box center [721, 493] width 137 height 16
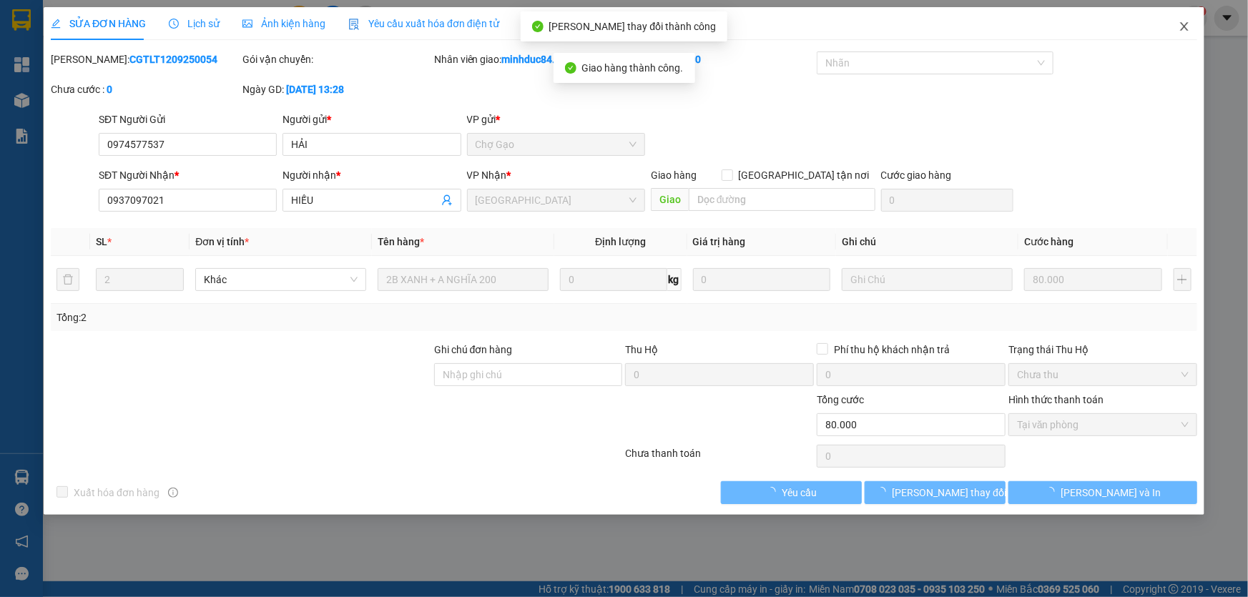
click at [1175, 35] on span "Close" at bounding box center [1184, 27] width 40 height 40
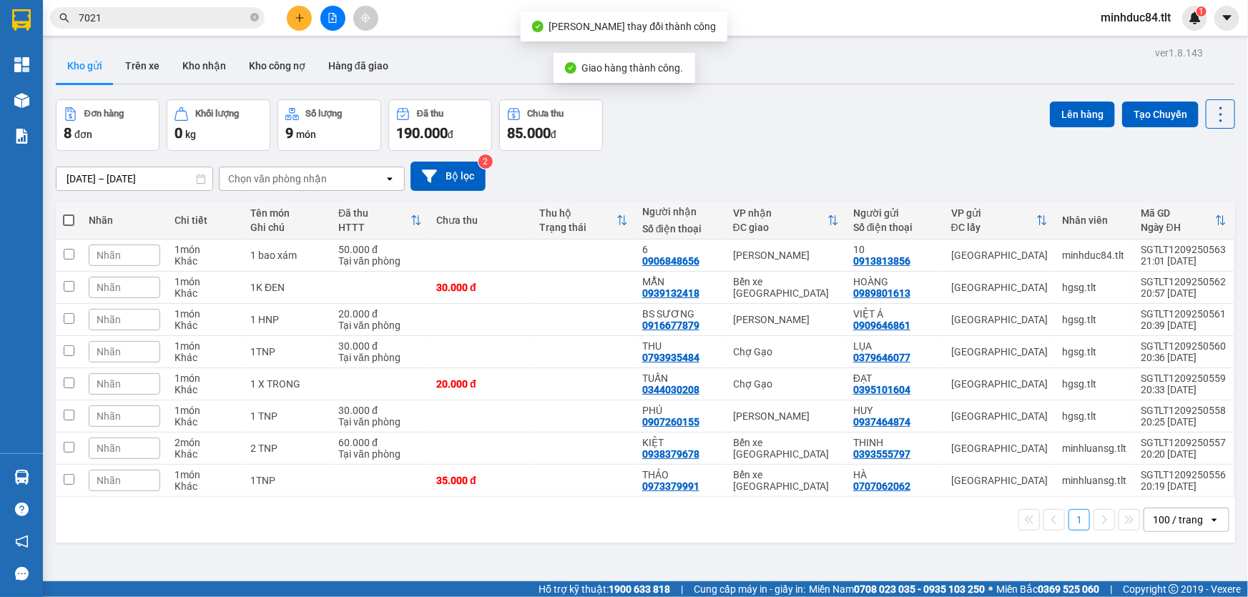
click at [161, 21] on input "7021" at bounding box center [163, 18] width 169 height 16
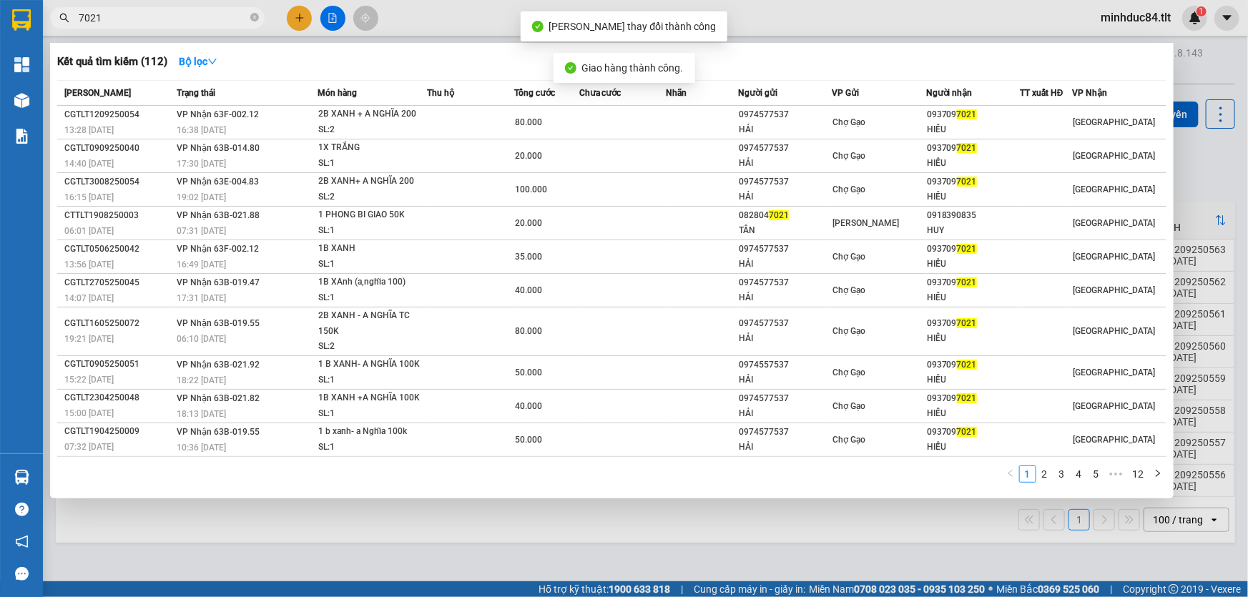
click at [161, 21] on input "7021" at bounding box center [163, 18] width 169 height 16
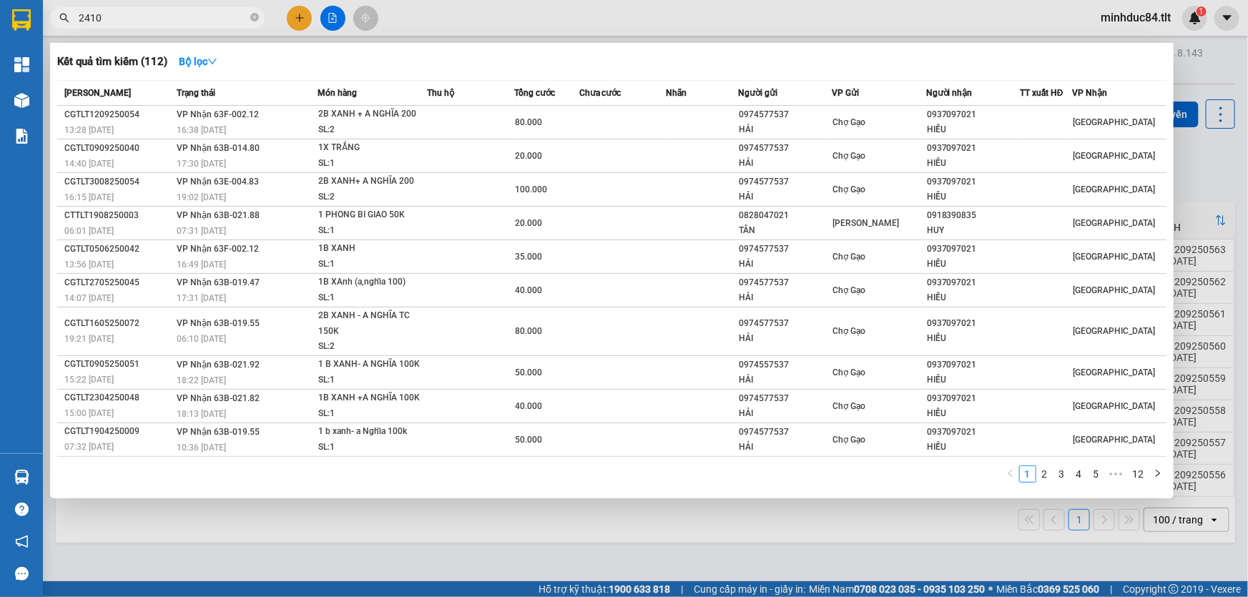
type input "2410"
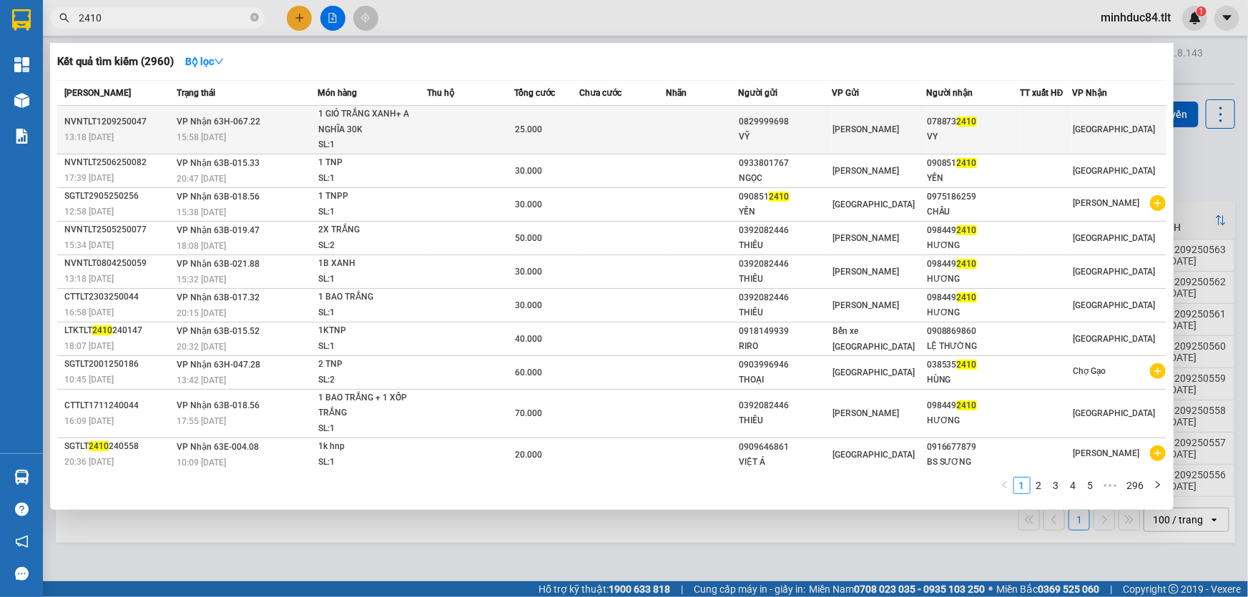
click at [285, 137] on div "15:58 - 12/09" at bounding box center [247, 137] width 140 height 16
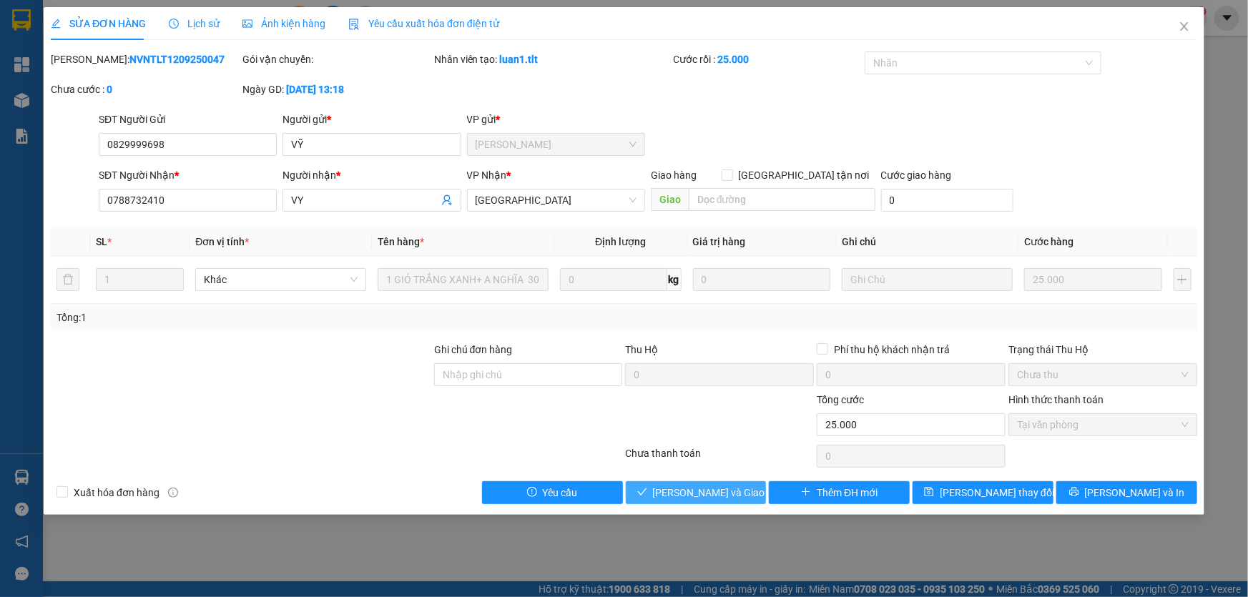
click at [703, 495] on span "[PERSON_NAME] và Giao hàng" at bounding box center [721, 493] width 137 height 16
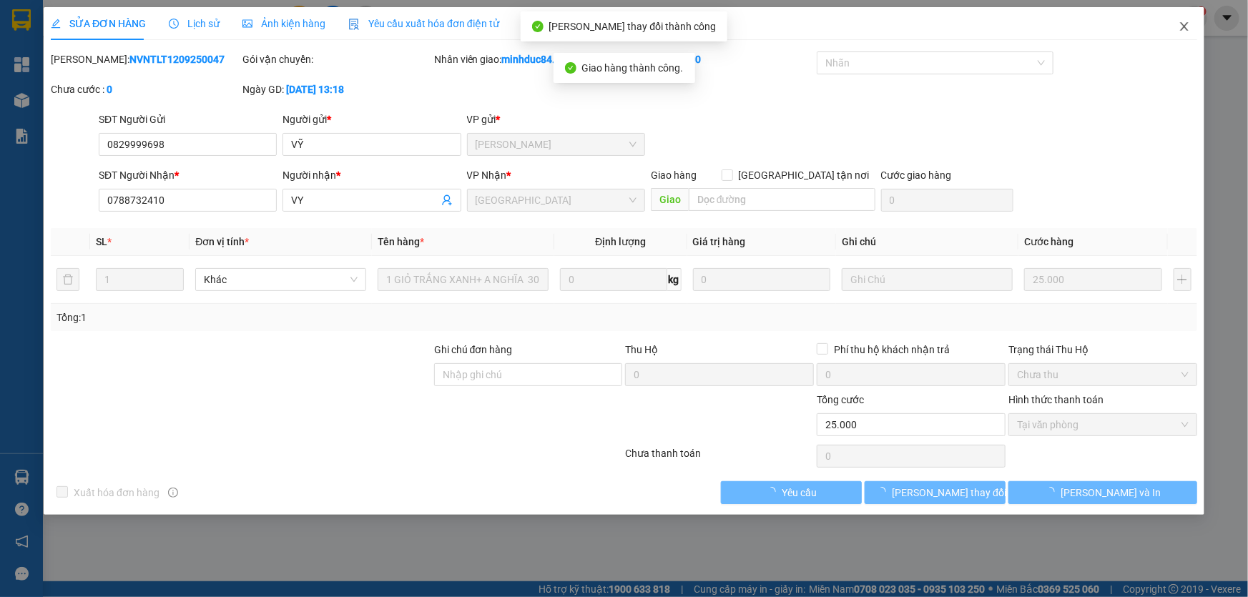
click at [1184, 24] on icon "close" at bounding box center [1183, 26] width 11 height 11
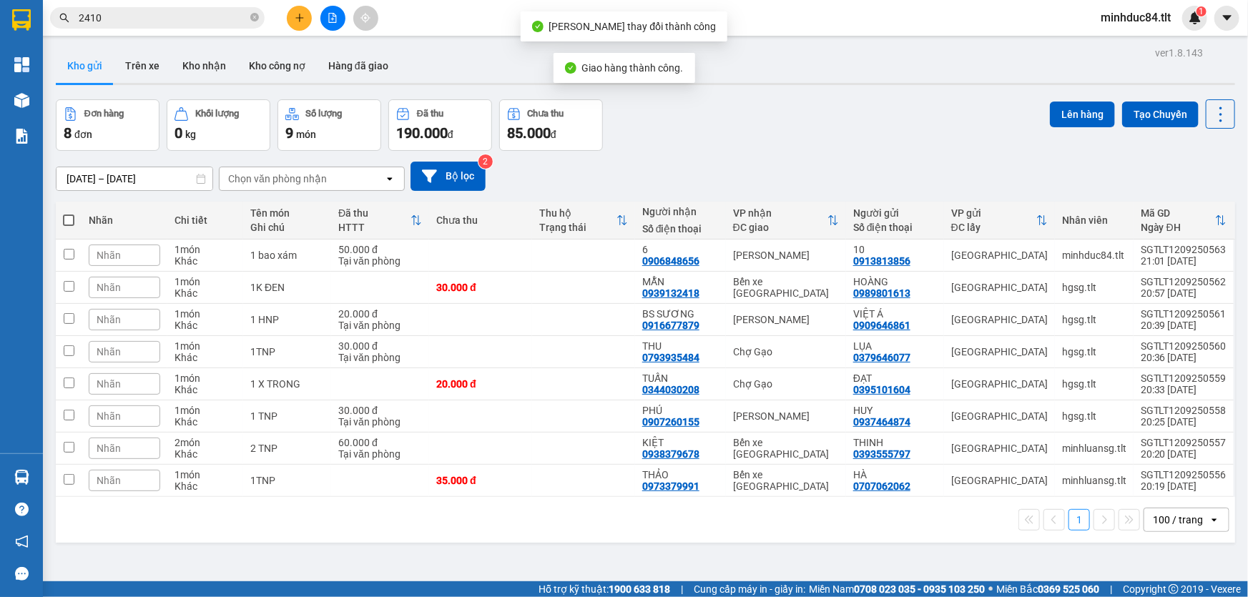
click at [216, 22] on input "2410" at bounding box center [163, 18] width 169 height 16
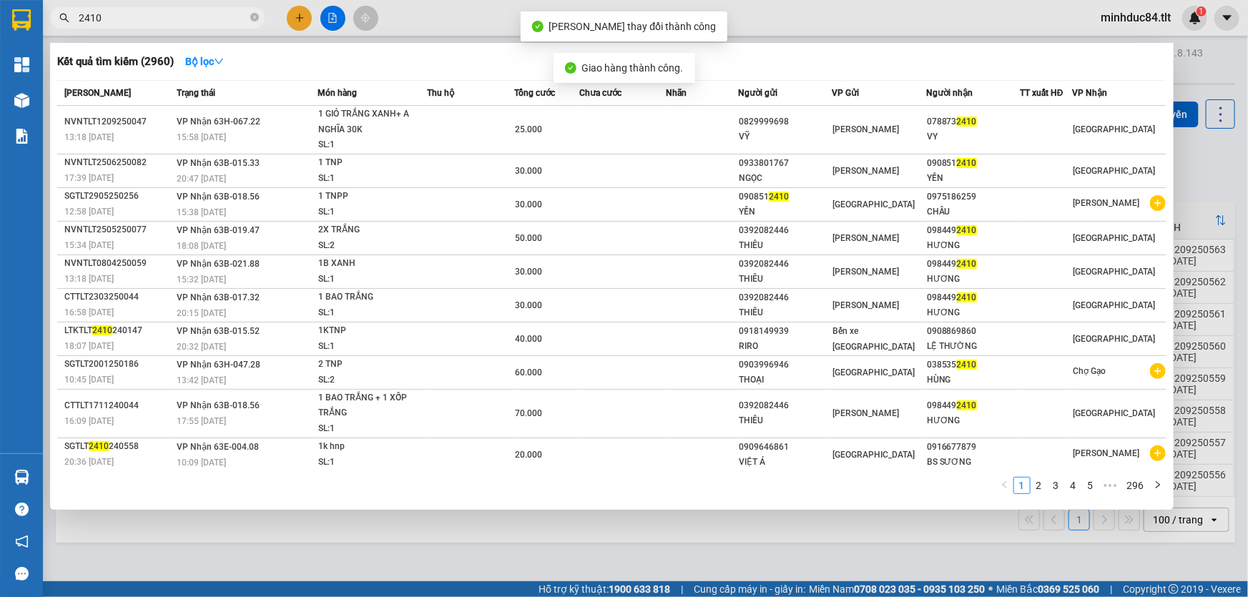
click at [215, 21] on input "2410" at bounding box center [163, 18] width 169 height 16
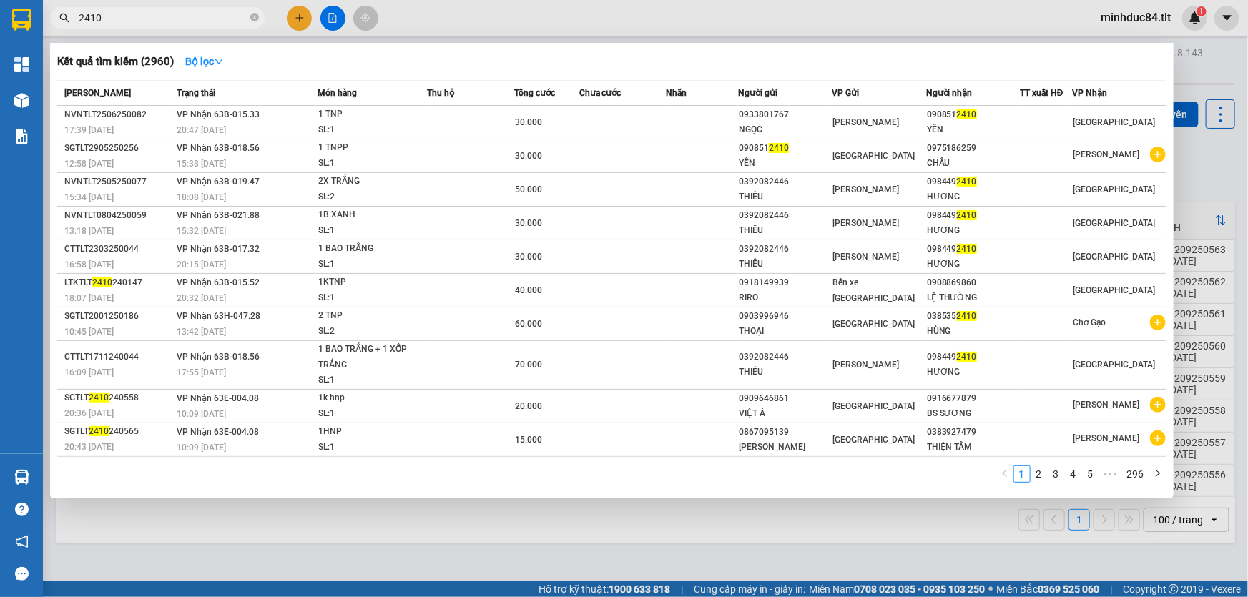
click at [293, 4] on div at bounding box center [624, 298] width 1248 height 597
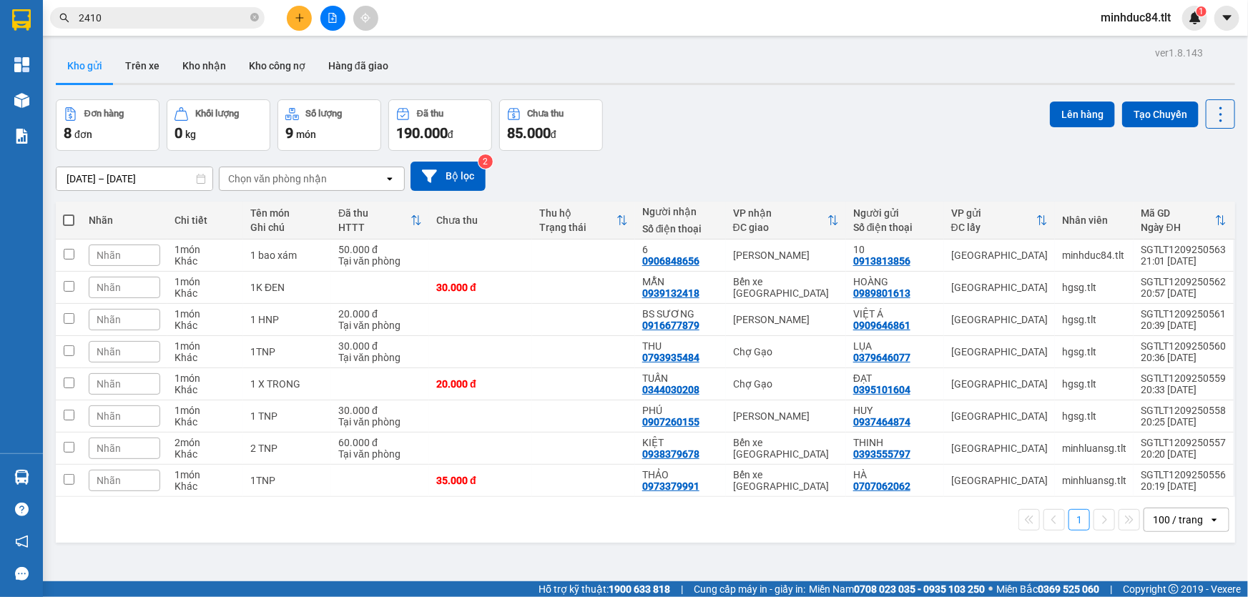
click at [296, 9] on button at bounding box center [299, 18] width 25 height 25
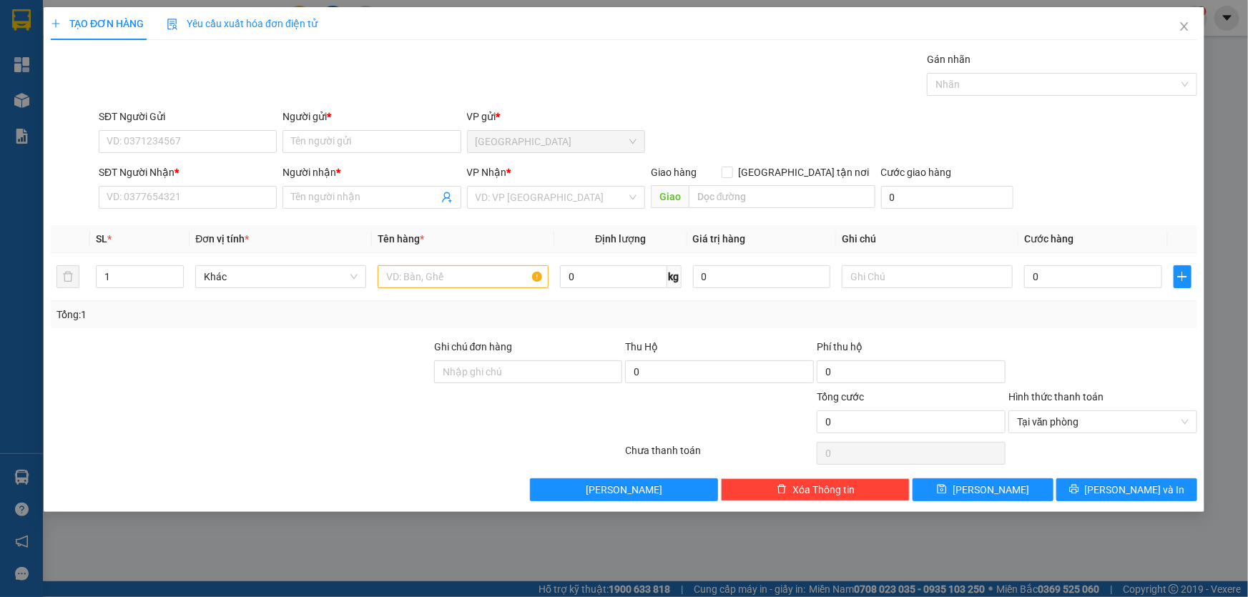
click at [187, 155] on div "SĐT Người Gửi VD: 0371234567" at bounding box center [188, 134] width 178 height 50
click at [169, 142] on input "SĐT Người Gửi" at bounding box center [188, 141] width 178 height 23
click at [201, 172] on div "0967599505 - HỒNG" at bounding box center [187, 170] width 161 height 16
type input "0967599505"
type input "HỒNG"
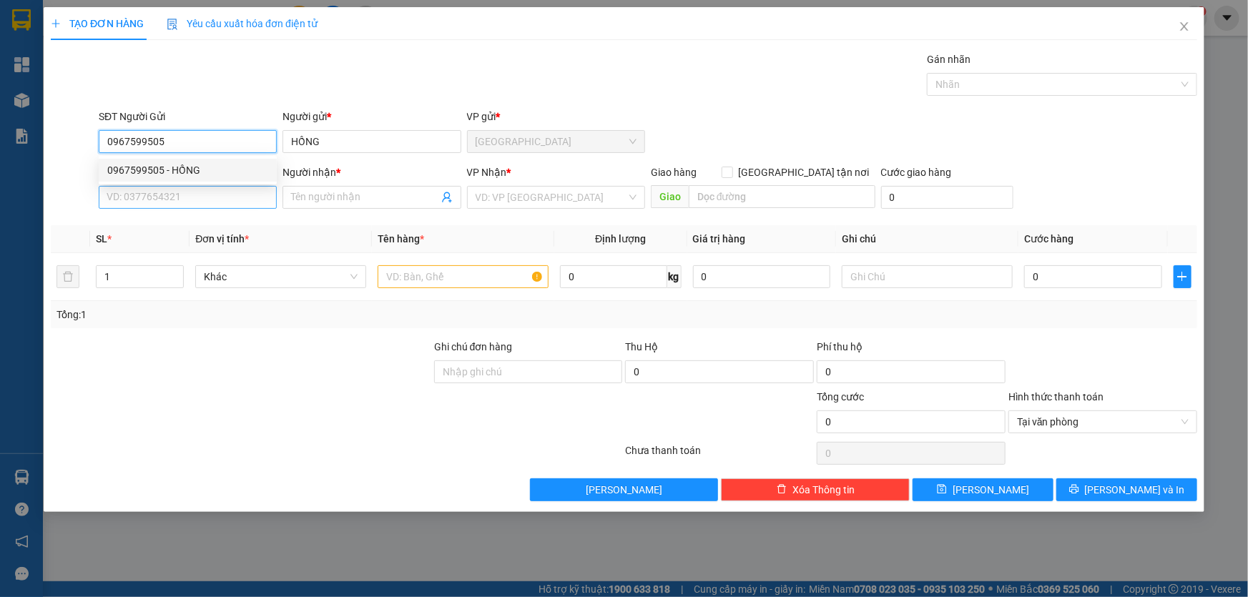
type input "0967599505"
click at [197, 193] on input "SĐT Người Nhận *" at bounding box center [188, 197] width 178 height 23
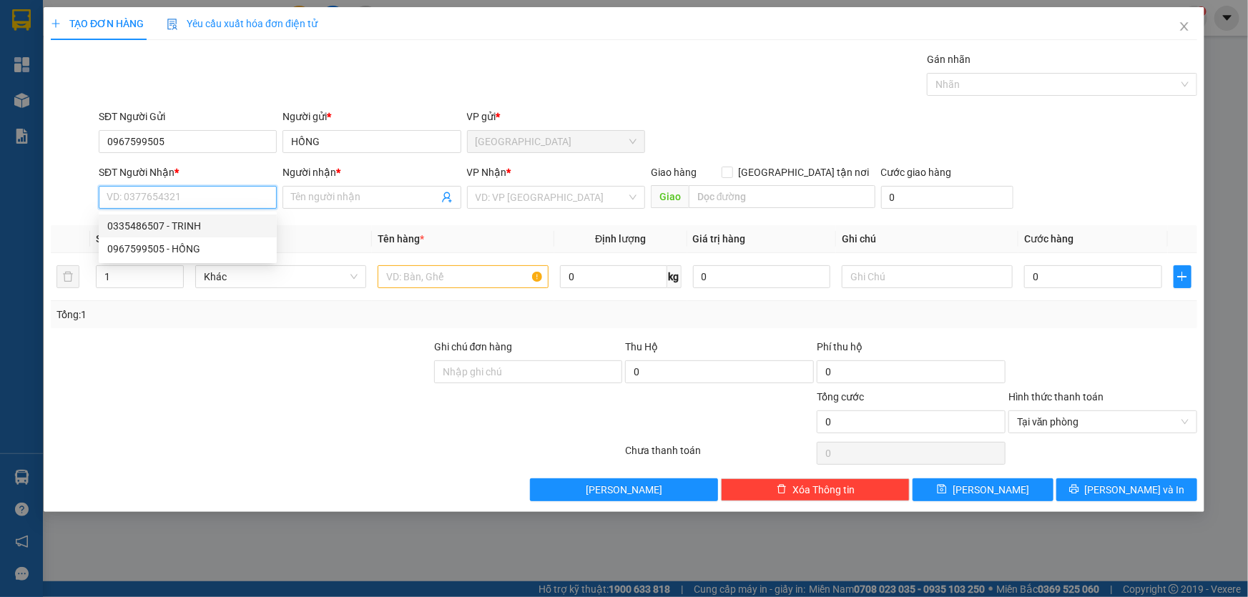
click at [175, 225] on div "0335486507 - TRINH" at bounding box center [187, 226] width 161 height 16
type input "0335486507"
type input "TRINH"
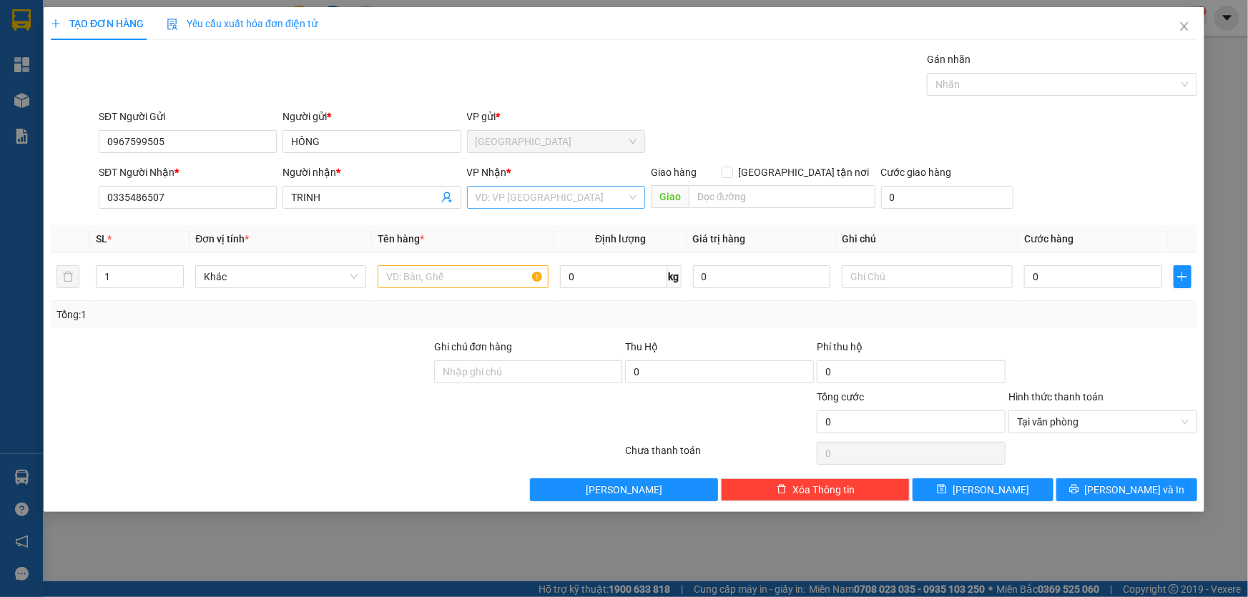
click at [485, 193] on input "search" at bounding box center [550, 197] width 151 height 21
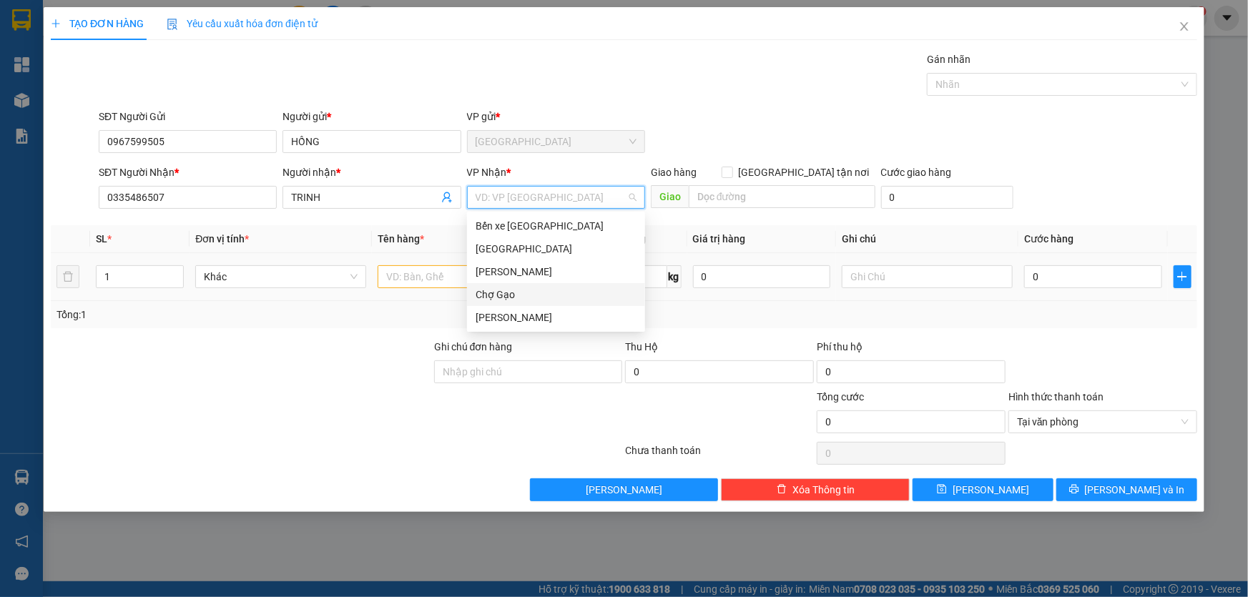
click at [505, 291] on div "Chợ Gạo" at bounding box center [555, 295] width 161 height 16
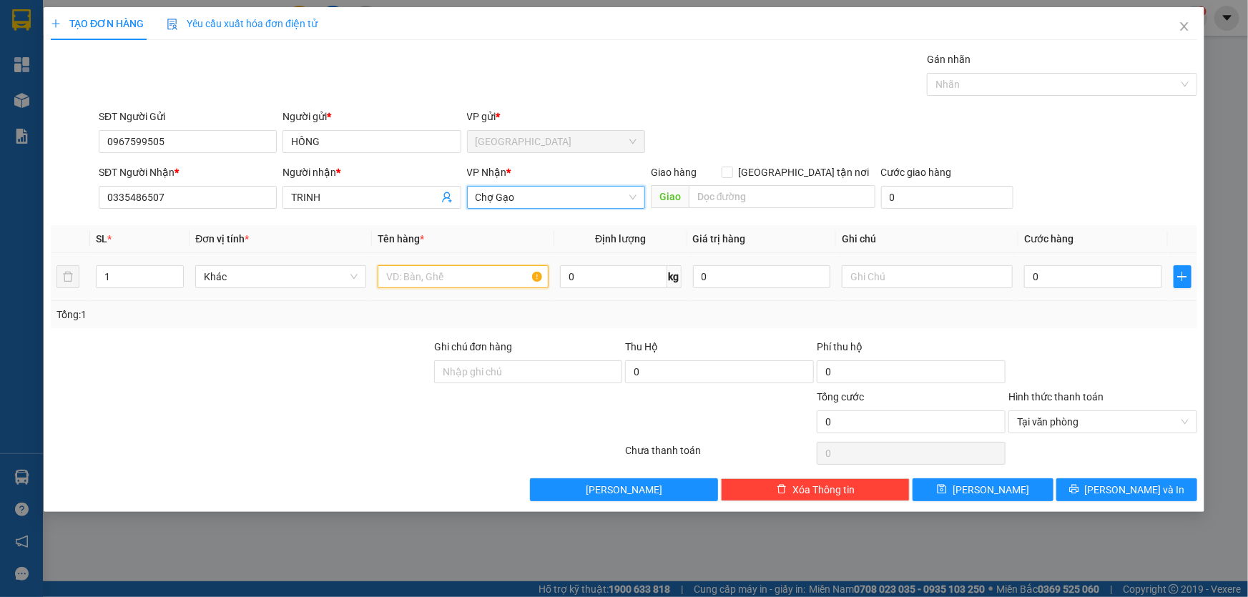
click at [478, 275] on input "text" at bounding box center [462, 276] width 171 height 23
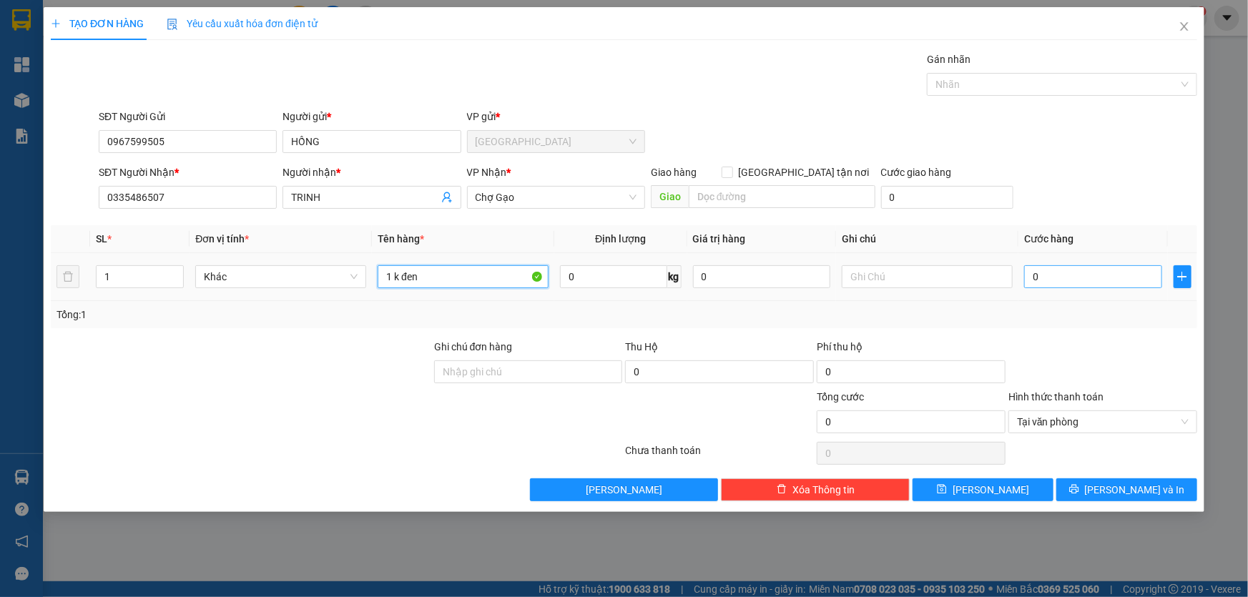
type input "1 k đen"
click at [1085, 279] on input "0" at bounding box center [1093, 276] width 138 height 23
type input "3"
type input "30"
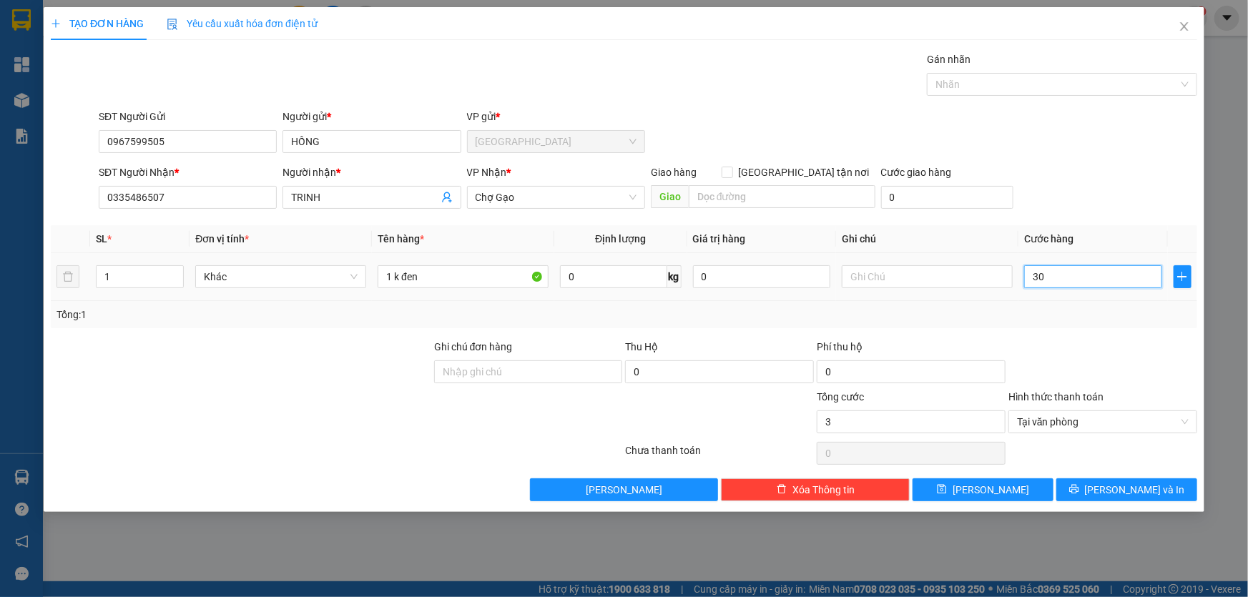
type input "30"
click at [1177, 420] on span "Tại văn phòng" at bounding box center [1103, 421] width 172 height 21
type input "30.000"
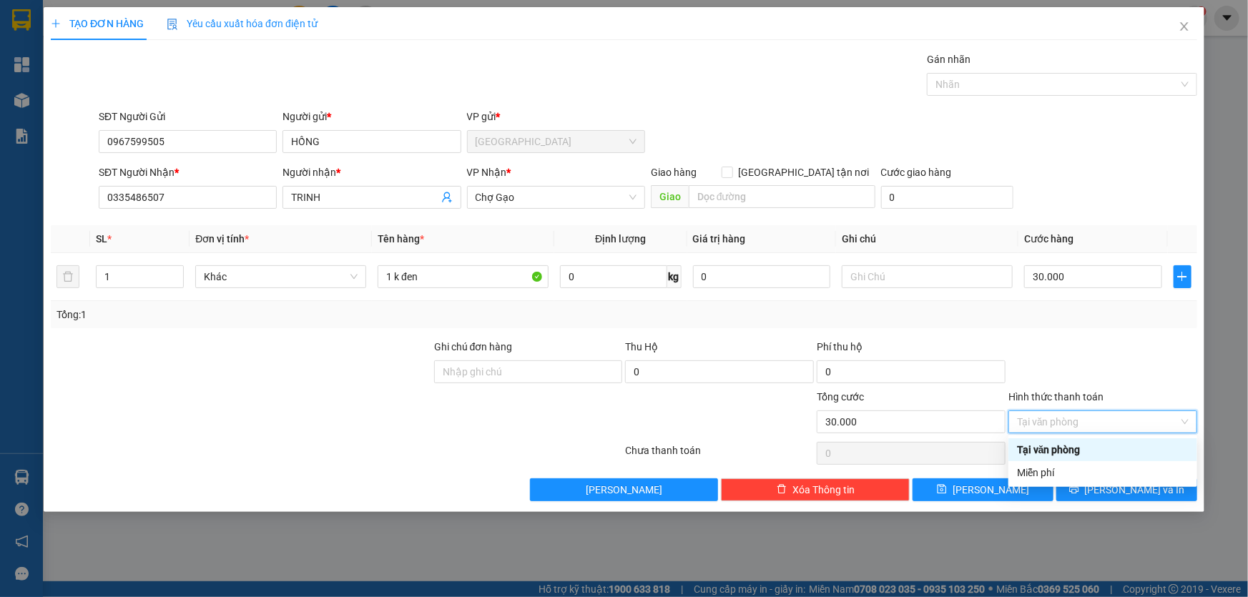
drag, startPoint x: 1122, startPoint y: 350, endPoint x: 1127, endPoint y: 375, distance: 26.1
click at [1122, 349] on div at bounding box center [1103, 364] width 192 height 50
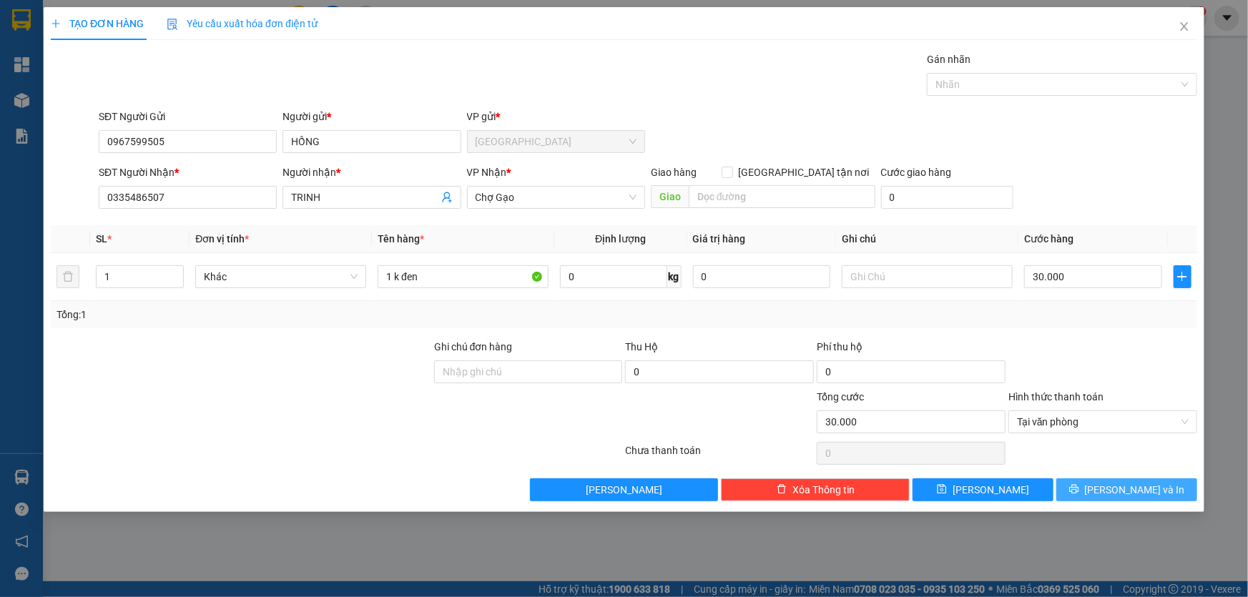
click at [1137, 486] on span "[PERSON_NAME] và In" at bounding box center [1135, 490] width 100 height 16
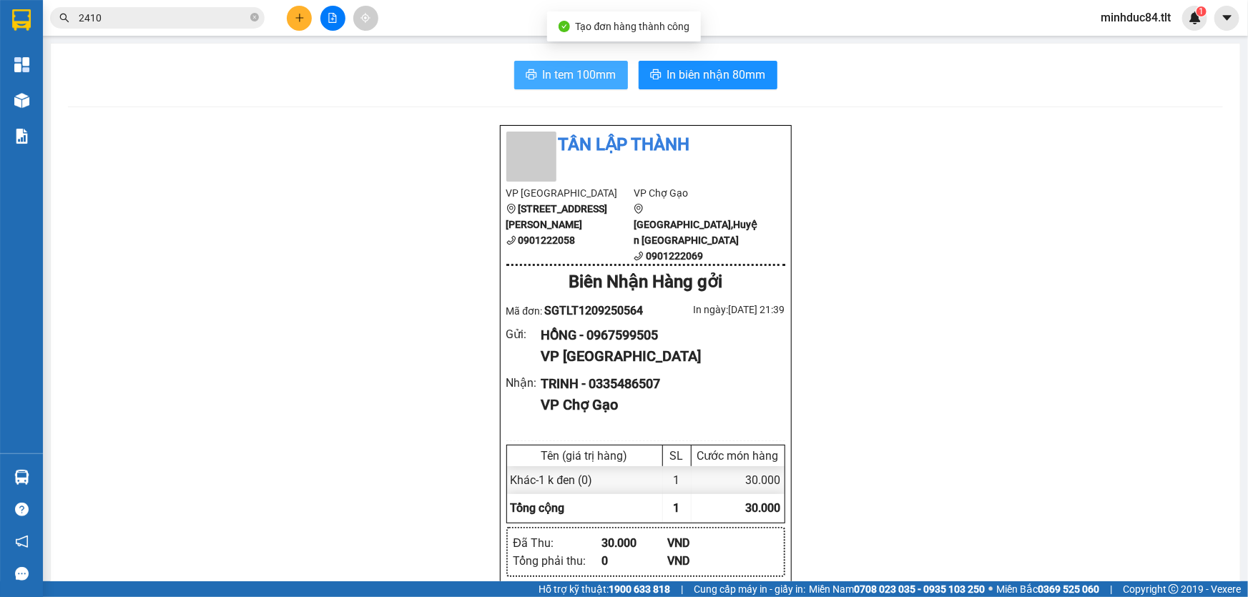
click at [531, 76] on icon "printer" at bounding box center [530, 74] width 11 height 10
